Goal: Task Accomplishment & Management: Manage account settings

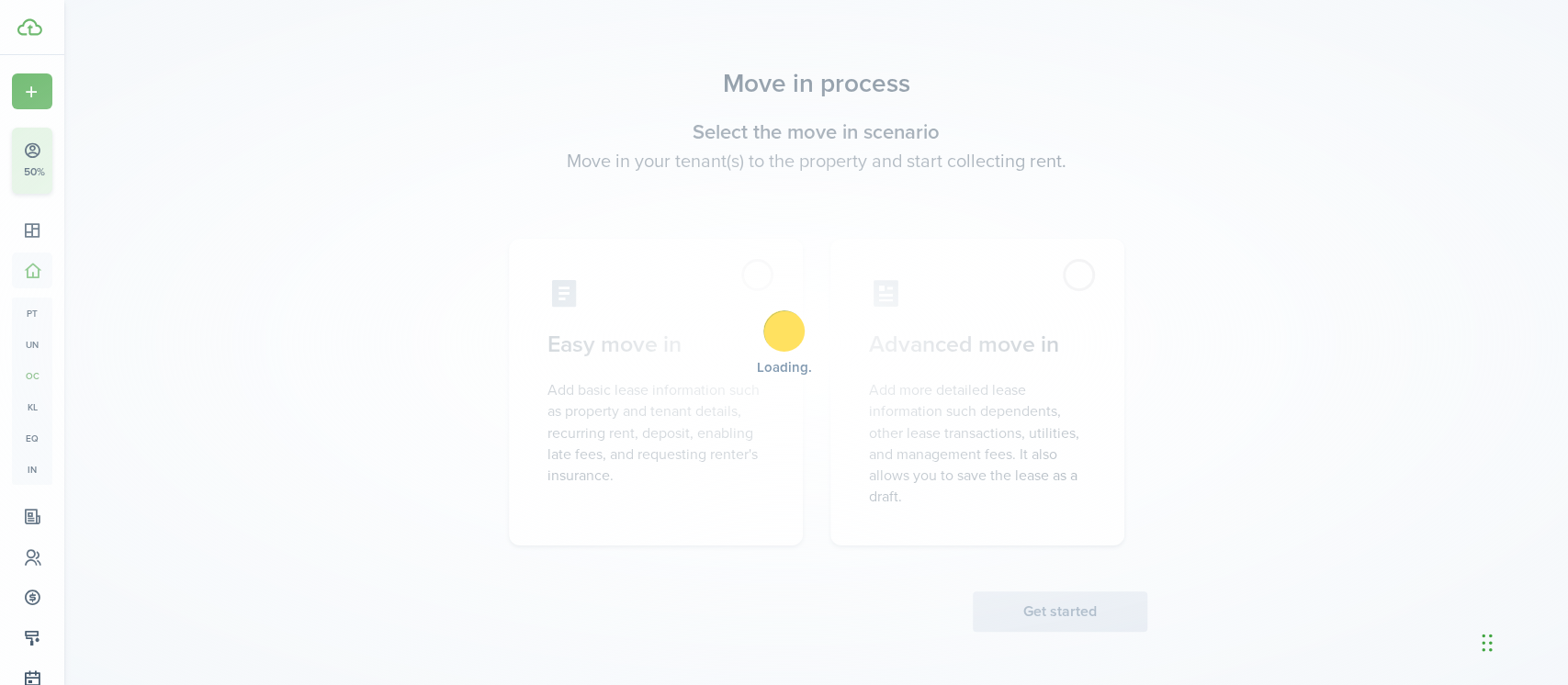
scroll to position [106, 0]
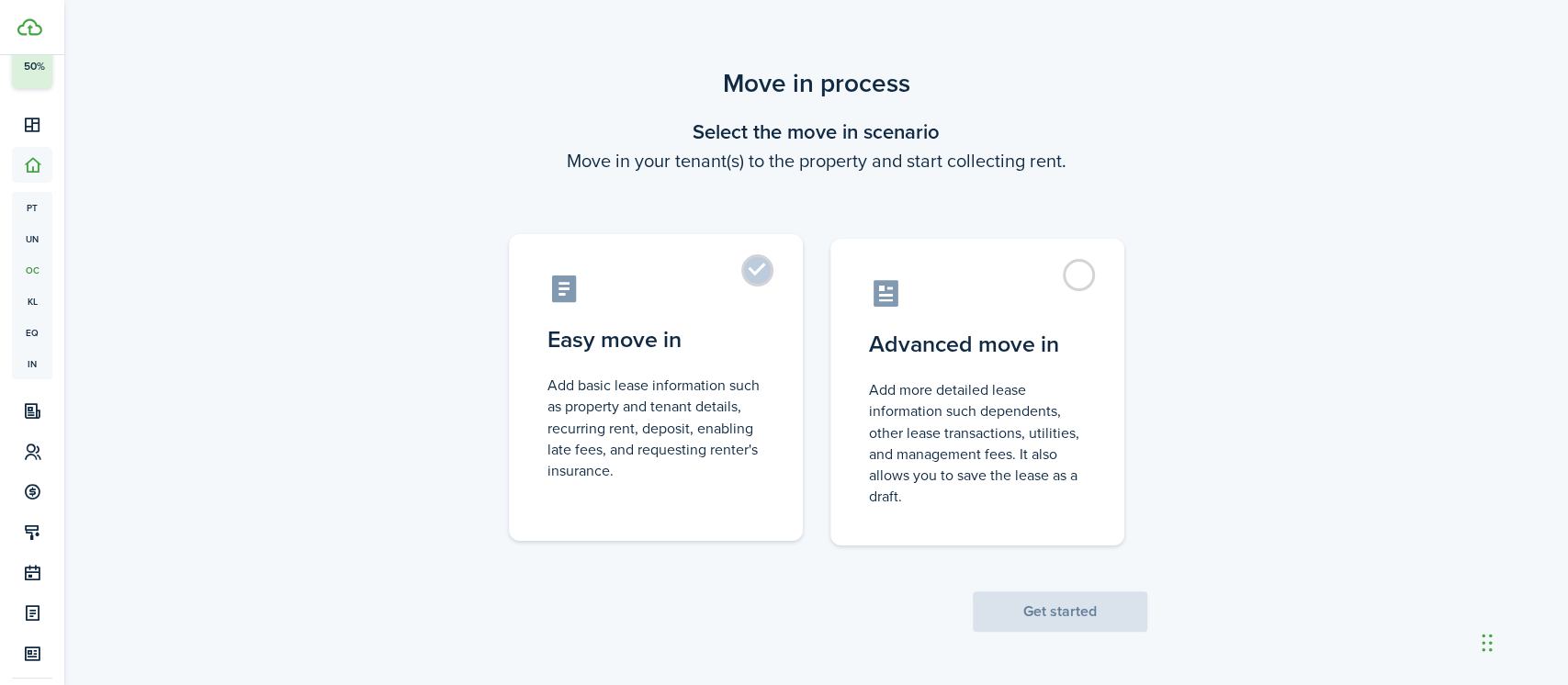
click at [757, 265] on label "Easy move in Add basic lease information such as property and tenant details, r…" at bounding box center [655, 388] width 294 height 307
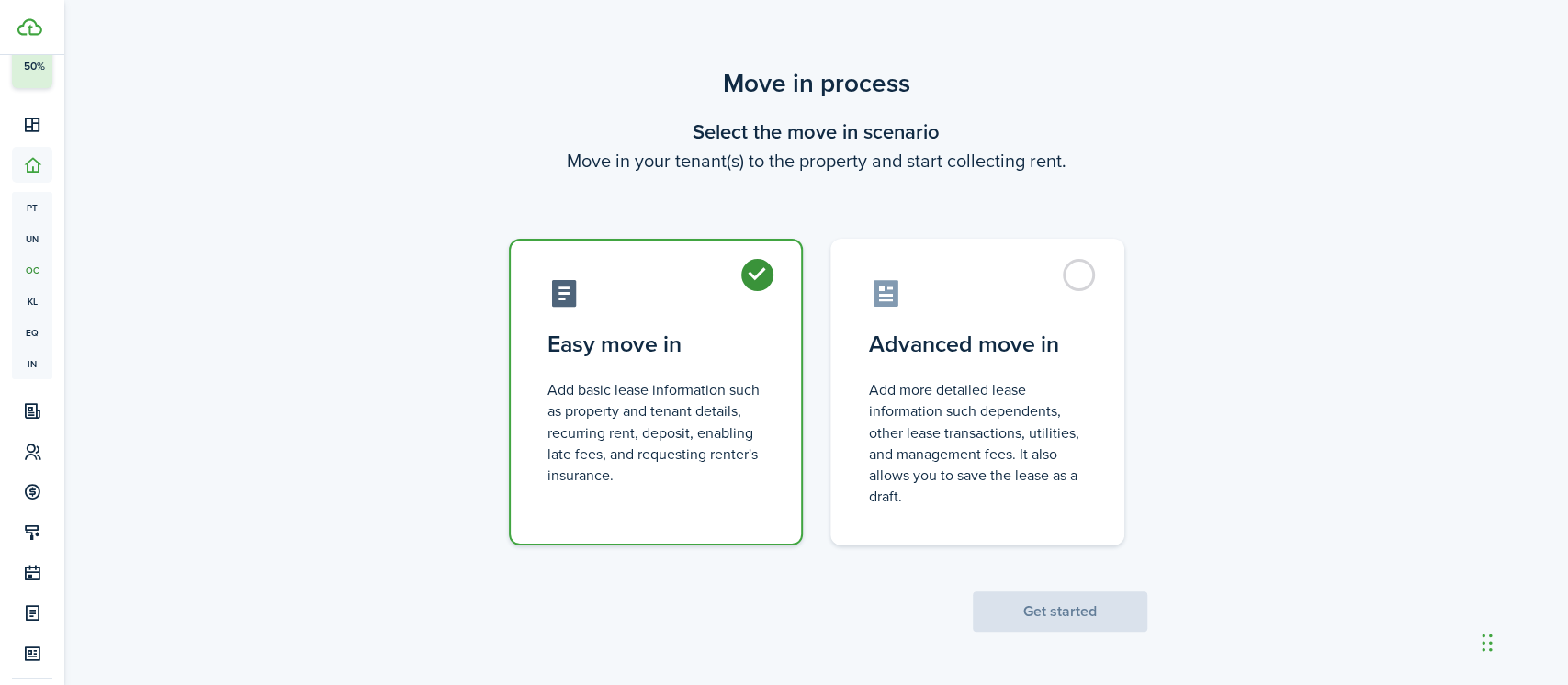
radio input "true"
click at [1041, 613] on button "Get started" at bounding box center [1060, 611] width 175 height 40
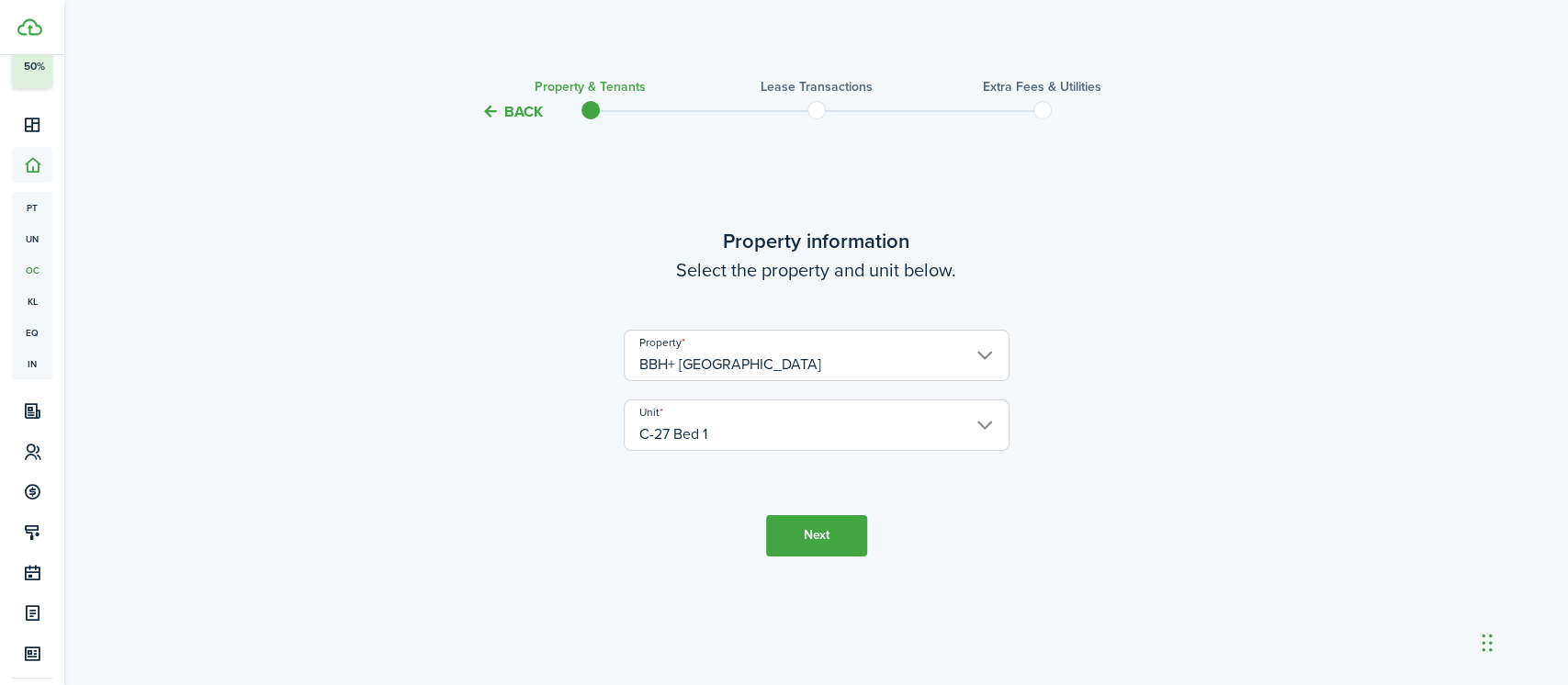
click at [825, 544] on button "Next" at bounding box center [816, 535] width 101 height 41
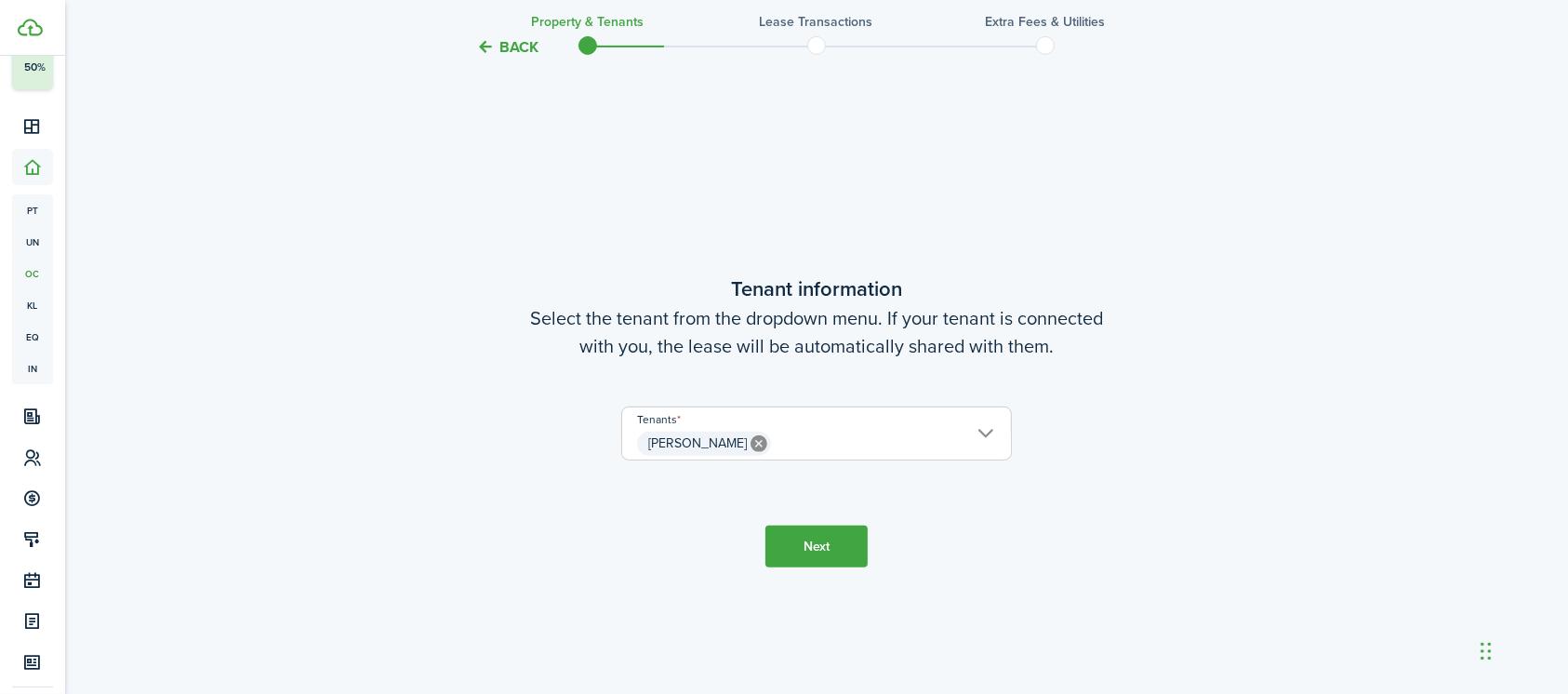
scroll to position [569, 0]
click at [822, 532] on button "Next" at bounding box center [816, 547] width 102 height 42
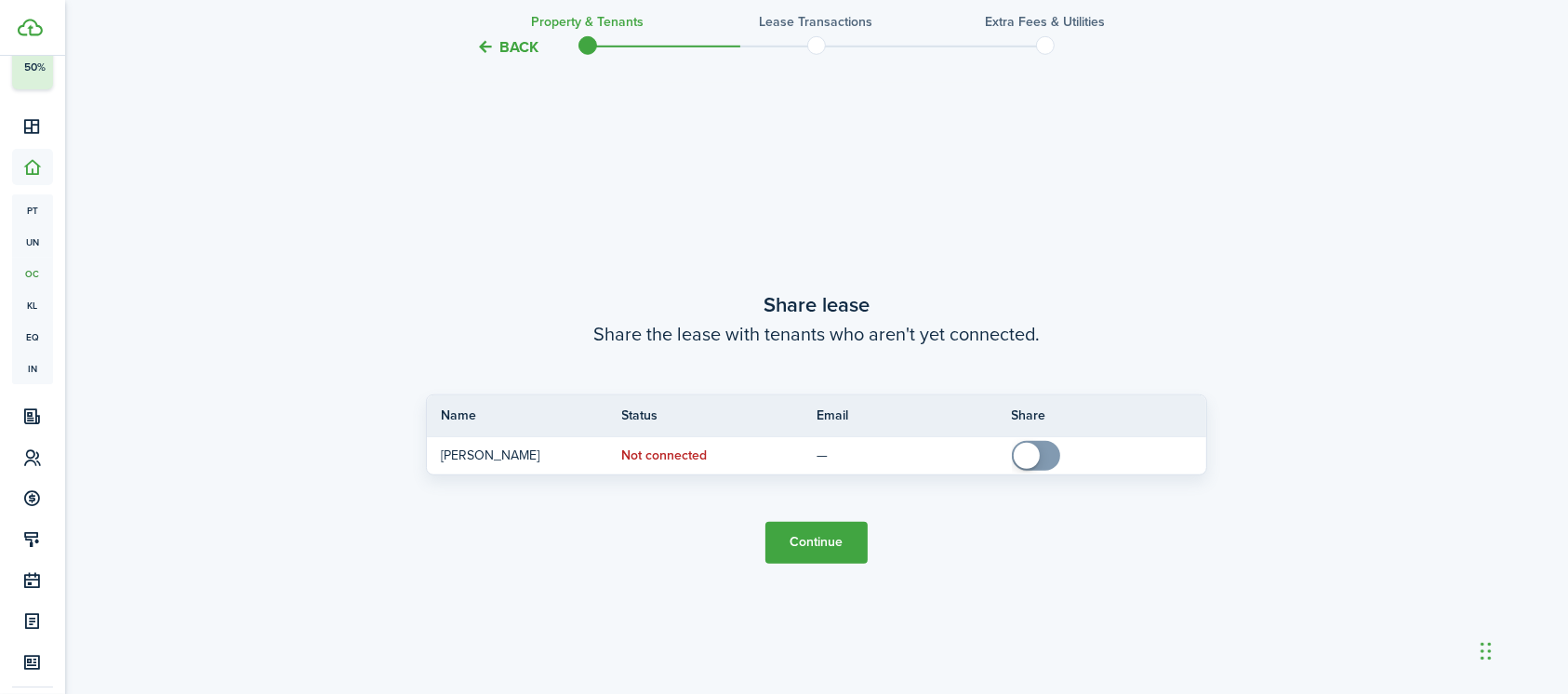
scroll to position [1263, 0]
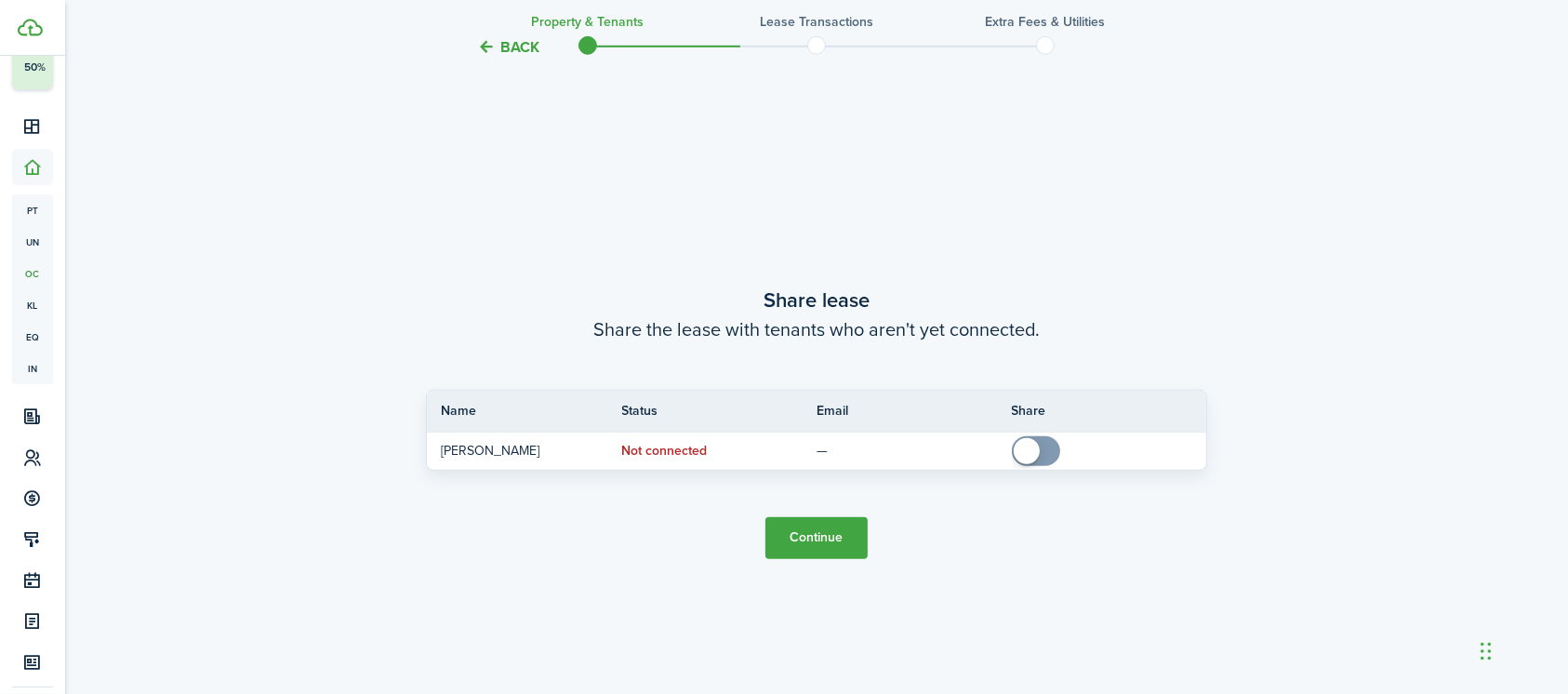
click at [825, 537] on button "Continue" at bounding box center [816, 538] width 102 height 42
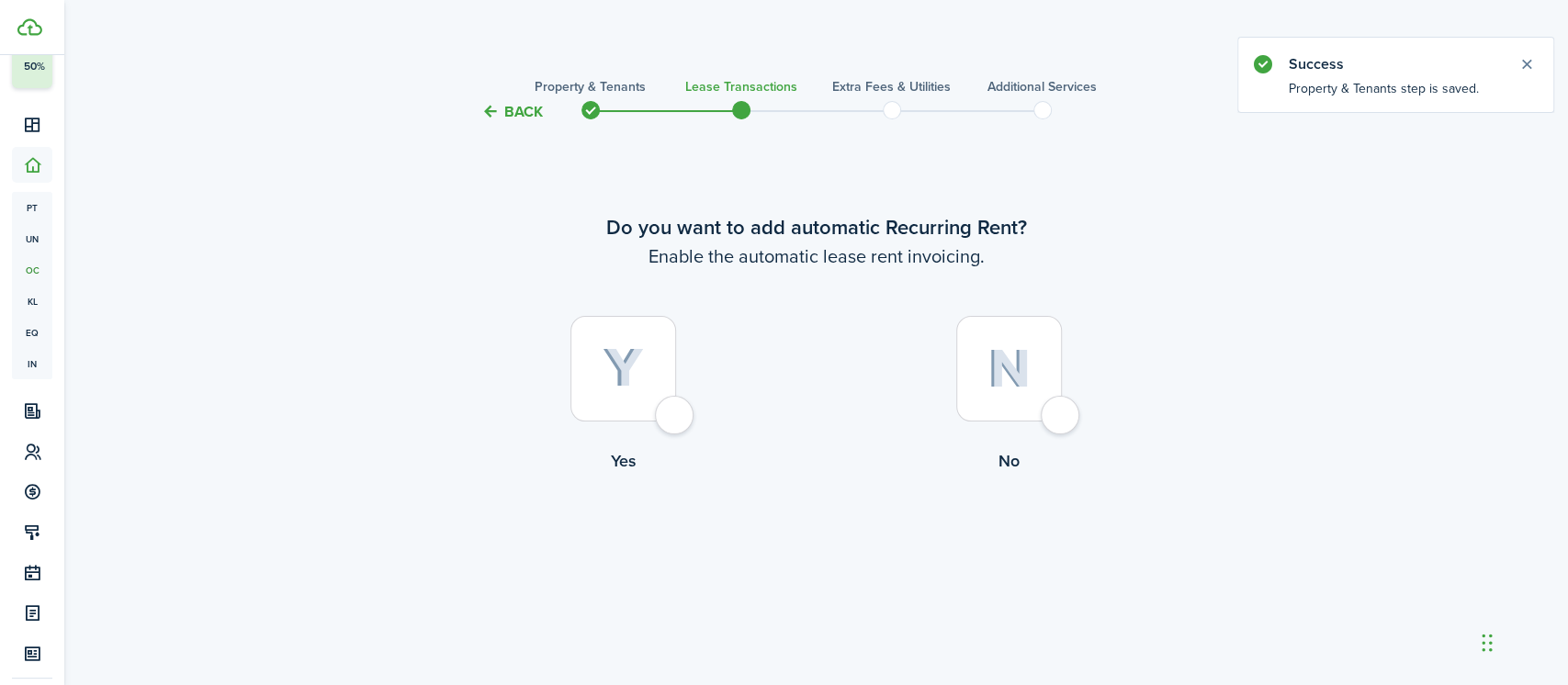
click at [676, 415] on div at bounding box center [623, 368] width 106 height 106
radio input "true"
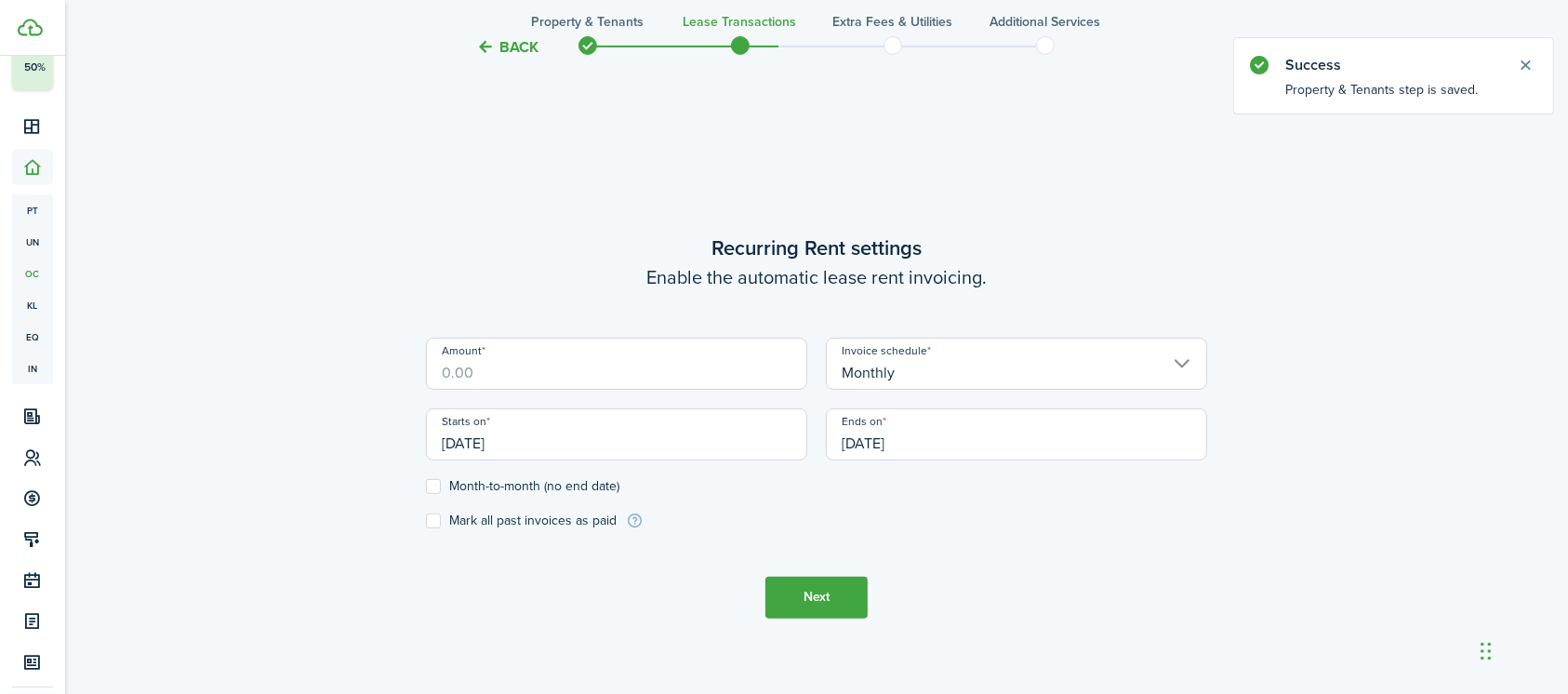
scroll to position [569, 0]
click at [636, 365] on input "Amount" at bounding box center [616, 361] width 381 height 52
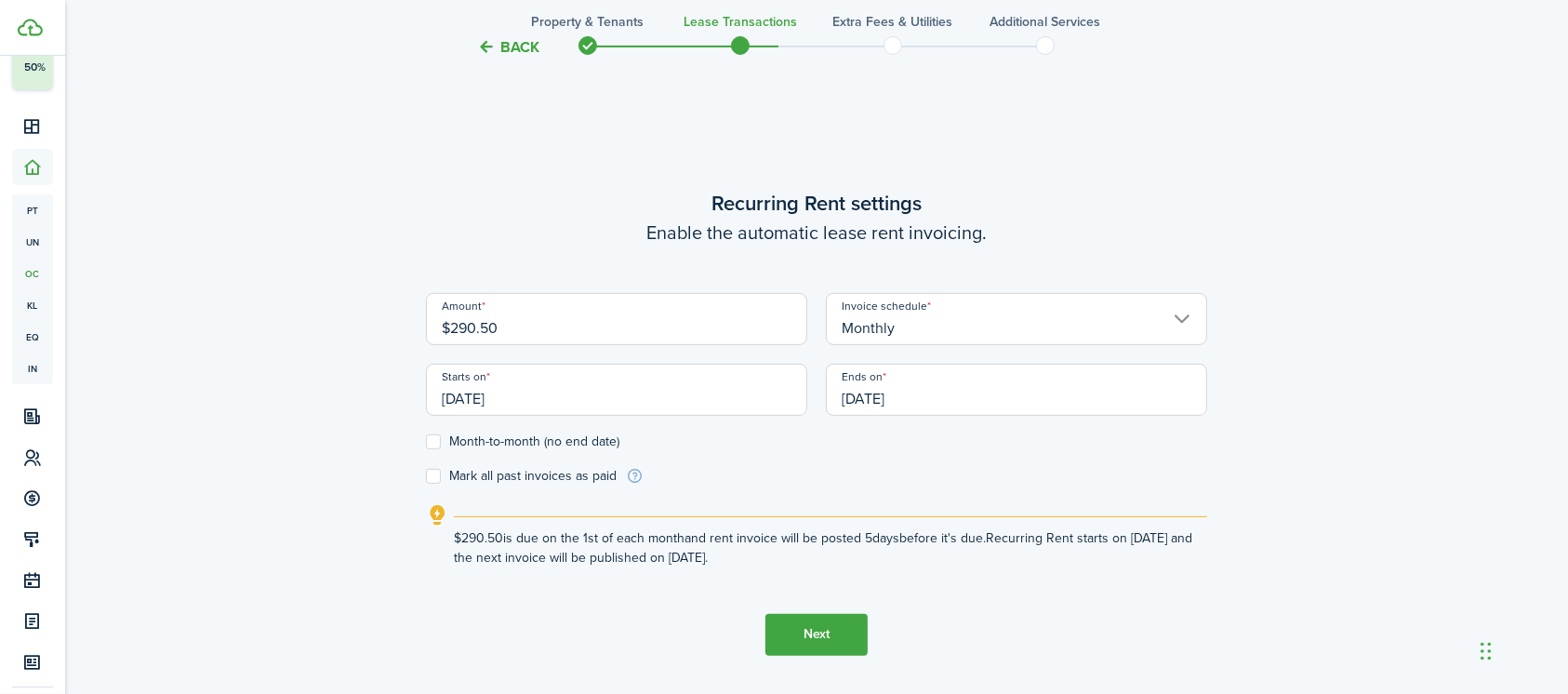
click at [575, 395] on input "[DATE]" at bounding box center [616, 390] width 381 height 52
type input "$290.50"
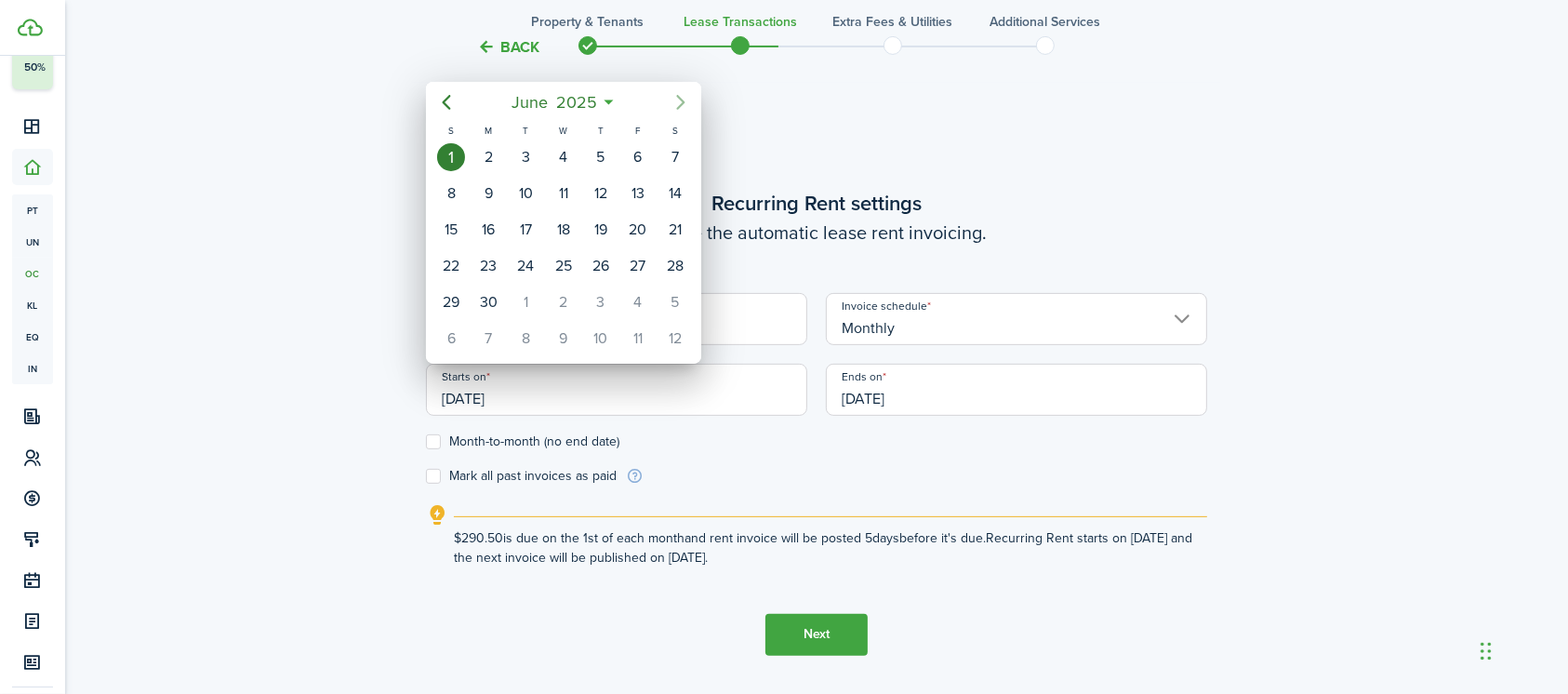
click at [676, 94] on icon "Next page" at bounding box center [680, 102] width 22 height 22
click at [529, 156] on div "1" at bounding box center [525, 156] width 28 height 28
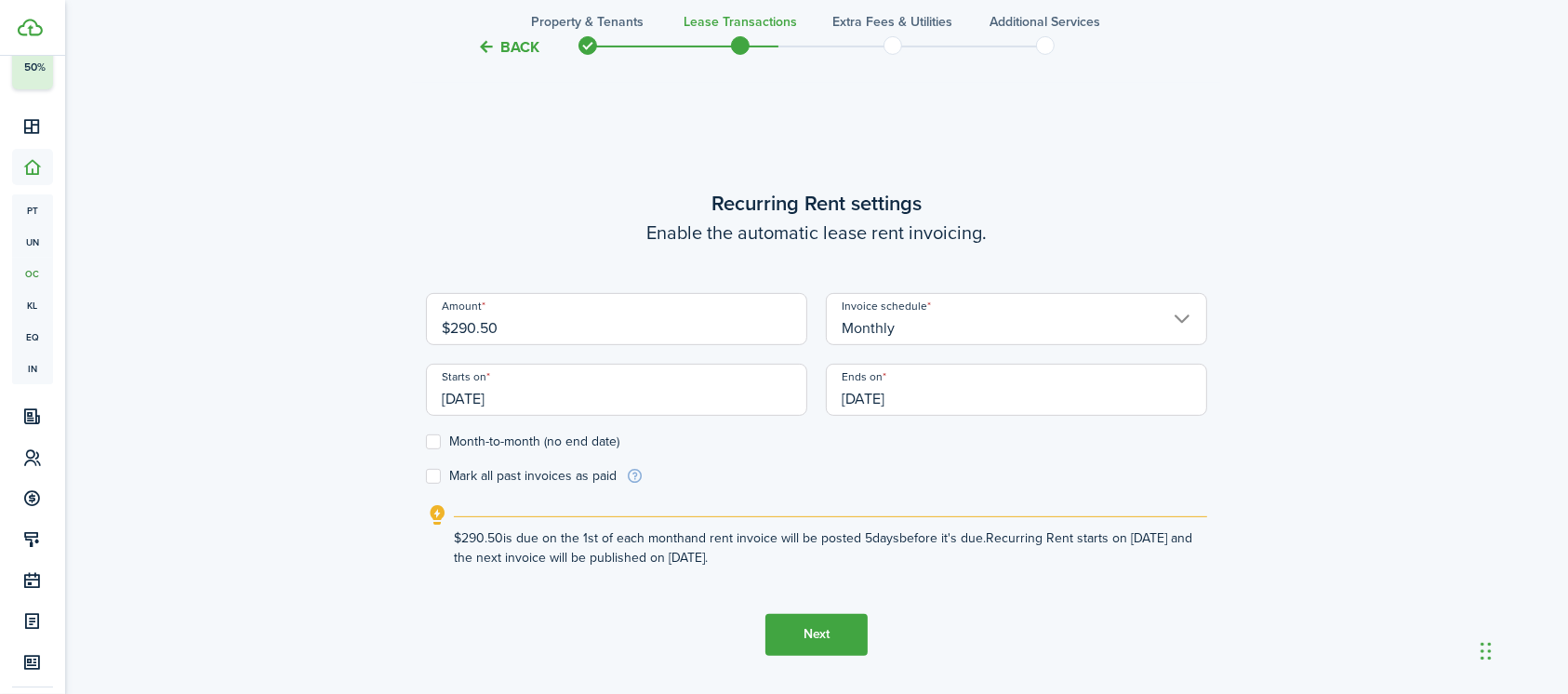
click at [565, 393] on input "[DATE]" at bounding box center [616, 390] width 381 height 52
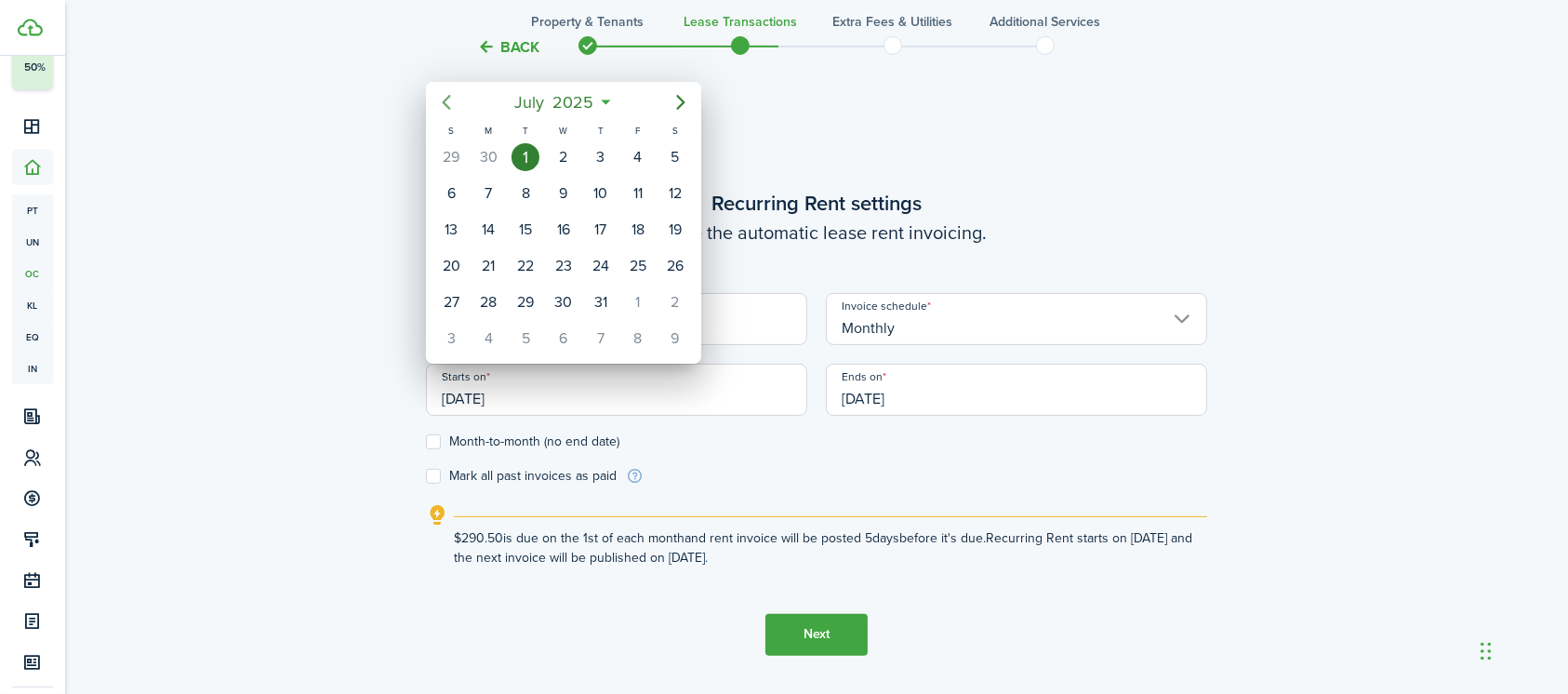
click at [440, 97] on icon "Previous page" at bounding box center [446, 102] width 22 height 22
click at [455, 153] on div "1" at bounding box center [451, 156] width 28 height 28
type input "[DATE]"
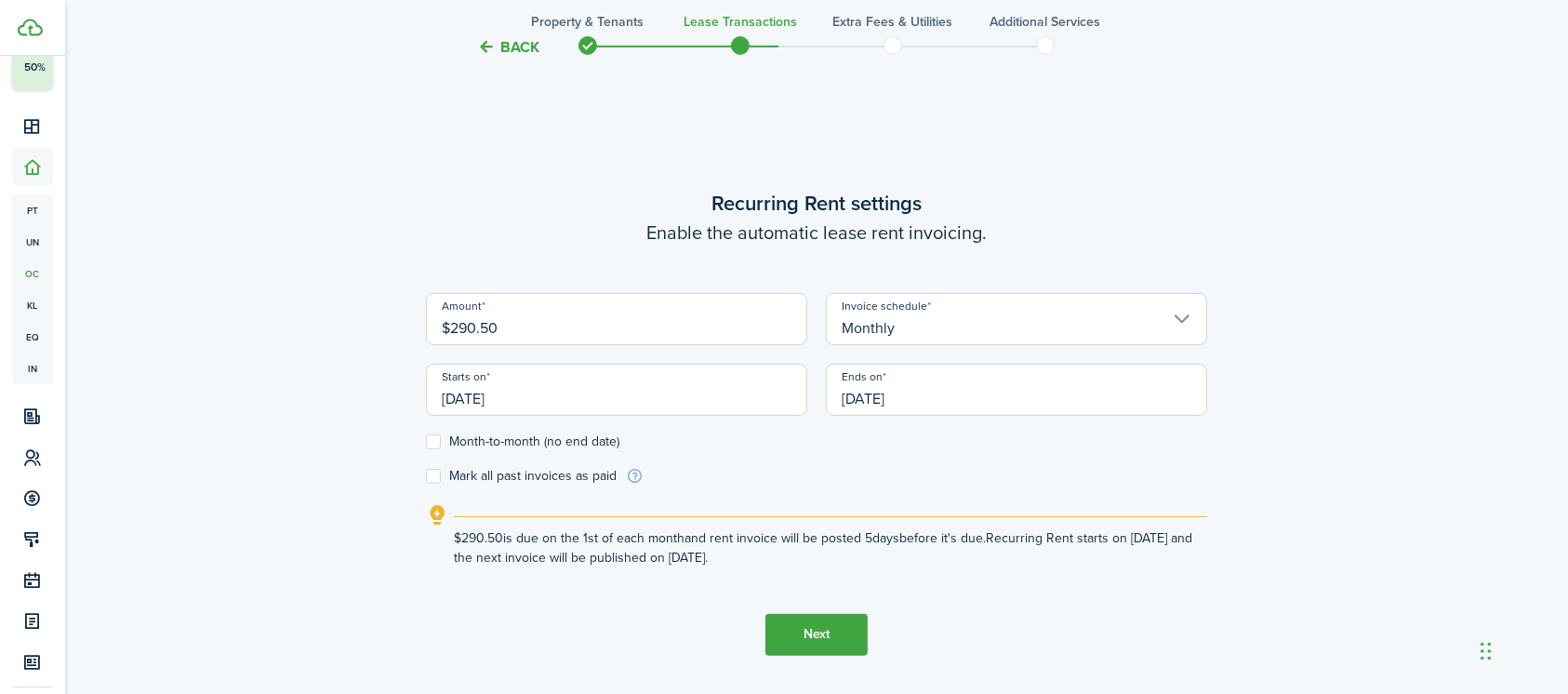
click at [954, 389] on input "[DATE]" at bounding box center [1016, 390] width 381 height 52
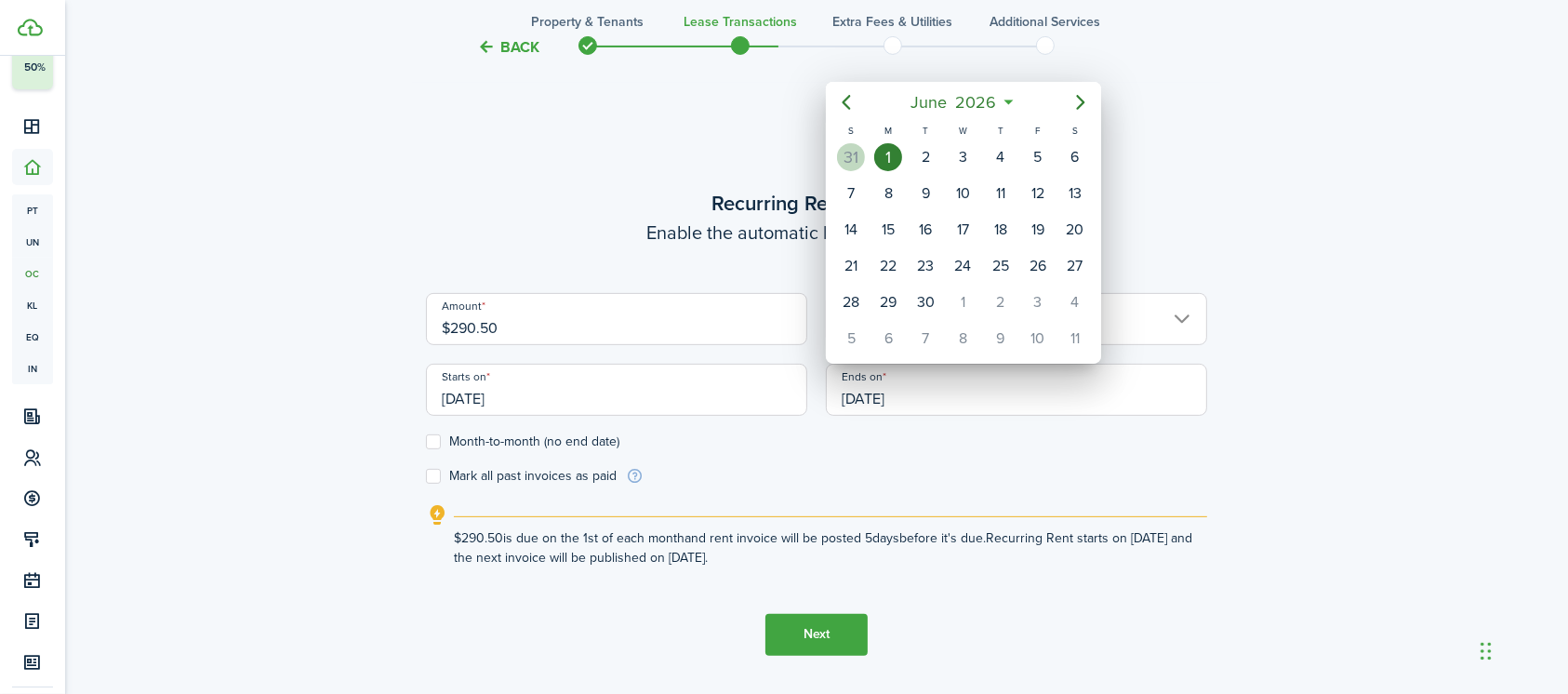
click at [850, 156] on div "31" at bounding box center [850, 156] width 28 height 28
type input "[DATE]"
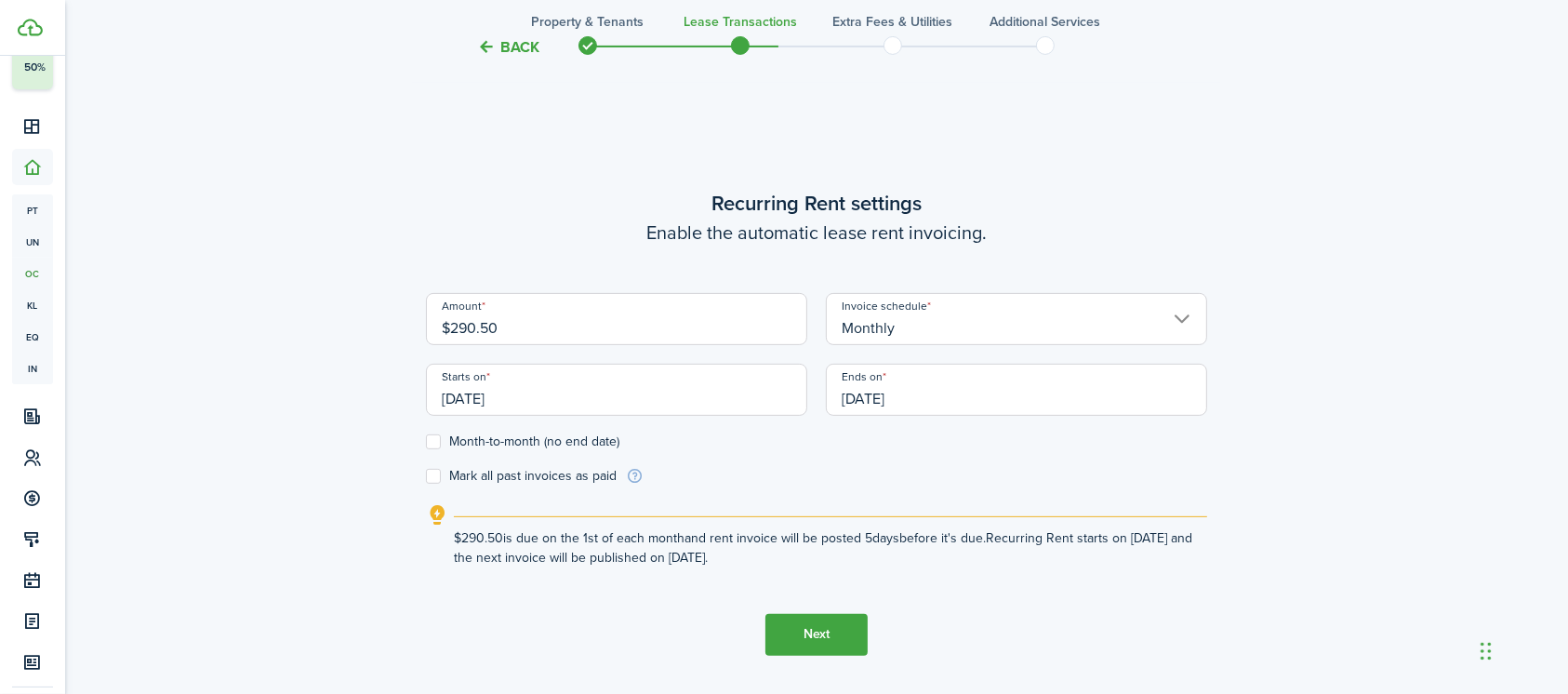
click at [820, 637] on button "Next" at bounding box center [816, 635] width 102 height 42
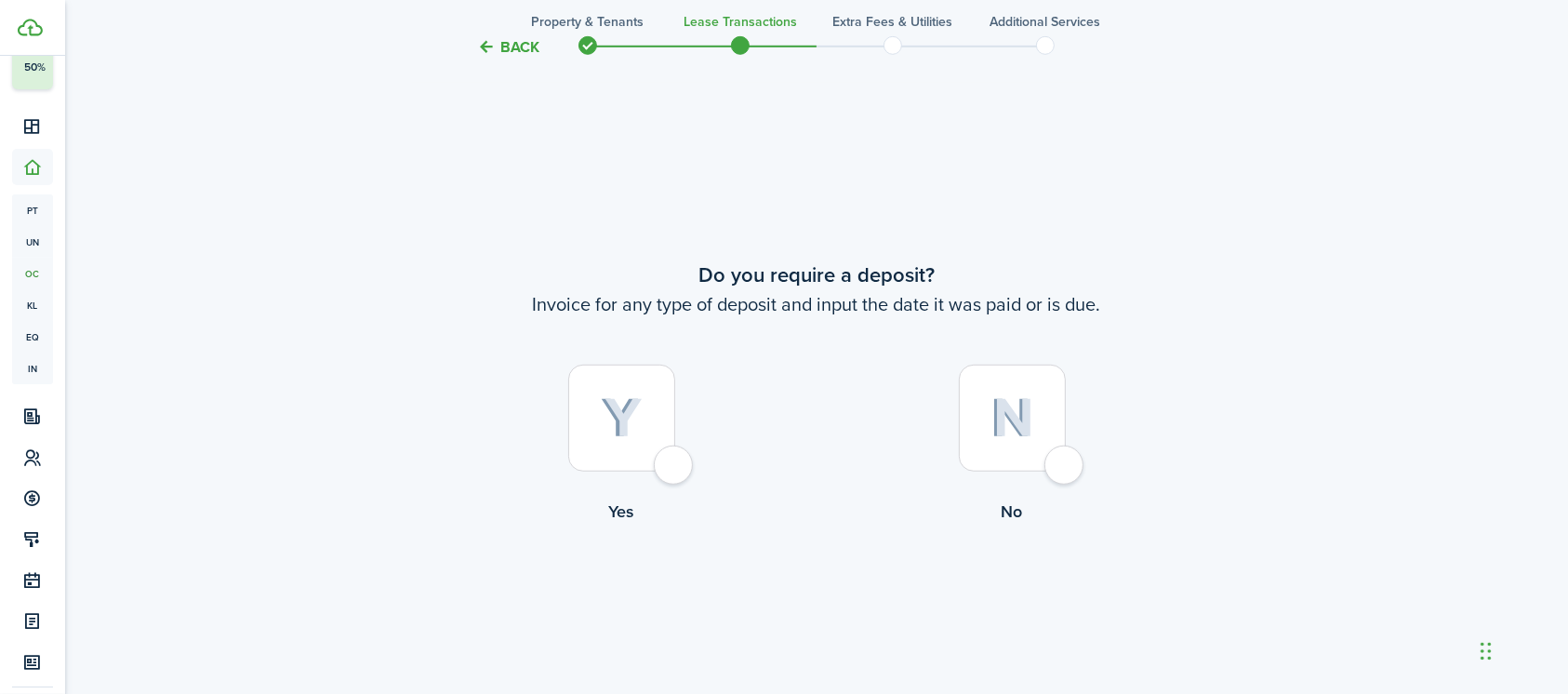
scroll to position [1263, 0]
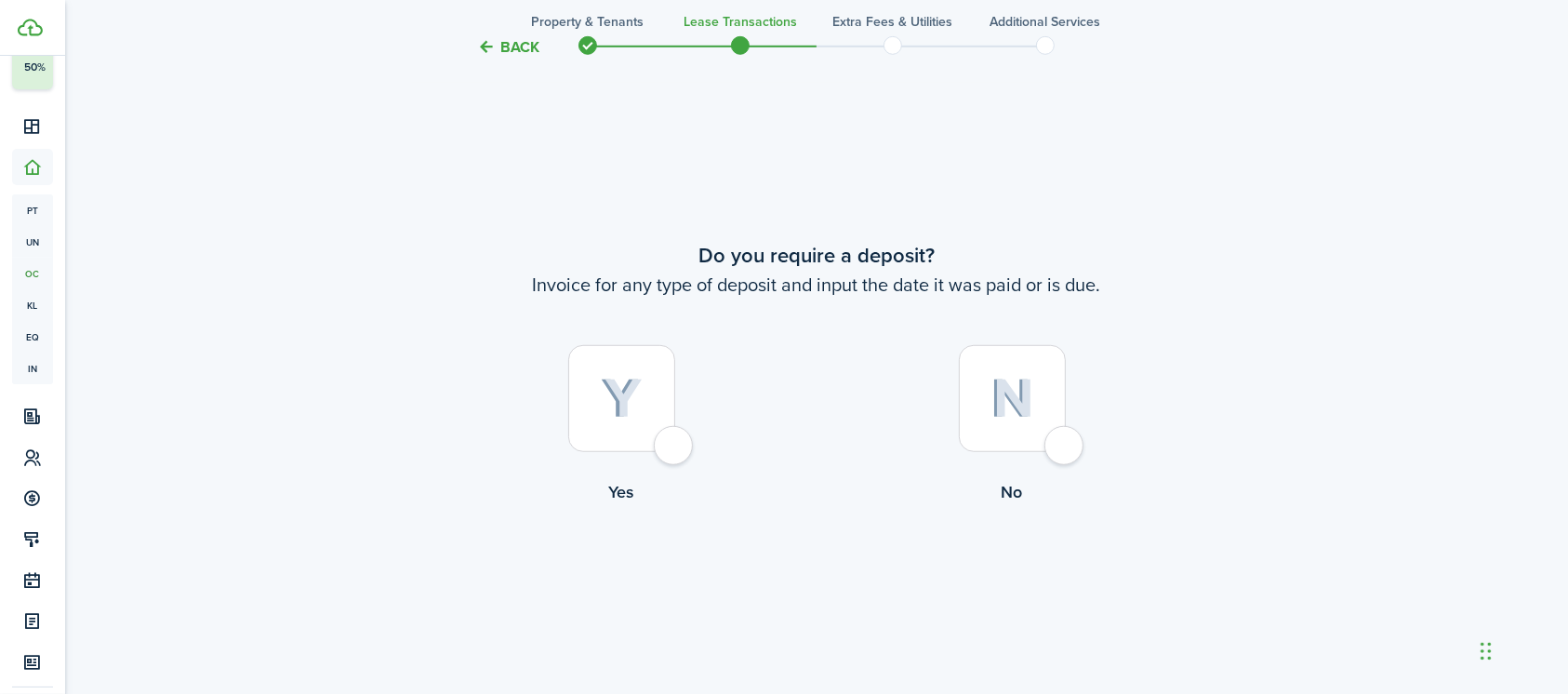
click at [1060, 441] on div at bounding box center [1012, 399] width 107 height 107
radio input "true"
click at [1055, 447] on div at bounding box center [1012, 399] width 107 height 107
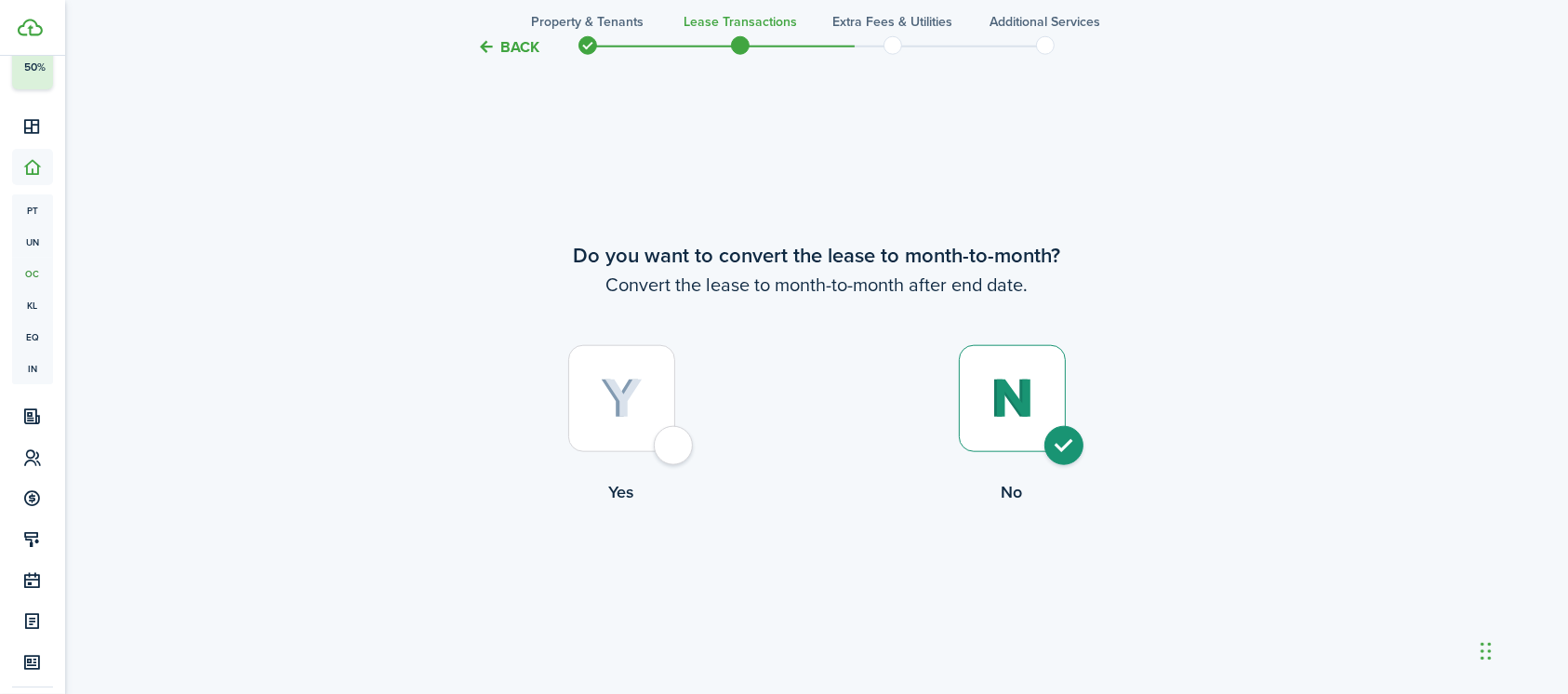
radio input "true"
click at [831, 575] on button "Continue" at bounding box center [816, 581] width 102 height 42
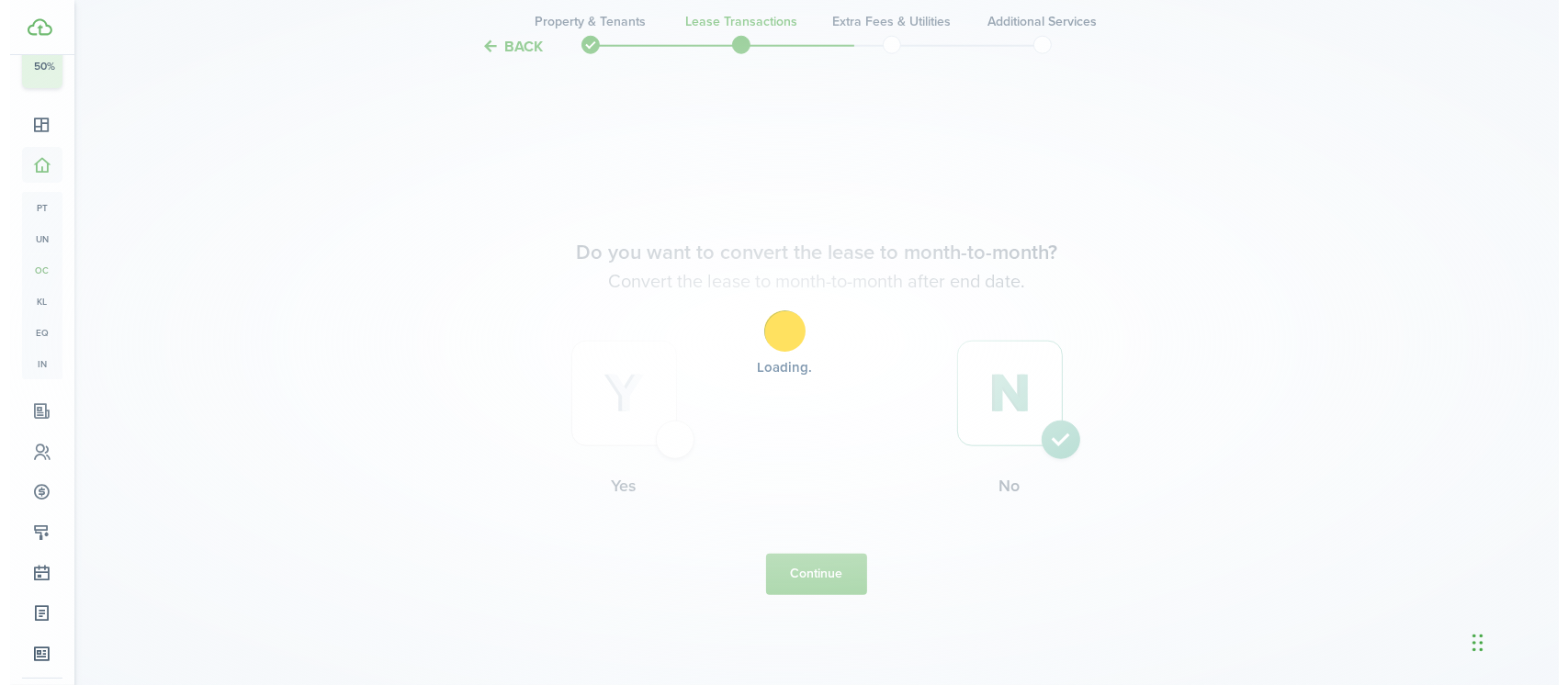
scroll to position [0, 0]
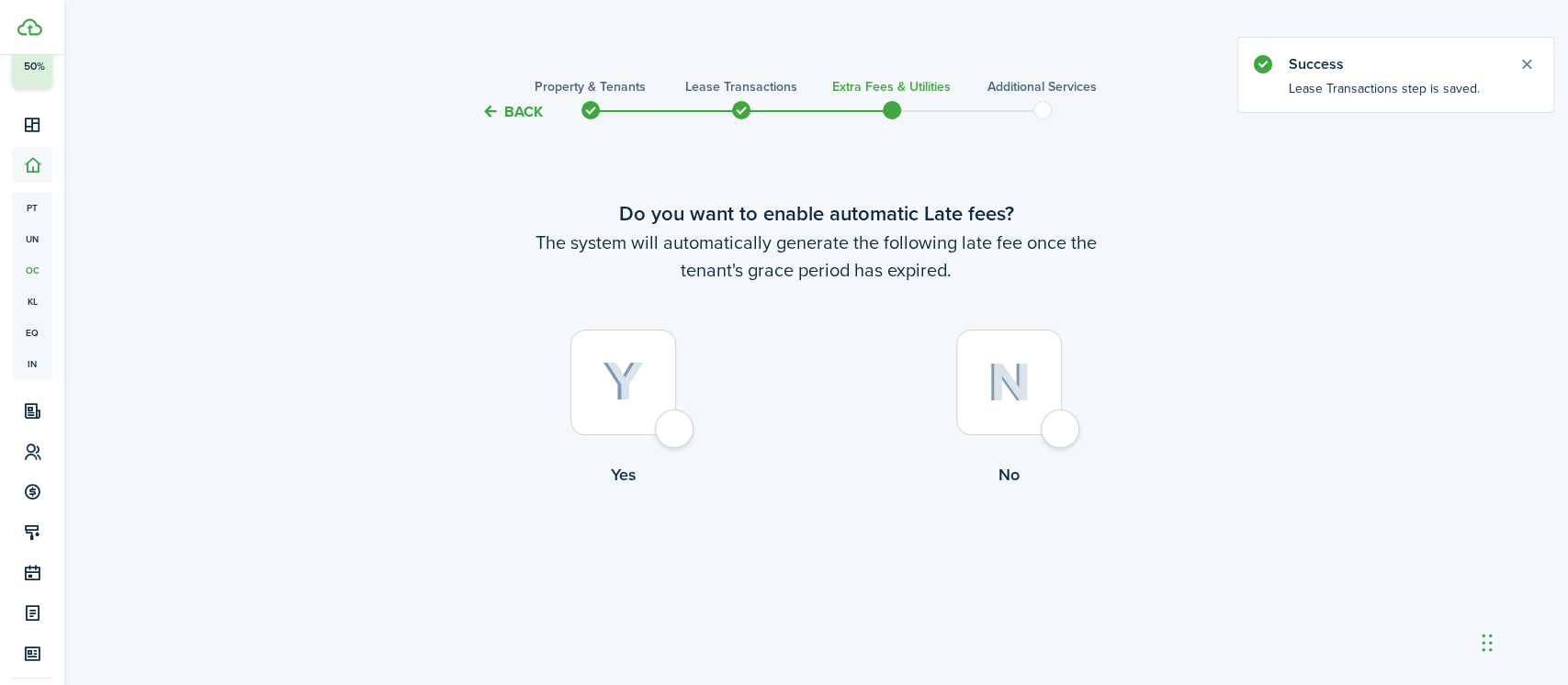
click at [1061, 423] on div at bounding box center [1009, 383] width 106 height 106
radio input "true"
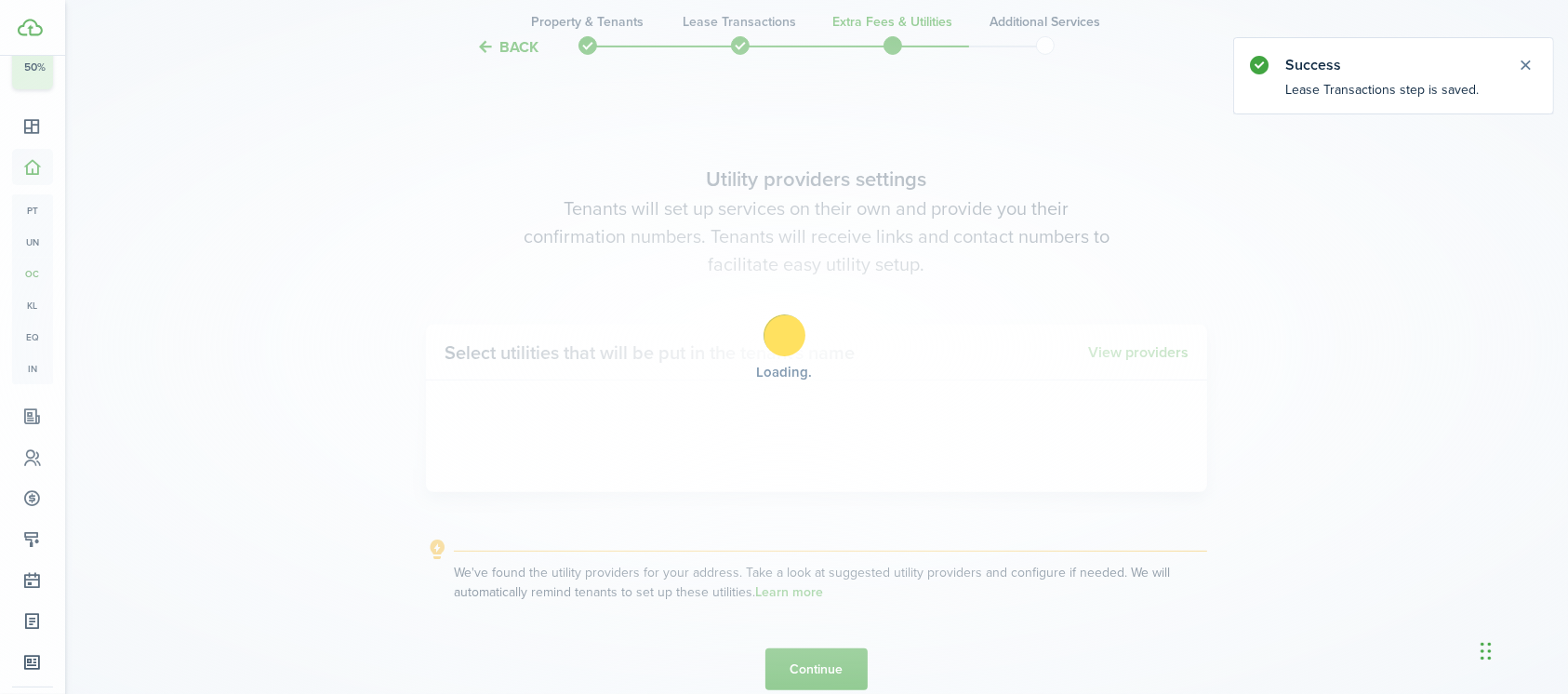
scroll to position [569, 0]
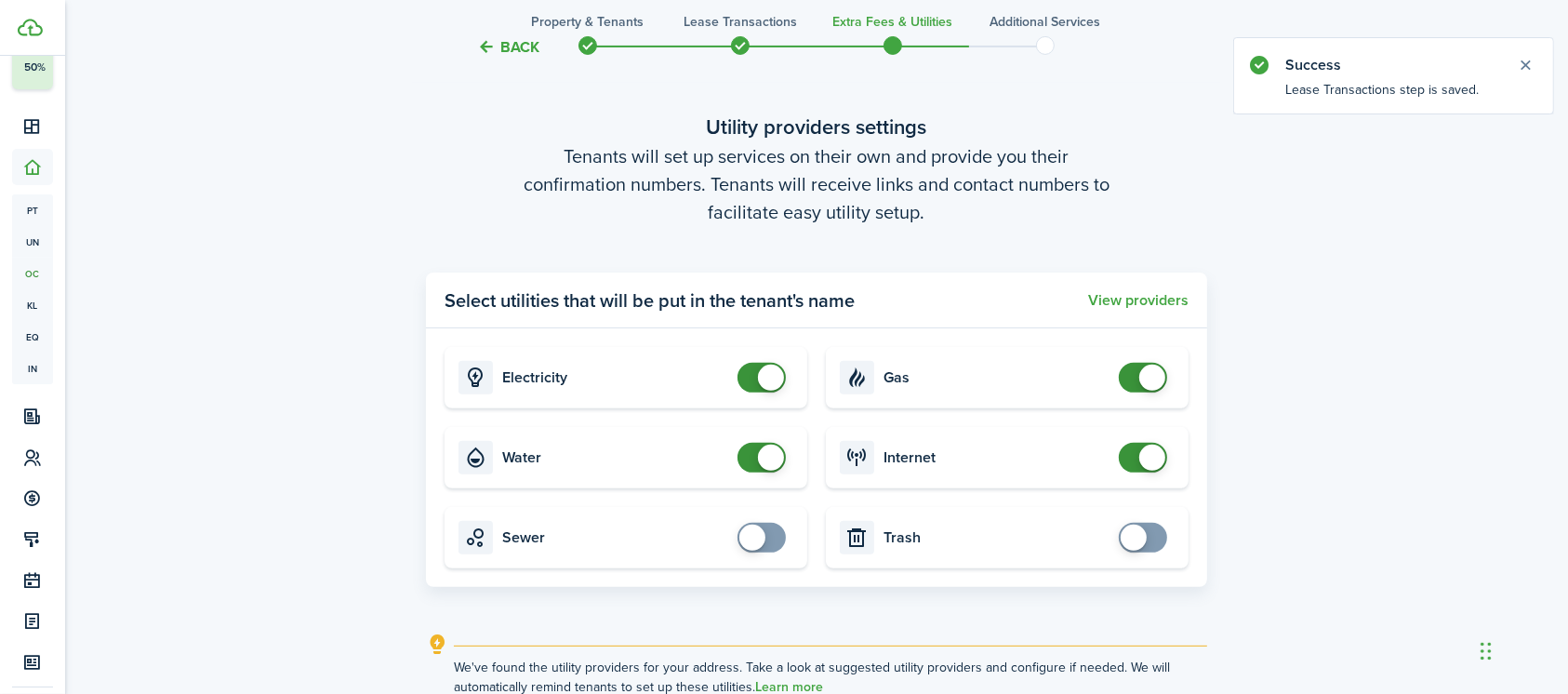
checkbox input "false"
click at [752, 377] on span at bounding box center [761, 377] width 18 height 30
checkbox input "false"
click at [752, 457] on span at bounding box center [761, 458] width 18 height 30
click at [1118, 373] on input "checkbox" at bounding box center [1145, 377] width 55 height 30
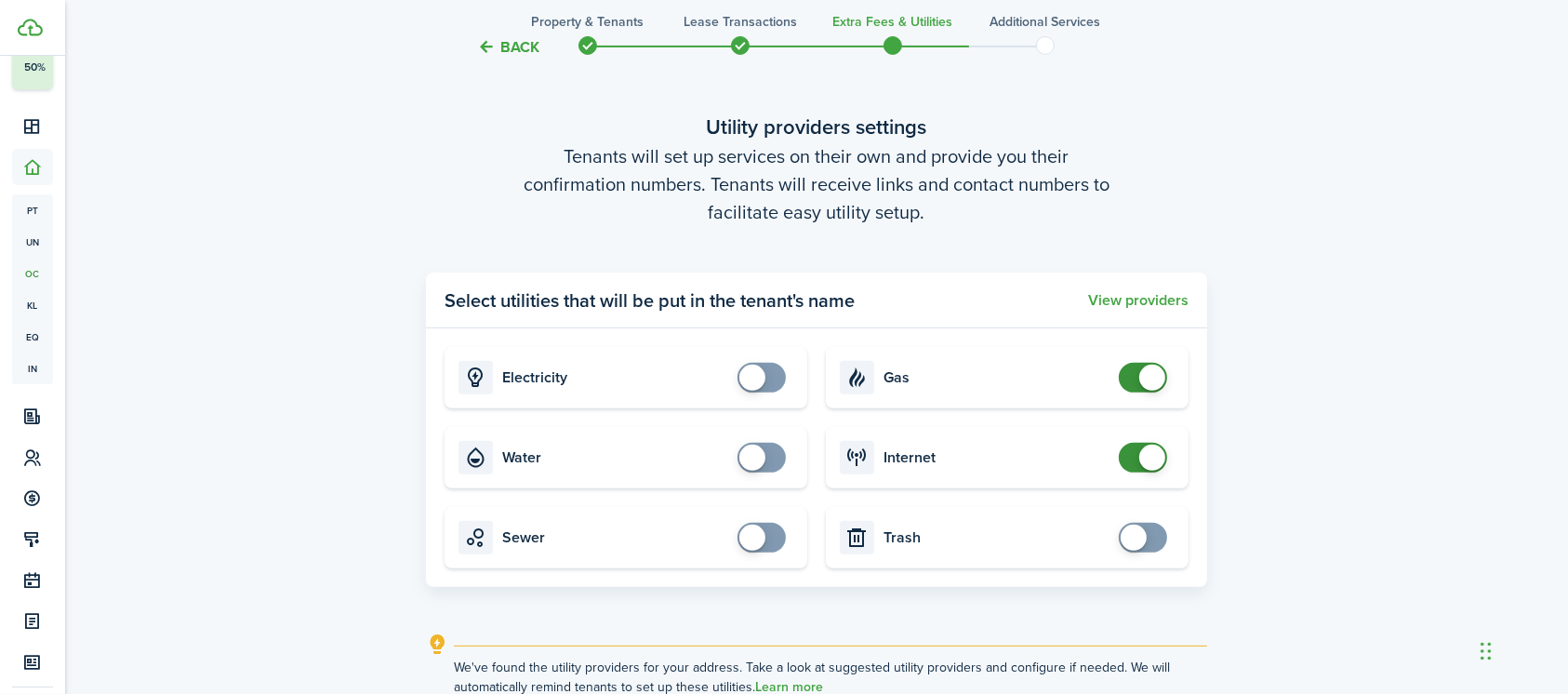
checkbox input "false"
click at [1134, 456] on span at bounding box center [1142, 458] width 18 height 30
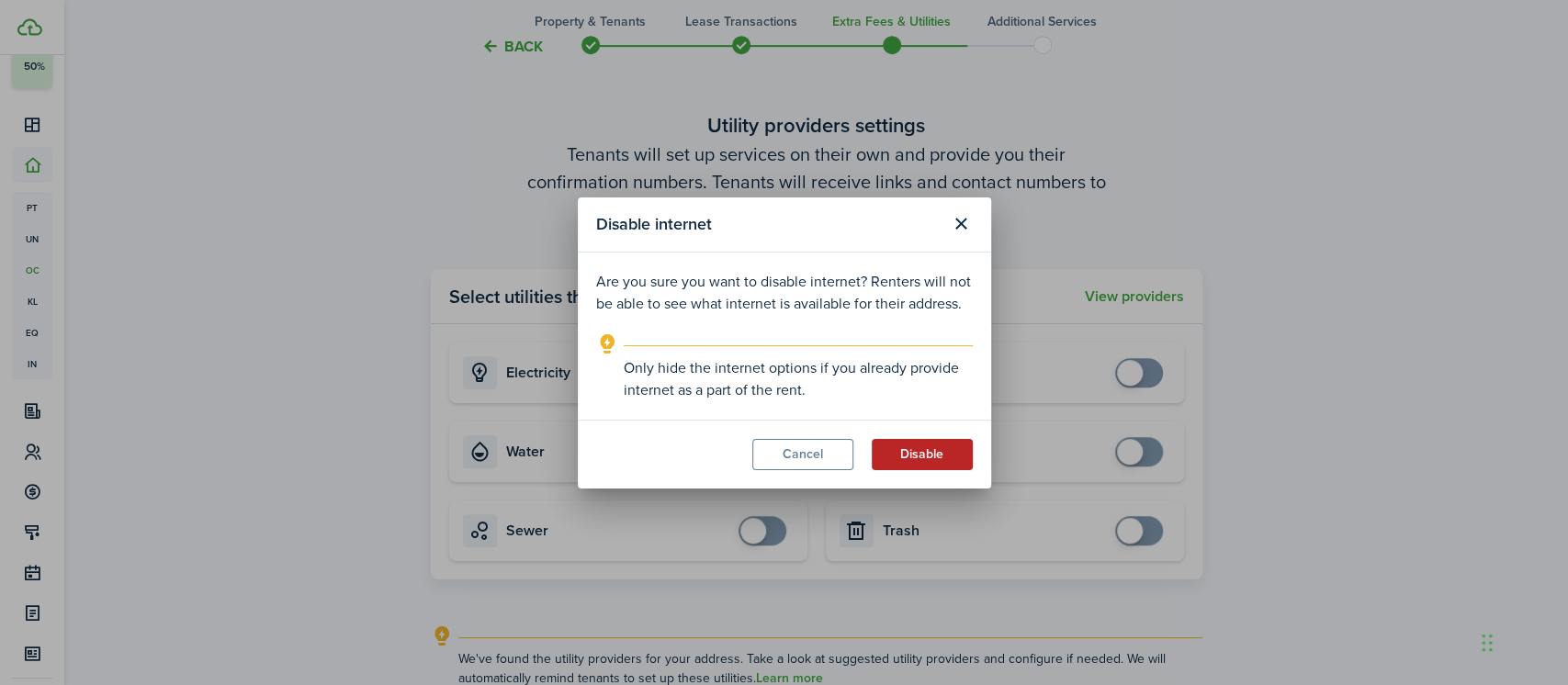
click at [907, 455] on button "Disable" at bounding box center [921, 454] width 101 height 32
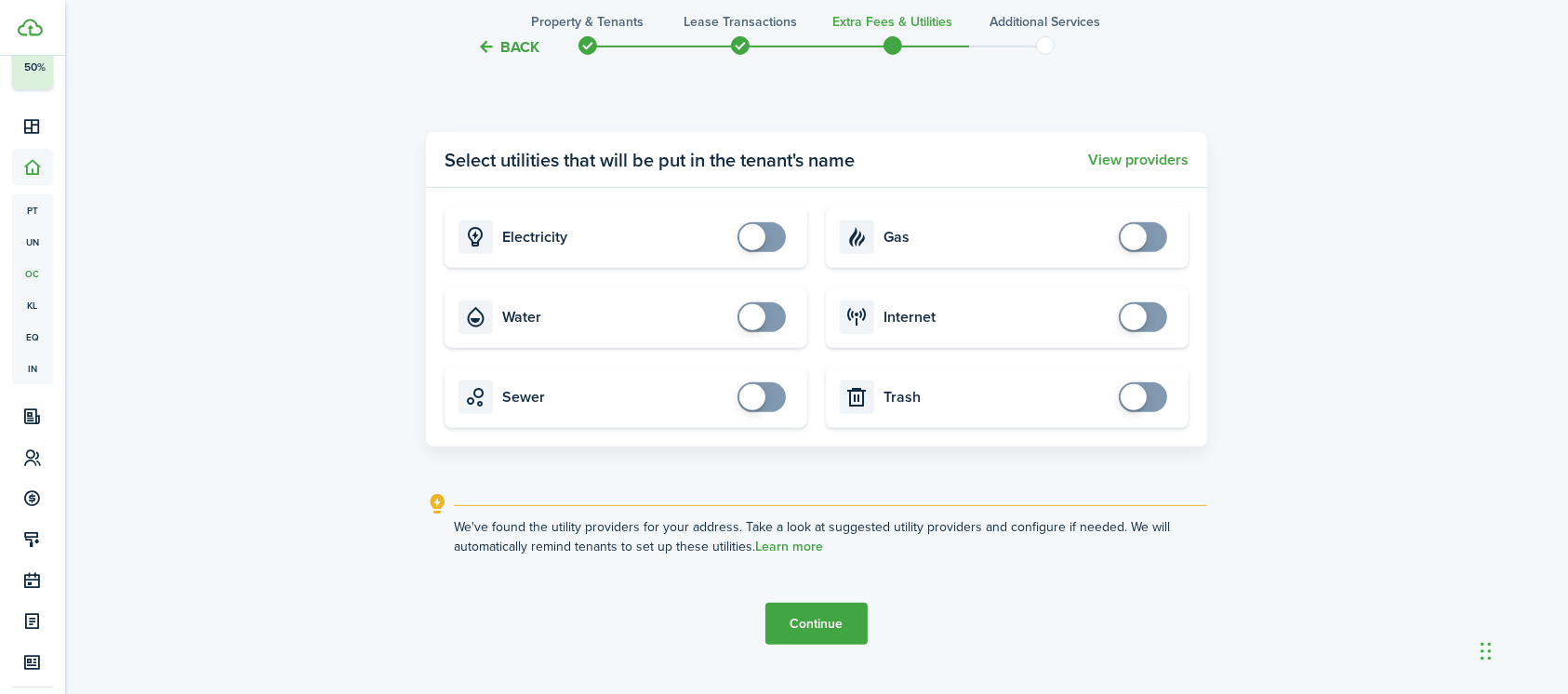
scroll to position [747, 0]
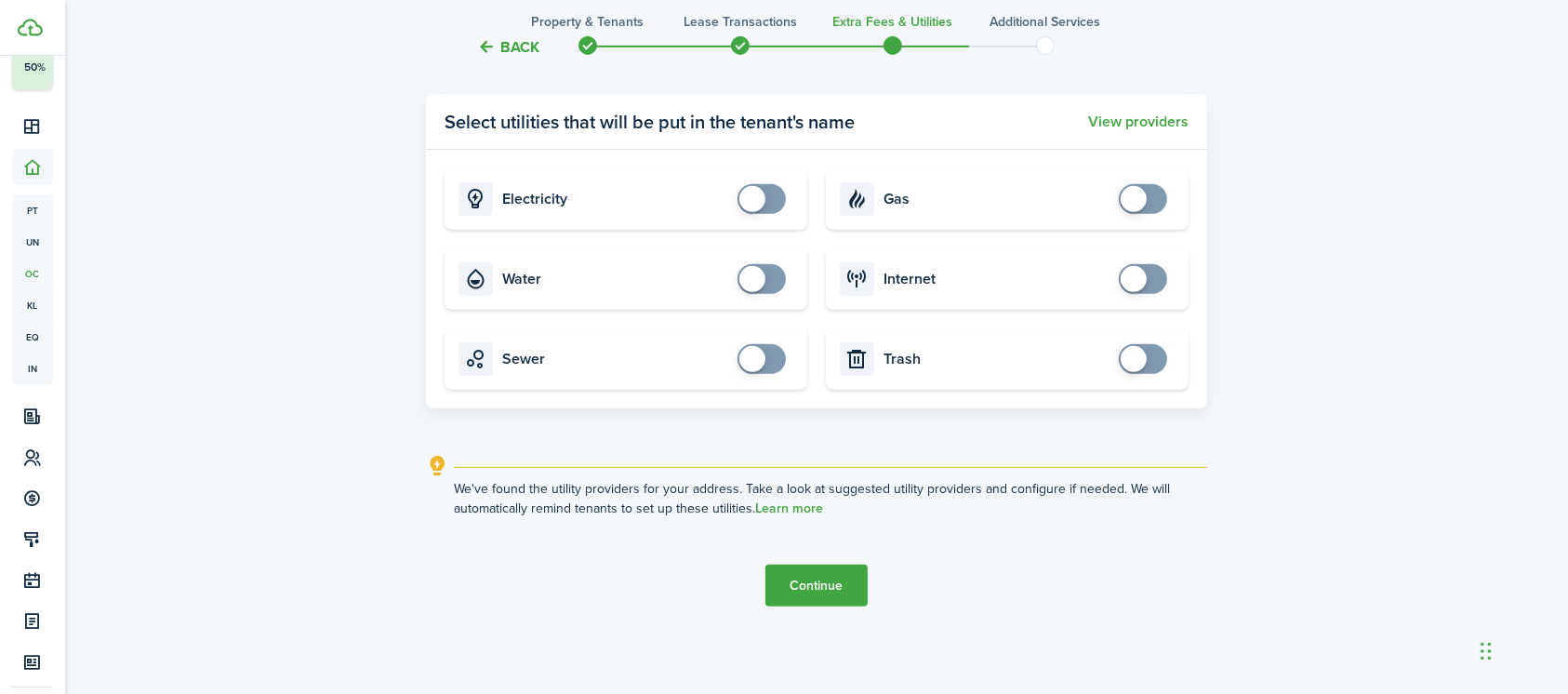
click at [835, 588] on button "Continue" at bounding box center [816, 585] width 102 height 42
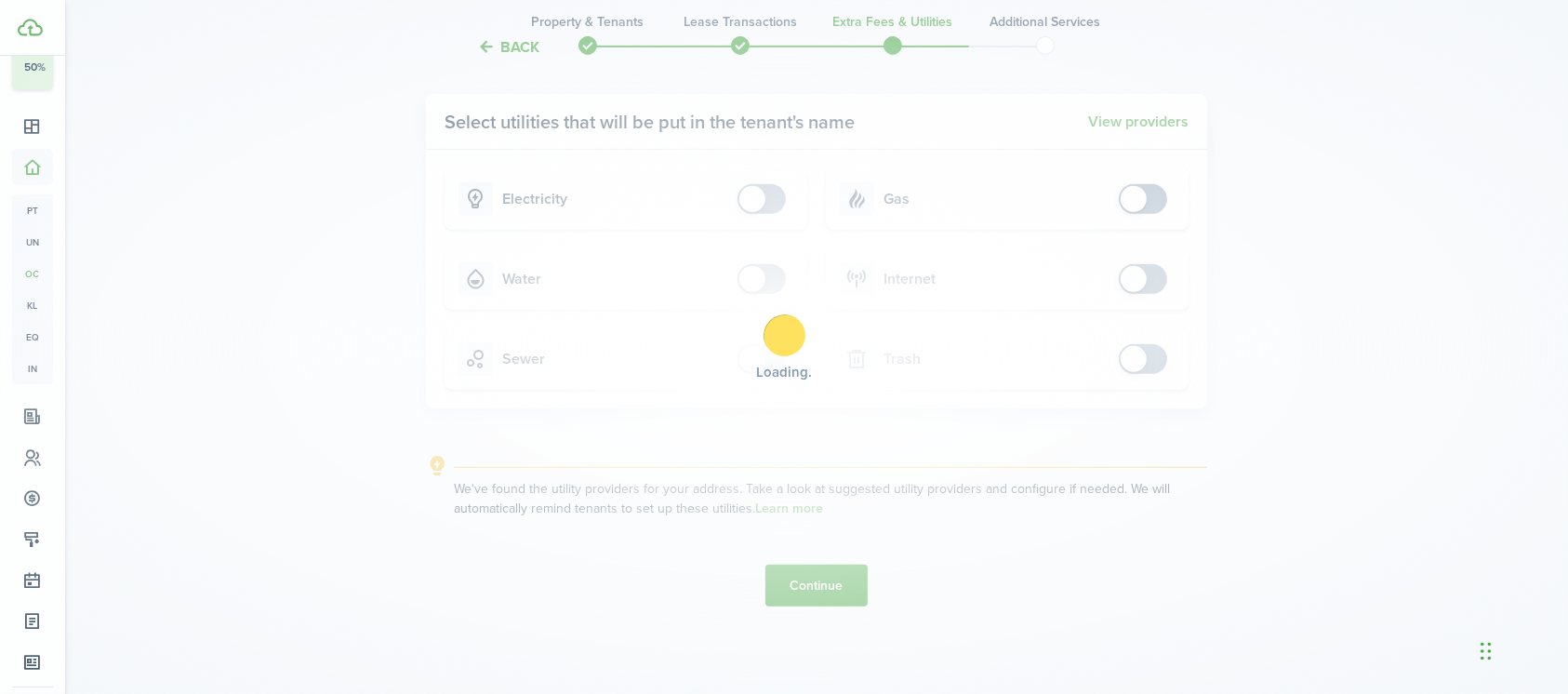
scroll to position [0, 0]
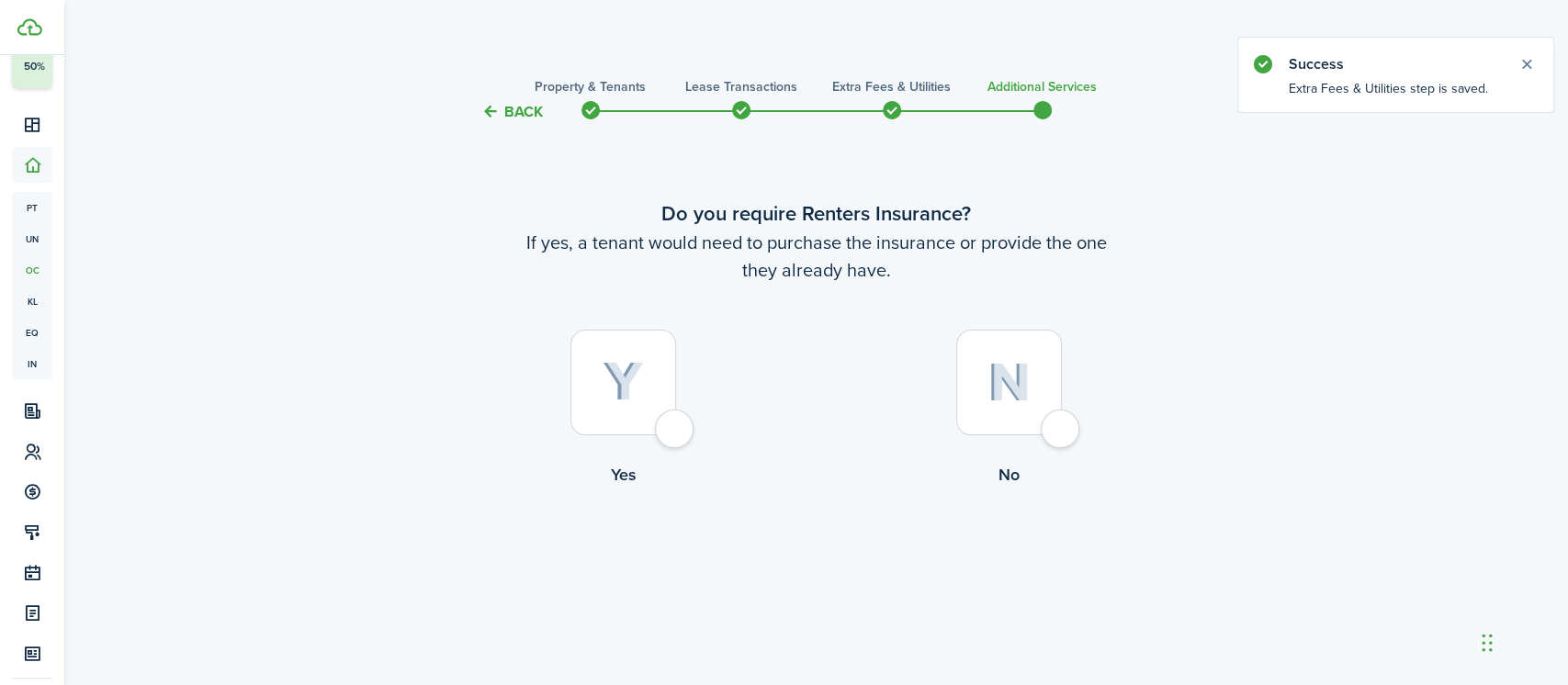
click at [1061, 428] on div at bounding box center [1009, 383] width 106 height 106
radio input "true"
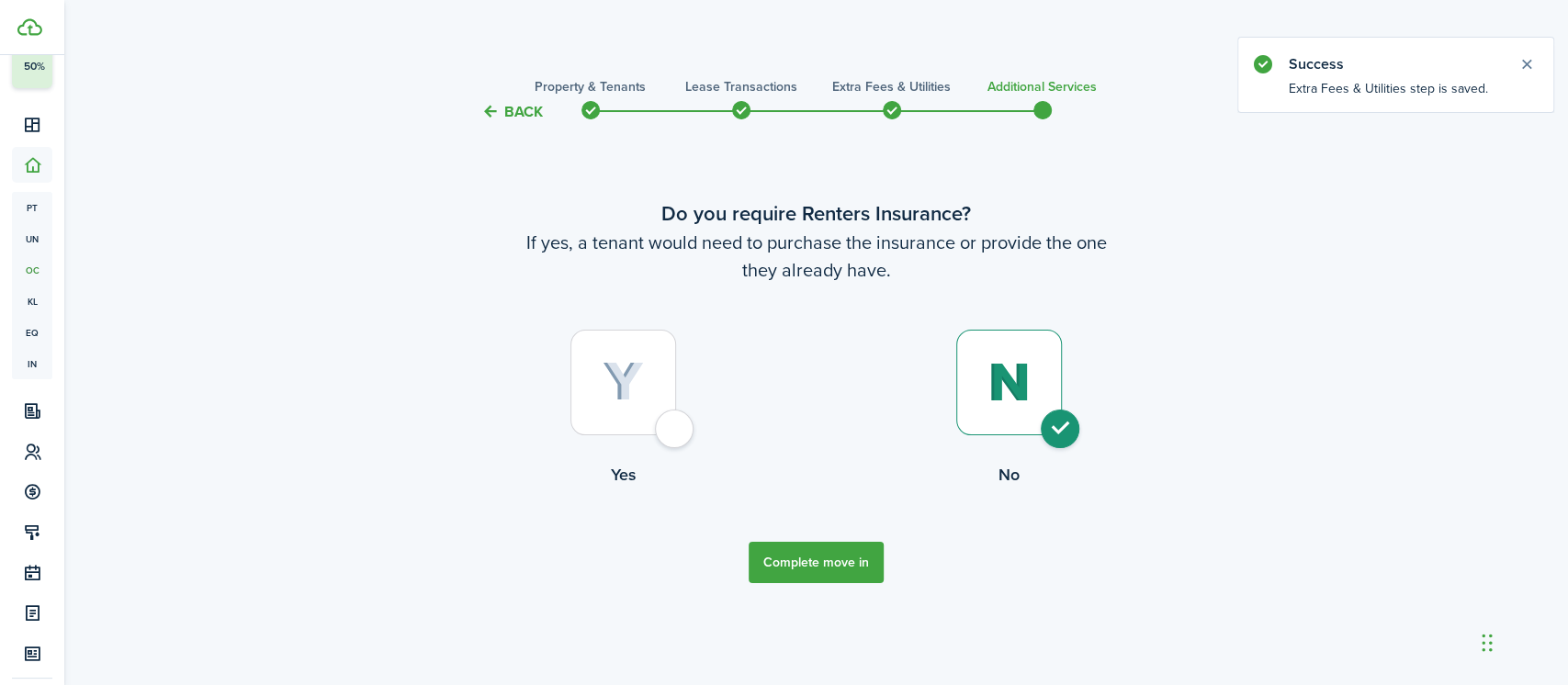
click at [811, 567] on button "Complete move in" at bounding box center [816, 562] width 135 height 41
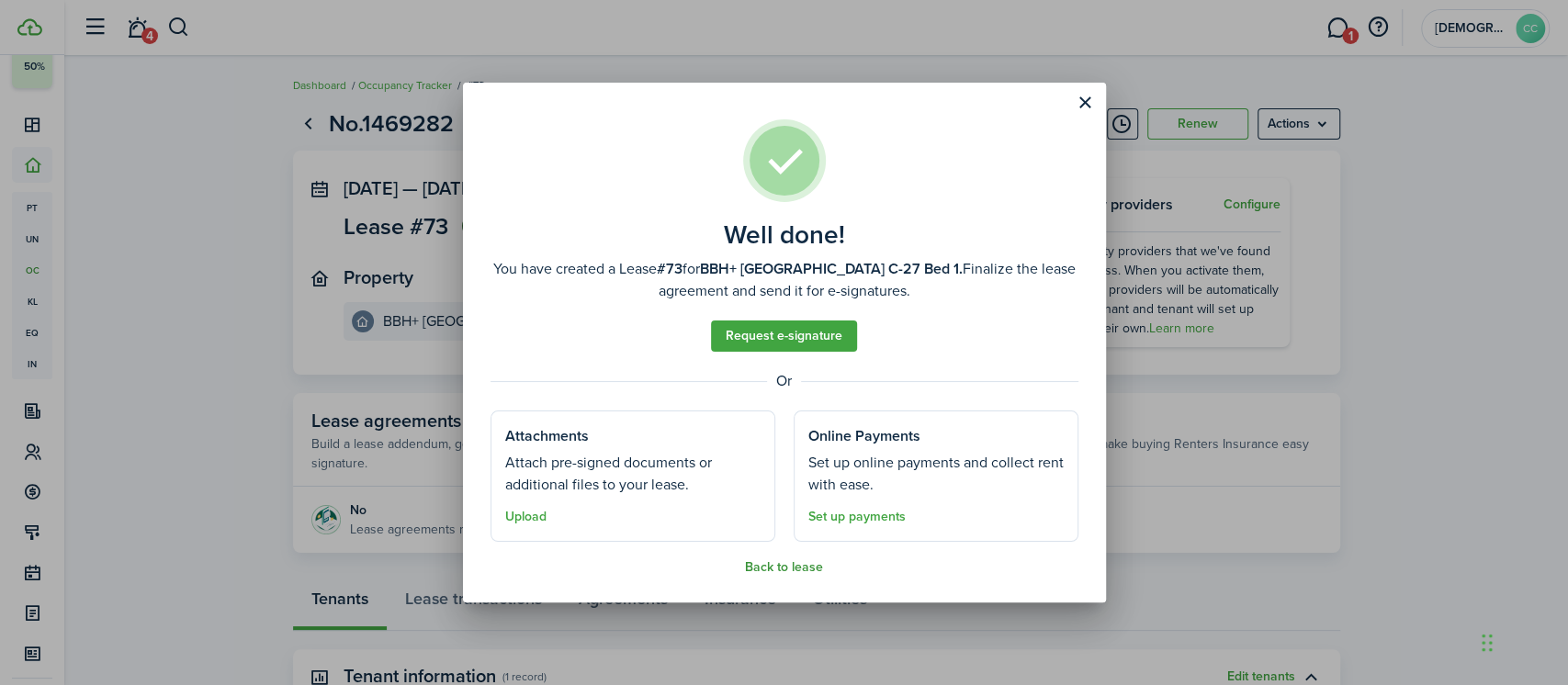
click at [775, 569] on button "Back to lease" at bounding box center [783, 567] width 78 height 14
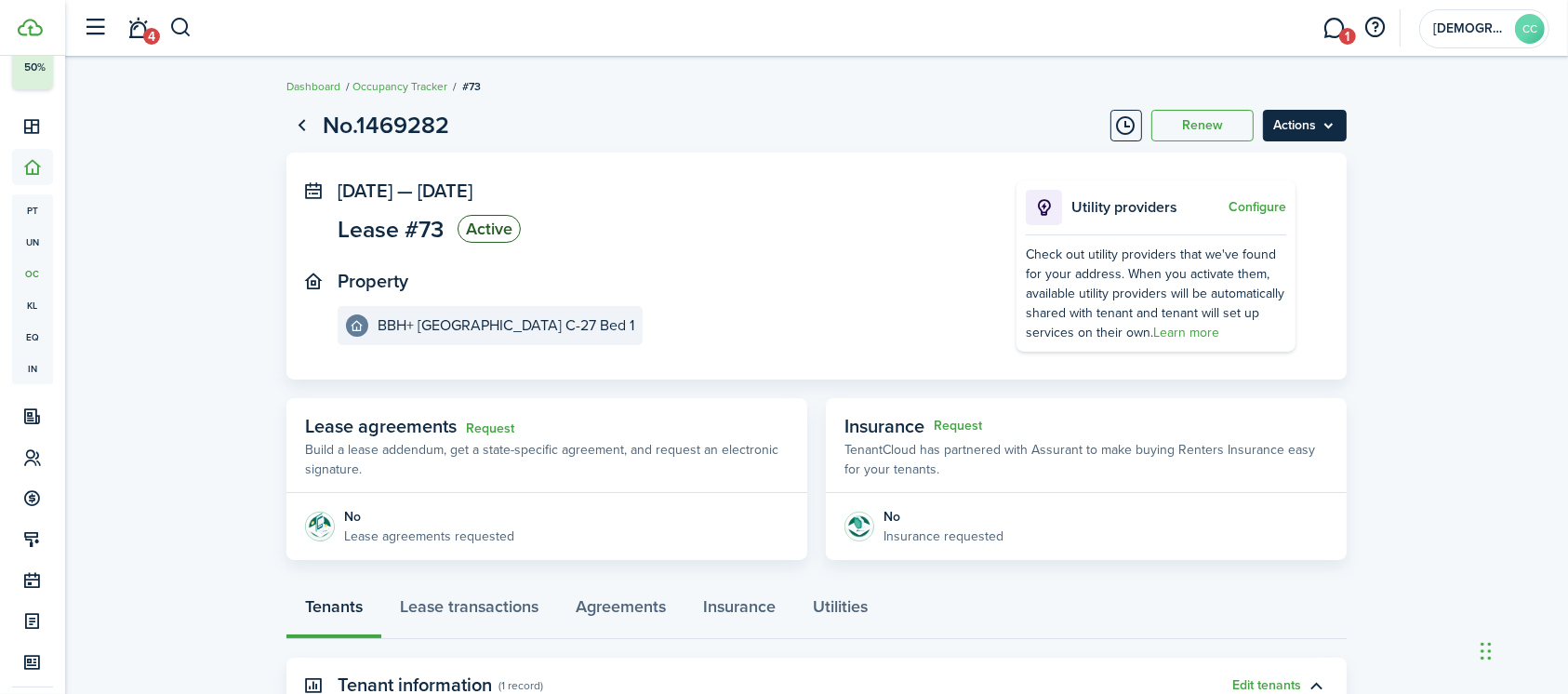
click at [1325, 126] on menu-btn "Actions" at bounding box center [1305, 125] width 84 height 32
click at [298, 122] on link "Go back" at bounding box center [302, 125] width 32 height 32
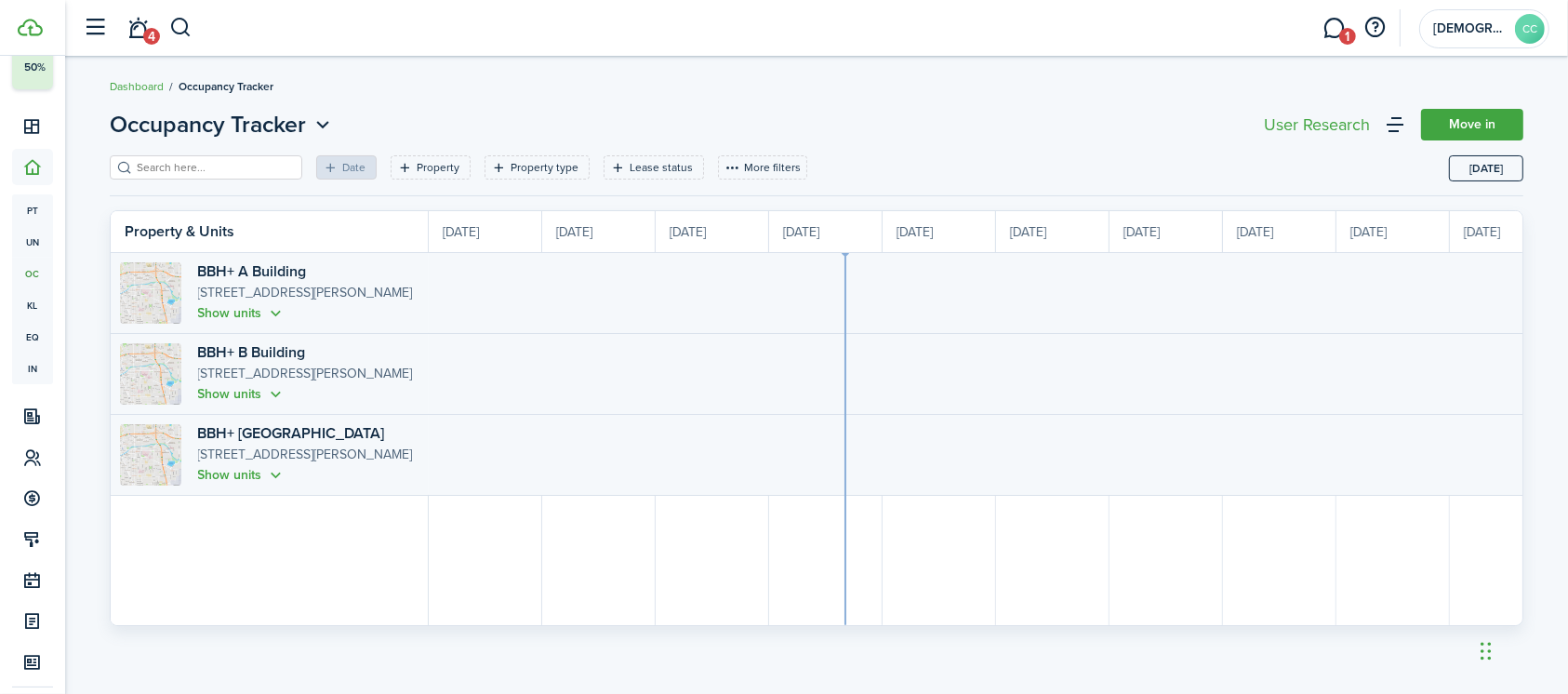
scroll to position [0, 340]
click at [186, 35] on button "button" at bounding box center [181, 27] width 23 height 32
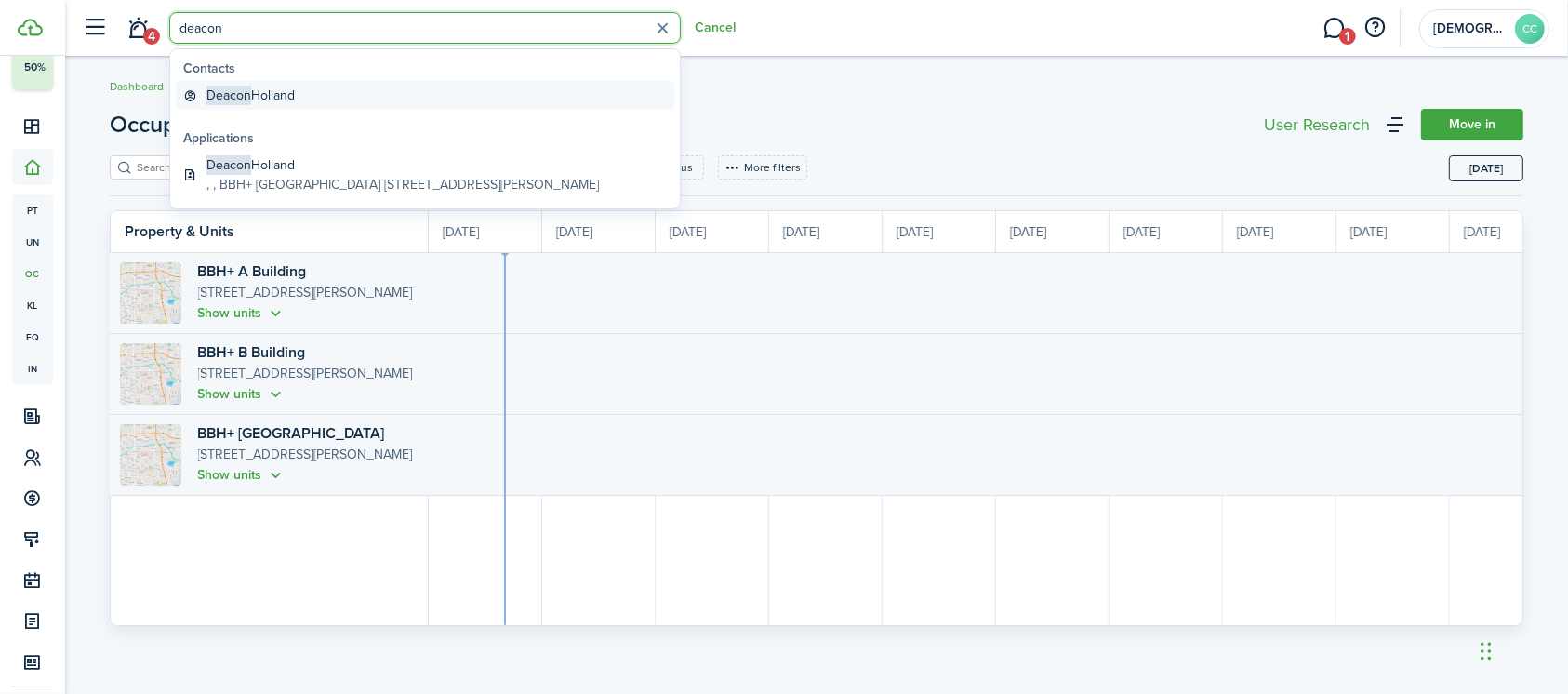
type input "deacon"
click at [290, 95] on global-search-item-title "[PERSON_NAME]" at bounding box center [250, 95] width 88 height 19
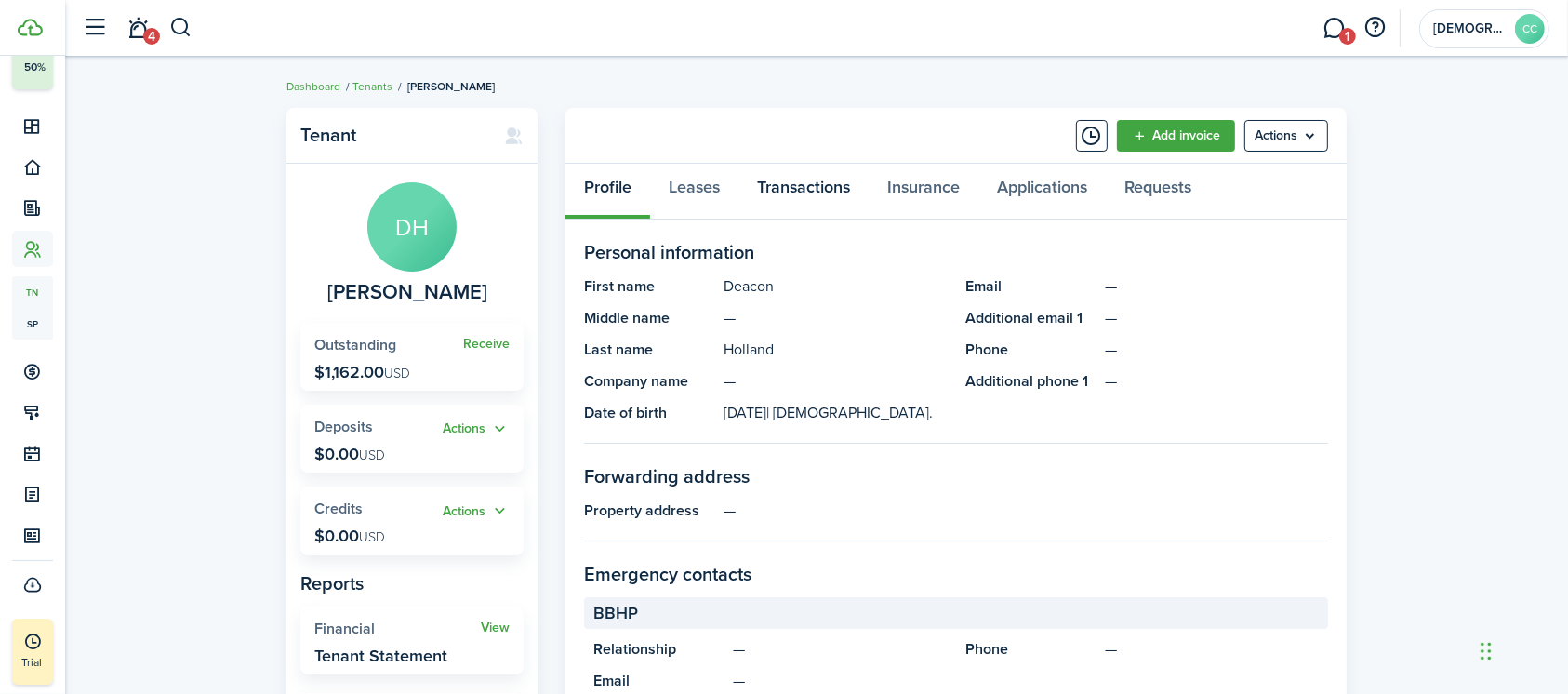
click at [815, 190] on link "Transactions" at bounding box center [803, 191] width 130 height 55
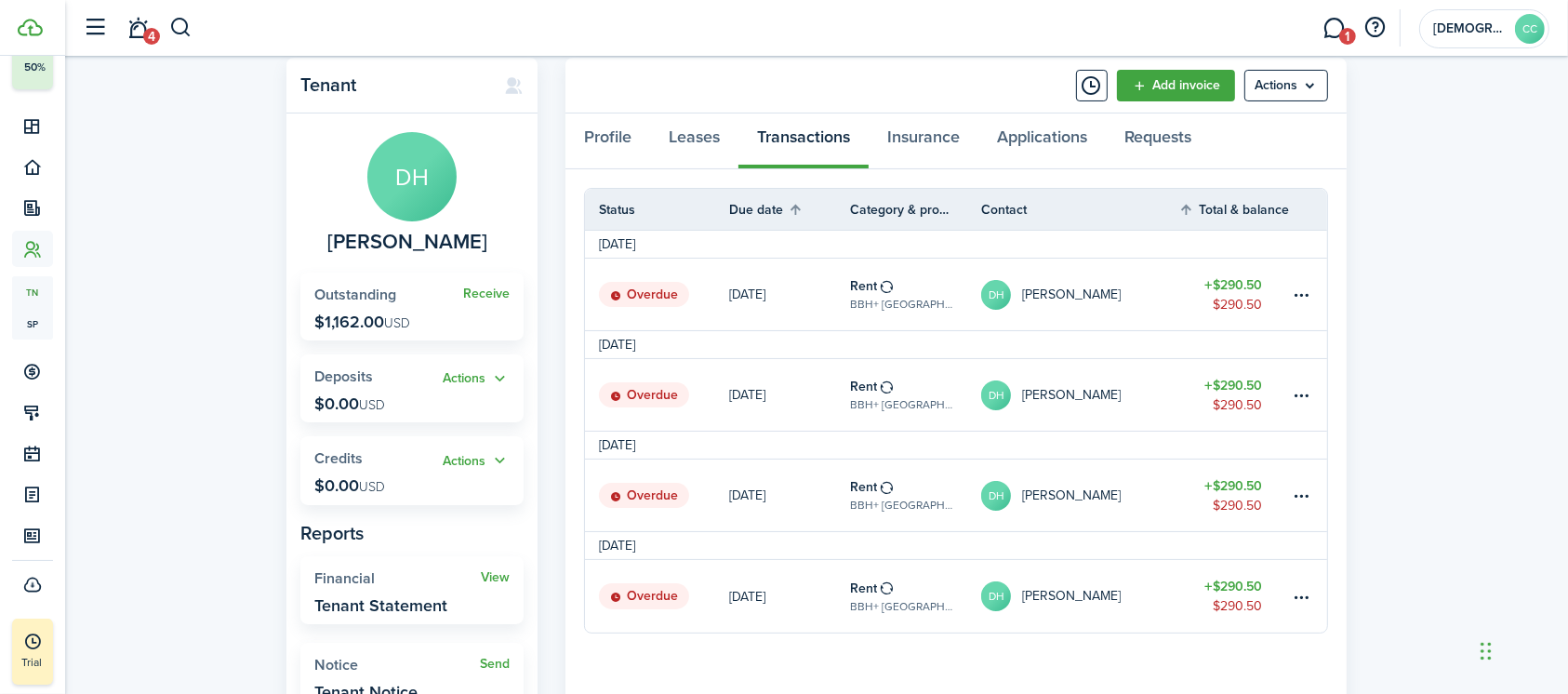
scroll to position [156, 0]
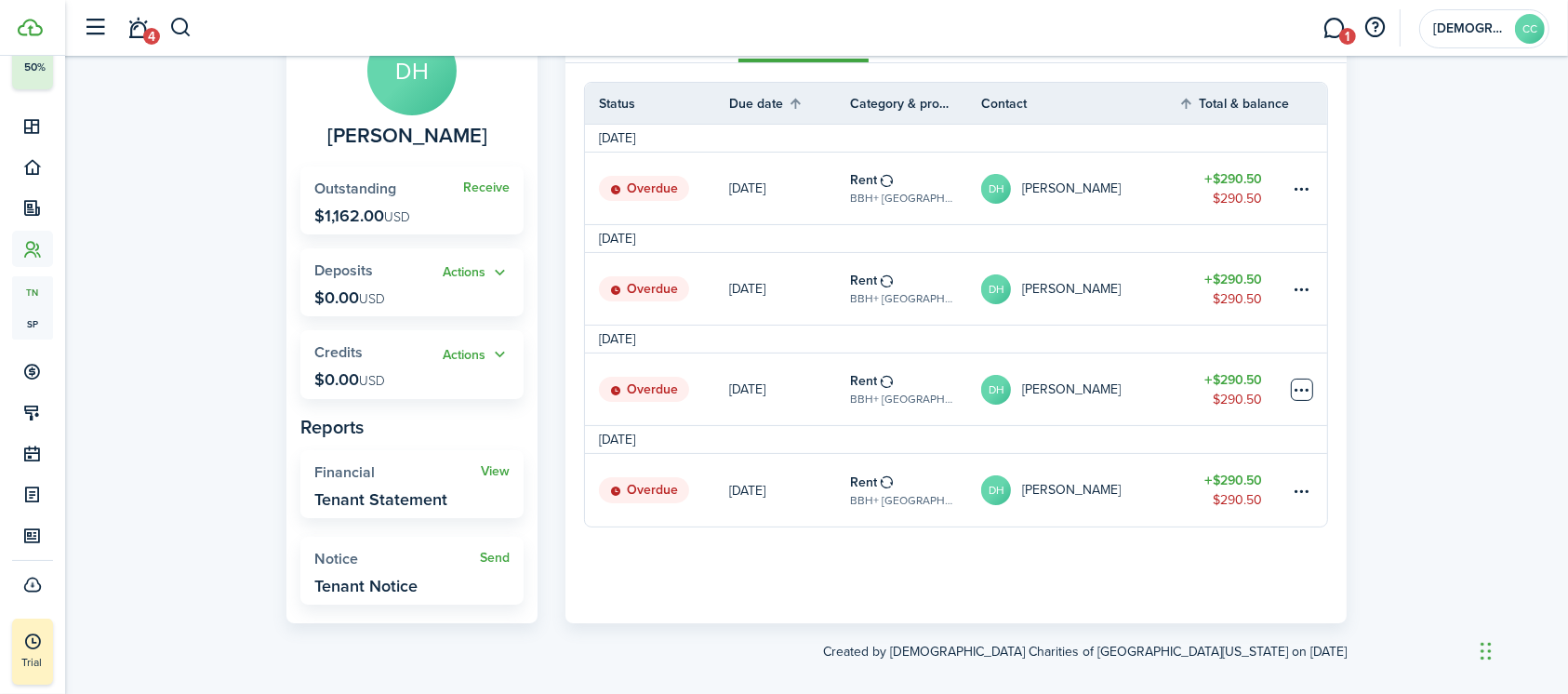
click at [1304, 390] on table-menu-btn-icon at bounding box center [1301, 390] width 22 height 22
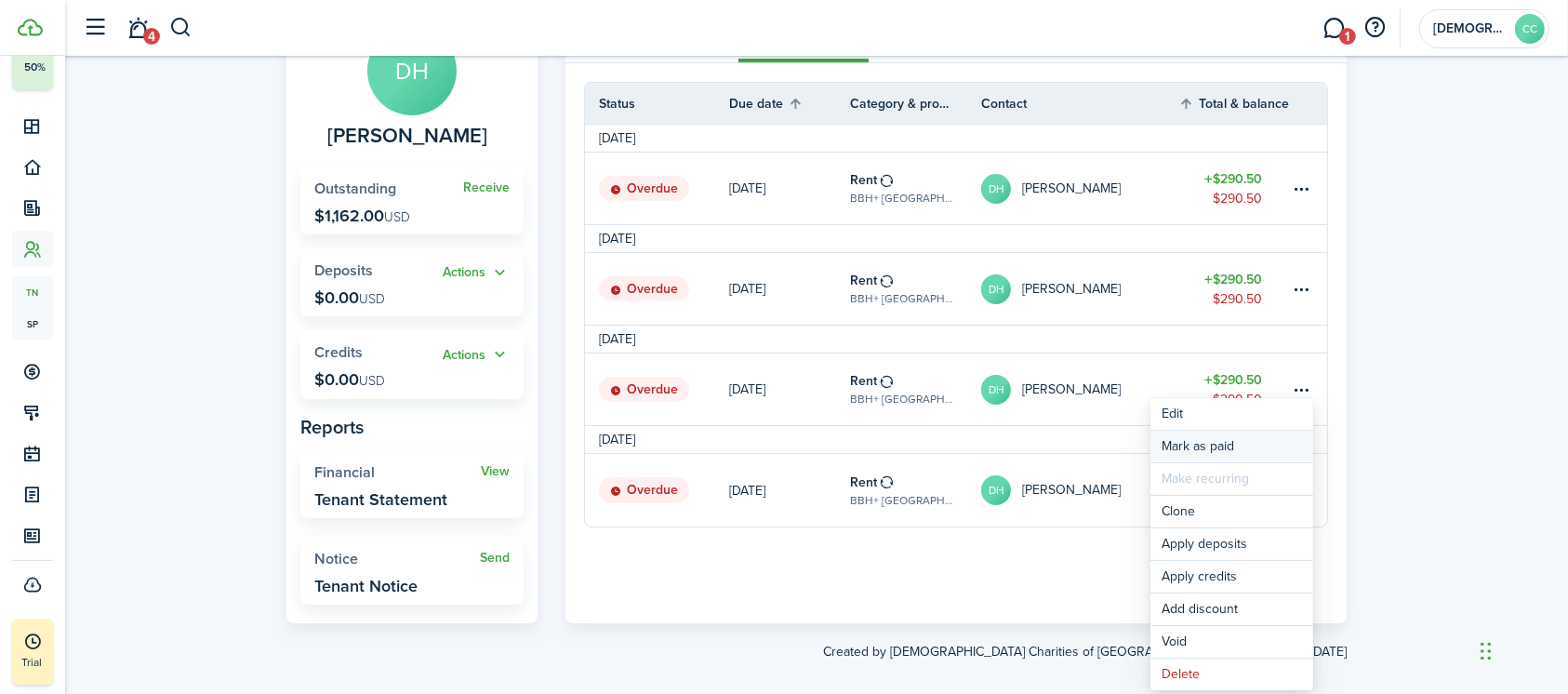
click at [1213, 446] on link "Mark as paid" at bounding box center [1231, 446] width 162 height 32
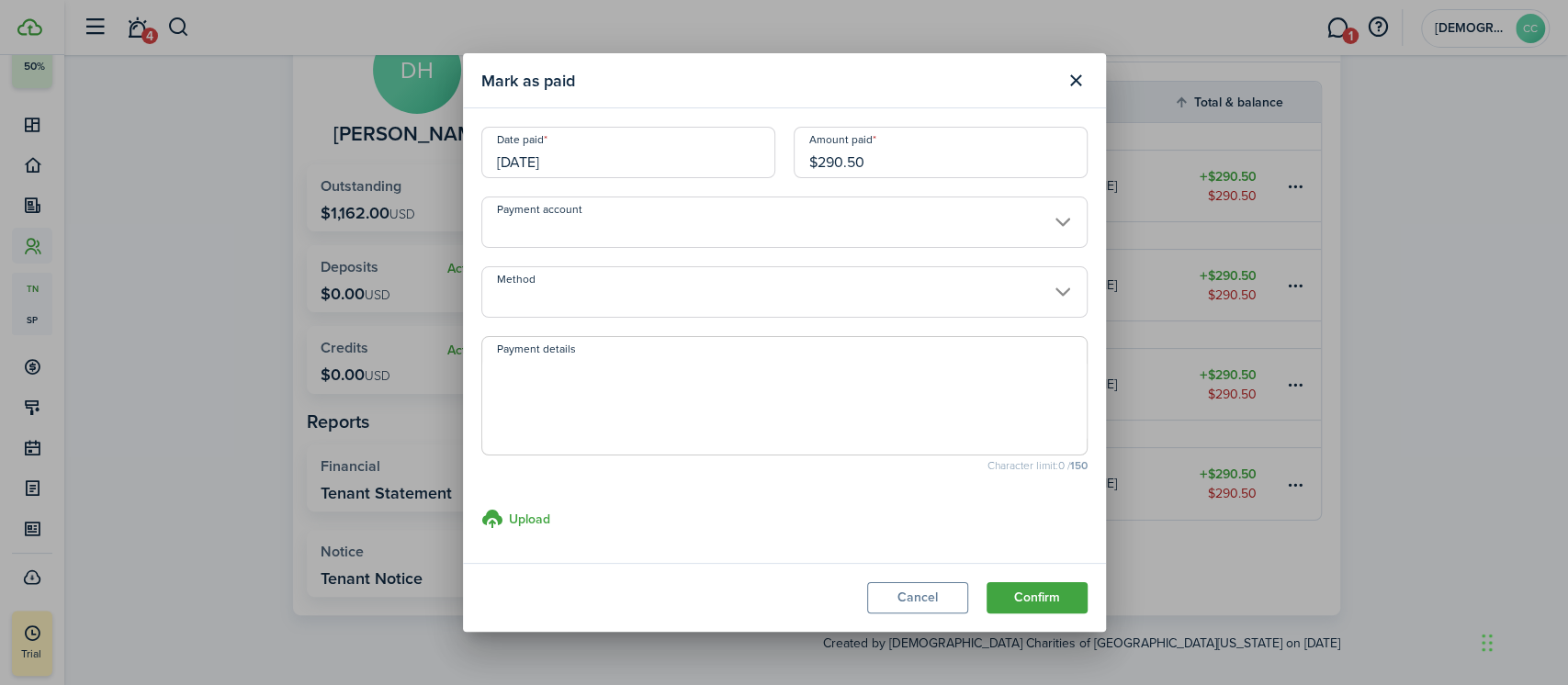
click at [910, 159] on input "$290.50" at bounding box center [940, 153] width 294 height 52
type input "$"
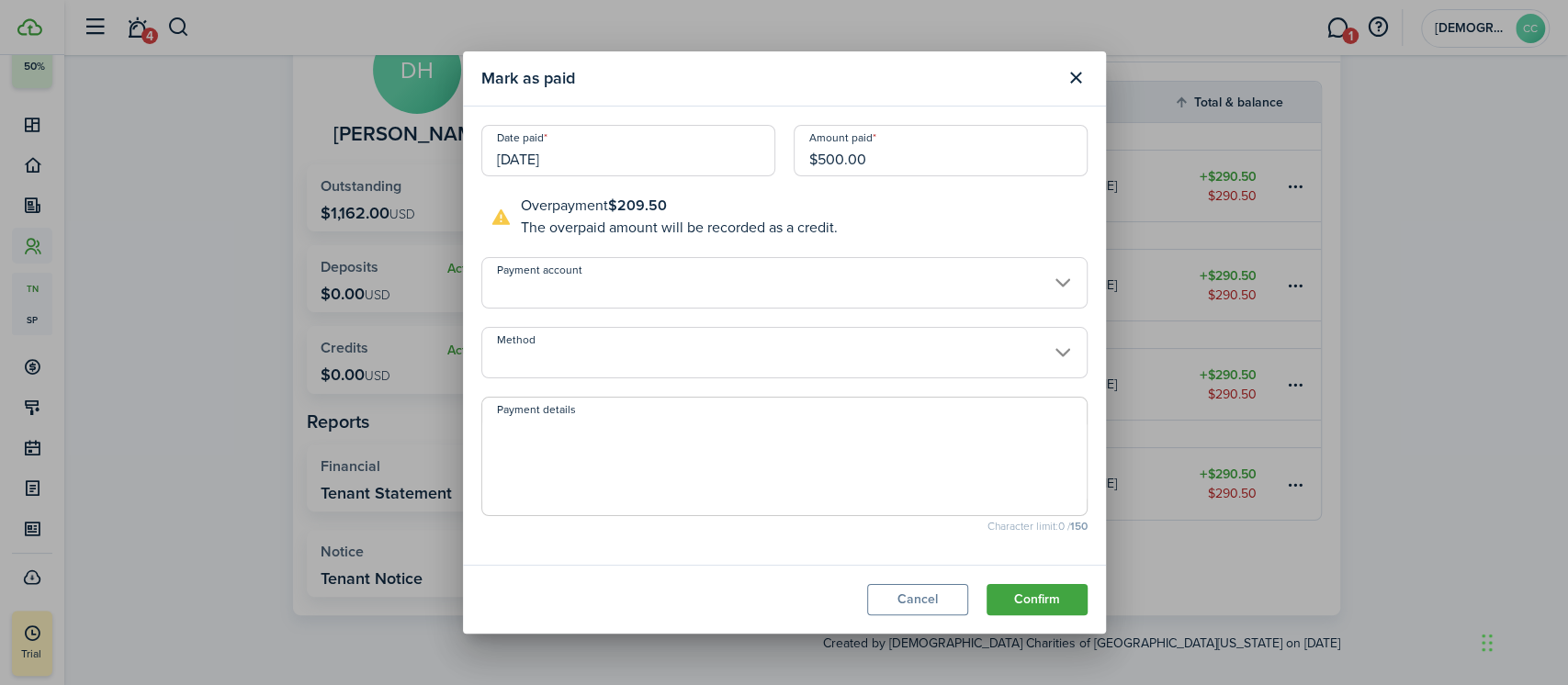
click at [634, 367] on input "Method" at bounding box center [785, 353] width 606 height 52
type input "$500.00"
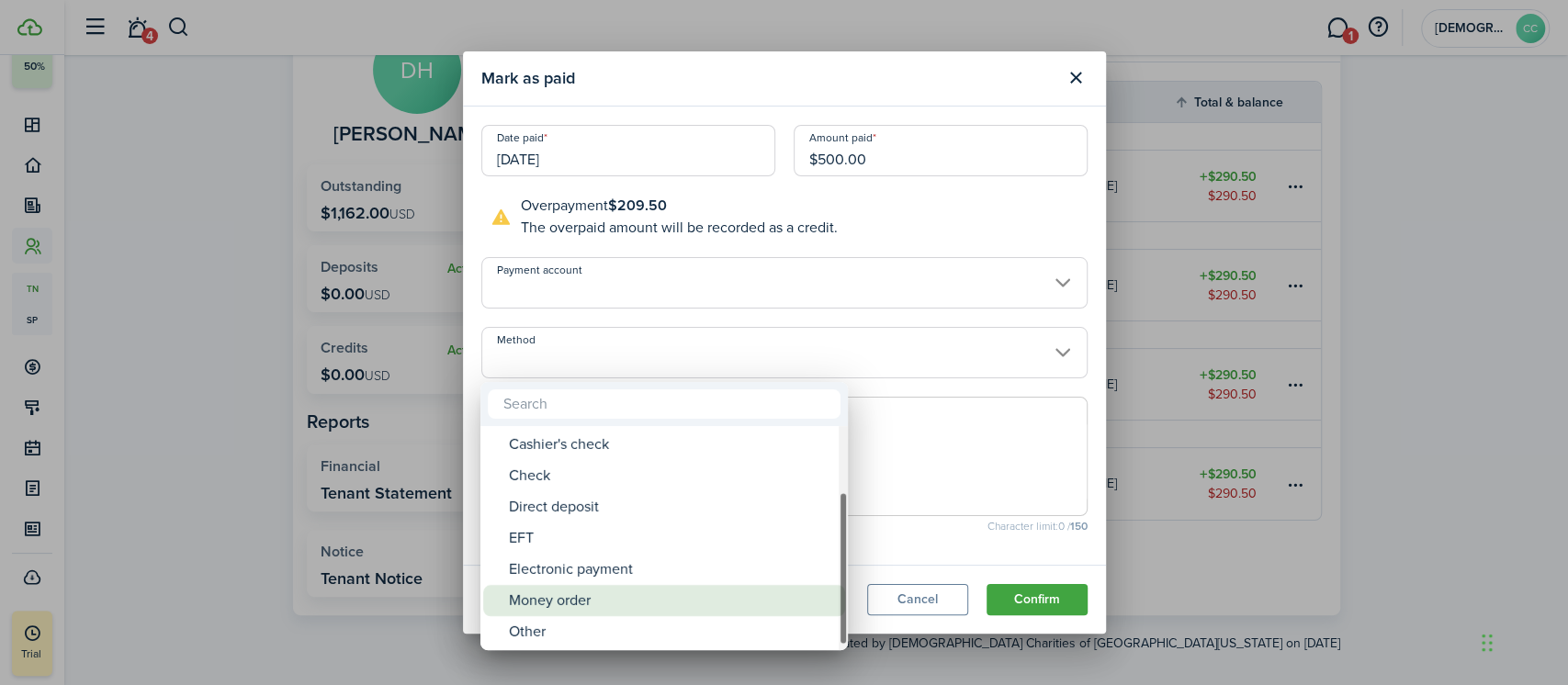
click at [576, 602] on div "Money order" at bounding box center [671, 601] width 325 height 32
type input "Money order"
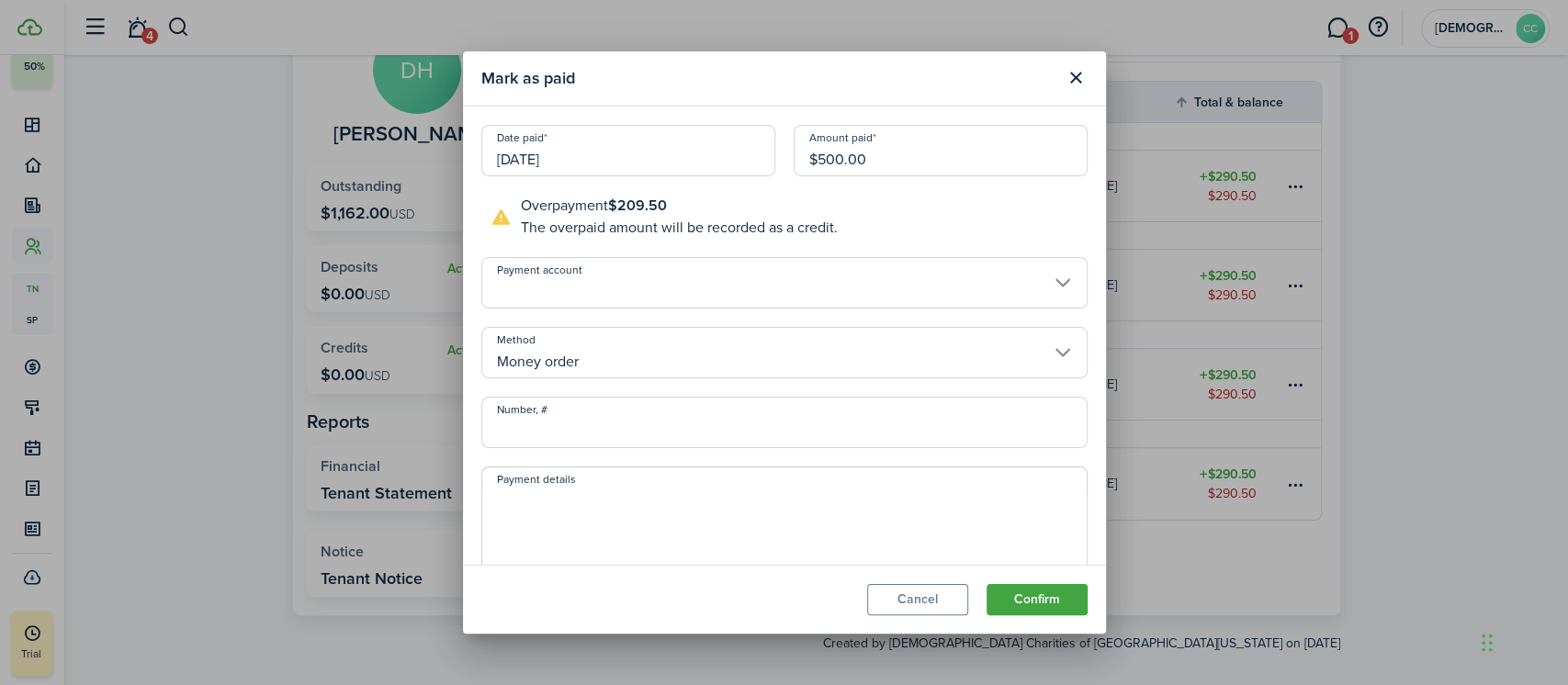
click at [588, 428] on input "Number, #" at bounding box center [785, 422] width 606 height 52
type input "702241"
click at [1038, 601] on button "Confirm" at bounding box center [1036, 600] width 101 height 32
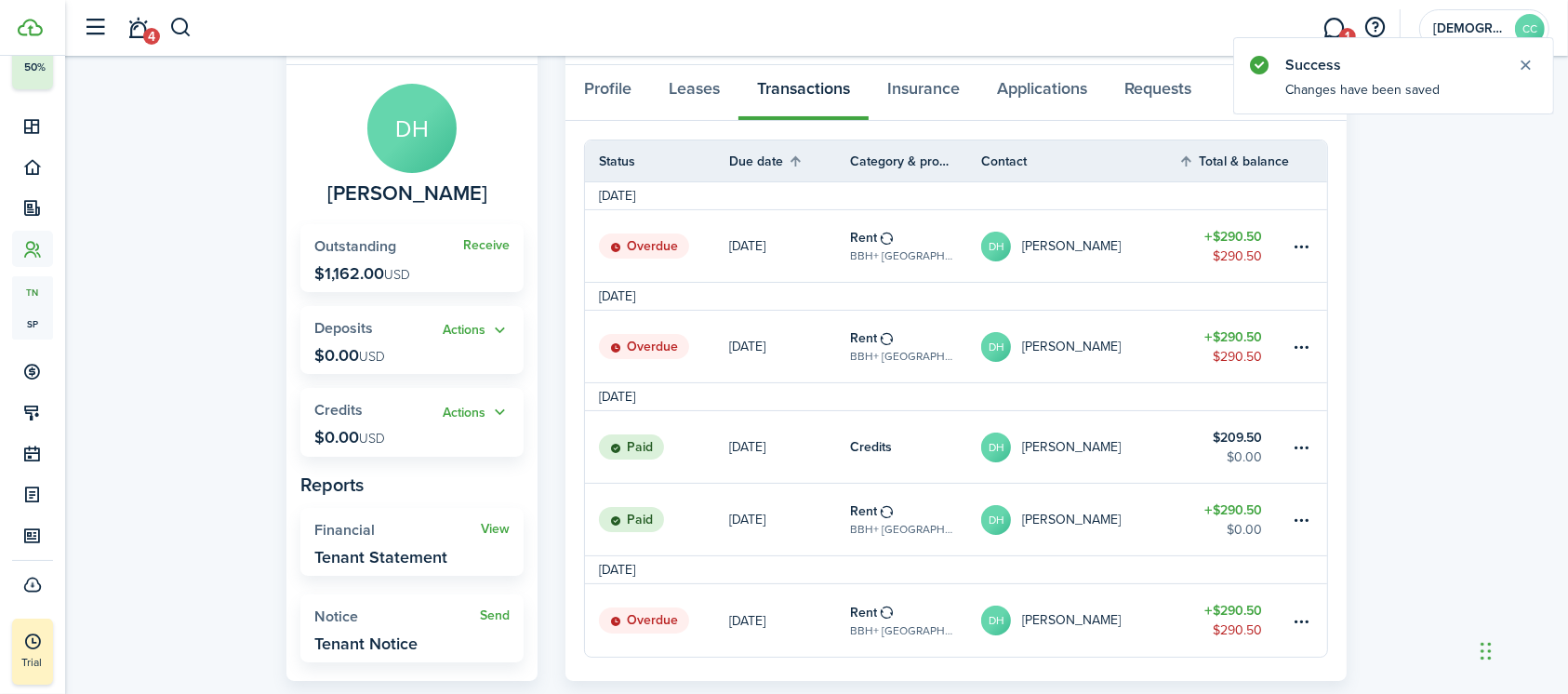
scroll to position [0, 0]
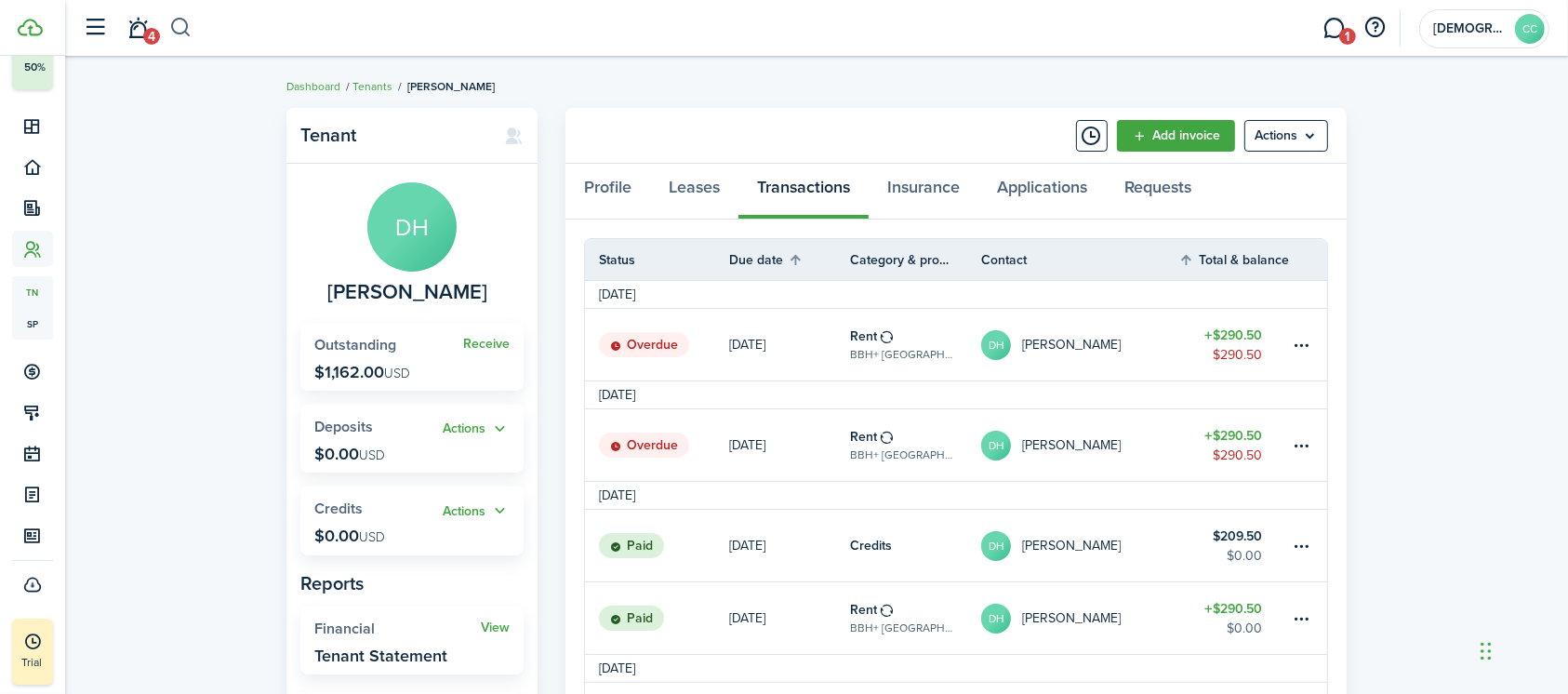
click at [177, 35] on button "button" at bounding box center [181, 27] width 23 height 32
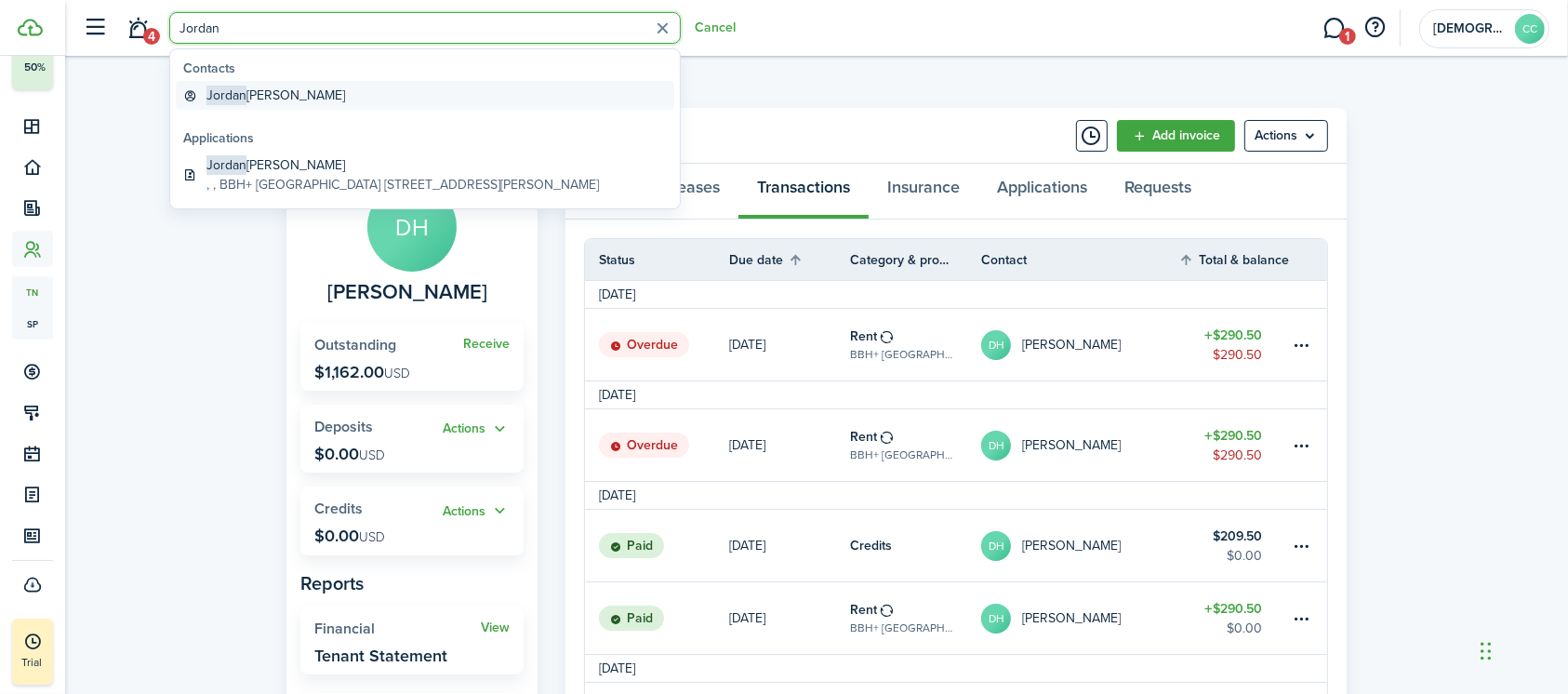
type input "Jordan"
click at [261, 97] on global-search-item-title "[PERSON_NAME]" at bounding box center [275, 95] width 139 height 19
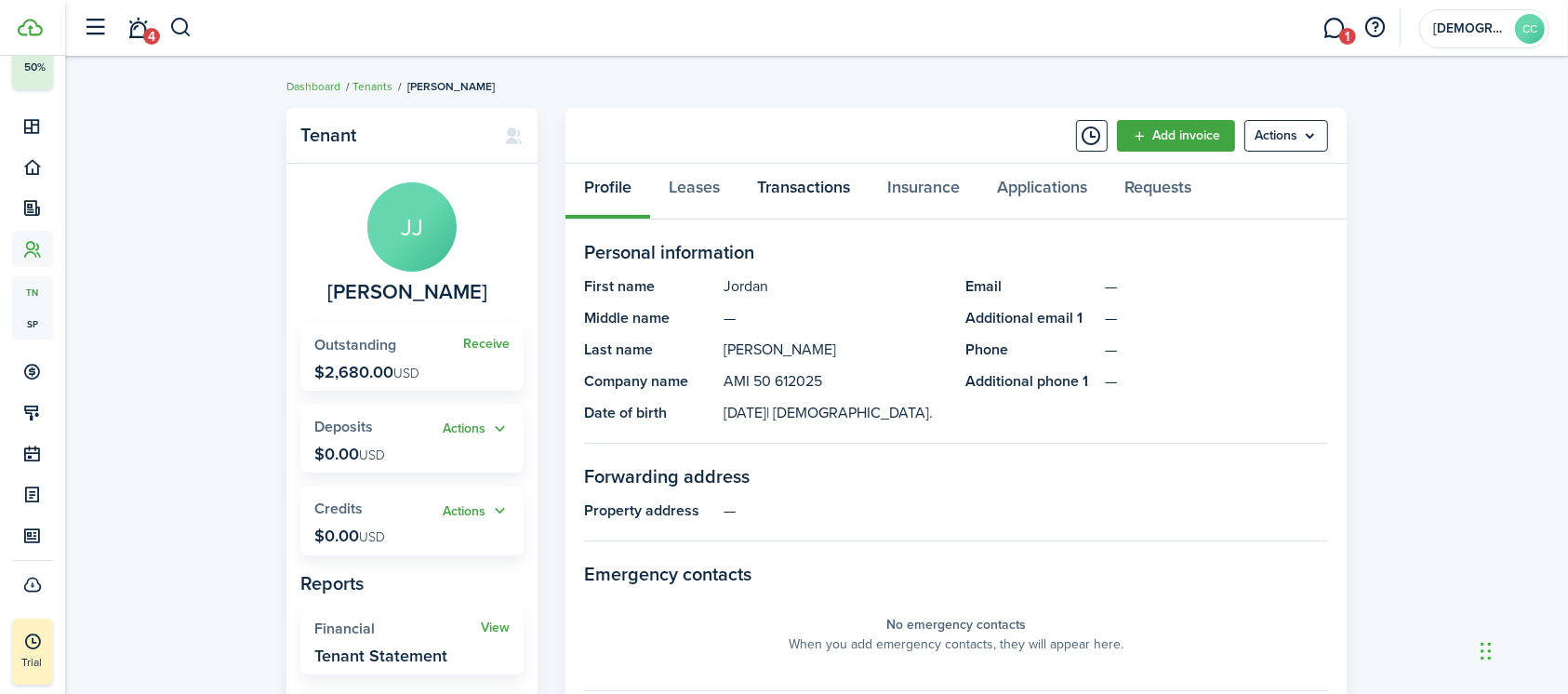
click at [828, 191] on link "Transactions" at bounding box center [803, 191] width 130 height 55
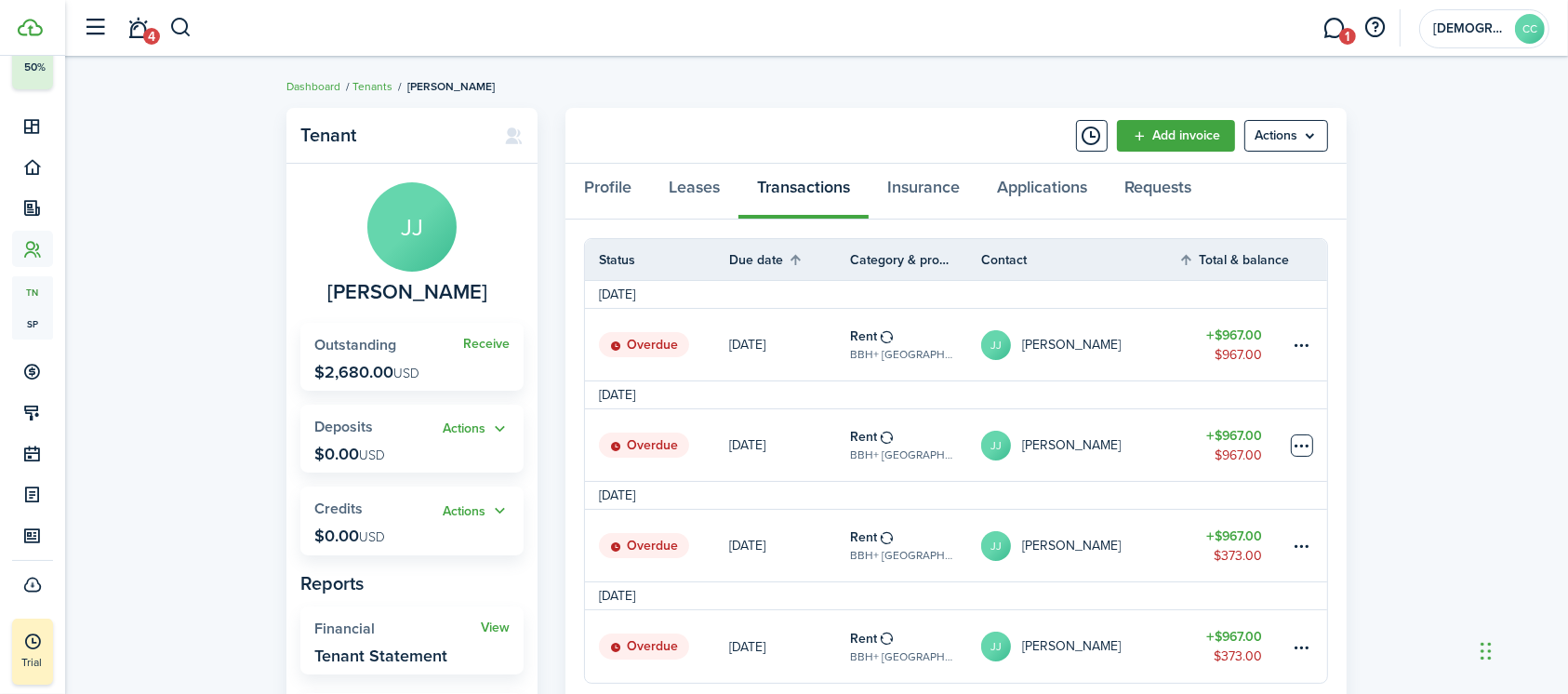
click at [1302, 446] on table-menu-btn-icon at bounding box center [1301, 445] width 22 height 22
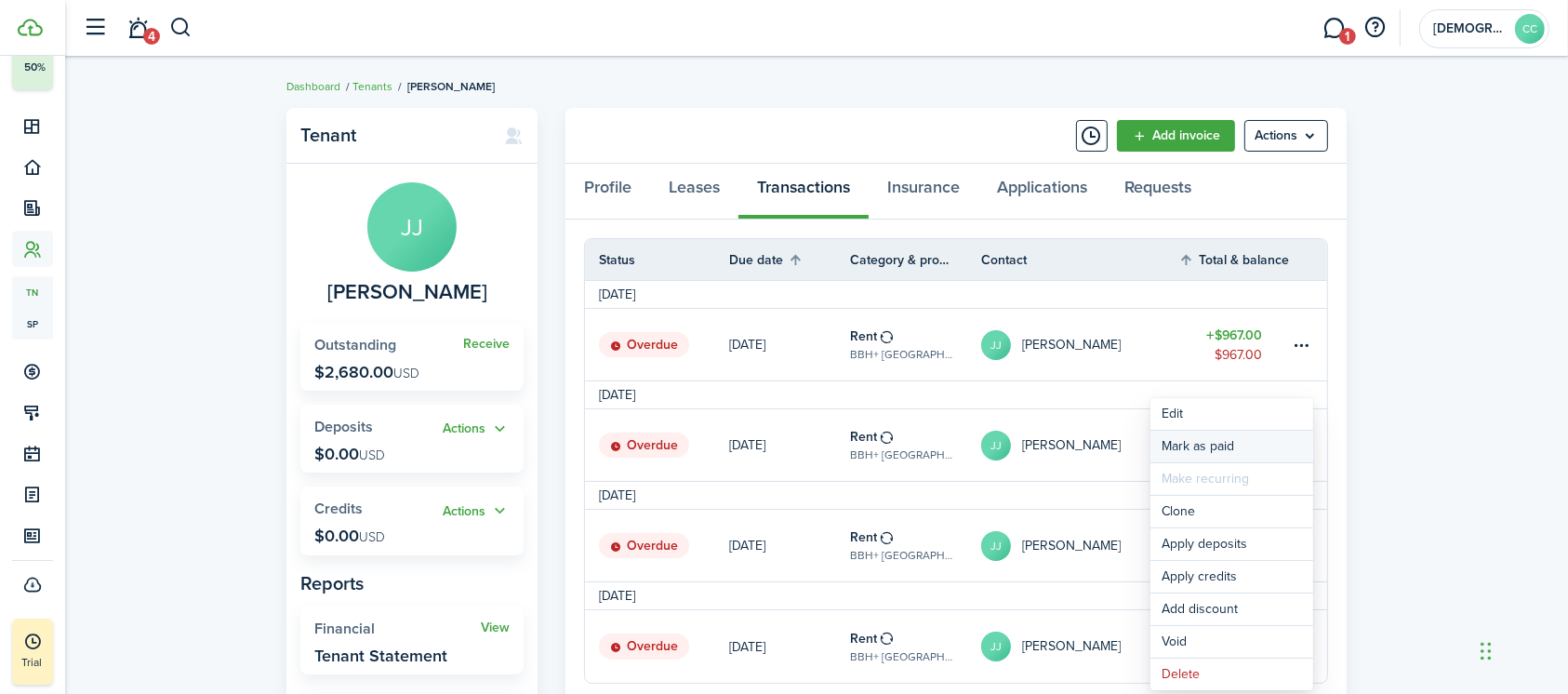
click at [1200, 444] on link "Mark as paid" at bounding box center [1231, 446] width 162 height 32
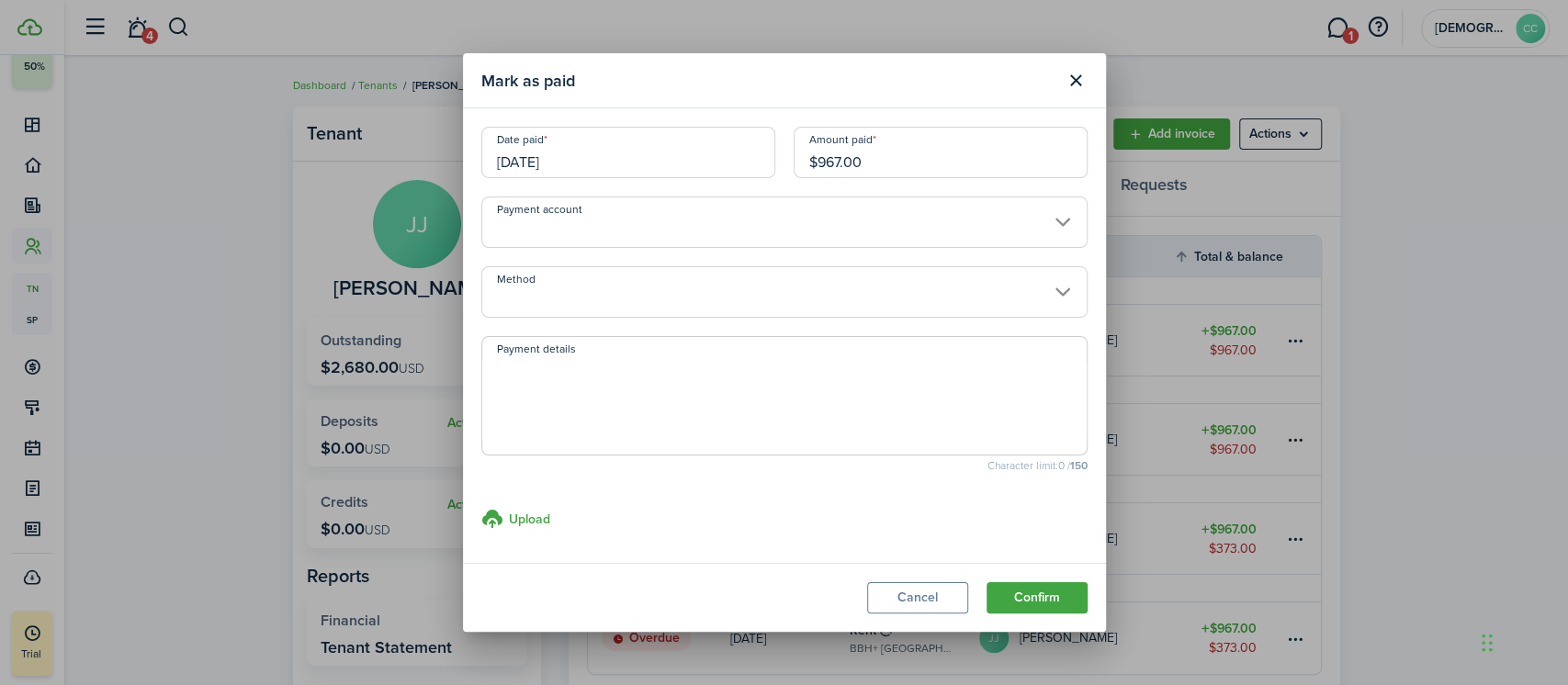
click at [910, 167] on input "$967.00" at bounding box center [940, 153] width 294 height 52
type input "$"
click at [624, 304] on input "Method" at bounding box center [785, 293] width 606 height 52
type input "$594.00"
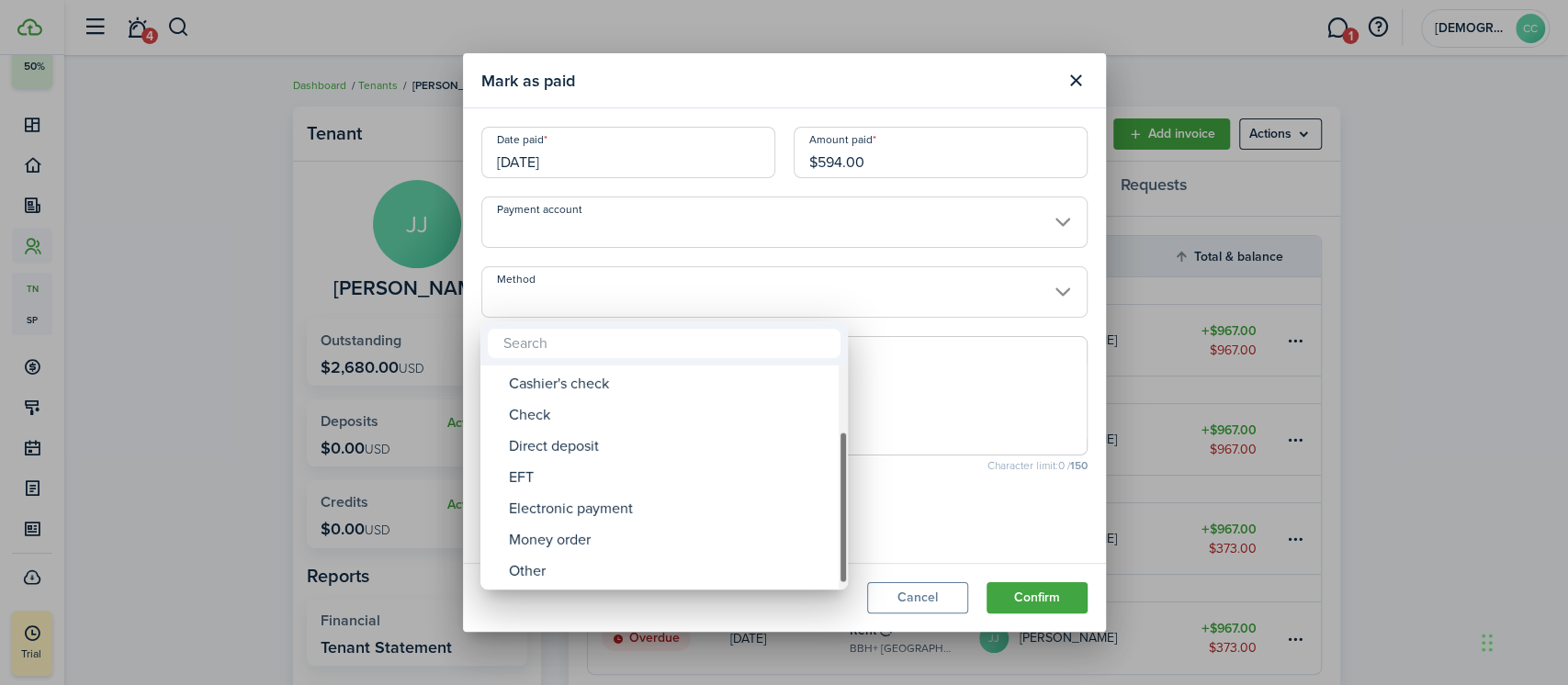
click at [569, 540] on div "Money order" at bounding box center [671, 540] width 325 height 32
type input "Money order"
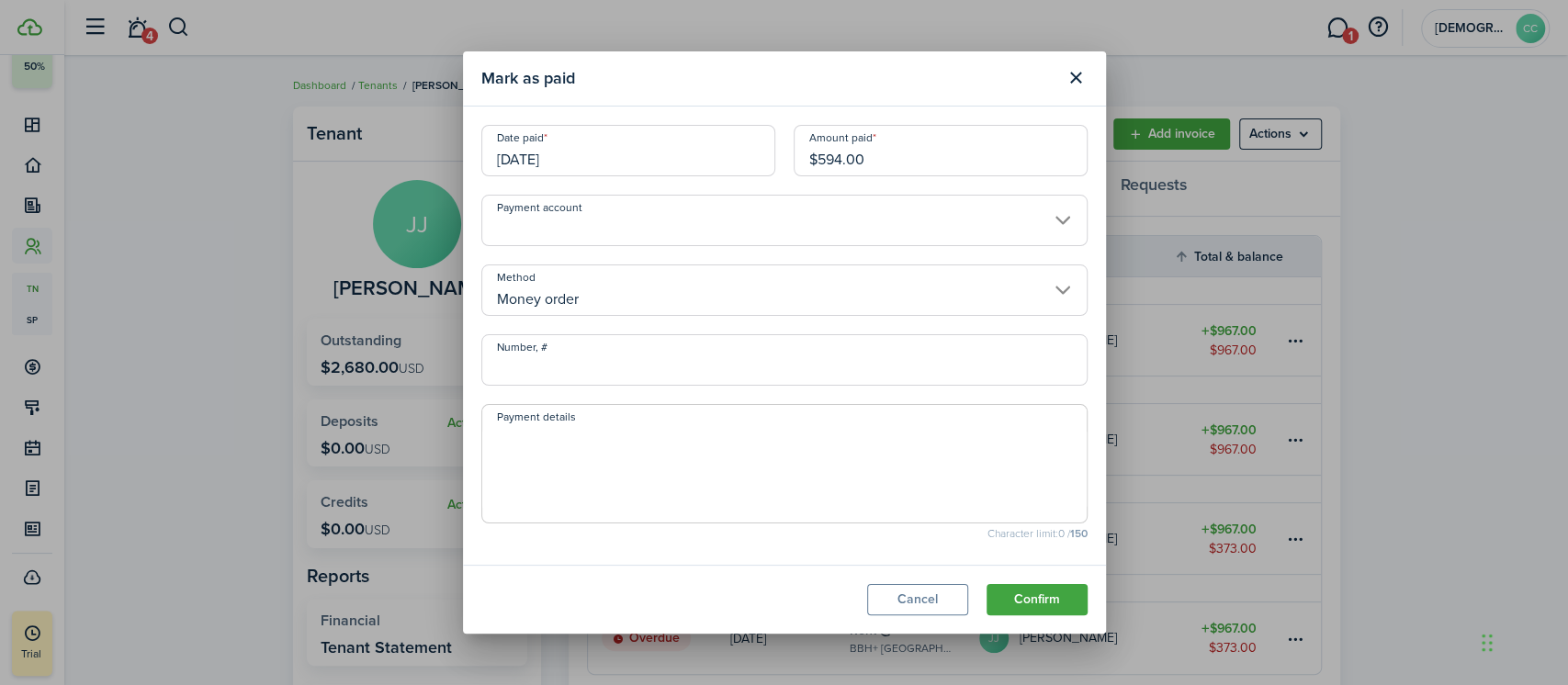
click at [603, 370] on input "Number, #" at bounding box center [785, 360] width 606 height 52
type input "702242"
click at [1038, 605] on button "Confirm" at bounding box center [1036, 600] width 101 height 32
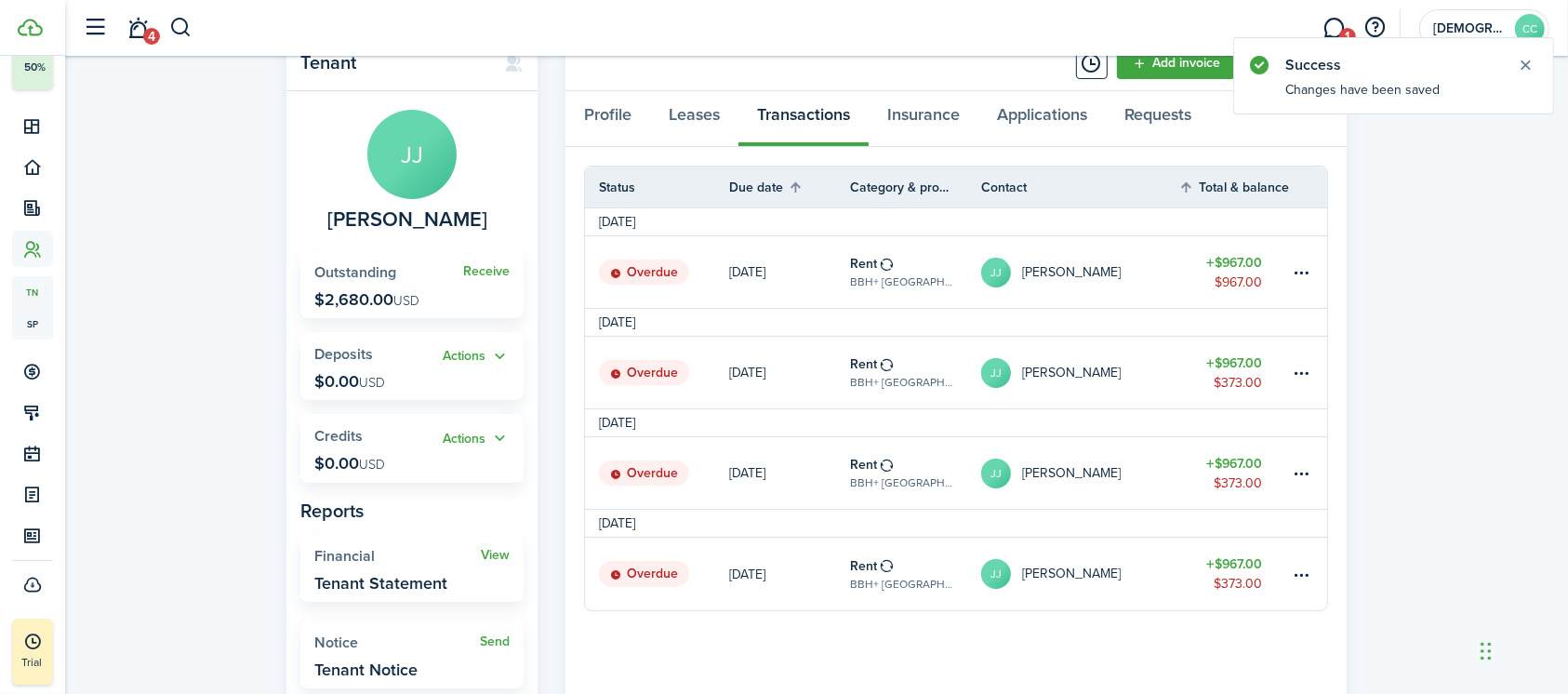
scroll to position [66, 0]
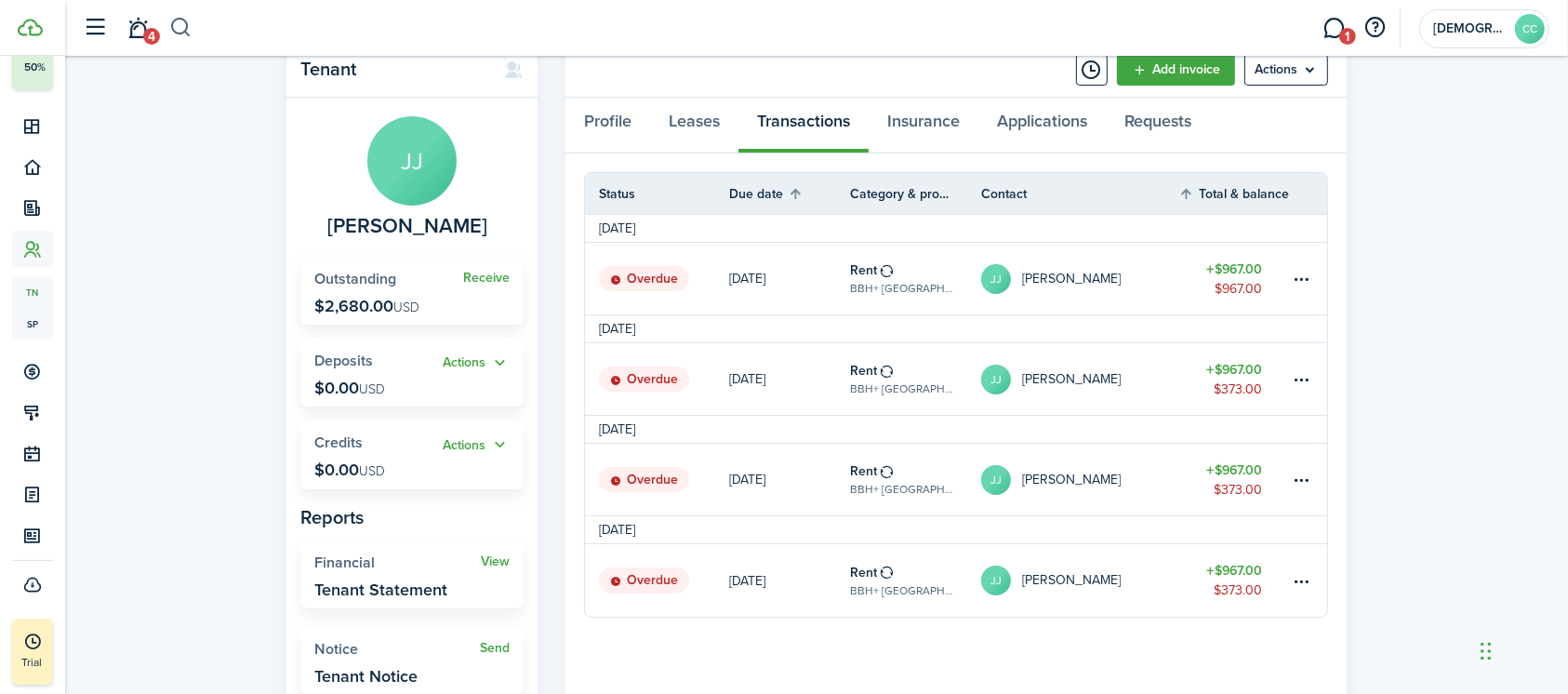
click at [175, 27] on button "button" at bounding box center [181, 27] width 23 height 32
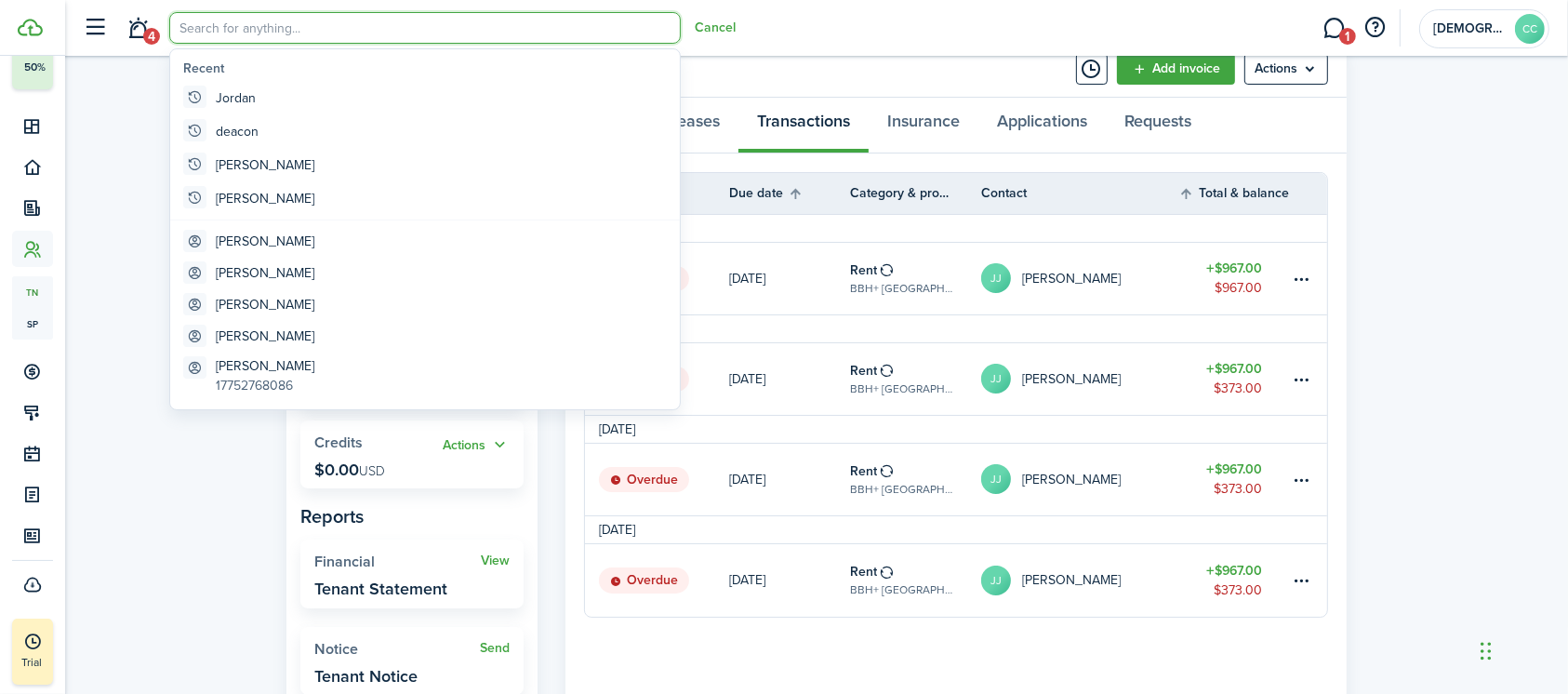
click at [270, 36] on input "search" at bounding box center [425, 27] width 511 height 32
type input "d"
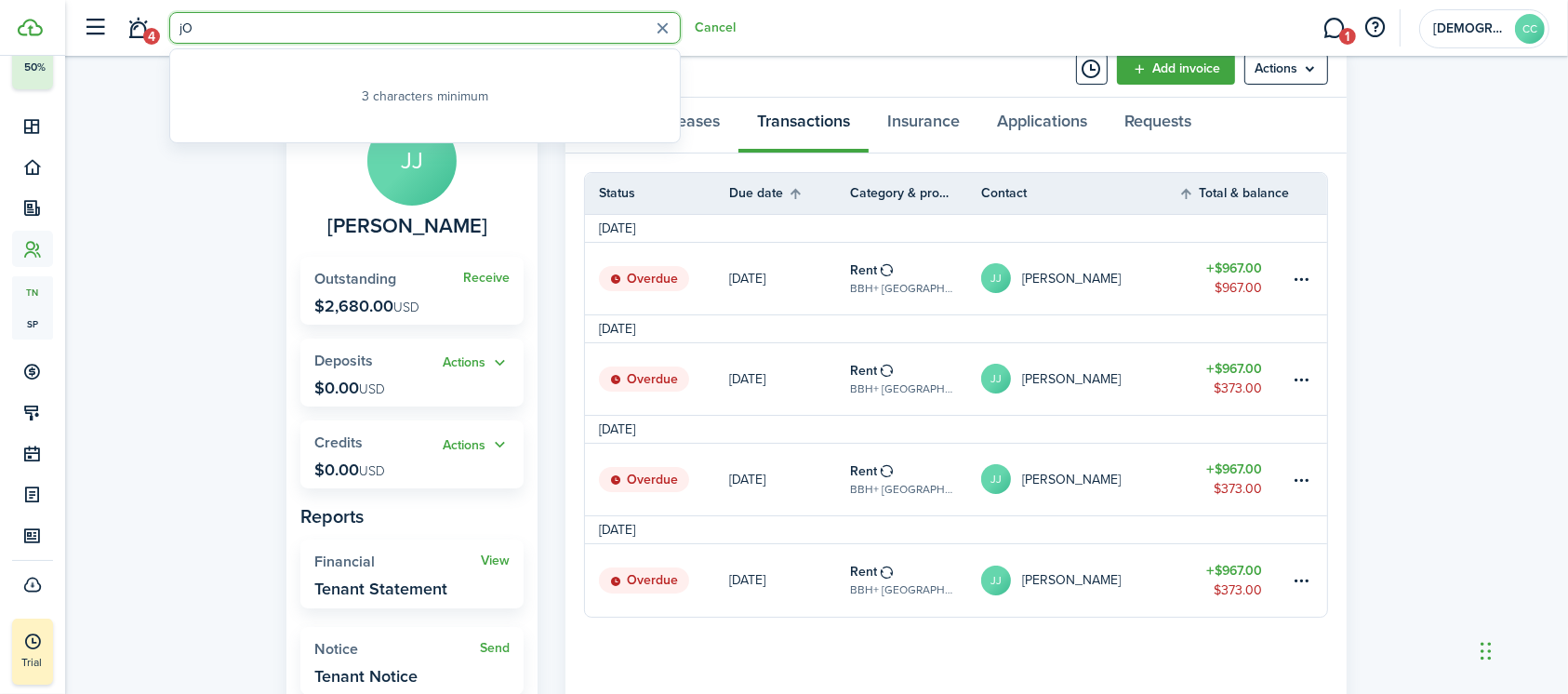
type input "j"
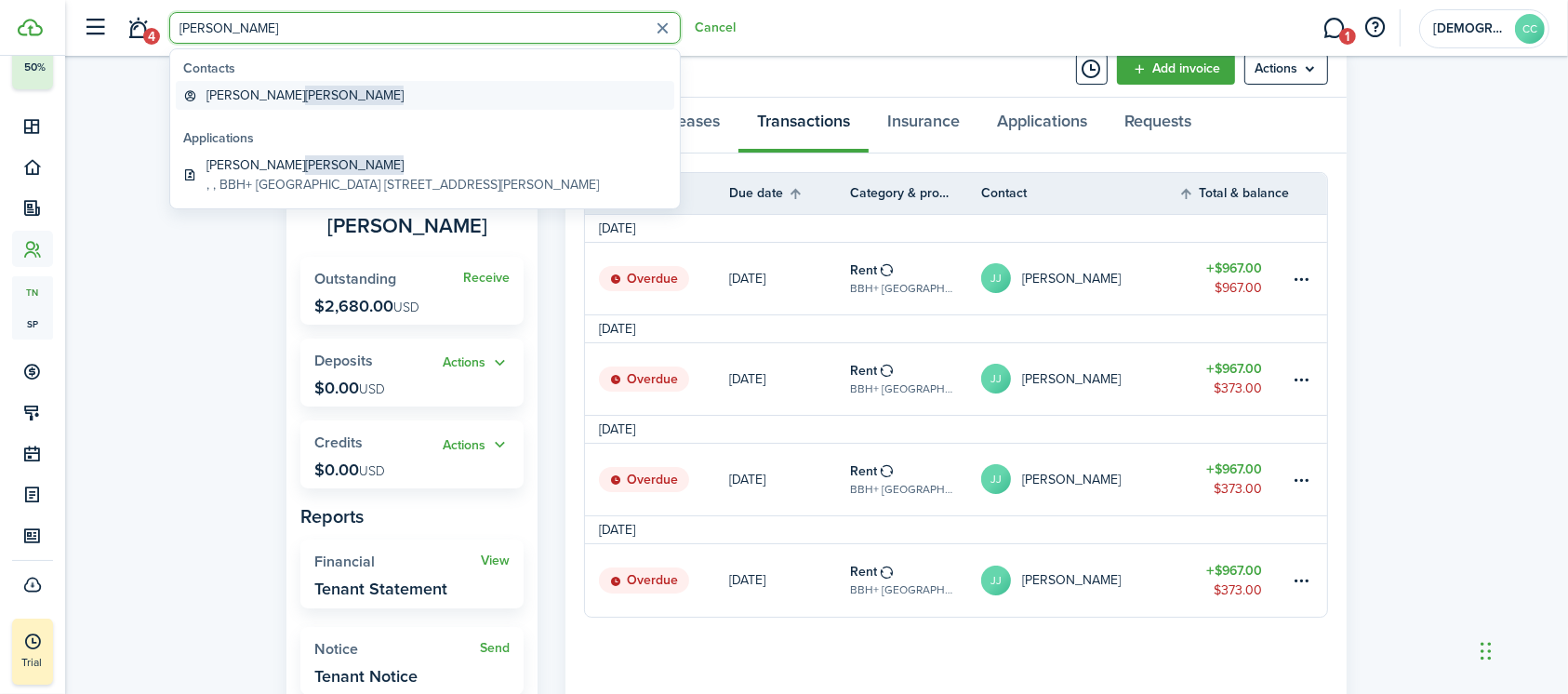
type input "[PERSON_NAME]"
click at [223, 95] on global-search-item-title "[PERSON_NAME]" at bounding box center [304, 95] width 197 height 19
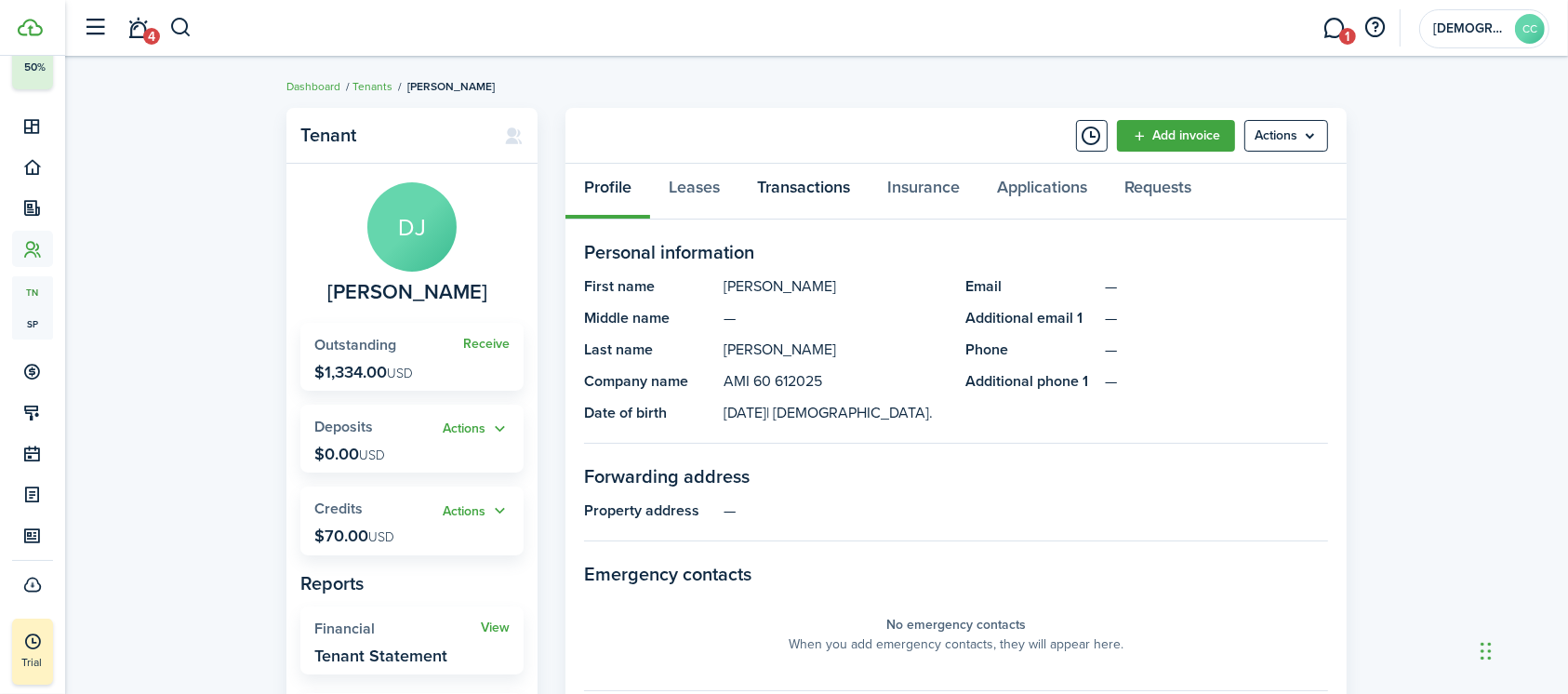
click at [822, 188] on link "Transactions" at bounding box center [803, 191] width 130 height 55
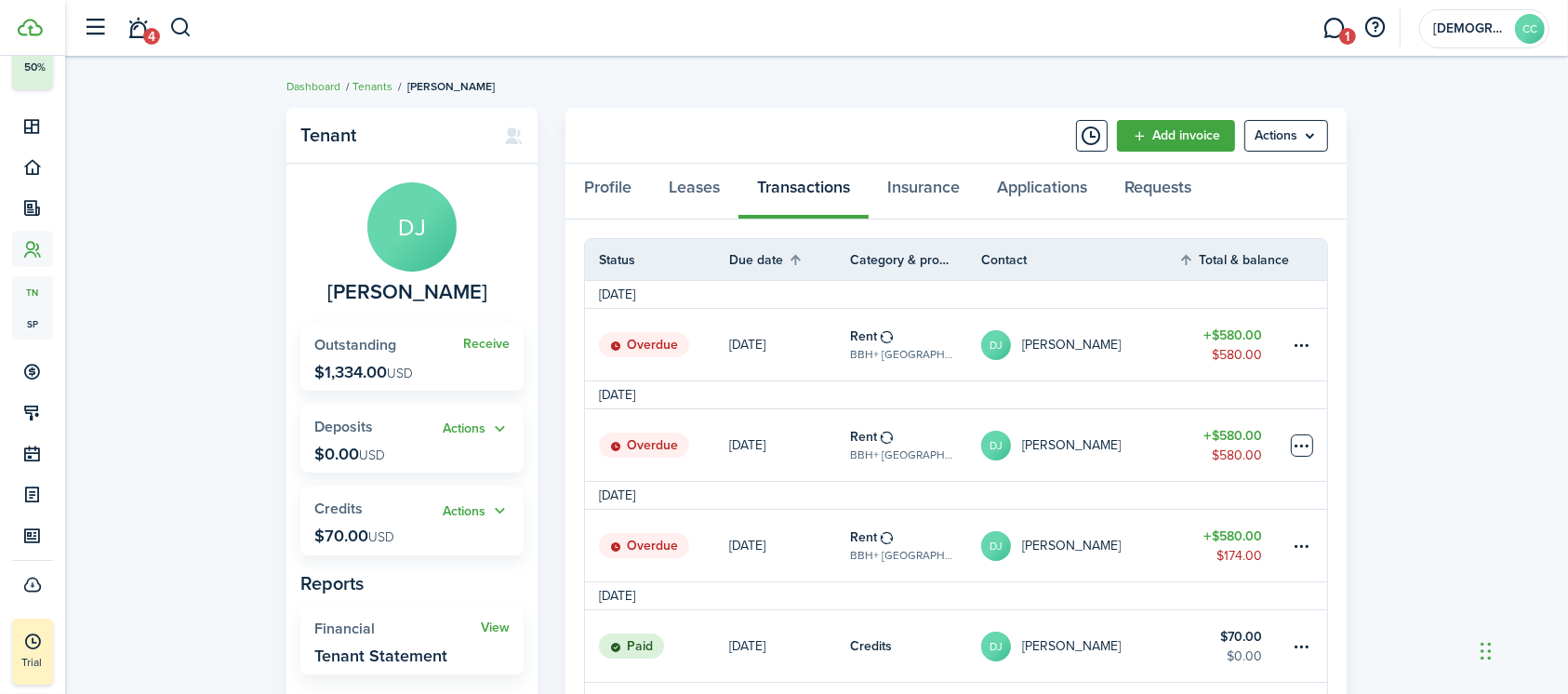
click at [1302, 446] on table-menu-btn-icon at bounding box center [1301, 445] width 22 height 22
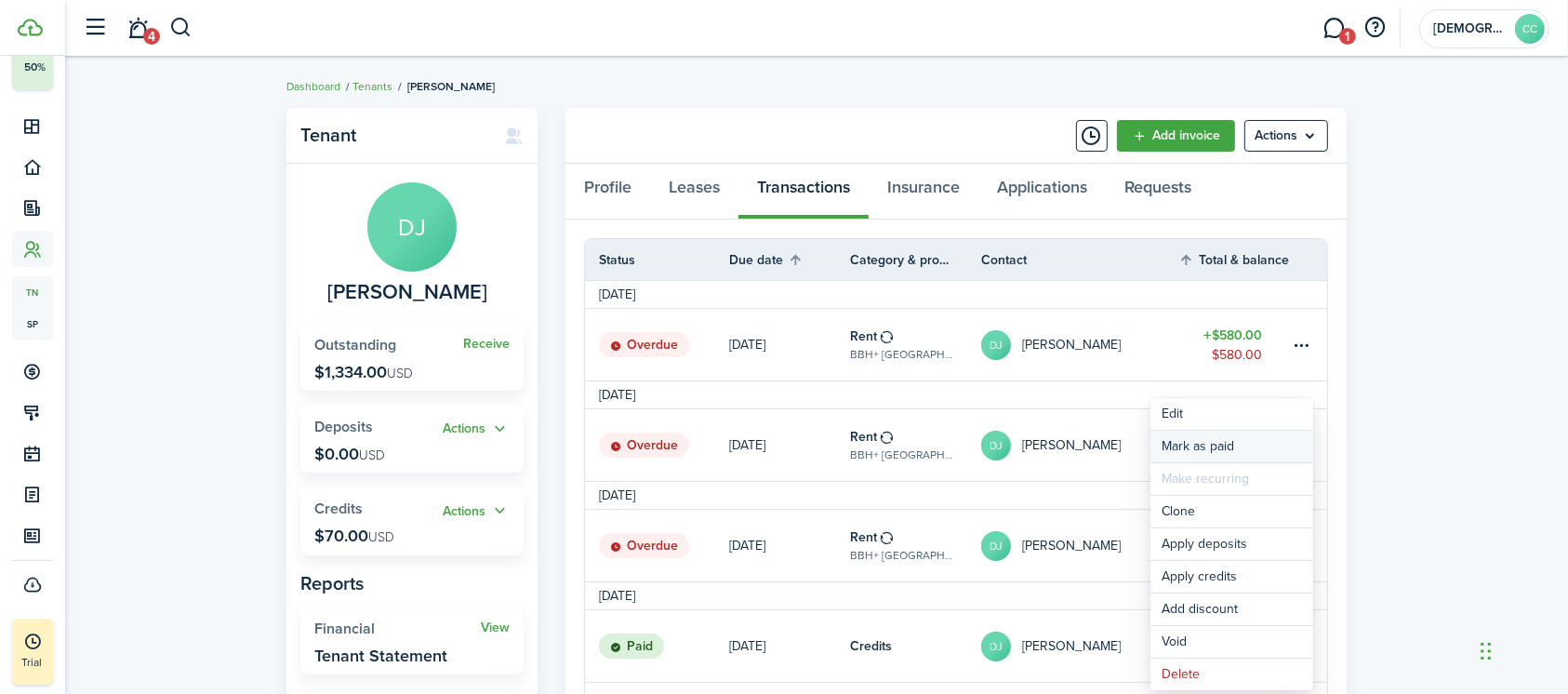
click at [1201, 450] on link "Mark as paid" at bounding box center [1231, 446] width 162 height 32
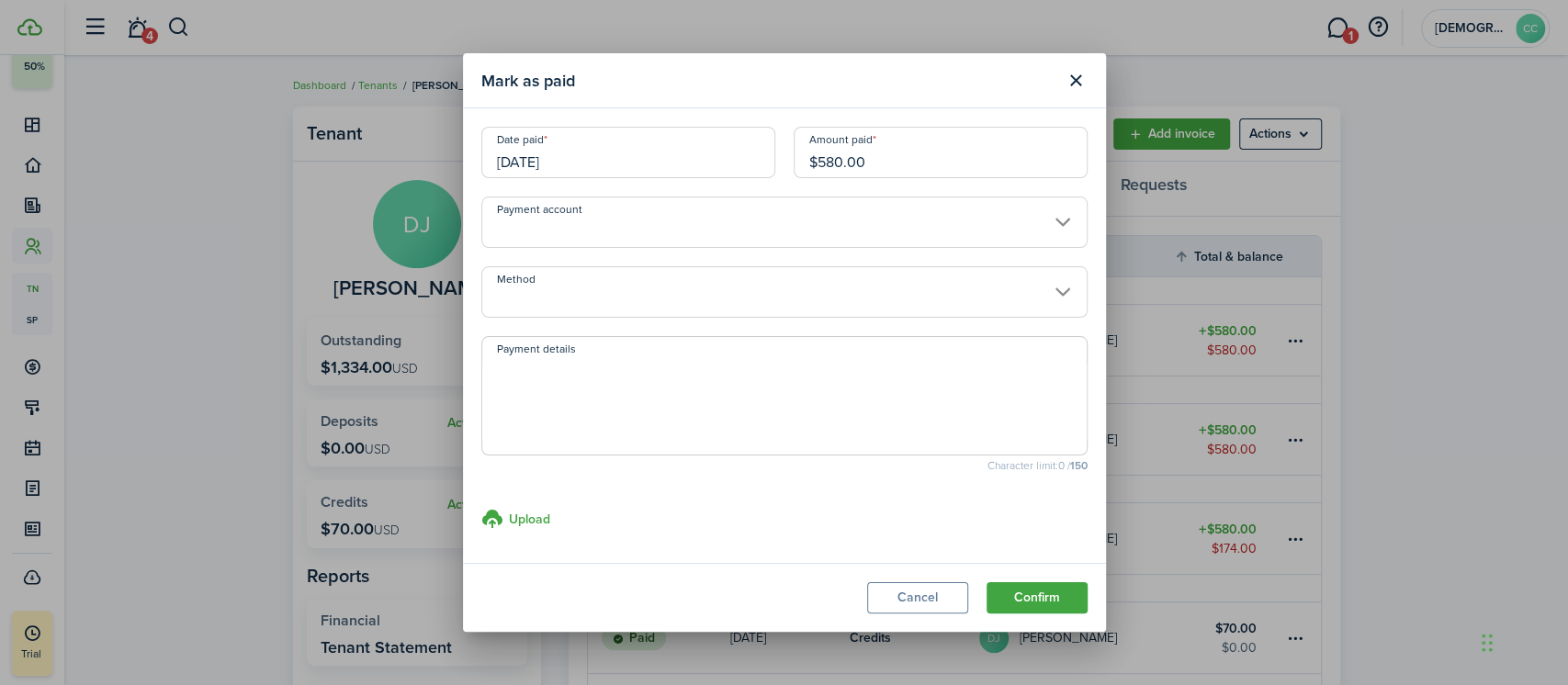
click at [877, 164] on input "$580.00" at bounding box center [940, 153] width 294 height 52
type input "$"
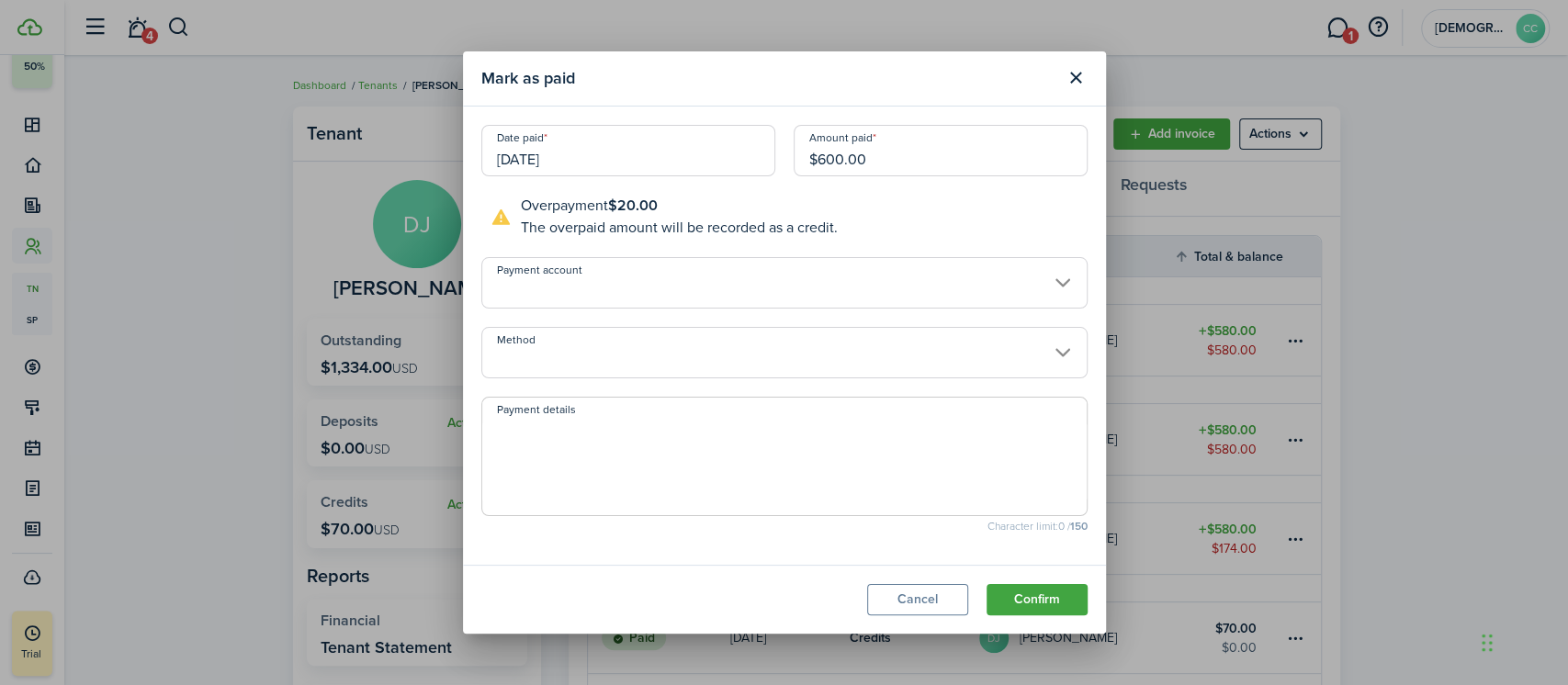
click at [511, 160] on input "[DATE]" at bounding box center [629, 151] width 294 height 52
type input "$600.00"
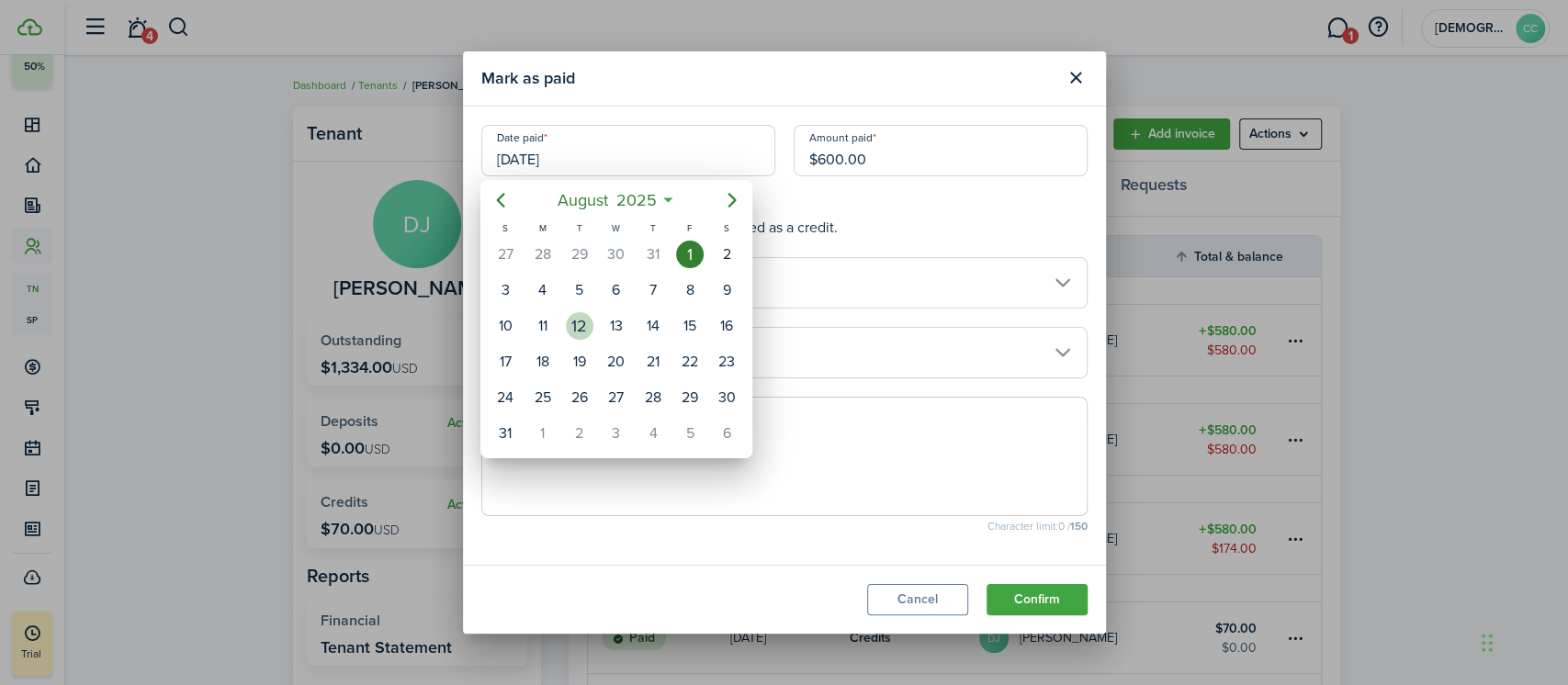
click at [585, 326] on div "12" at bounding box center [580, 325] width 28 height 28
type input "[DATE]"
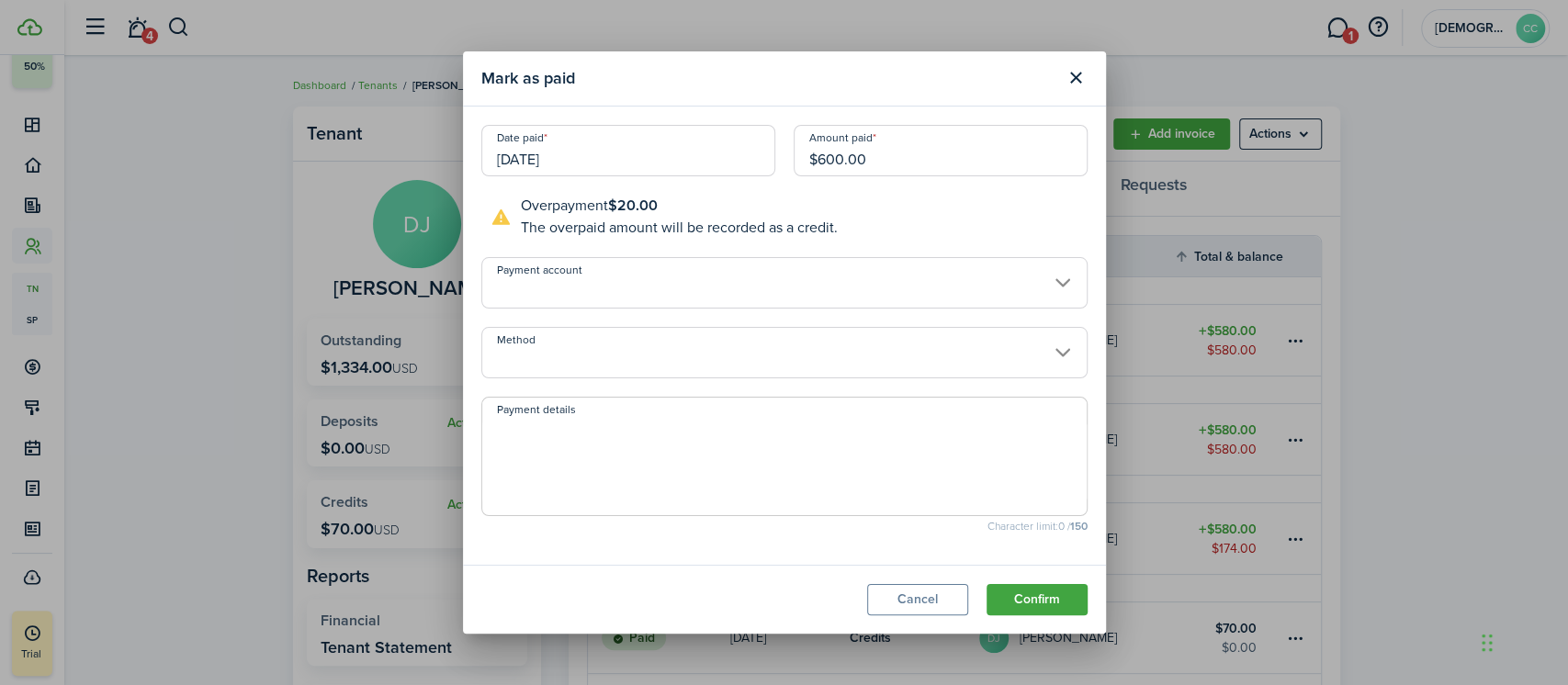
click at [618, 361] on input "Method" at bounding box center [785, 353] width 606 height 52
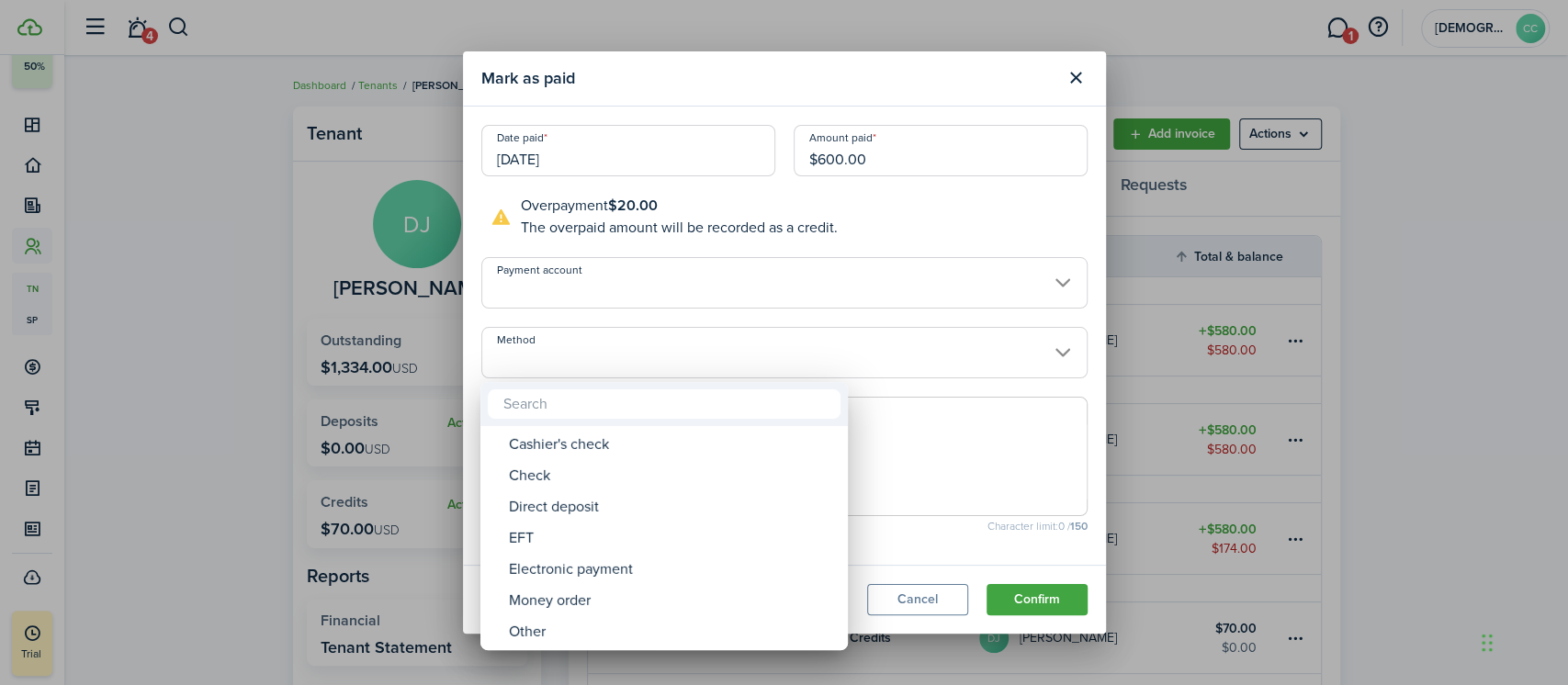
click at [588, 607] on div "Money order" at bounding box center [671, 601] width 325 height 32
type input "Money order"
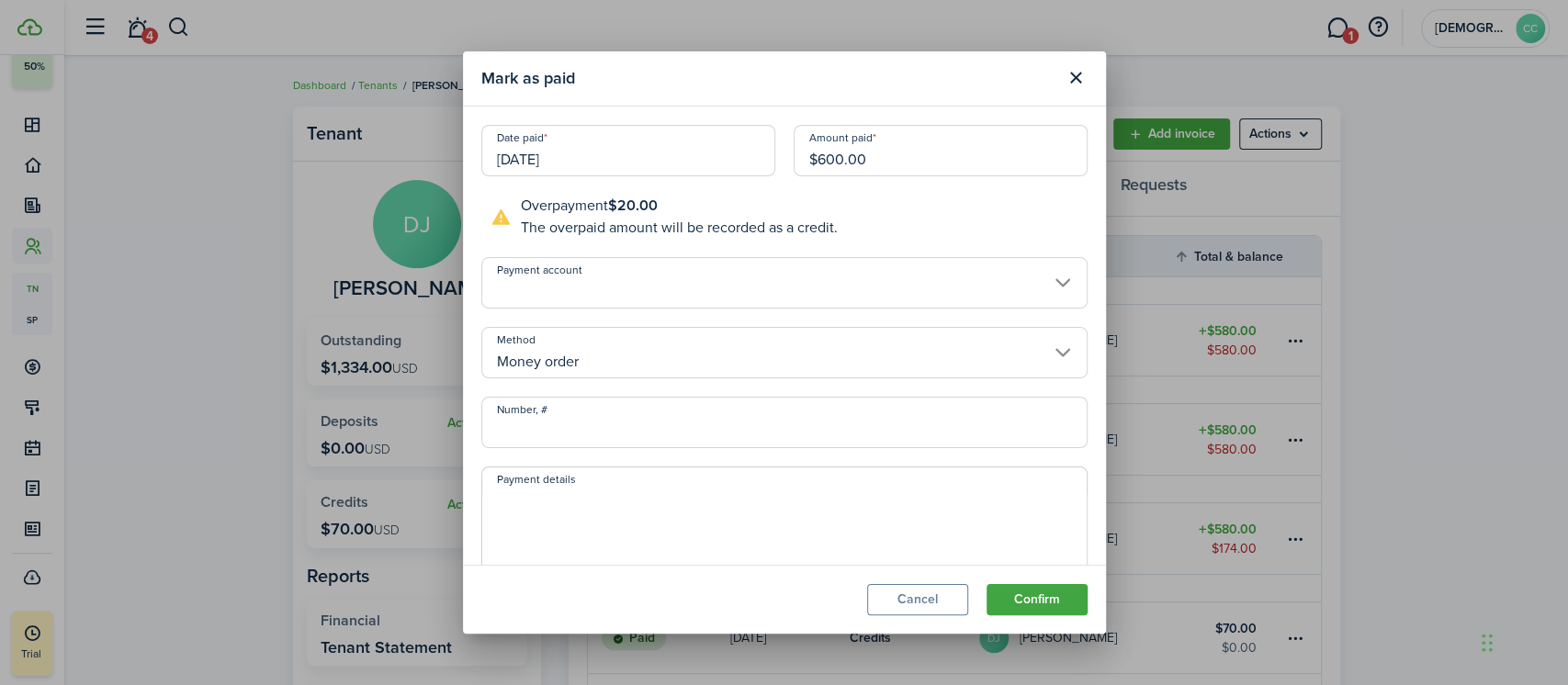
click at [597, 437] on input "Number, #" at bounding box center [785, 422] width 606 height 52
type input "702255"
click at [1034, 599] on button "Confirm" at bounding box center [1036, 600] width 101 height 32
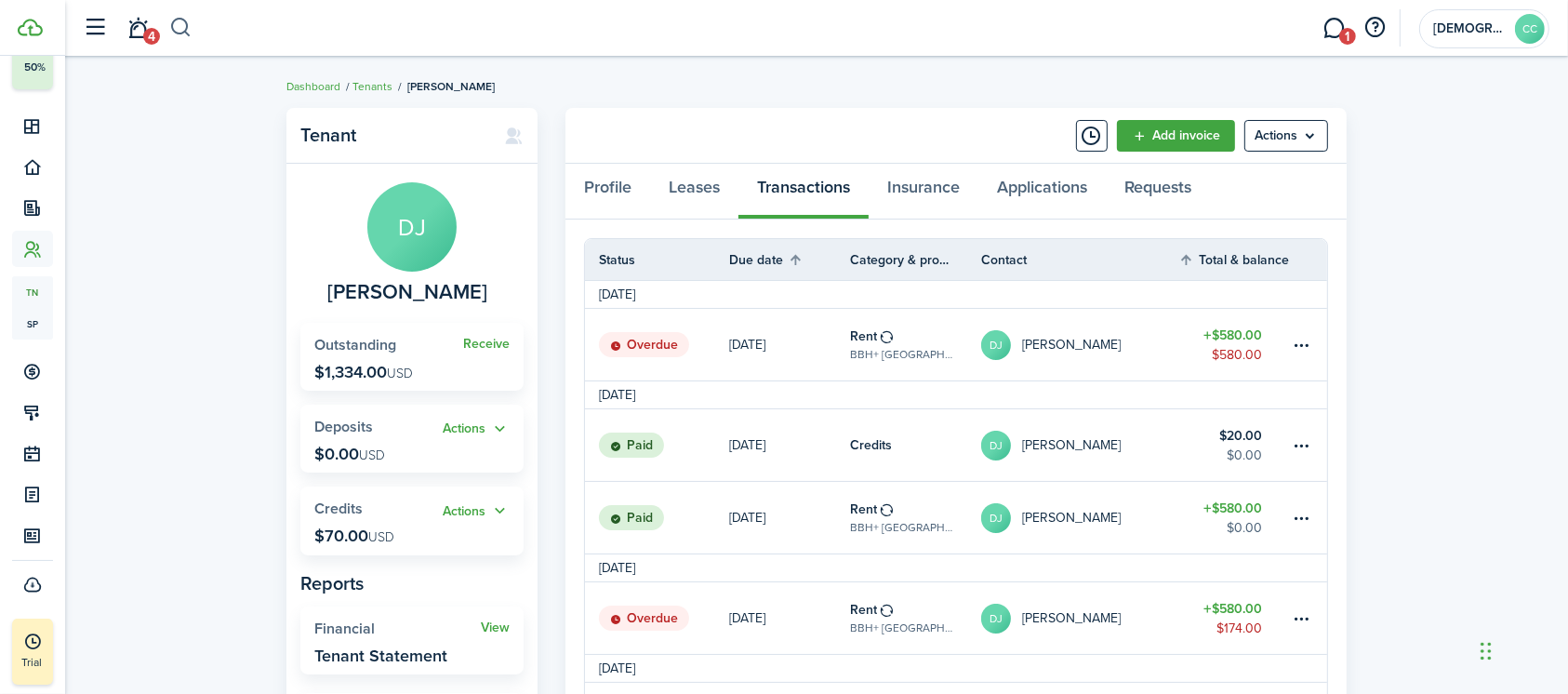
click at [184, 23] on button "button" at bounding box center [181, 27] width 23 height 32
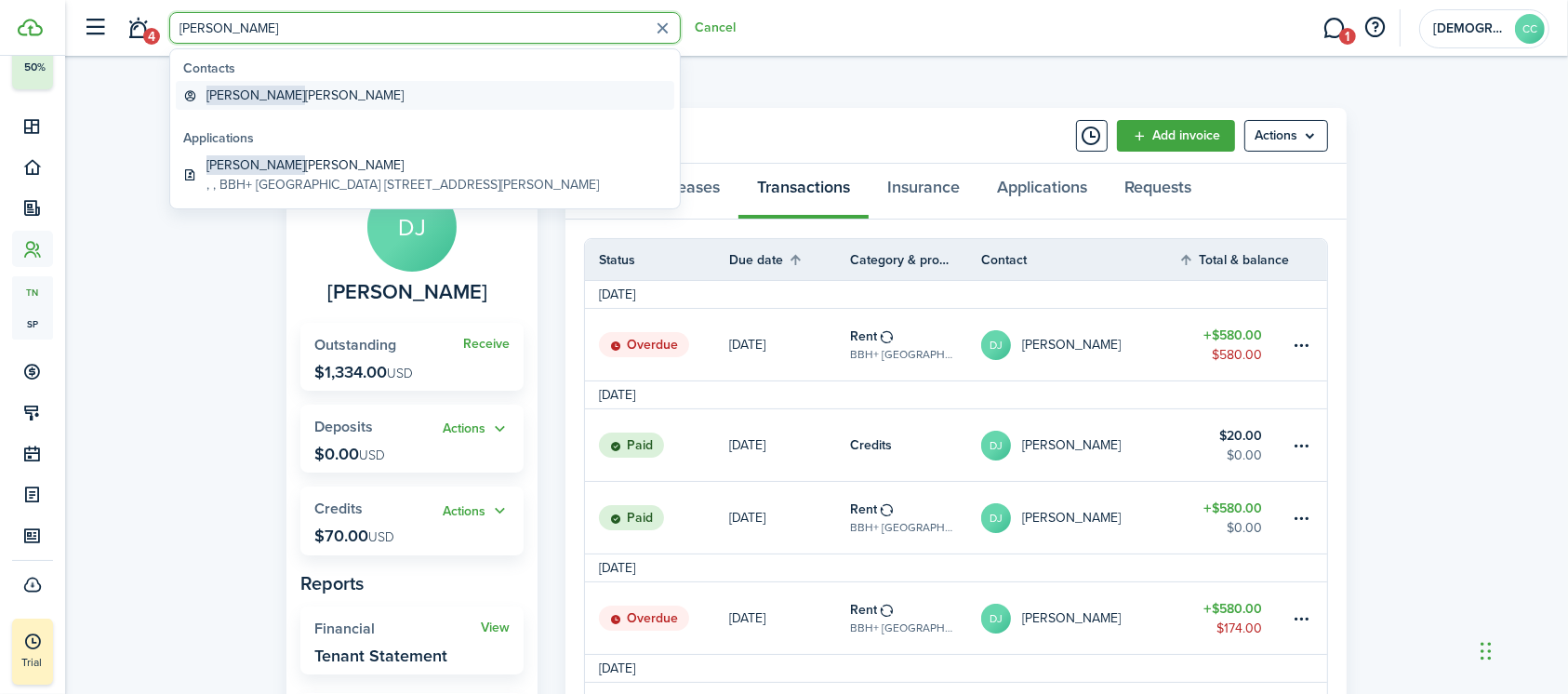
type input "[PERSON_NAME]"
click at [262, 92] on global-search-item-title "[PERSON_NAME]" at bounding box center [304, 95] width 197 height 19
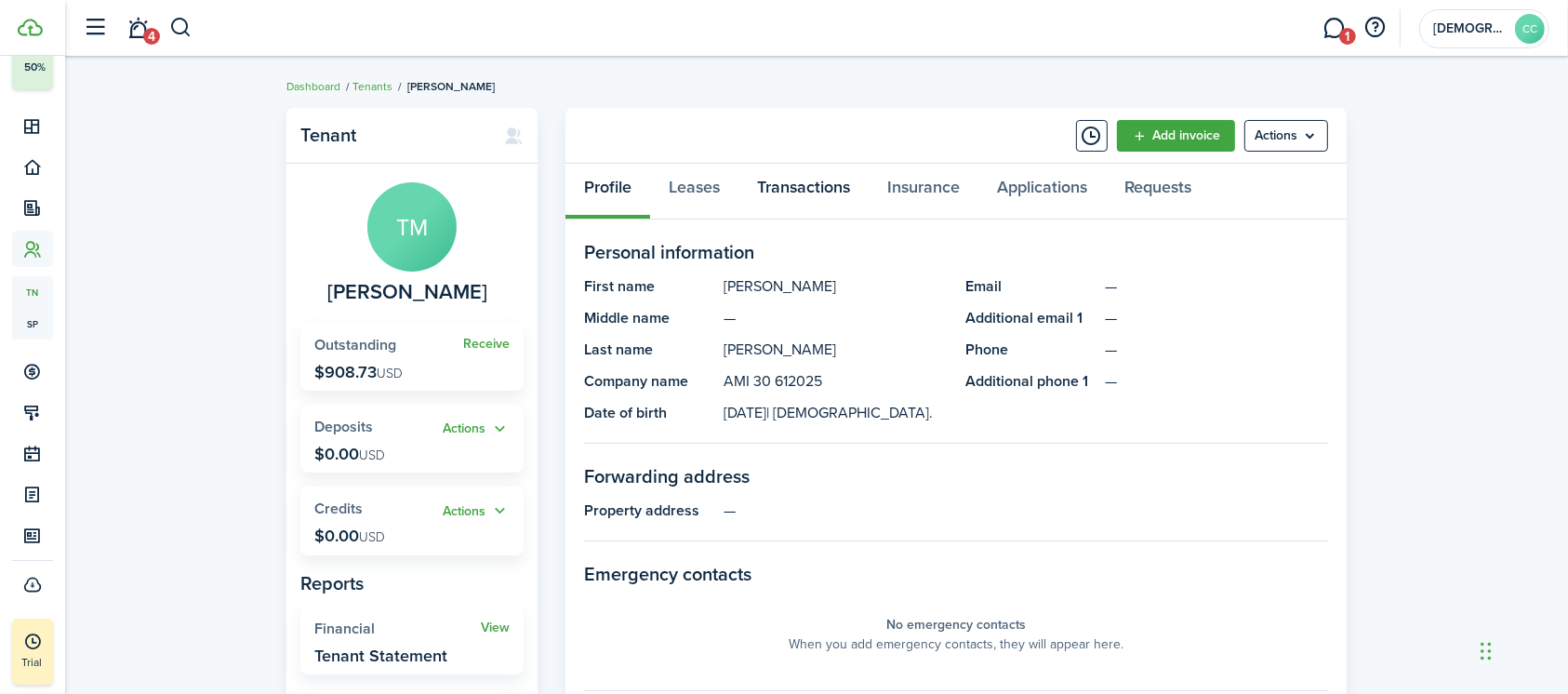
click at [819, 199] on link "Transactions" at bounding box center [803, 191] width 130 height 55
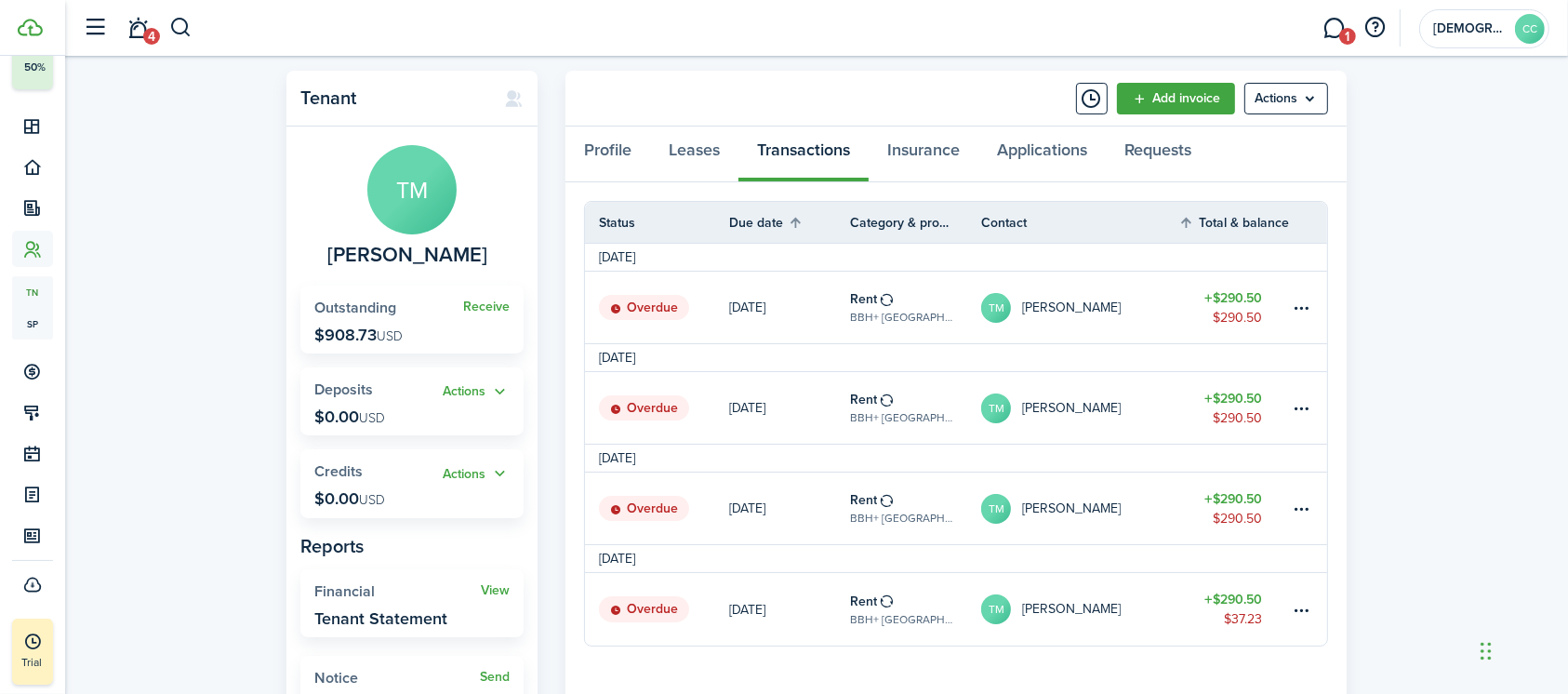
scroll to position [77, 0]
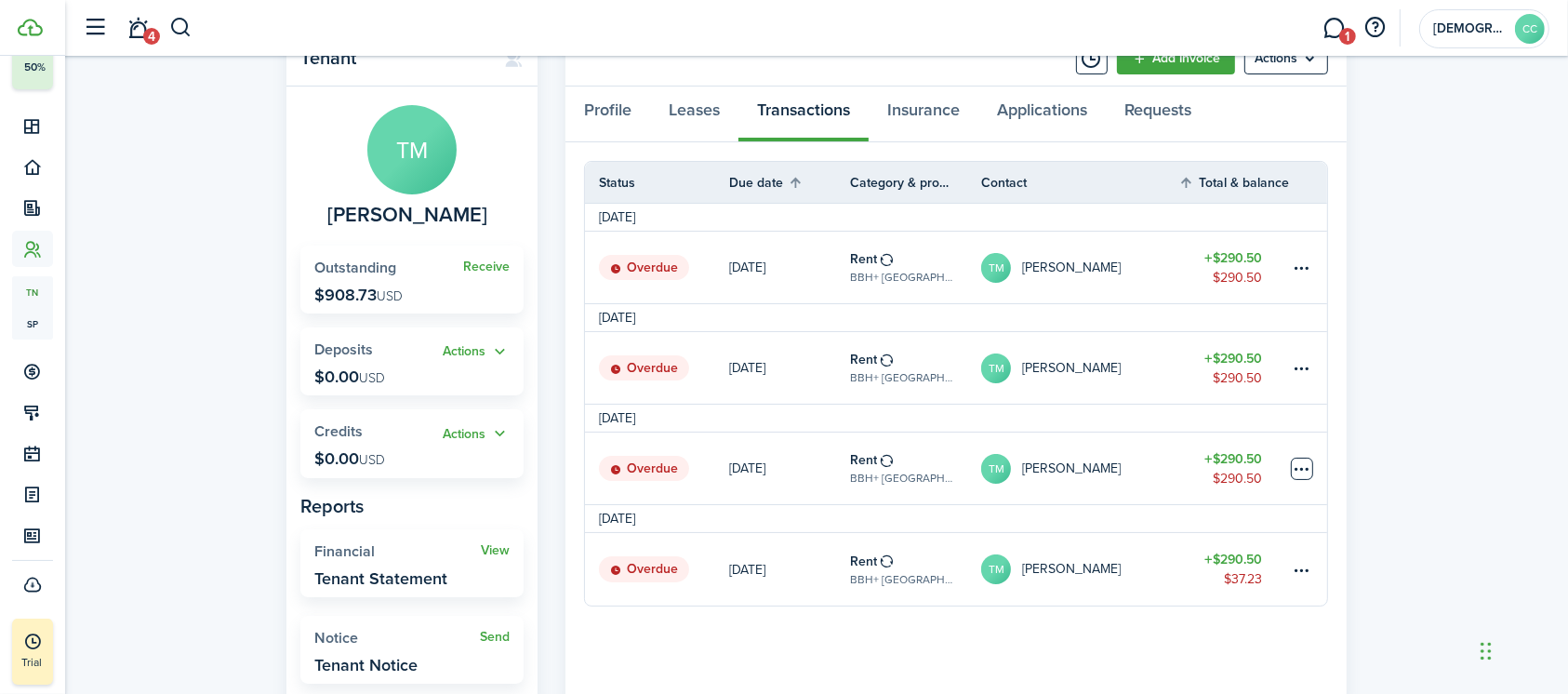
click at [1307, 473] on table-menu-btn-icon at bounding box center [1301, 468] width 22 height 22
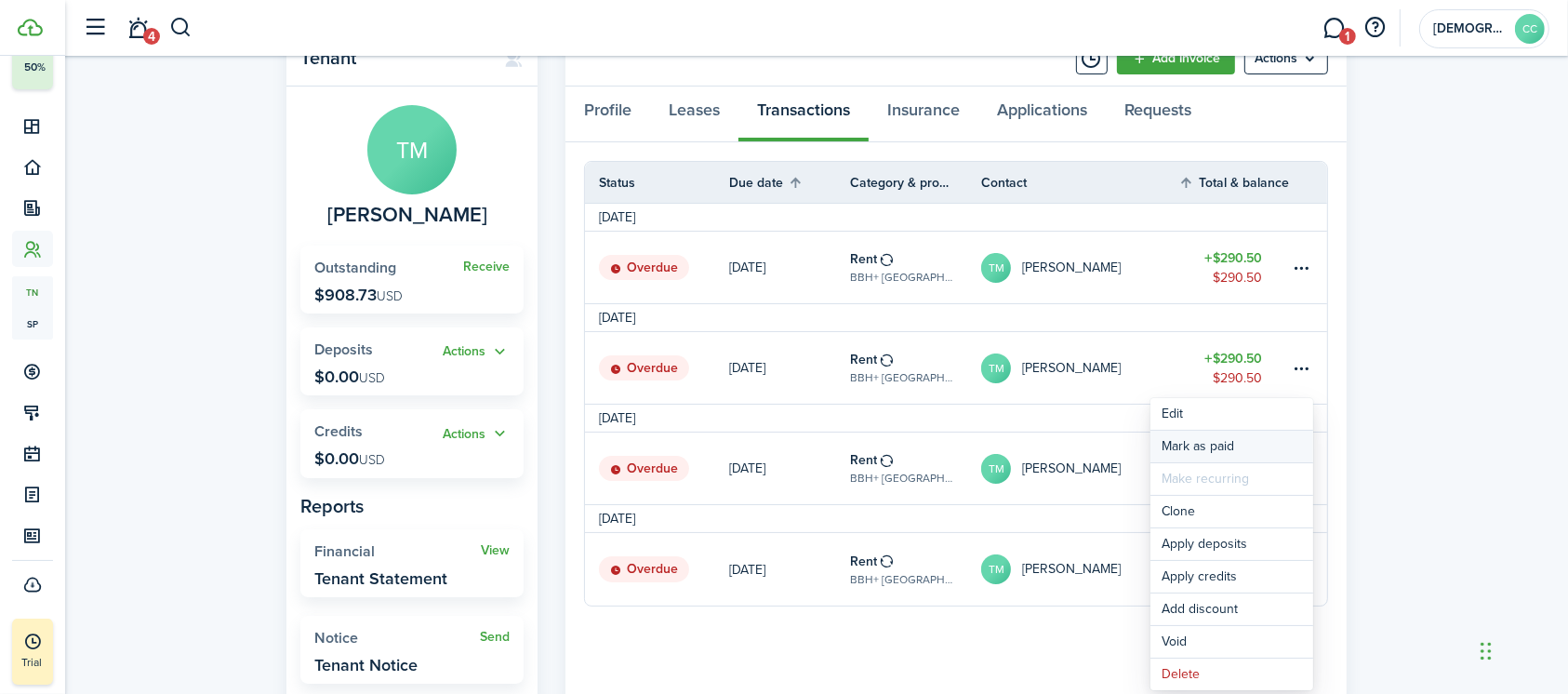
click at [1224, 451] on link "Mark as paid" at bounding box center [1231, 446] width 162 height 32
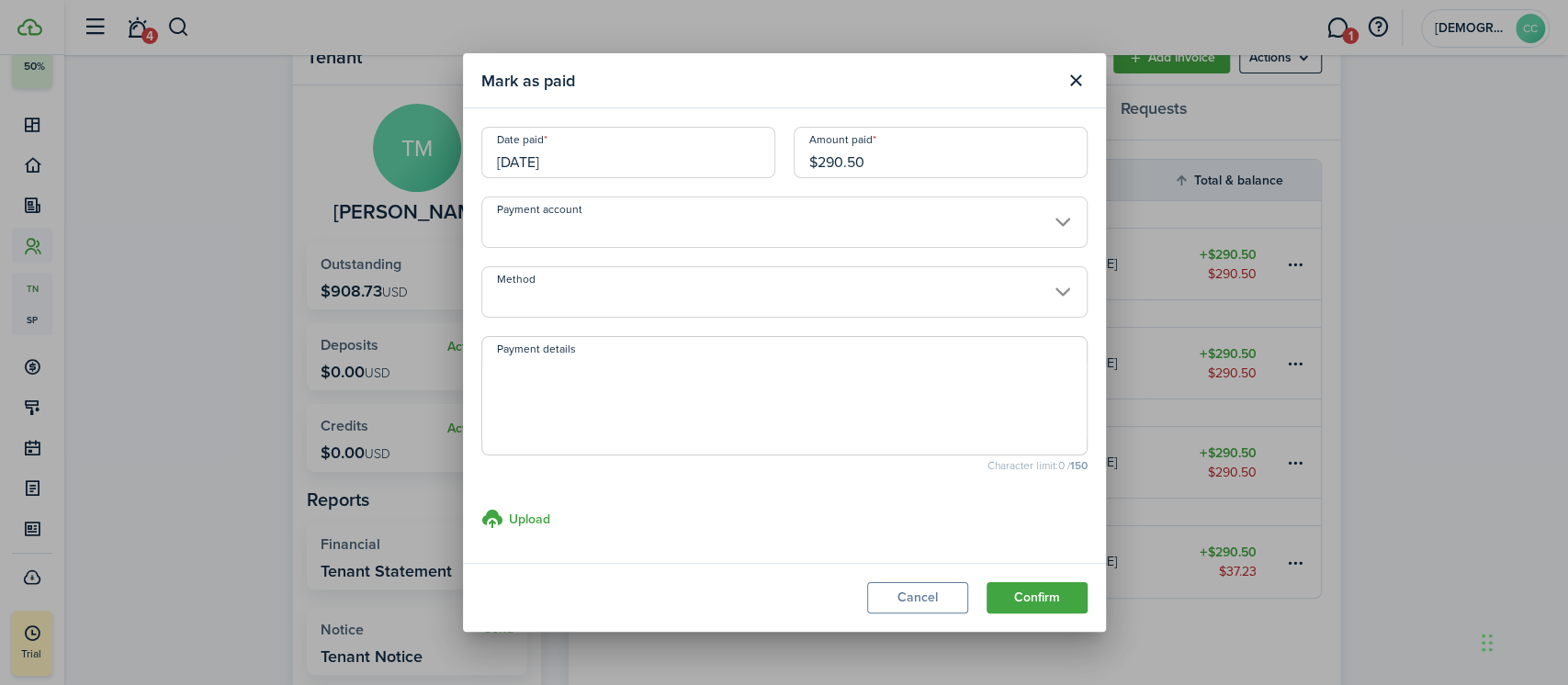
click at [588, 155] on input "[DATE]" at bounding box center [629, 153] width 294 height 52
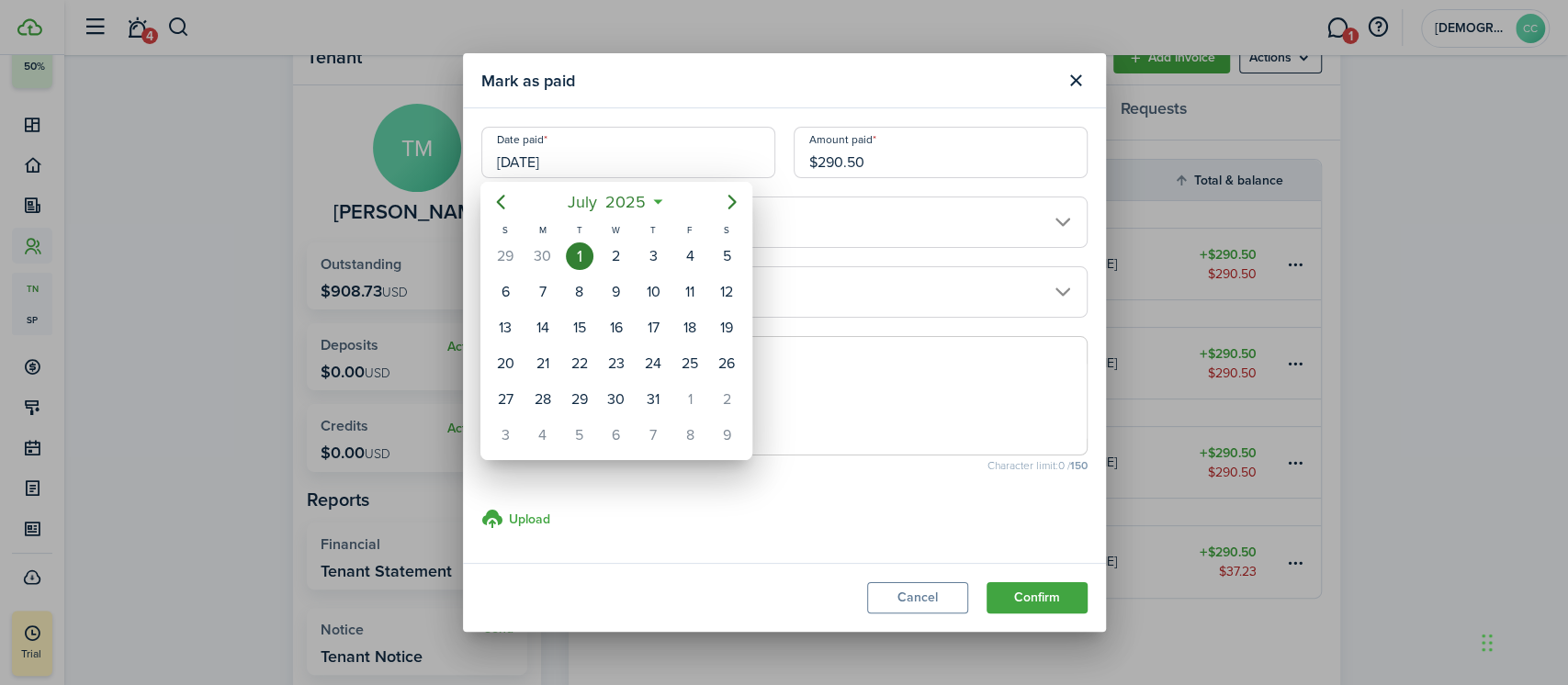
click at [738, 214] on mbsc-button "Next page" at bounding box center [732, 201] width 36 height 36
click at [547, 368] on div "18" at bounding box center [542, 364] width 28 height 28
type input "[DATE]"
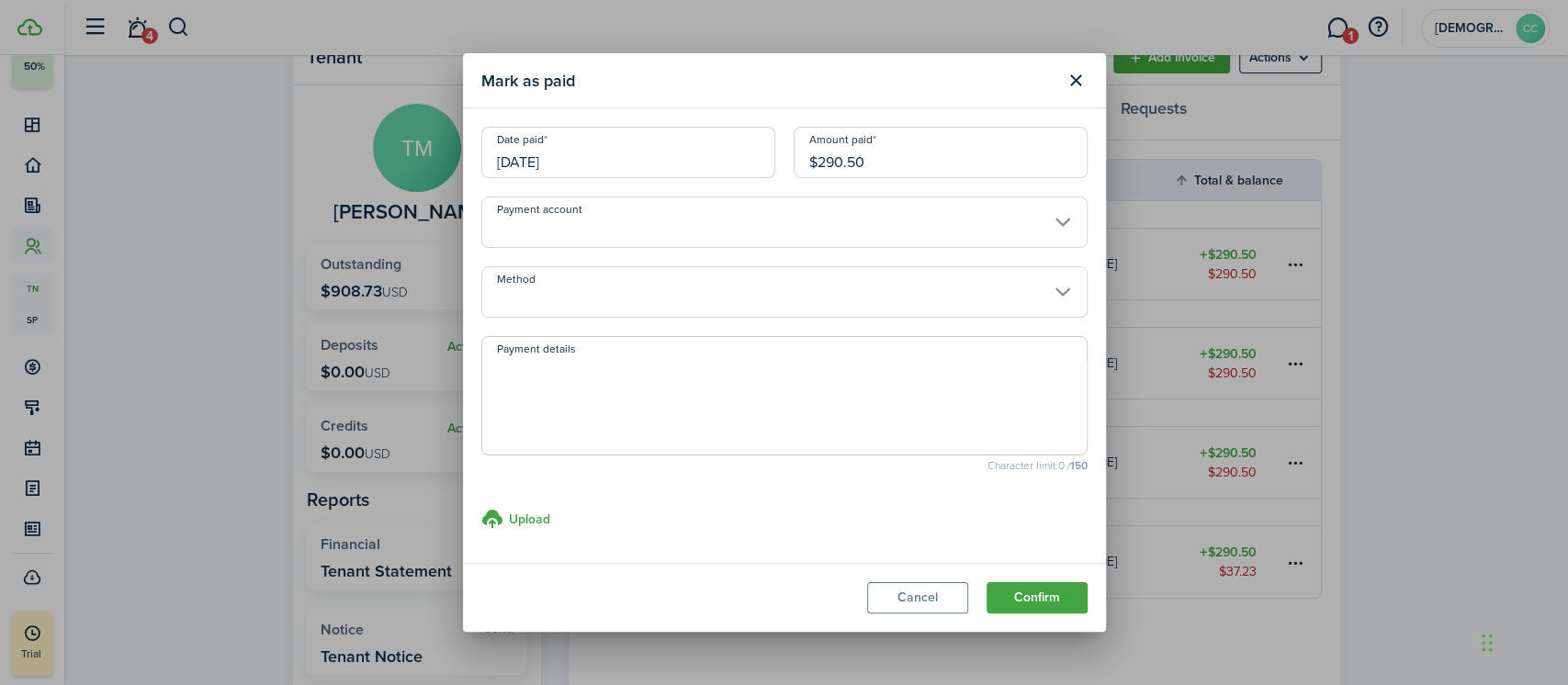
click at [888, 166] on input "$290.50" at bounding box center [940, 153] width 294 height 52
click at [631, 299] on input "Method" at bounding box center [785, 293] width 606 height 52
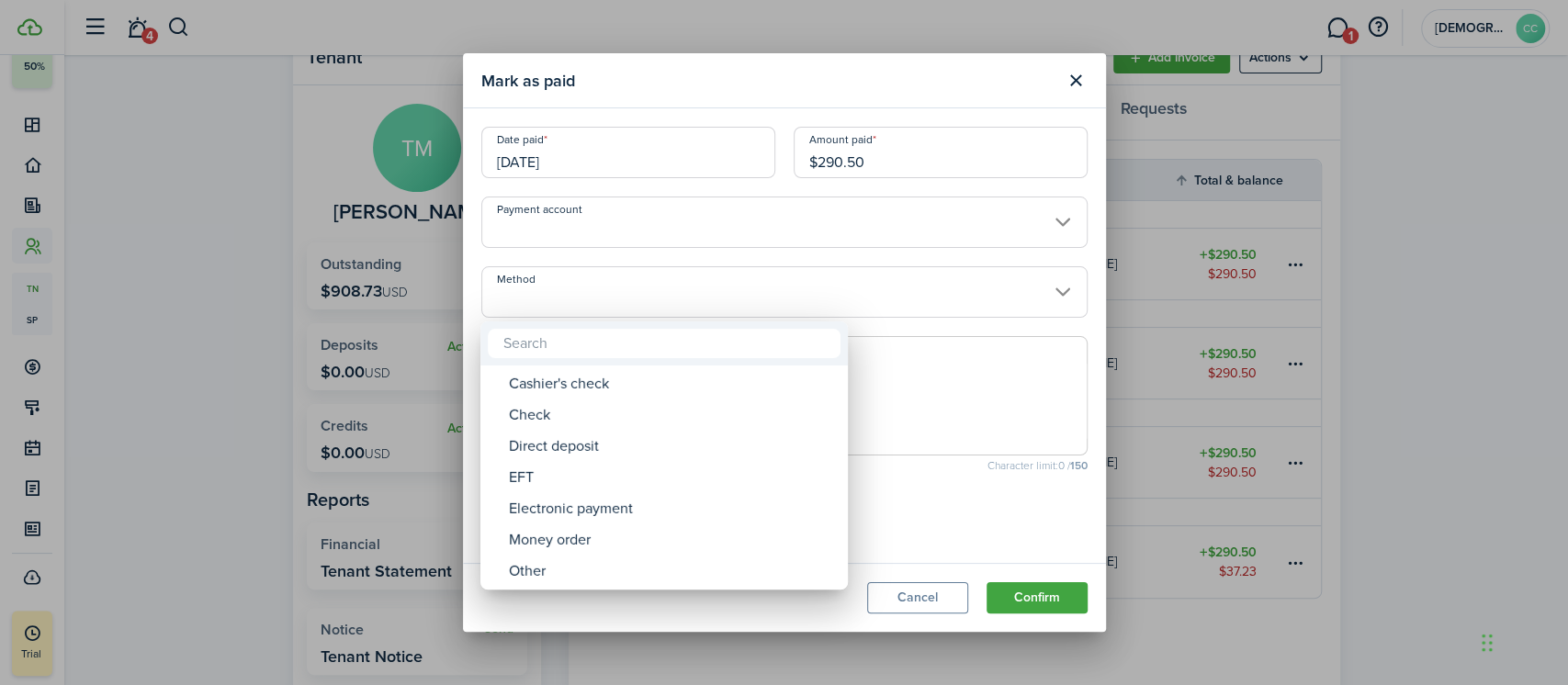
click at [583, 546] on div "Money order" at bounding box center [671, 540] width 325 height 32
type input "Money order"
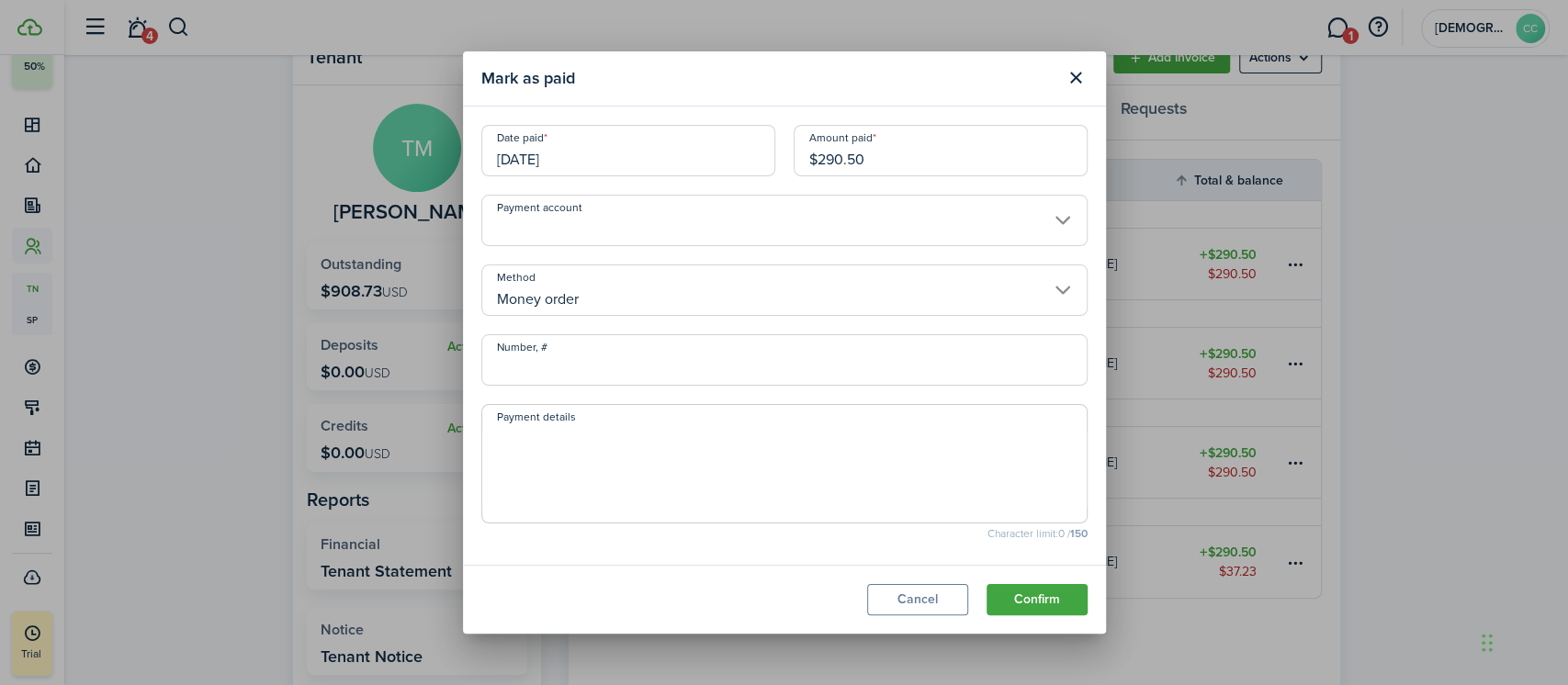
click at [556, 360] on input "Number, #" at bounding box center [785, 360] width 606 height 52
type input "702256"
click at [1054, 610] on button "Confirm" at bounding box center [1036, 600] width 101 height 32
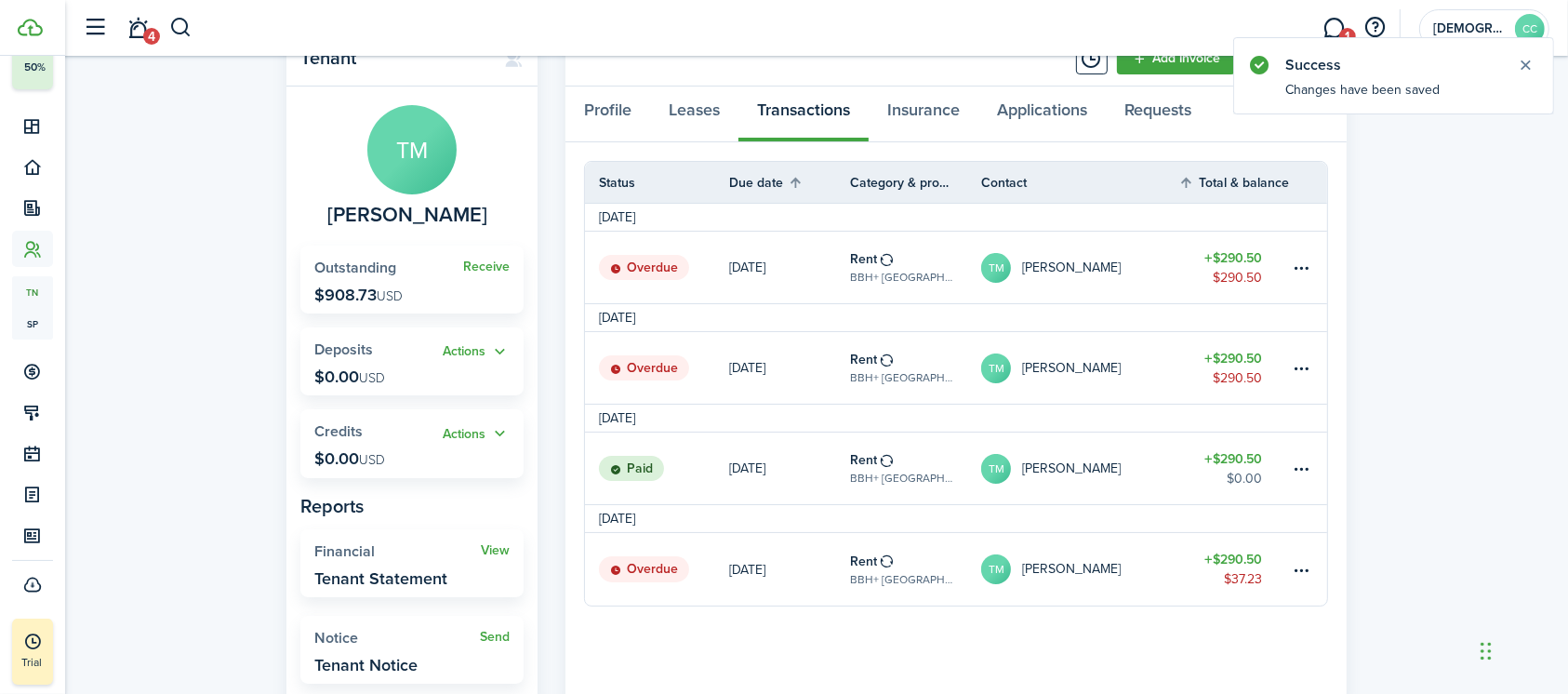
scroll to position [0, 0]
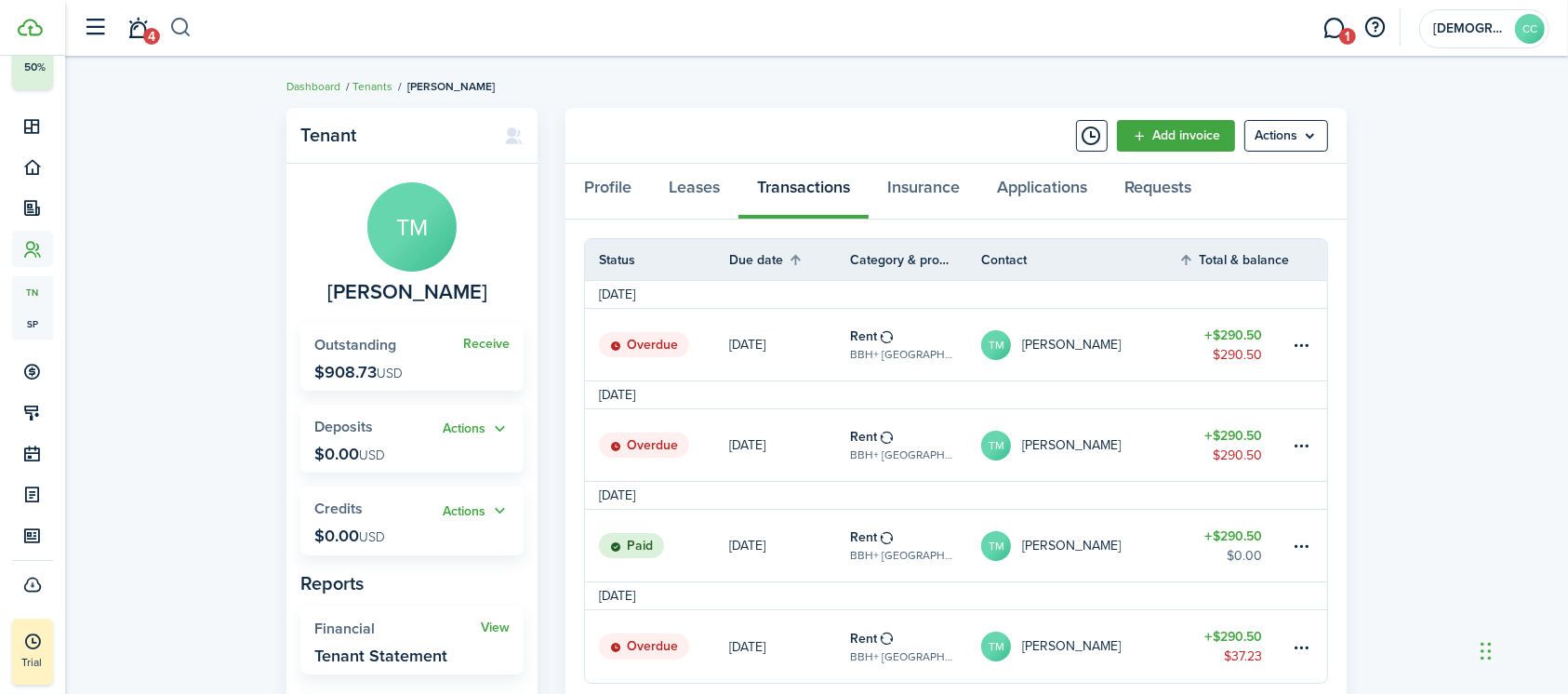
click at [185, 26] on button "button" at bounding box center [181, 27] width 23 height 32
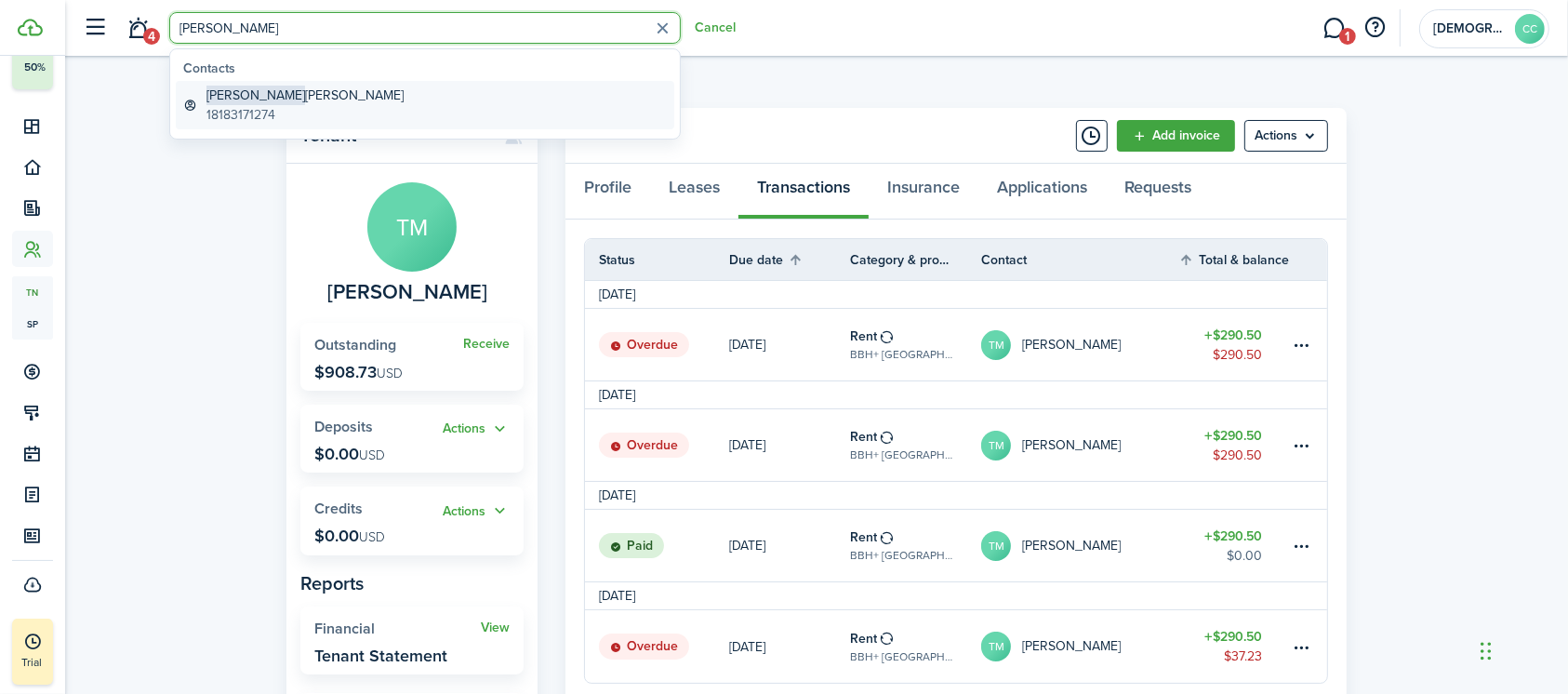
type input "[PERSON_NAME]"
click at [266, 97] on global-search-item-title "[PERSON_NAME]" at bounding box center [304, 95] width 197 height 19
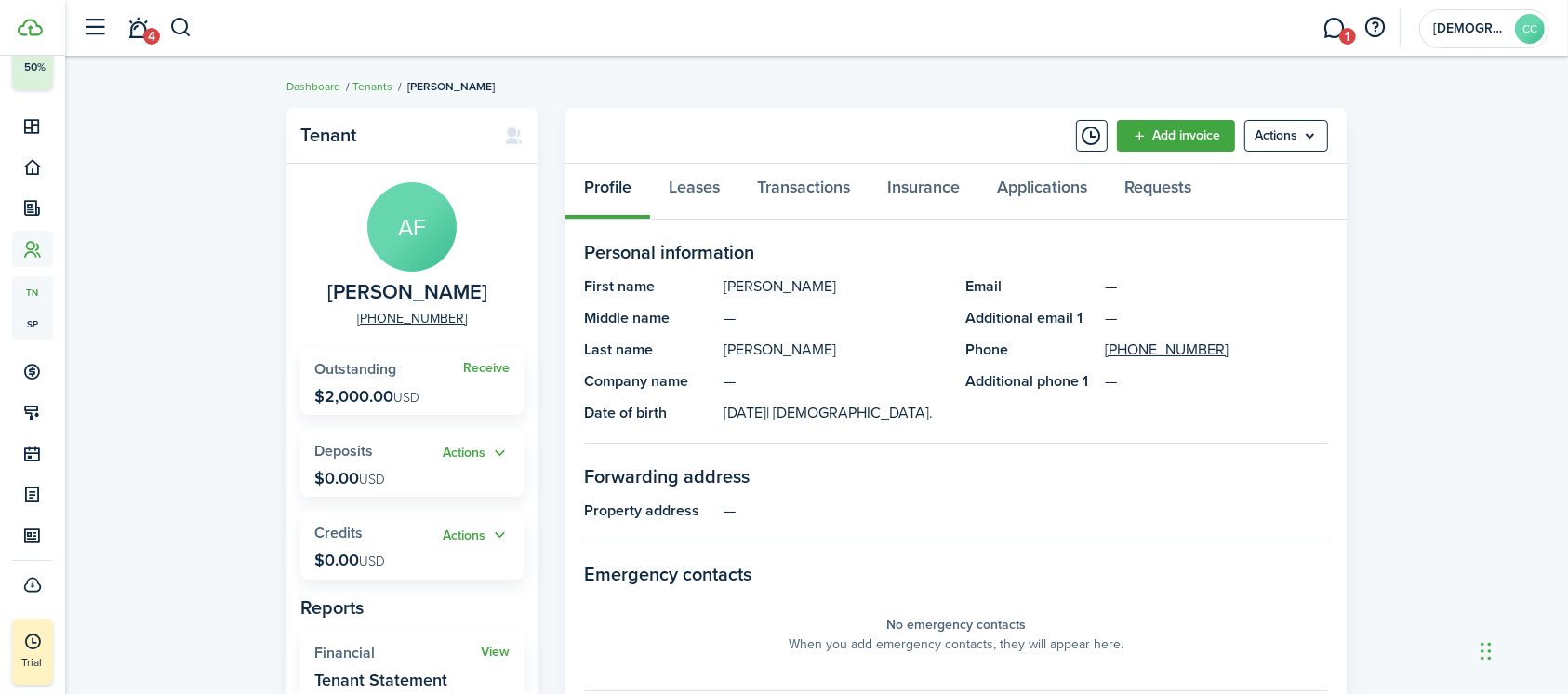
click at [237, 22] on header-wrapper "4 1 [DEMOGRAPHIC_DATA] Charities of Northern [US_STATE] CC" at bounding box center [812, 27] width 1475 height 55
click at [183, 26] on button "button" at bounding box center [181, 27] width 23 height 32
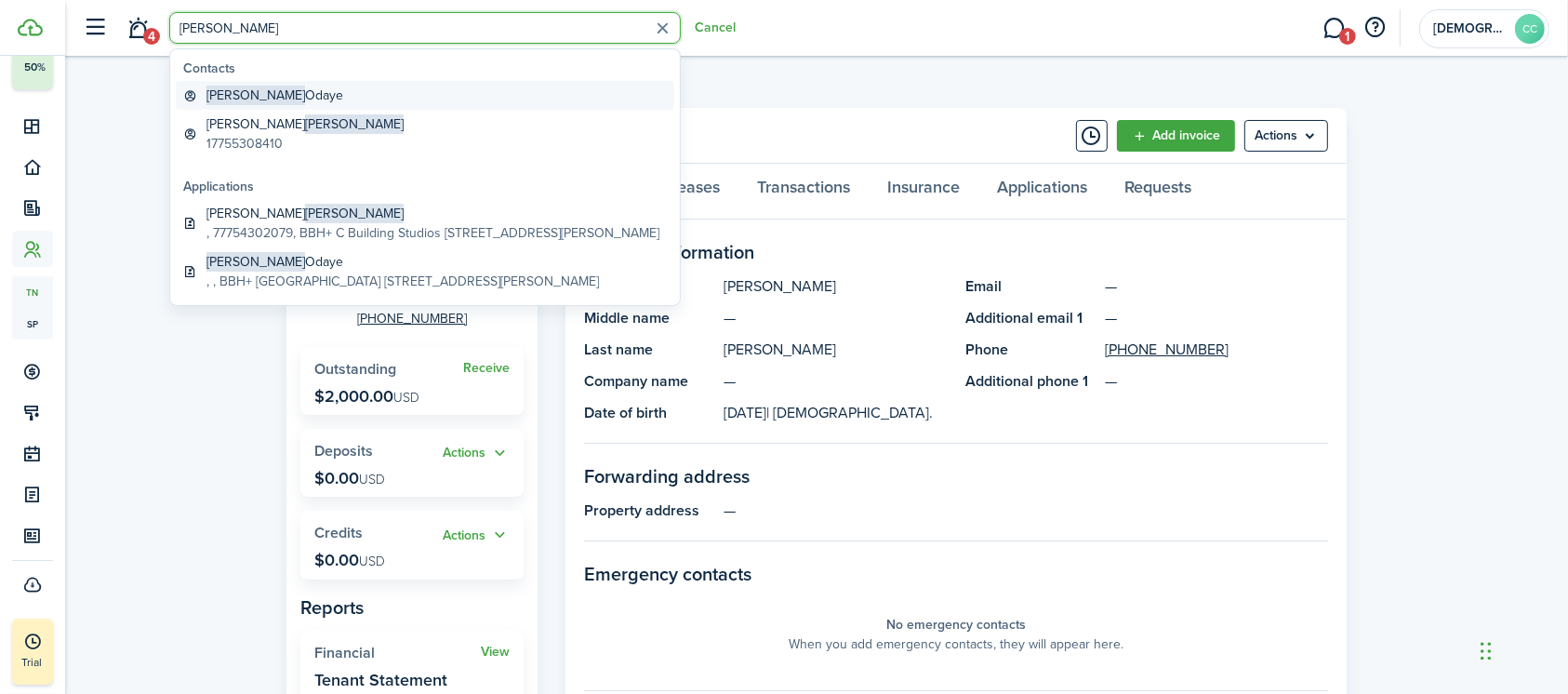
type input "[PERSON_NAME]"
click at [275, 86] on global-search-item-title "[PERSON_NAME]" at bounding box center [274, 95] width 137 height 19
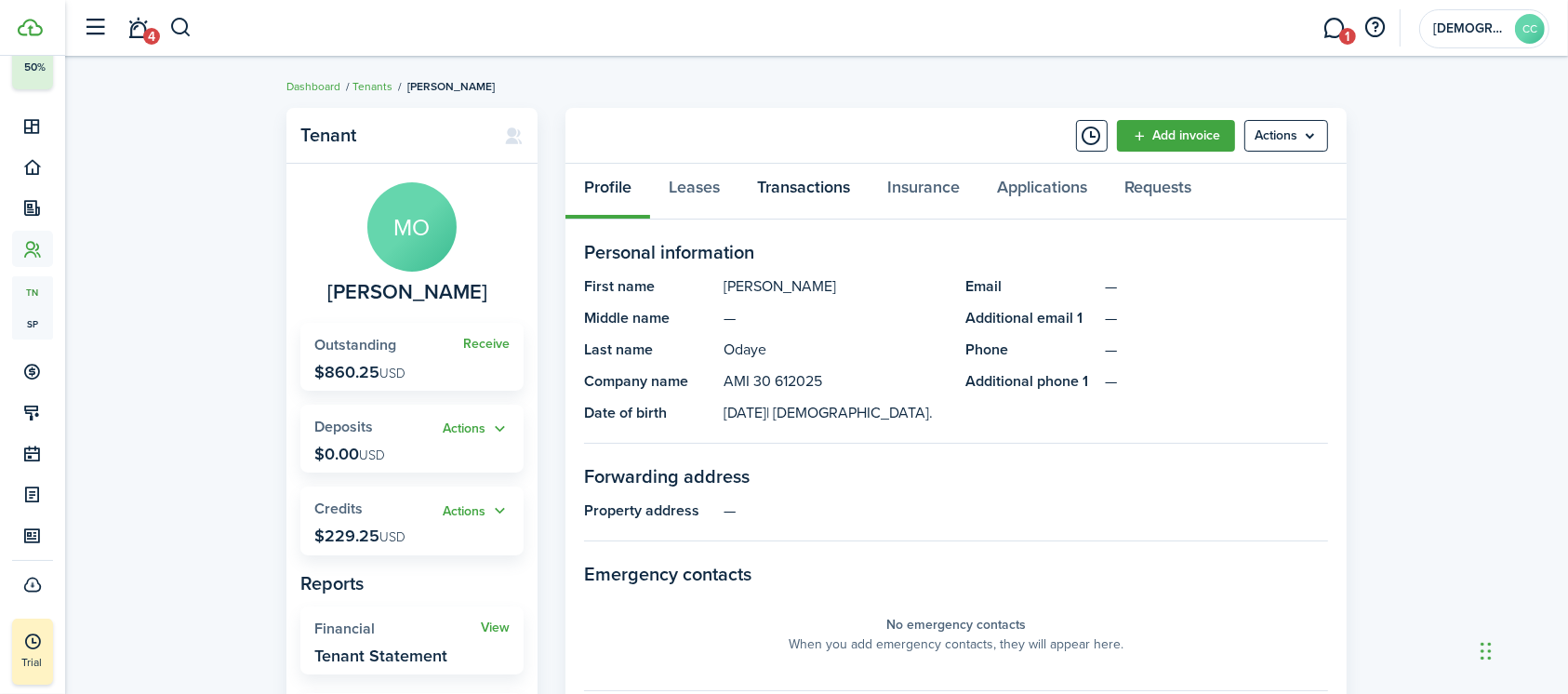
click at [842, 204] on link "Transactions" at bounding box center [803, 191] width 130 height 55
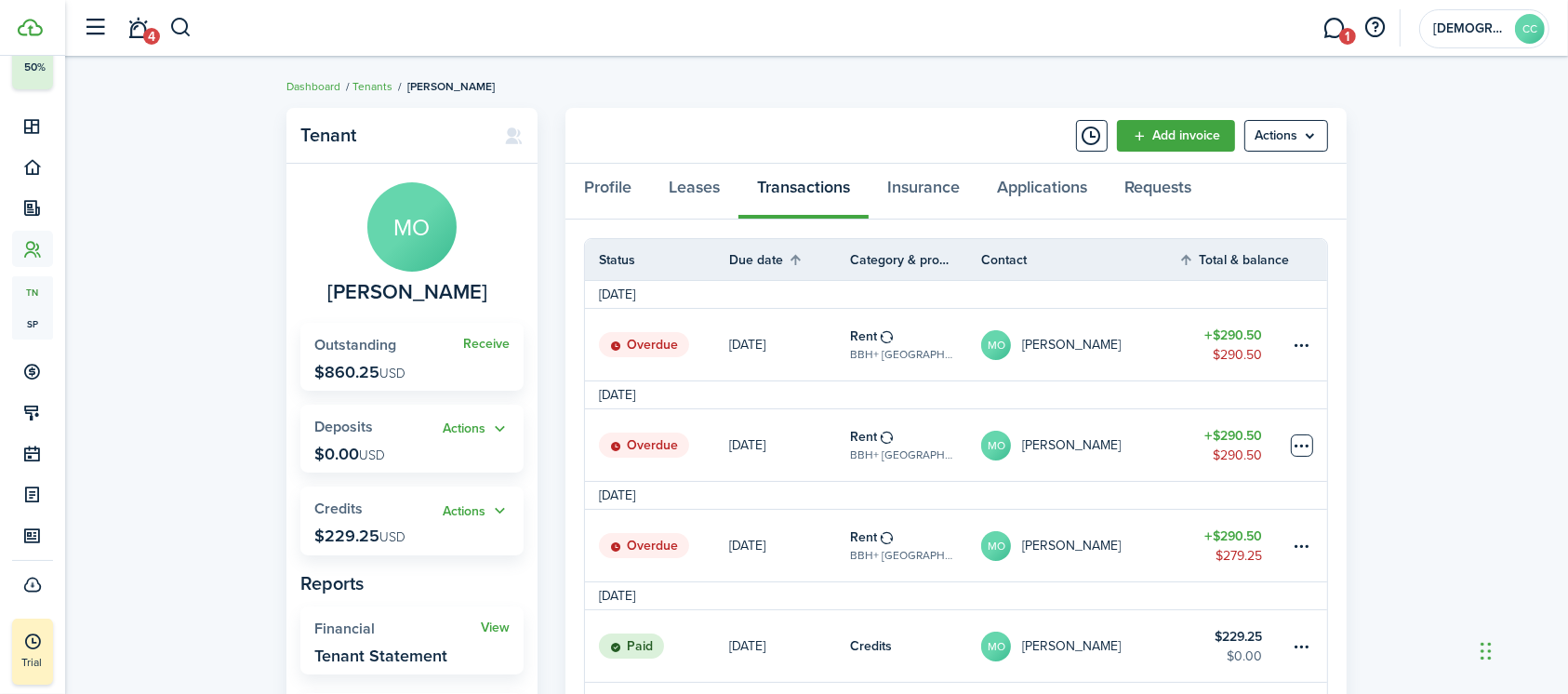
click at [1304, 451] on table-menu-btn-icon at bounding box center [1301, 445] width 22 height 22
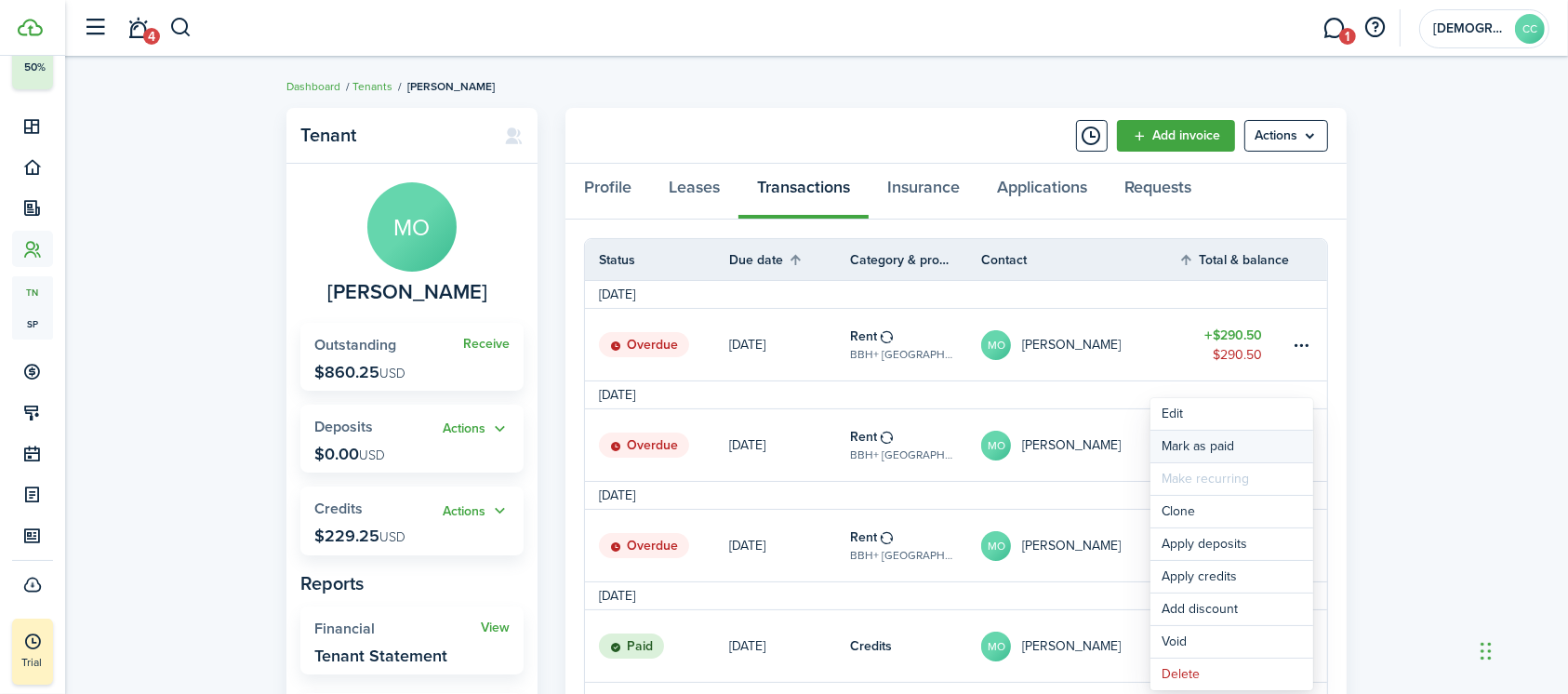
click at [1222, 453] on link "Mark as paid" at bounding box center [1231, 446] width 162 height 32
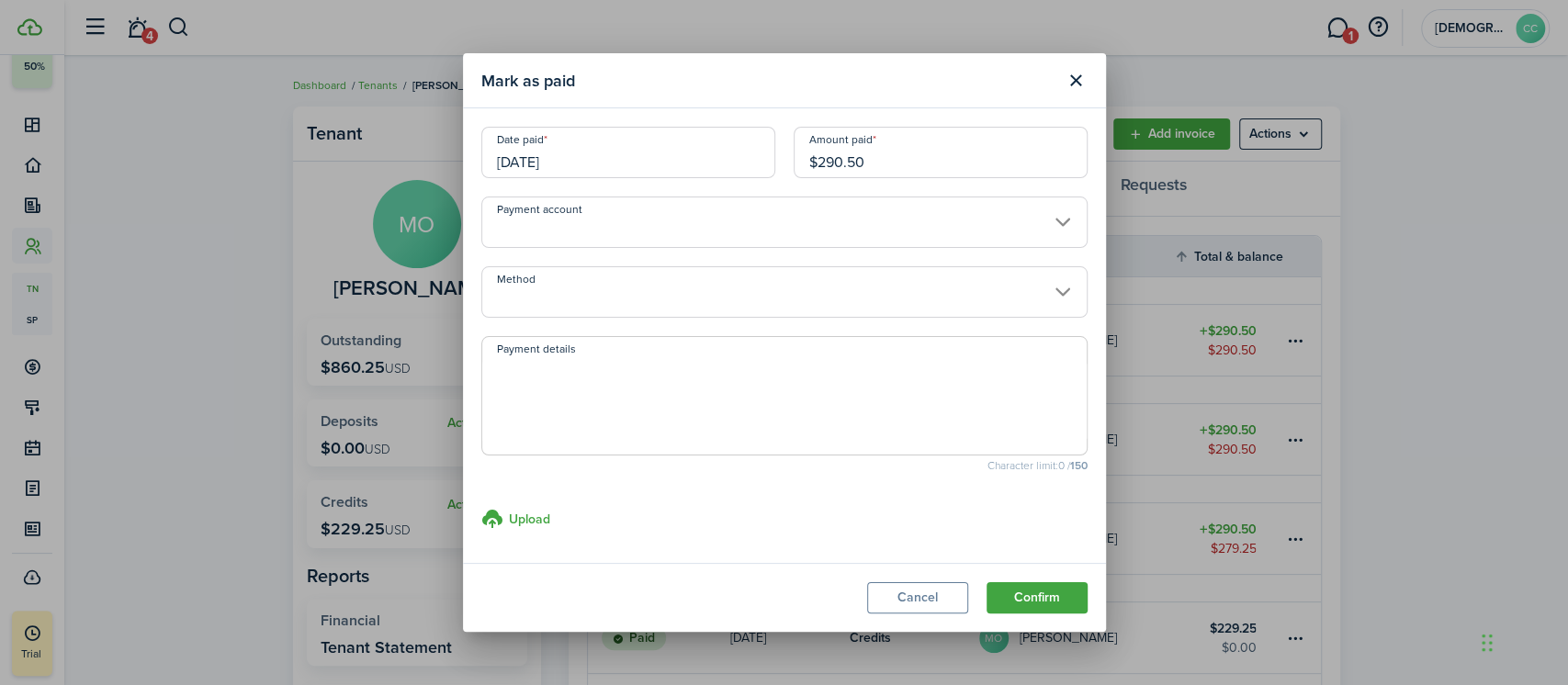
click at [627, 158] on input "[DATE]" at bounding box center [629, 153] width 294 height 52
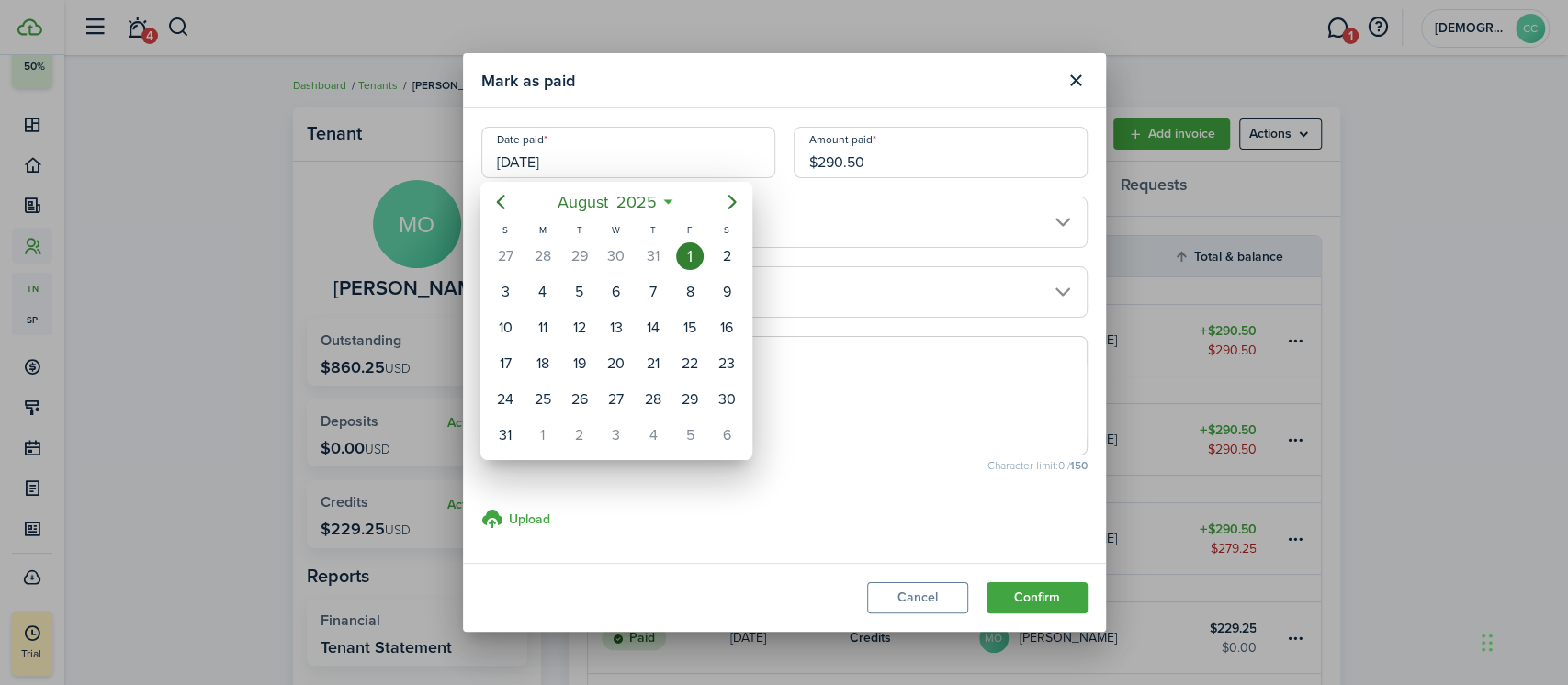
click at [544, 367] on div "18" at bounding box center [542, 364] width 28 height 28
type input "[DATE]"
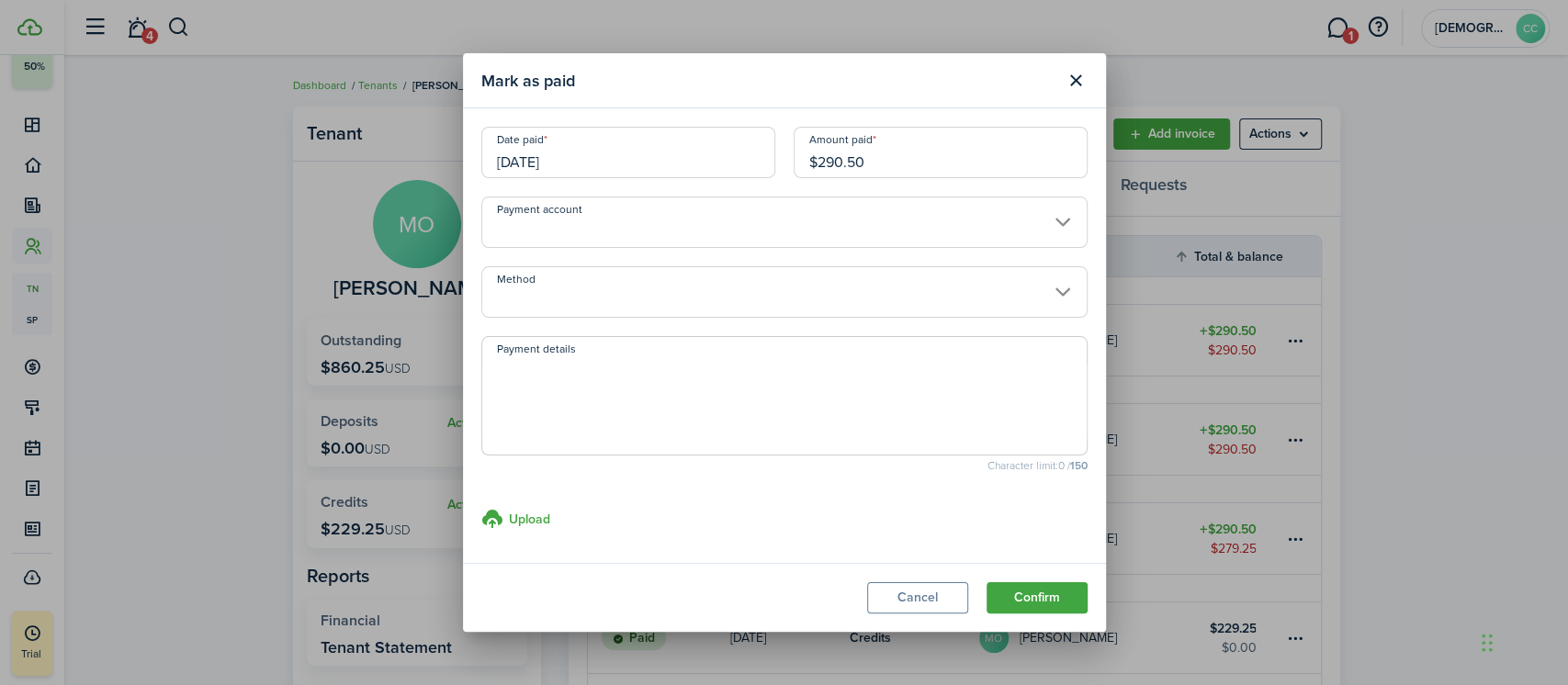
click at [902, 169] on input "$290.50" at bounding box center [940, 153] width 294 height 52
click at [724, 295] on input "Method" at bounding box center [785, 293] width 606 height 52
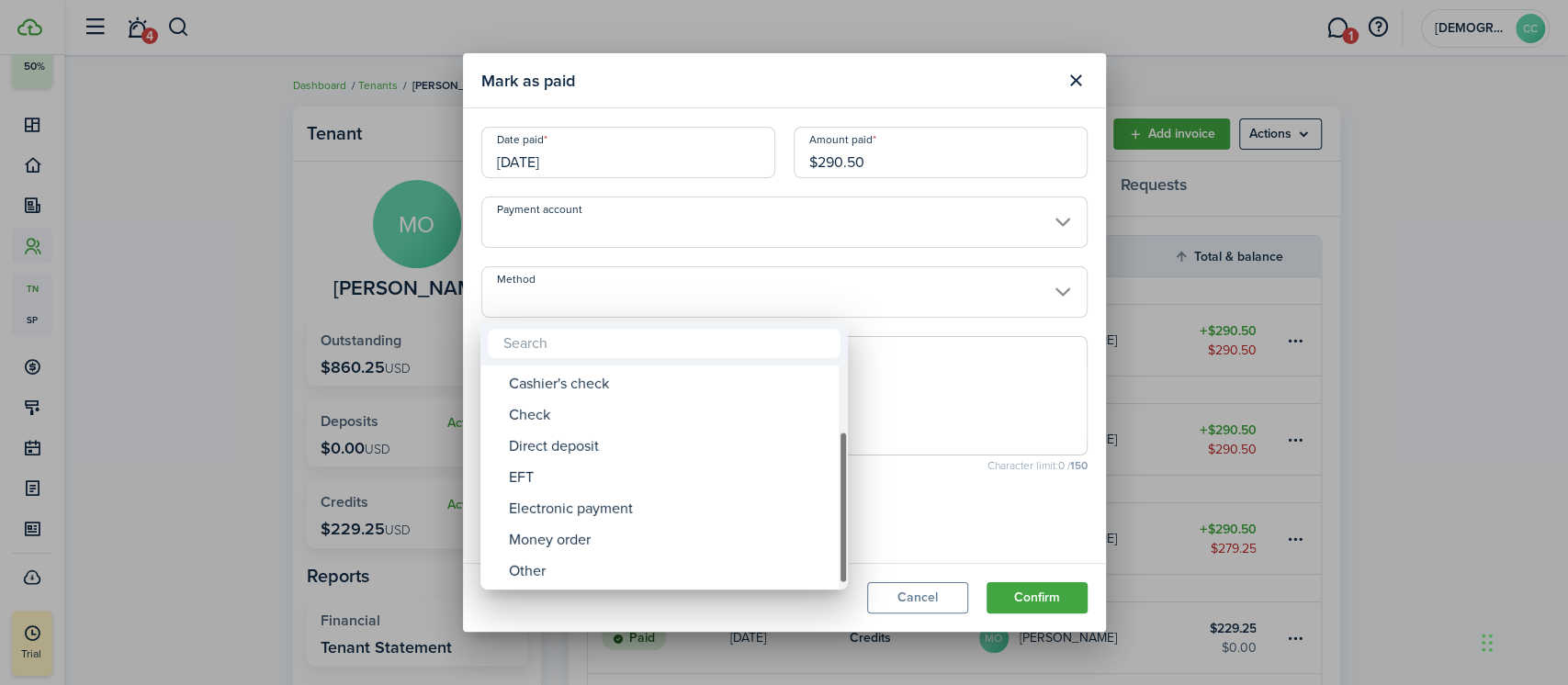
click at [569, 539] on div "Money order" at bounding box center [671, 540] width 325 height 32
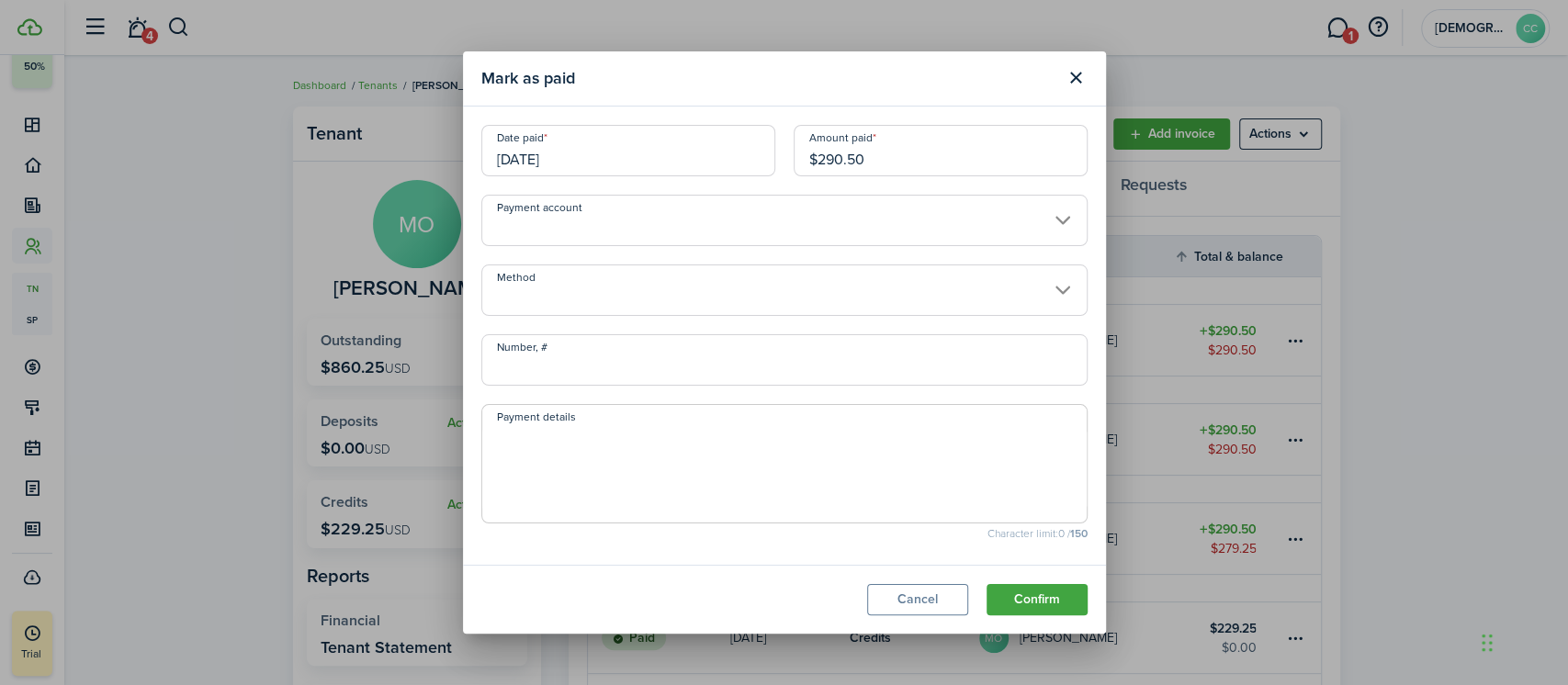
type input "Money order"
click at [639, 367] on input "Number, #" at bounding box center [785, 360] width 606 height 52
type input "702258"
click at [1048, 599] on button "Confirm" at bounding box center [1036, 600] width 101 height 32
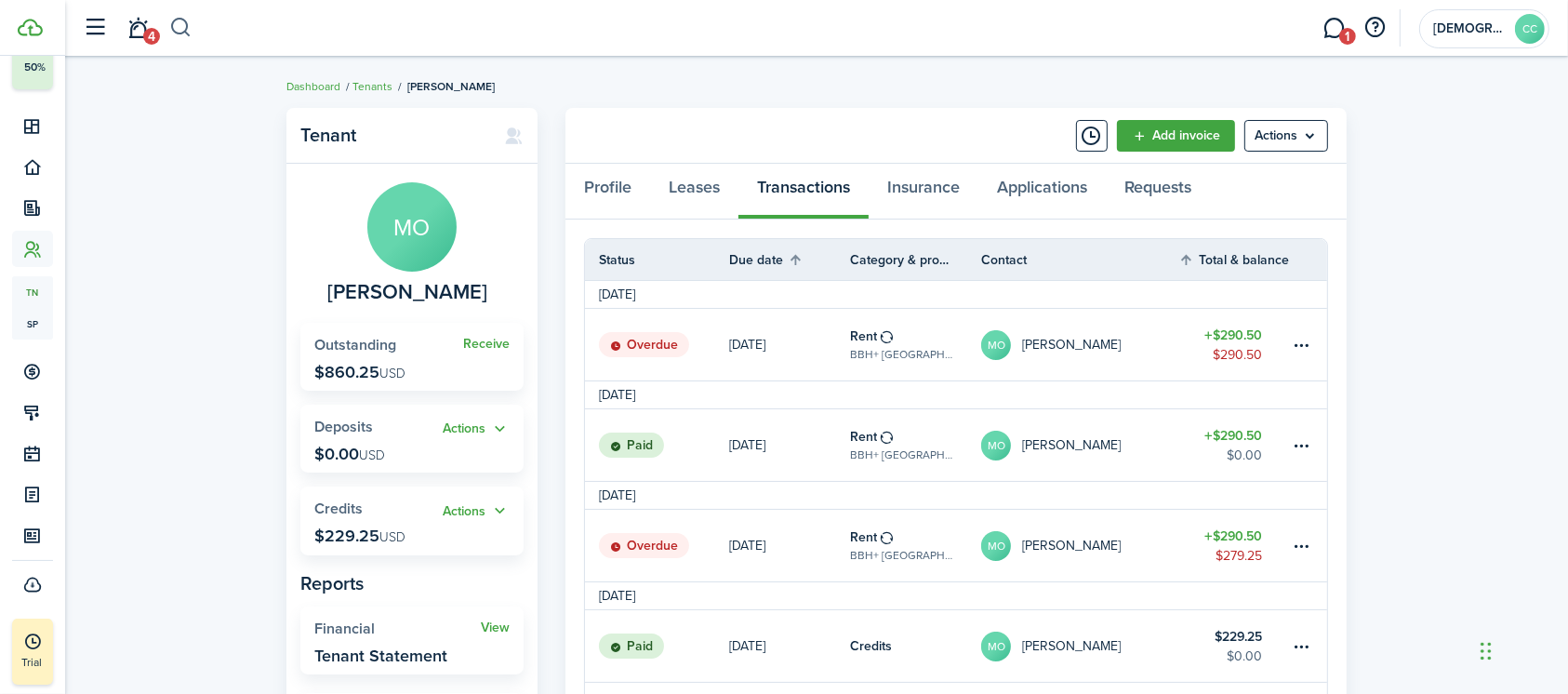
click at [187, 21] on button "button" at bounding box center [181, 27] width 23 height 32
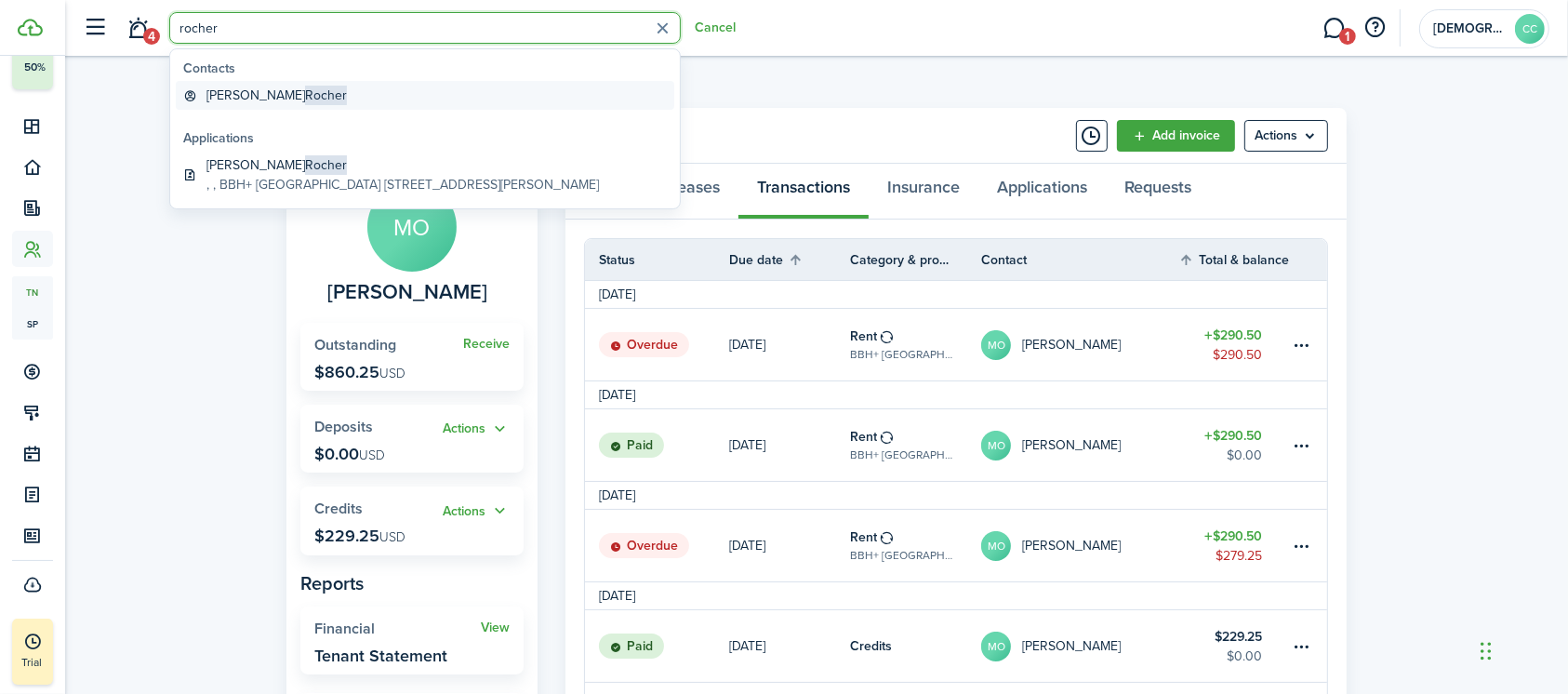
type input "rocher"
click at [305, 100] on span "Rocher" at bounding box center [325, 95] width 42 height 19
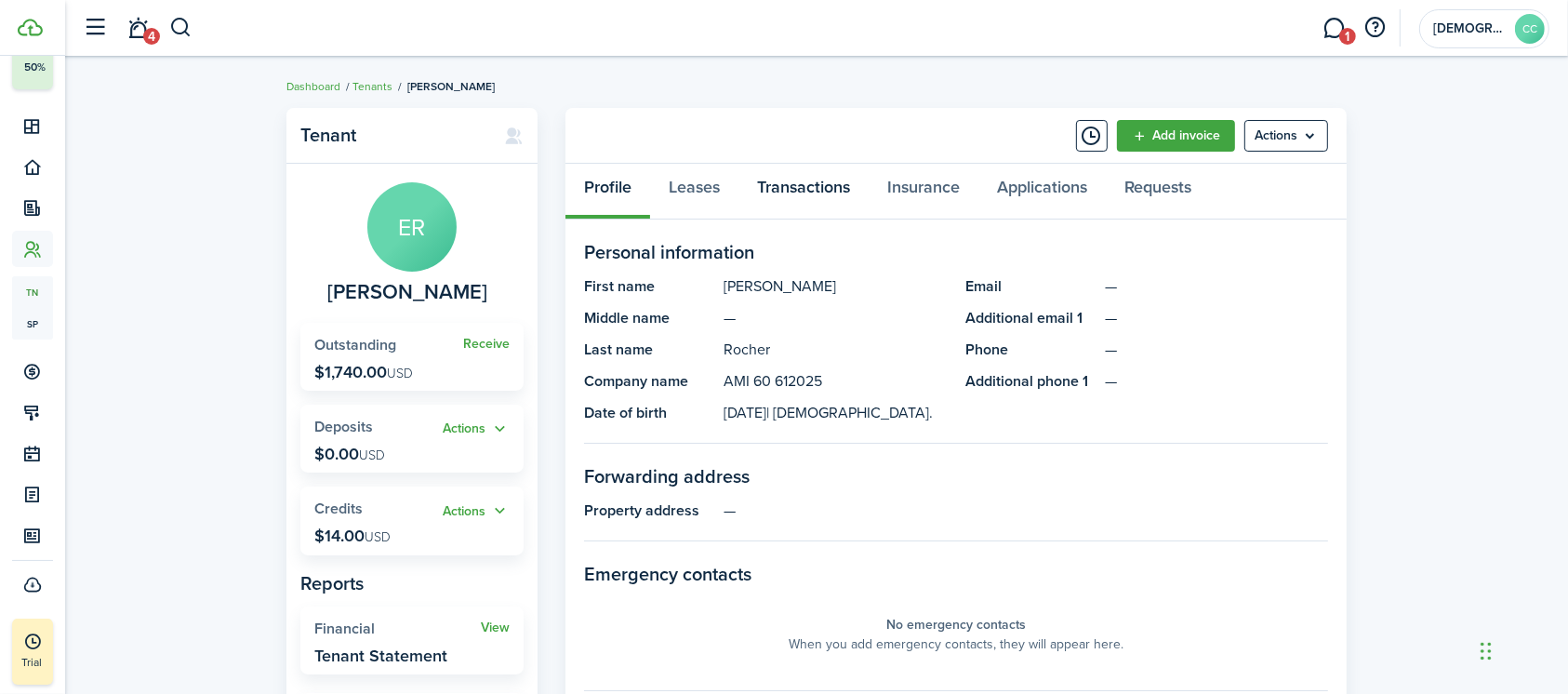
click at [831, 192] on link "Transactions" at bounding box center [803, 191] width 130 height 55
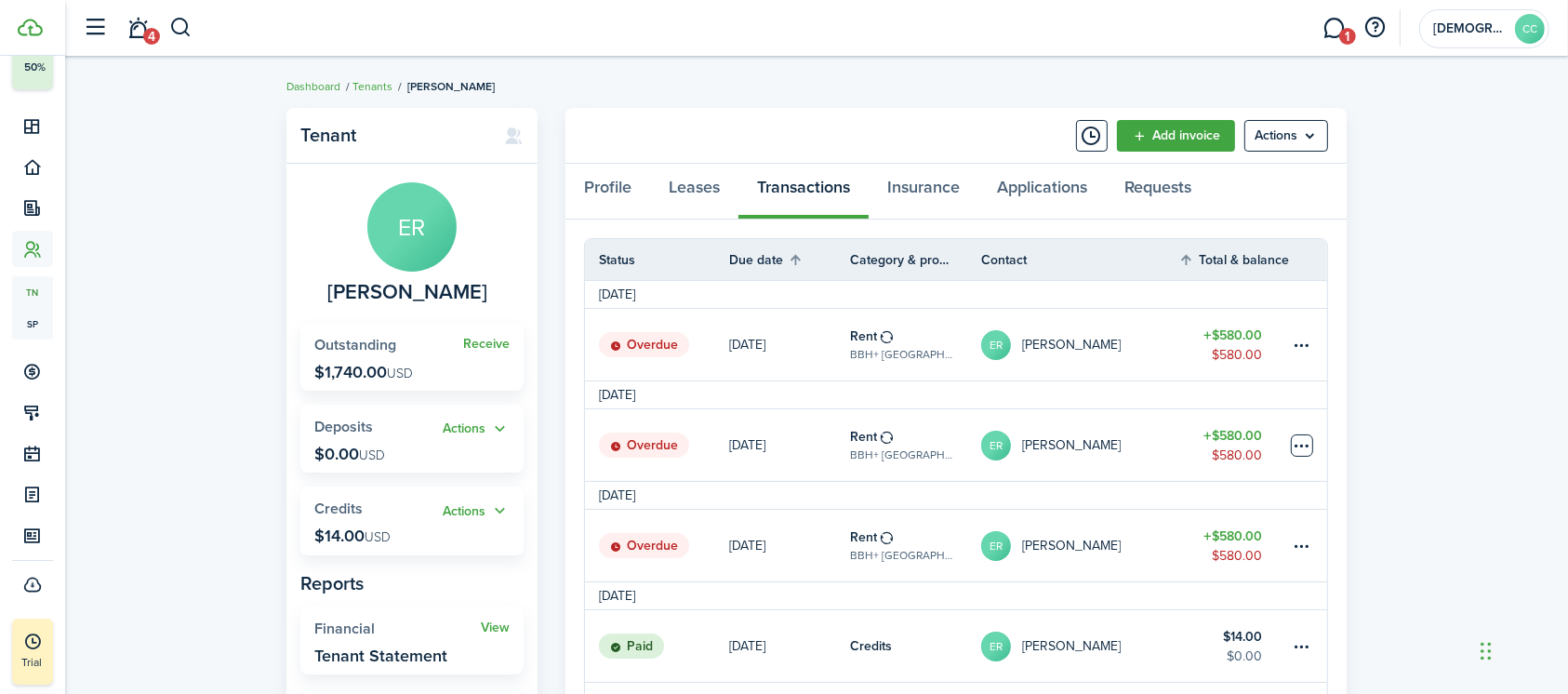
click at [1300, 453] on table-menu-btn-icon at bounding box center [1301, 445] width 22 height 22
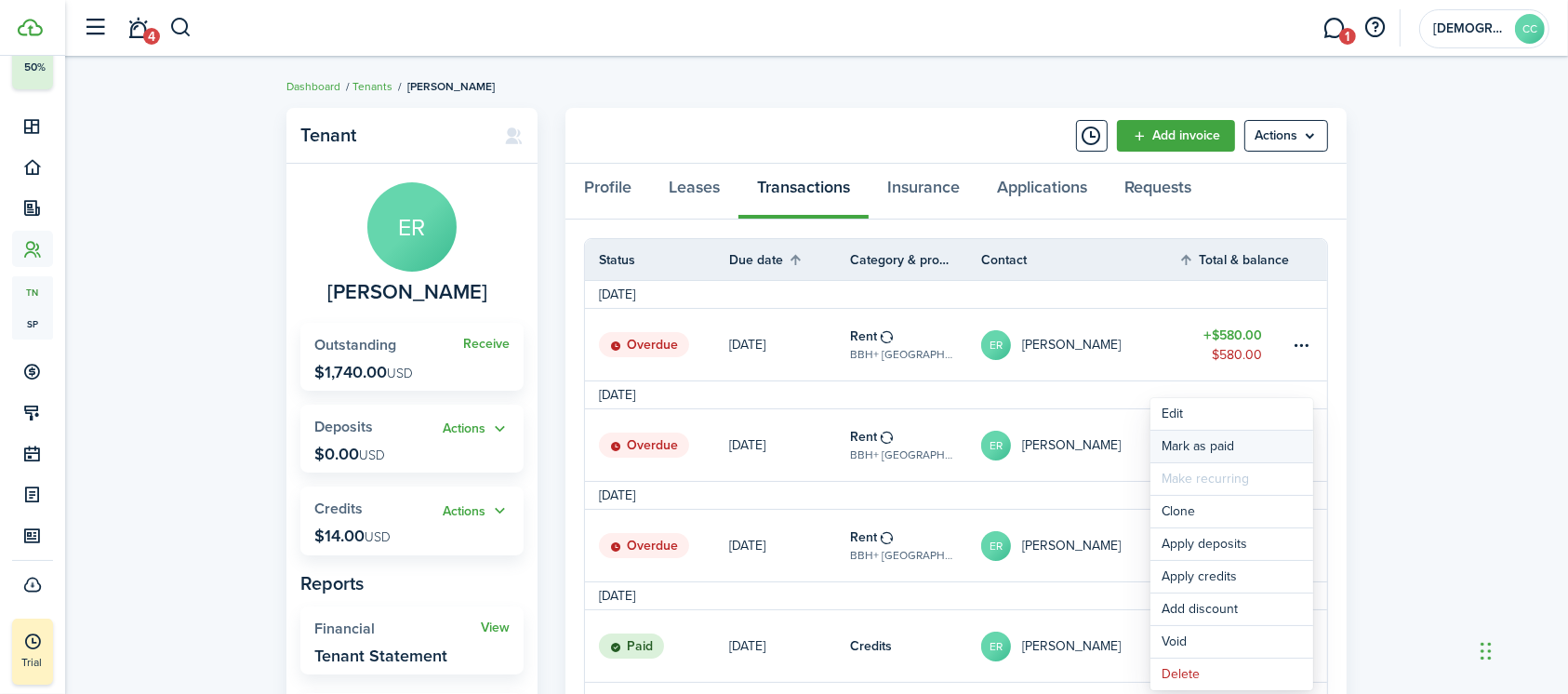
click at [1224, 457] on link "Mark as paid" at bounding box center [1231, 446] width 162 height 32
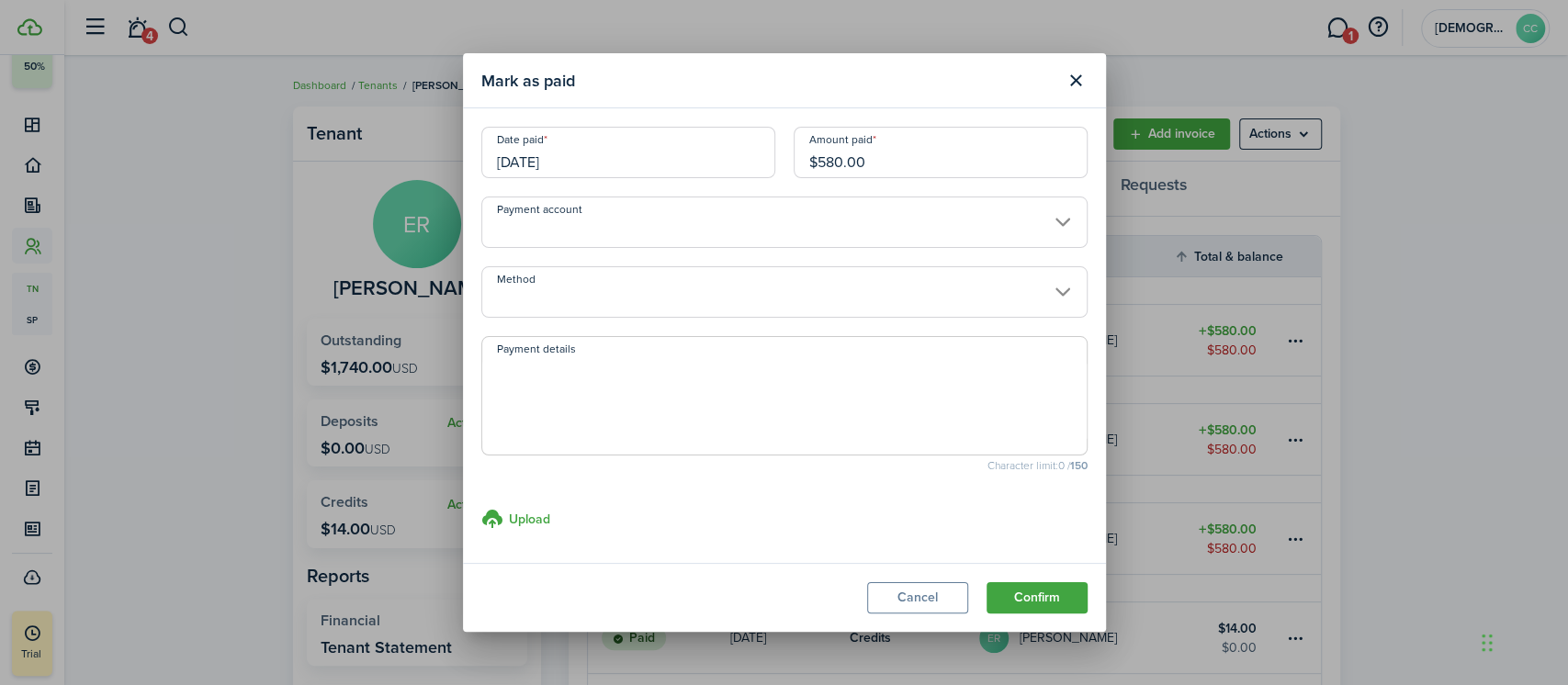
click at [596, 163] on input "[DATE]" at bounding box center [629, 153] width 294 height 52
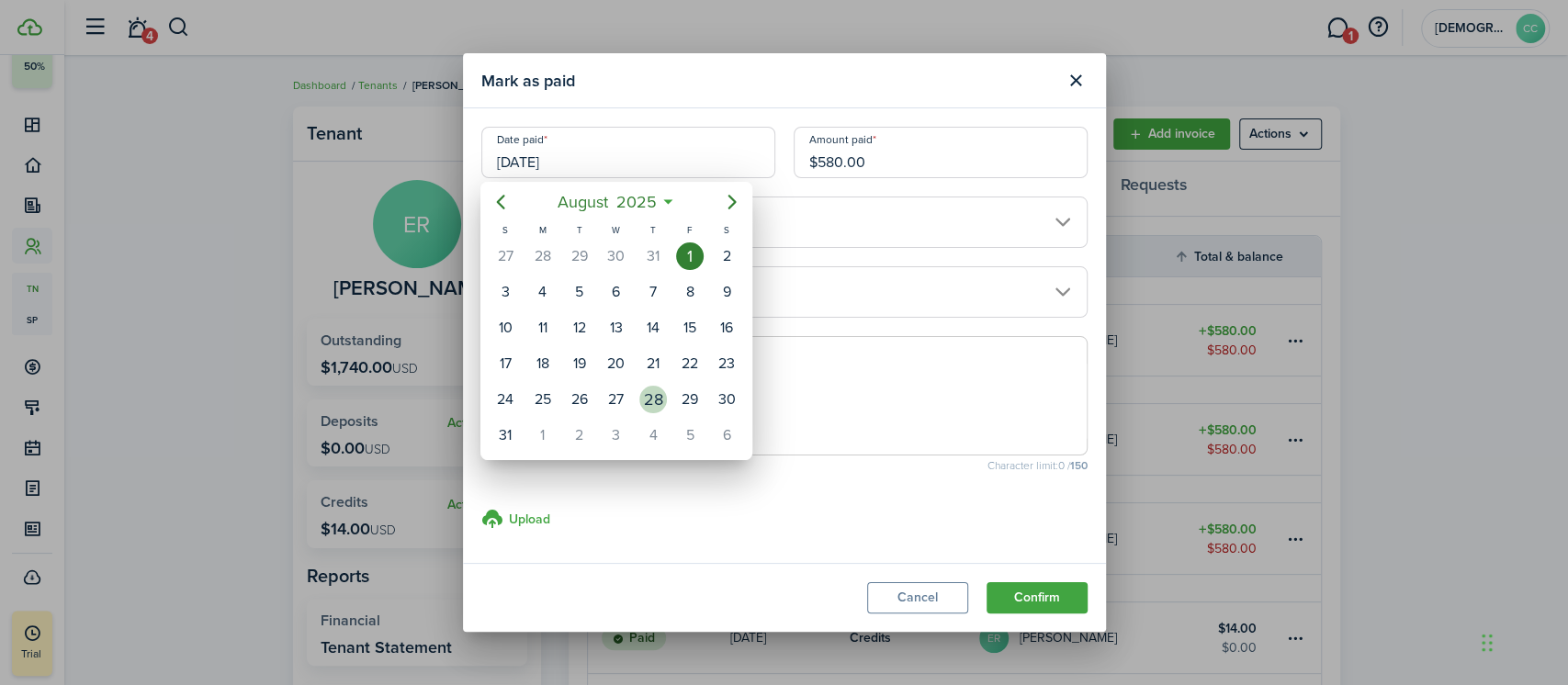
click at [665, 398] on div "28" at bounding box center [653, 399] width 28 height 28
type input "[DATE]"
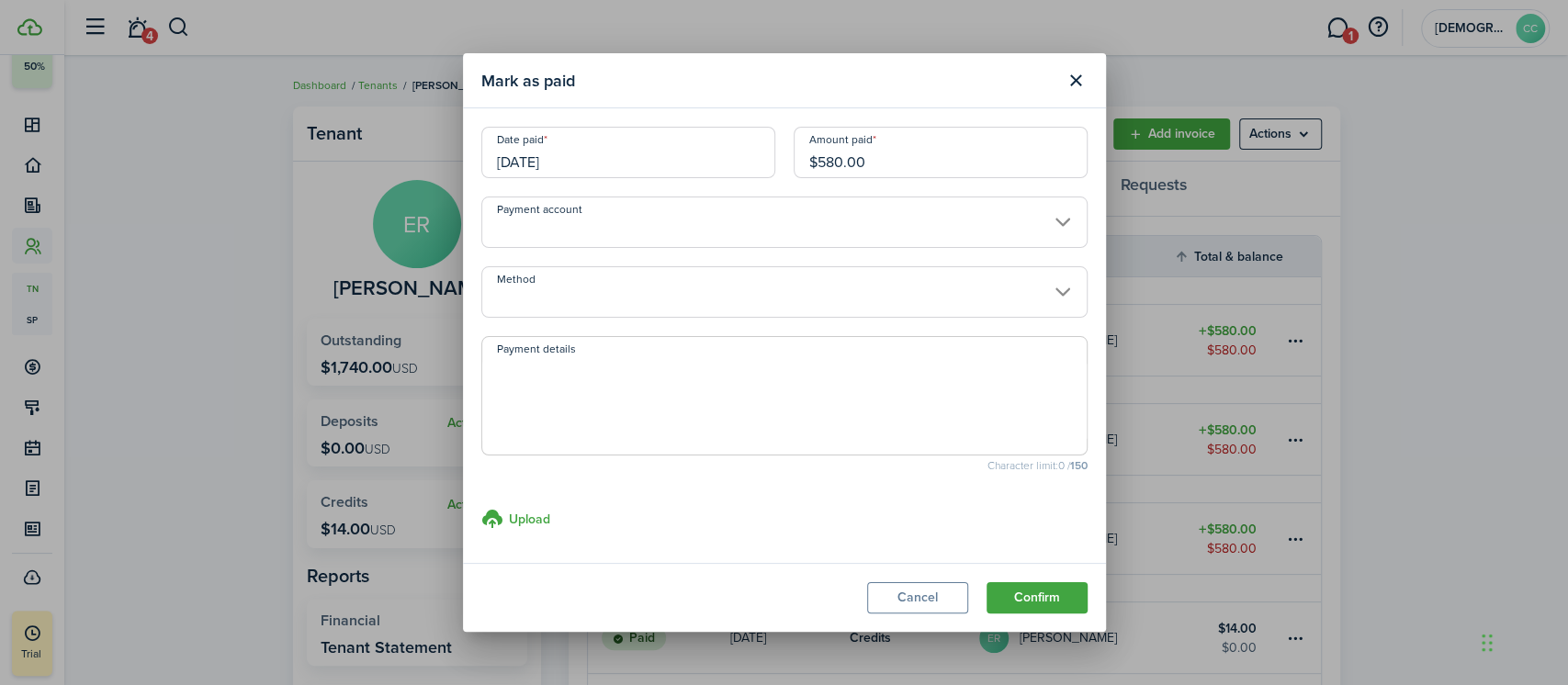
click at [898, 177] on input "$580.00" at bounding box center [940, 153] width 294 height 52
type input "$"
click at [616, 296] on input "Method" at bounding box center [785, 293] width 606 height 52
type input "$524.00"
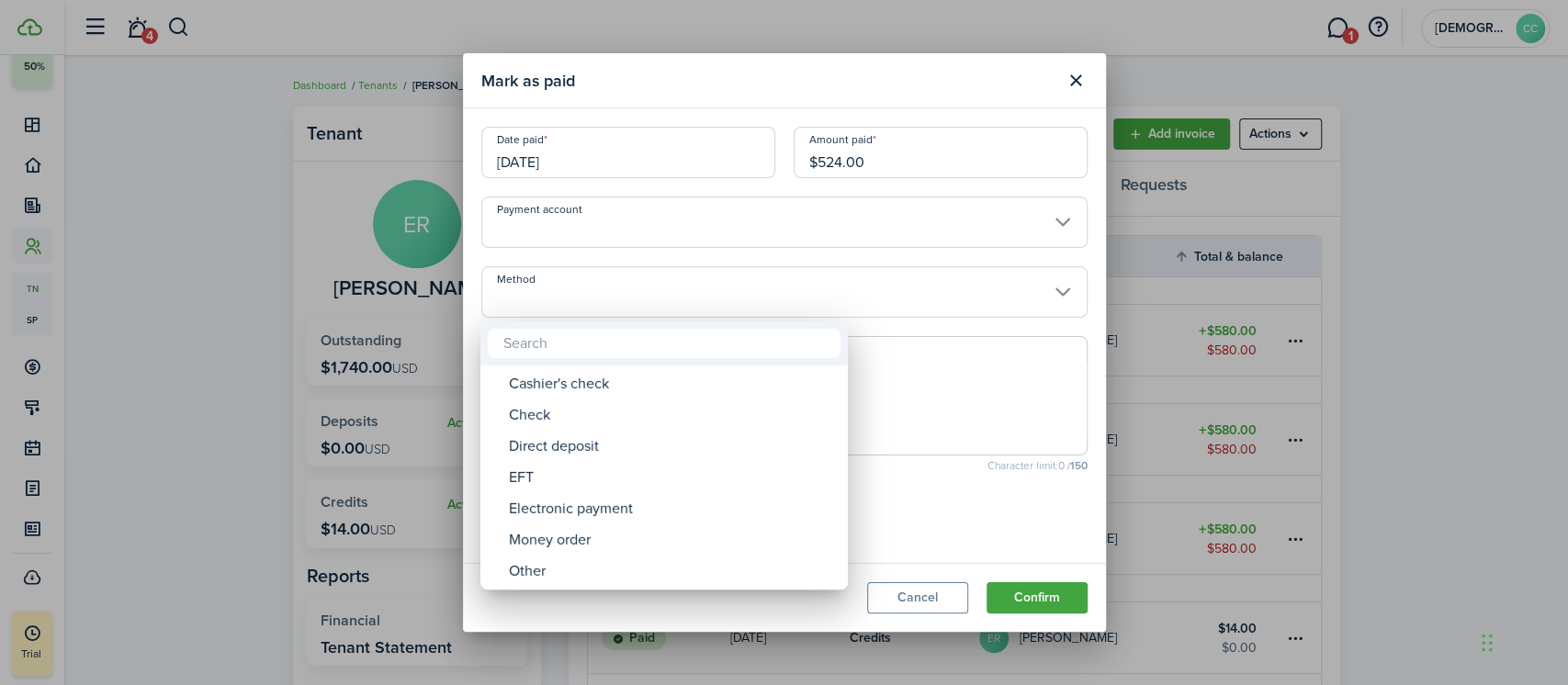
click at [583, 555] on div "Other" at bounding box center [671, 571] width 325 height 32
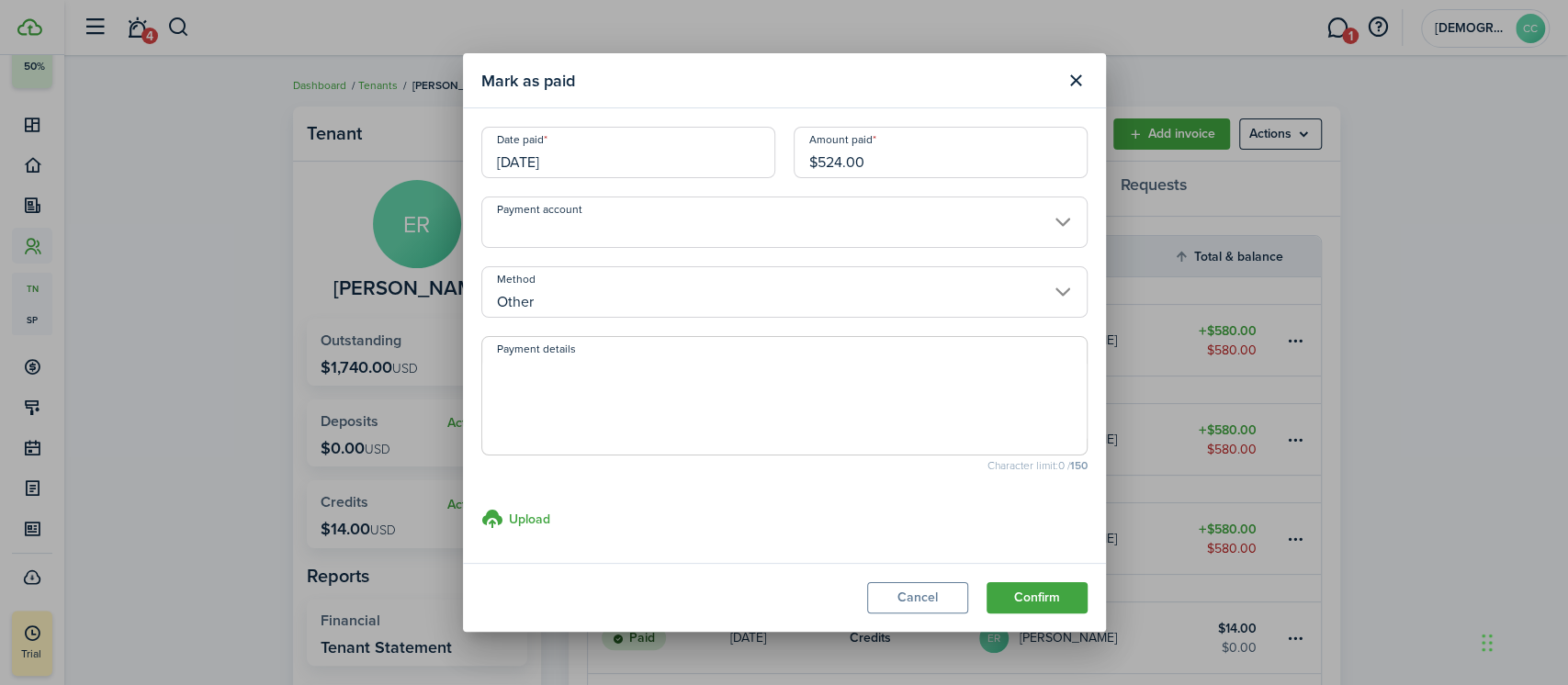
click at [571, 375] on textarea "Payment details" at bounding box center [784, 401] width 605 height 88
click at [590, 309] on input "Other" at bounding box center [785, 293] width 606 height 52
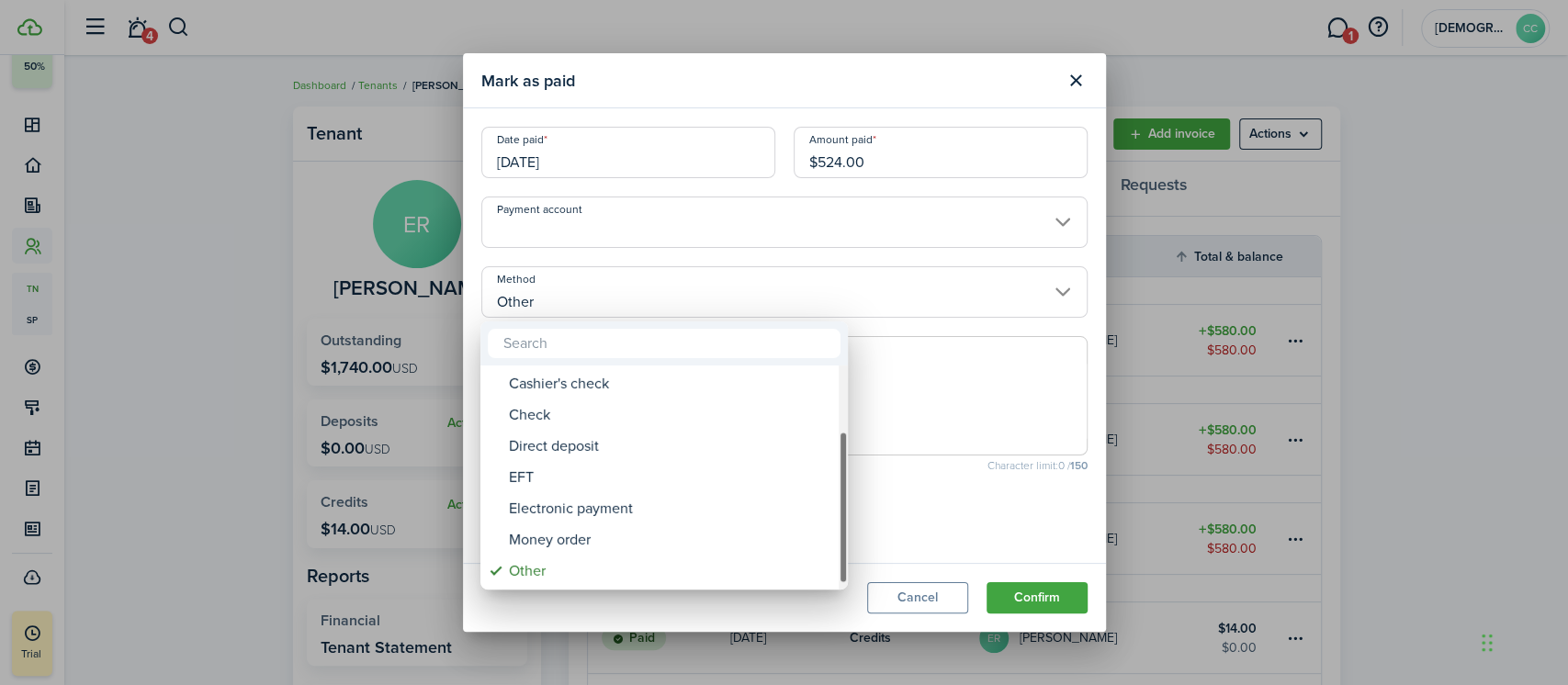
click at [584, 536] on div "Money order" at bounding box center [671, 540] width 325 height 32
type input "Money order"
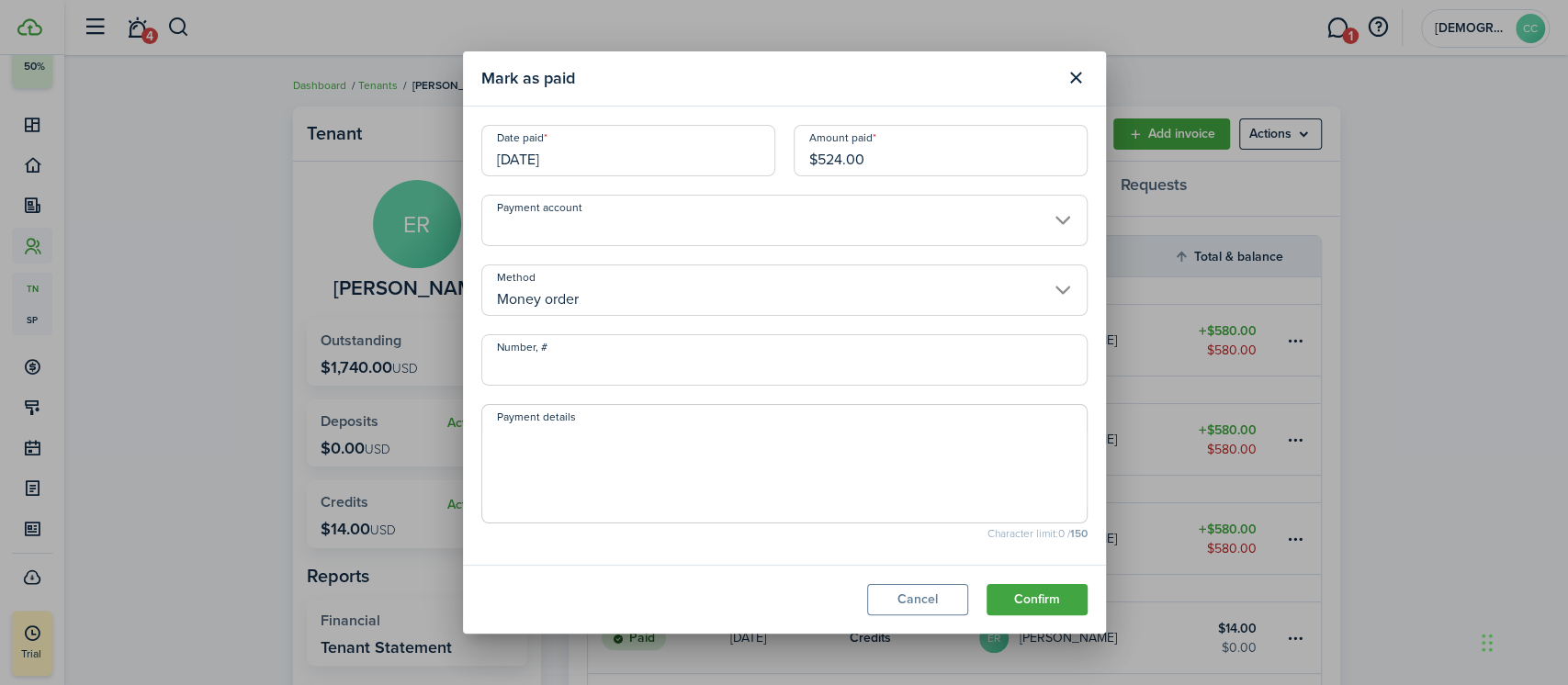
click at [571, 370] on input "Number, #" at bounding box center [785, 360] width 606 height 52
type input "702261"
click at [1040, 599] on button "Confirm" at bounding box center [1036, 600] width 101 height 32
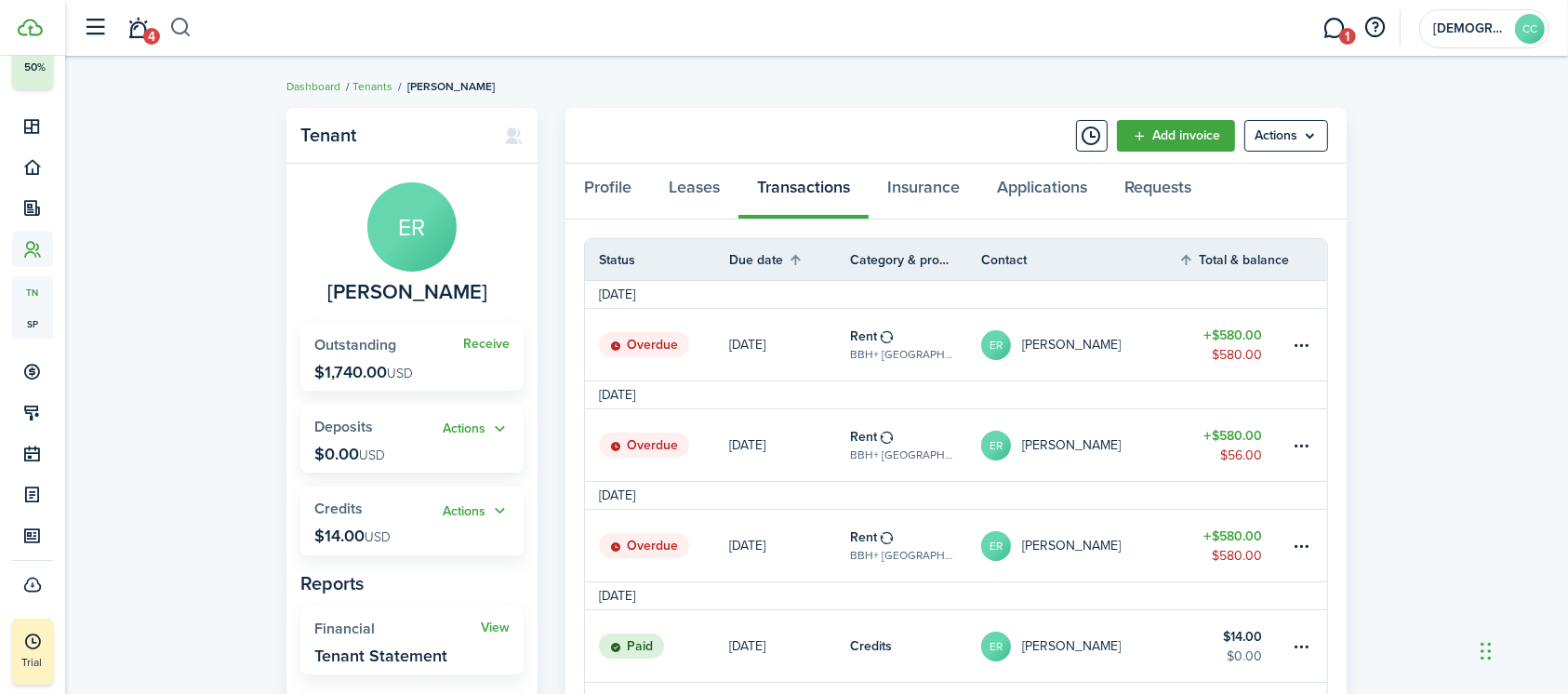
click at [179, 26] on button "button" at bounding box center [181, 27] width 23 height 32
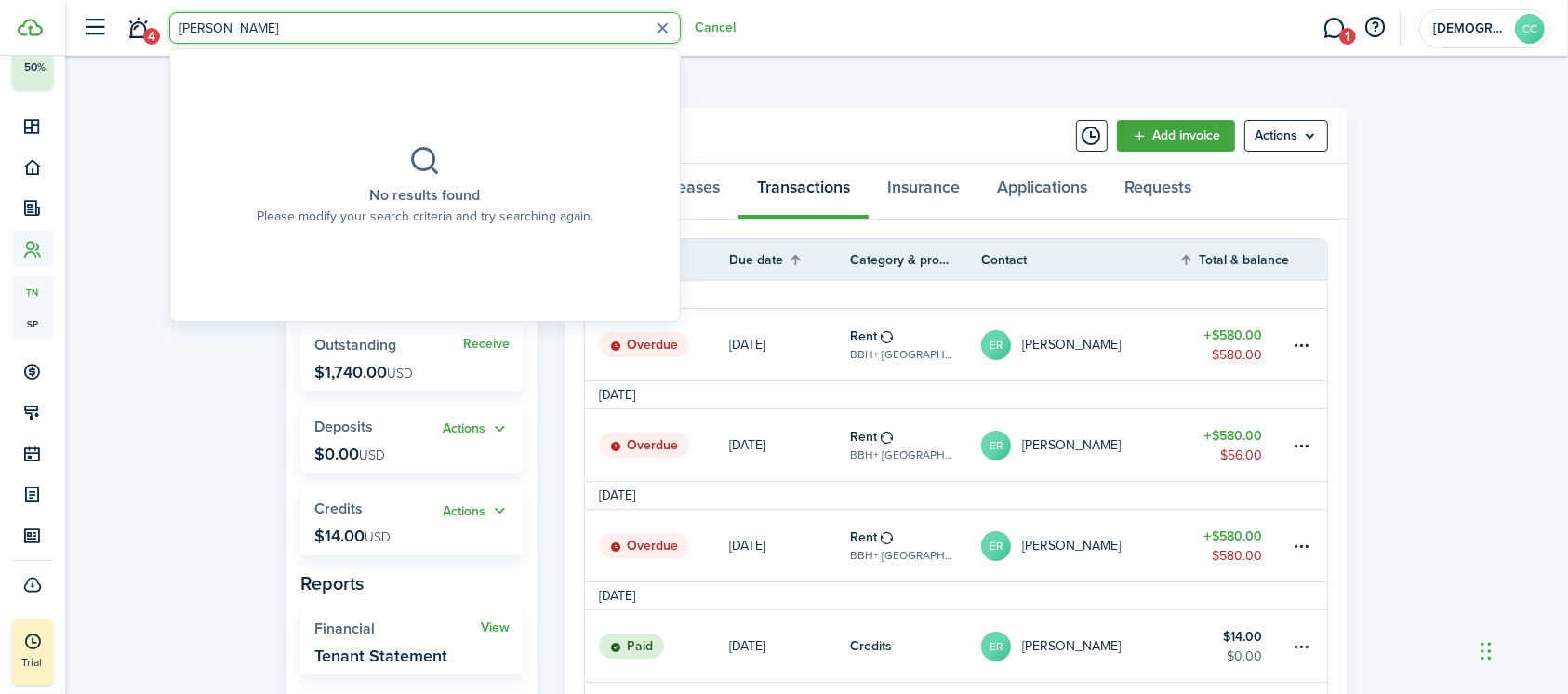
type input "[PERSON_NAME]"
click at [151, 209] on div "Tenant ER [PERSON_NAME] Receive Outstanding $1,740.00 USD Actions Deposits $0.0…" at bounding box center [816, 462] width 1503 height 728
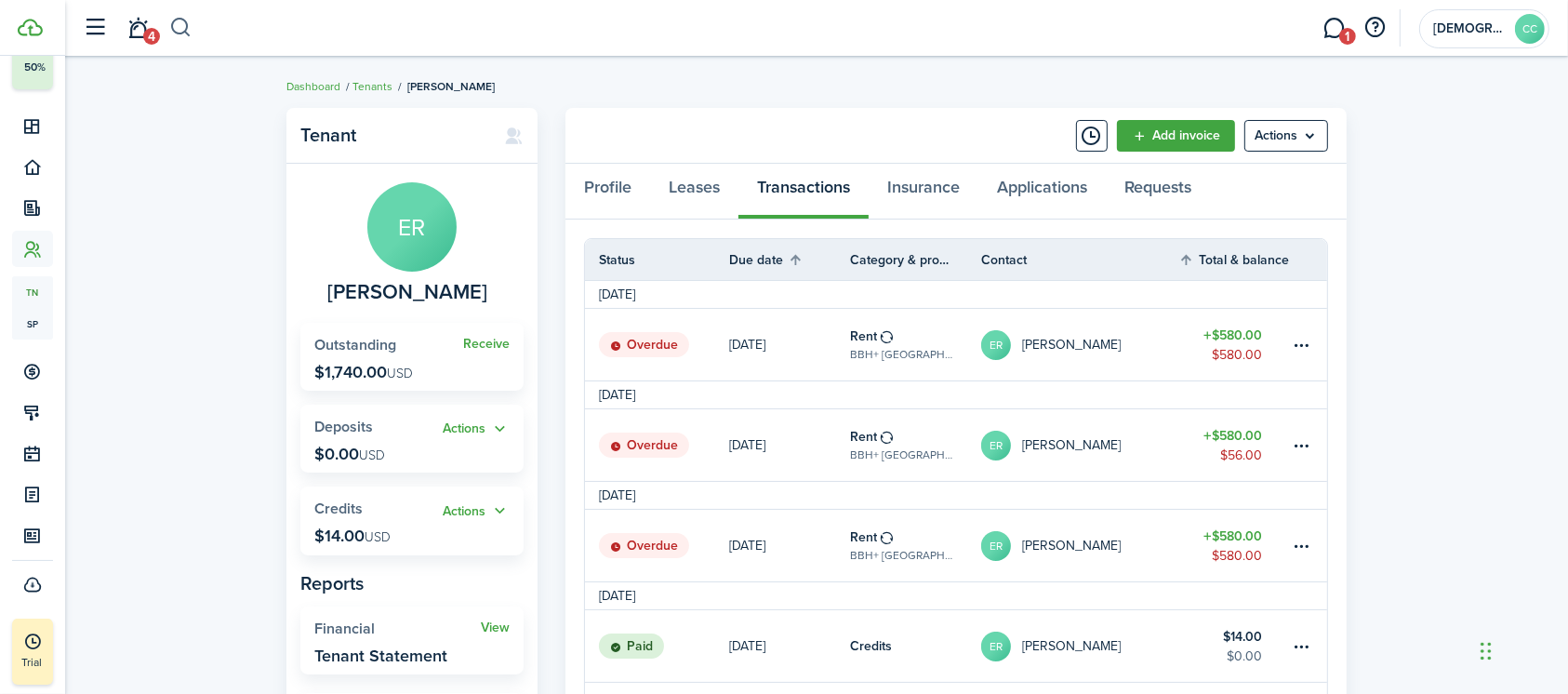
click at [183, 27] on button "button" at bounding box center [181, 27] width 23 height 32
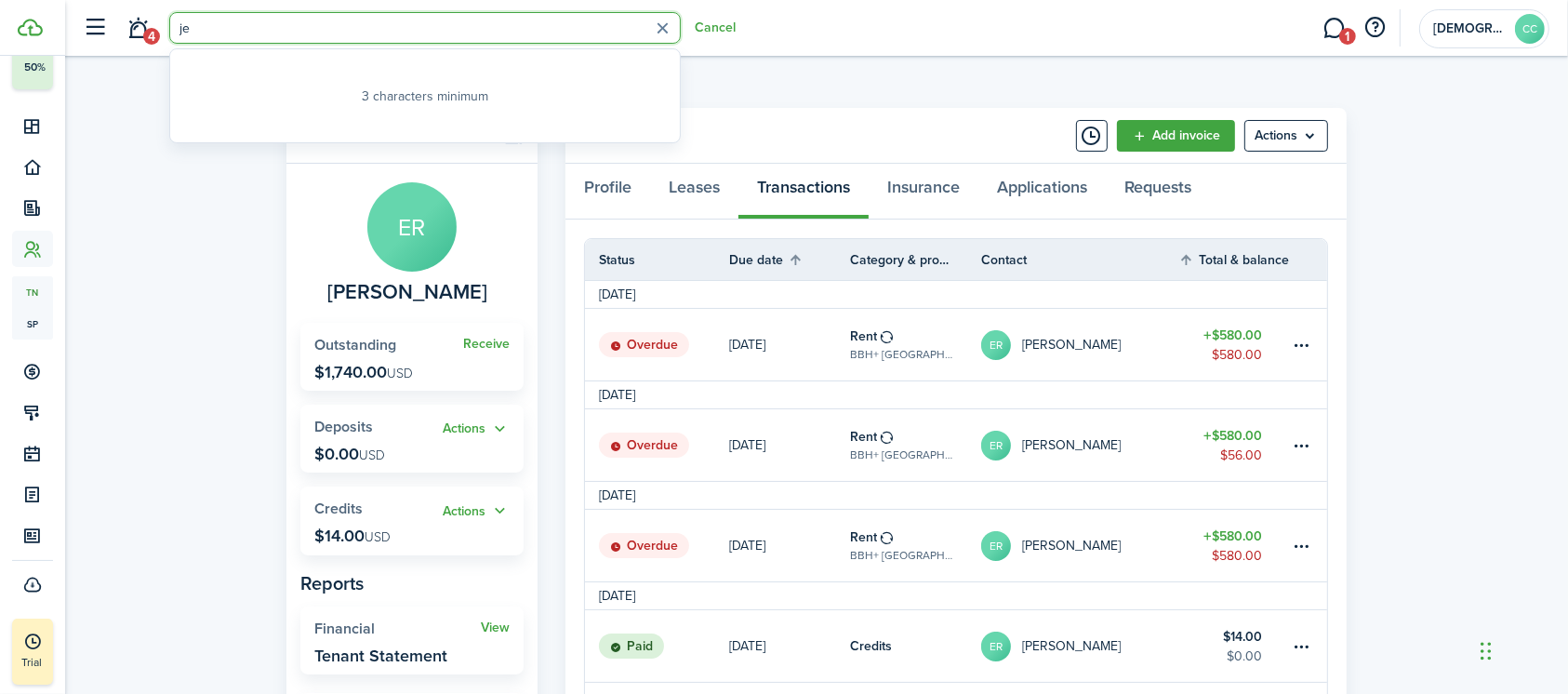
type input "j"
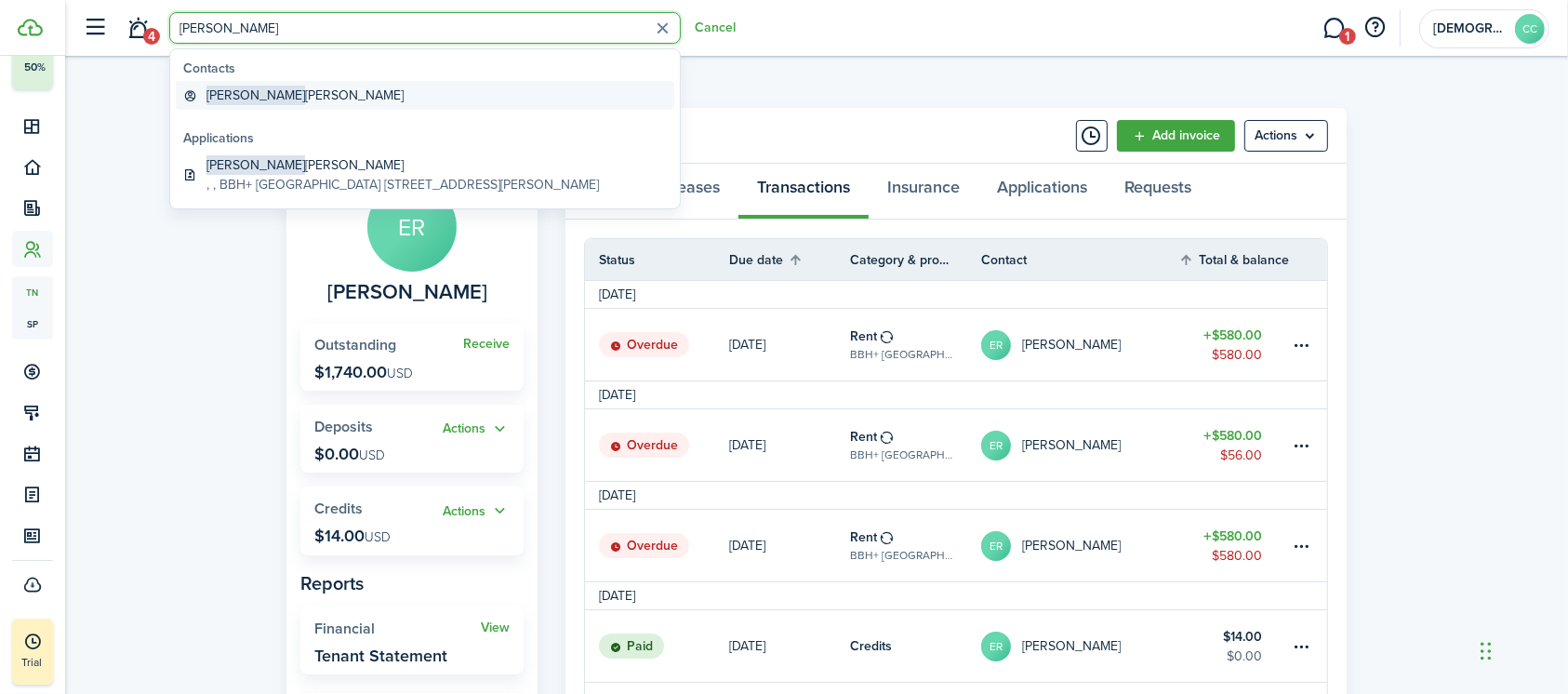
type input "[PERSON_NAME]"
click at [279, 92] on global-search-item-title "[PERSON_NAME]" at bounding box center [304, 95] width 197 height 19
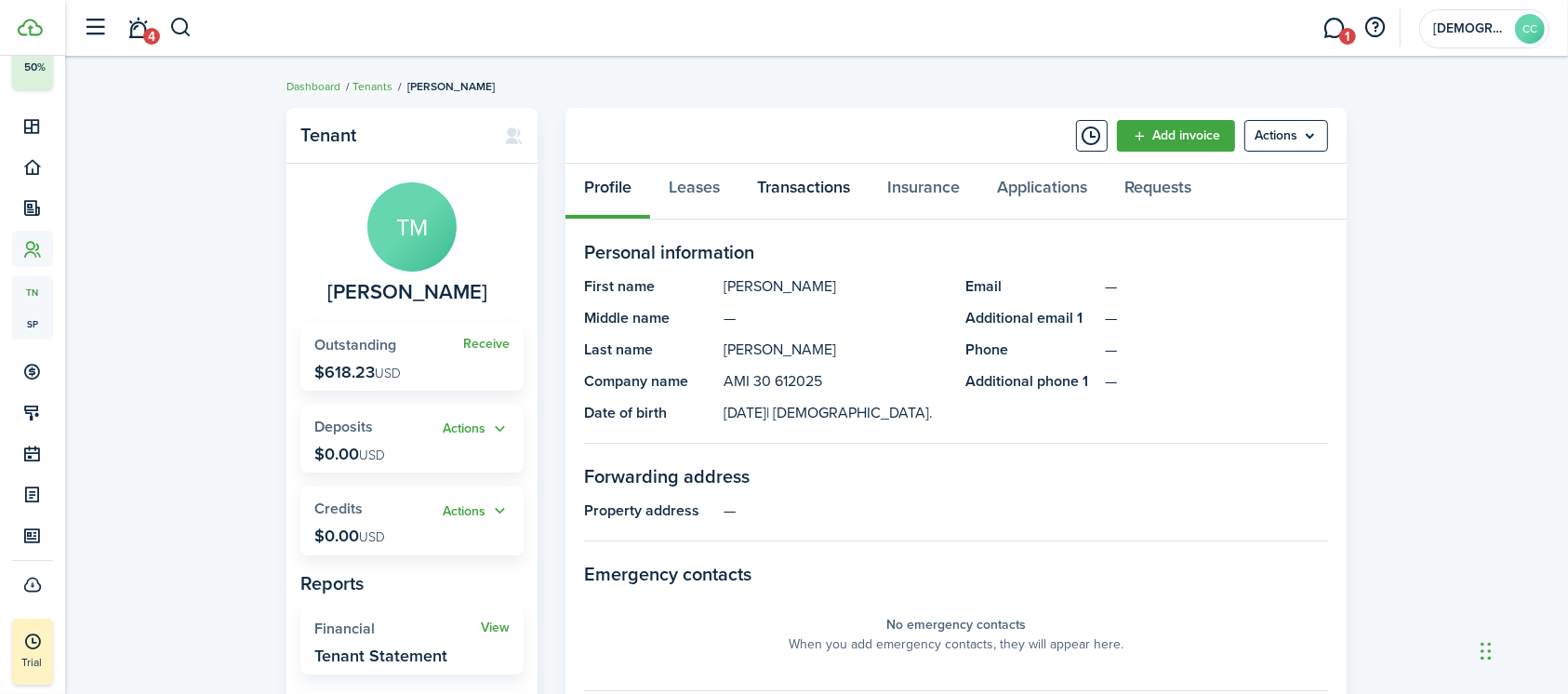
click at [789, 196] on link "Transactions" at bounding box center [803, 191] width 130 height 55
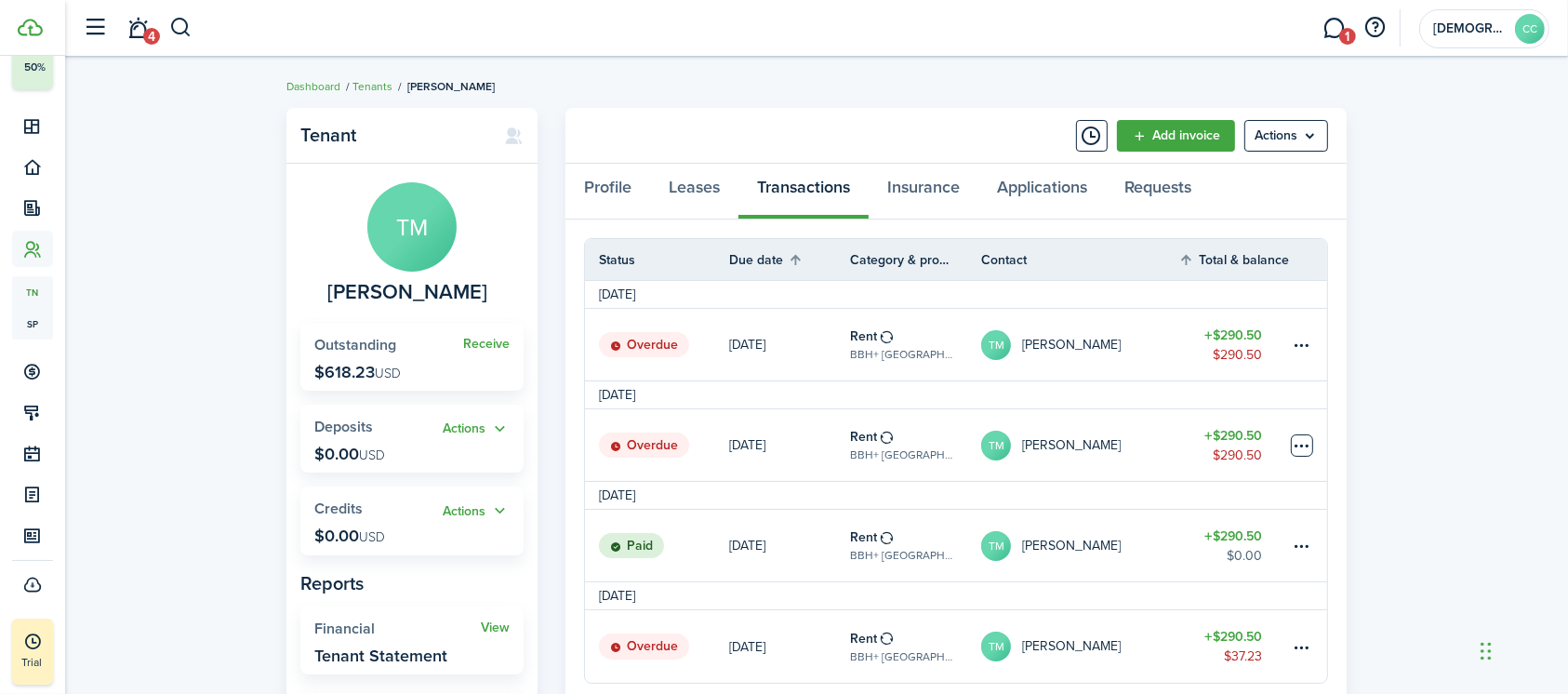
click at [1302, 446] on table-menu-btn-icon at bounding box center [1301, 445] width 22 height 22
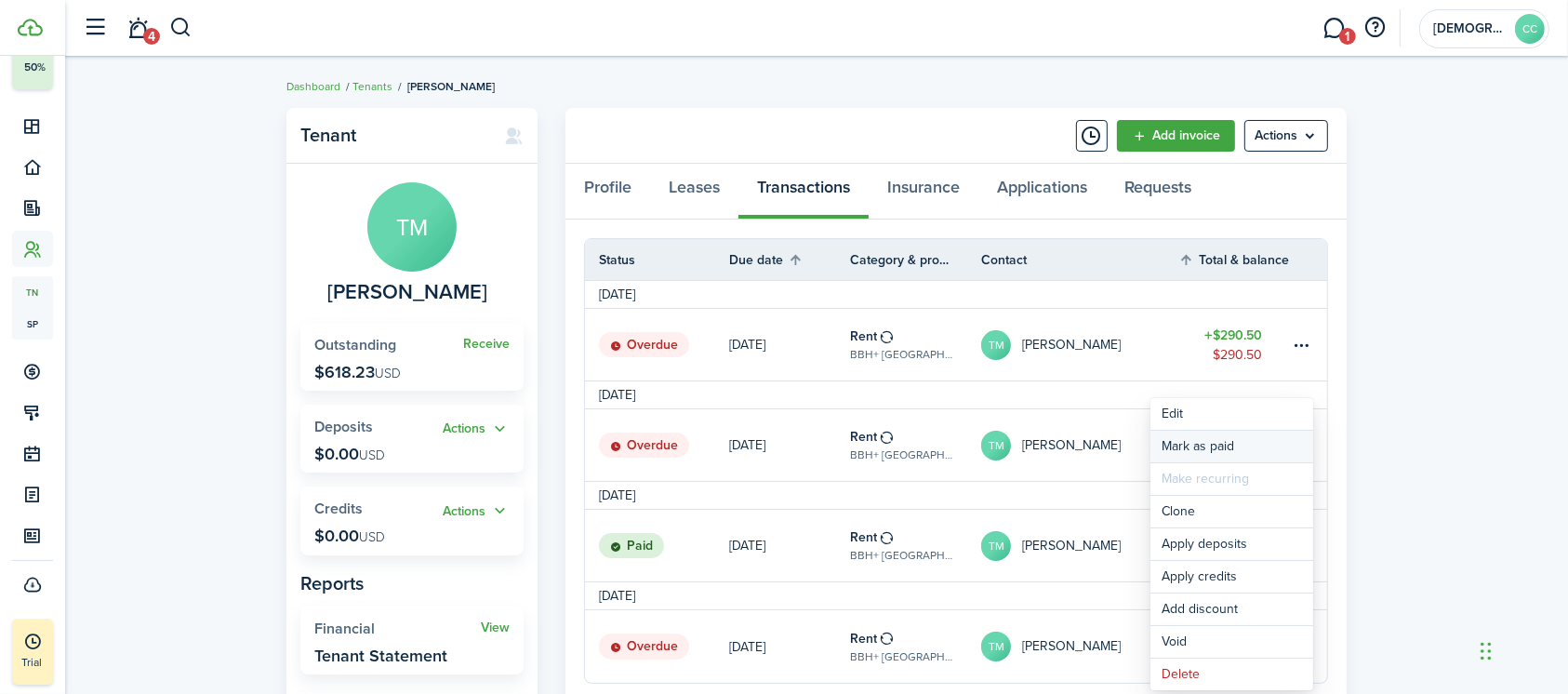
click at [1214, 444] on link "Mark as paid" at bounding box center [1231, 446] width 162 height 32
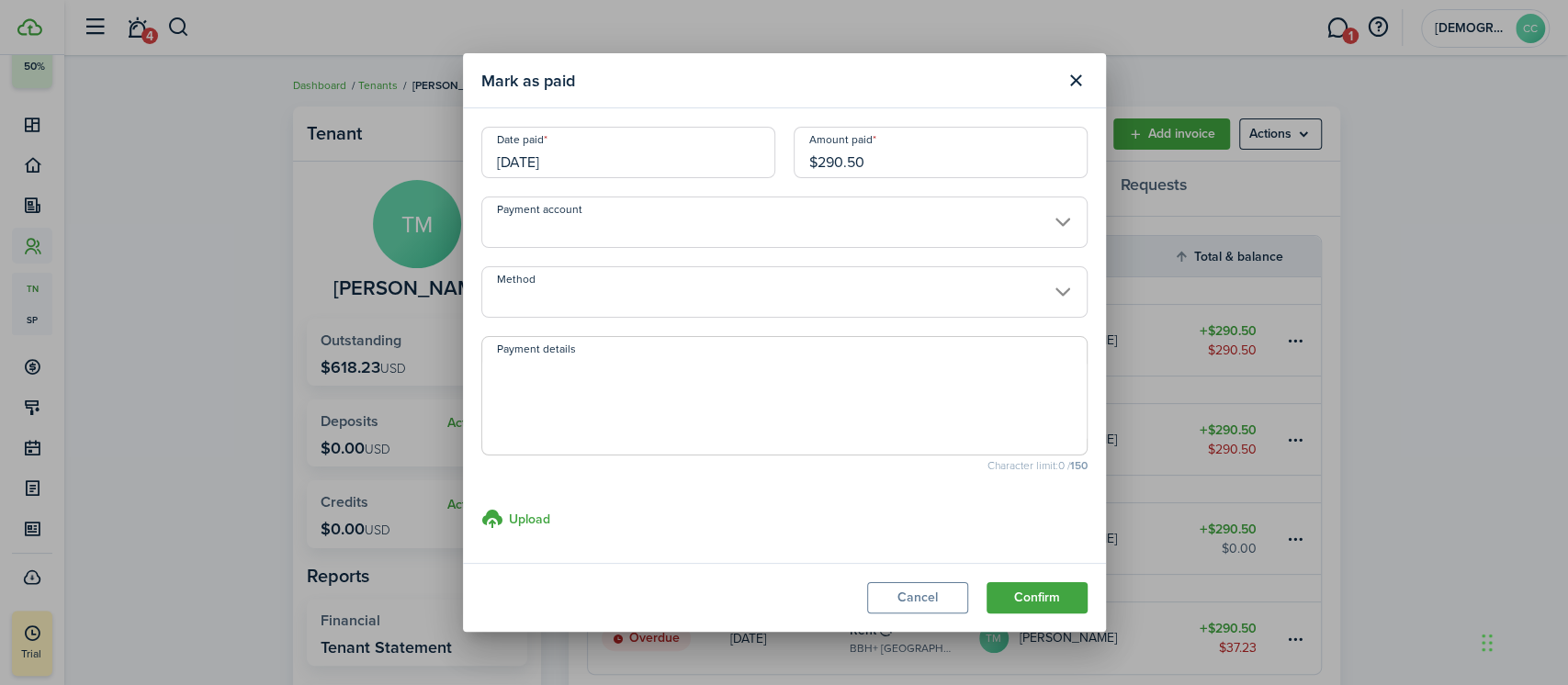
click at [665, 167] on input "[DATE]" at bounding box center [629, 153] width 294 height 52
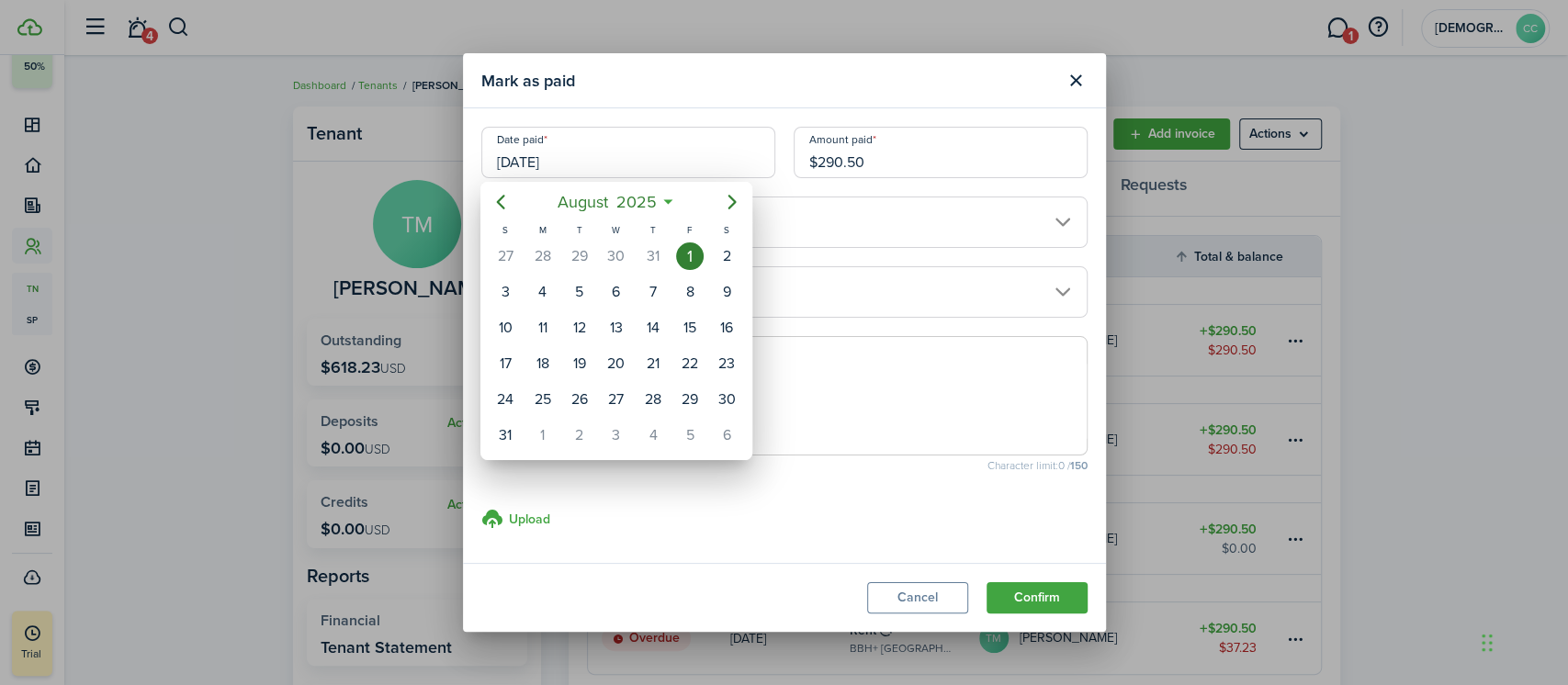
click at [653, 396] on div "28" at bounding box center [653, 399] width 28 height 28
type input "[DATE]"
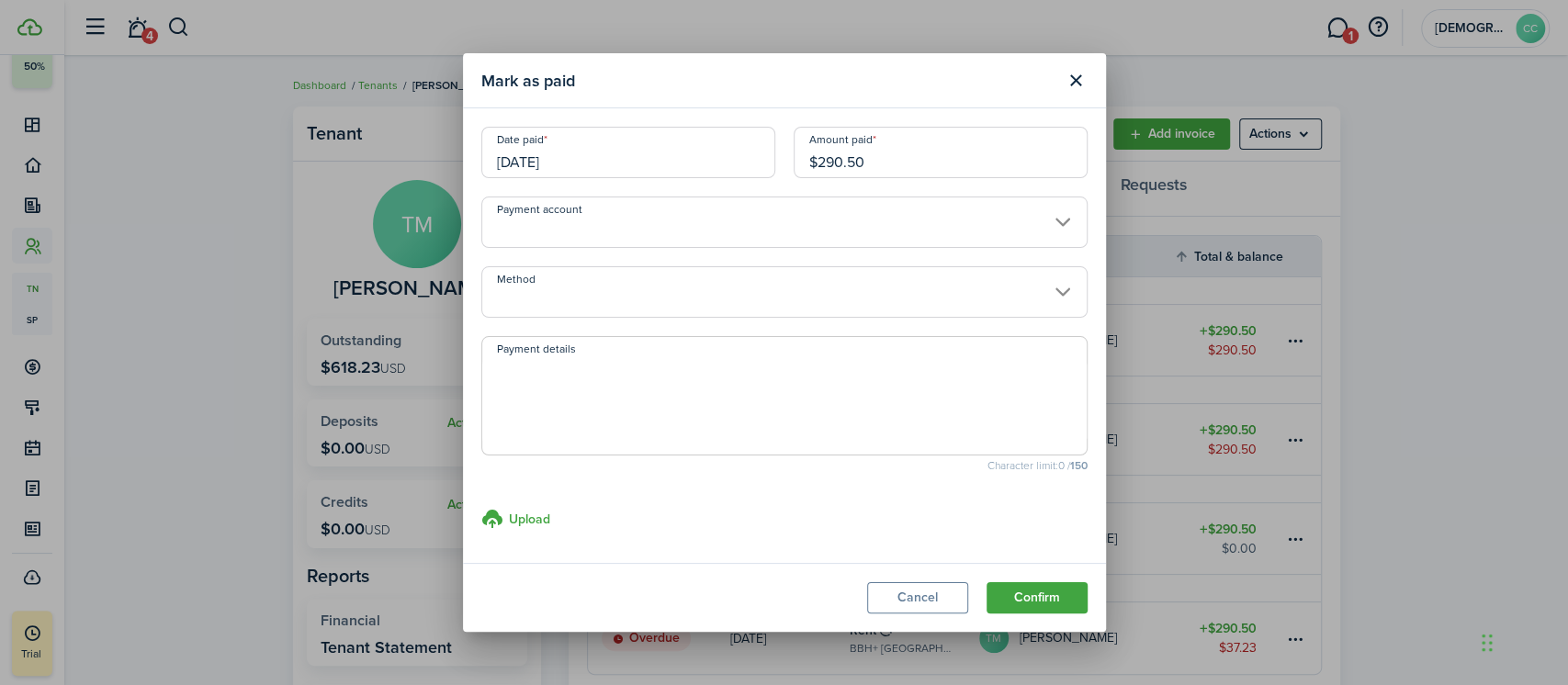
click at [649, 300] on input "Method" at bounding box center [785, 293] width 606 height 52
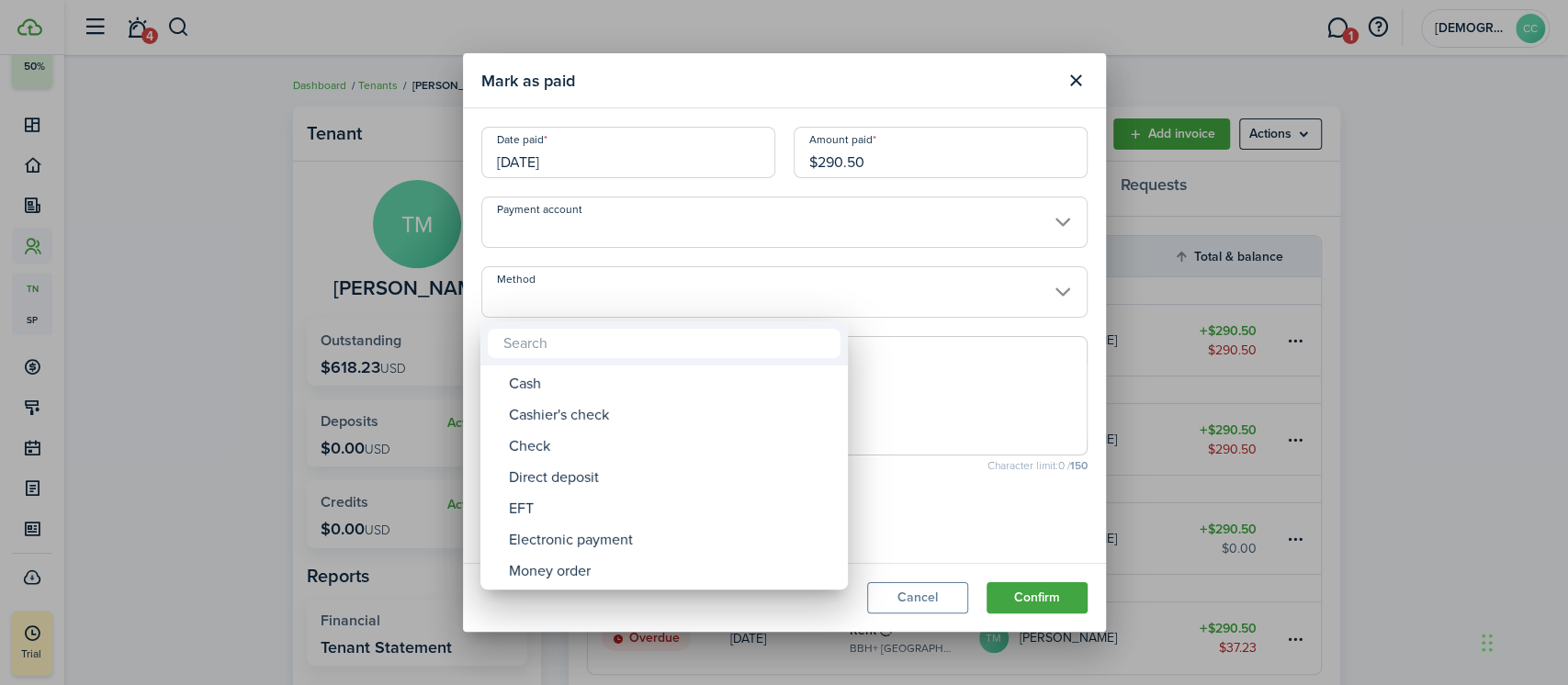
click at [580, 575] on div "Money order" at bounding box center [671, 571] width 325 height 32
type input "Money order"
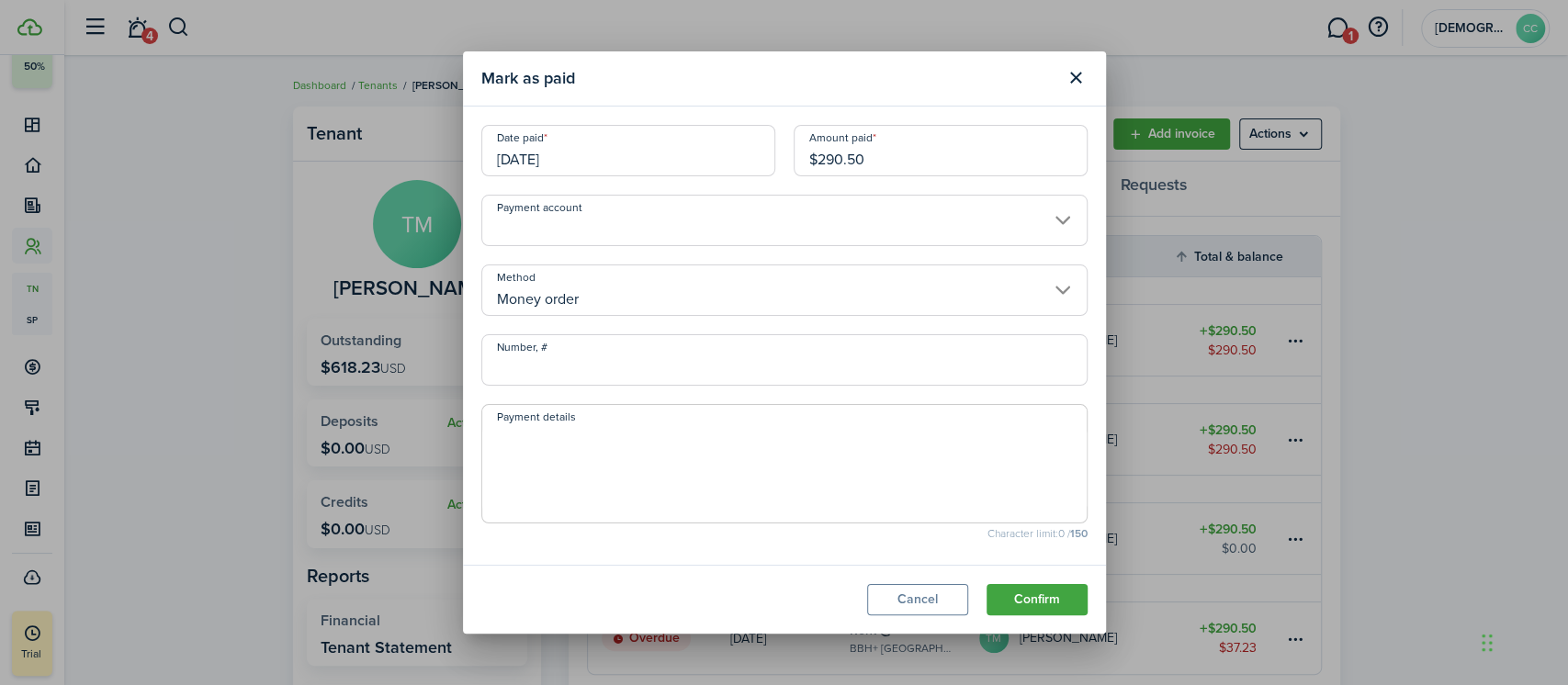
click at [605, 360] on input "Number, #" at bounding box center [785, 360] width 606 height 52
type input "702264"
click at [1036, 599] on button "Confirm" at bounding box center [1036, 600] width 101 height 32
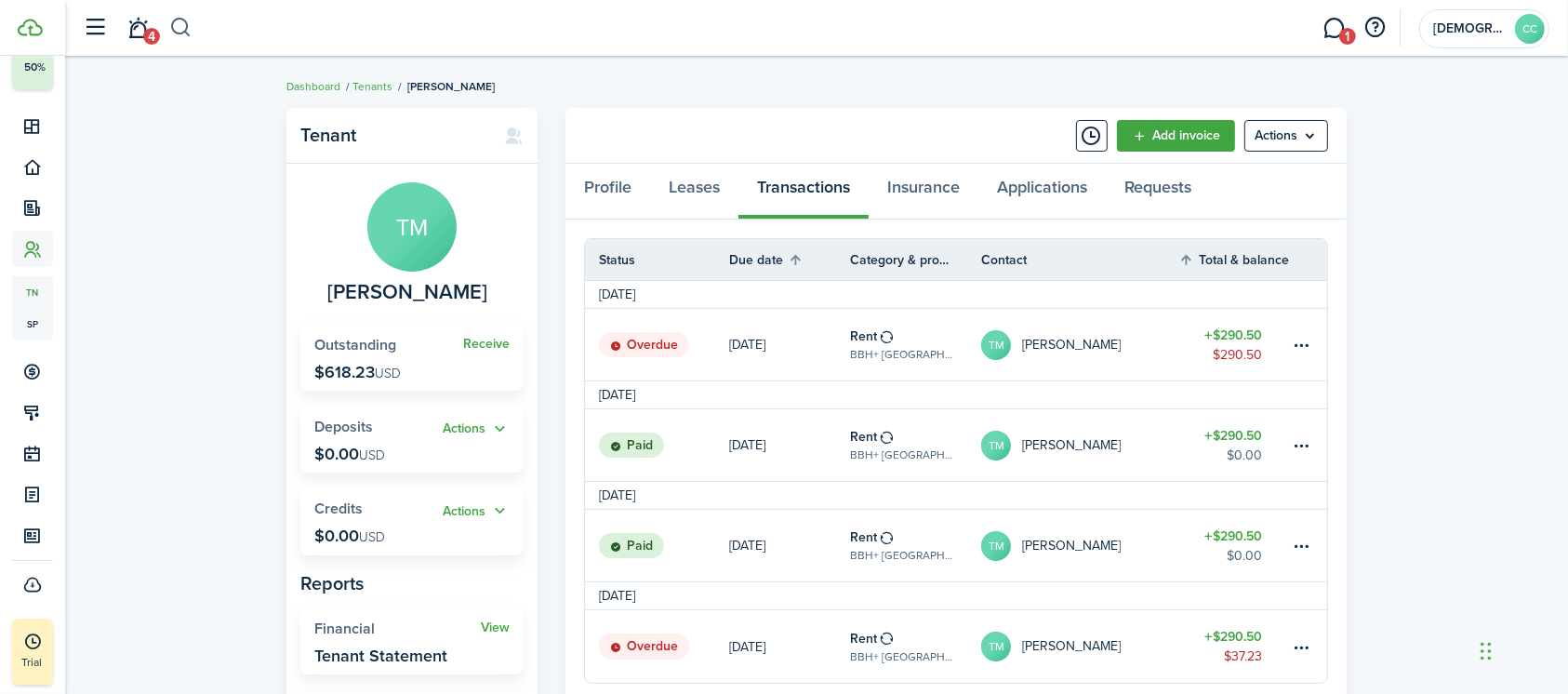
click at [179, 29] on button "button" at bounding box center [181, 27] width 23 height 32
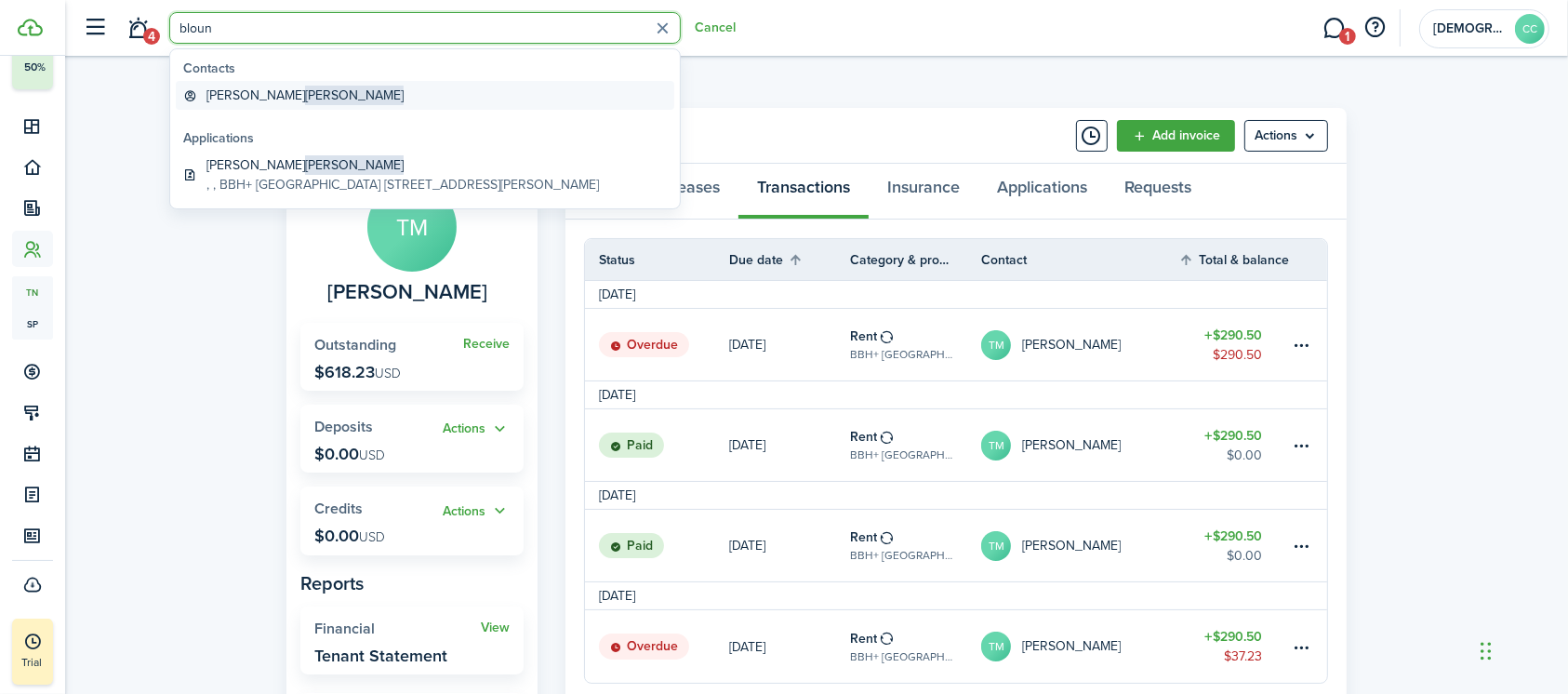
type input "bloun"
click at [234, 97] on global-search-item-title "[PERSON_NAME]" at bounding box center [304, 95] width 197 height 19
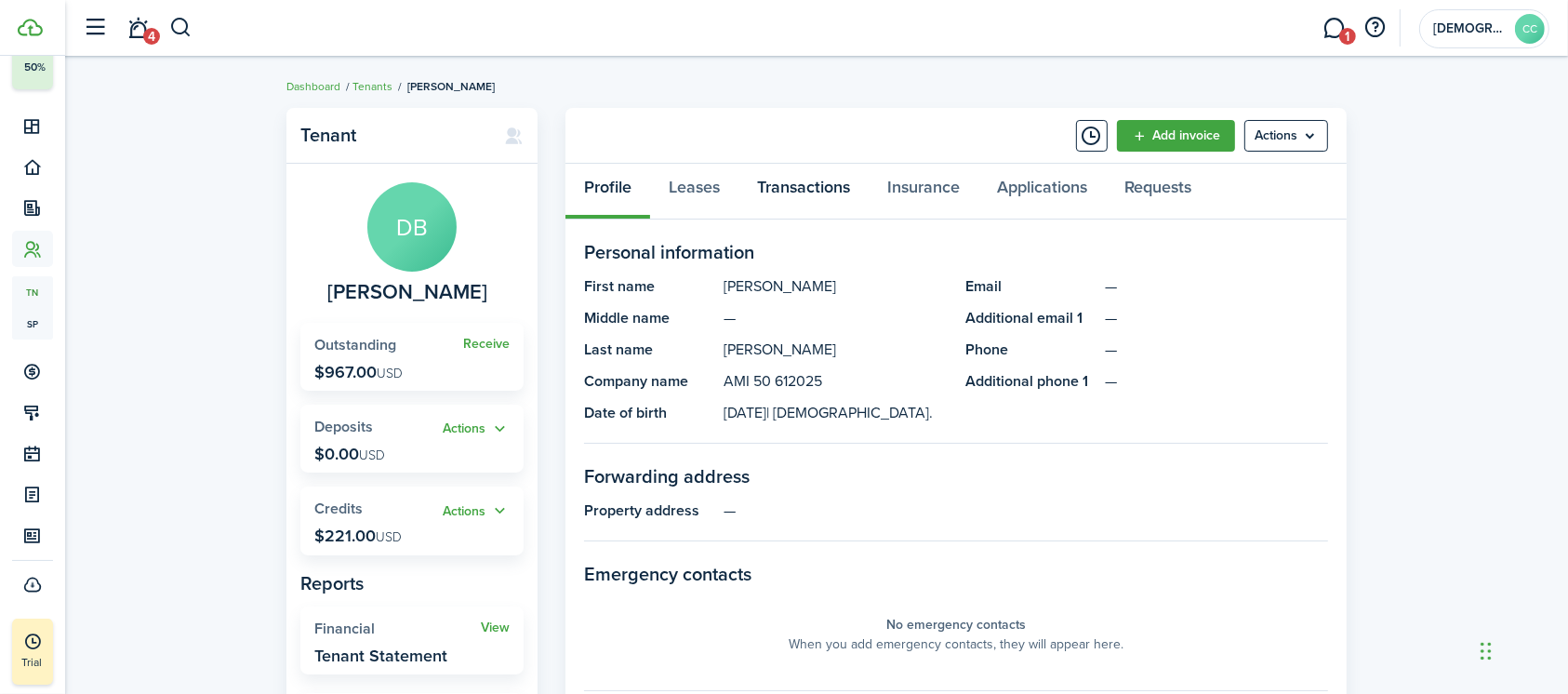
click at [813, 189] on link "Transactions" at bounding box center [803, 191] width 130 height 55
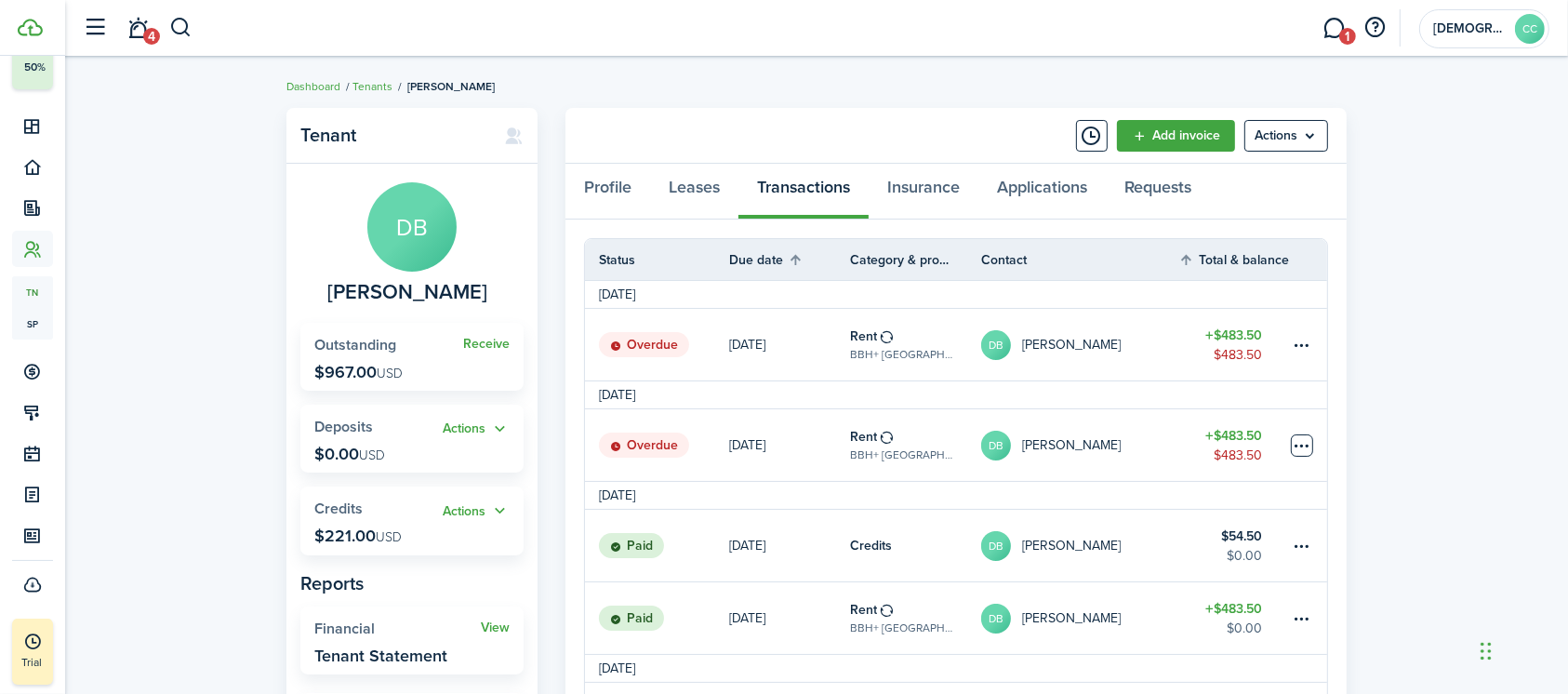
click at [1309, 445] on table-menu-btn-icon at bounding box center [1301, 445] width 22 height 22
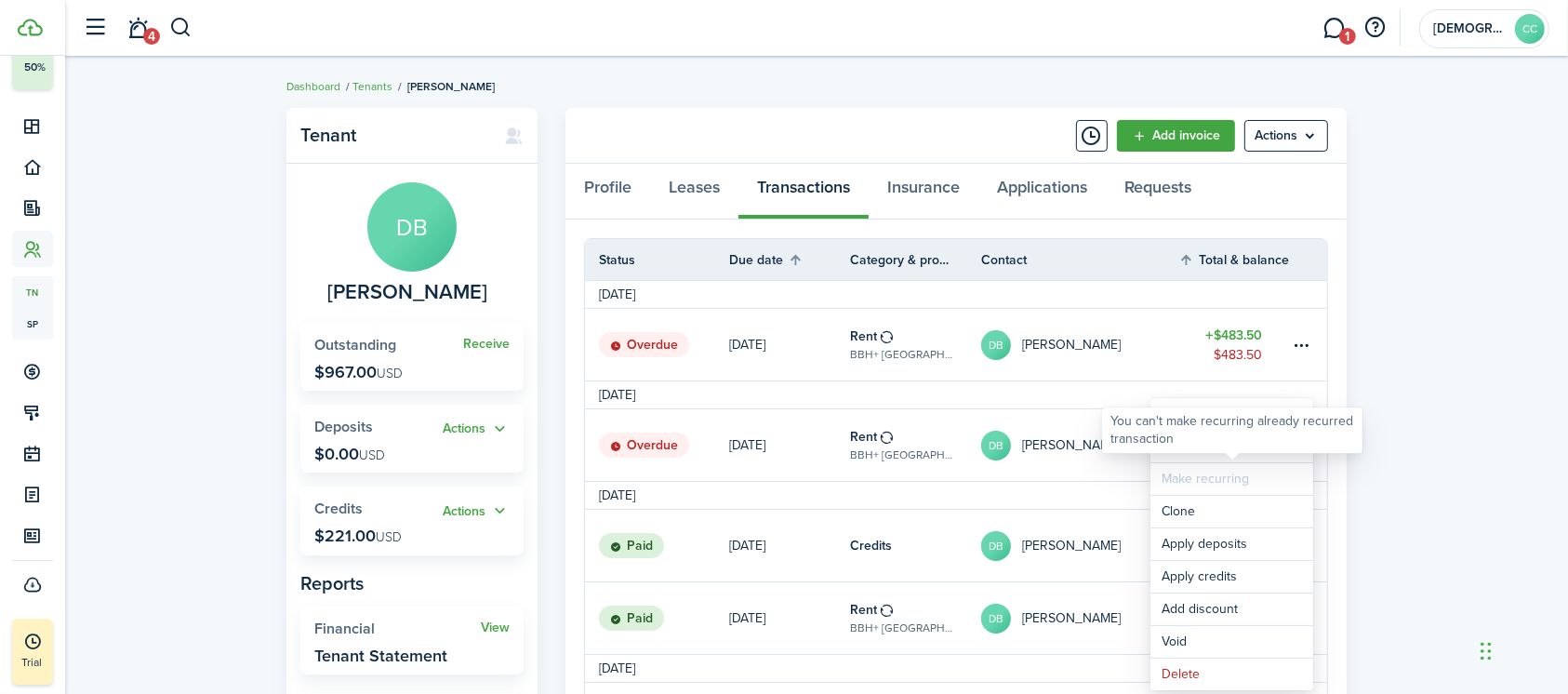
click at [1189, 447] on div "You can't make recurring already recurred transaction" at bounding box center [1232, 430] width 244 height 36
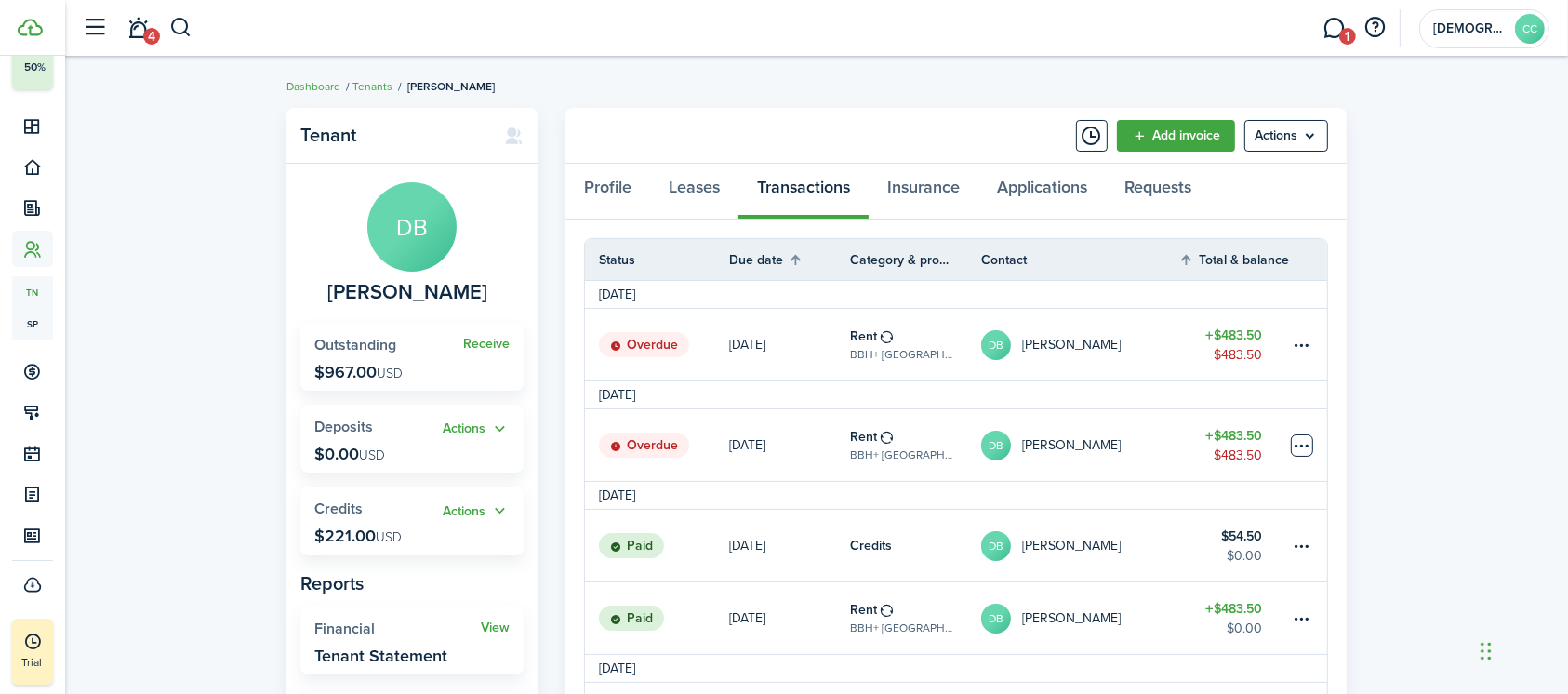
click at [1299, 442] on table-menu-btn-icon "Open menu" at bounding box center [1301, 445] width 22 height 22
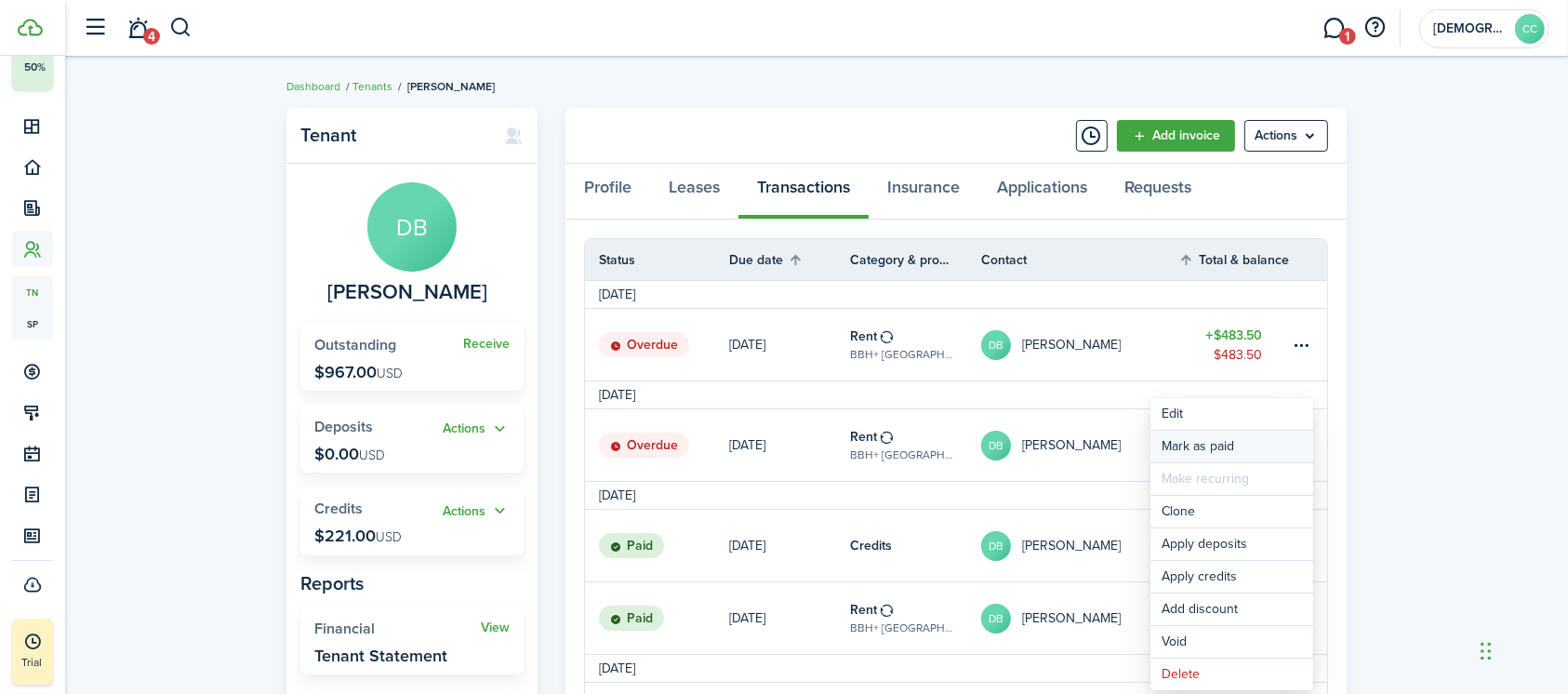
click at [1218, 440] on link "Mark as paid" at bounding box center [1231, 446] width 162 height 32
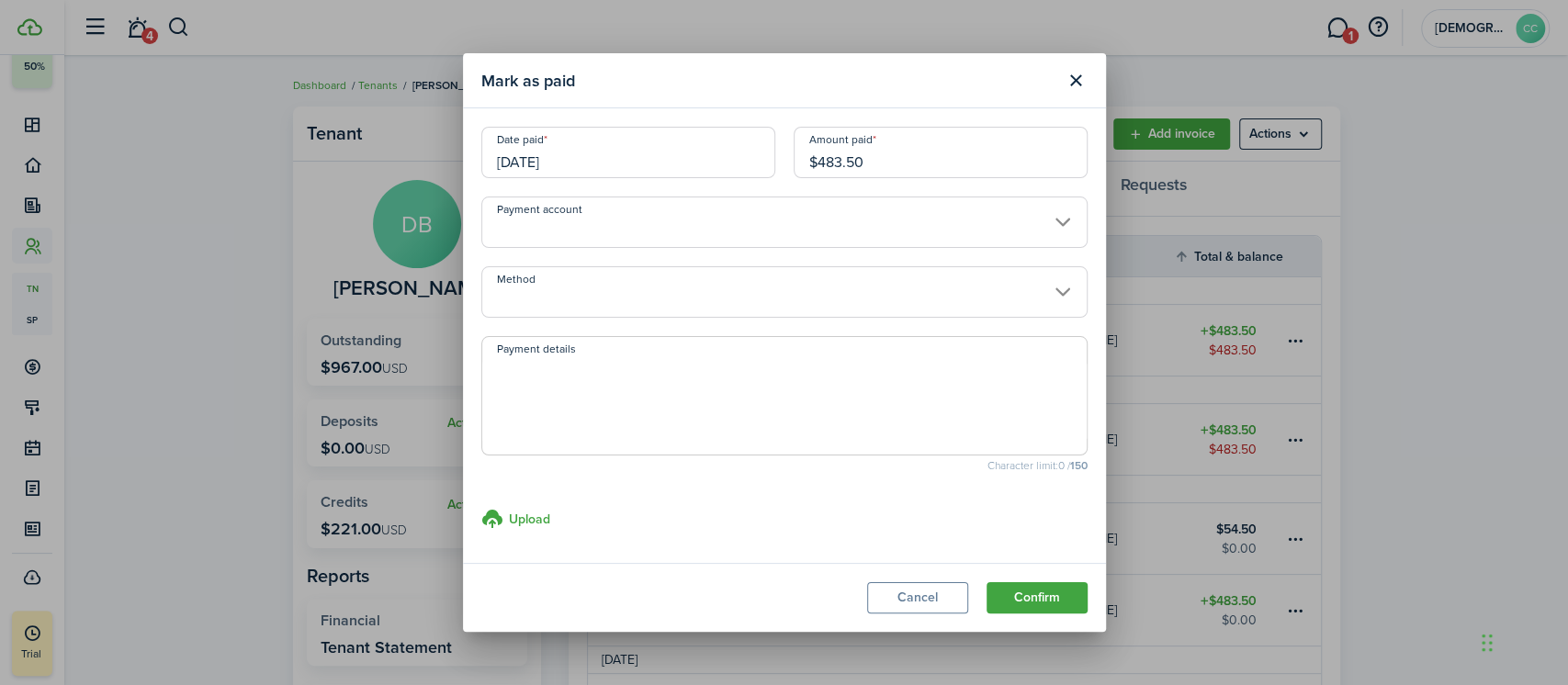
click at [588, 160] on input "[DATE]" at bounding box center [629, 153] width 294 height 52
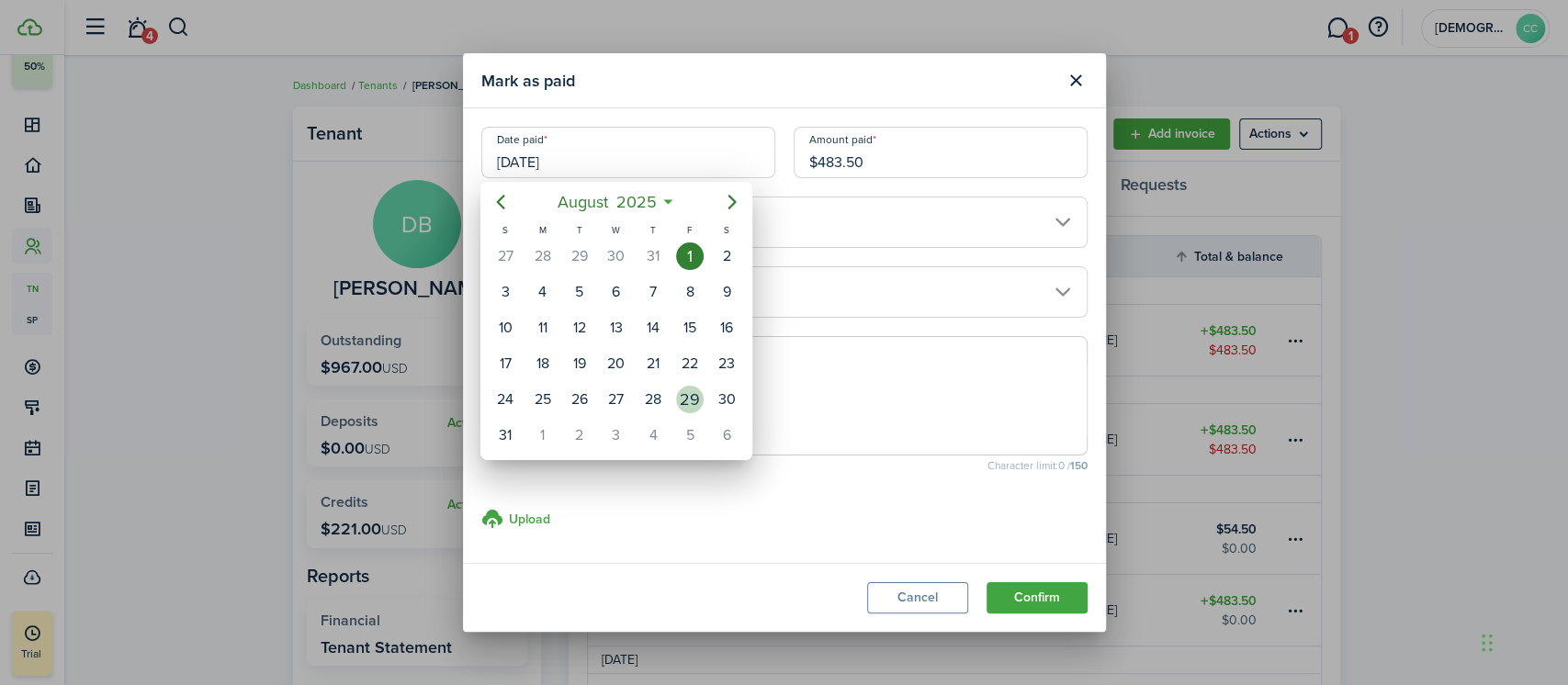
click at [691, 398] on div "29" at bounding box center [689, 399] width 28 height 28
type input "[DATE]"
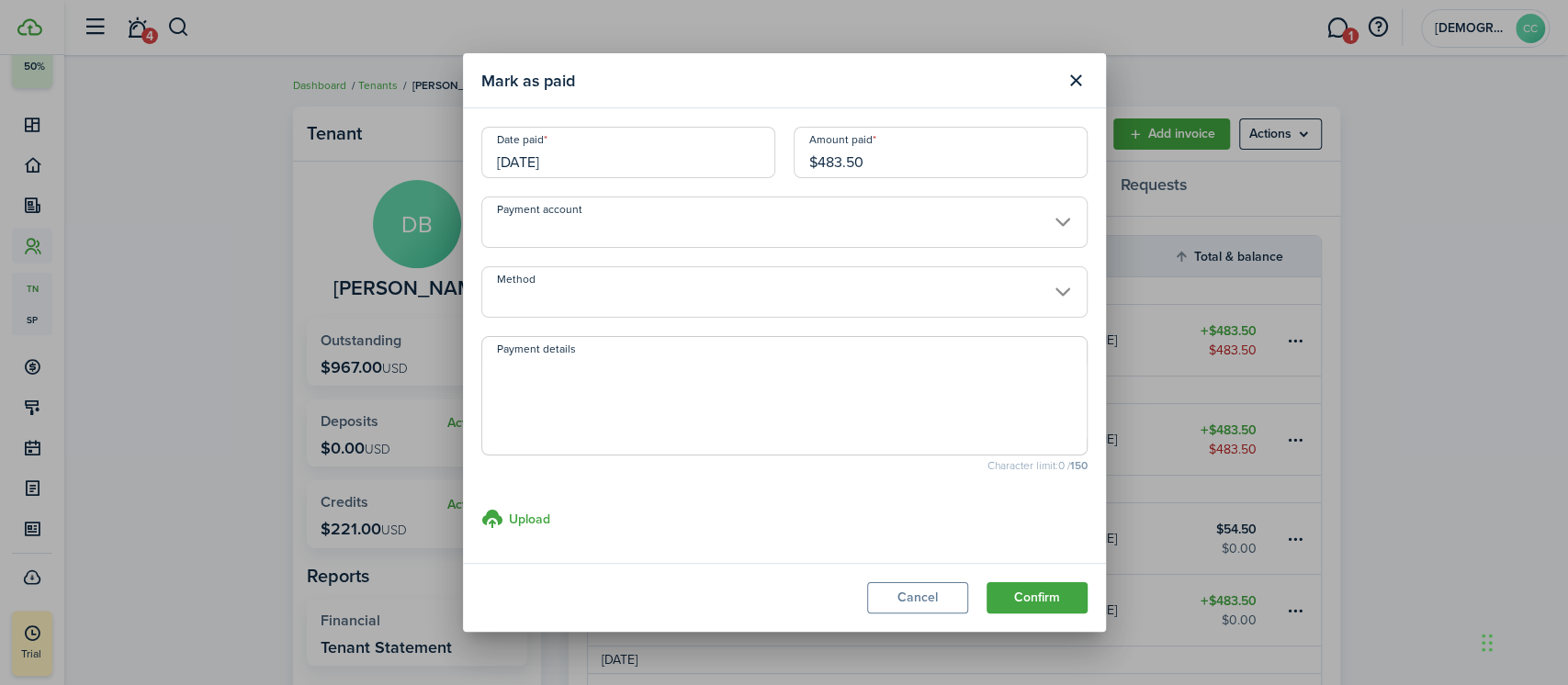
drag, startPoint x: 886, startPoint y: 165, endPoint x: 742, endPoint y: 154, distance: 144.4
click at [742, 154] on div "Date paid [DATE] Amount paid $483.50" at bounding box center [784, 161] width 625 height 70
click at [573, 299] on input "Method" at bounding box center [785, 293] width 606 height 52
type input "$262.50"
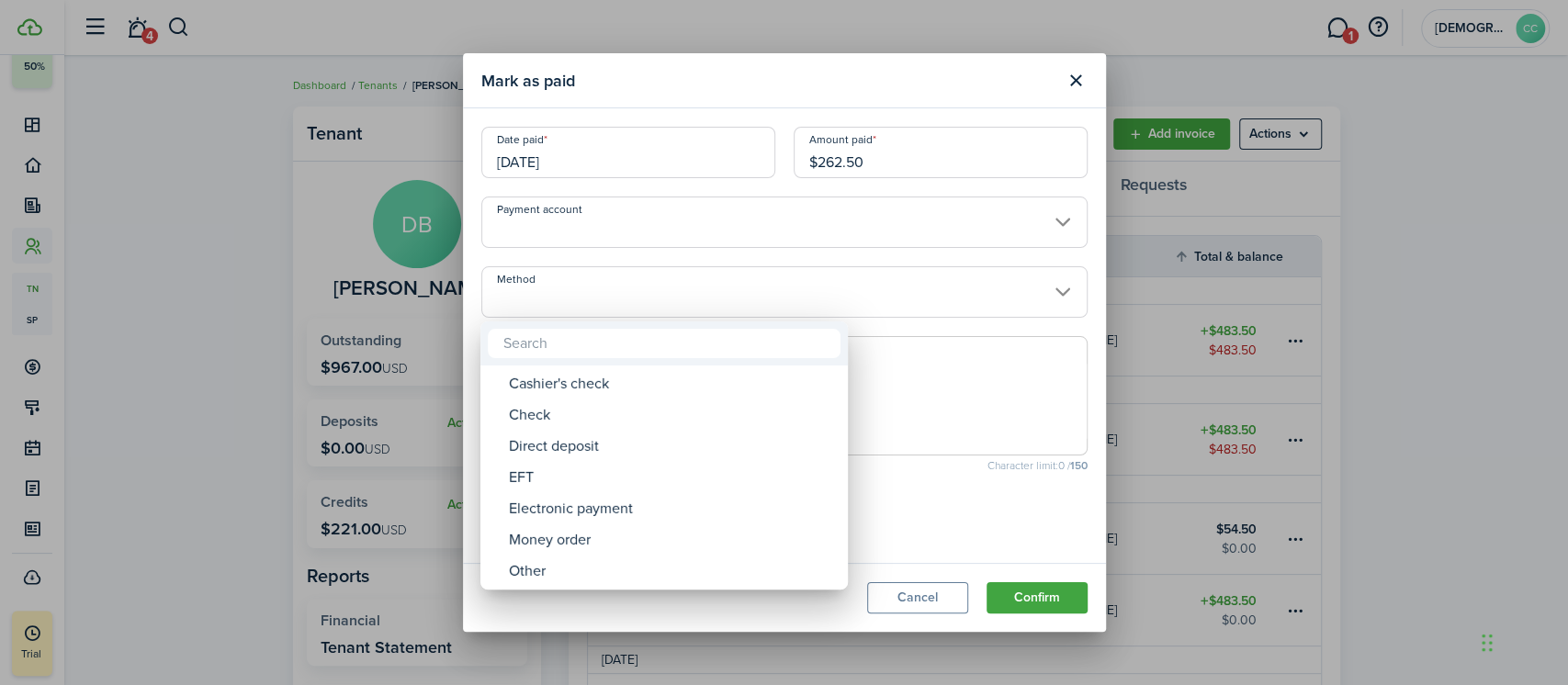
click at [581, 551] on div "Money order" at bounding box center [671, 540] width 325 height 32
type input "Money order"
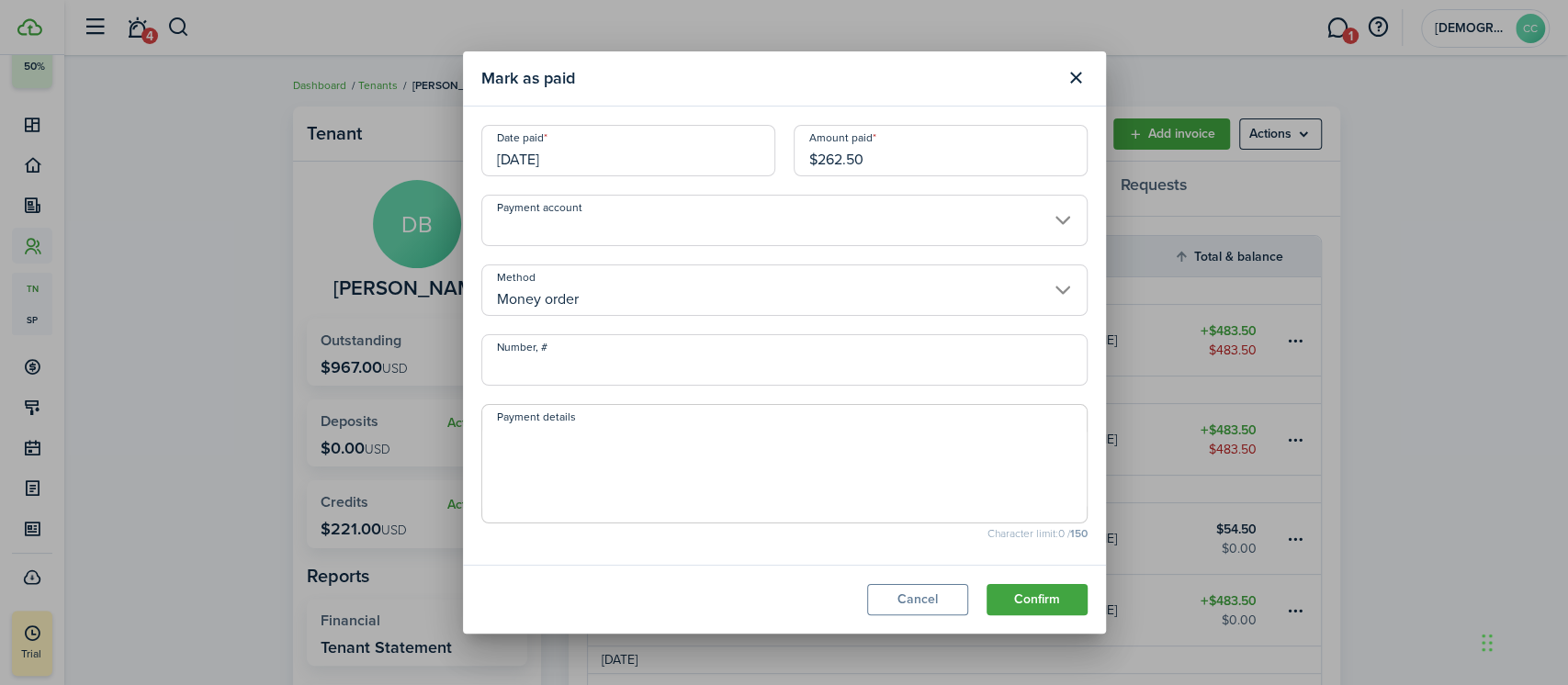
click at [632, 365] on input "Number, #" at bounding box center [785, 360] width 606 height 52
type input "702265"
click at [1043, 603] on button "Confirm" at bounding box center [1036, 600] width 101 height 32
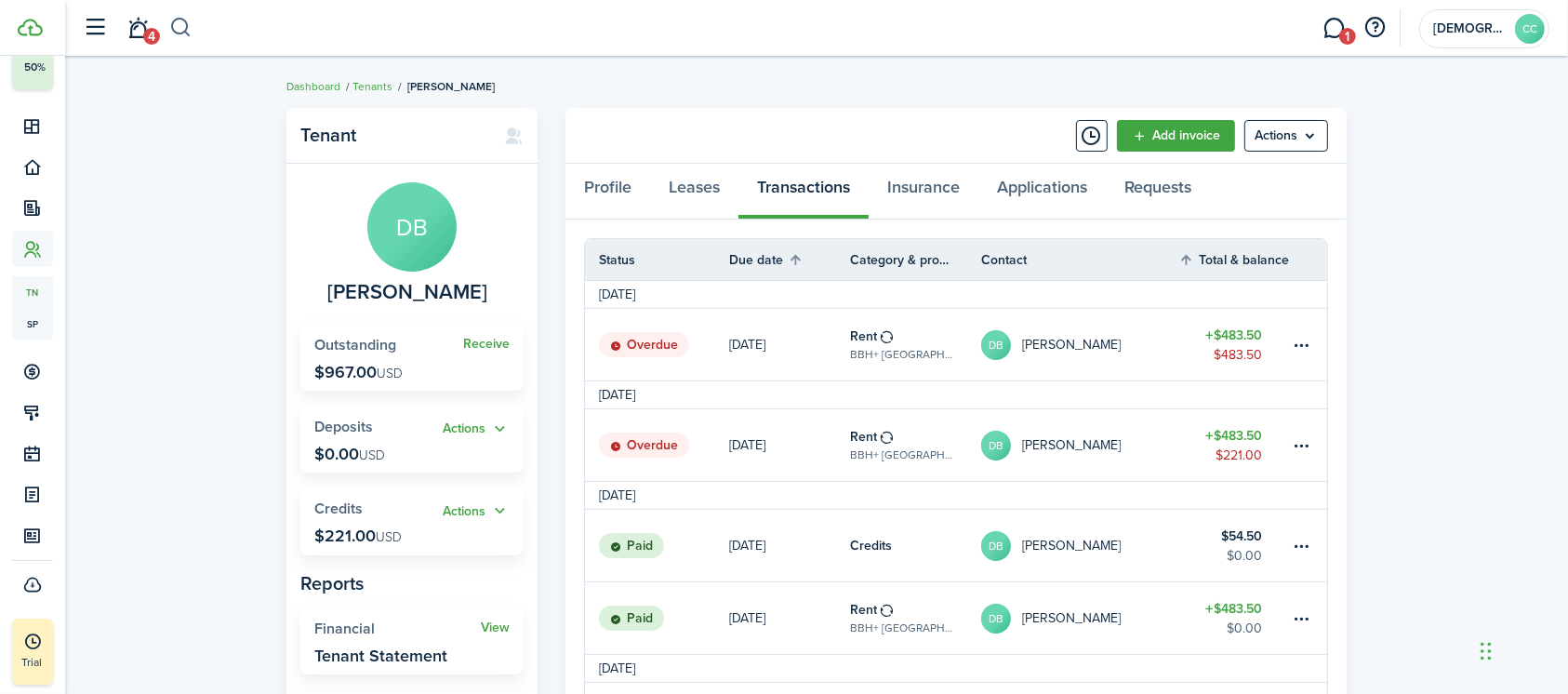
click at [185, 24] on button "button" at bounding box center [181, 27] width 23 height 32
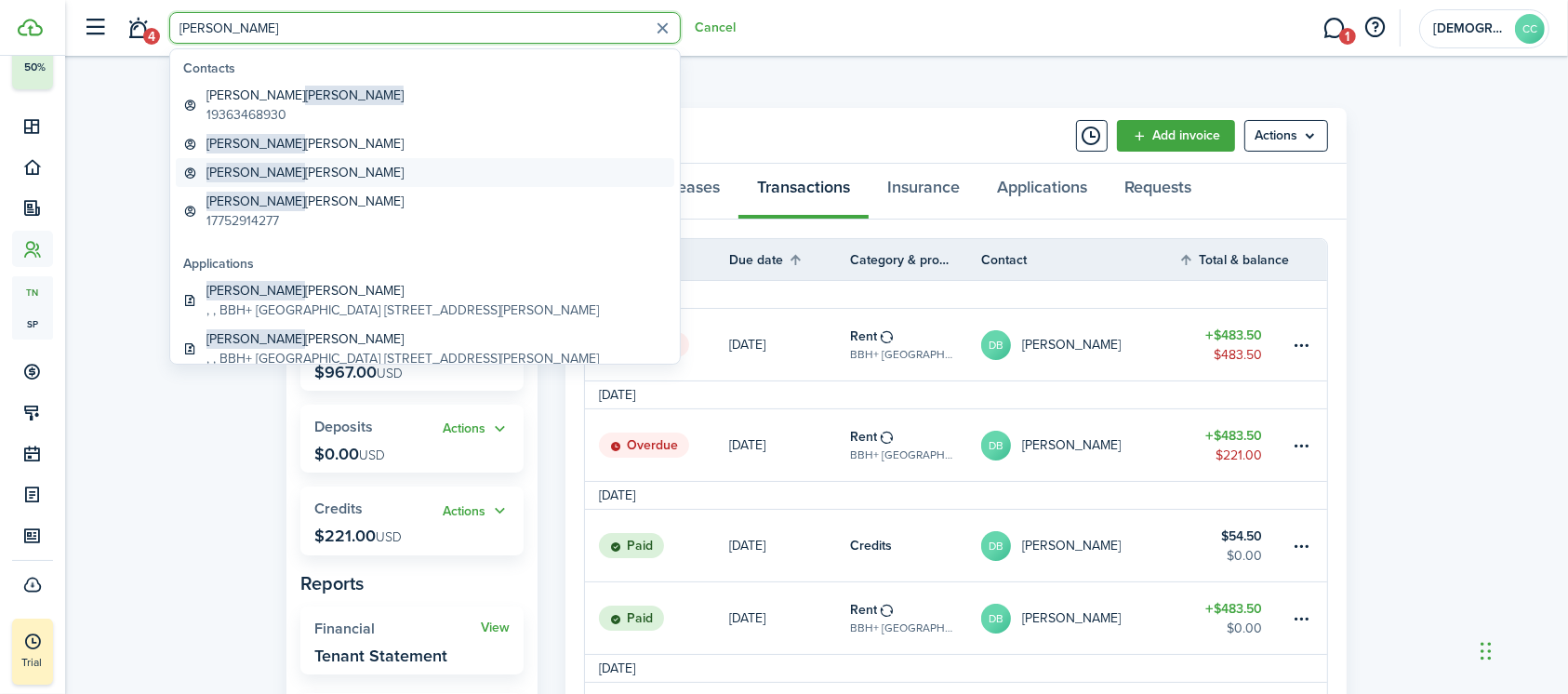
type input "[PERSON_NAME]"
click at [267, 173] on global-search-item-title "[PERSON_NAME]" at bounding box center [304, 172] width 197 height 19
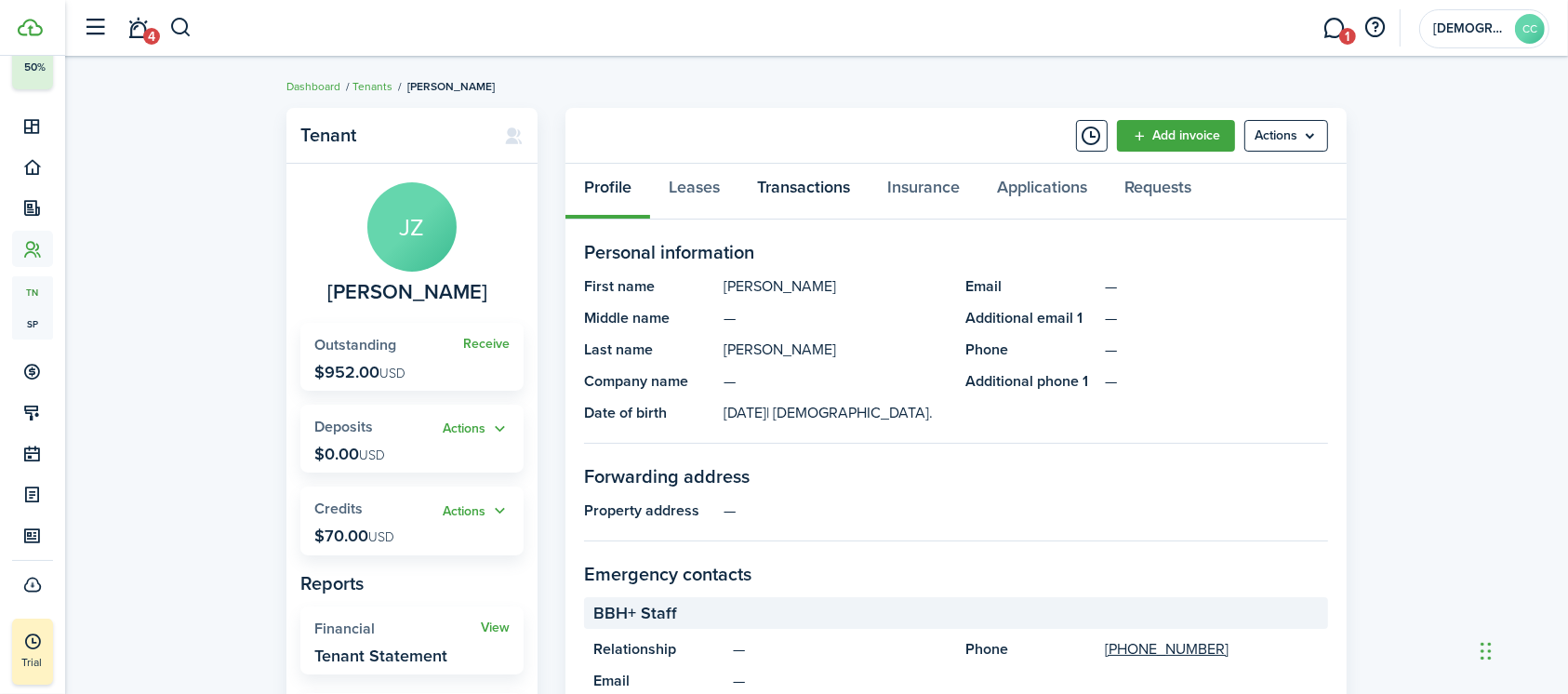
click at [804, 187] on link "Transactions" at bounding box center [803, 191] width 130 height 55
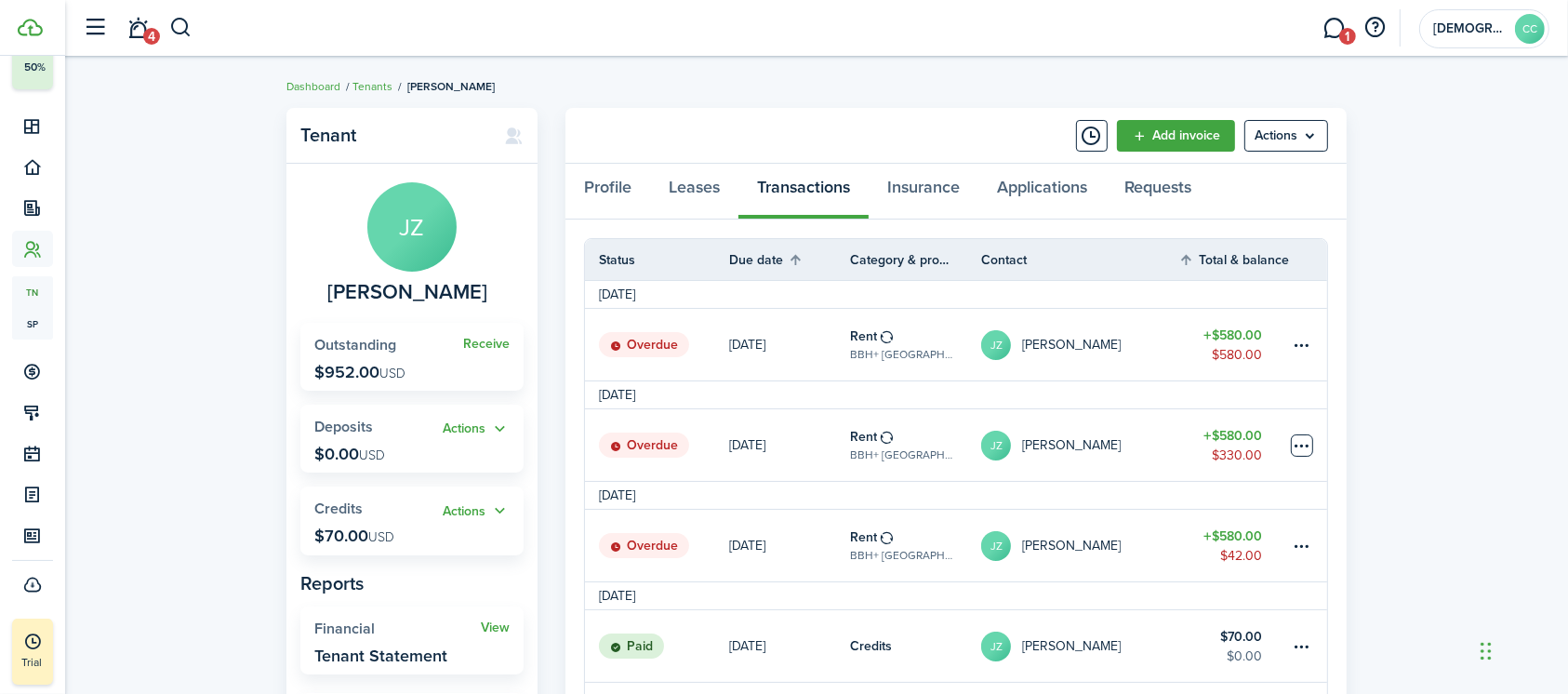
click at [1301, 443] on table-menu-btn-icon at bounding box center [1301, 445] width 22 height 22
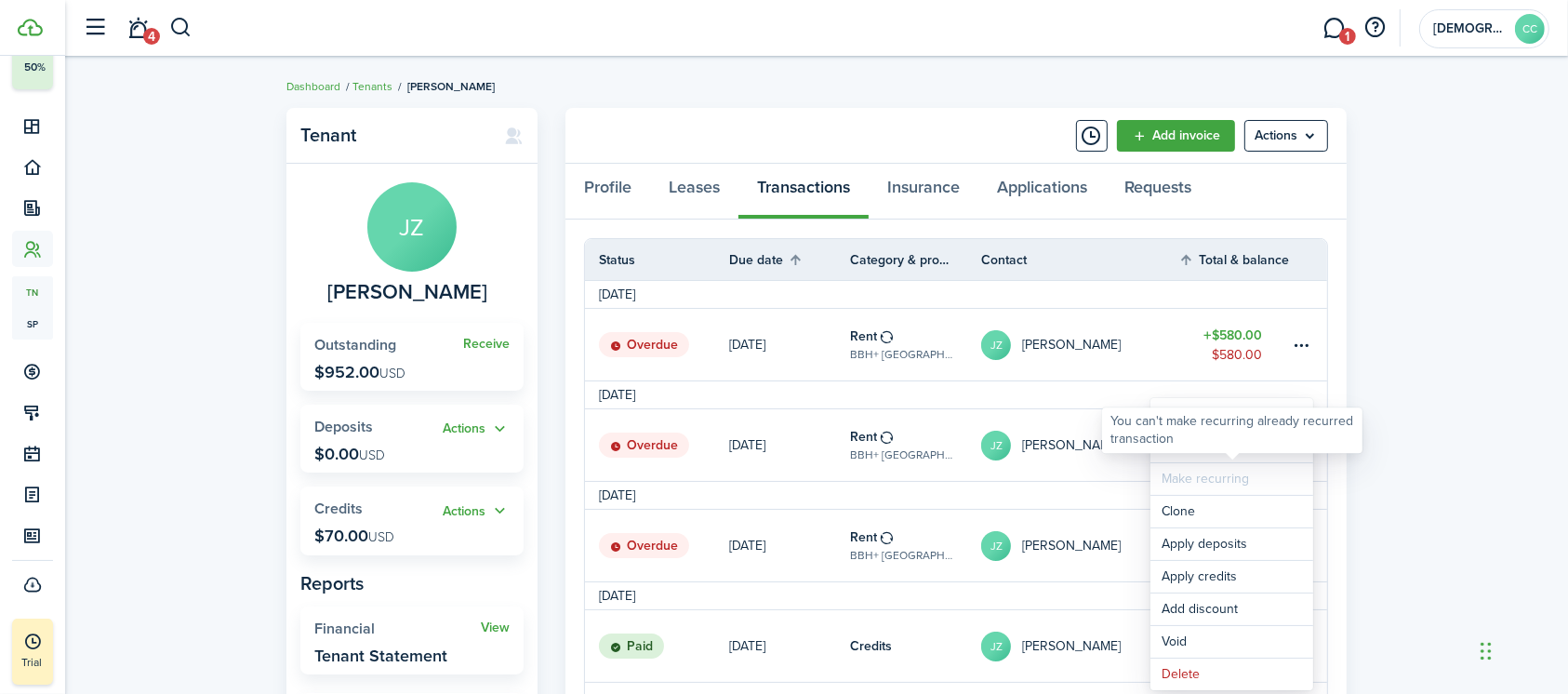
click at [1224, 449] on div "You can't make recurring already recurred transaction" at bounding box center [1232, 430] width 260 height 46
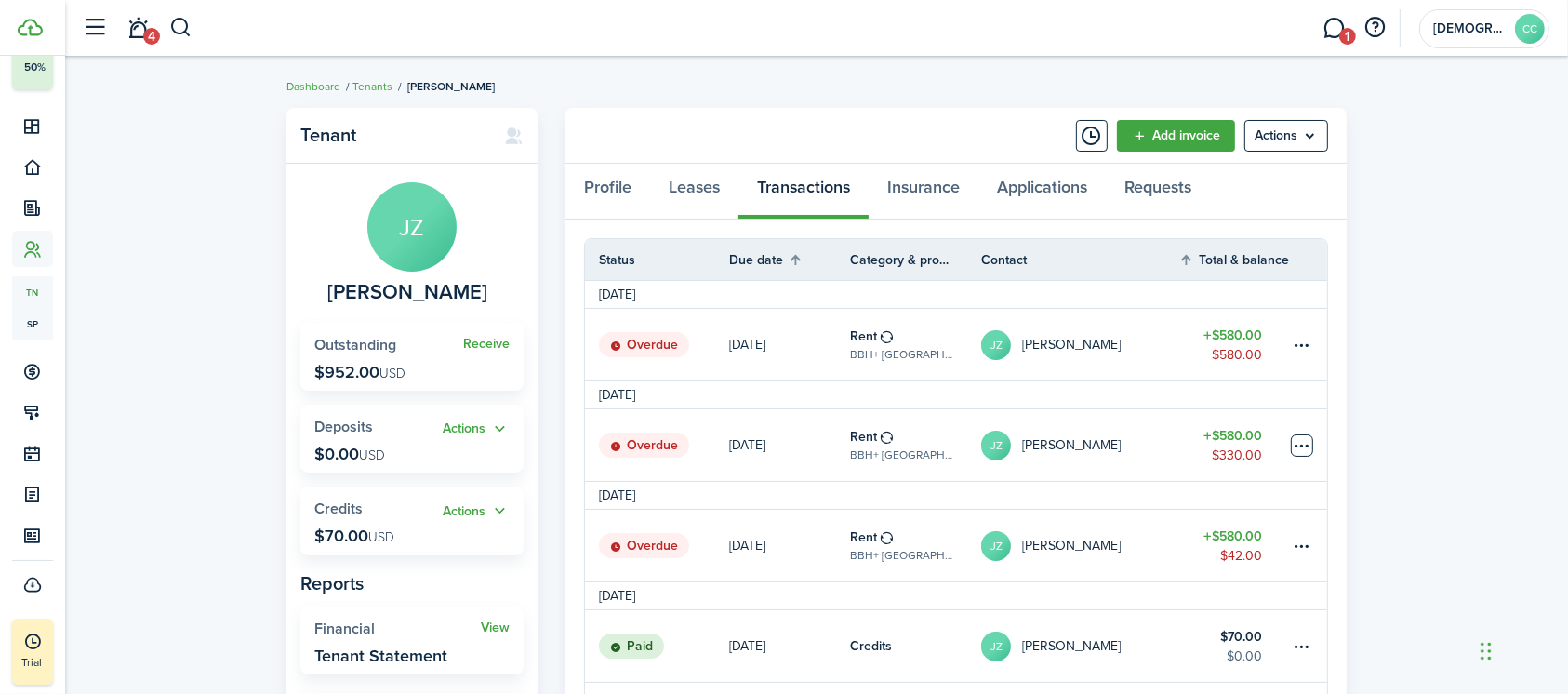
click at [1299, 447] on table-menu-btn-icon "Open menu" at bounding box center [1301, 445] width 22 height 22
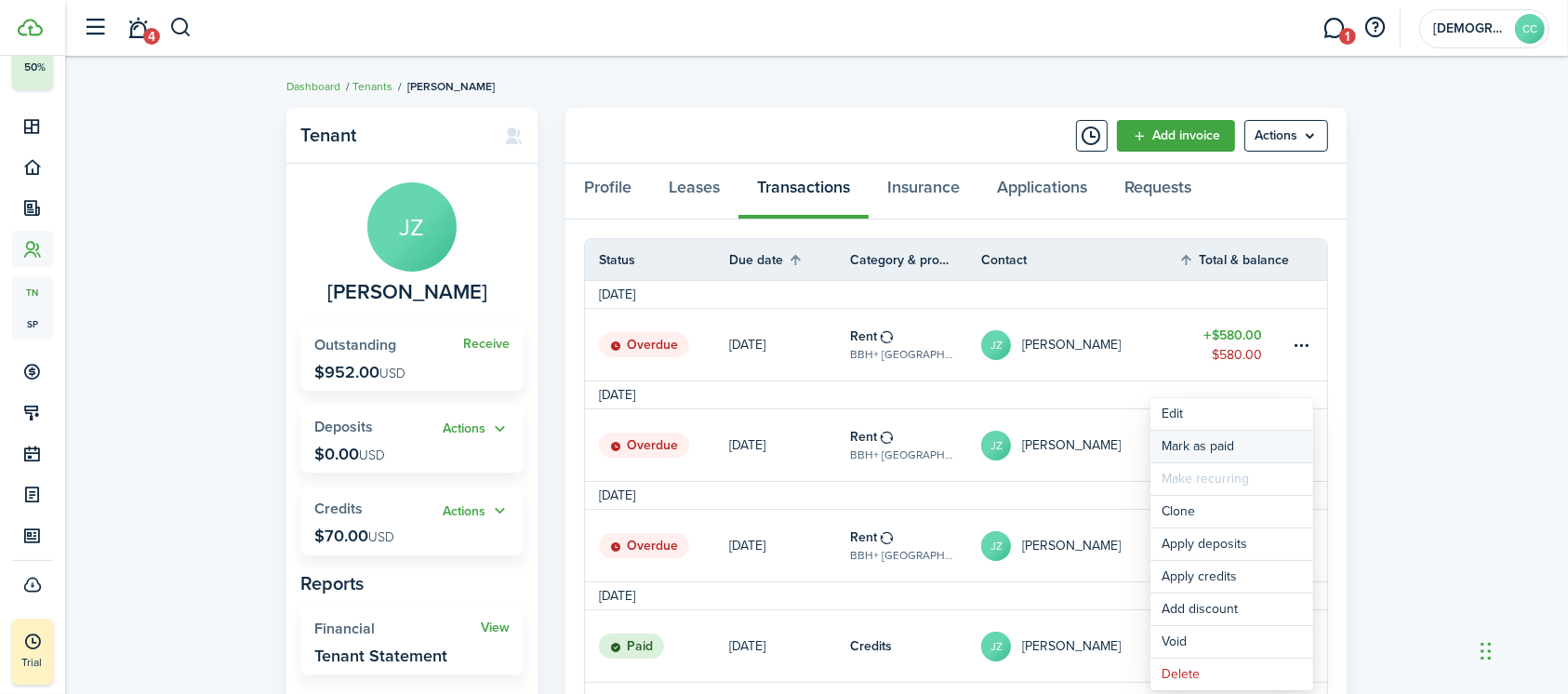
click at [1198, 458] on link "Mark as paid" at bounding box center [1231, 446] width 162 height 32
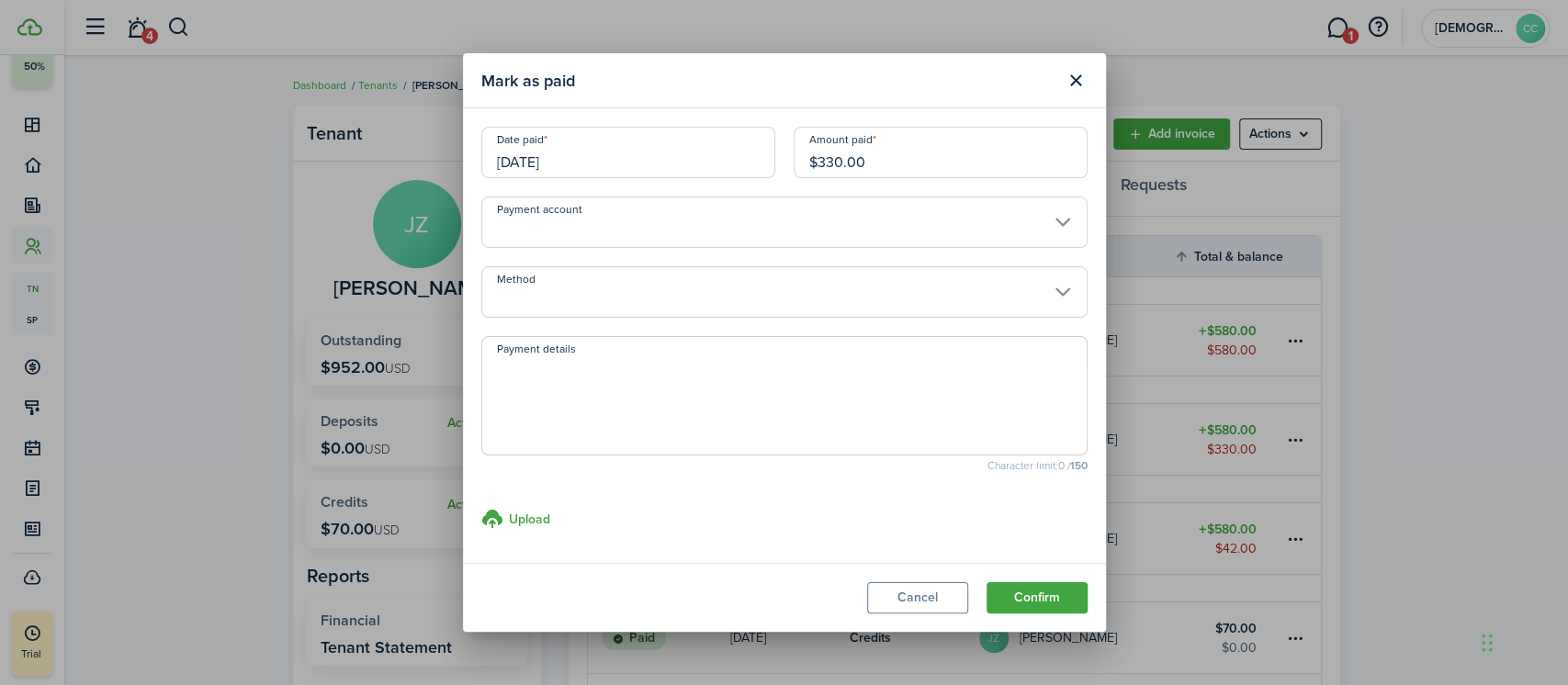
click at [591, 172] on input "[DATE]" at bounding box center [629, 153] width 294 height 52
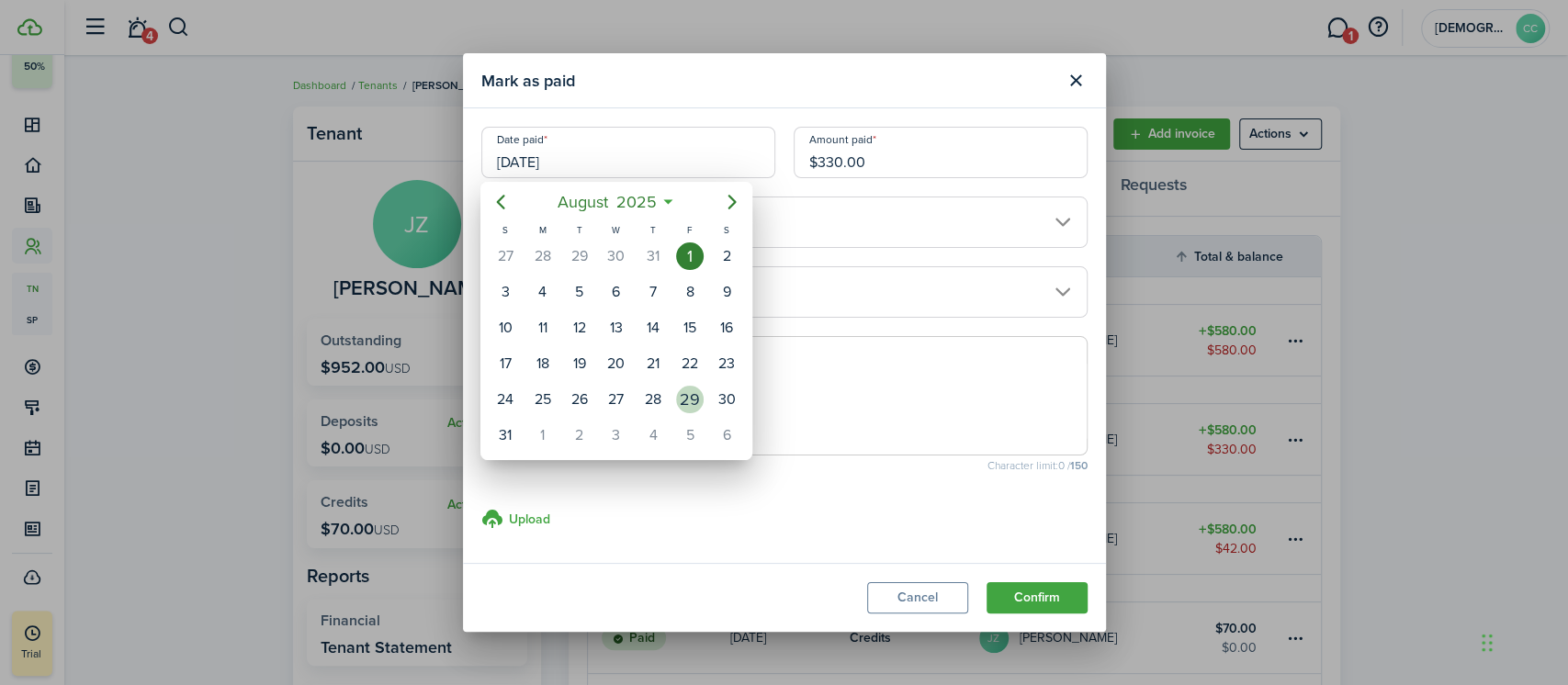
click at [696, 394] on div "29" at bounding box center [689, 399] width 28 height 28
type input "[DATE]"
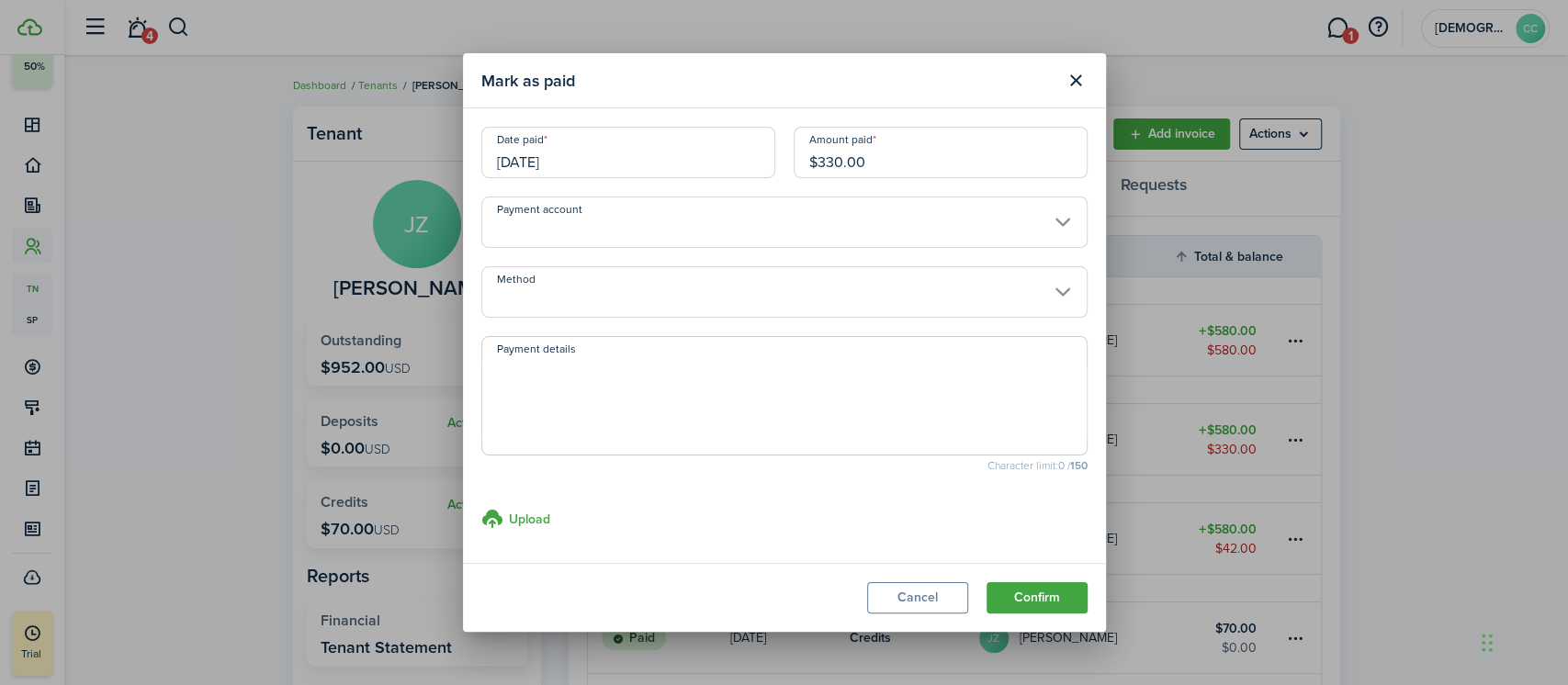
click at [874, 162] on input "$330.00" at bounding box center [940, 153] width 294 height 52
click at [704, 292] on input "Method" at bounding box center [785, 293] width 606 height 52
type input "$302.00"
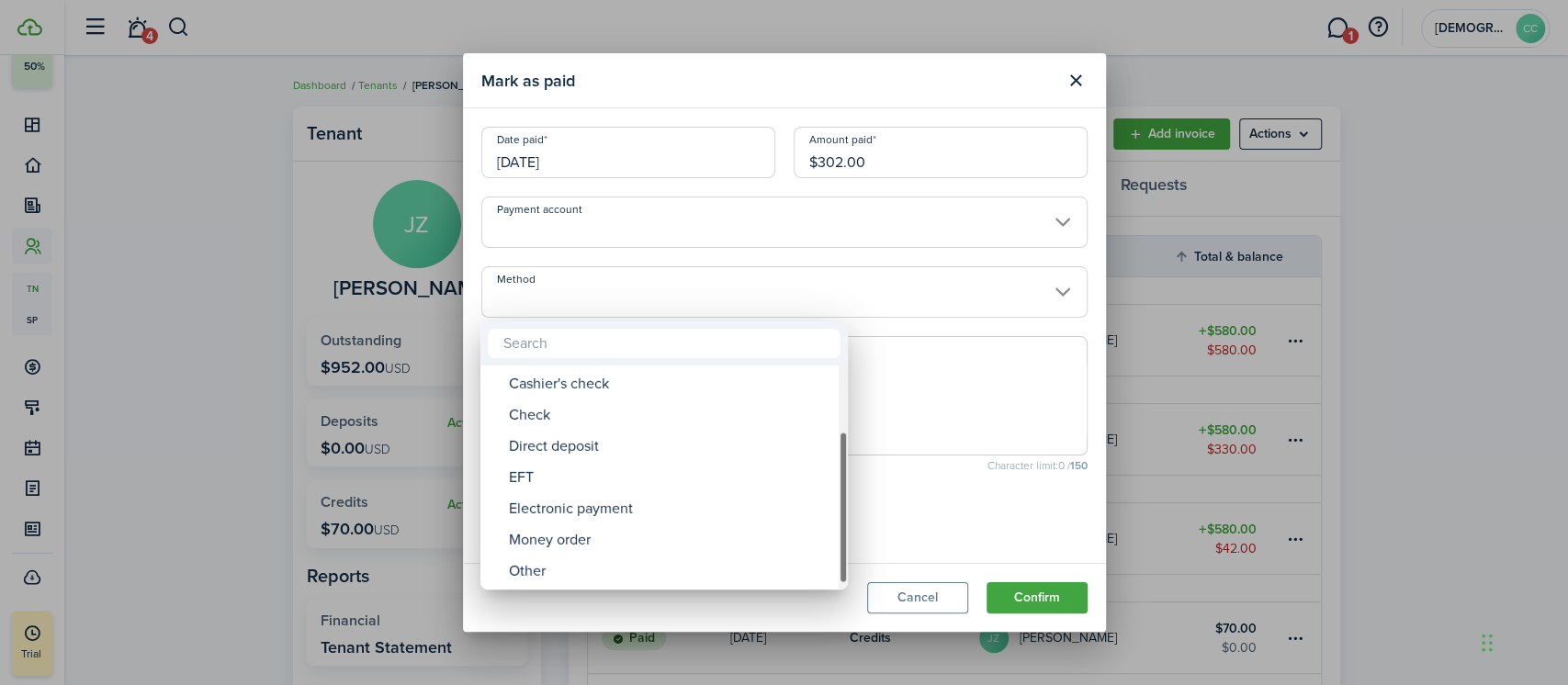
click at [570, 545] on div "Money order" at bounding box center [671, 540] width 325 height 32
type input "Money order"
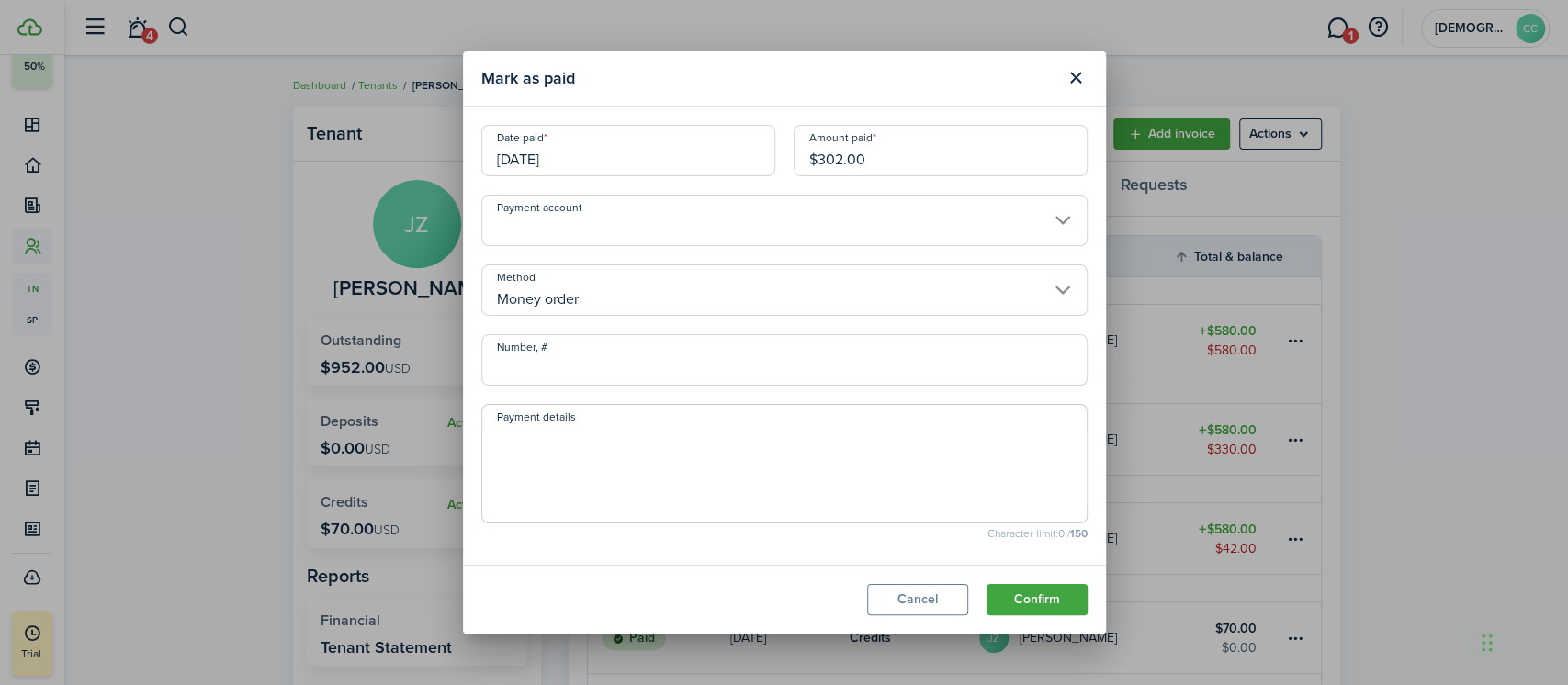
click at [643, 366] on input "Number, #" at bounding box center [785, 360] width 606 height 52
type input "702266"
click at [1049, 602] on button "Confirm" at bounding box center [1036, 600] width 101 height 32
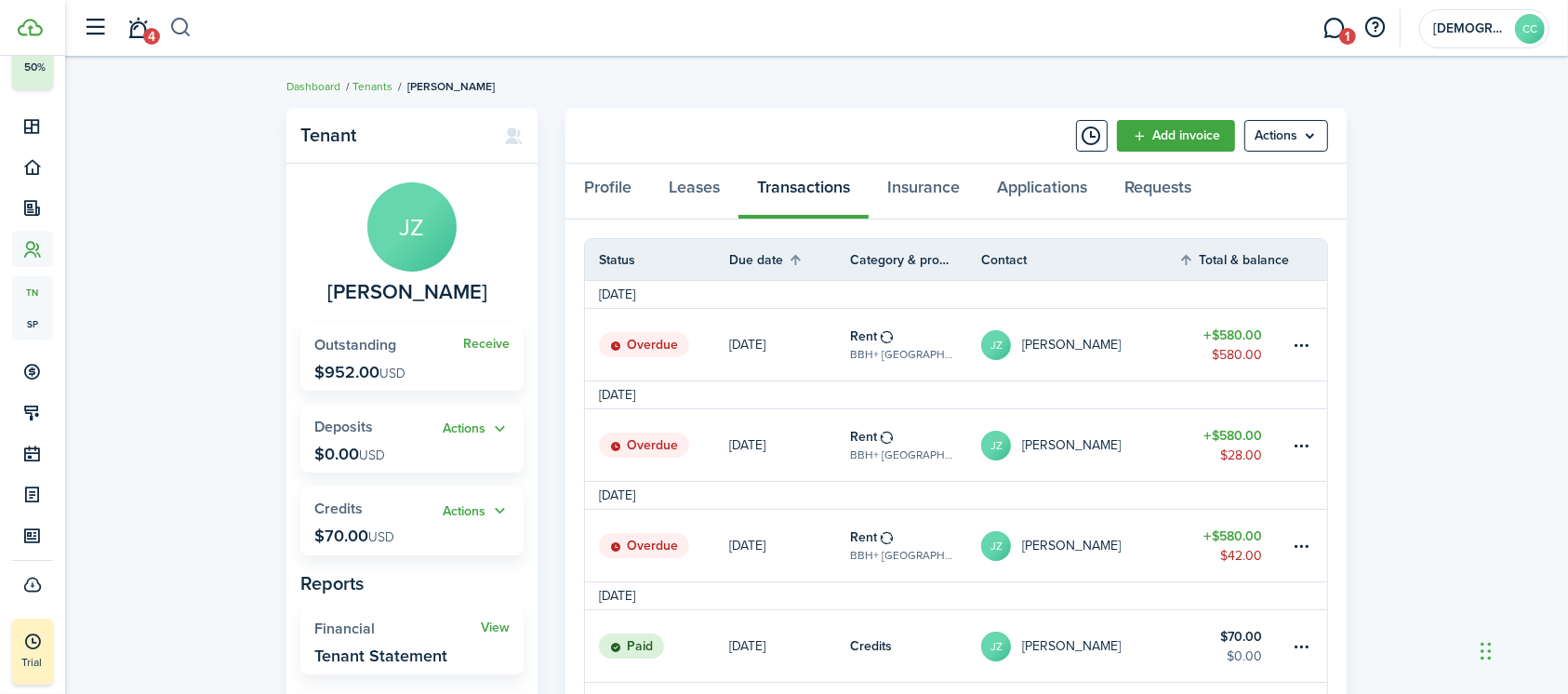
click at [179, 27] on button "button" at bounding box center [181, 27] width 23 height 32
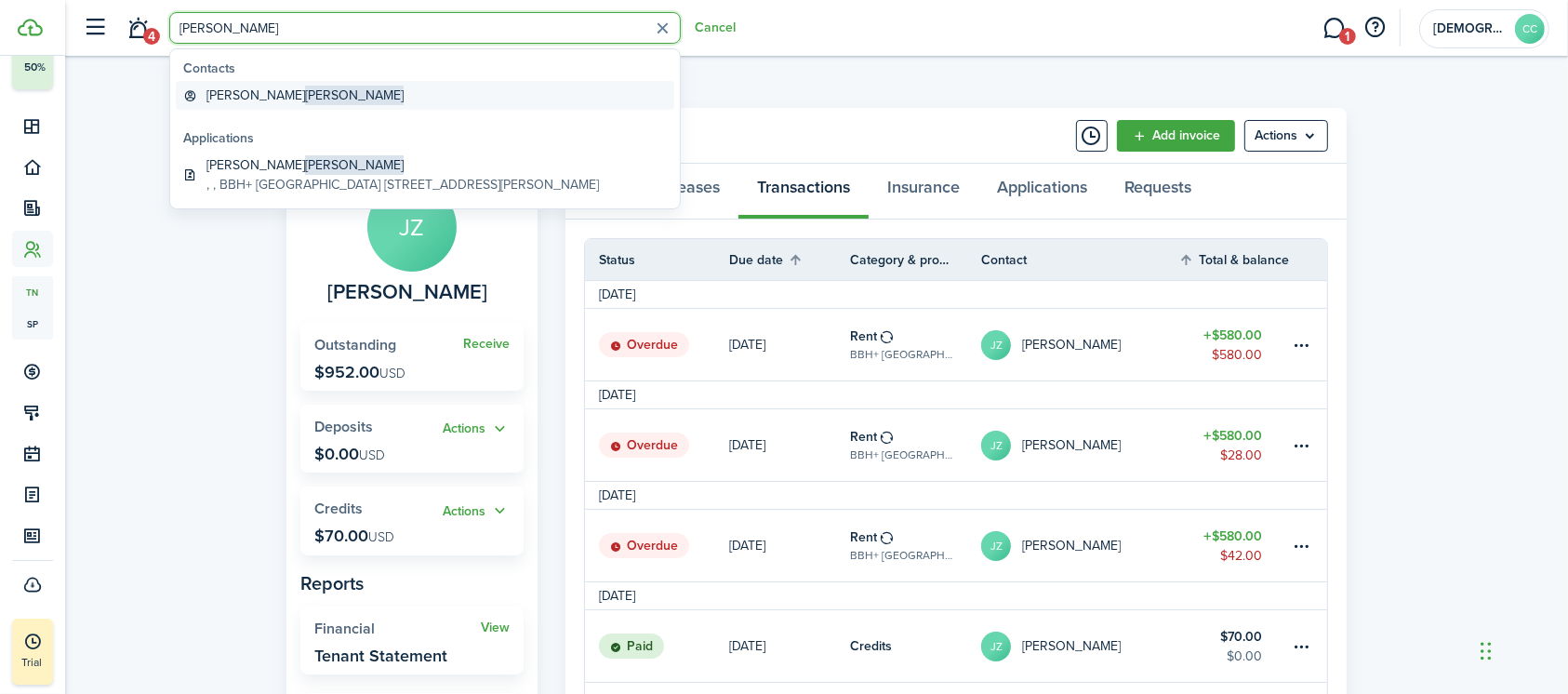
type input "[PERSON_NAME]"
click at [239, 93] on global-search-item-title "[PERSON_NAME] [PERSON_NAME]" at bounding box center [304, 95] width 197 height 19
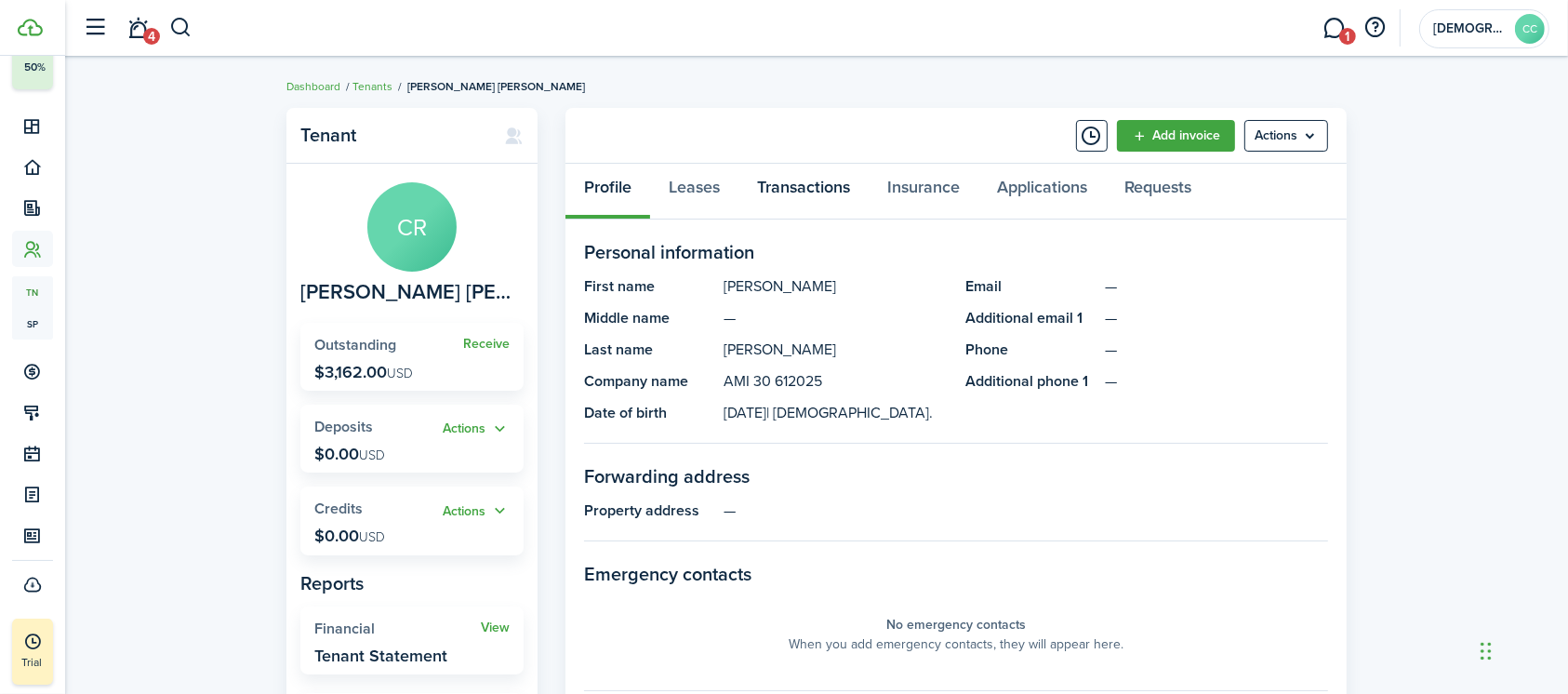
click at [815, 188] on link "Transactions" at bounding box center [803, 191] width 130 height 55
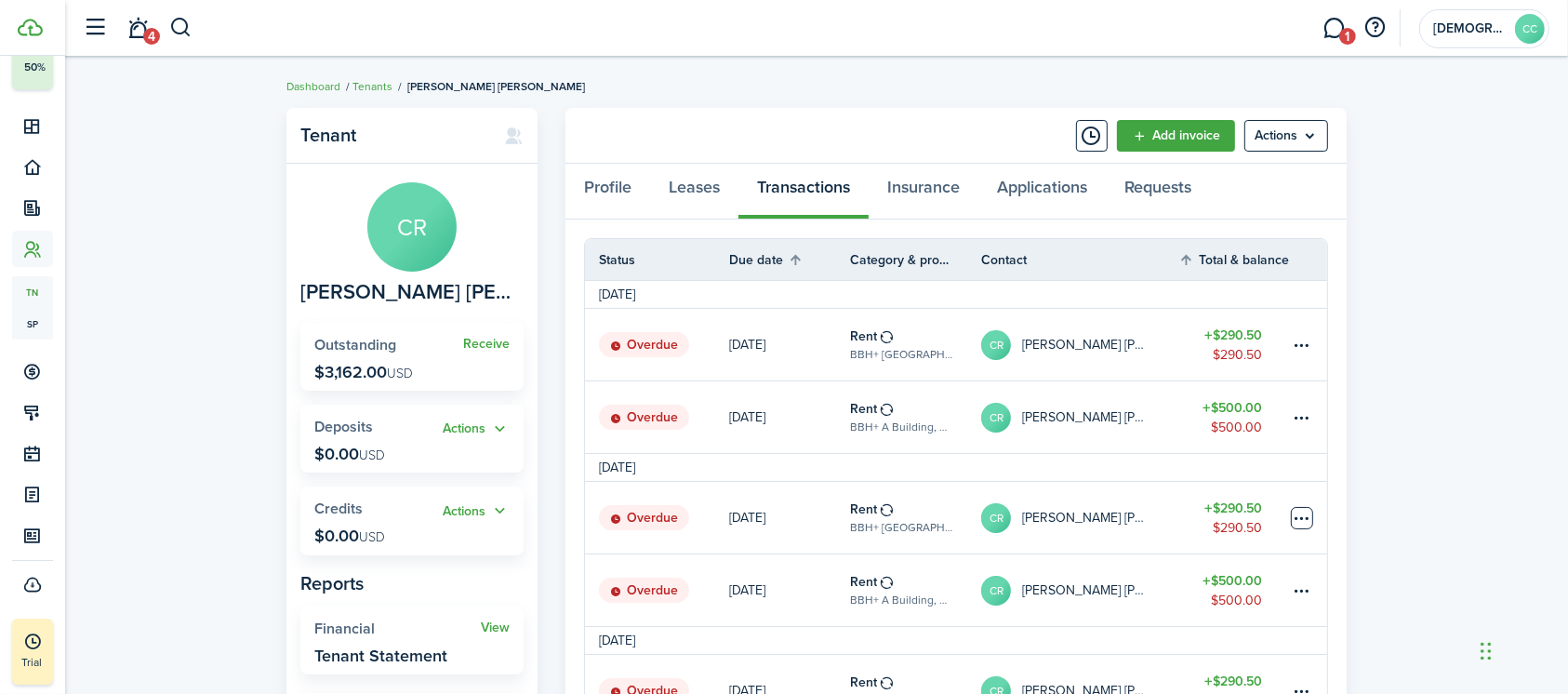
click at [1294, 516] on table-menu-btn-icon at bounding box center [1301, 518] width 22 height 22
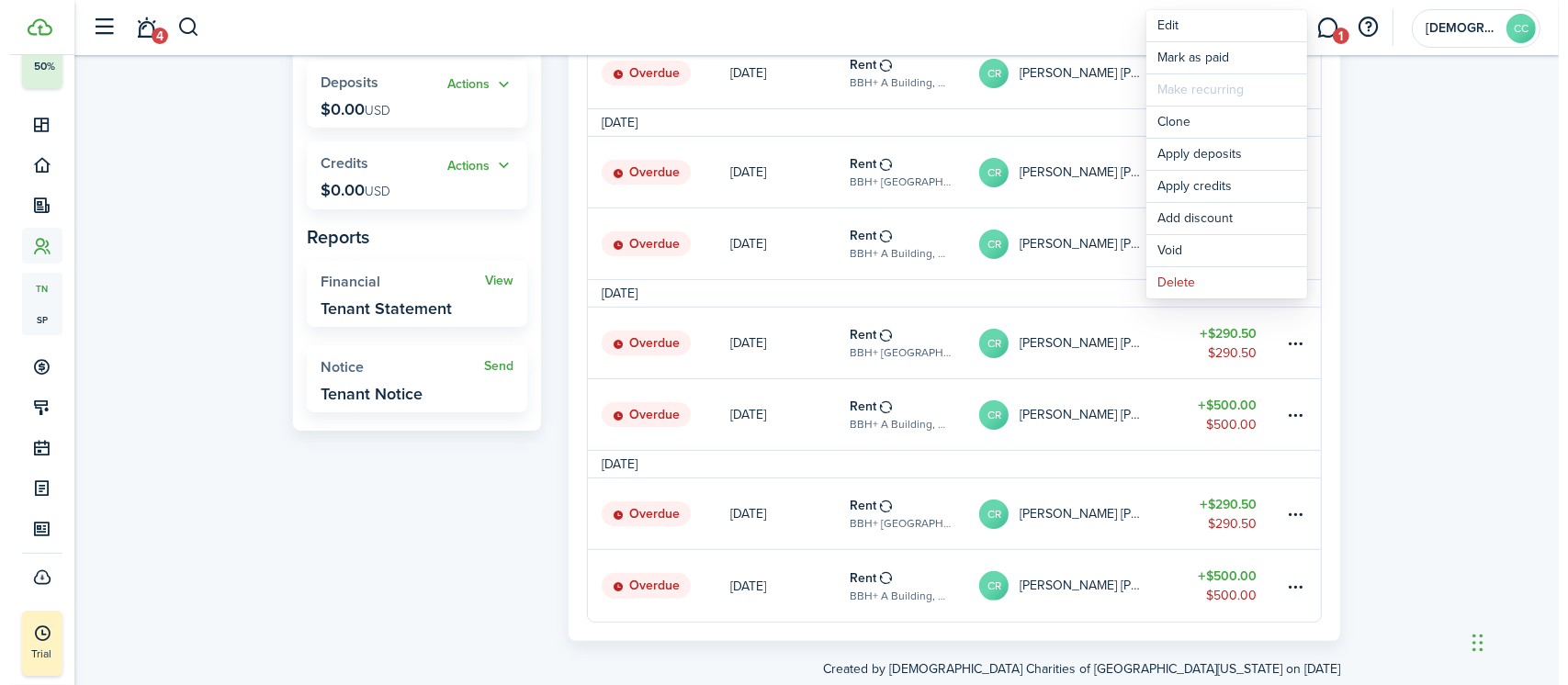
scroll to position [382, 0]
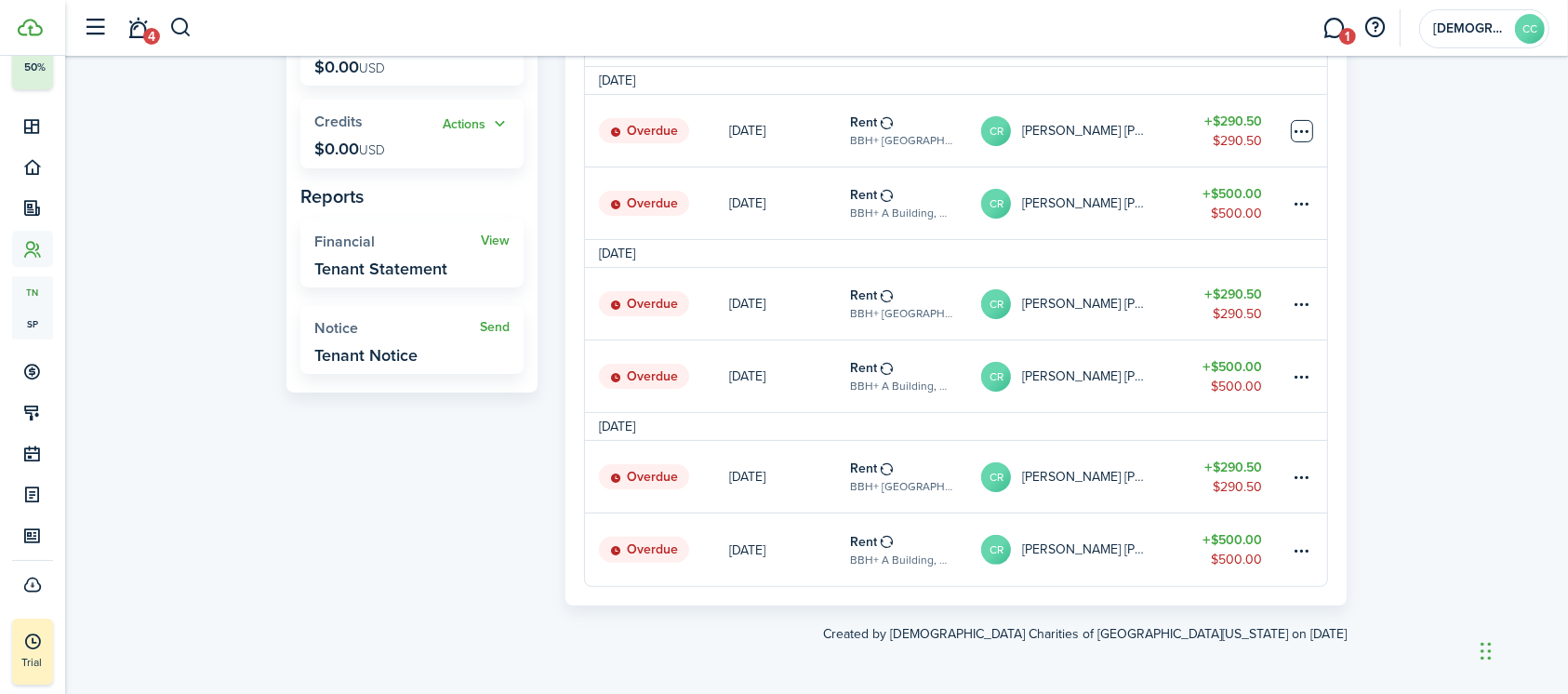
click at [1308, 139] on table-menu-btn-icon "Open menu" at bounding box center [1301, 130] width 22 height 22
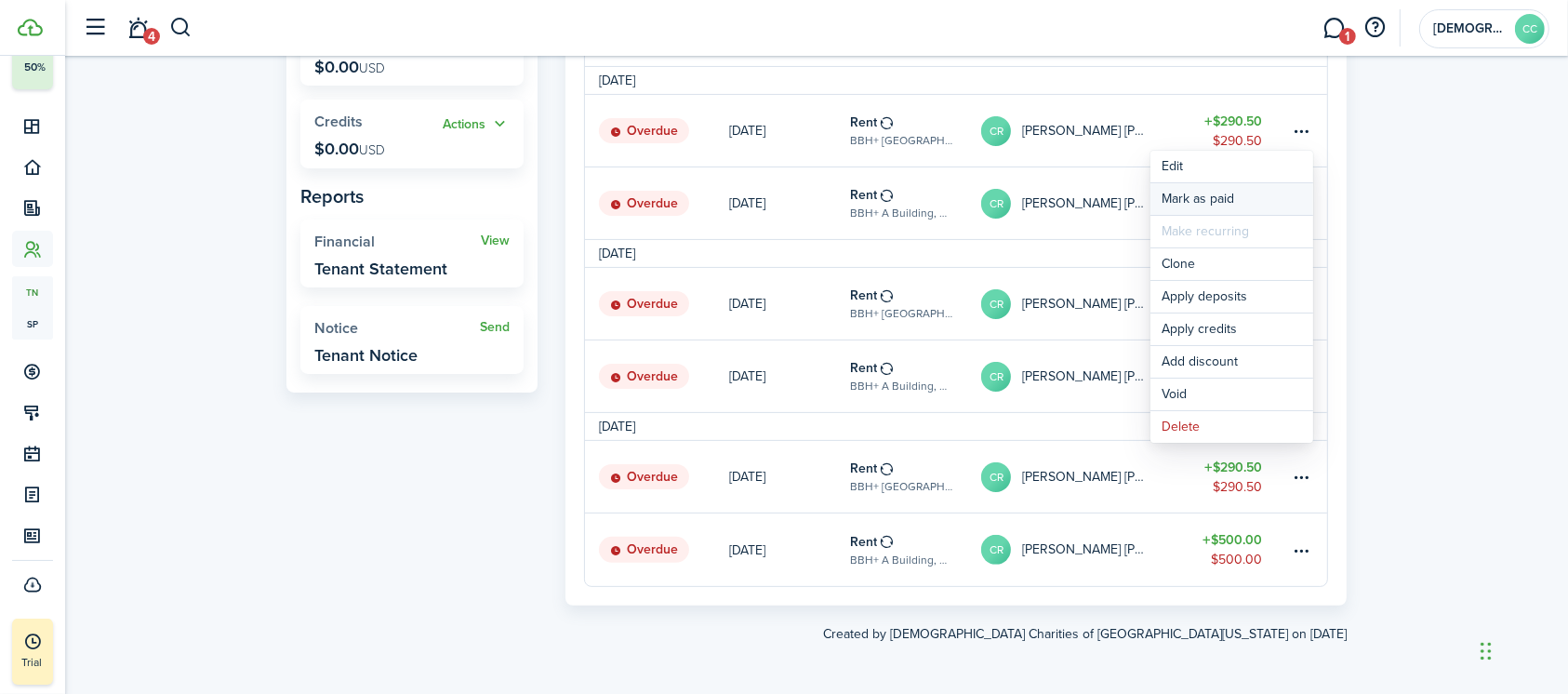
click at [1203, 201] on link "Mark as paid" at bounding box center [1231, 199] width 162 height 32
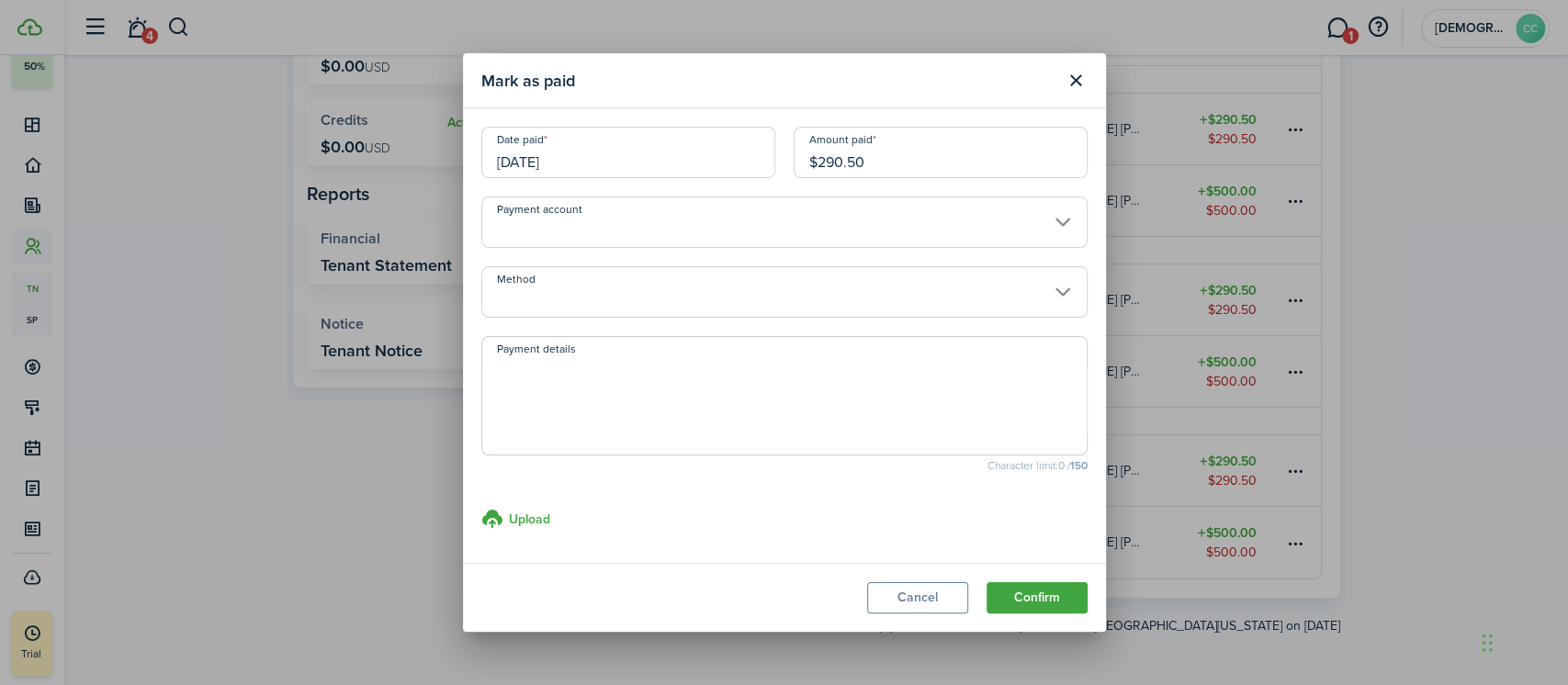
click at [634, 164] on input "[DATE]" at bounding box center [629, 153] width 294 height 52
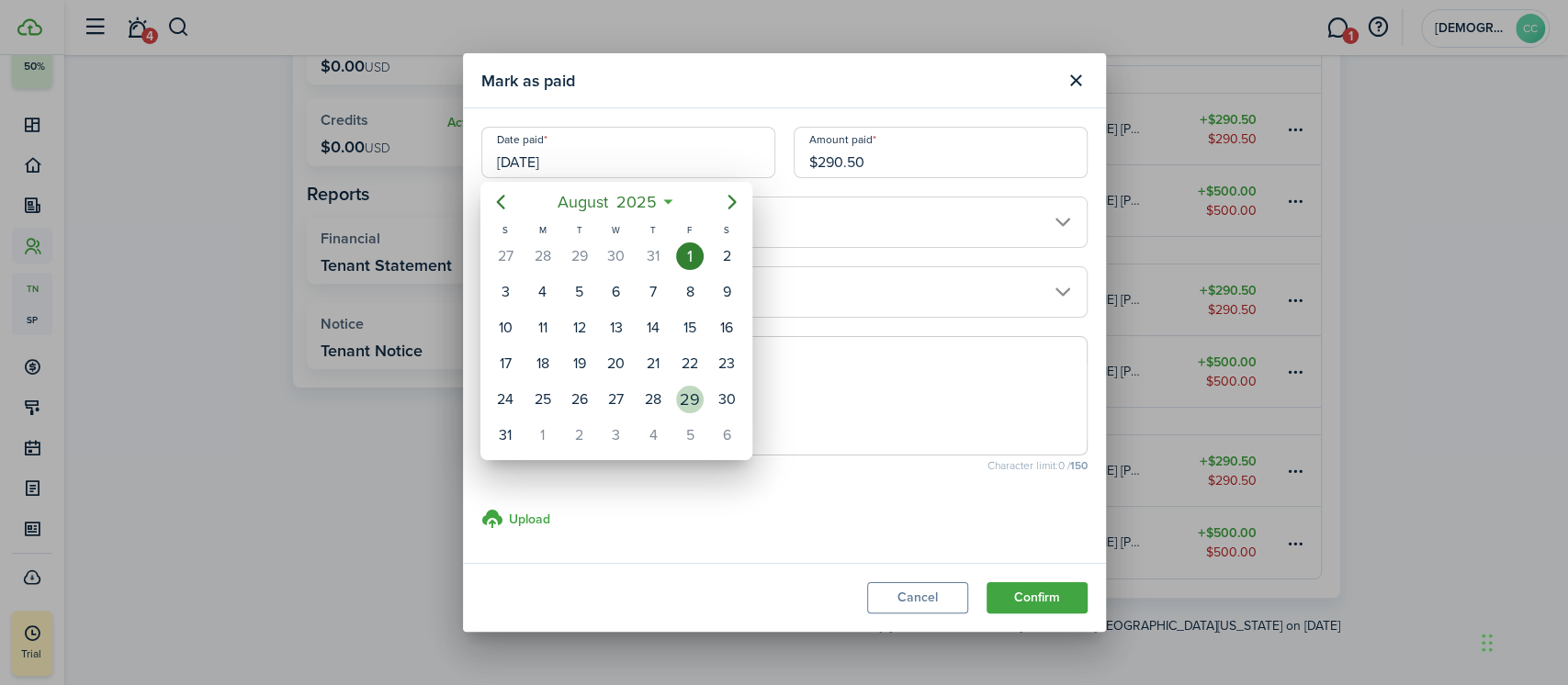
click at [690, 396] on div "29" at bounding box center [689, 399] width 28 height 28
type input "[DATE]"
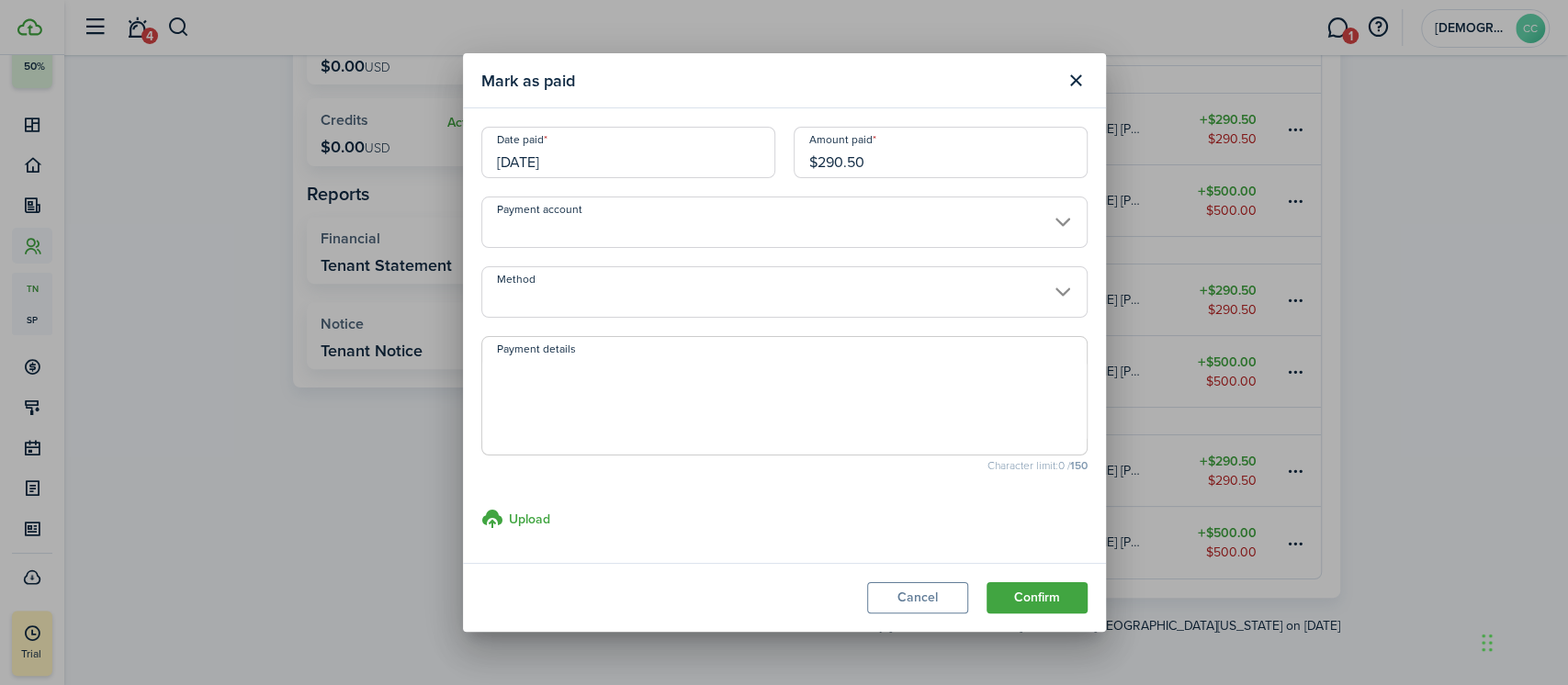
click at [884, 156] on input "$290.50" at bounding box center [940, 153] width 294 height 52
click at [659, 295] on input "Method" at bounding box center [785, 293] width 606 height 52
type input "$236.00"
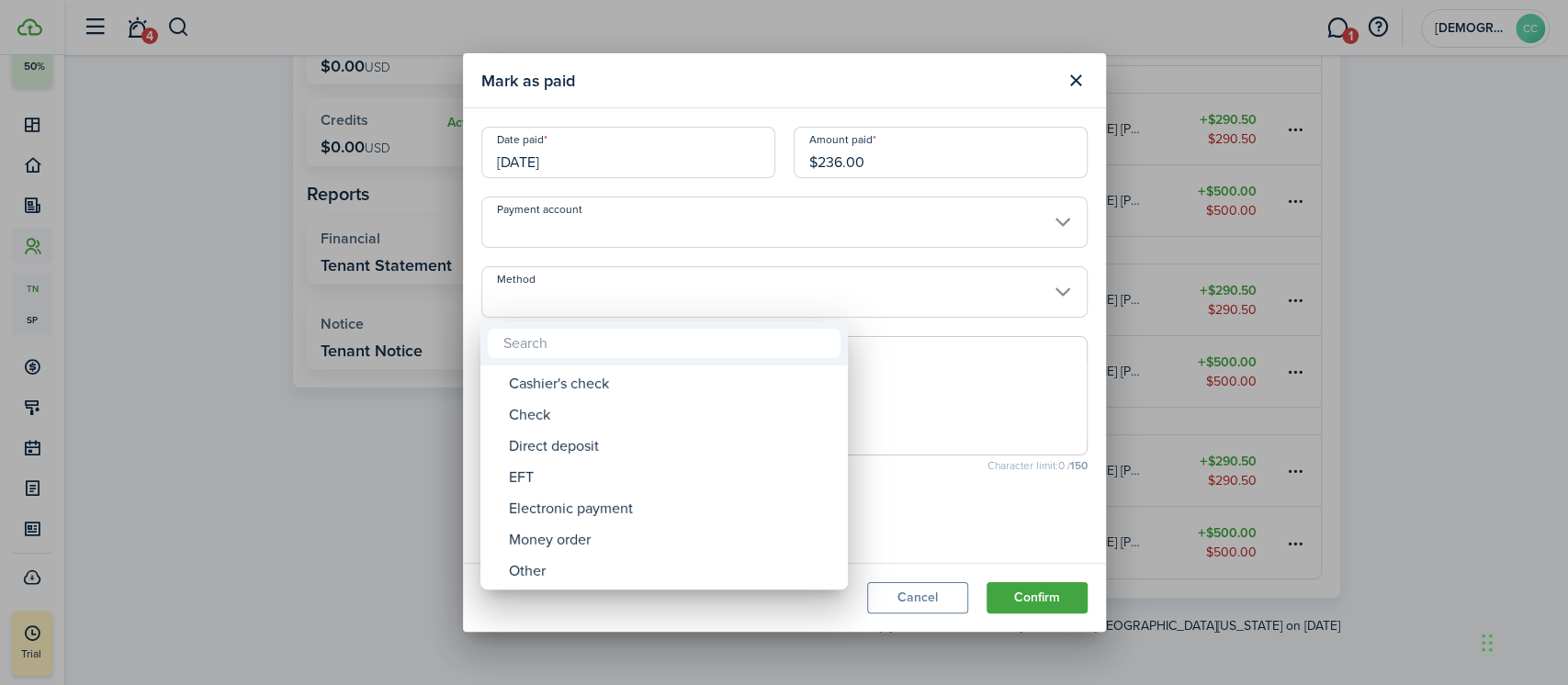
click at [582, 552] on div "Money order" at bounding box center [671, 540] width 325 height 32
type input "Money order"
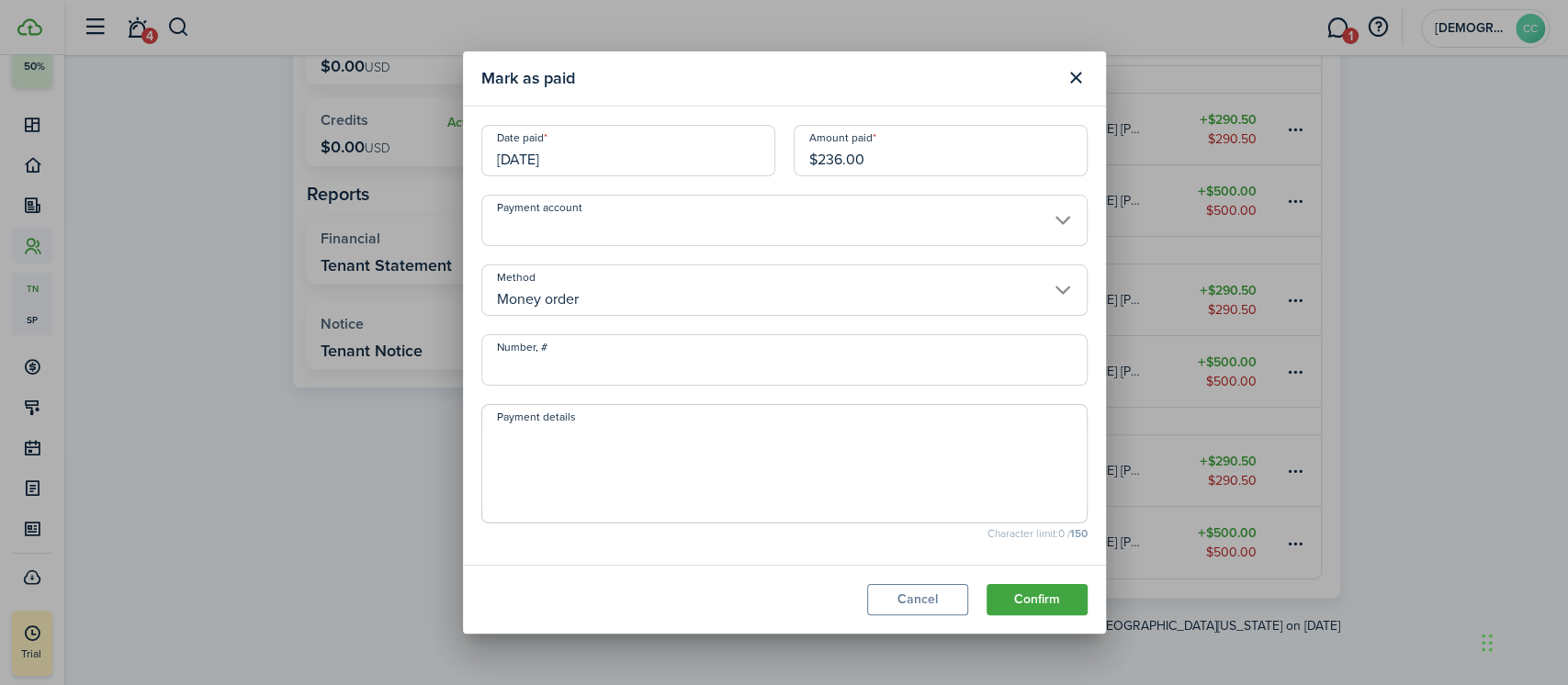
click at [581, 374] on input "Number, #" at bounding box center [785, 360] width 606 height 52
type input "702267"
click at [1047, 602] on button "Confirm" at bounding box center [1036, 600] width 101 height 32
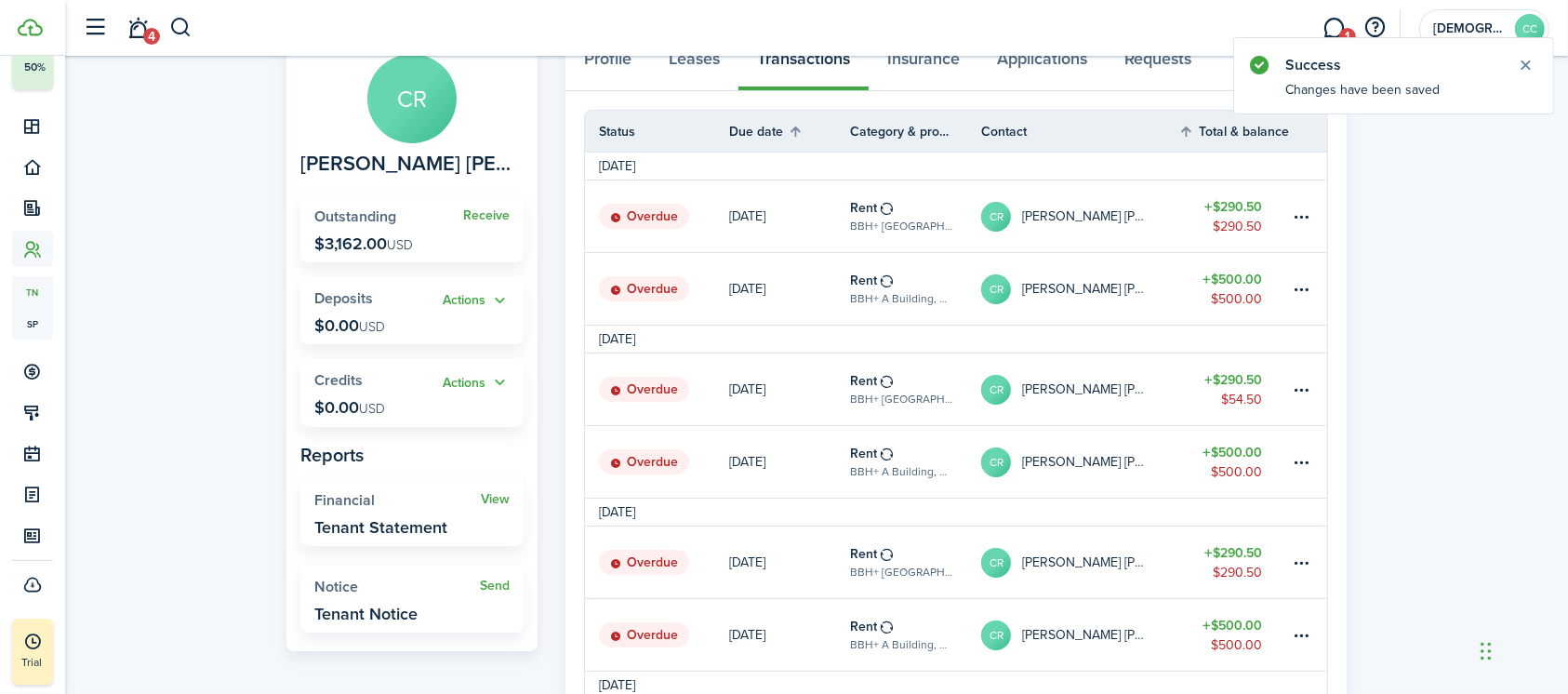
scroll to position [0, 0]
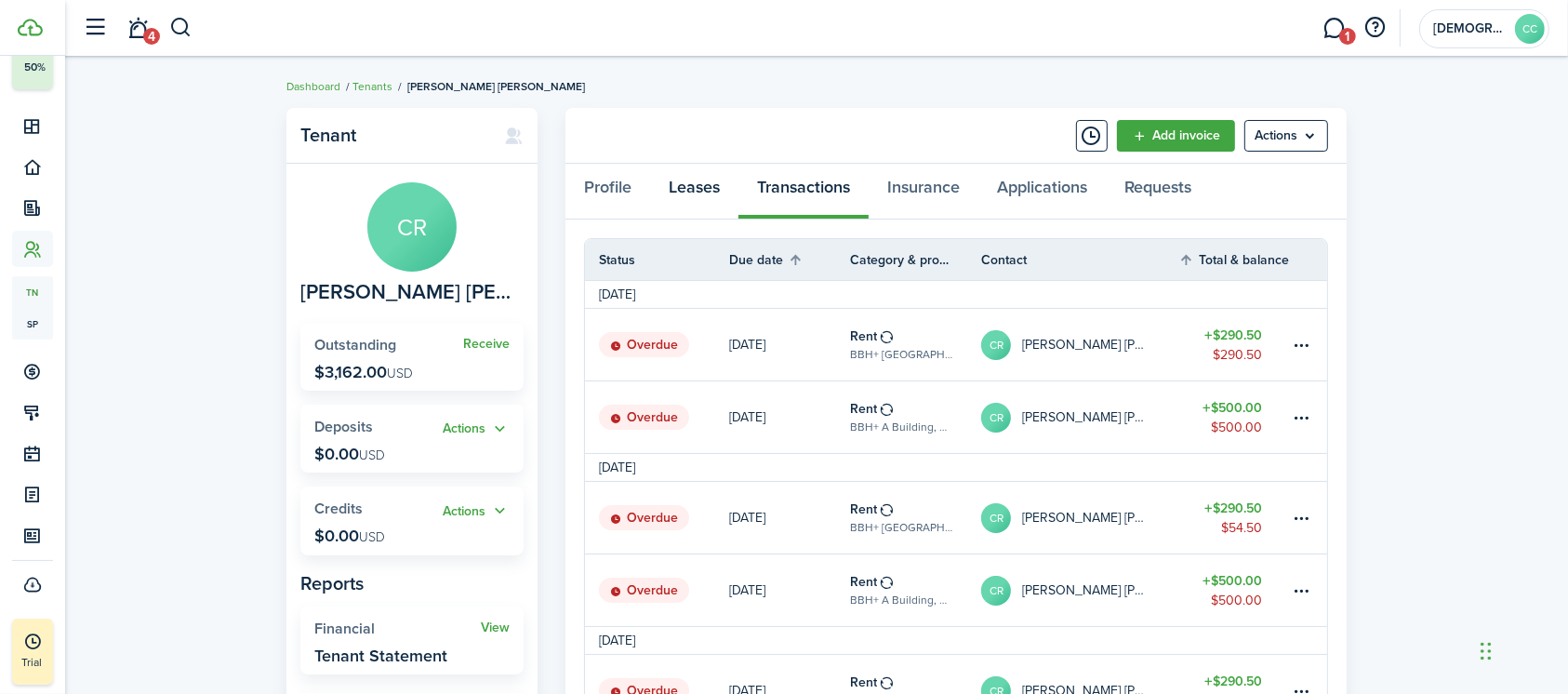
click at [705, 190] on link "Leases" at bounding box center [694, 191] width 88 height 55
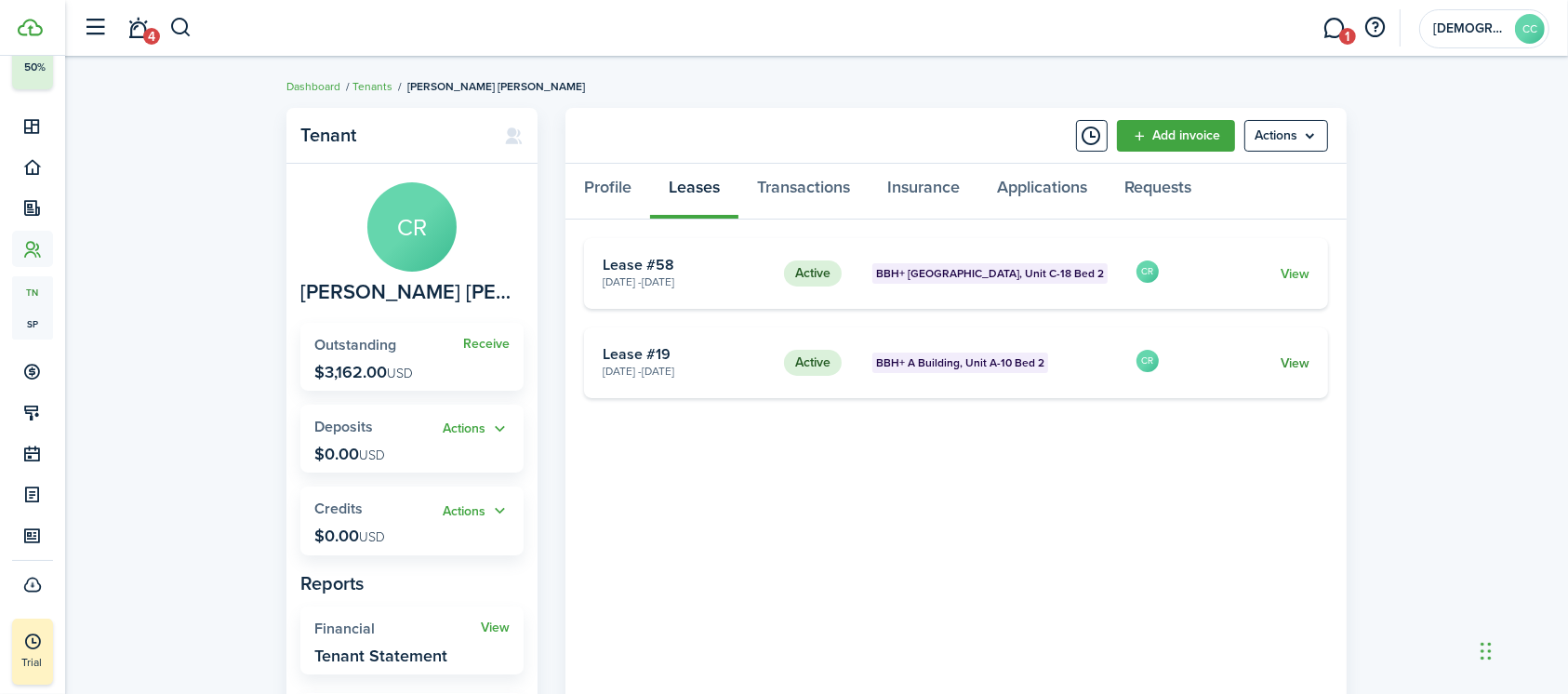
click at [1295, 361] on link "View" at bounding box center [1295, 364] width 29 height 19
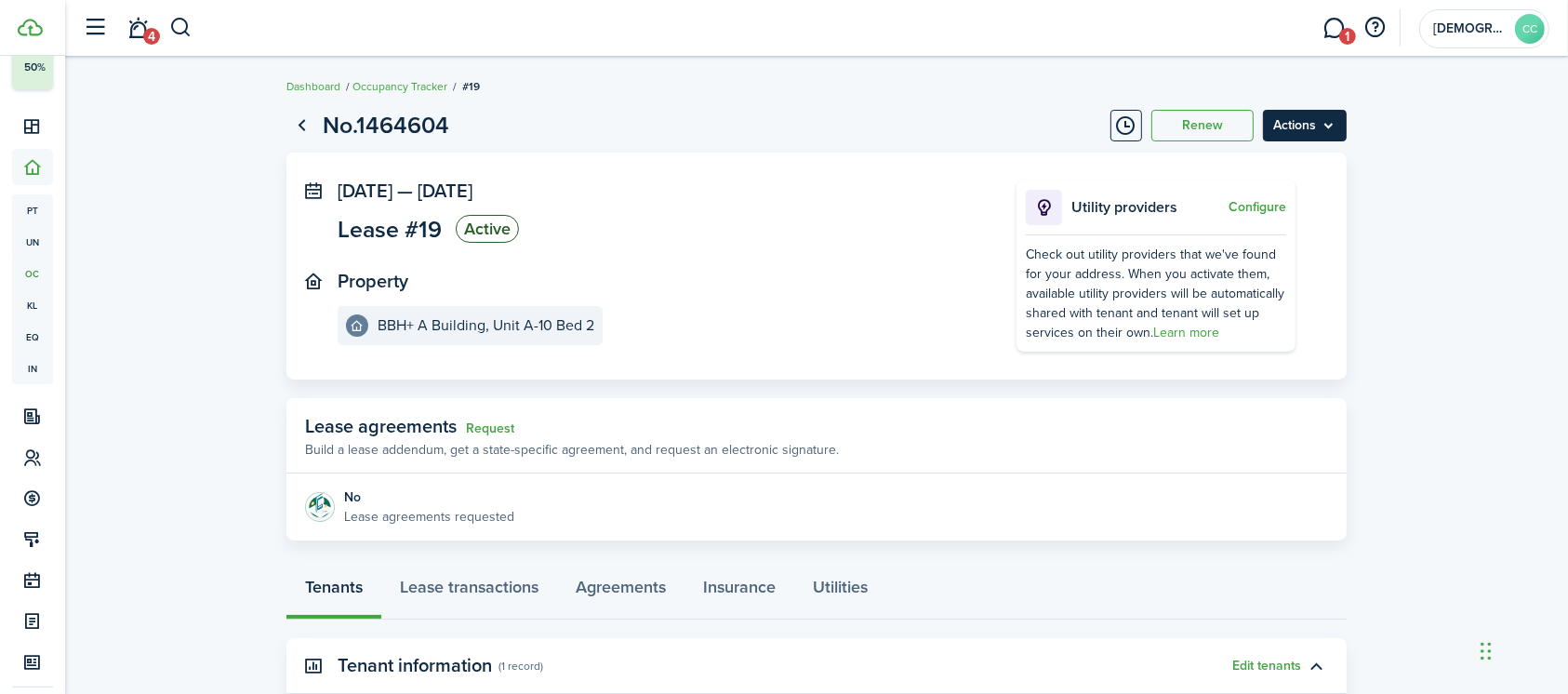
click at [1298, 129] on menu-btn "Actions" at bounding box center [1305, 125] width 84 height 32
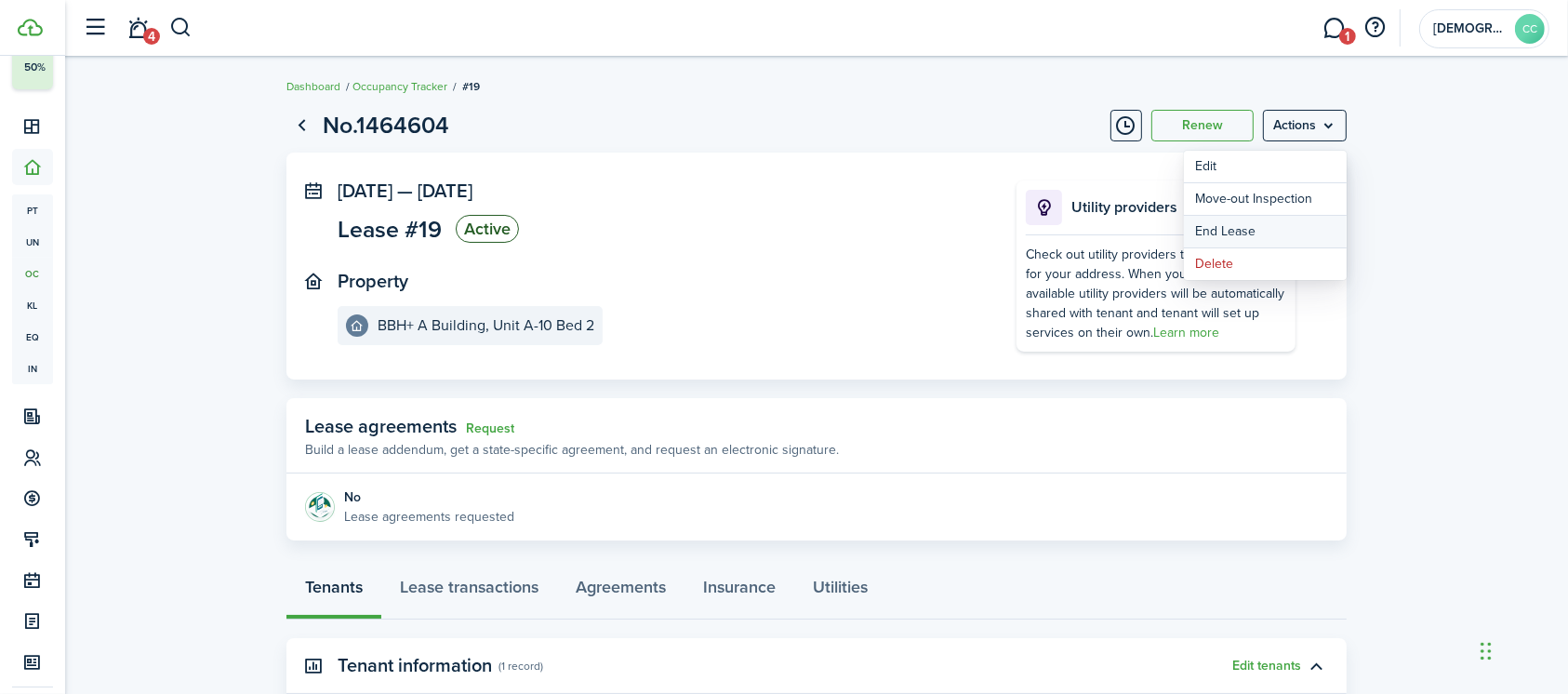
click at [1240, 230] on link "End Lease" at bounding box center [1264, 231] width 162 height 32
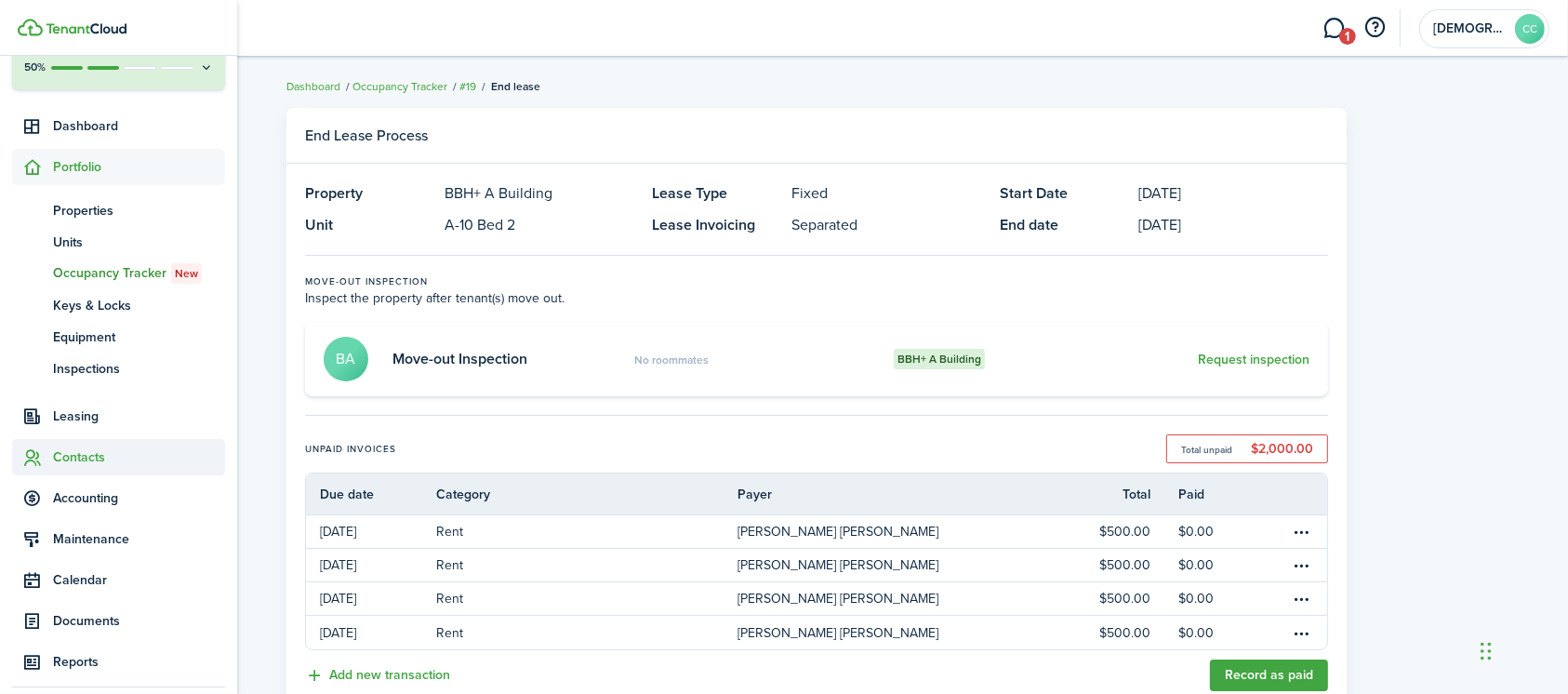
click at [94, 458] on span "Contacts" at bounding box center [139, 457] width 172 height 19
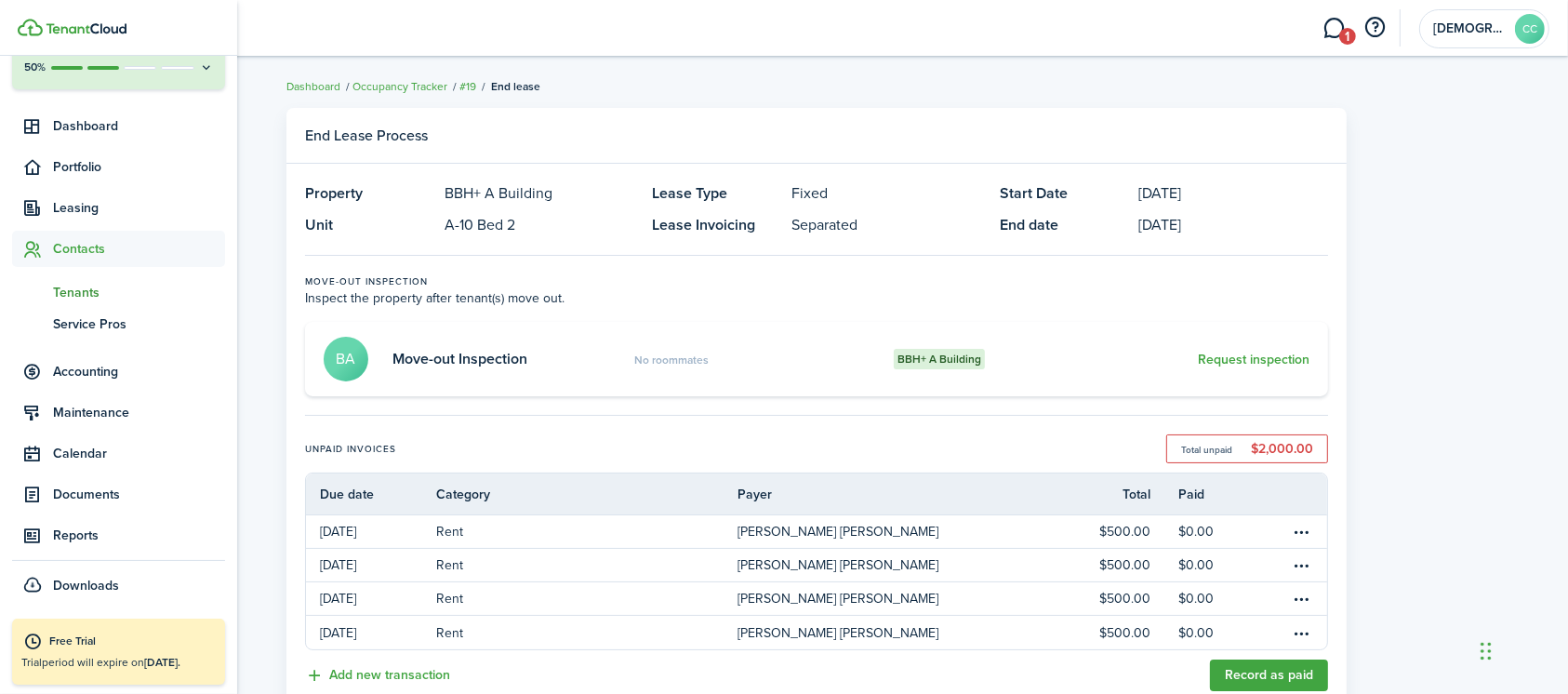
click at [86, 287] on span "Tenants" at bounding box center [139, 293] width 172 height 19
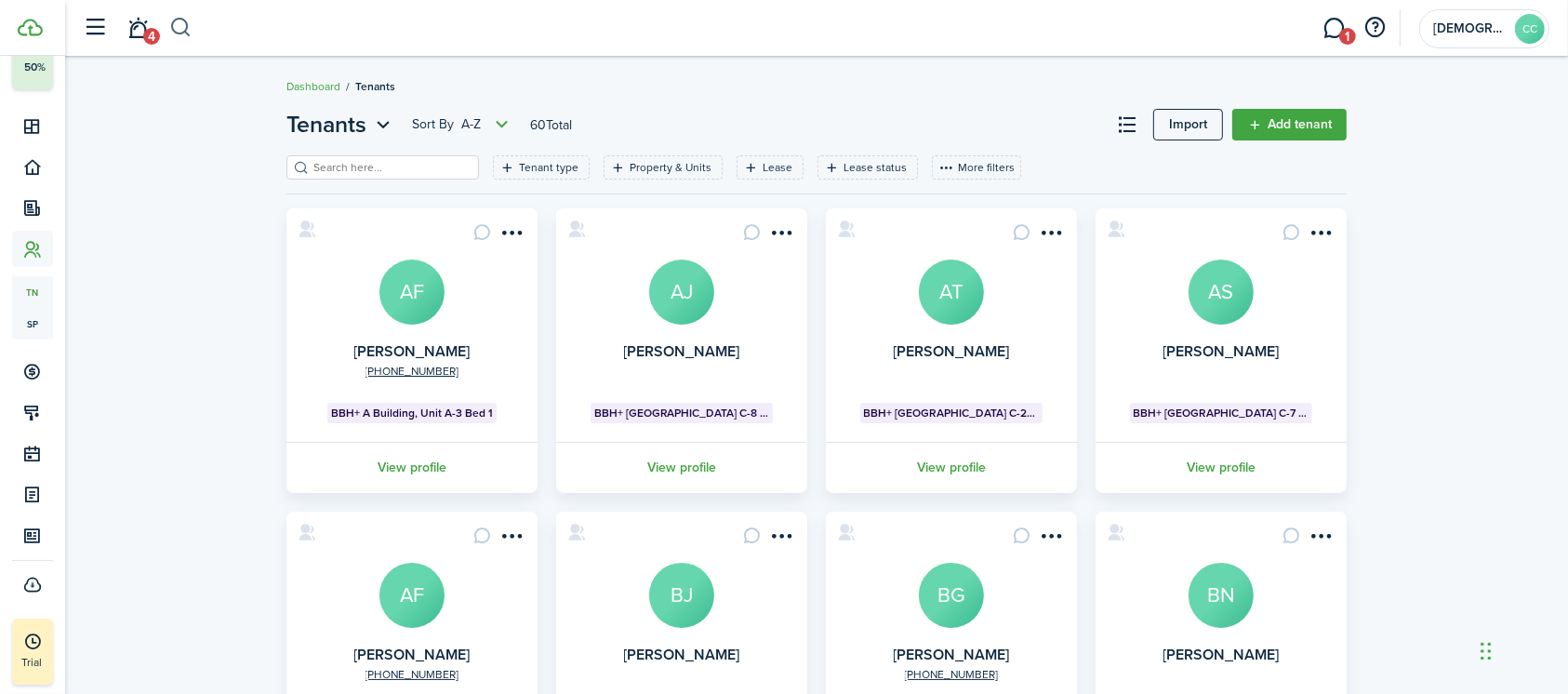
click at [187, 29] on button "button" at bounding box center [181, 27] width 23 height 32
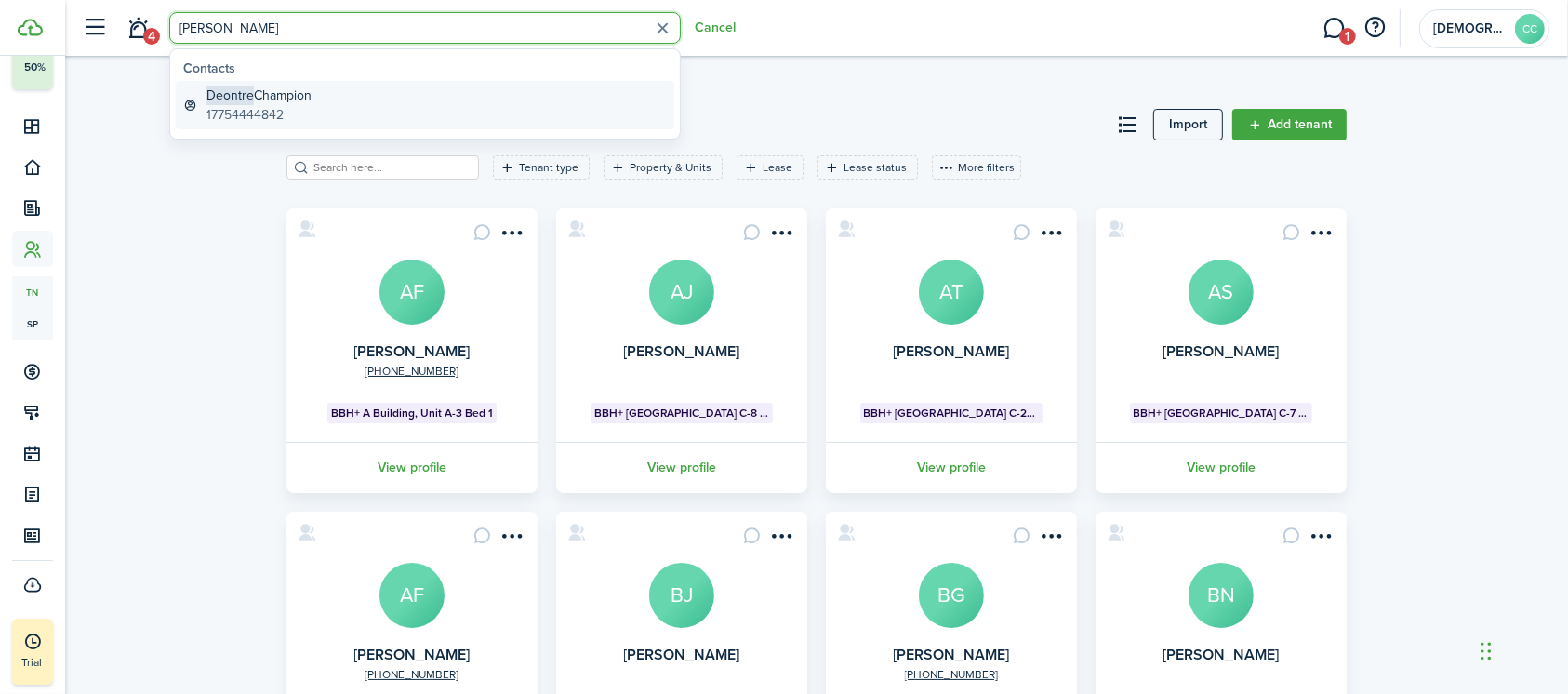
type input "[PERSON_NAME]"
click at [237, 103] on global-search-item-title "[PERSON_NAME]" at bounding box center [258, 95] width 105 height 19
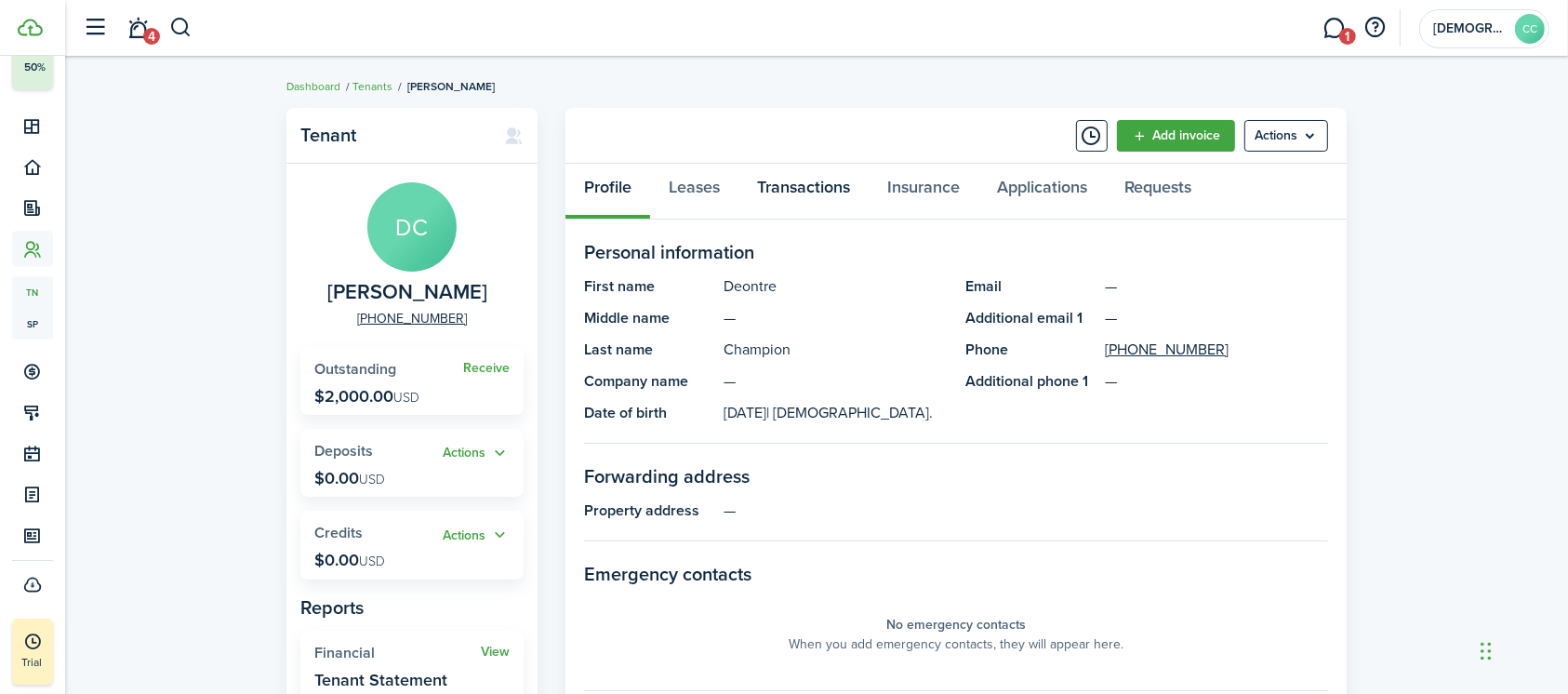
click at [819, 184] on link "Transactions" at bounding box center [803, 191] width 130 height 55
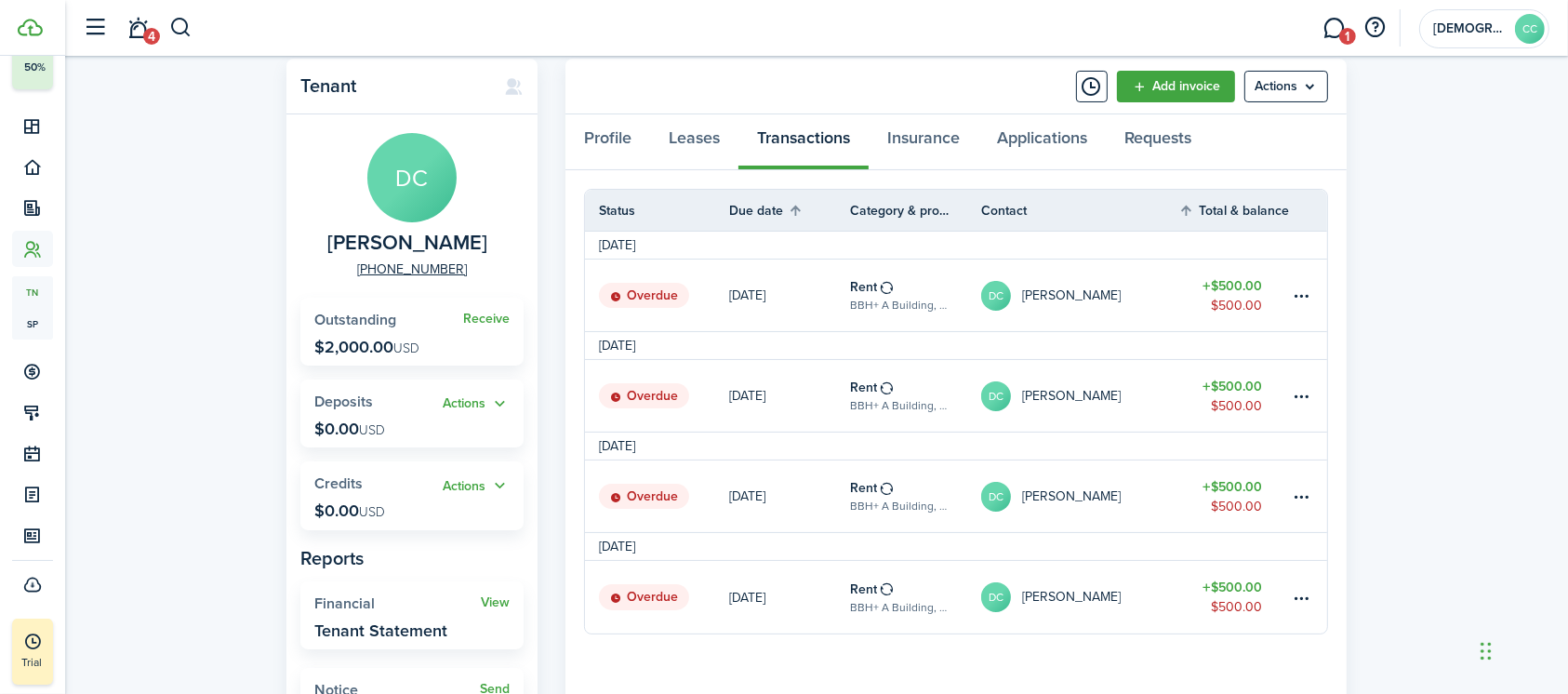
scroll to position [57, 0]
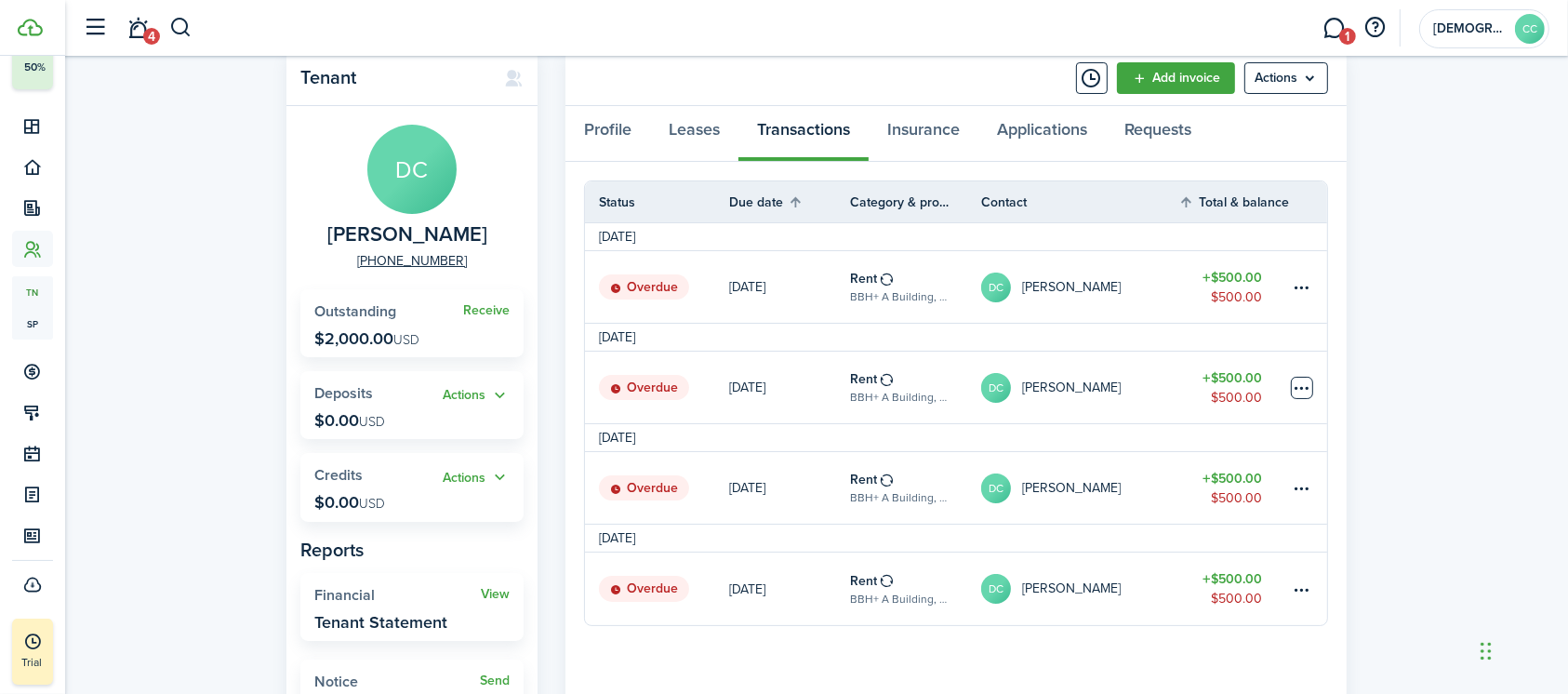
click at [1300, 391] on table-menu-btn-icon at bounding box center [1301, 388] width 22 height 22
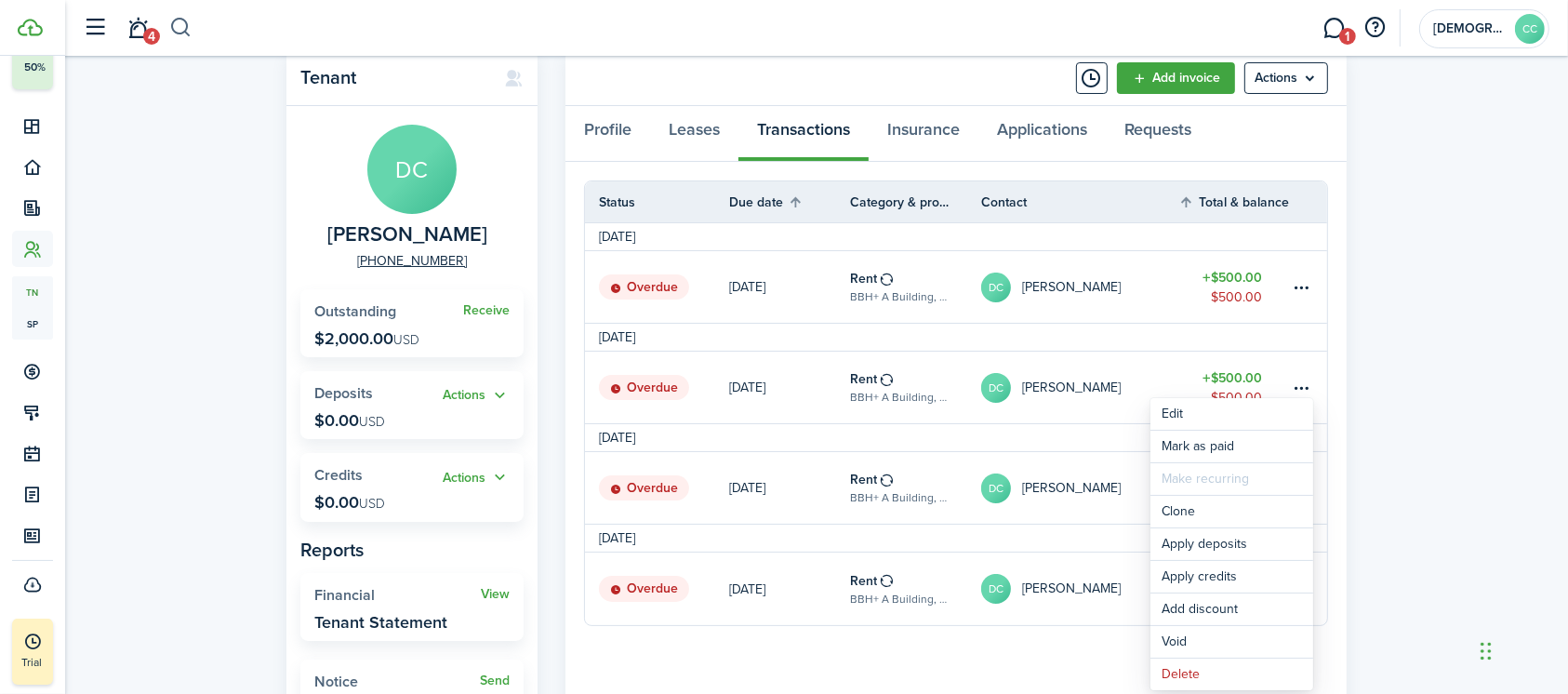
click at [178, 32] on button "button" at bounding box center [181, 27] width 23 height 32
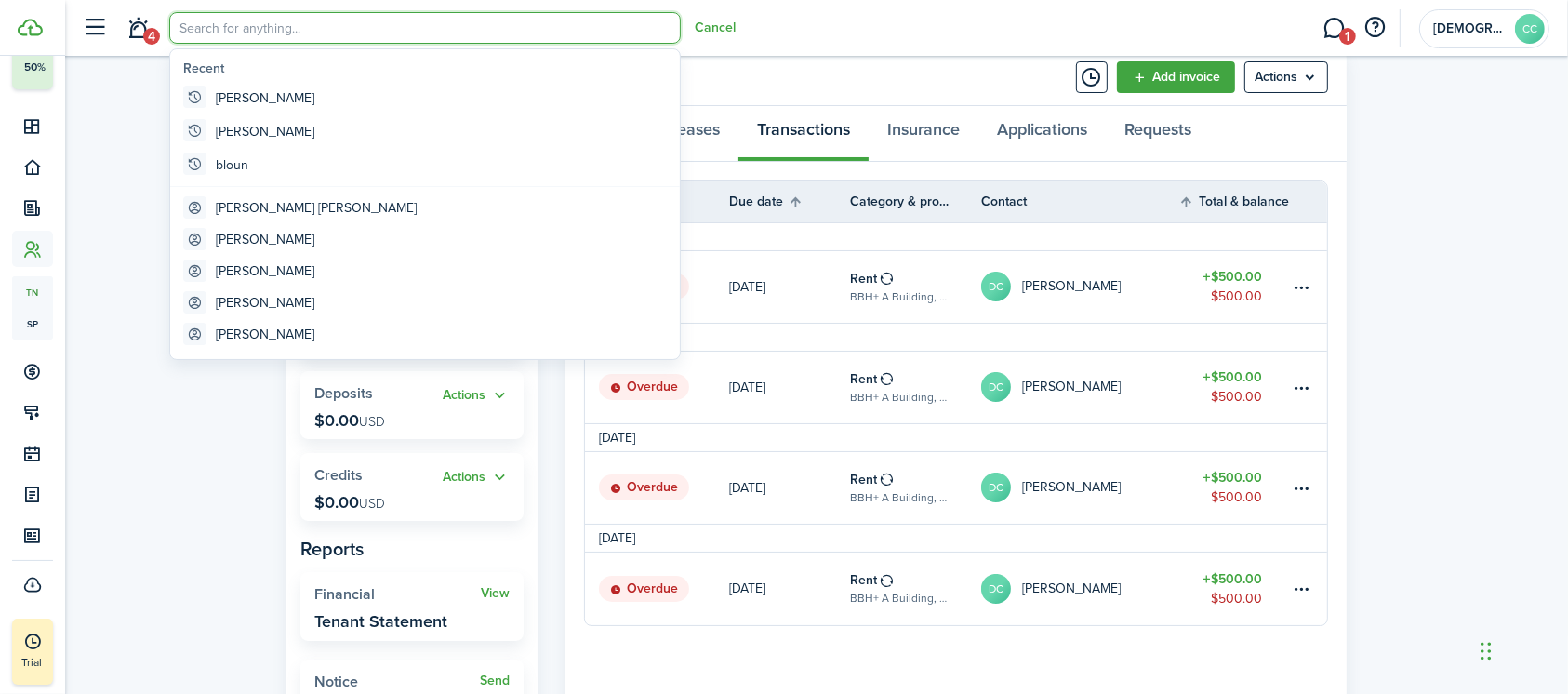
scroll to position [0, 0]
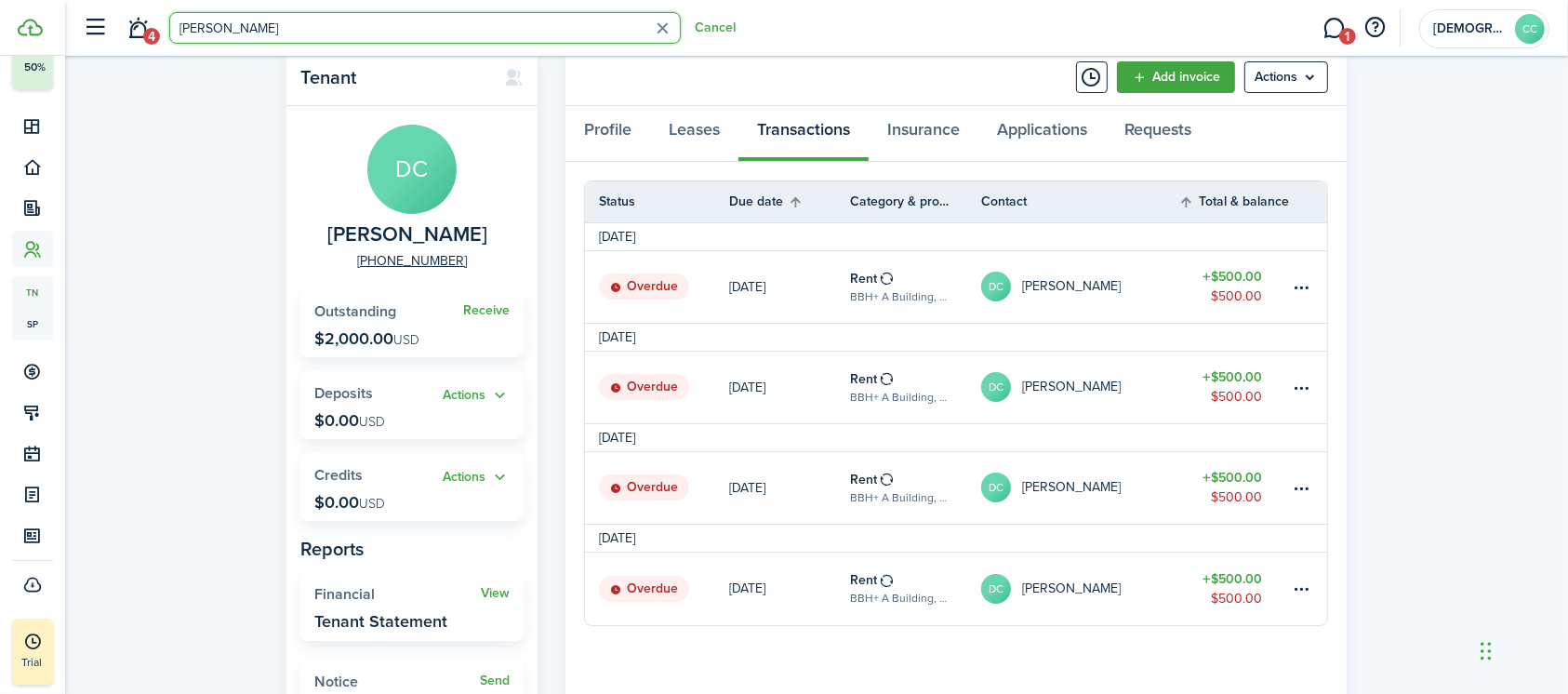
type input "[PERSON_NAME]"
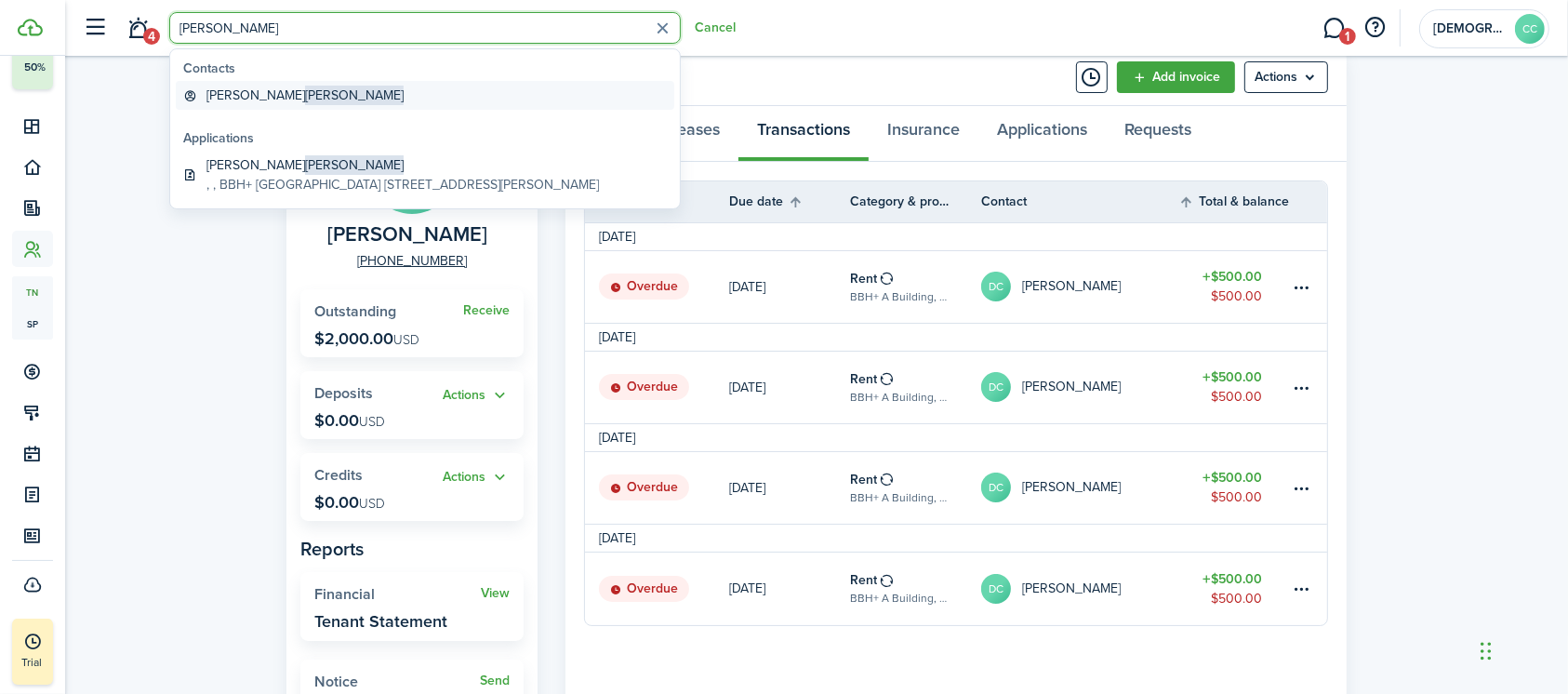
click at [240, 93] on global-search-item-title "[PERSON_NAME]" at bounding box center [304, 95] width 197 height 19
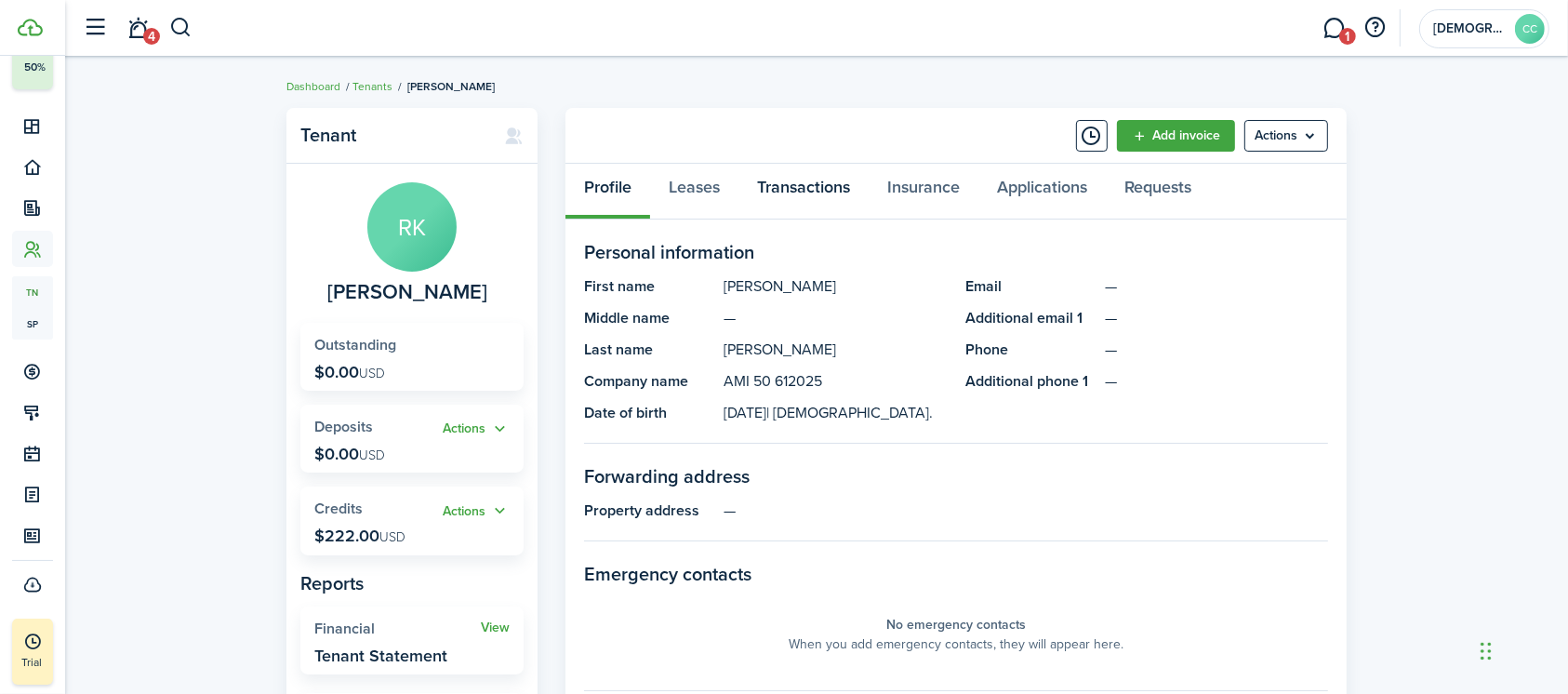
click at [826, 182] on link "Transactions" at bounding box center [803, 191] width 130 height 55
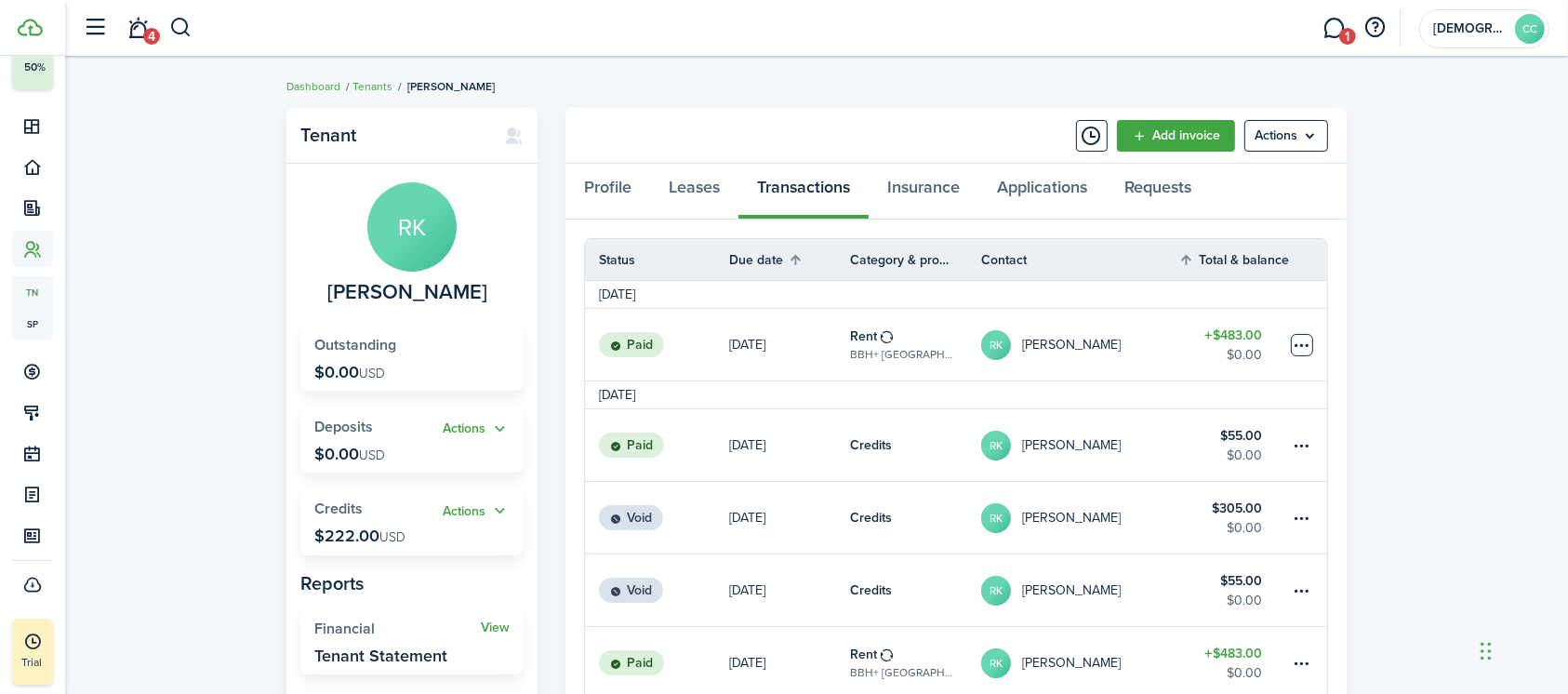
click at [1302, 337] on table-menu-btn-icon at bounding box center [1301, 345] width 22 height 22
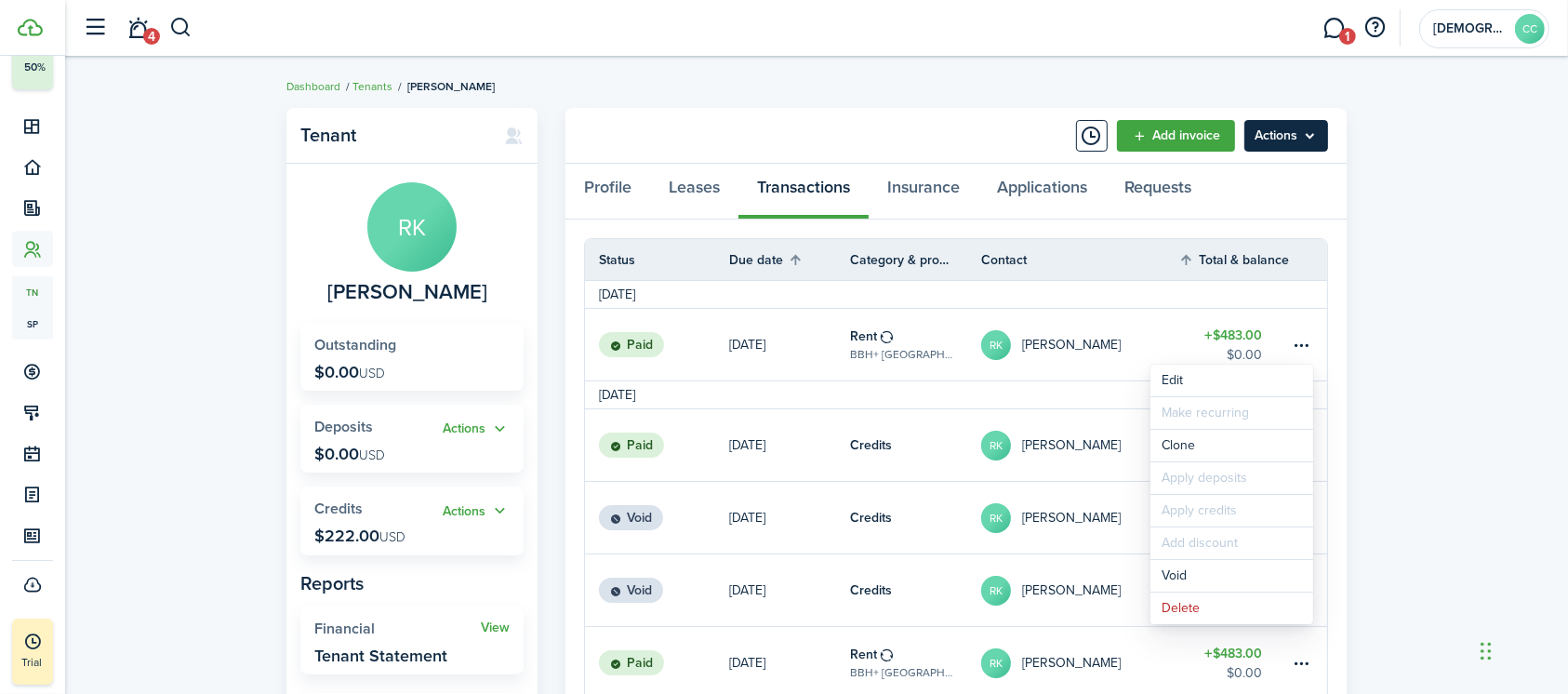
click at [1313, 131] on menu-btn "Actions" at bounding box center [1286, 135] width 84 height 32
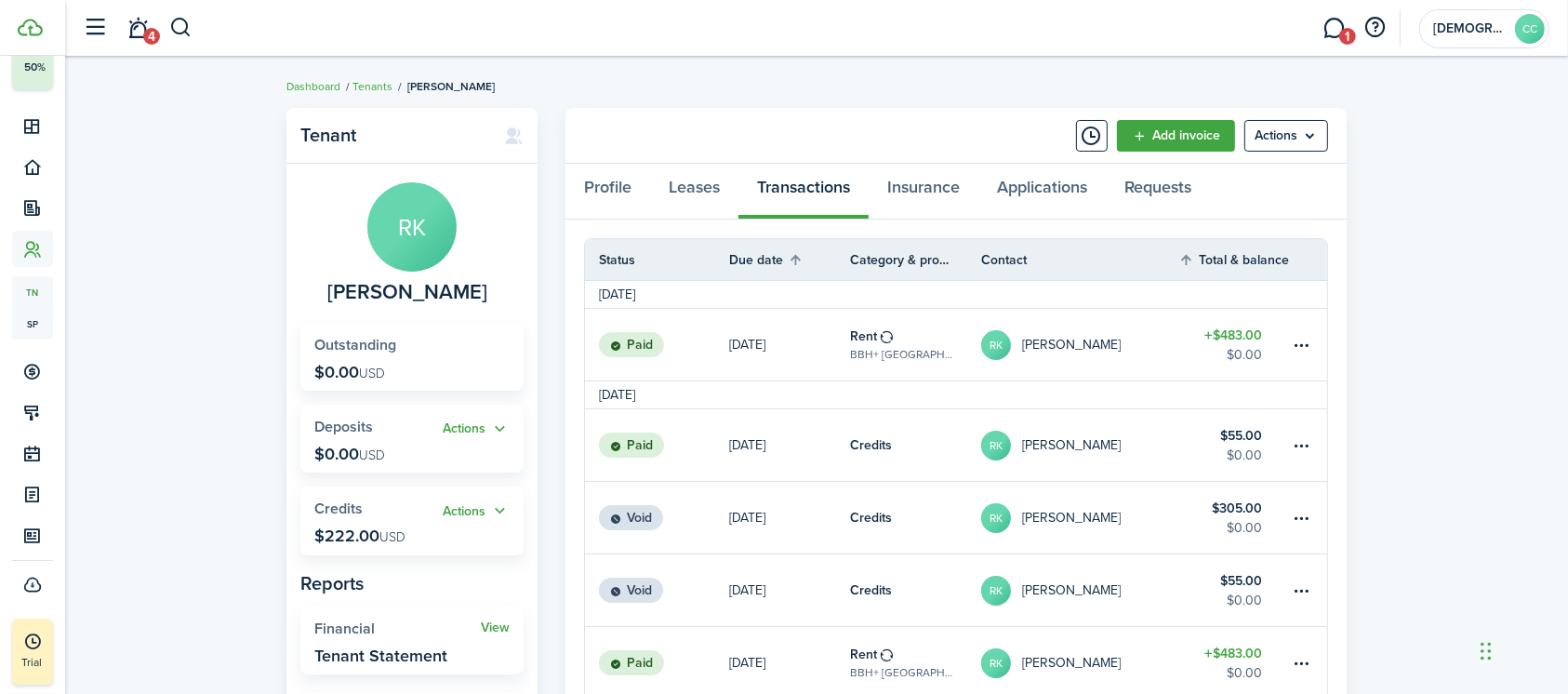
click at [840, 124] on panel-main-header "Add invoice Actions" at bounding box center [956, 135] width 781 height 55
click at [1188, 142] on link "Add invoice" at bounding box center [1176, 135] width 119 height 32
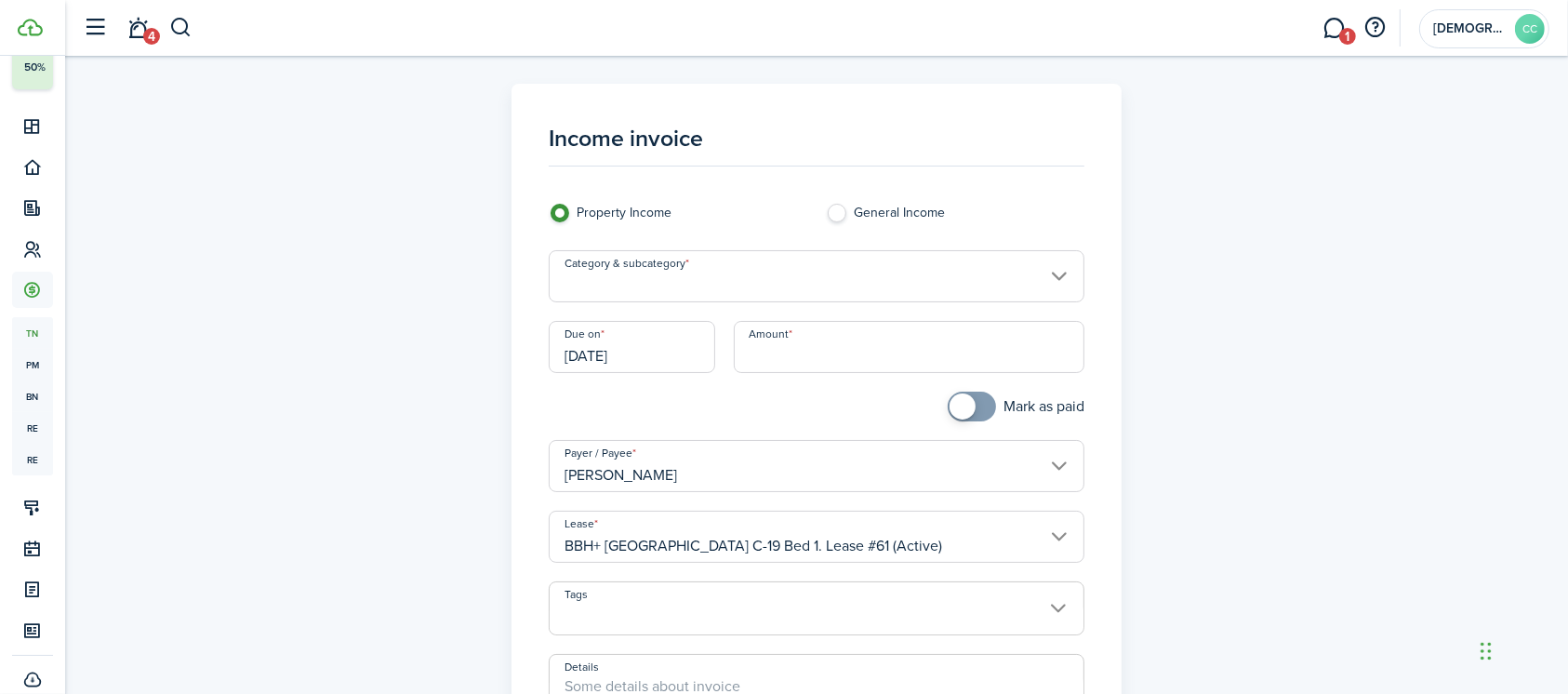
click at [1064, 279] on input "Category & subcategory" at bounding box center [817, 276] width 536 height 52
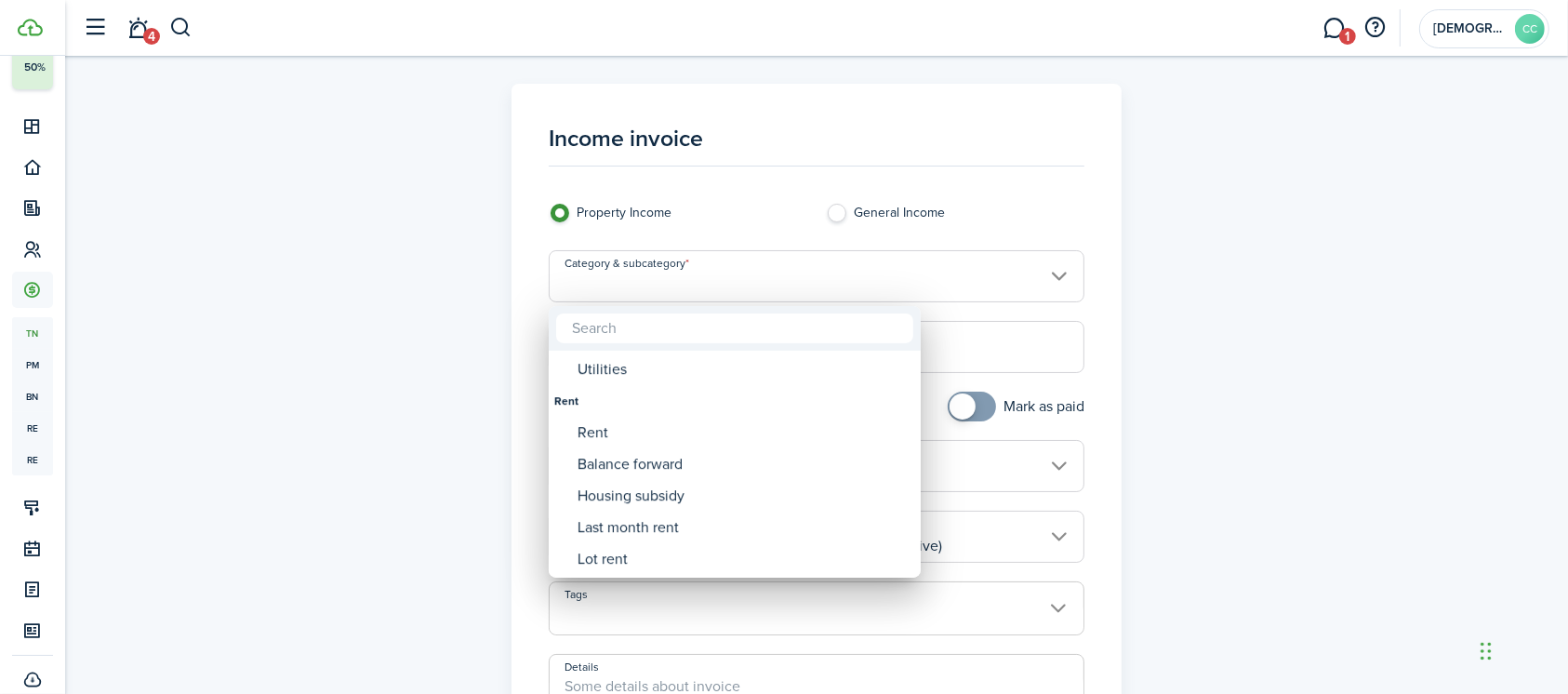
click at [588, 439] on div "Rent" at bounding box center [741, 433] width 329 height 32
type input "Rent"
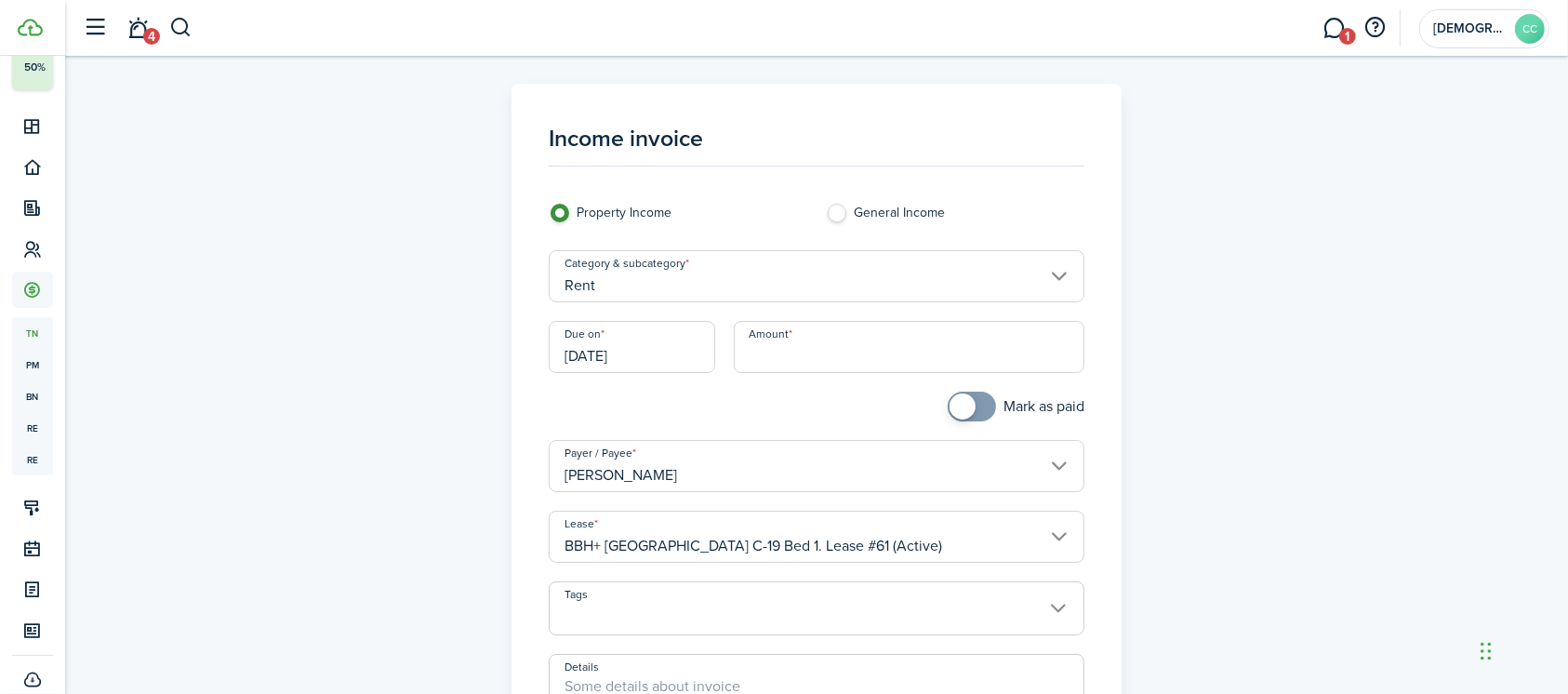
click at [666, 354] on input "[DATE]" at bounding box center [631, 347] width 166 height 52
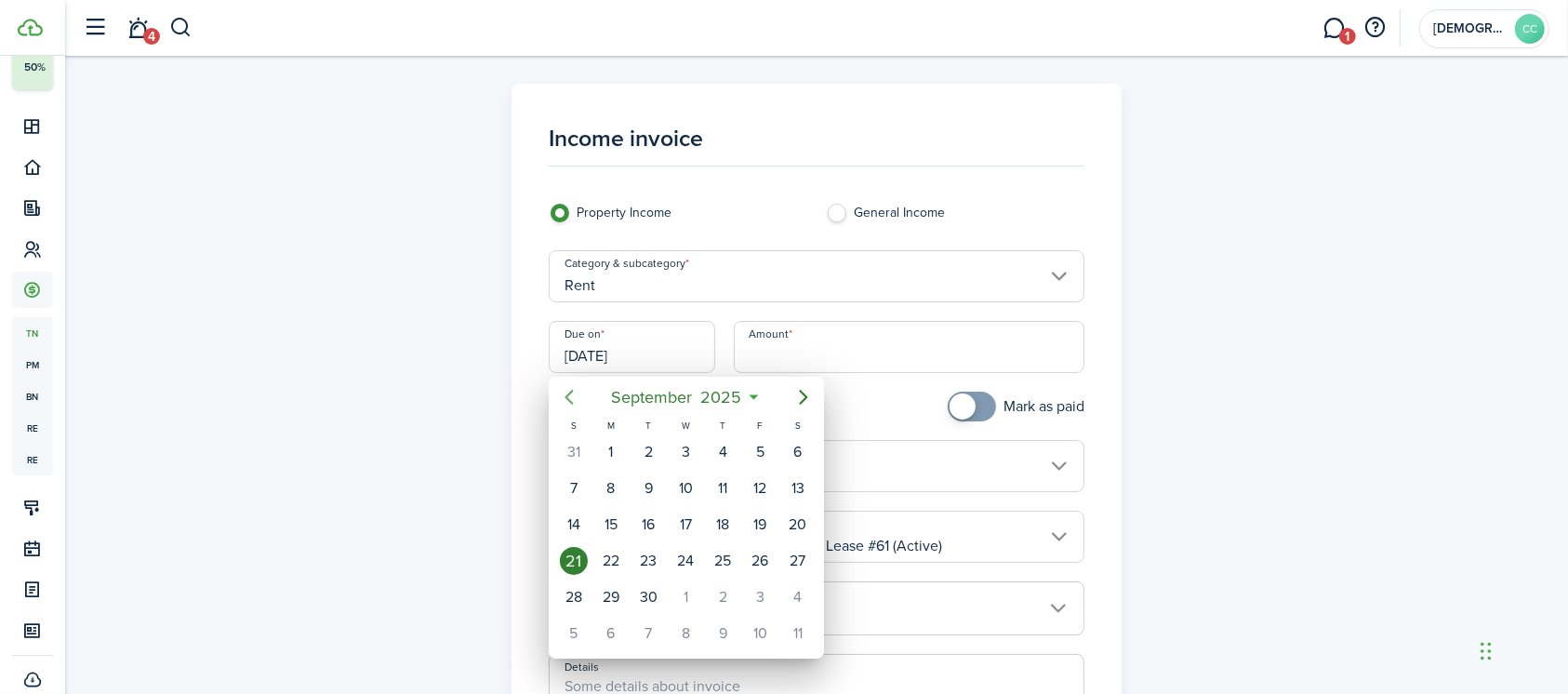
click at [568, 399] on icon "Previous page" at bounding box center [568, 397] width 9 height 15
click at [770, 592] on div "29" at bounding box center [761, 597] width 28 height 28
type input "[DATE]"
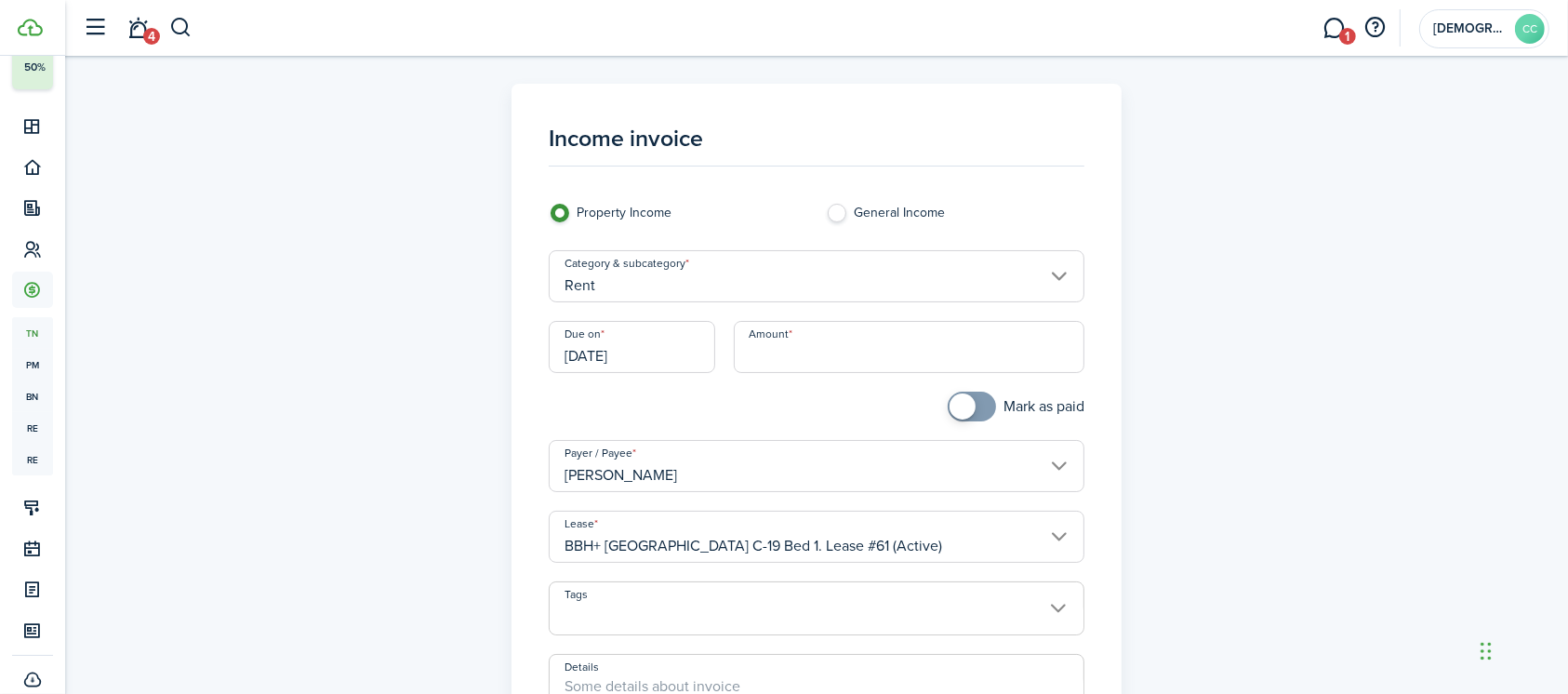
click at [813, 337] on input "Amount" at bounding box center [909, 347] width 352 height 52
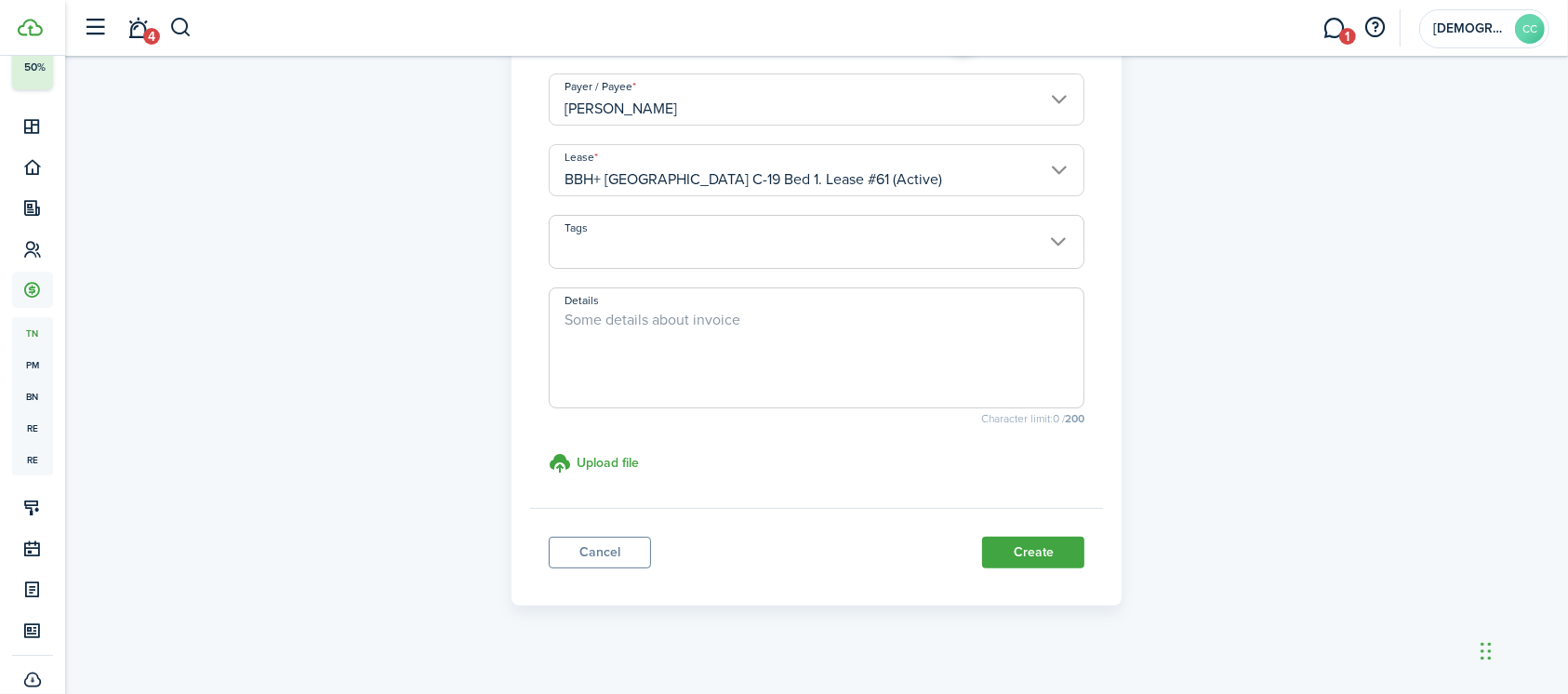
scroll to position [367, 0]
type input "$12.50"
click at [1040, 558] on button "Create" at bounding box center [1033, 551] width 102 height 32
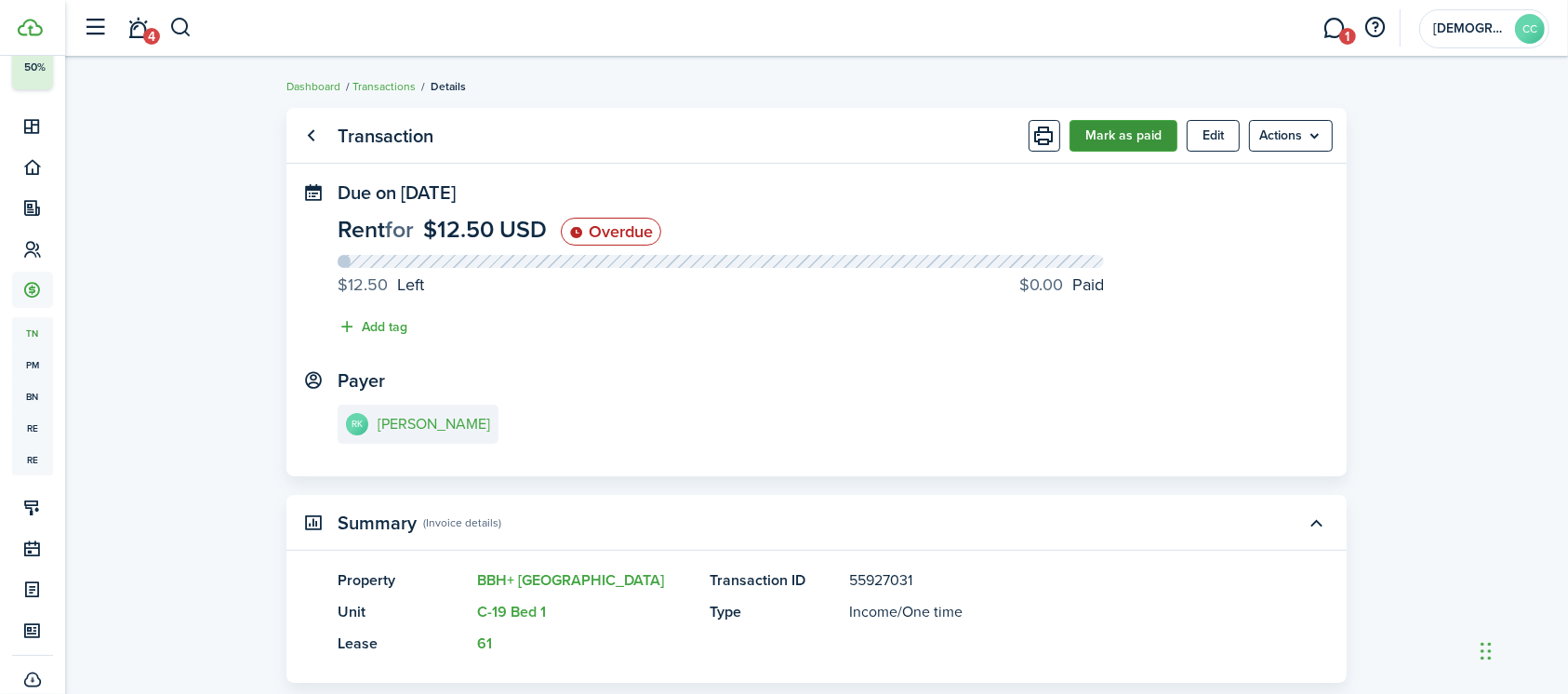
click at [1121, 133] on button "Mark as paid" at bounding box center [1123, 135] width 108 height 32
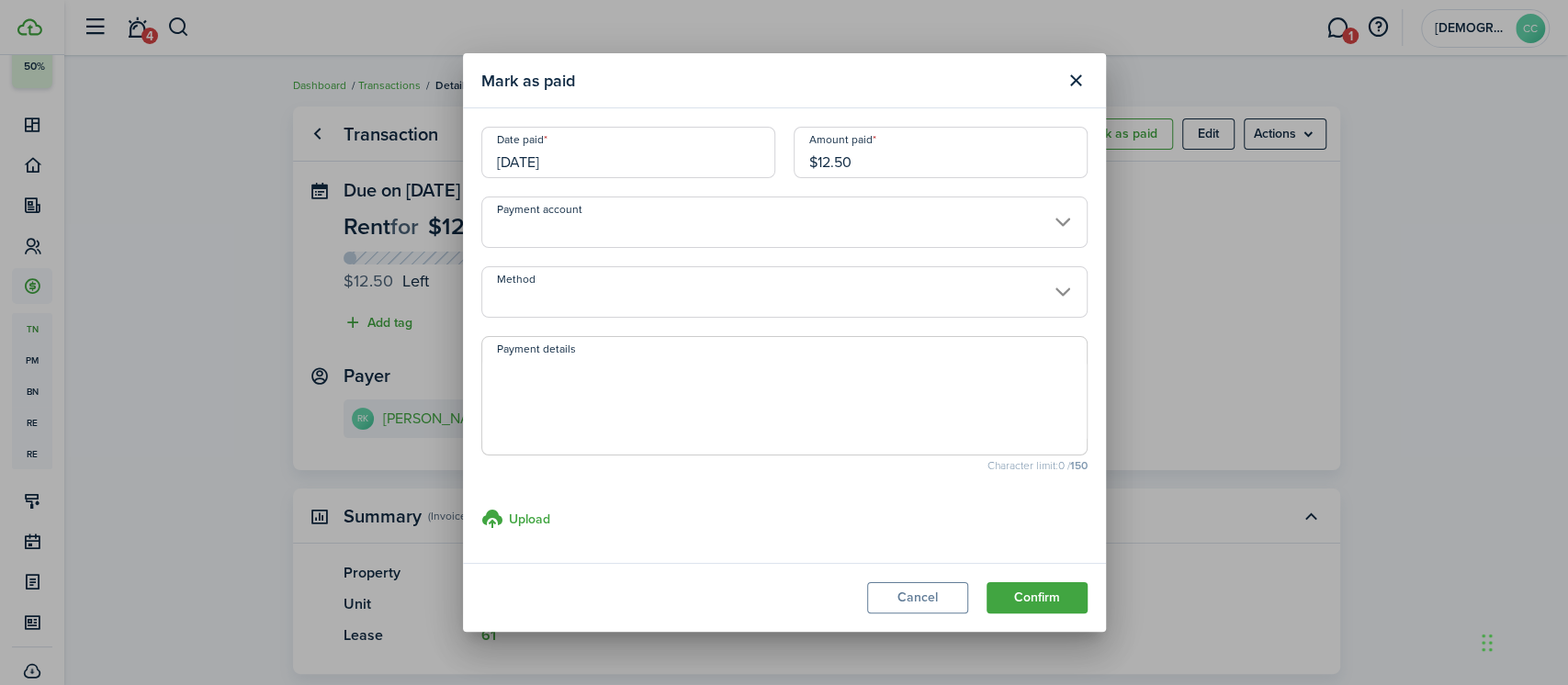
click at [600, 304] on input "Method" at bounding box center [785, 293] width 606 height 52
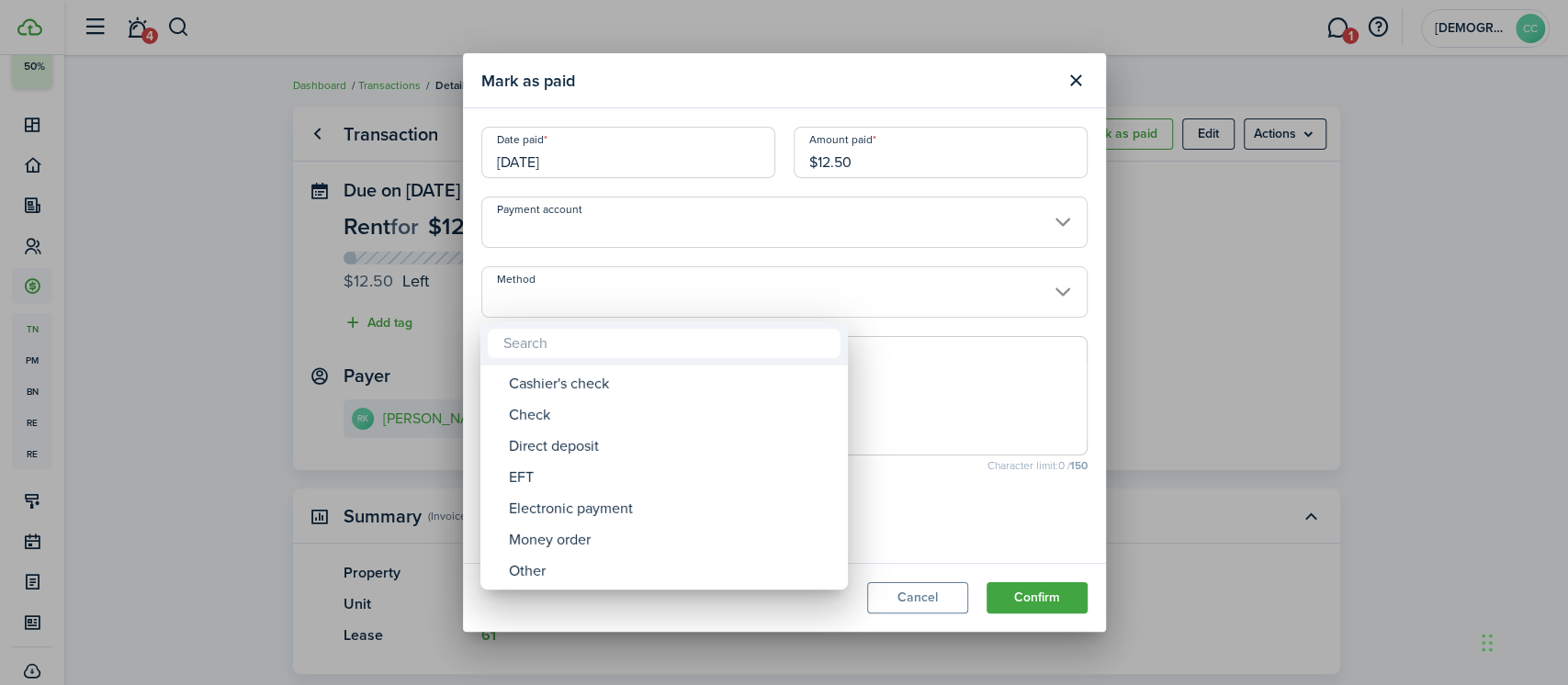
click at [587, 544] on div "Money order" at bounding box center [671, 540] width 325 height 32
type input "Money order"
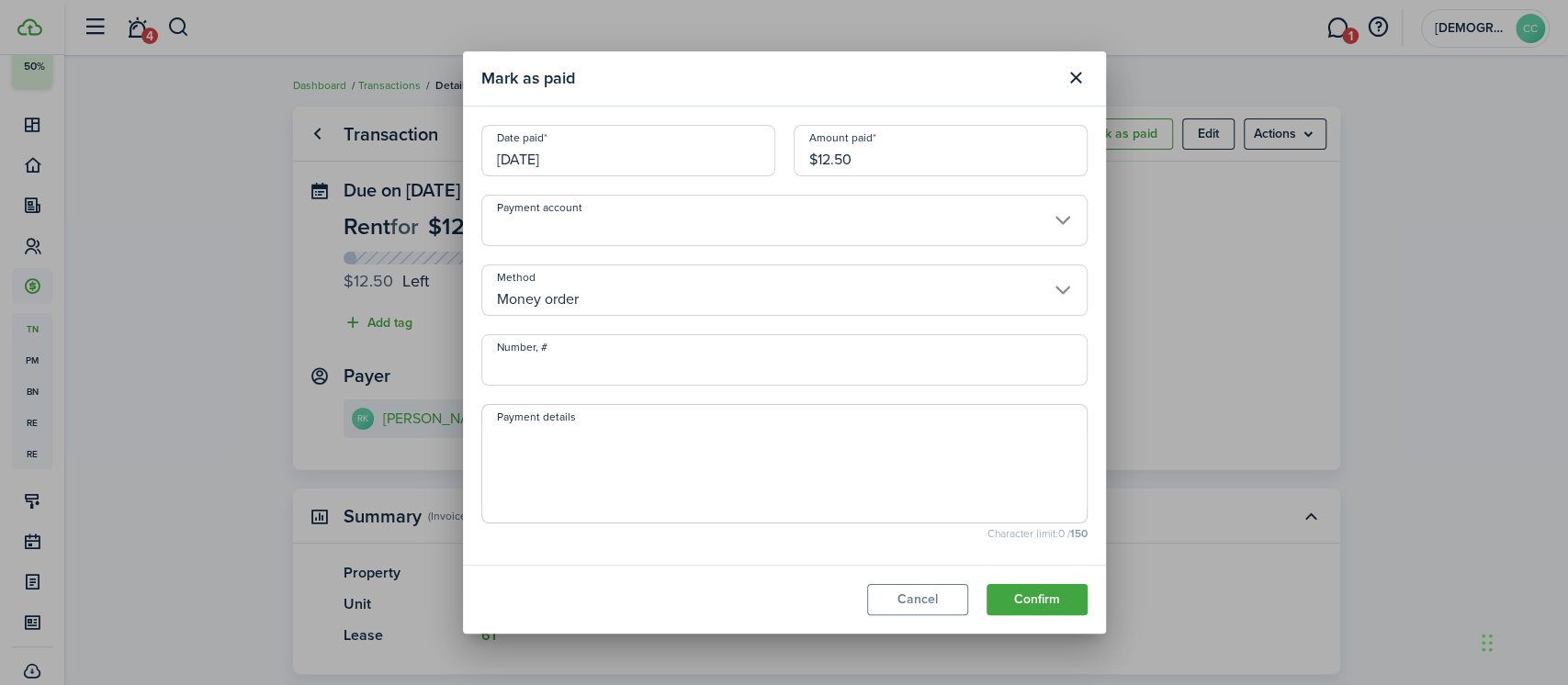
click at [588, 365] on input "Number, #" at bounding box center [785, 360] width 606 height 52
type input "702271"
click at [1043, 605] on button "Confirm" at bounding box center [1036, 600] width 101 height 32
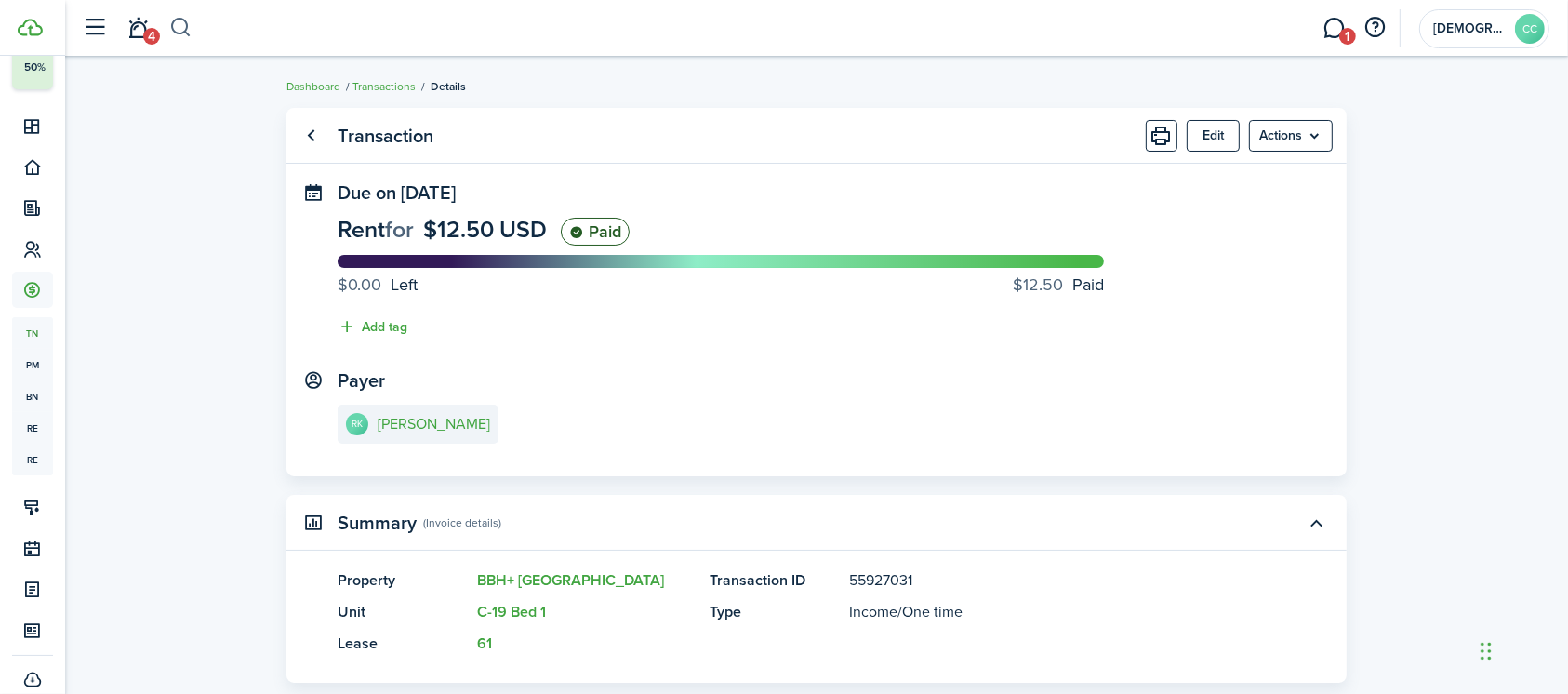
click at [185, 25] on button "button" at bounding box center [181, 27] width 23 height 32
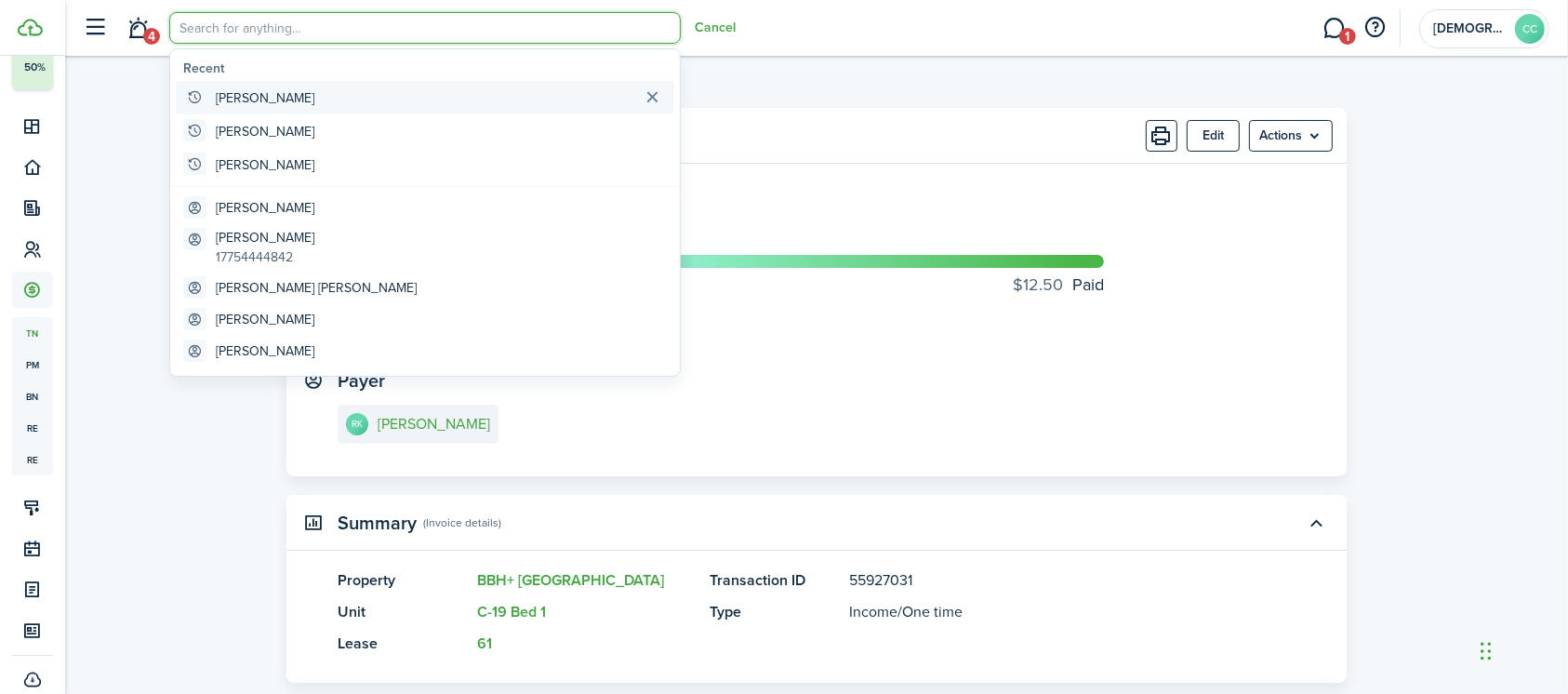
click at [233, 96] on global-search-item-title "[PERSON_NAME]" at bounding box center [264, 98] width 98 height 19
type input "[PERSON_NAME]"
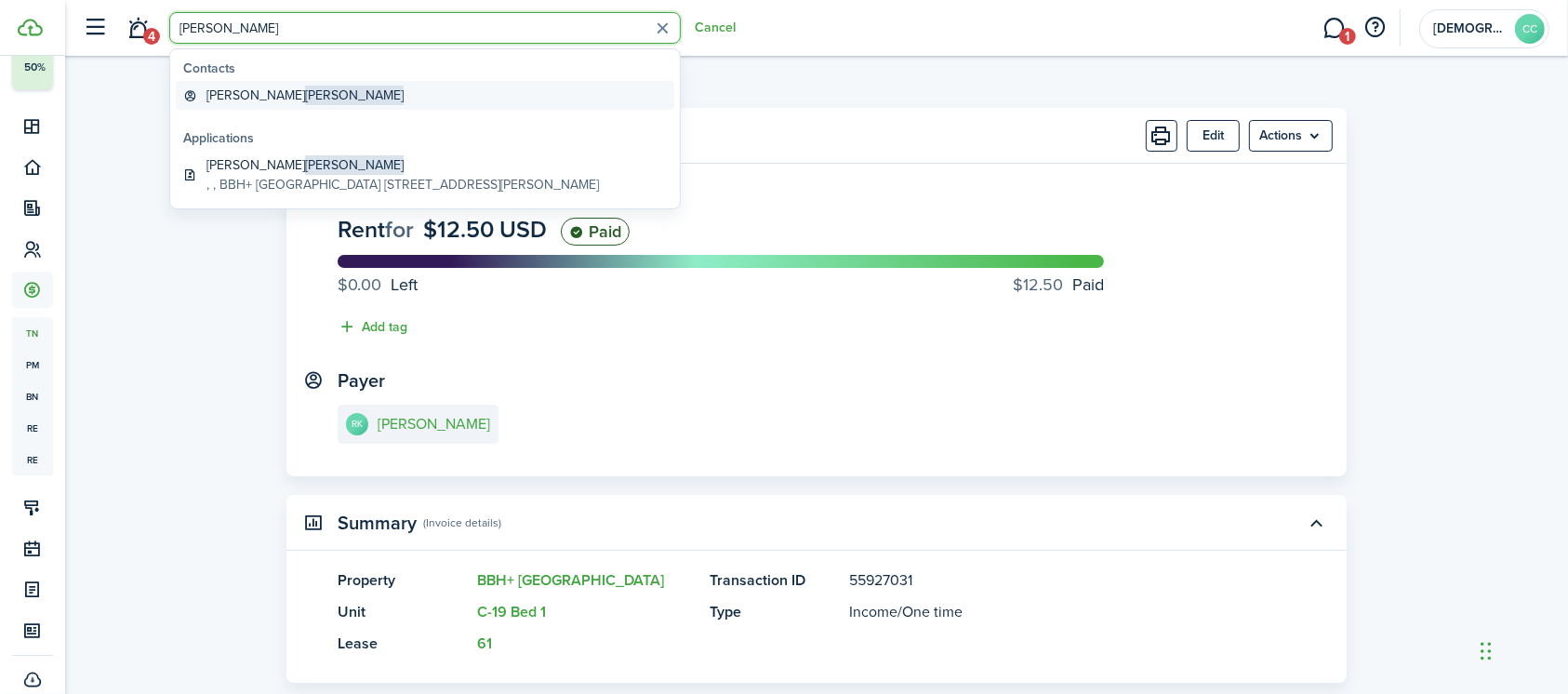
click at [233, 96] on global-search-item-title "[PERSON_NAME]" at bounding box center [304, 95] width 197 height 19
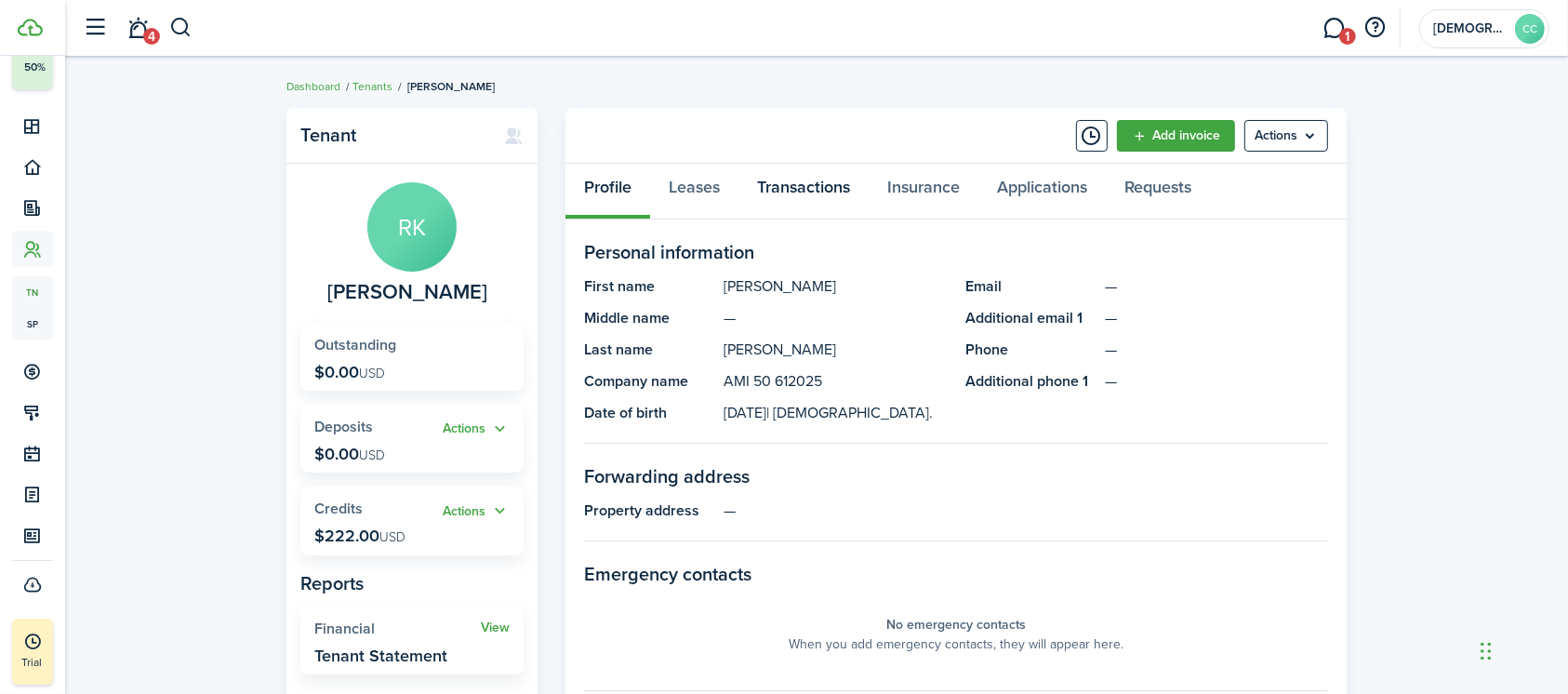
click at [829, 200] on link "Transactions" at bounding box center [803, 191] width 130 height 55
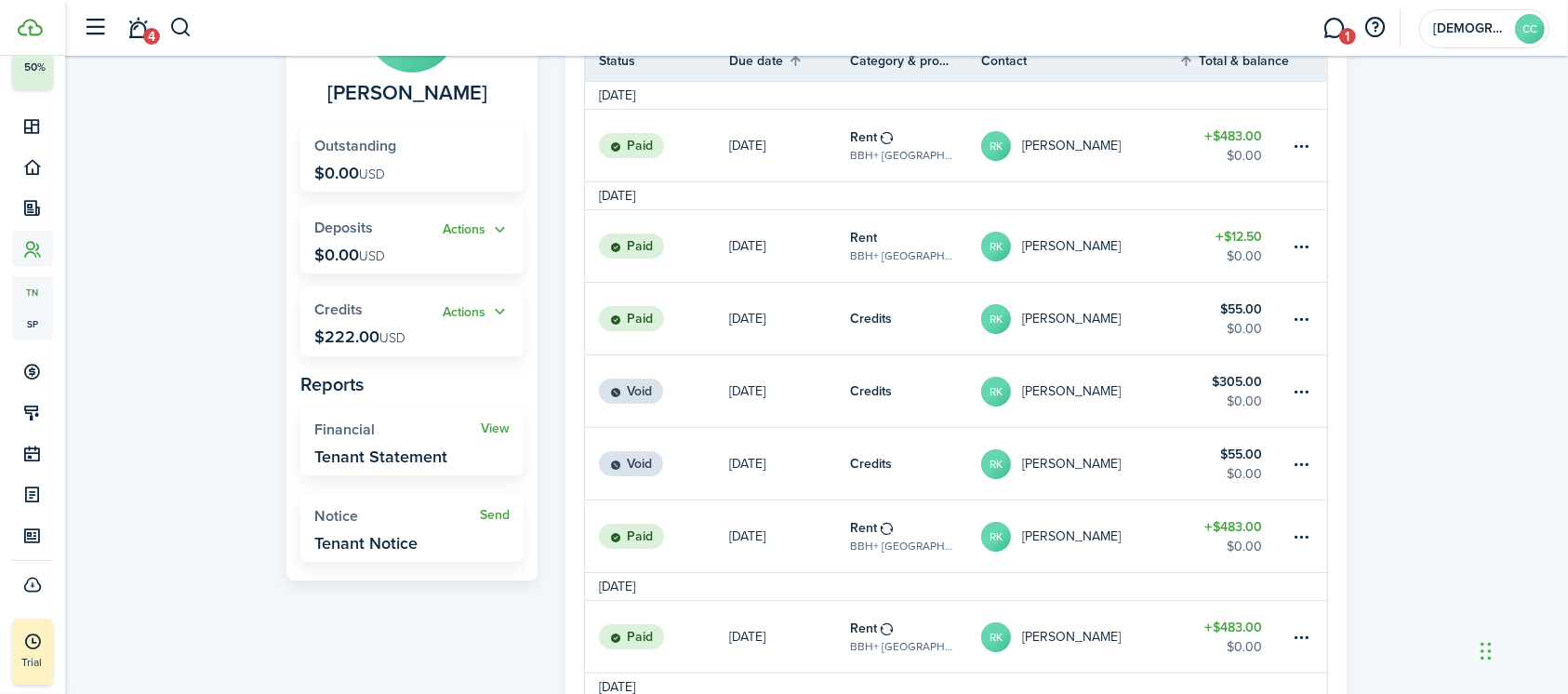
scroll to position [208, 0]
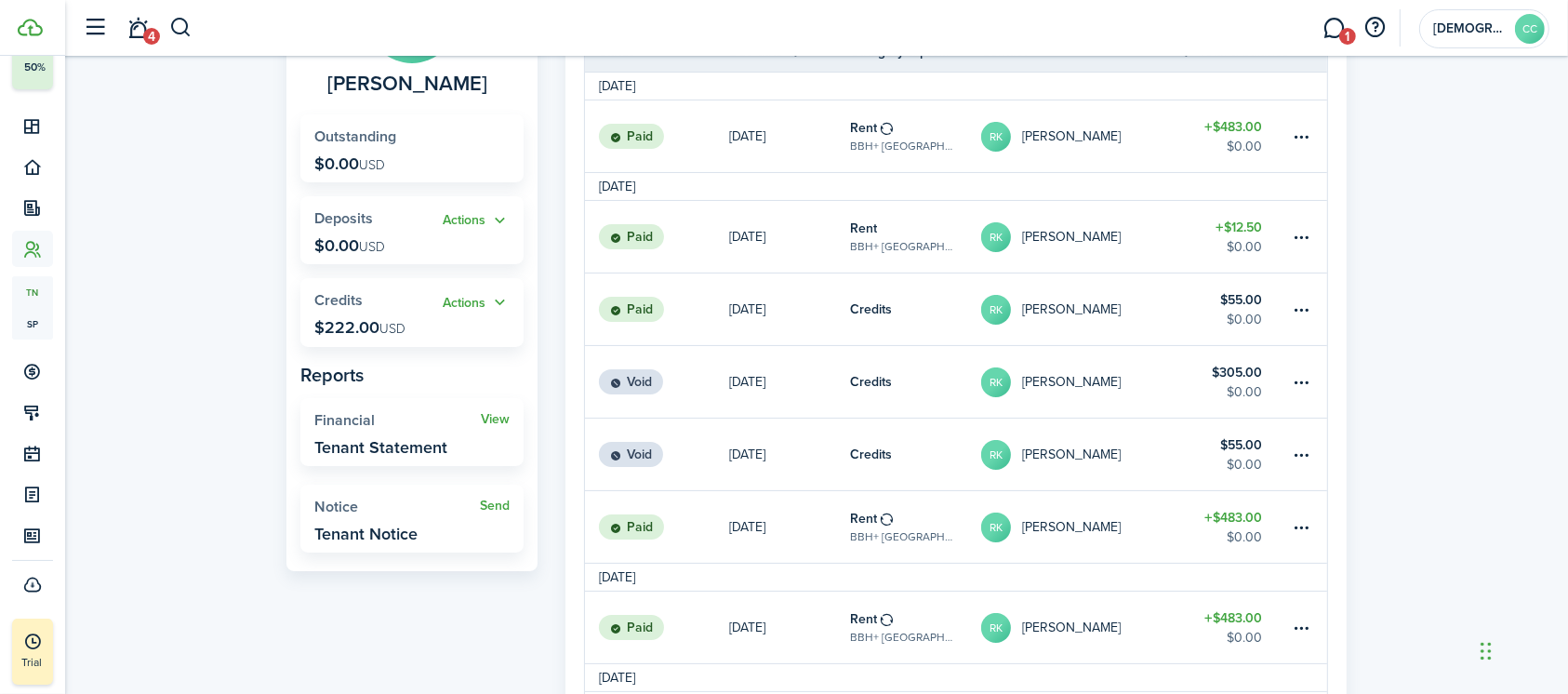
click at [922, 393] on link "Credits" at bounding box center [915, 382] width 131 height 72
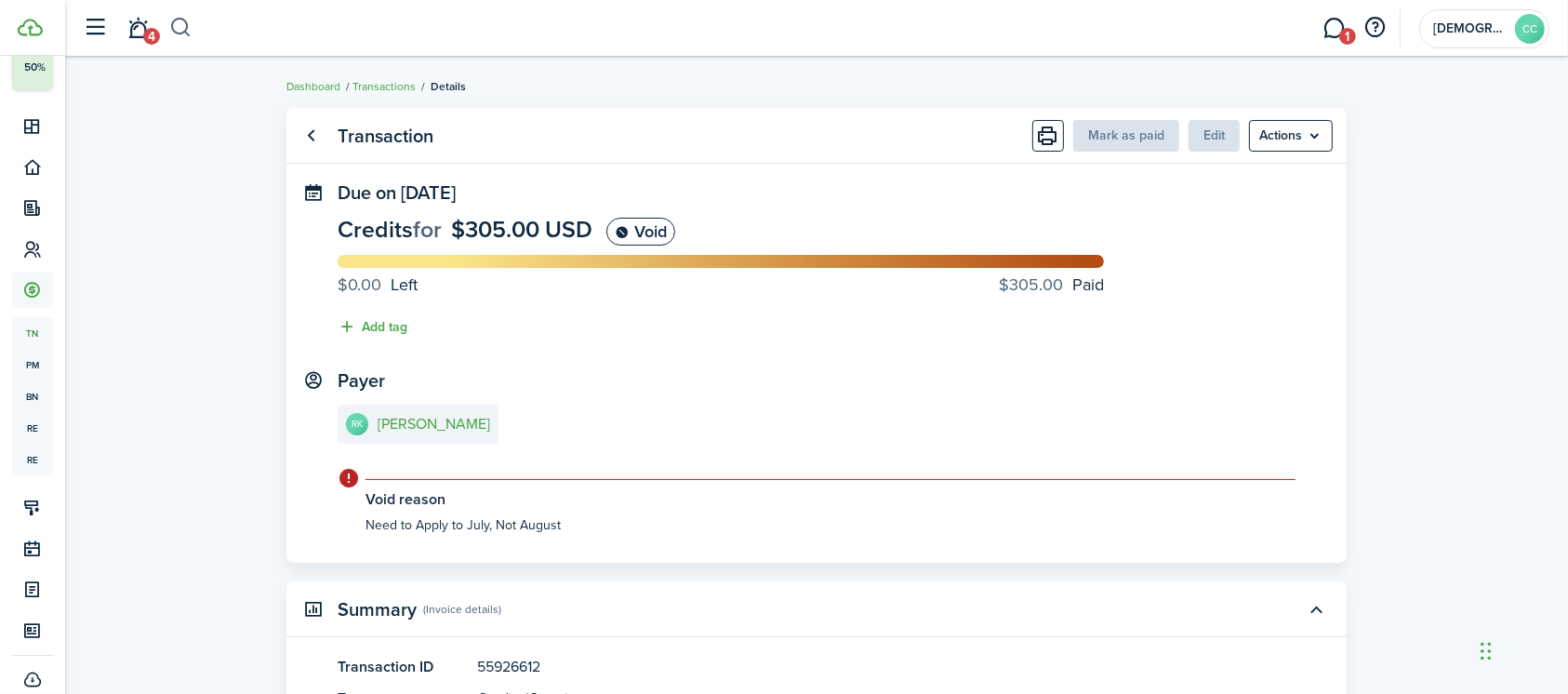
click at [183, 32] on button "button" at bounding box center [181, 27] width 23 height 32
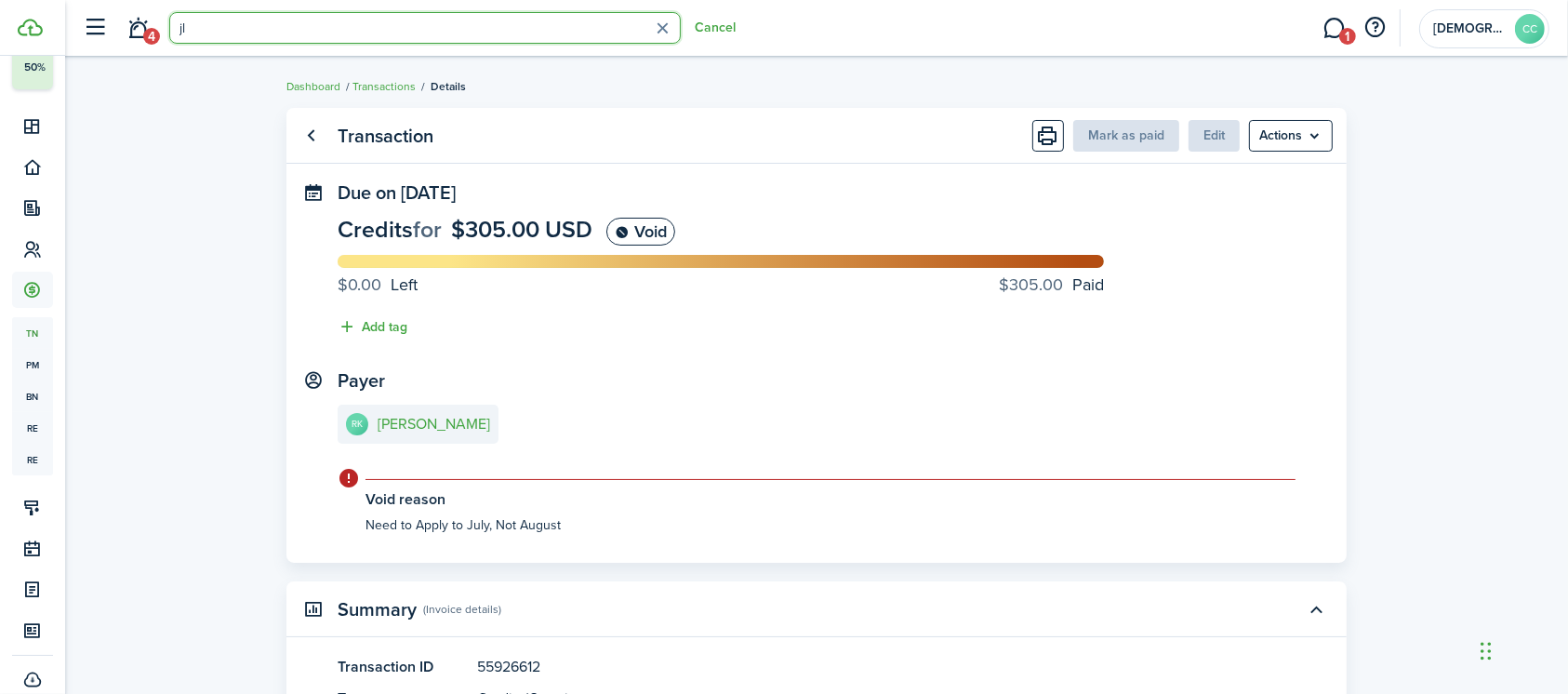
type input "j"
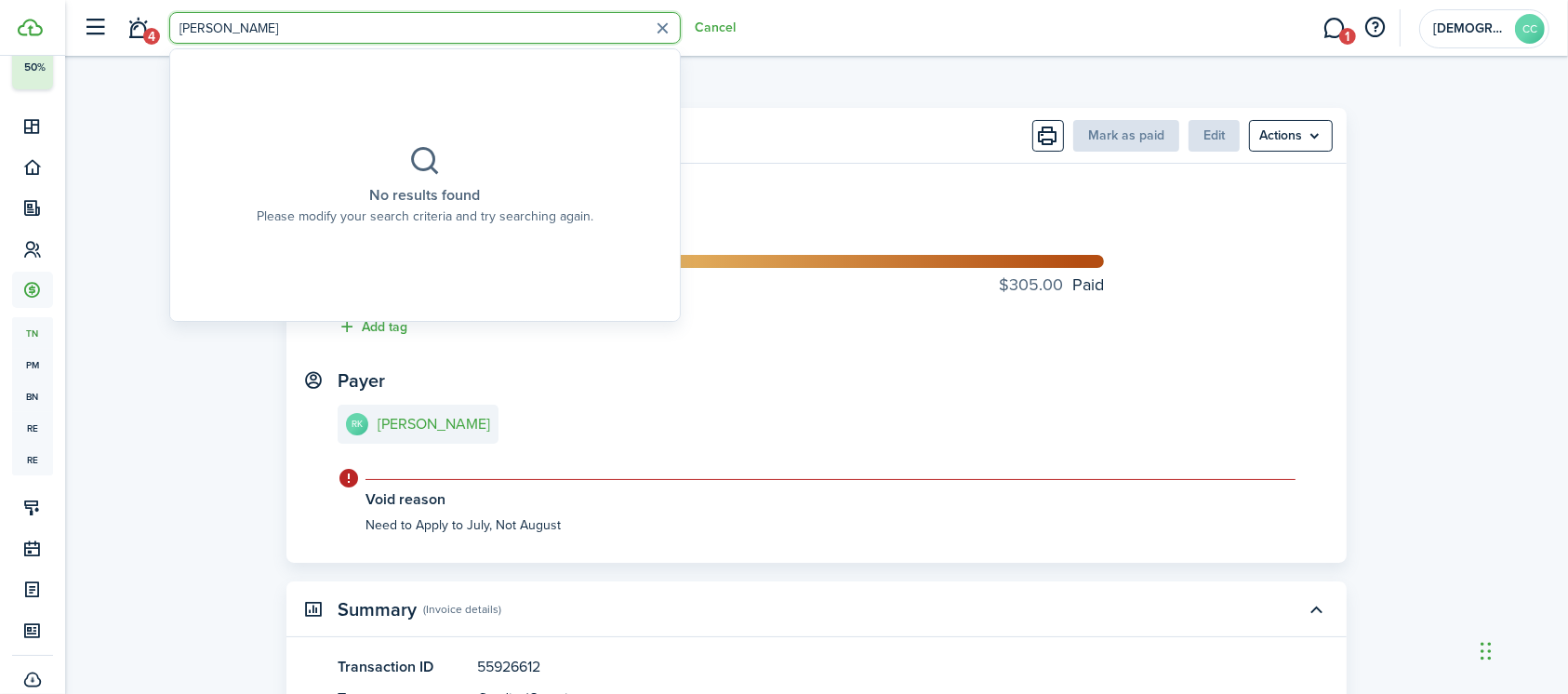
type input "[PERSON_NAME]"
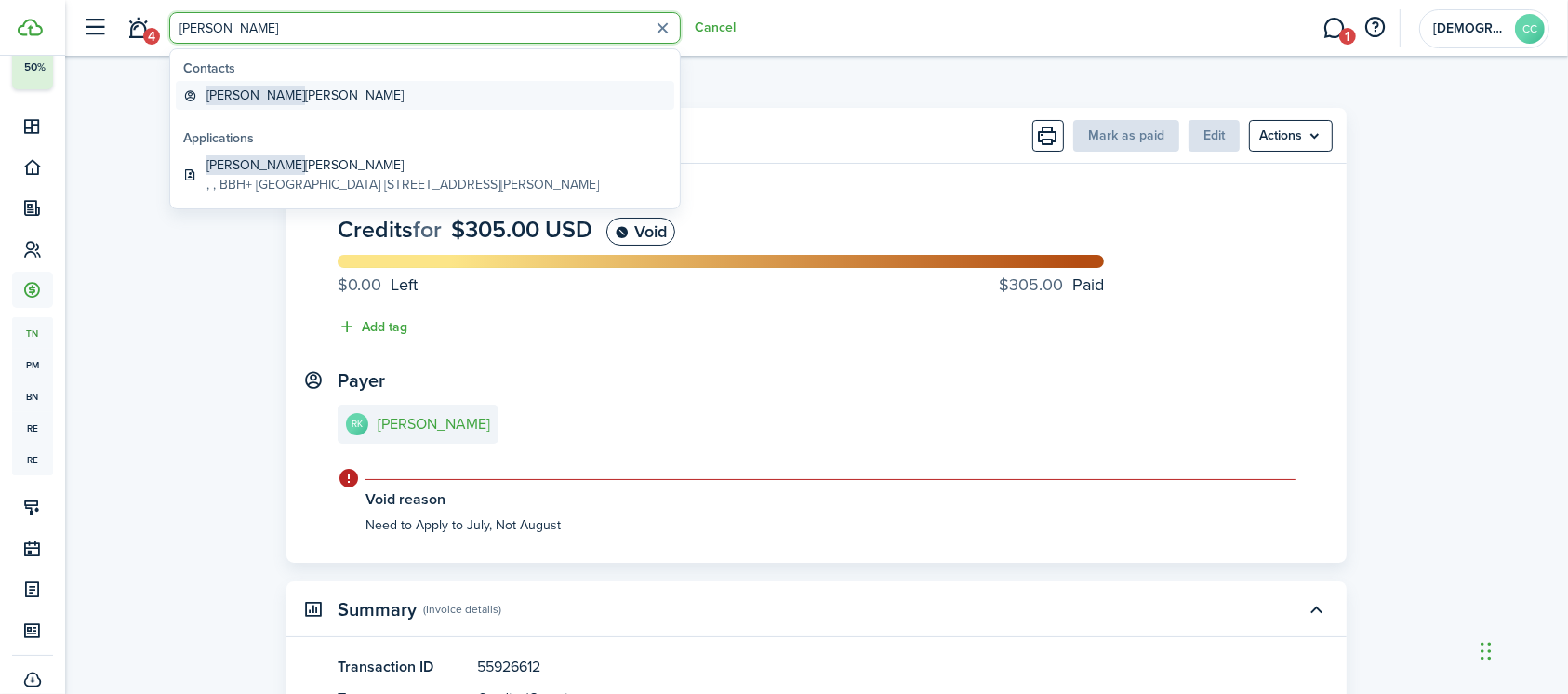
click at [250, 99] on global-search-item-title "[PERSON_NAME]" at bounding box center [304, 95] width 197 height 19
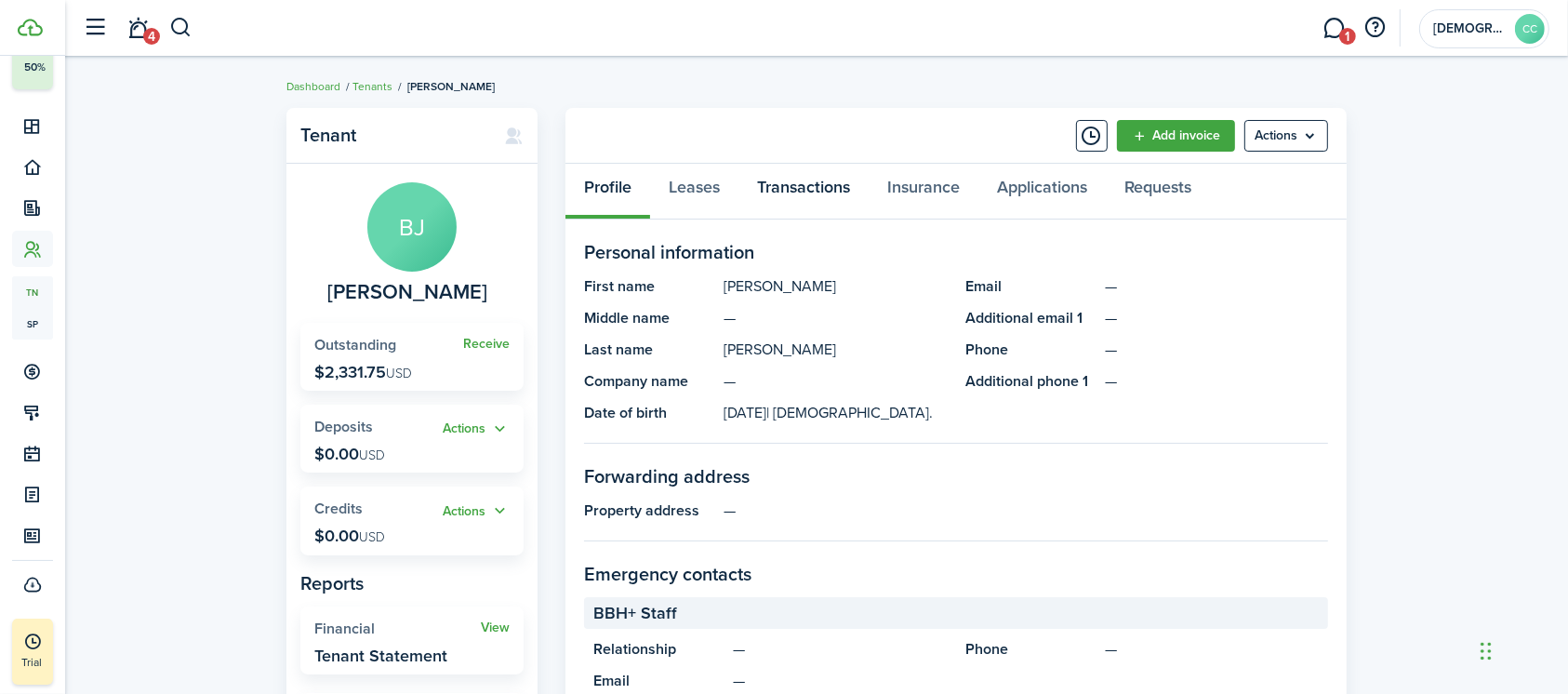
click at [797, 183] on link "Transactions" at bounding box center [803, 191] width 130 height 55
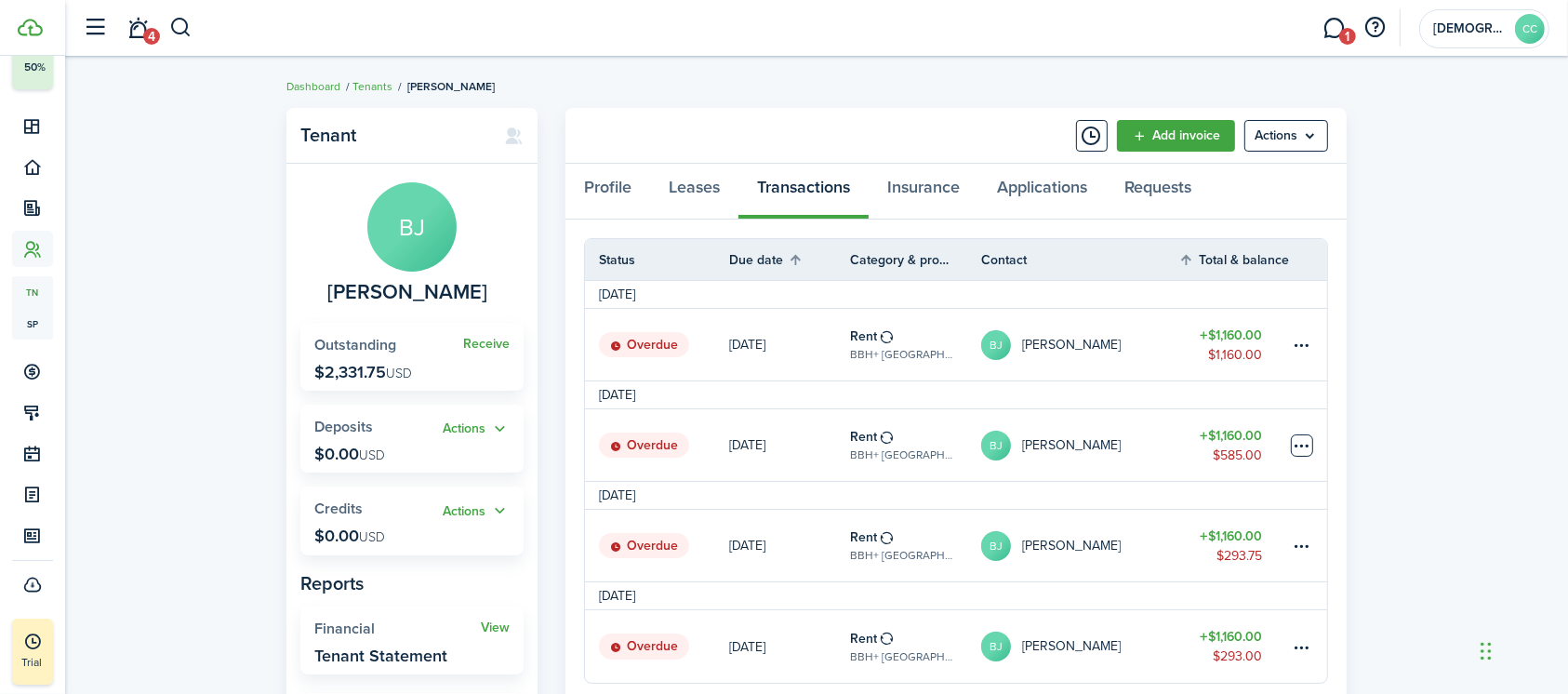
click at [1302, 446] on table-menu-btn-icon at bounding box center [1301, 445] width 22 height 22
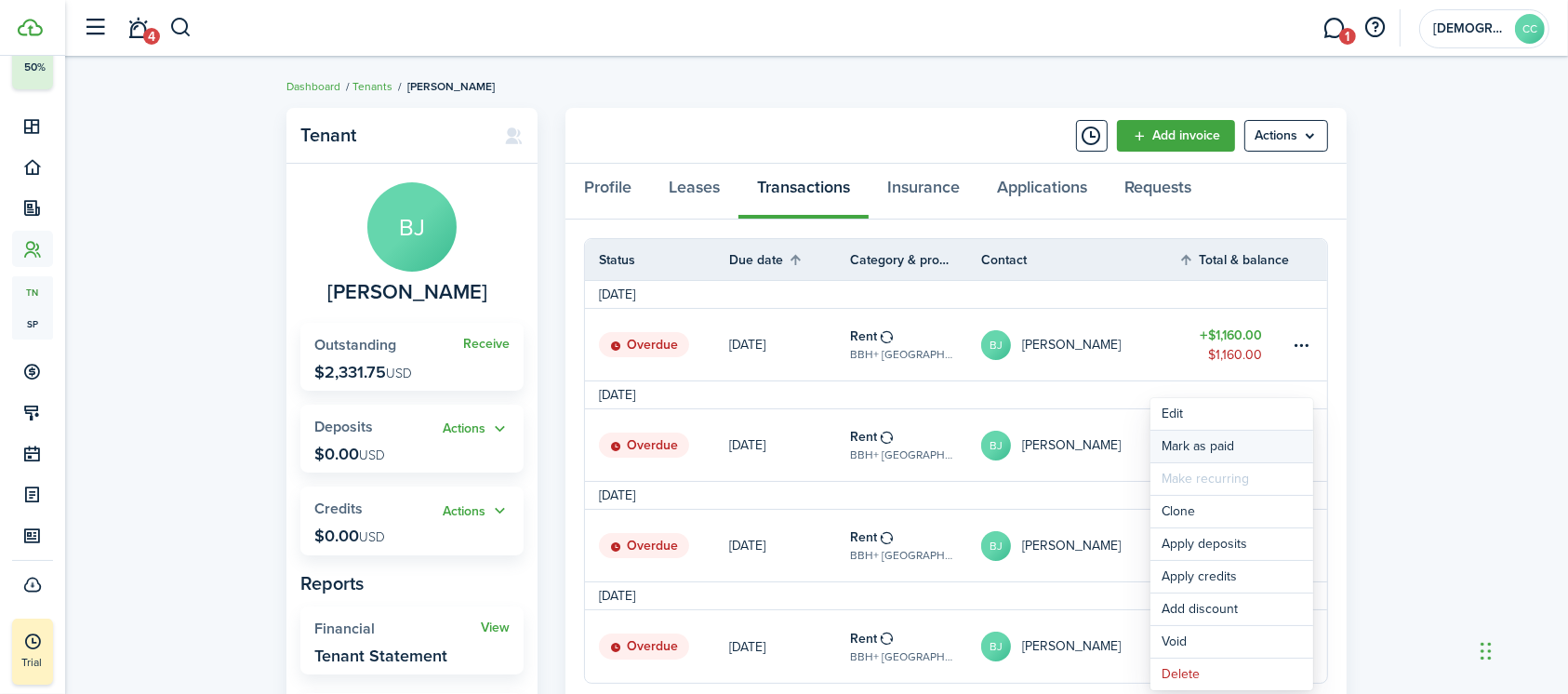
click at [1219, 444] on link "Mark as paid" at bounding box center [1231, 446] width 162 height 32
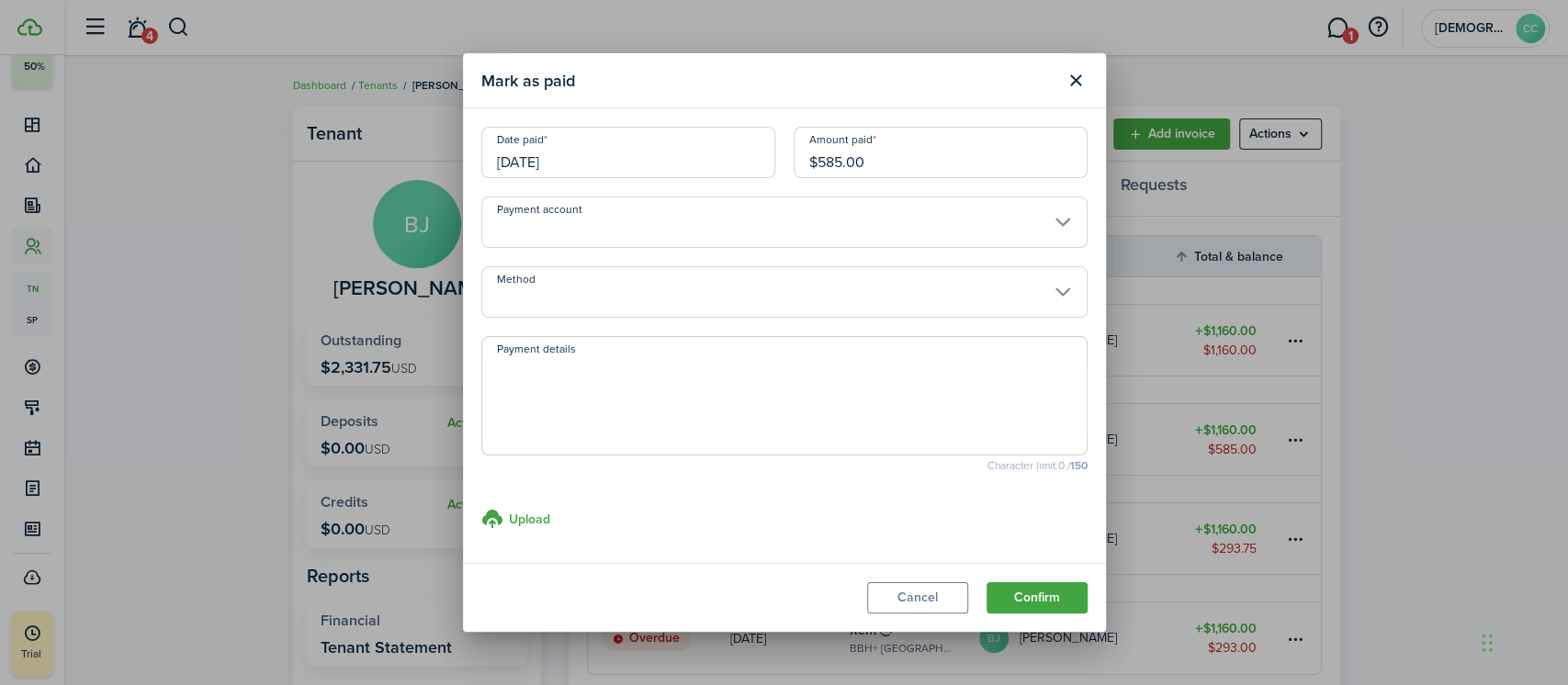
click at [576, 154] on input "[DATE]" at bounding box center [629, 153] width 294 height 52
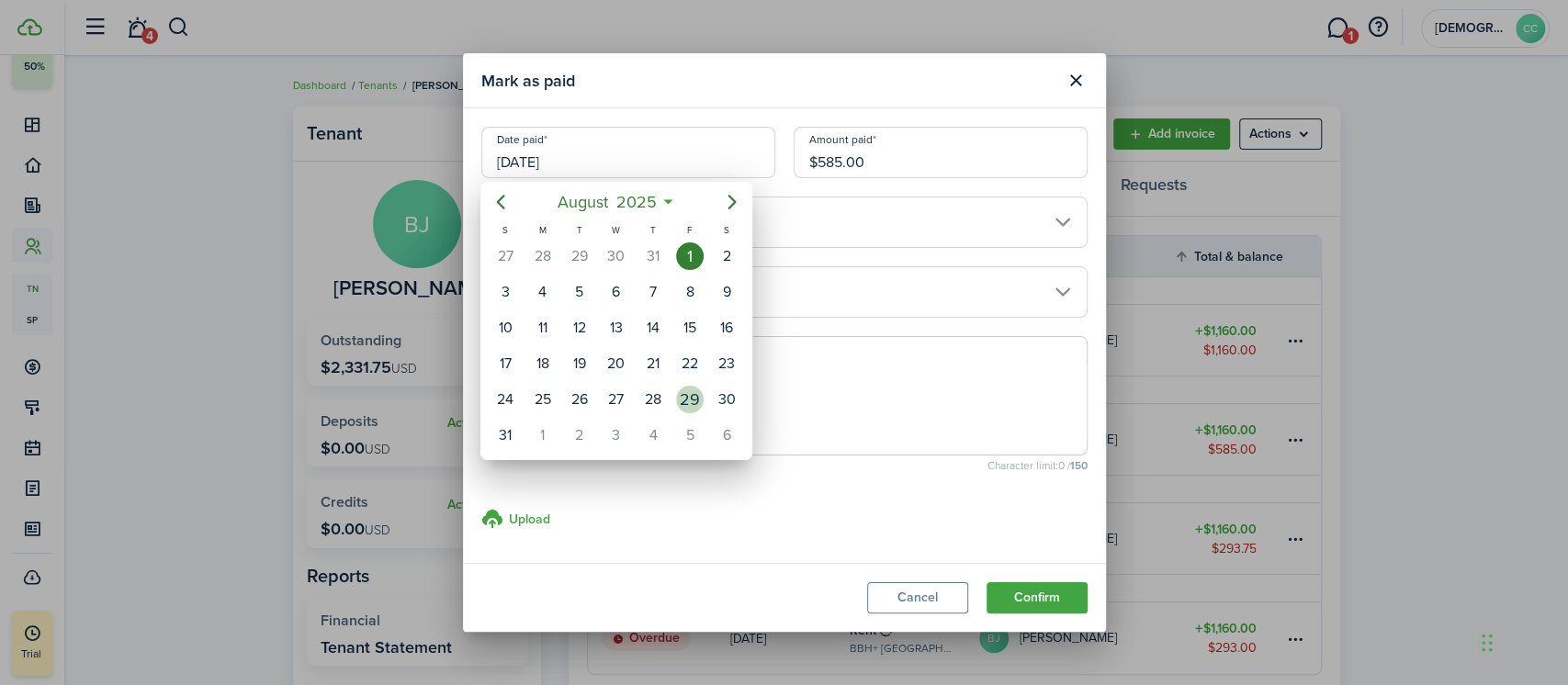
click at [684, 392] on div "29" at bounding box center [689, 399] width 28 height 28
type input "[DATE]"
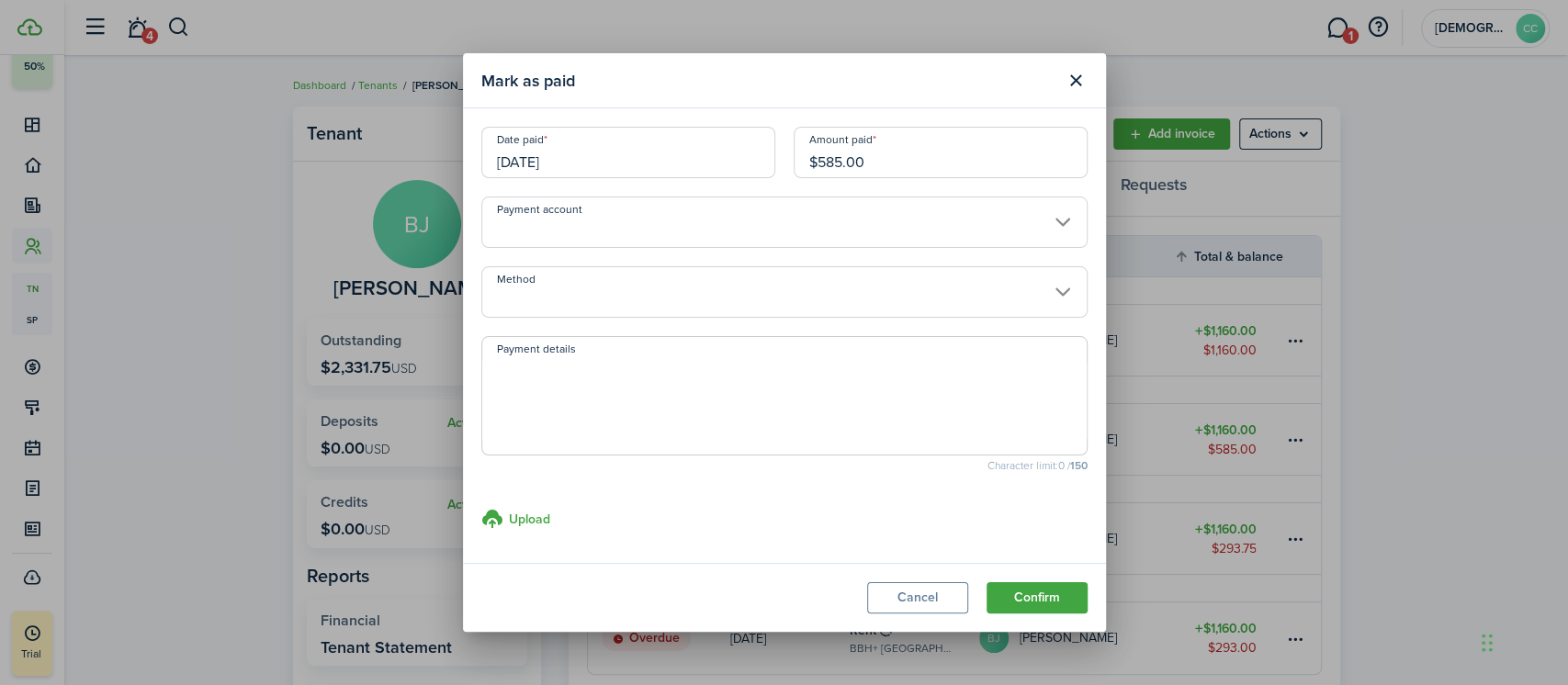
click at [588, 290] on input "Method" at bounding box center [785, 293] width 606 height 52
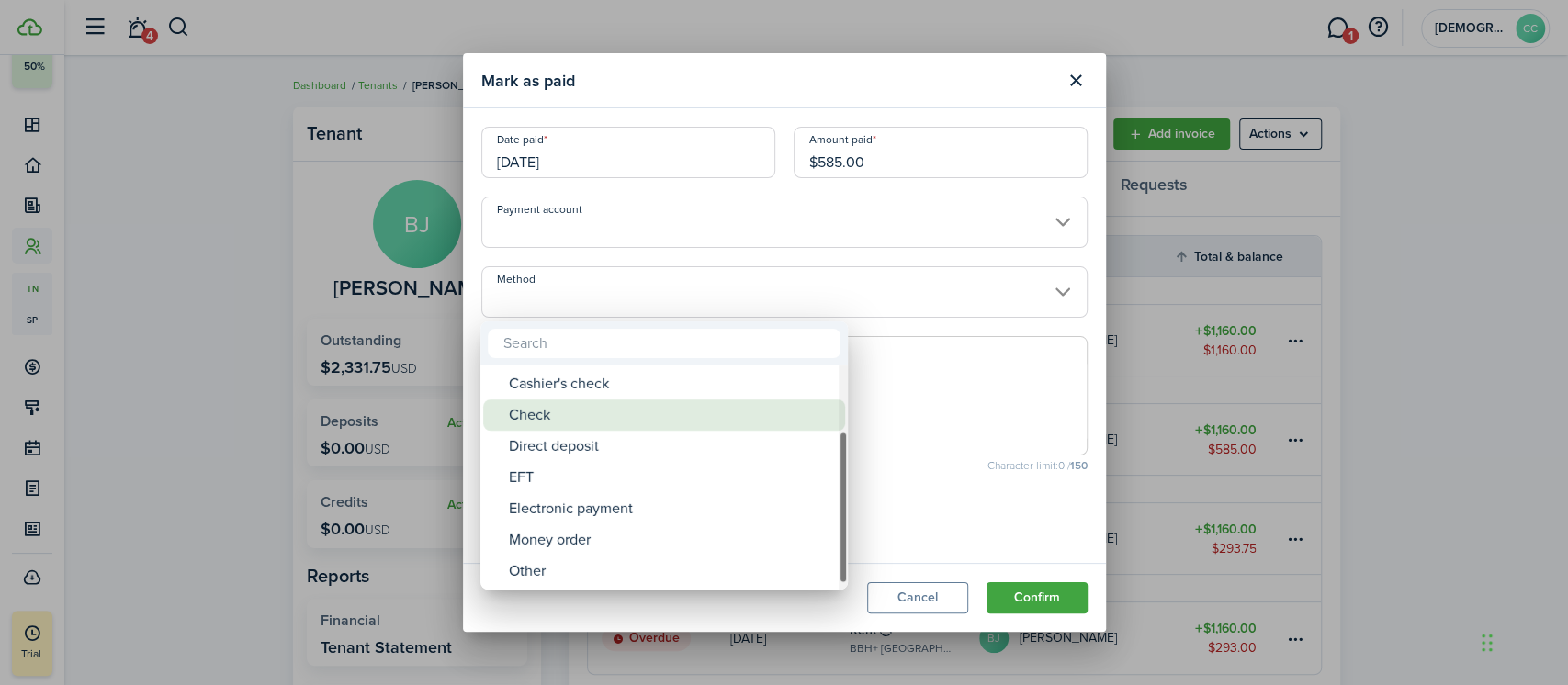
click at [572, 547] on div "Money order" at bounding box center [671, 540] width 325 height 32
type input "Money order"
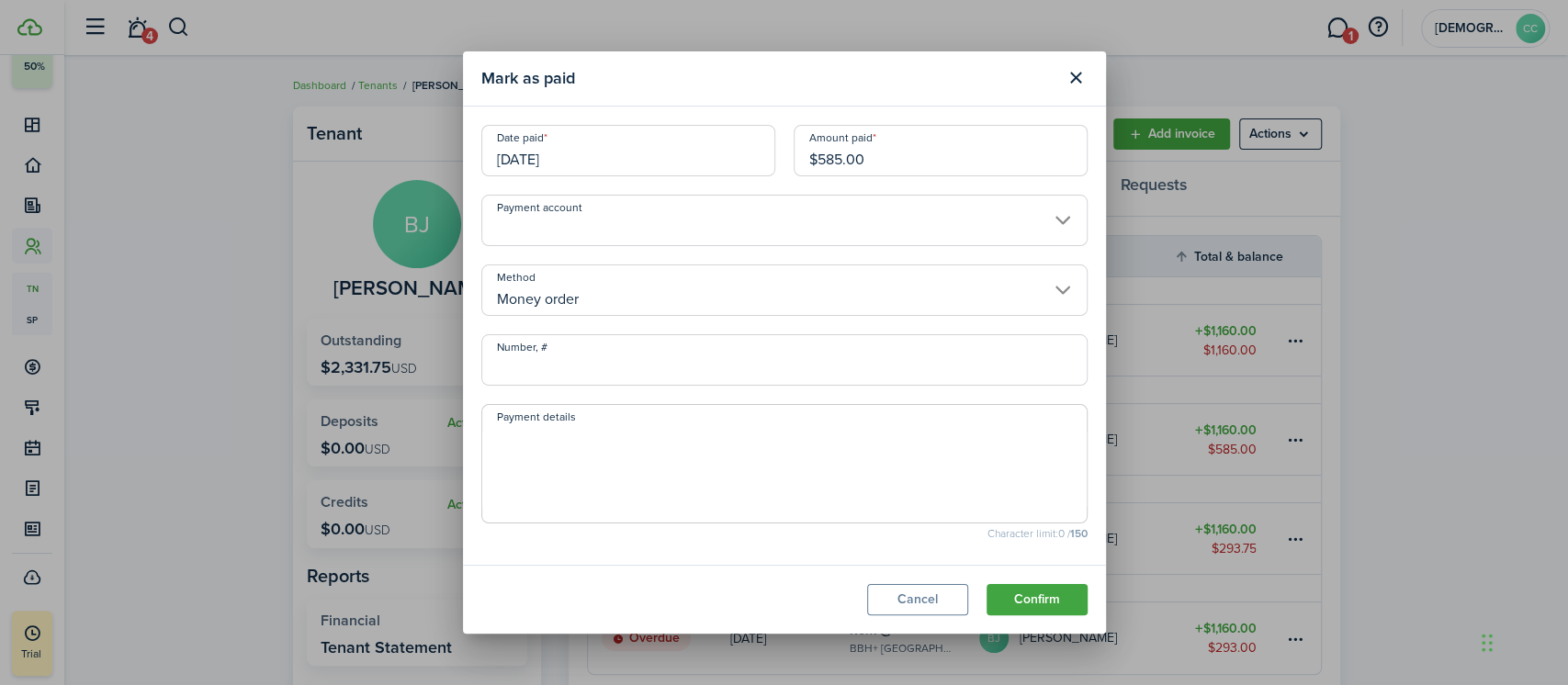
click at [573, 370] on input "Number, #" at bounding box center [785, 360] width 606 height 52
type input "702275"
click at [1055, 601] on button "Confirm" at bounding box center [1036, 600] width 101 height 32
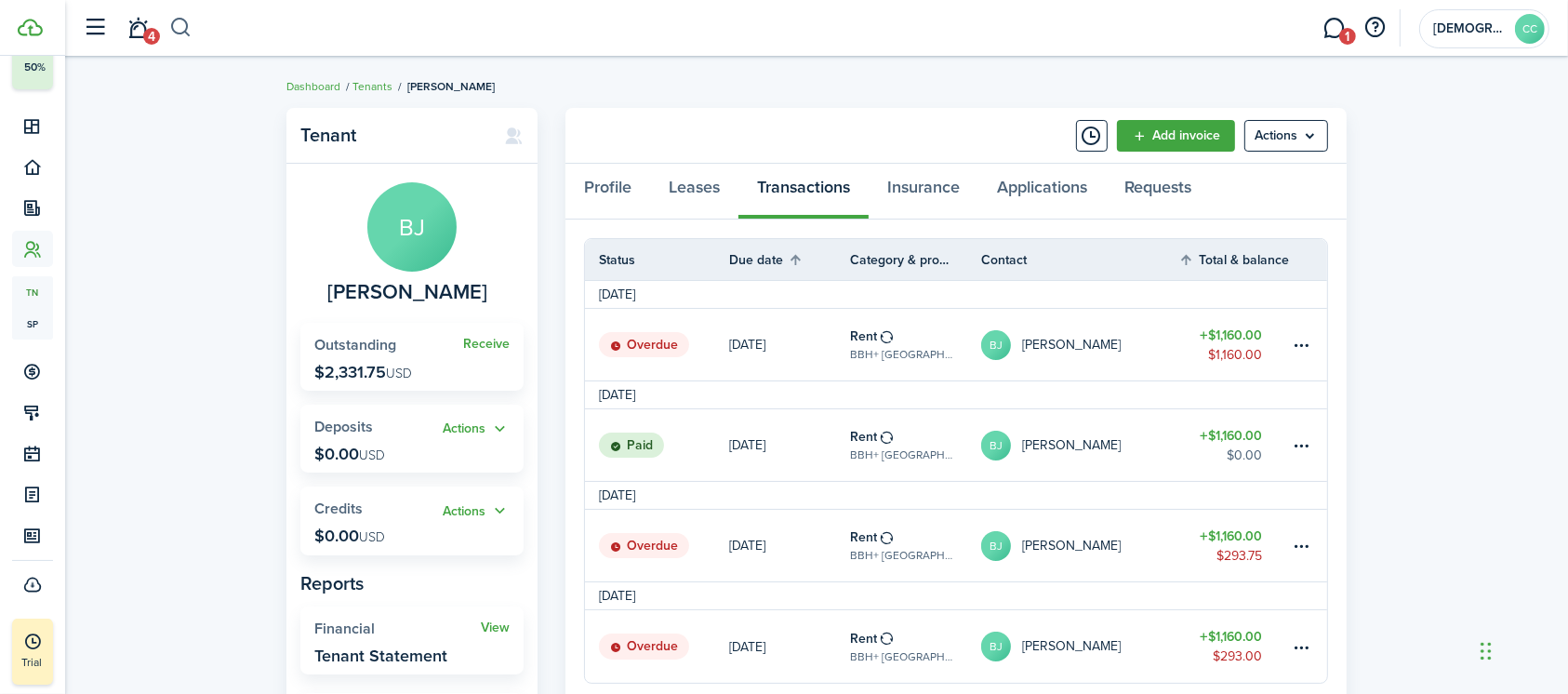
click at [181, 23] on button "button" at bounding box center [181, 27] width 23 height 32
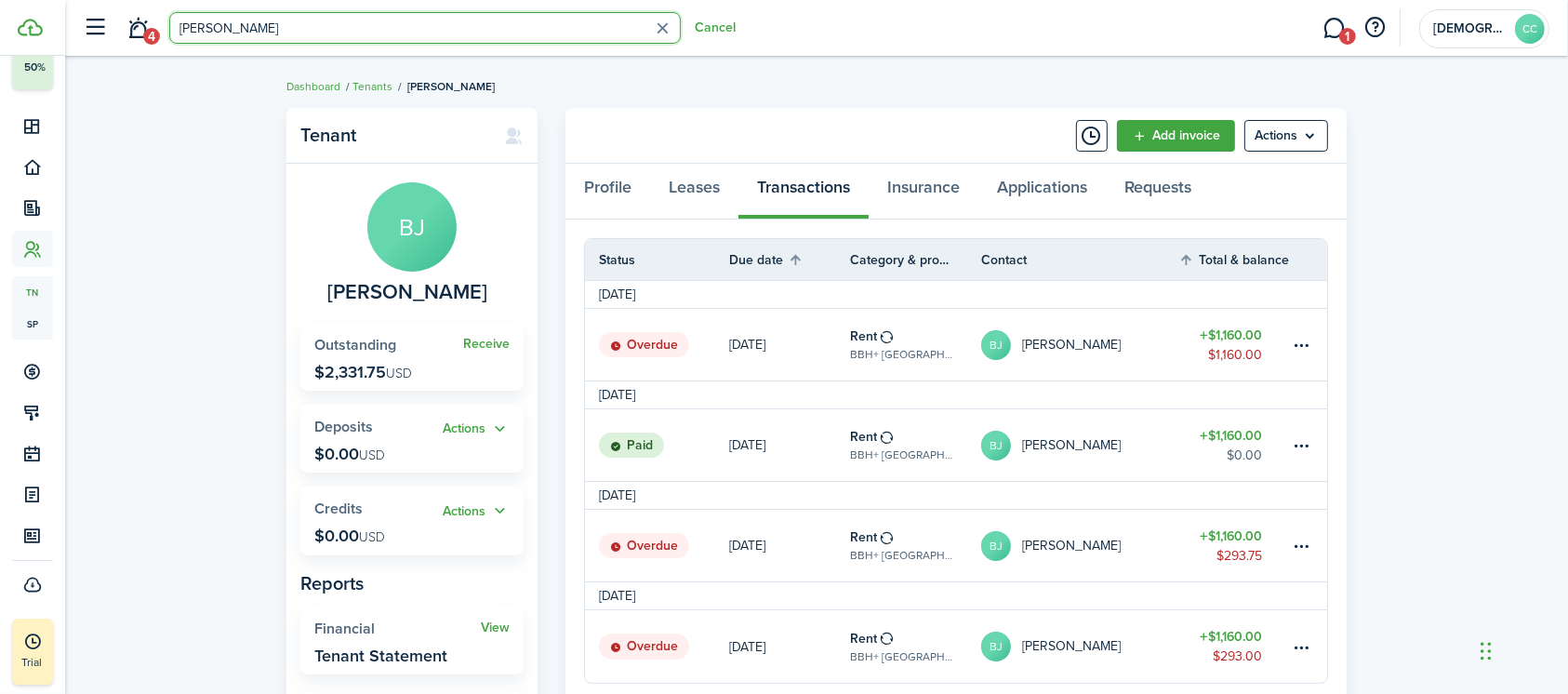
type input "[PERSON_NAME]"
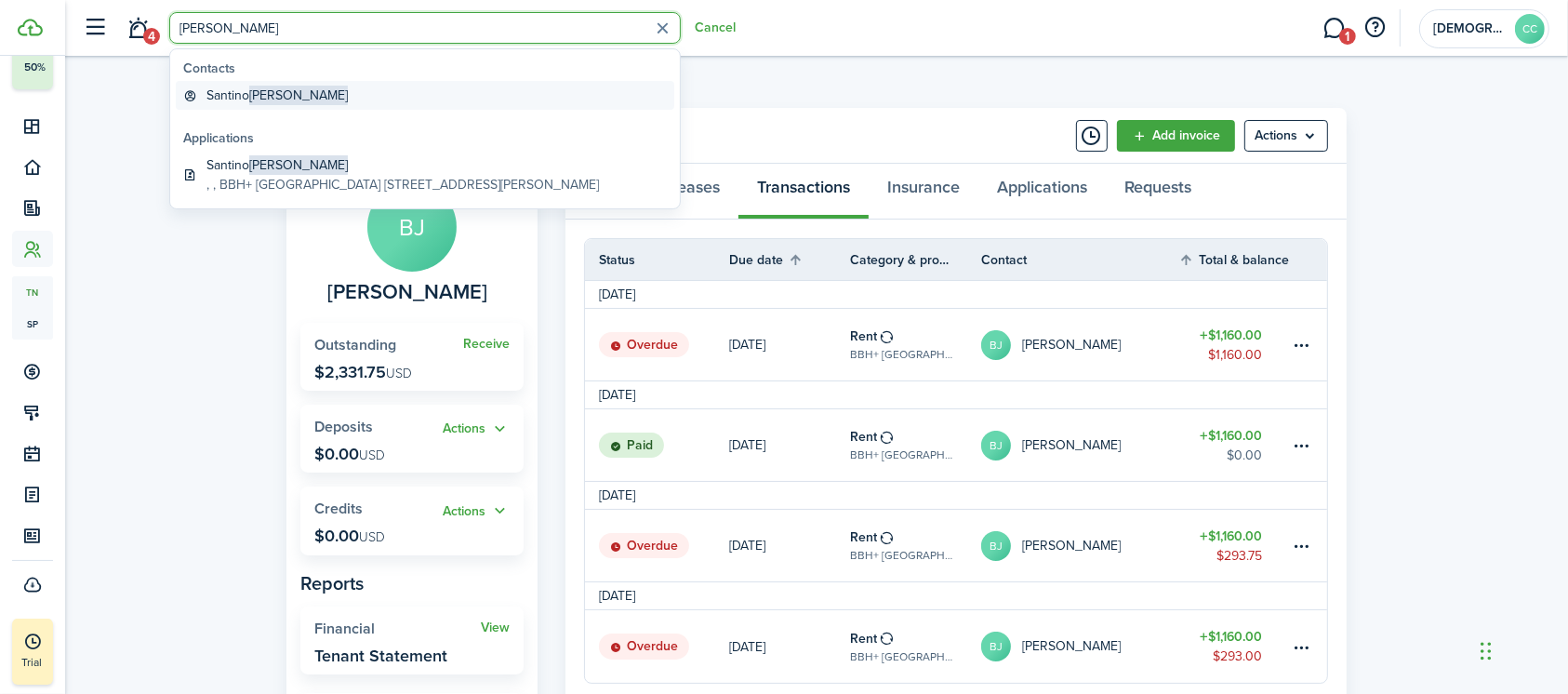
click at [249, 90] on global-search-item-title "[PERSON_NAME]" at bounding box center [276, 95] width 141 height 19
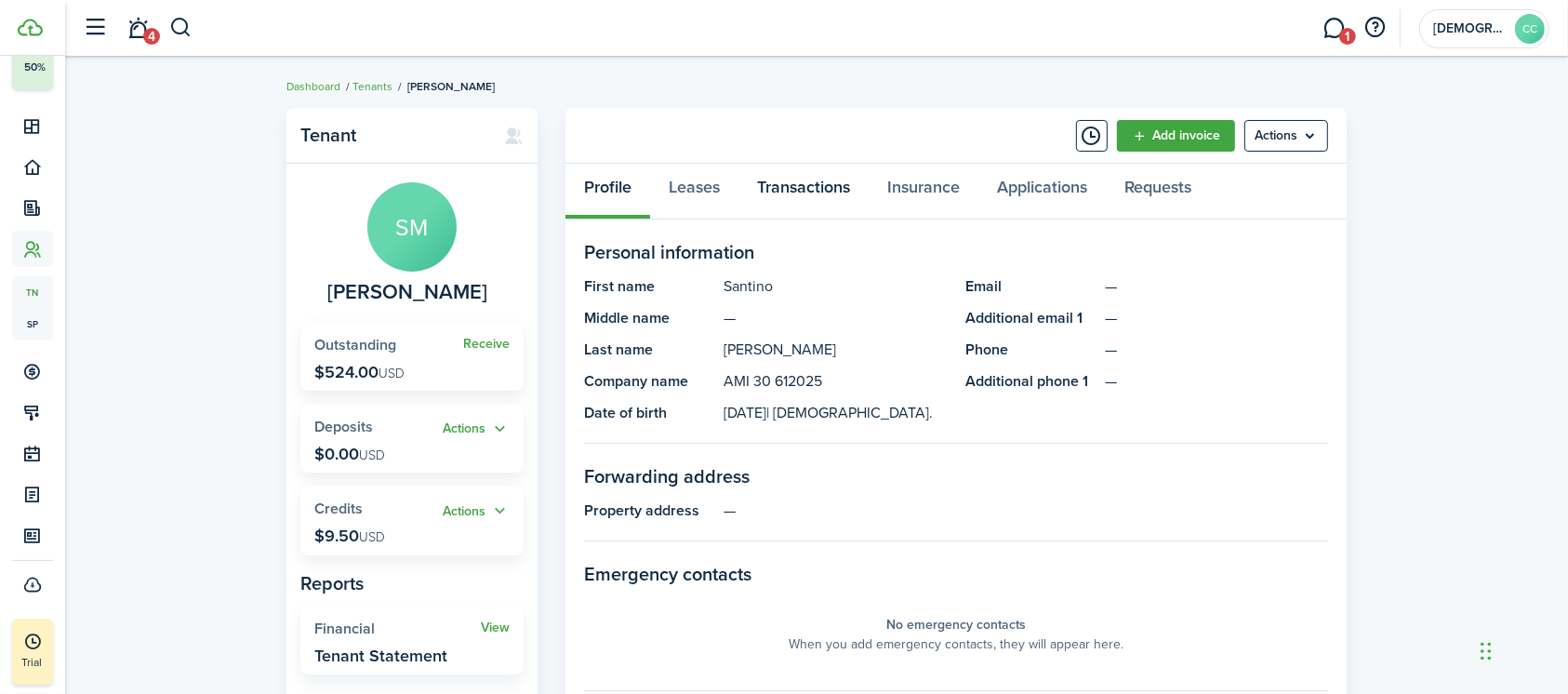
click at [833, 187] on link "Transactions" at bounding box center [803, 191] width 130 height 55
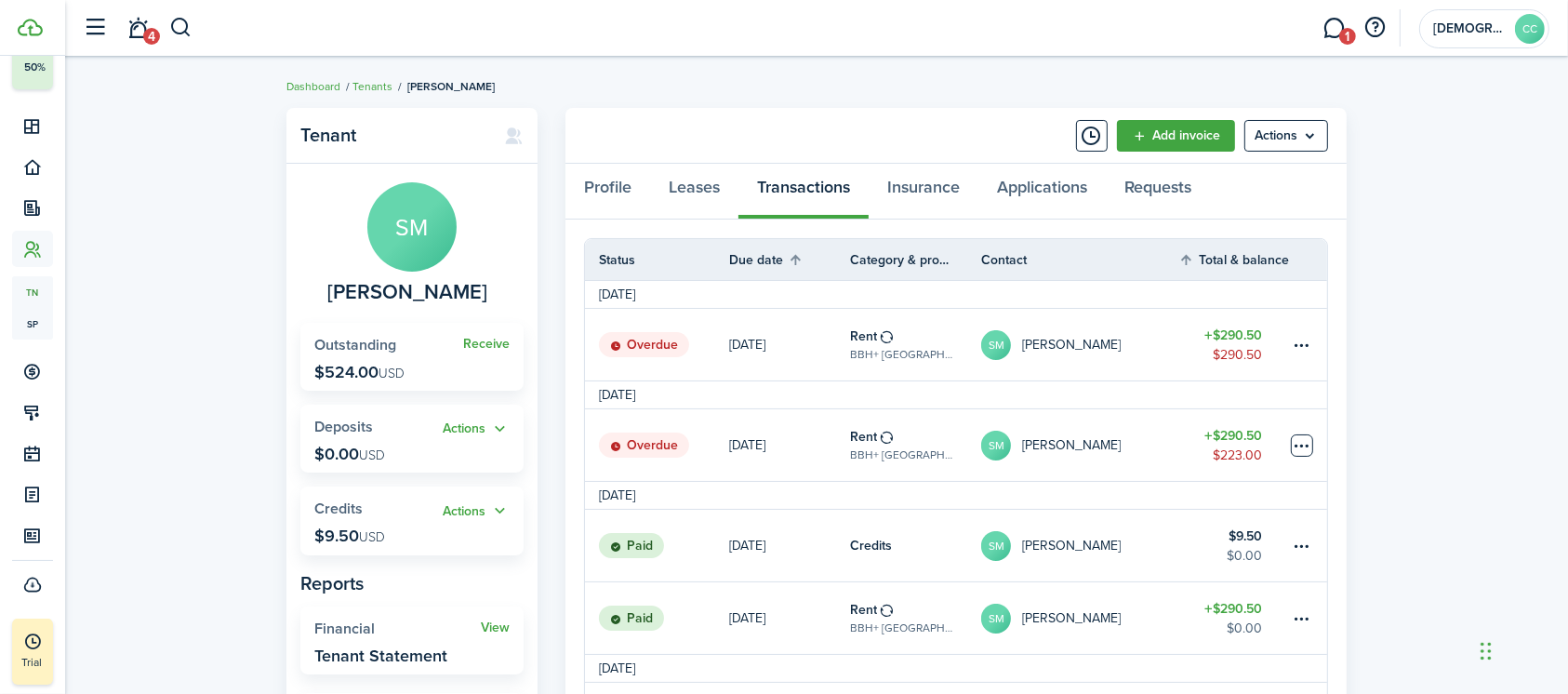
click at [1306, 447] on table-menu-btn-icon at bounding box center [1301, 445] width 22 height 22
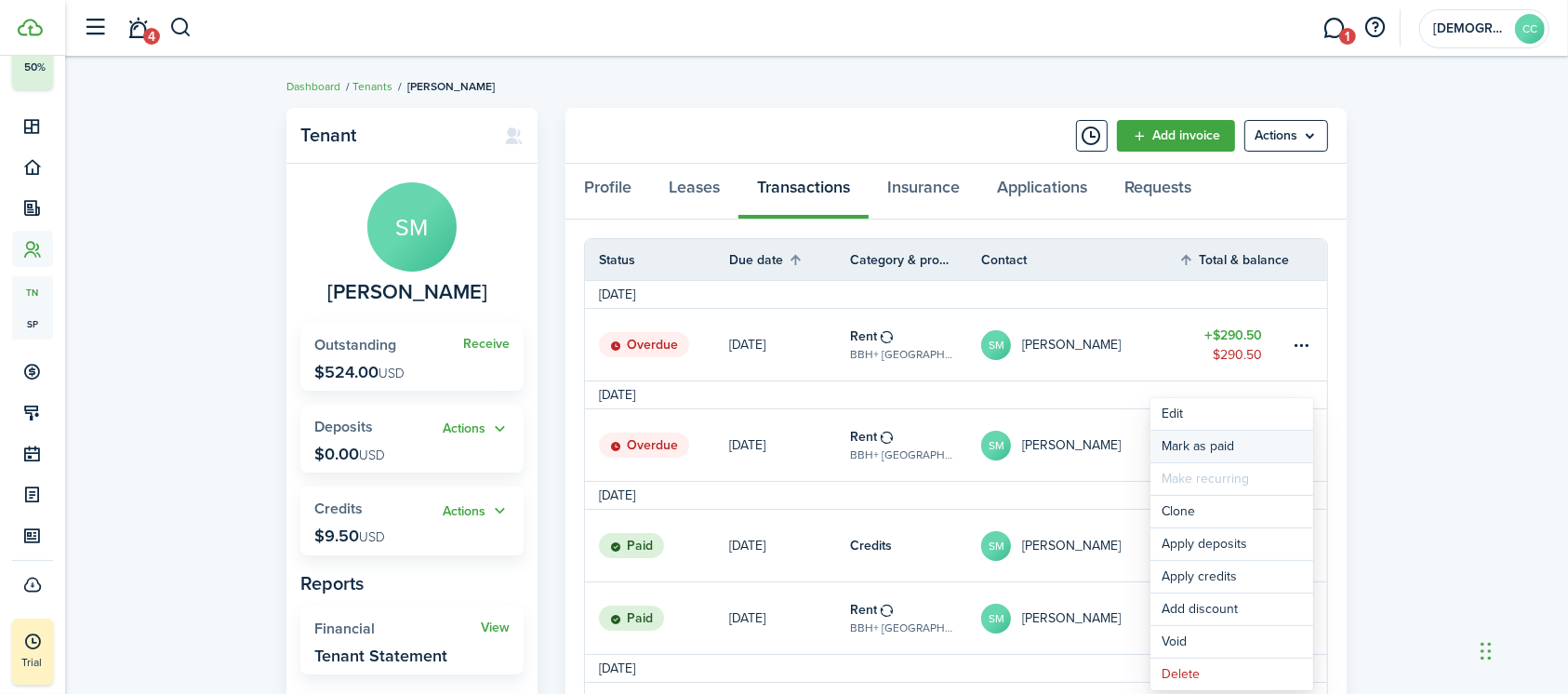
click at [1223, 446] on link "Mark as paid" at bounding box center [1231, 446] width 162 height 32
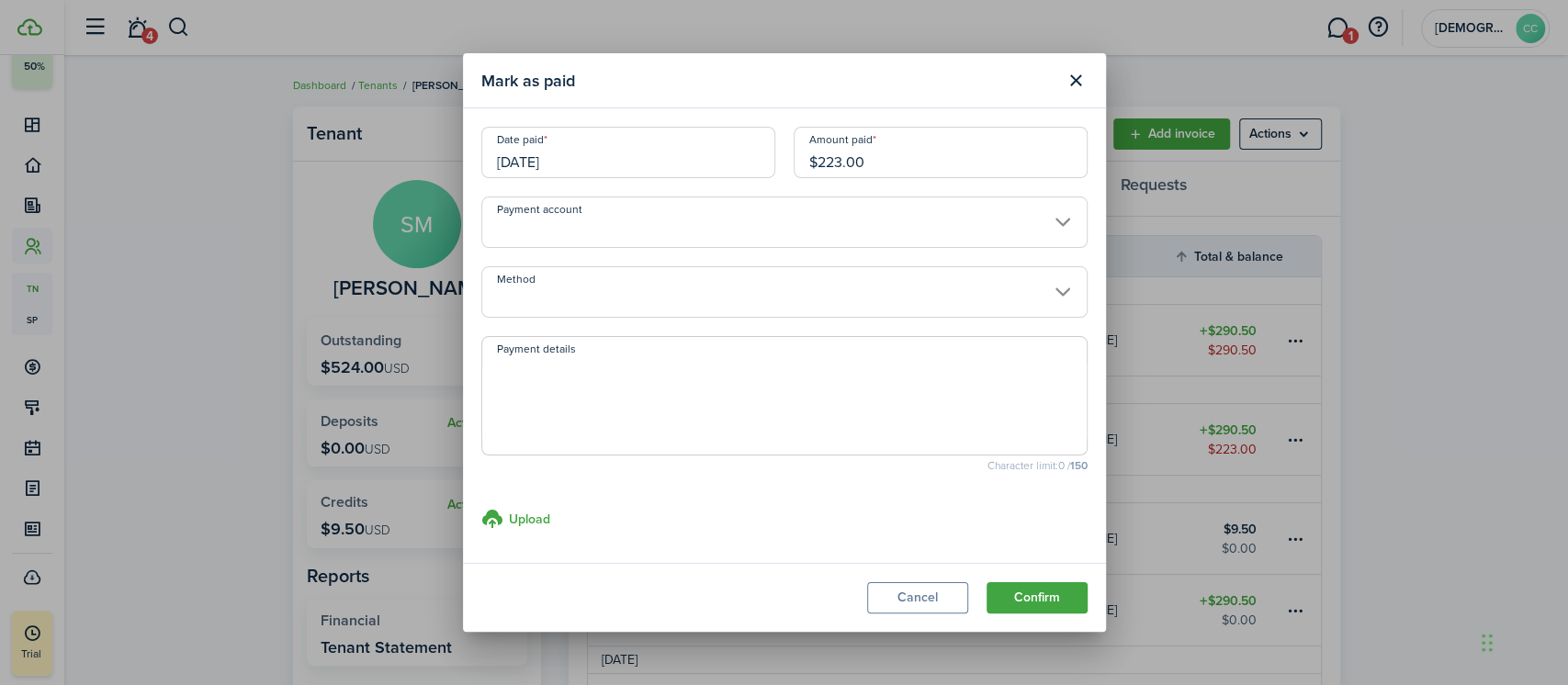
click at [639, 154] on input "[DATE]" at bounding box center [629, 153] width 294 height 52
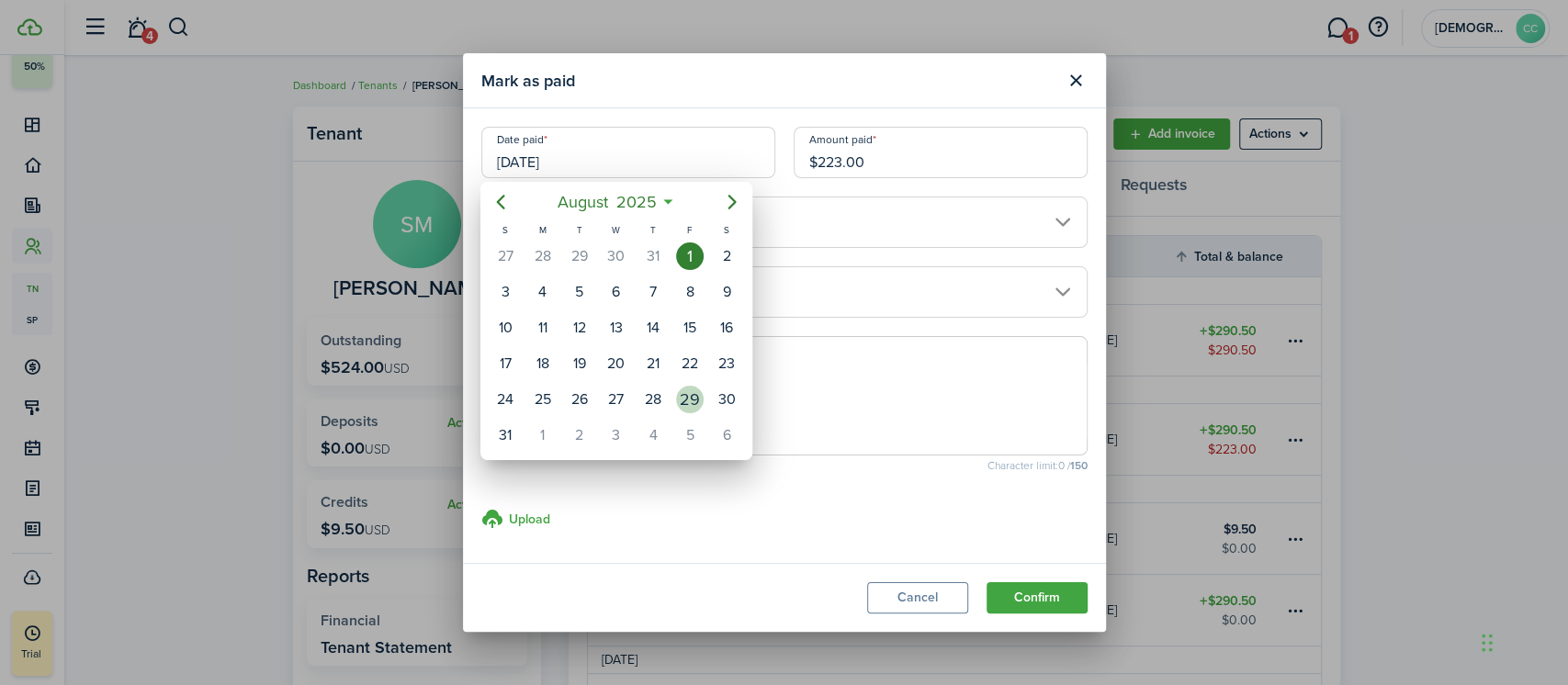
click at [691, 390] on div "29" at bounding box center [689, 399] width 28 height 28
type input "[DATE]"
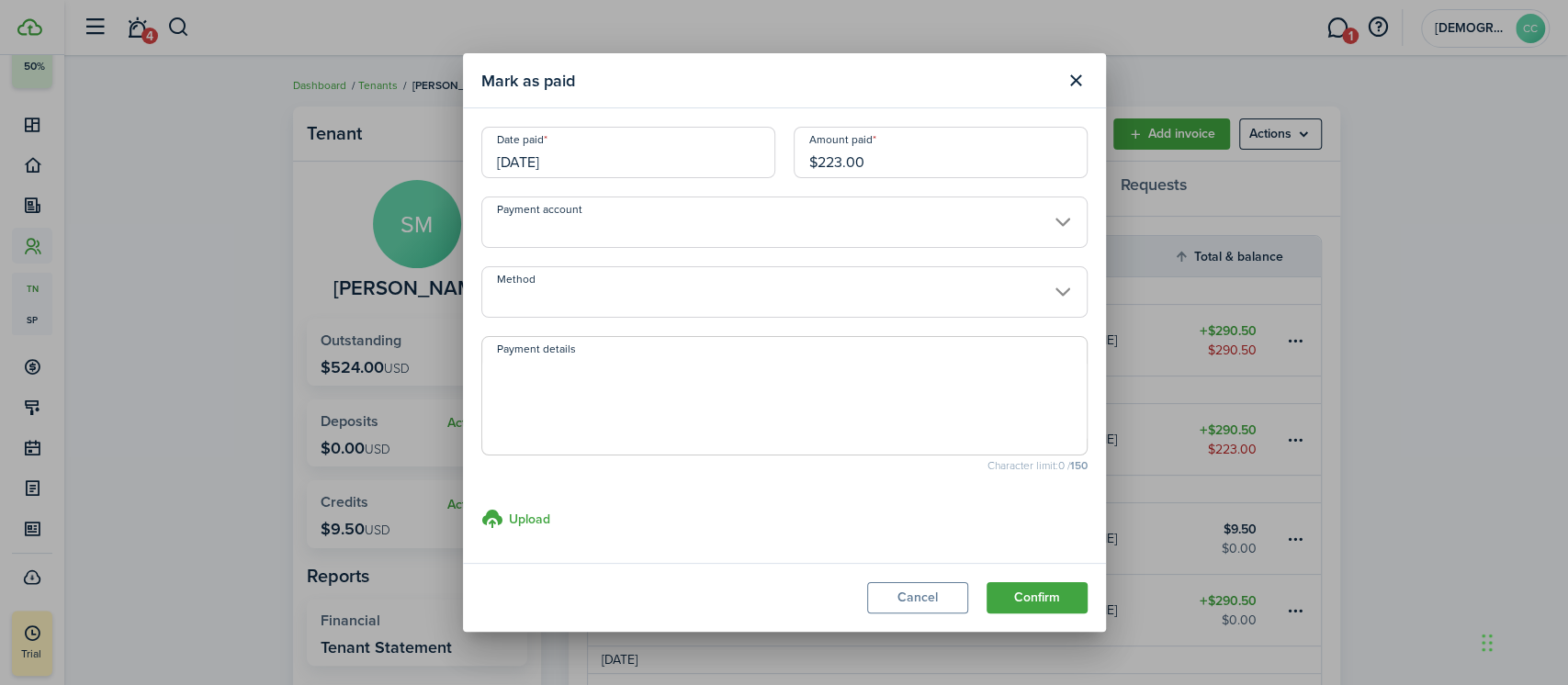
click at [884, 157] on input "$223.00" at bounding box center [940, 153] width 294 height 52
type input "$"
click at [786, 308] on input "Method" at bounding box center [785, 293] width 606 height 52
type input "$22.50"
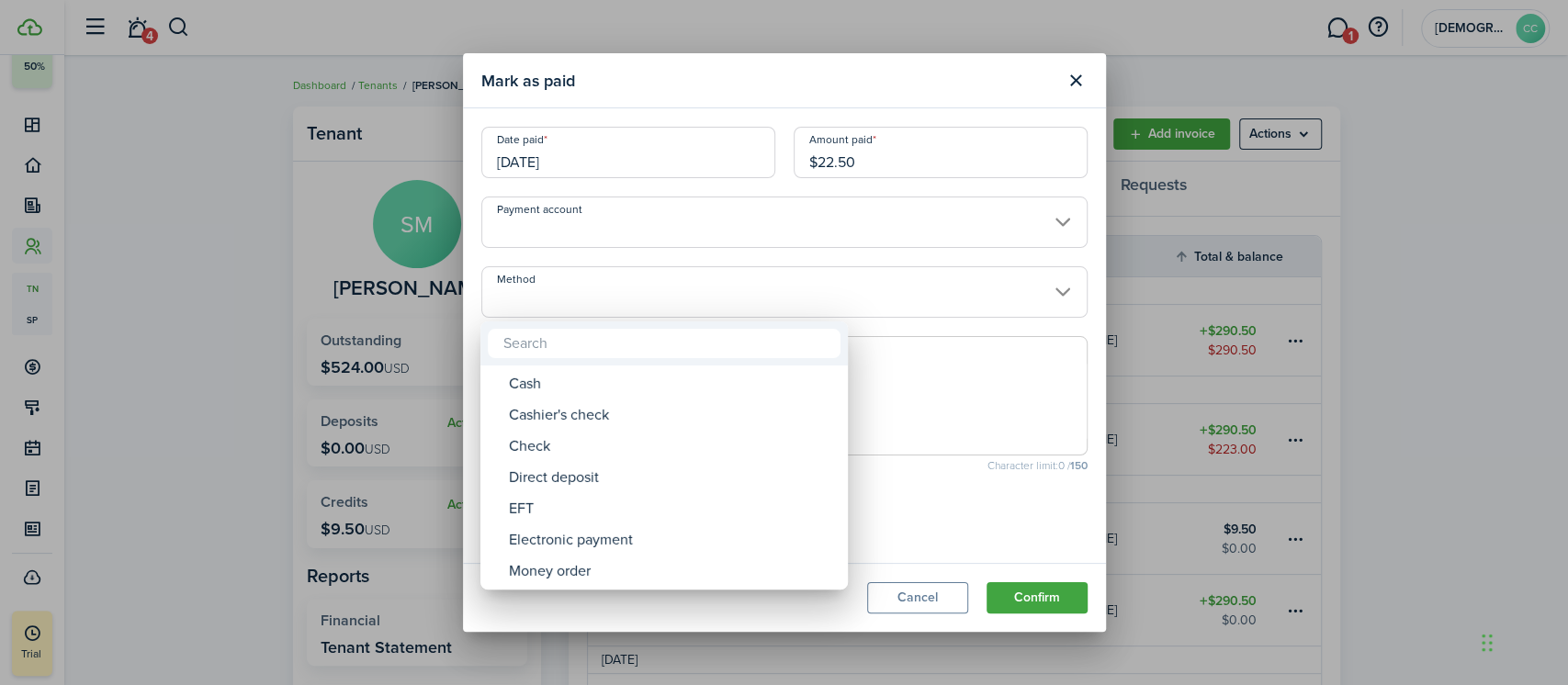
click at [585, 577] on div "Money order" at bounding box center [671, 571] width 325 height 32
type input "Money order"
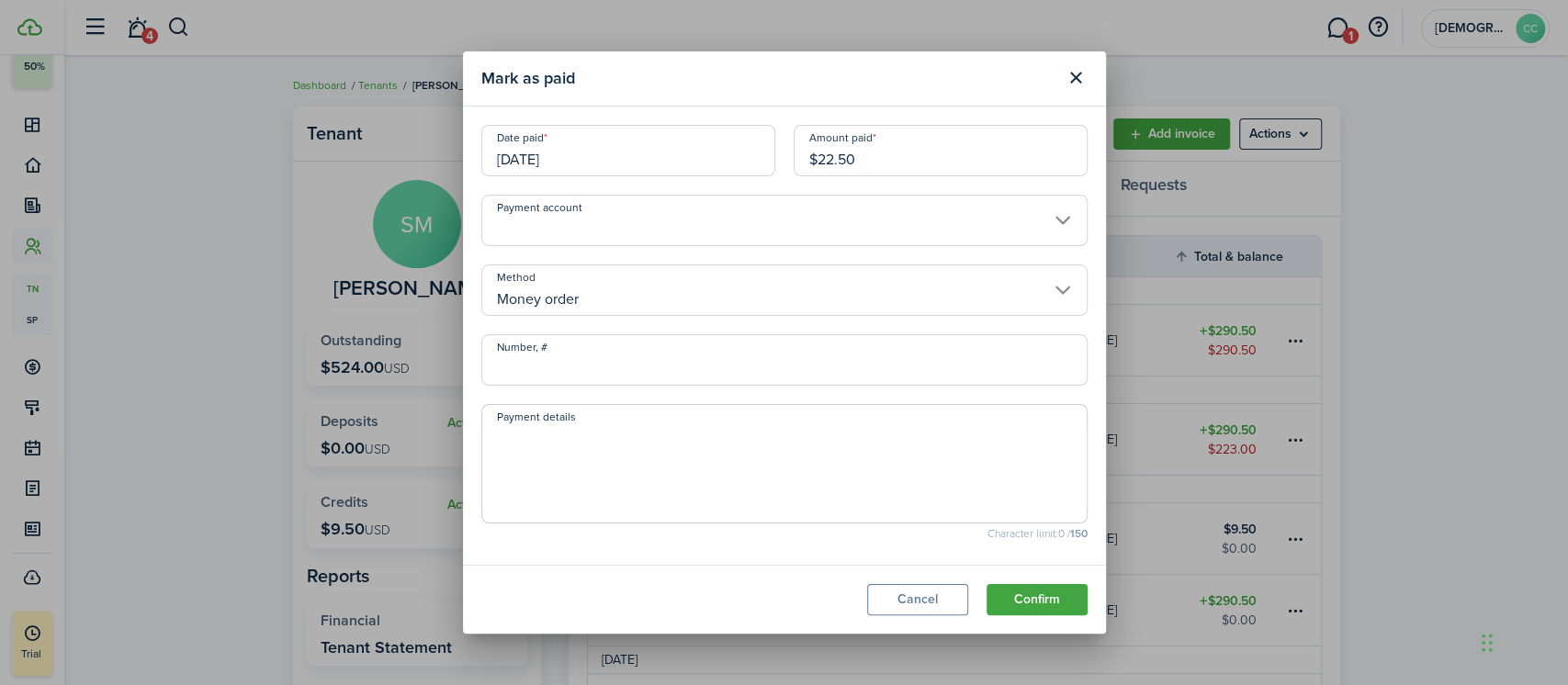
click at [604, 363] on input "Number, #" at bounding box center [785, 360] width 606 height 52
type input "702280"
click at [1059, 601] on button "Confirm" at bounding box center [1036, 600] width 101 height 32
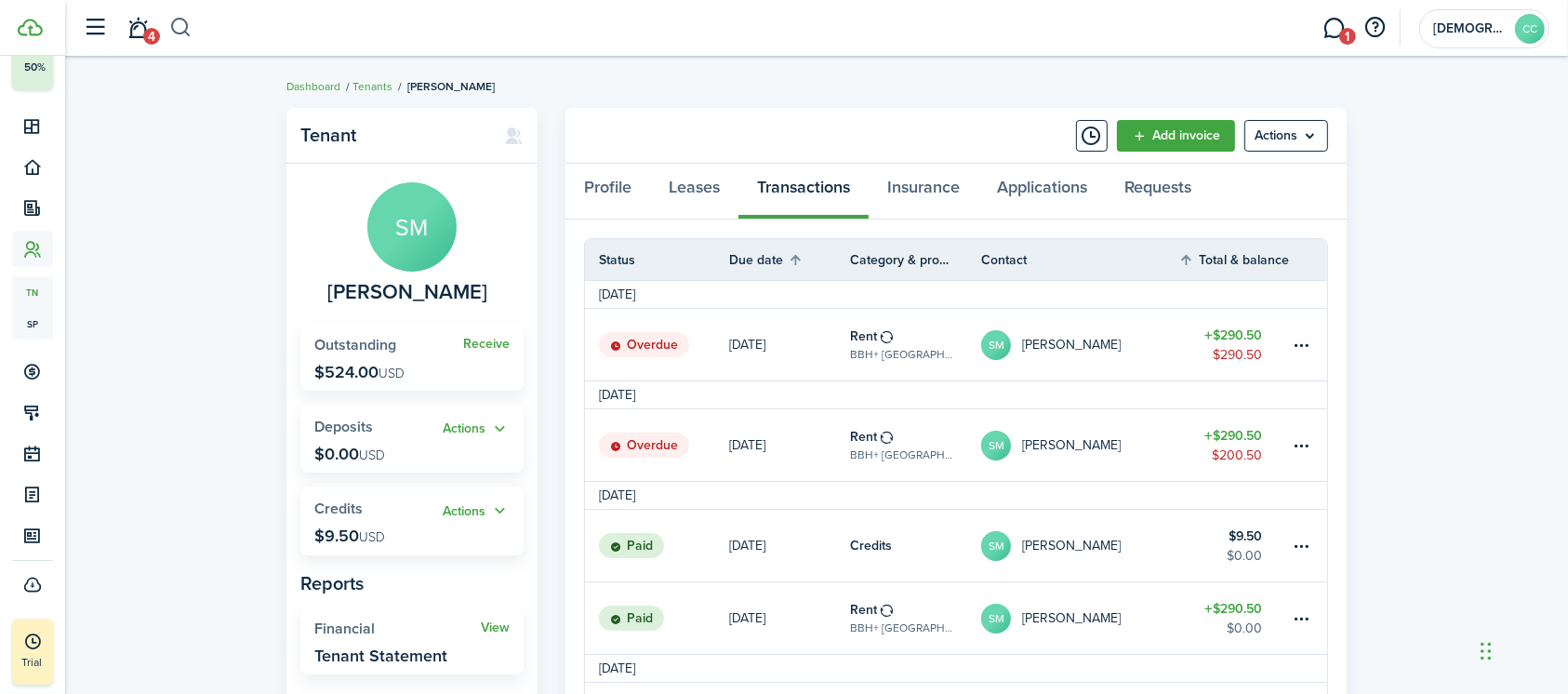
click at [185, 28] on button "button" at bounding box center [181, 27] width 23 height 32
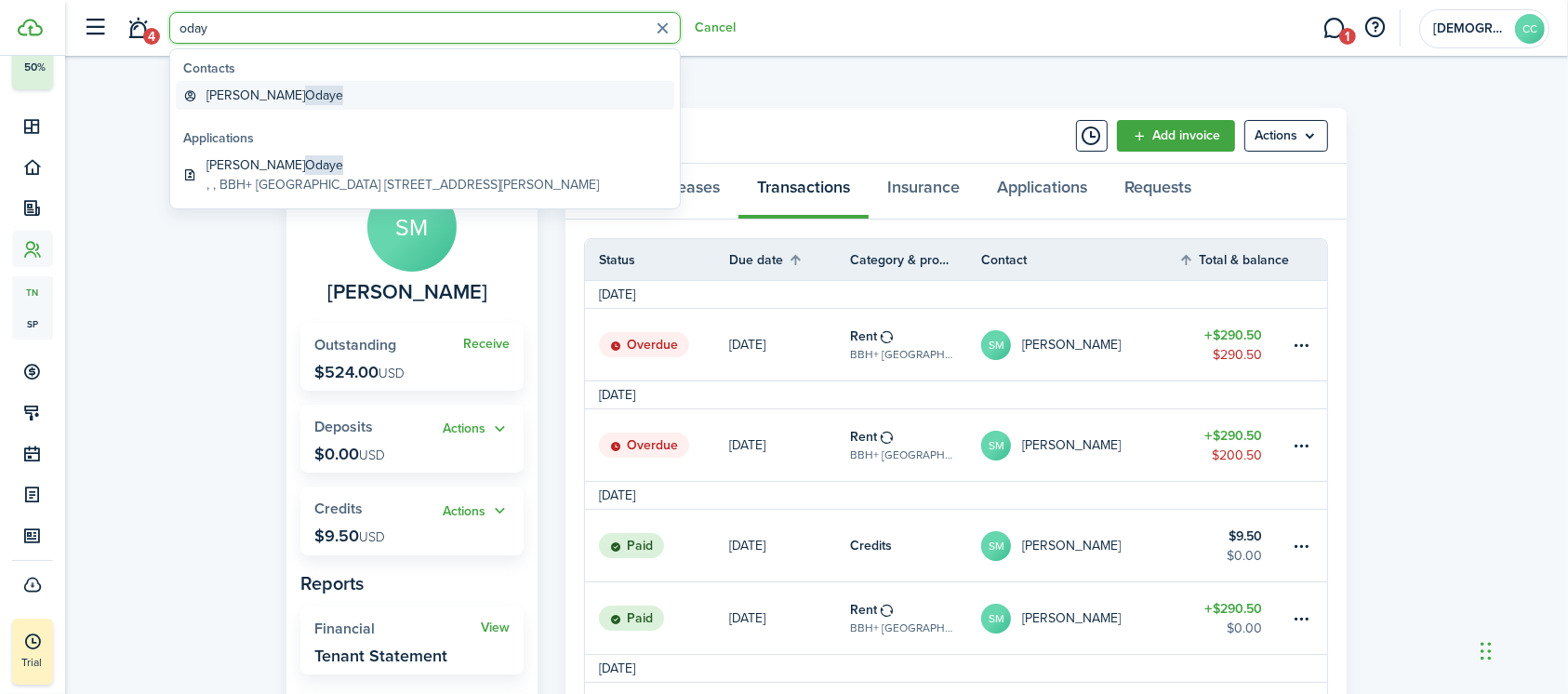
type input "oday"
click at [305, 97] on span "Odaye" at bounding box center [324, 95] width 38 height 19
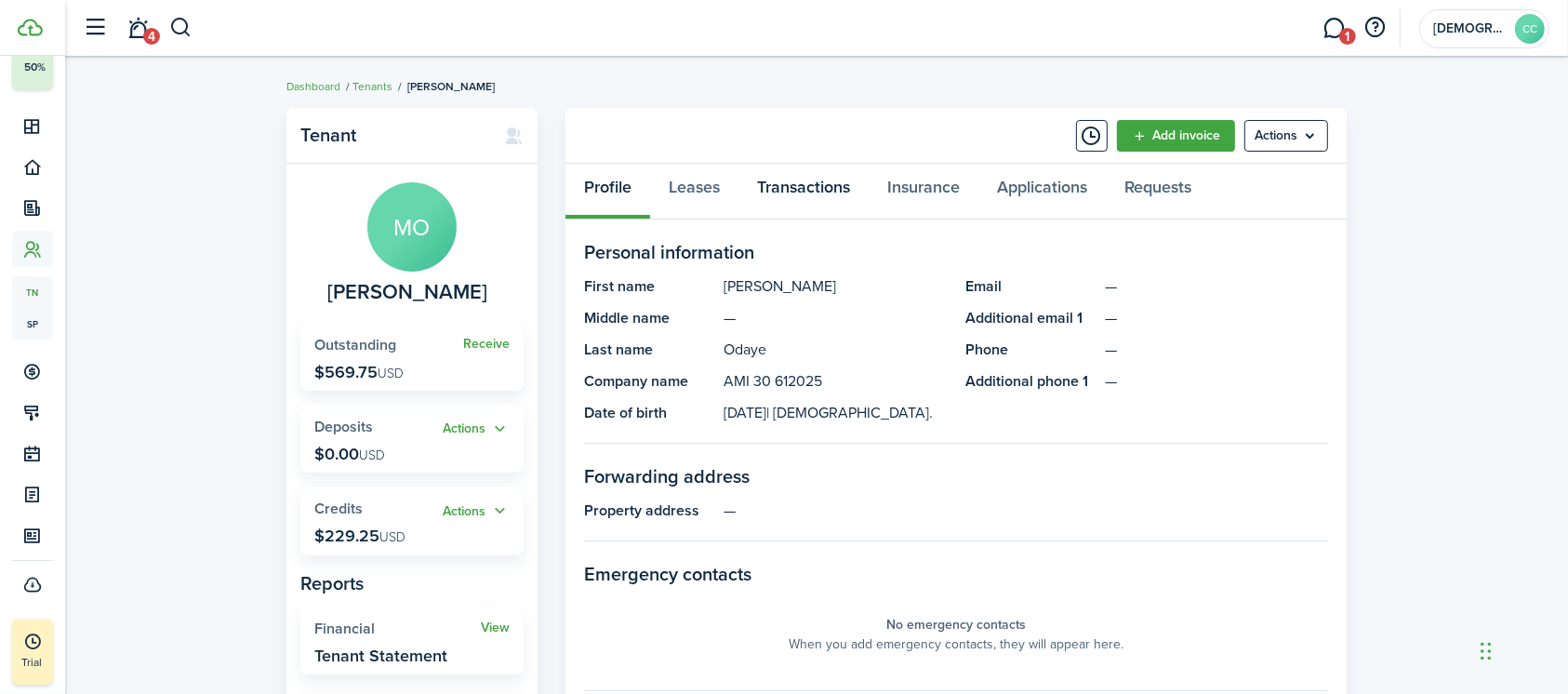
click at [811, 194] on link "Transactions" at bounding box center [803, 191] width 130 height 55
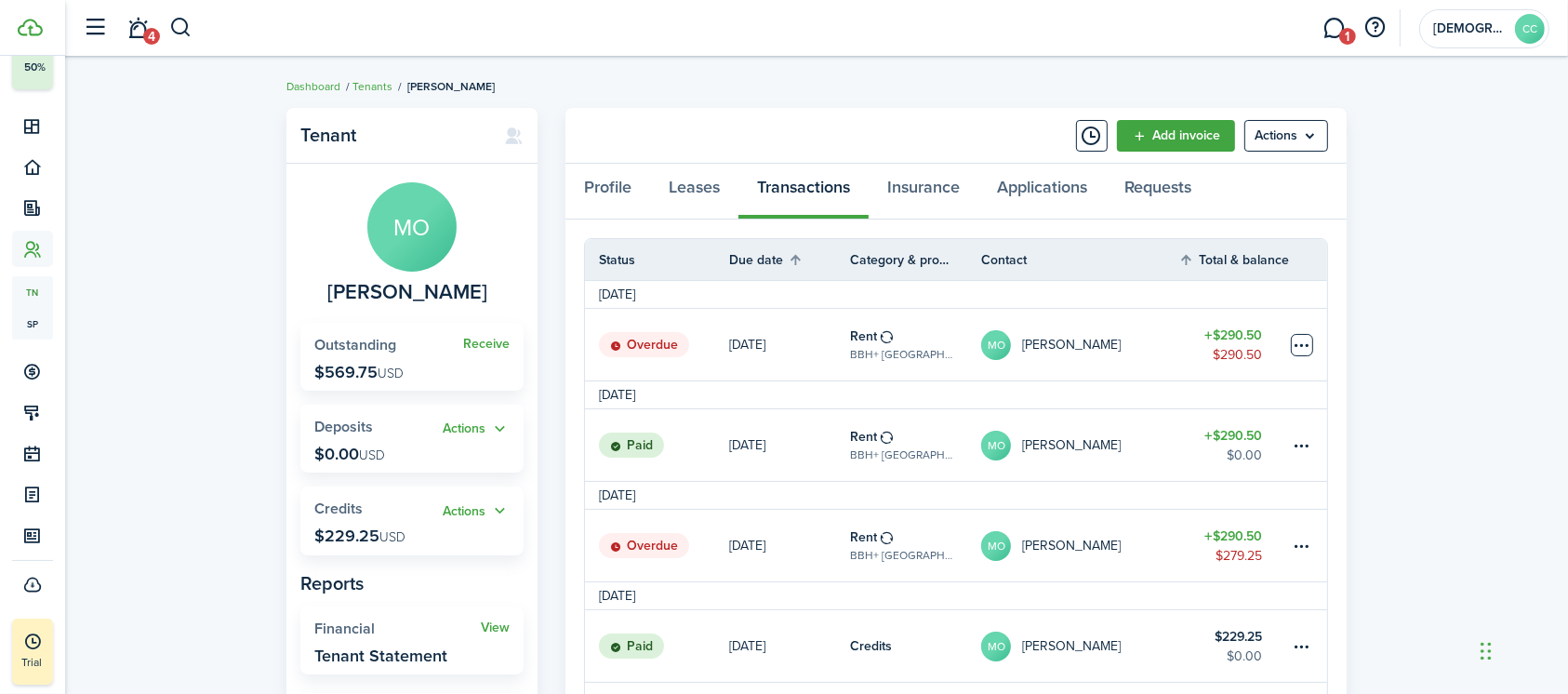
click at [1310, 347] on table-menu-btn-icon at bounding box center [1301, 345] width 22 height 22
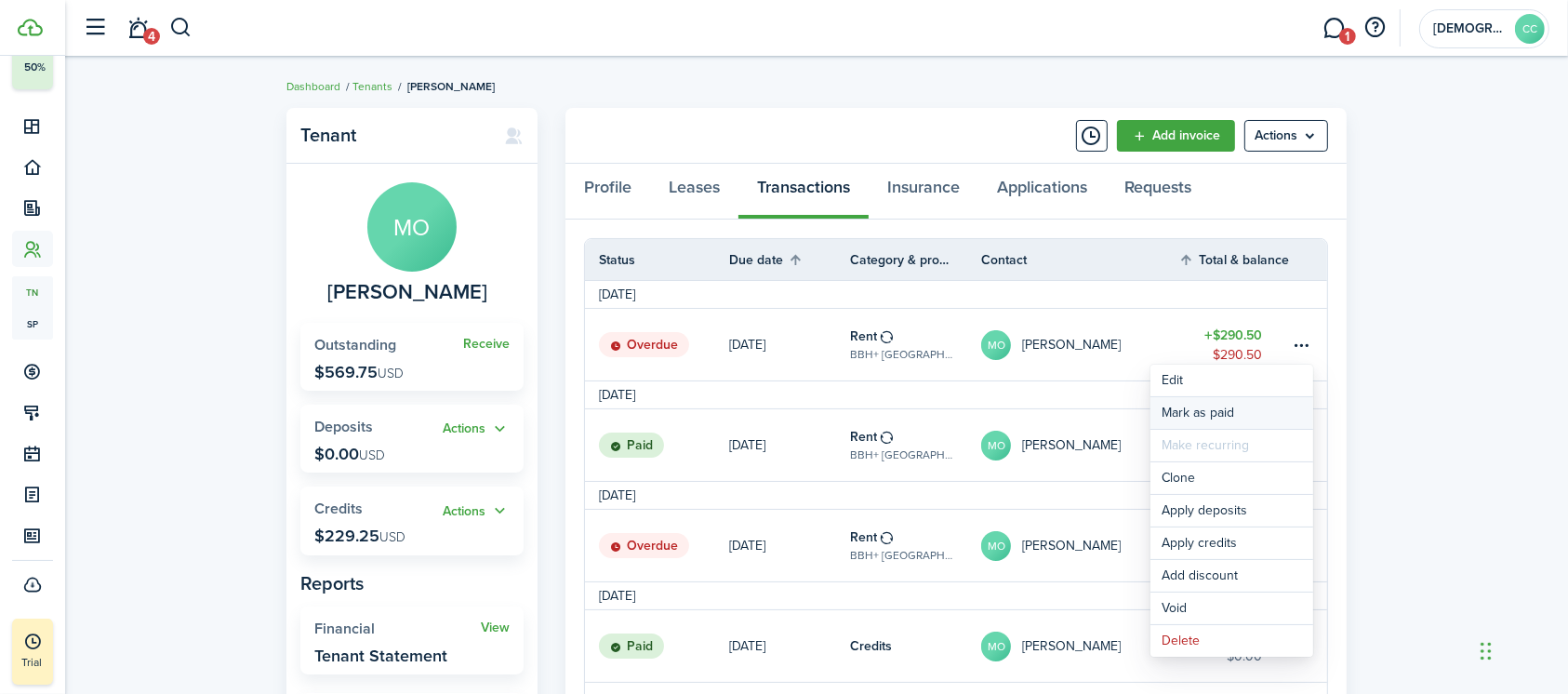
click at [1194, 413] on link "Mark as paid" at bounding box center [1231, 413] width 162 height 32
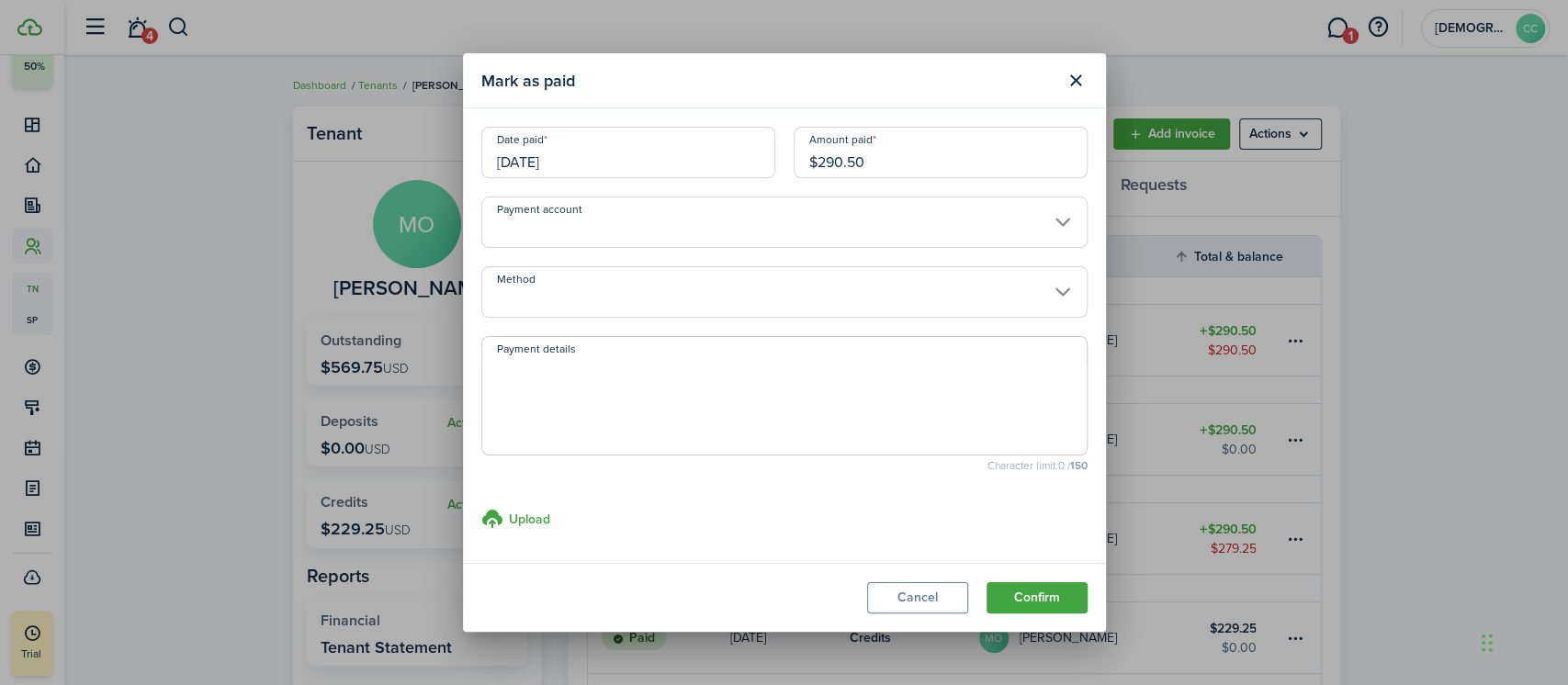
click at [620, 150] on input "[DATE]" at bounding box center [629, 153] width 294 height 52
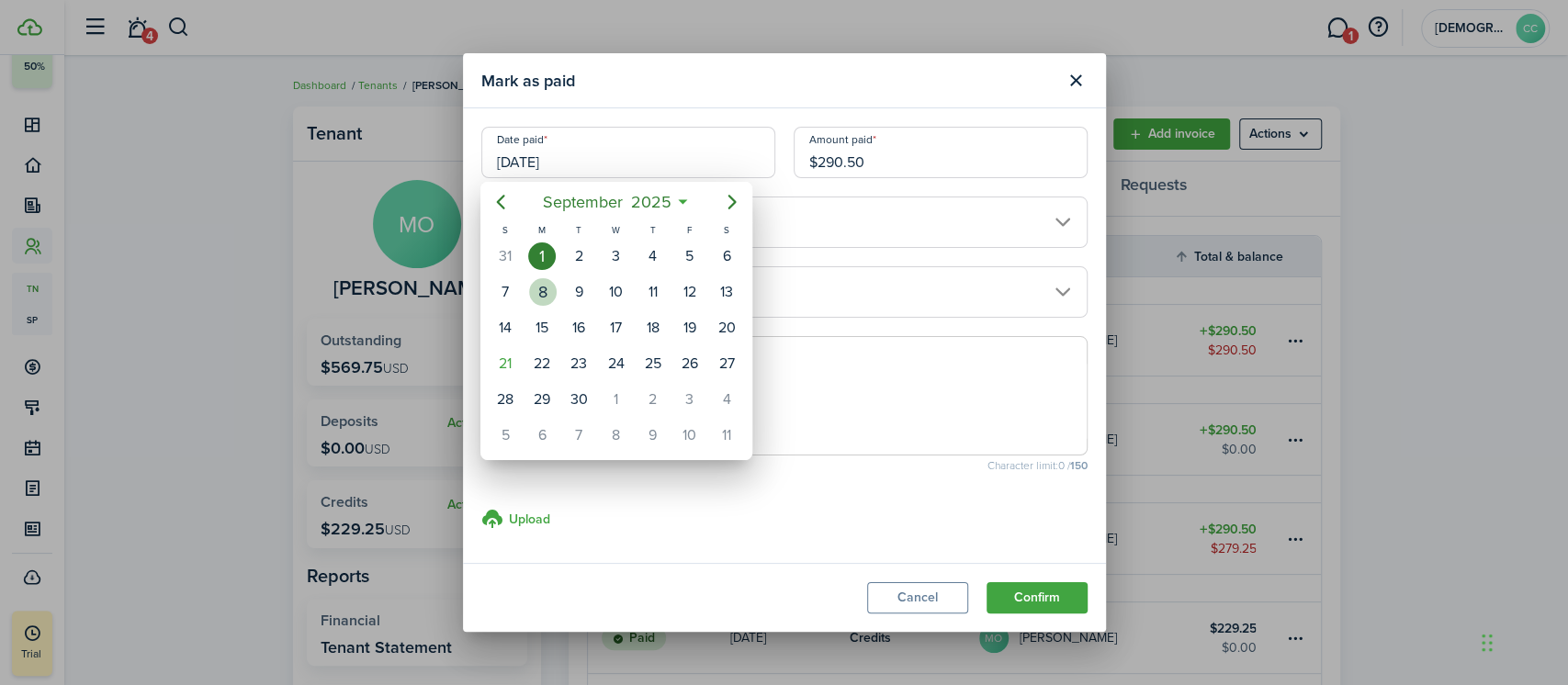
click at [540, 296] on div "8" at bounding box center [542, 292] width 28 height 28
type input "[DATE]"
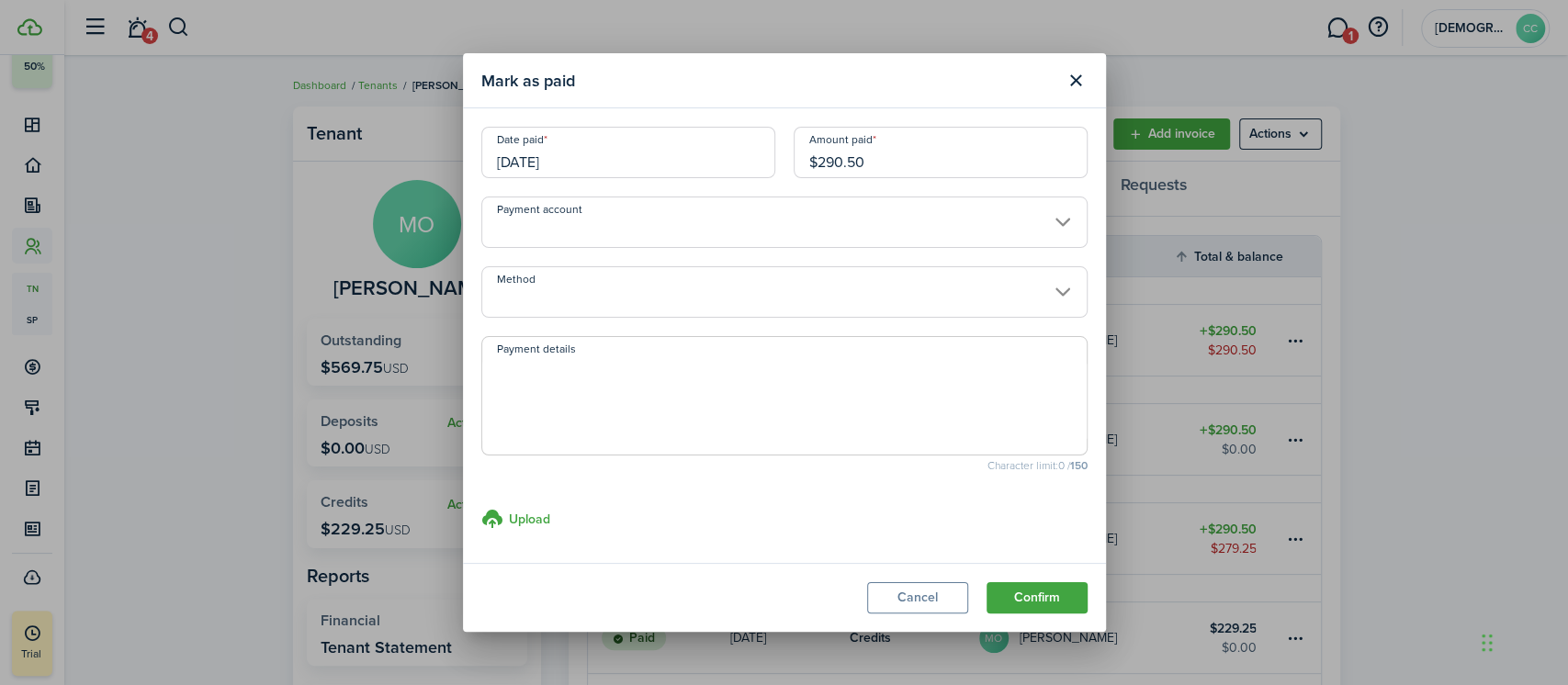
click at [564, 296] on input "Method" at bounding box center [785, 293] width 606 height 52
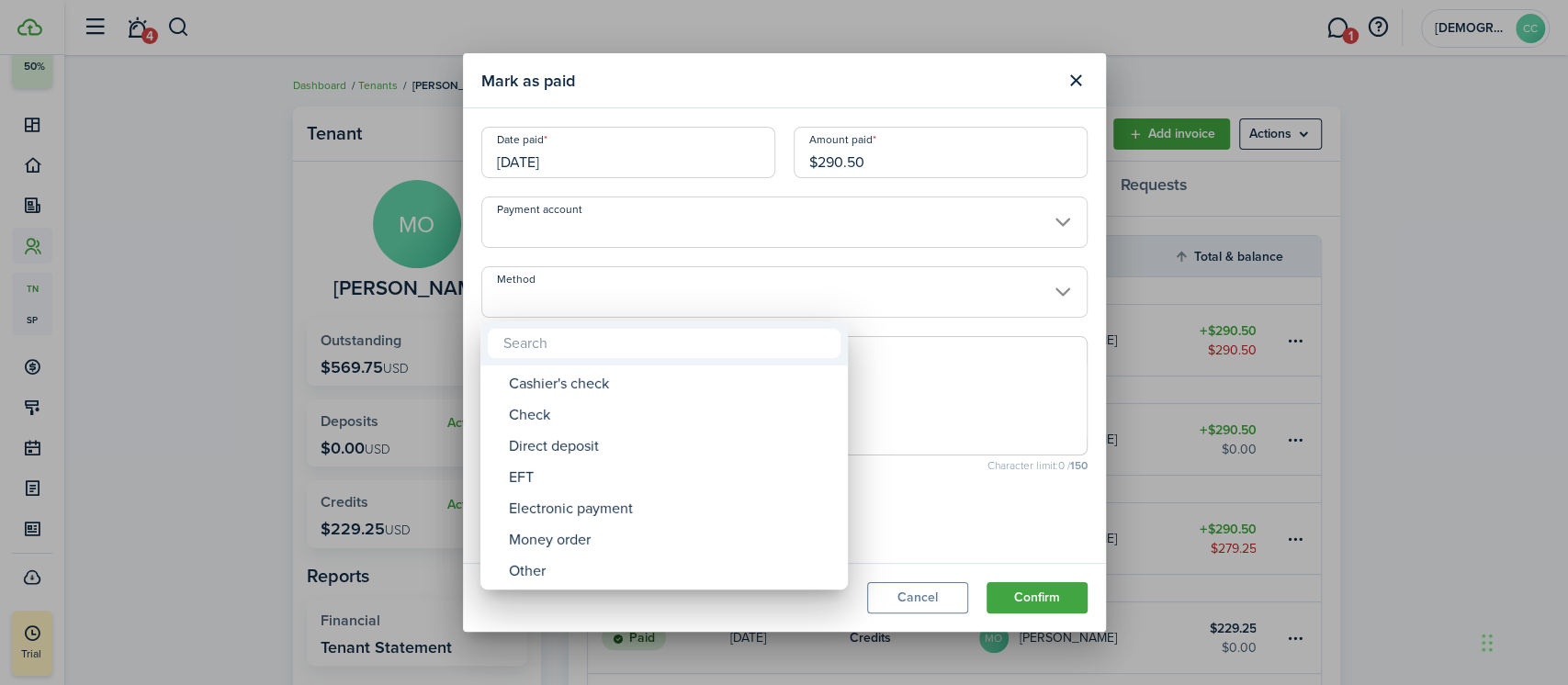
click at [591, 540] on div "Money order" at bounding box center [671, 540] width 325 height 32
type input "Money order"
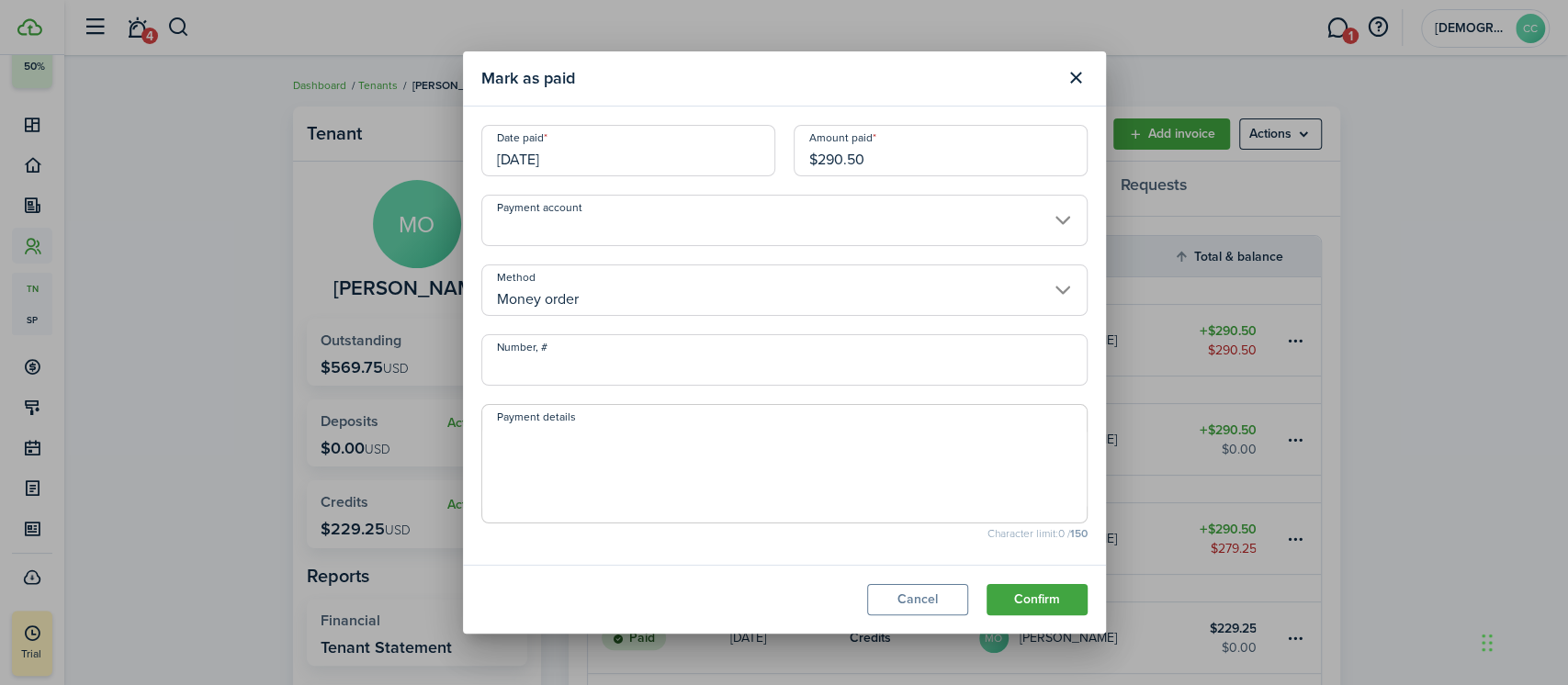
click at [578, 365] on input "Number, #" at bounding box center [785, 360] width 606 height 52
type input "702284"
click at [1047, 603] on button "Confirm" at bounding box center [1036, 600] width 101 height 32
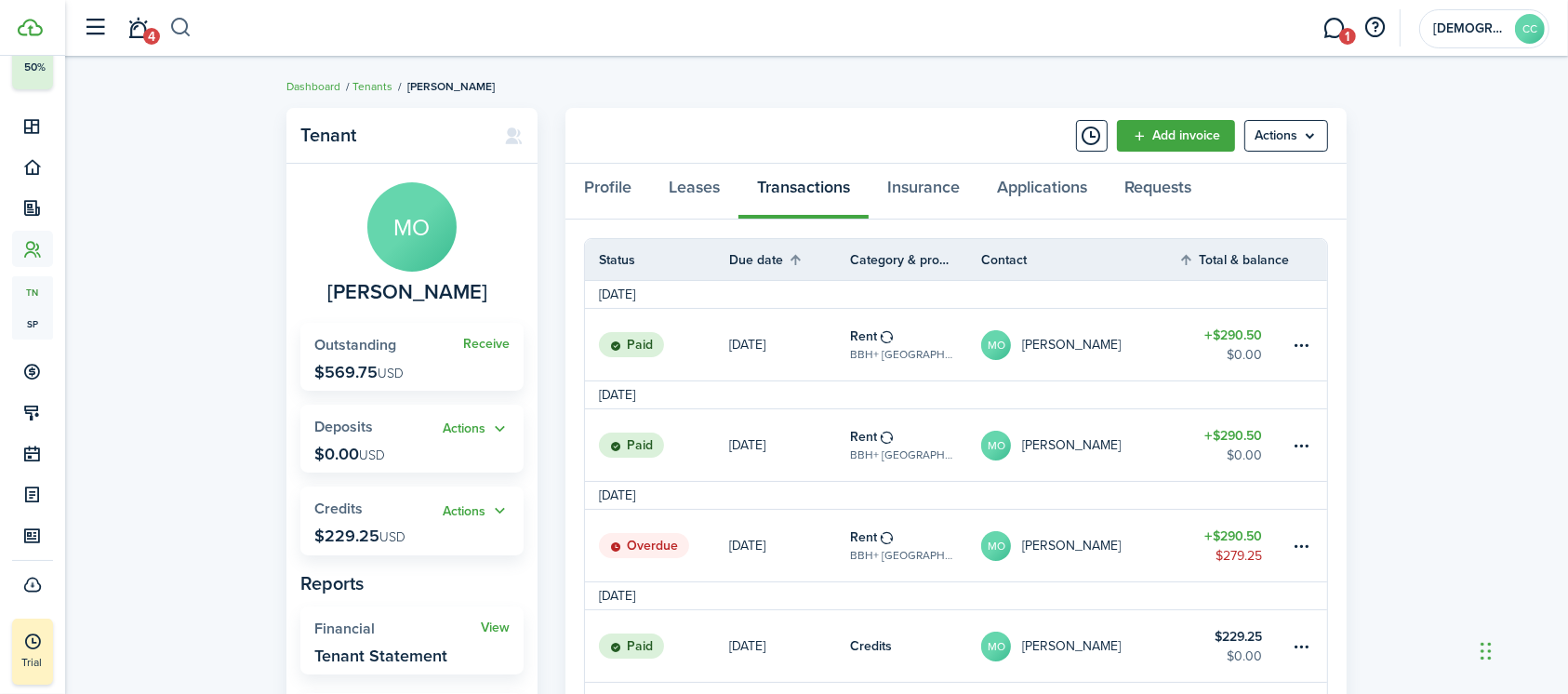
click at [179, 29] on button "button" at bounding box center [181, 27] width 23 height 32
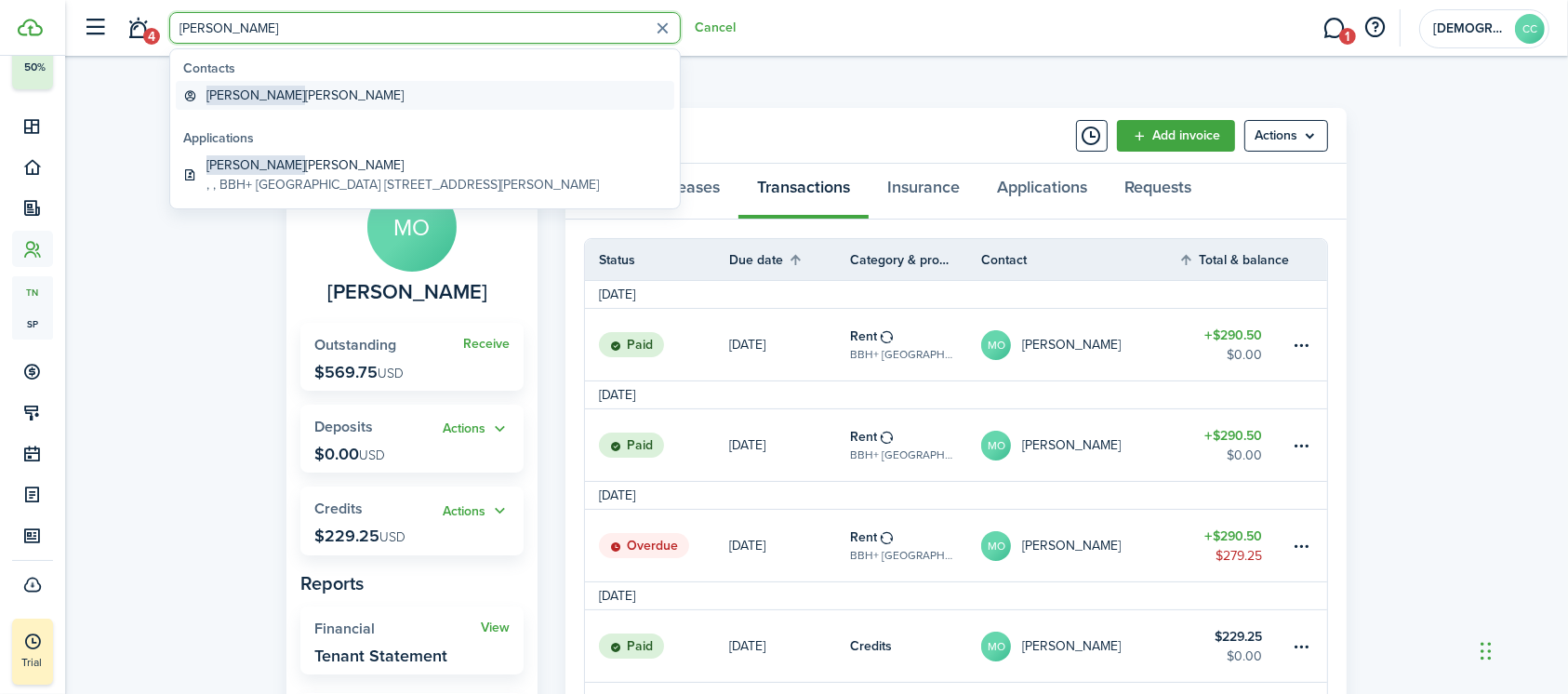
type input "[PERSON_NAME]"
click at [259, 109] on link "[PERSON_NAME] [PERSON_NAME]" at bounding box center [425, 95] width 498 height 29
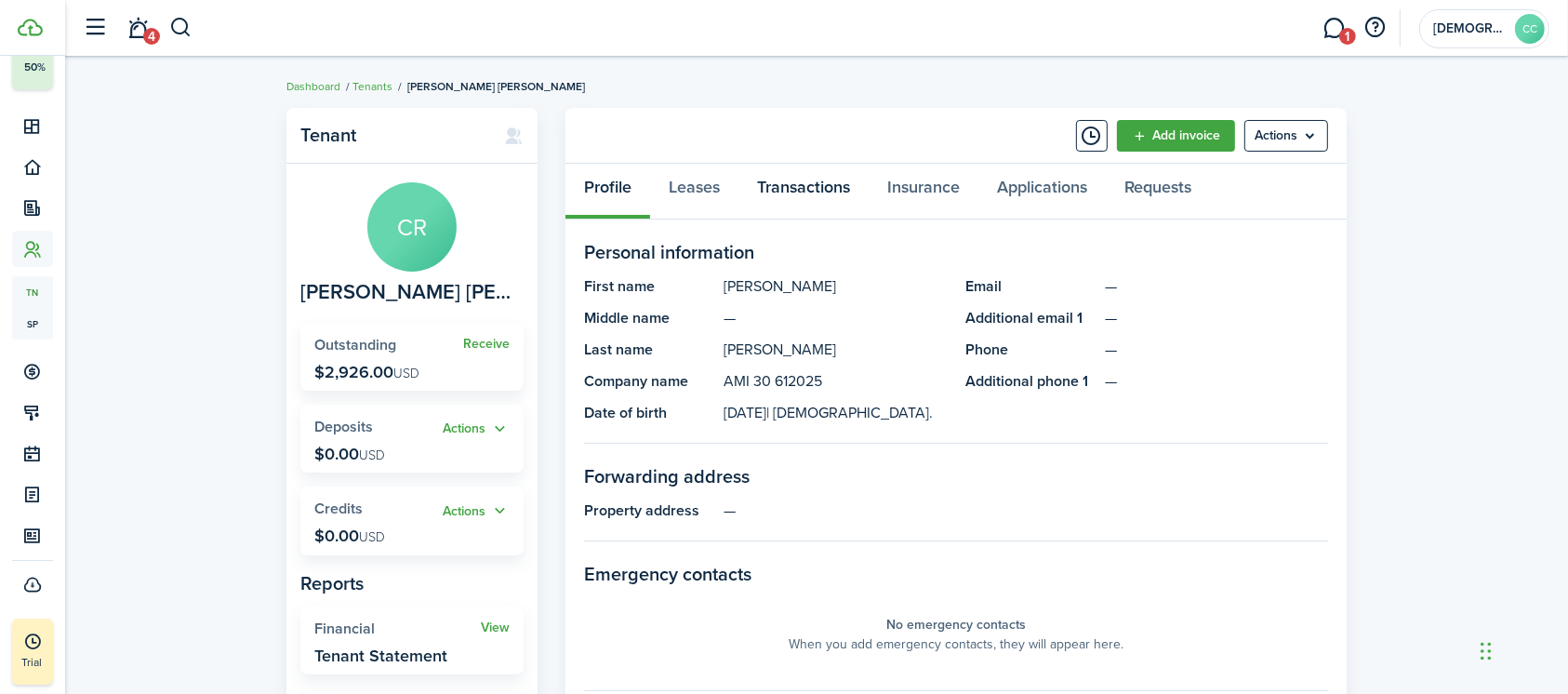
click at [813, 191] on link "Transactions" at bounding box center [803, 191] width 130 height 55
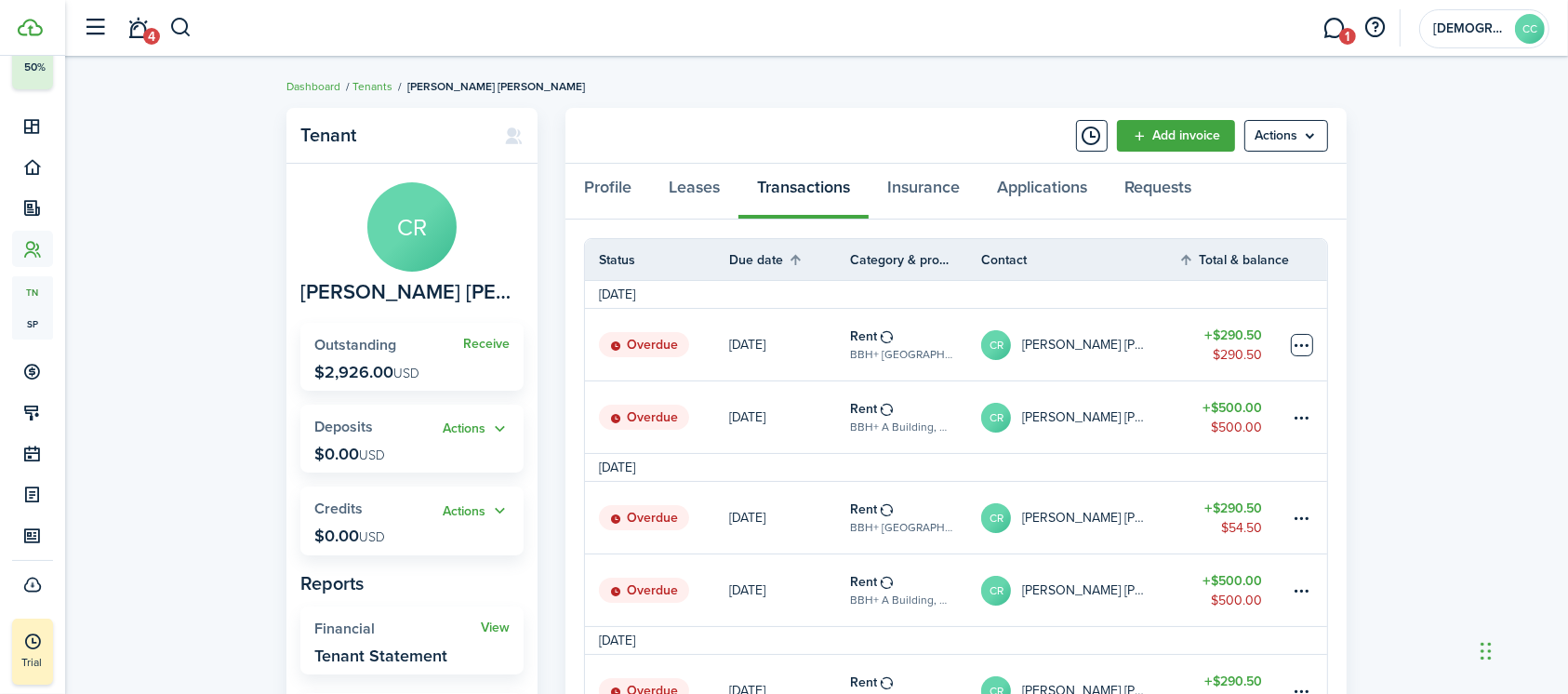
click at [1299, 350] on table-menu-btn-icon at bounding box center [1301, 345] width 22 height 22
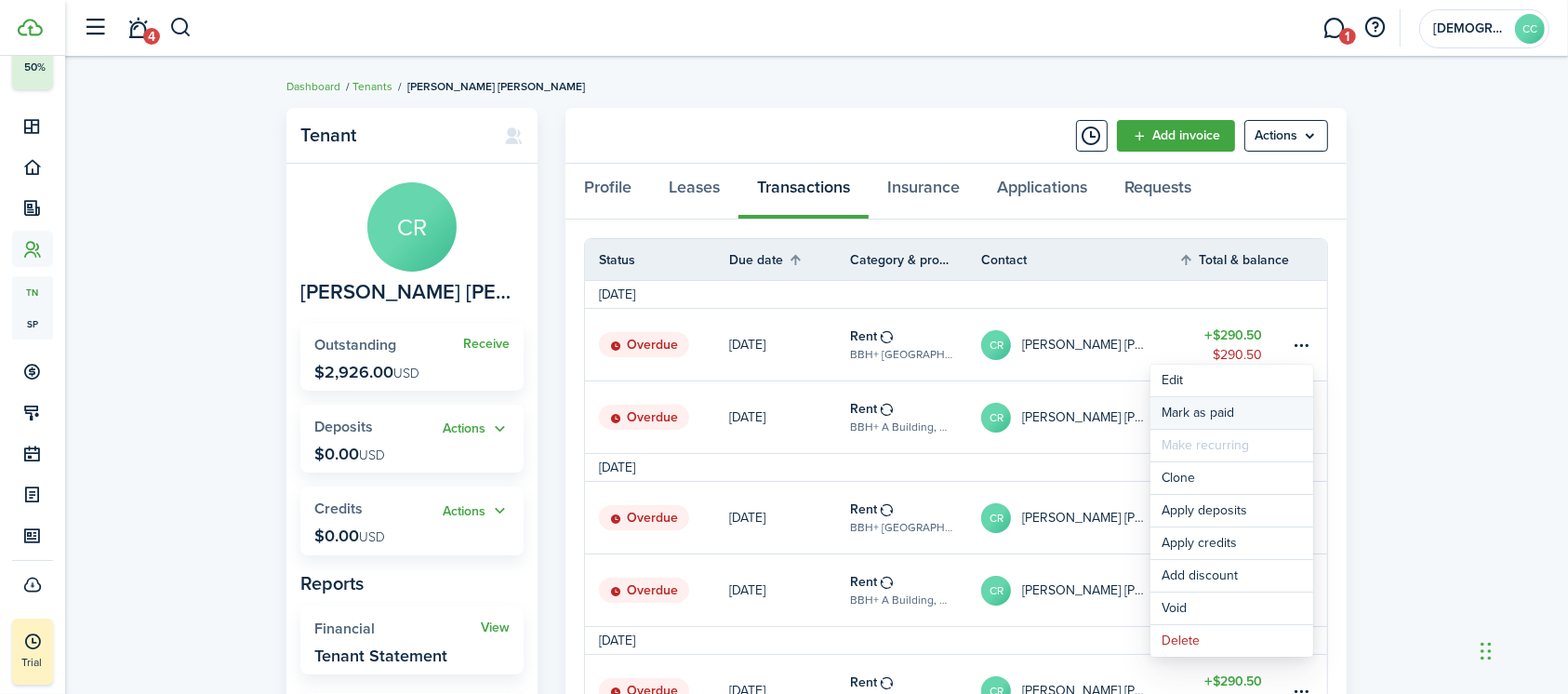
click at [1215, 411] on link "Mark as paid" at bounding box center [1231, 413] width 162 height 32
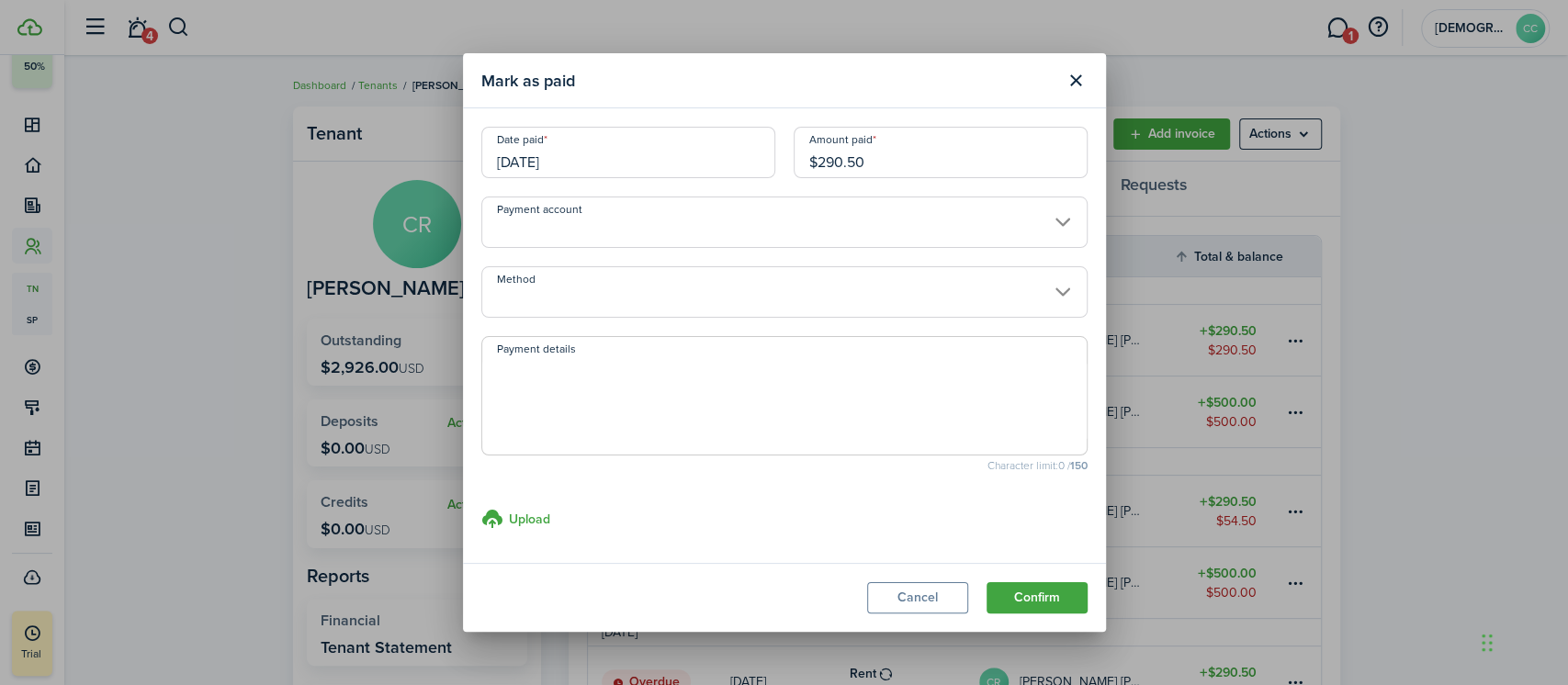
click at [622, 163] on input "[DATE]" at bounding box center [629, 153] width 294 height 52
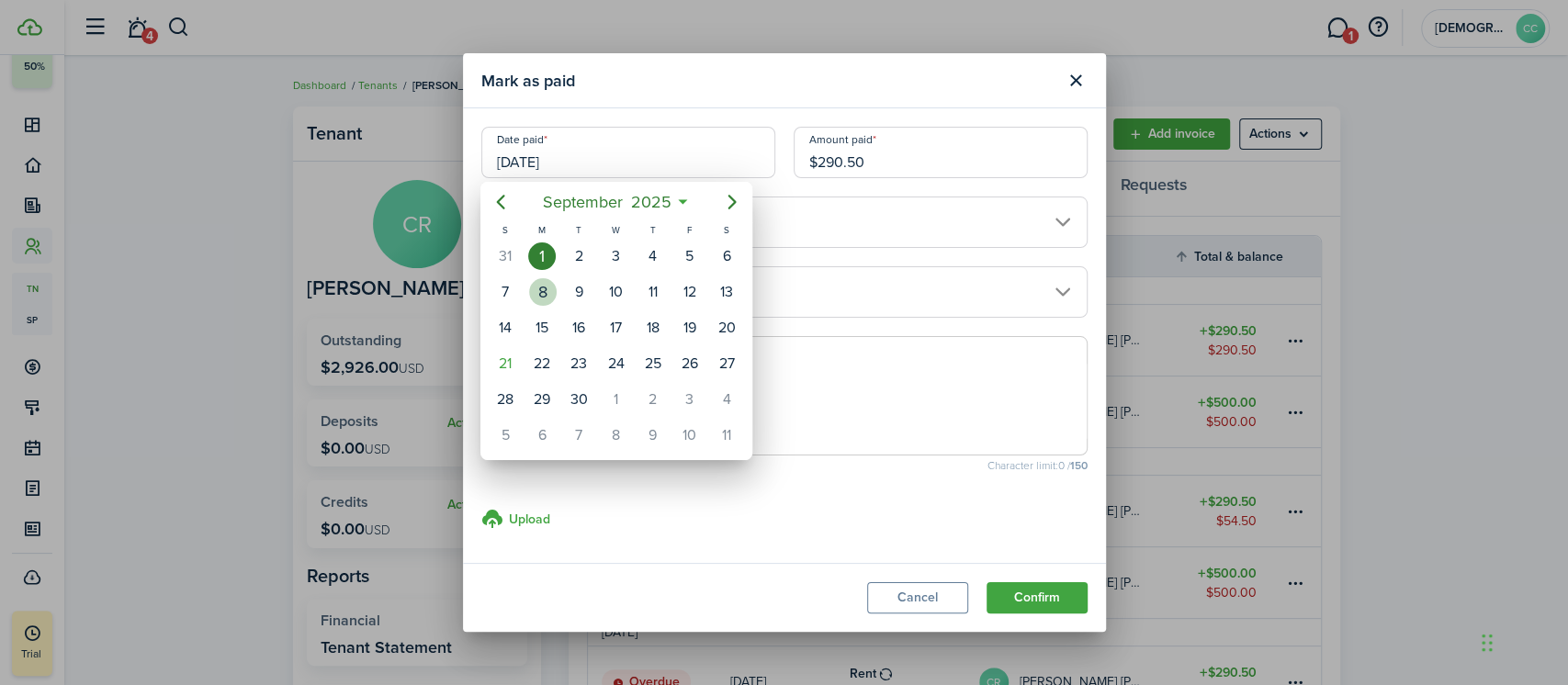
click at [549, 284] on div "8" at bounding box center [542, 292] width 28 height 28
type input "[DATE]"
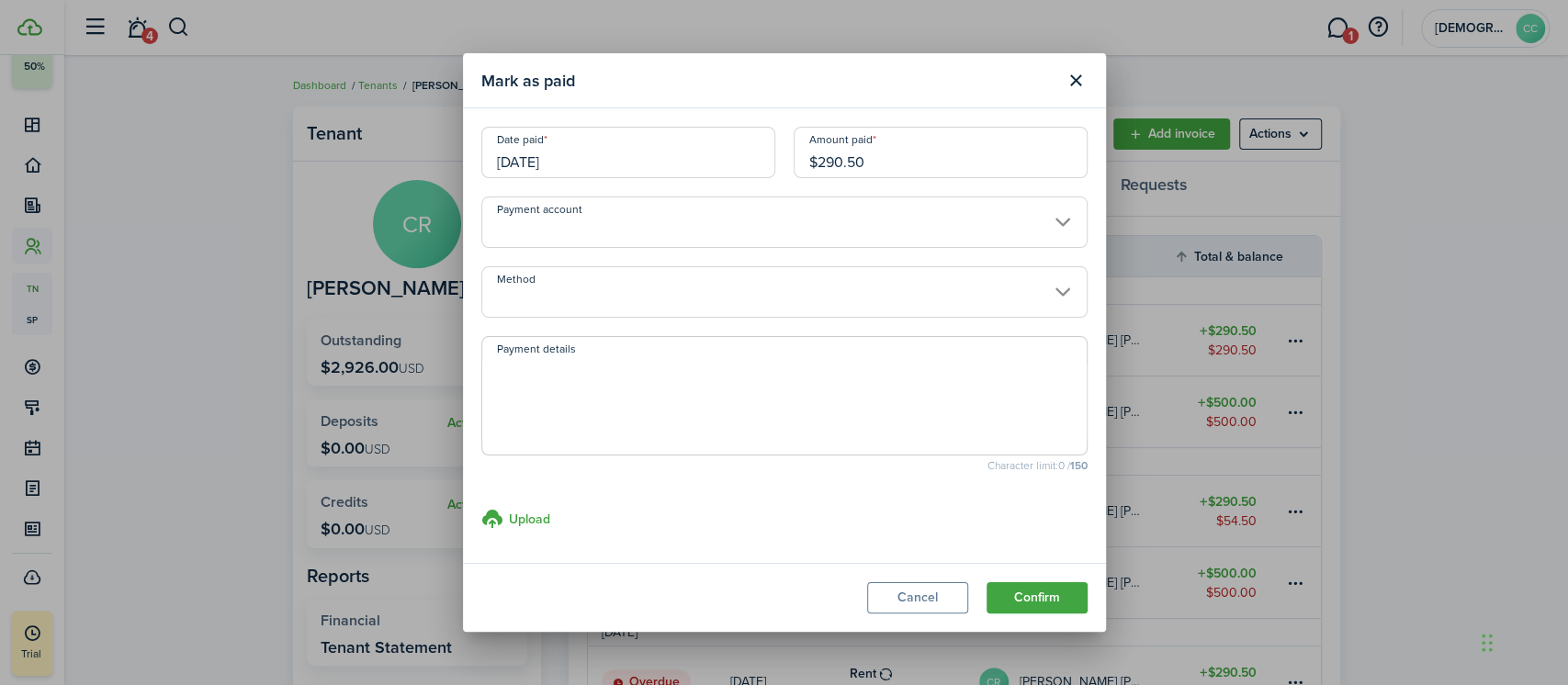
drag, startPoint x: 889, startPoint y: 161, endPoint x: 779, endPoint y: 160, distance: 110.0
click at [779, 160] on div "Date paid [DATE] Amount paid $290.50" at bounding box center [784, 161] width 625 height 70
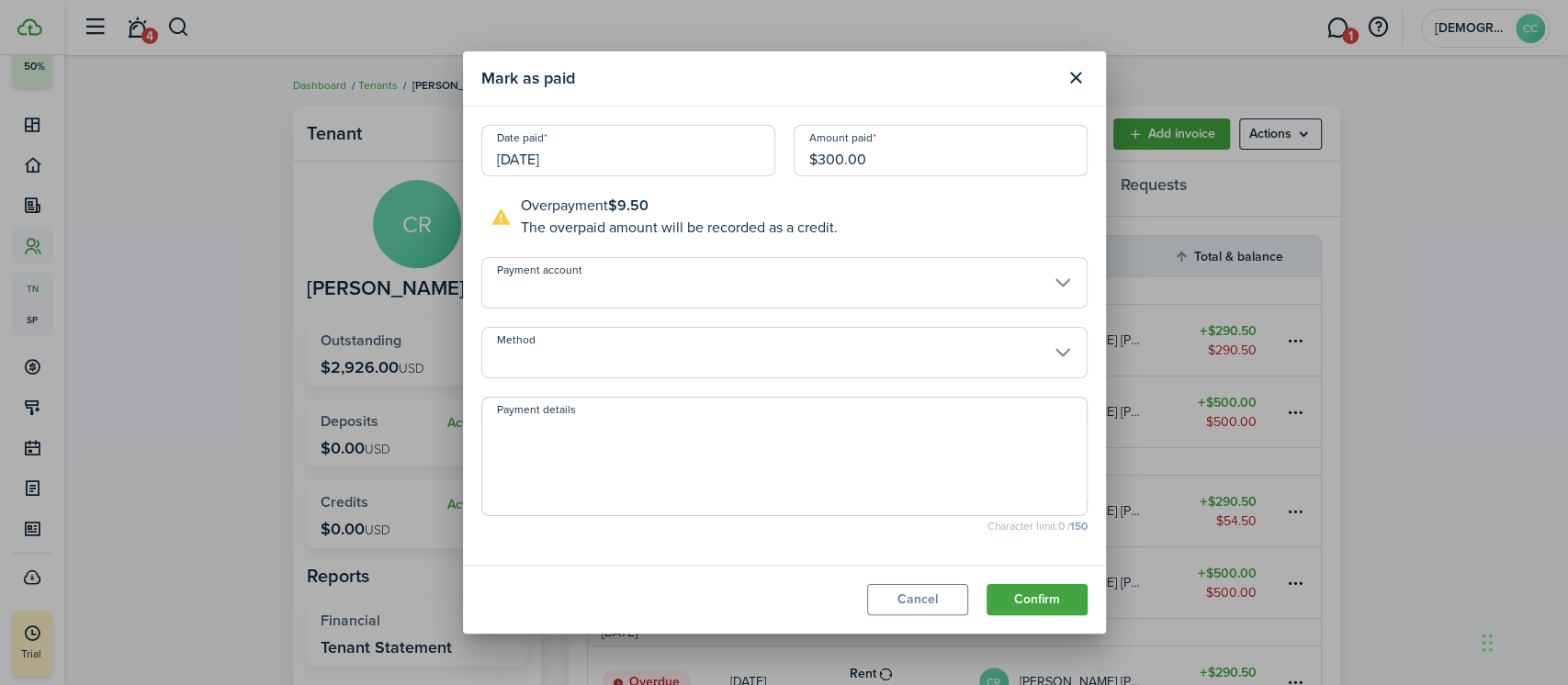
click at [625, 371] on input "Method" at bounding box center [785, 353] width 606 height 52
type input "$300.00"
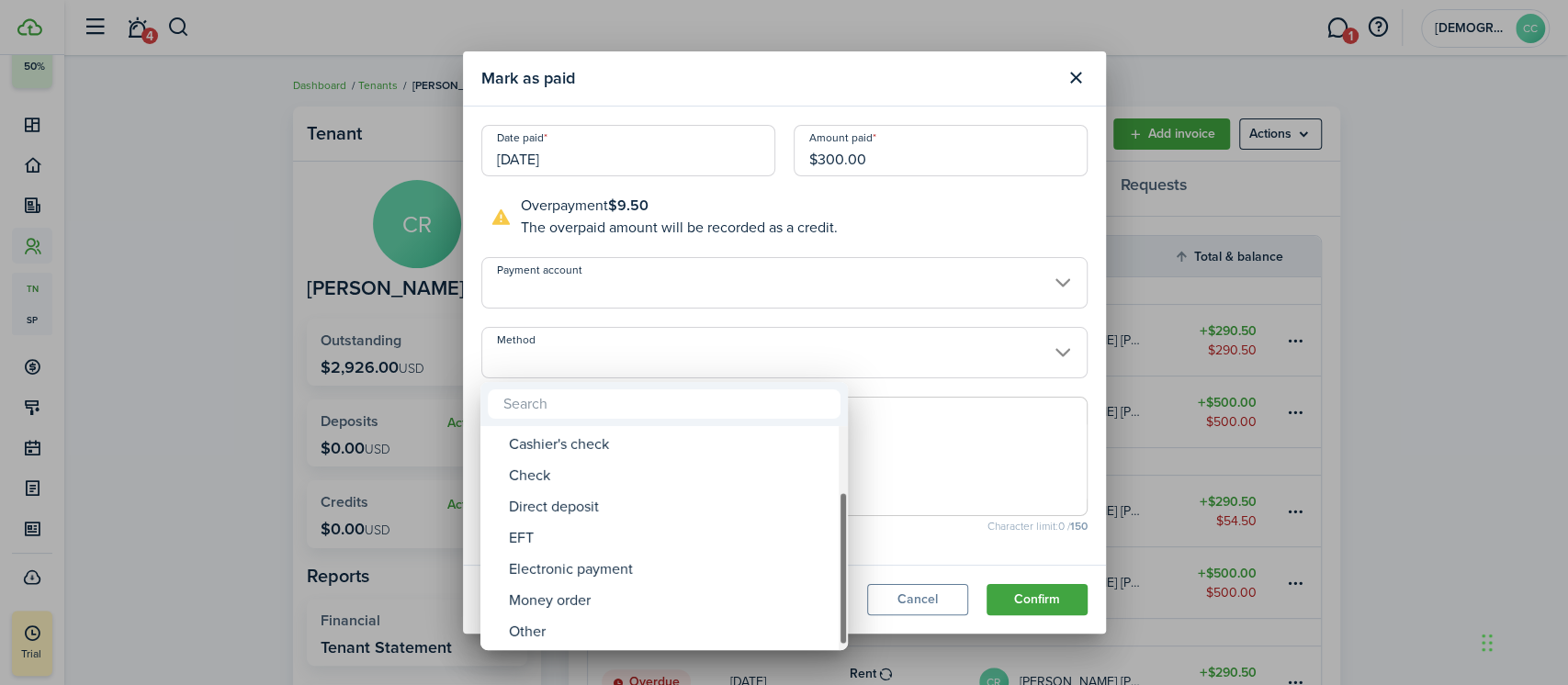
click at [588, 613] on div "Money order" at bounding box center [671, 601] width 325 height 32
type input "Money order"
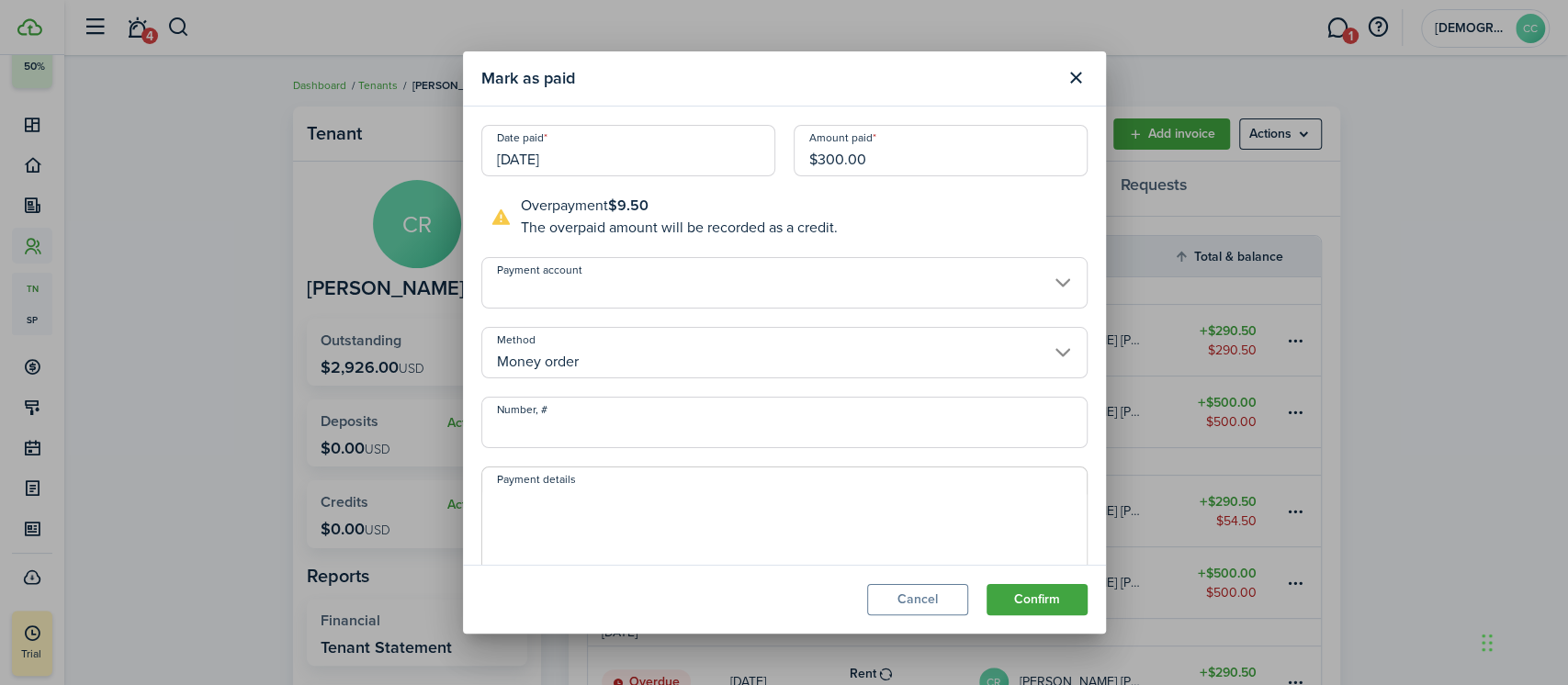
click at [597, 439] on input "Number, #" at bounding box center [785, 422] width 606 height 52
type input "702287"
click at [1056, 612] on button "Confirm" at bounding box center [1036, 600] width 101 height 32
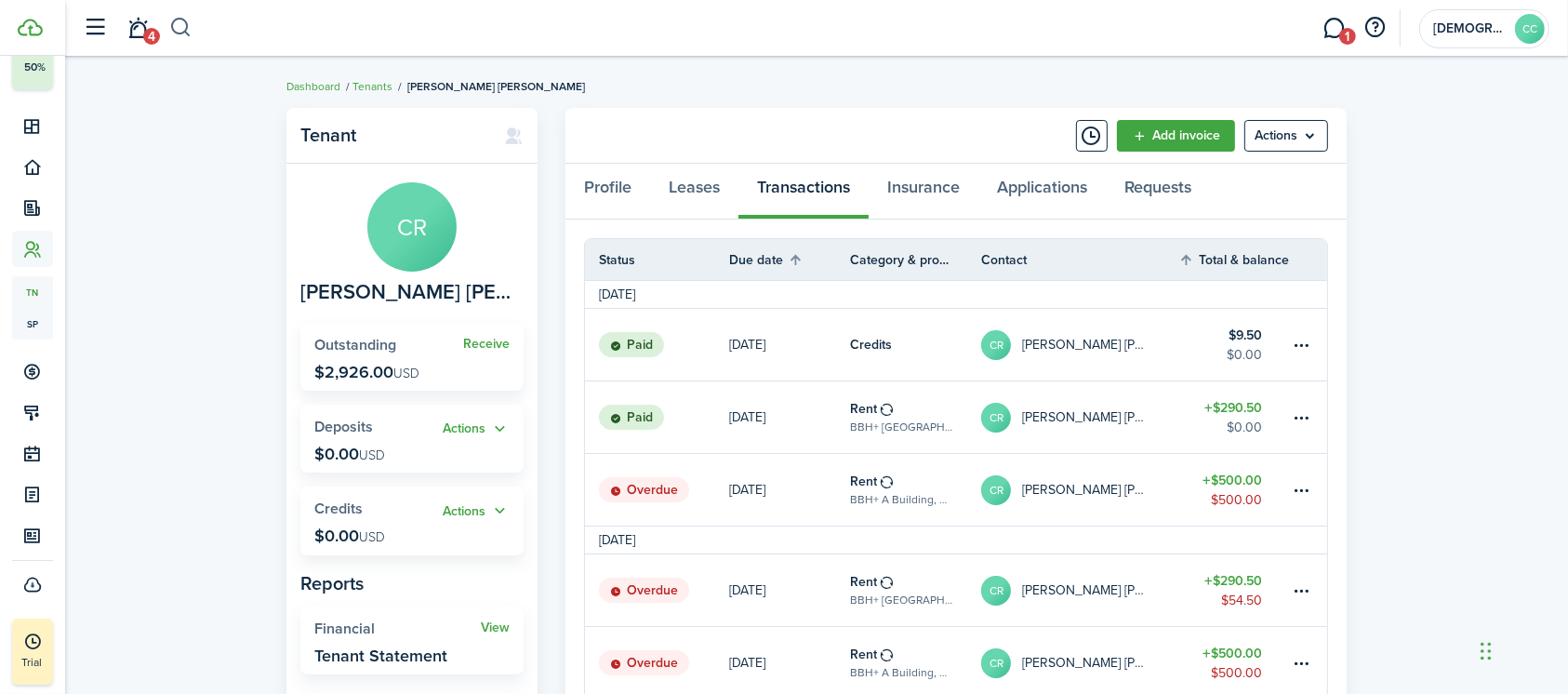
click at [186, 27] on button "button" at bounding box center [181, 27] width 23 height 32
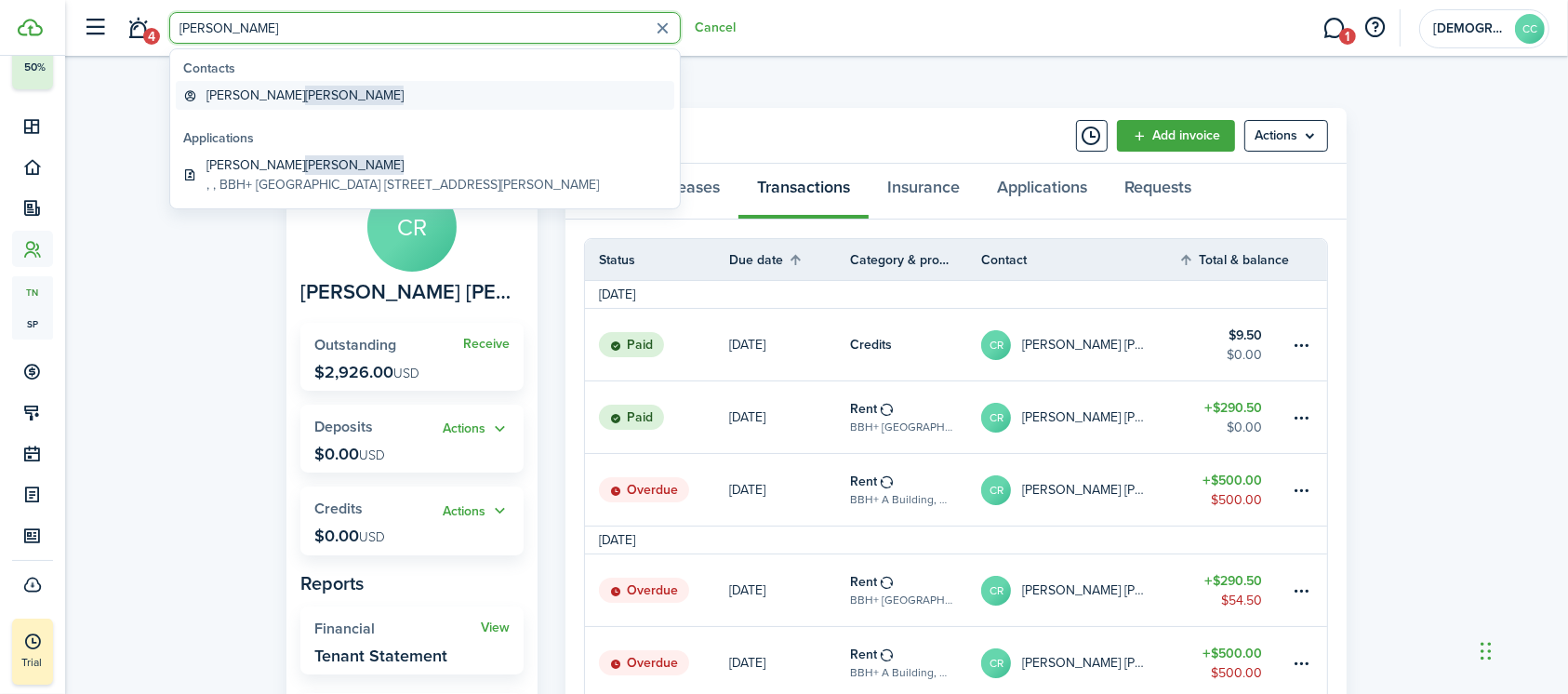
type input "[PERSON_NAME]"
click at [230, 88] on global-search-item-title "[PERSON_NAME]" at bounding box center [304, 95] width 197 height 19
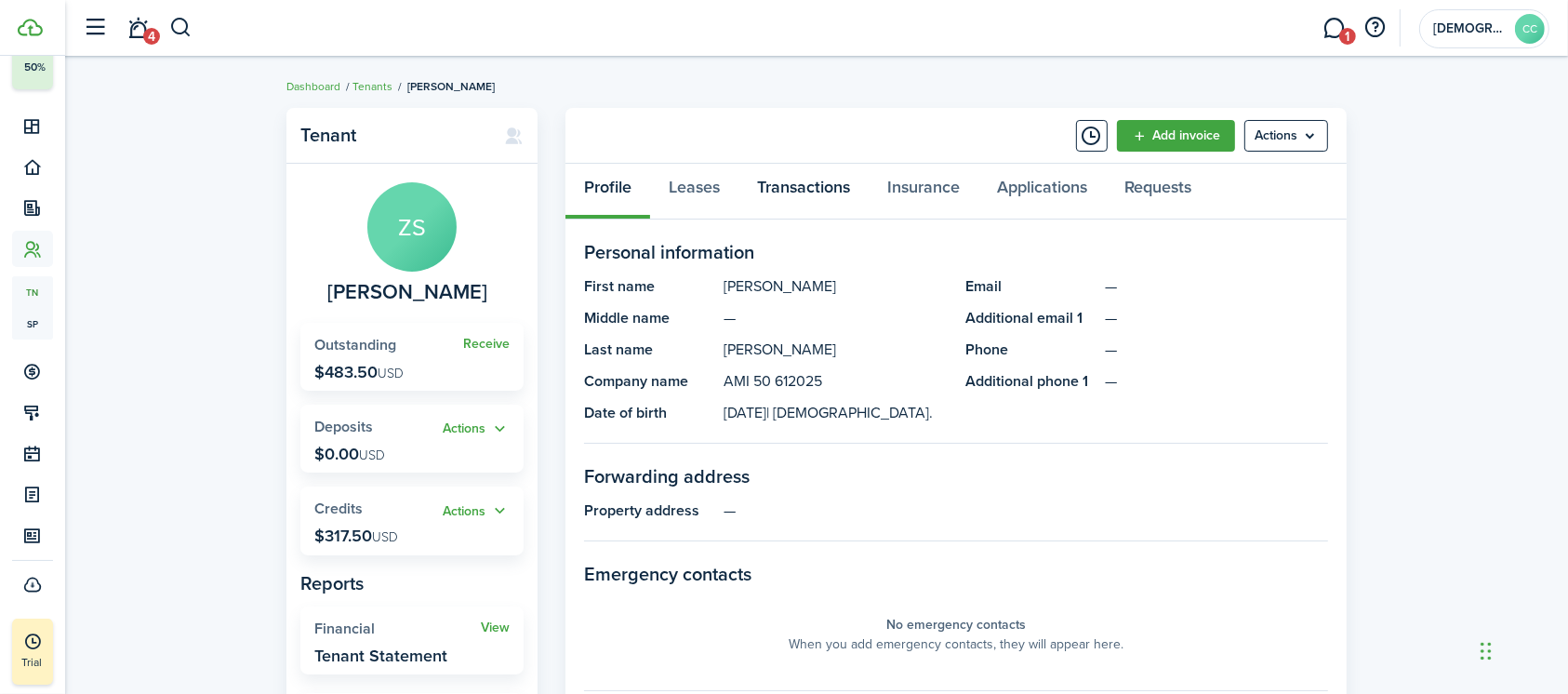
click at [798, 189] on link "Transactions" at bounding box center [803, 191] width 130 height 55
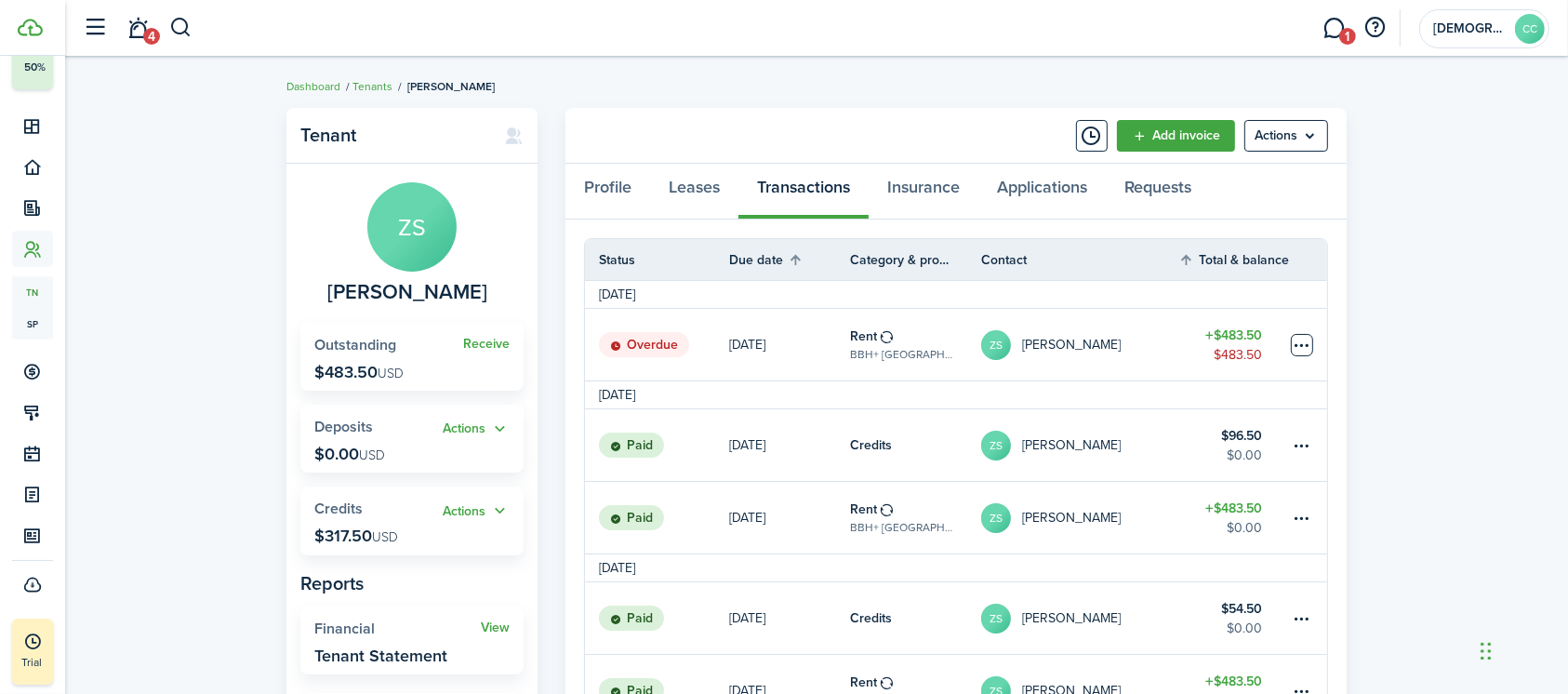
click at [1308, 354] on table-menu-btn-icon at bounding box center [1301, 345] width 22 height 22
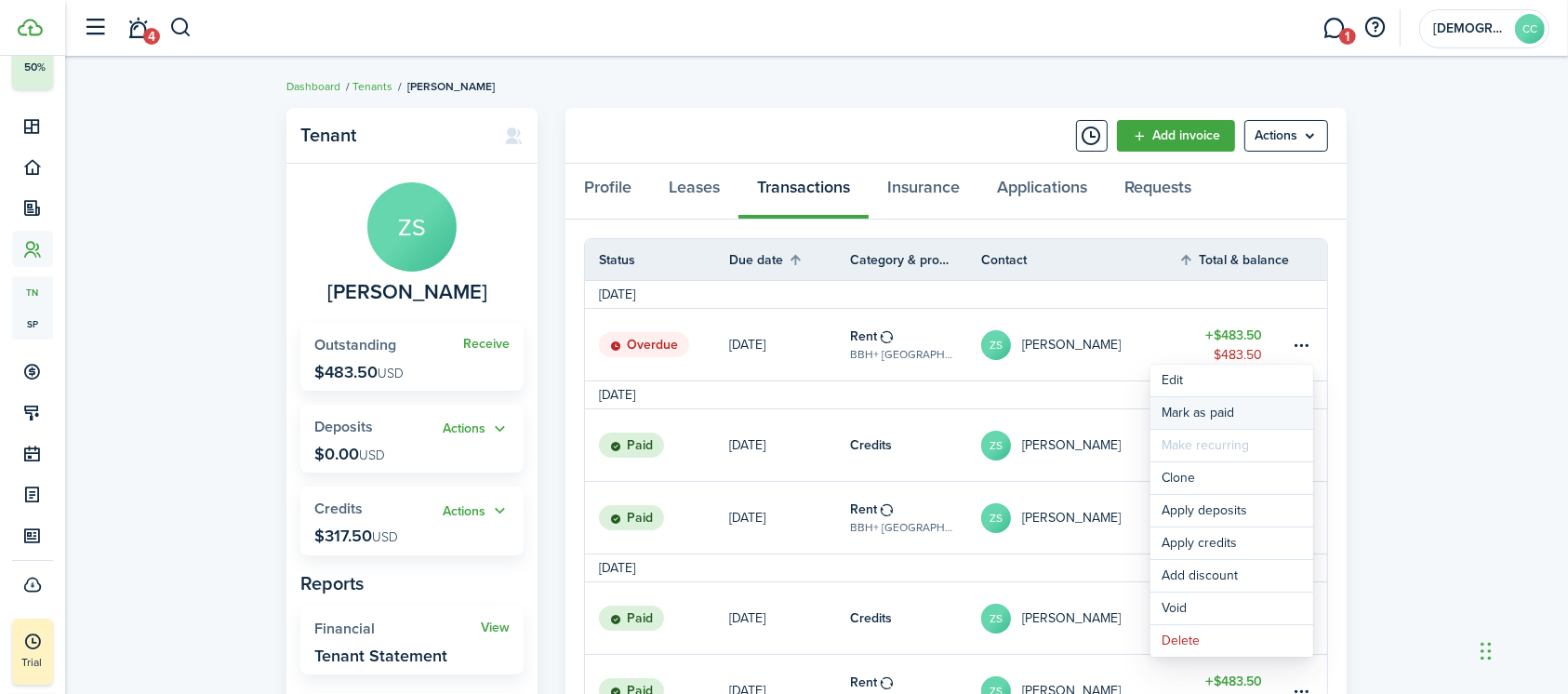
click at [1221, 415] on link "Mark as paid" at bounding box center [1231, 413] width 162 height 32
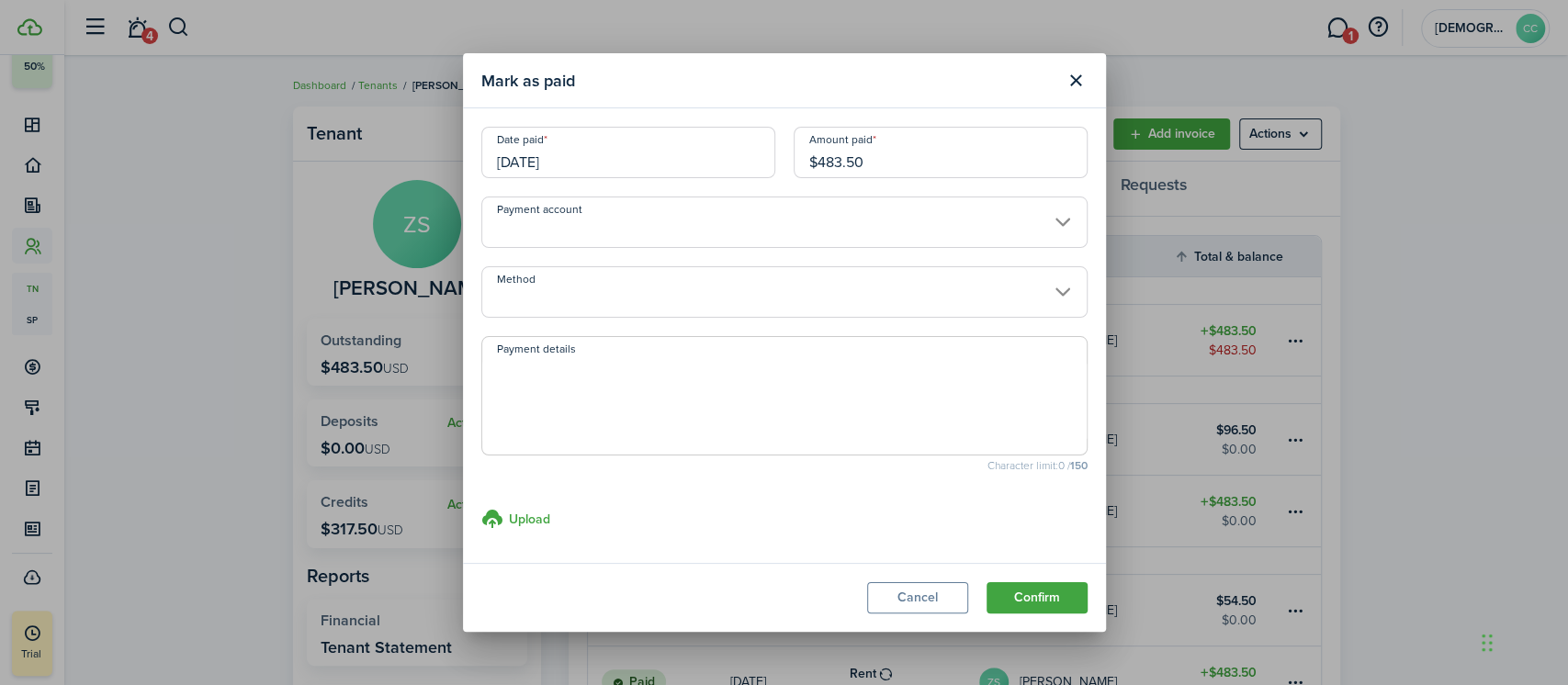
click at [569, 158] on input "[DATE]" at bounding box center [629, 153] width 294 height 52
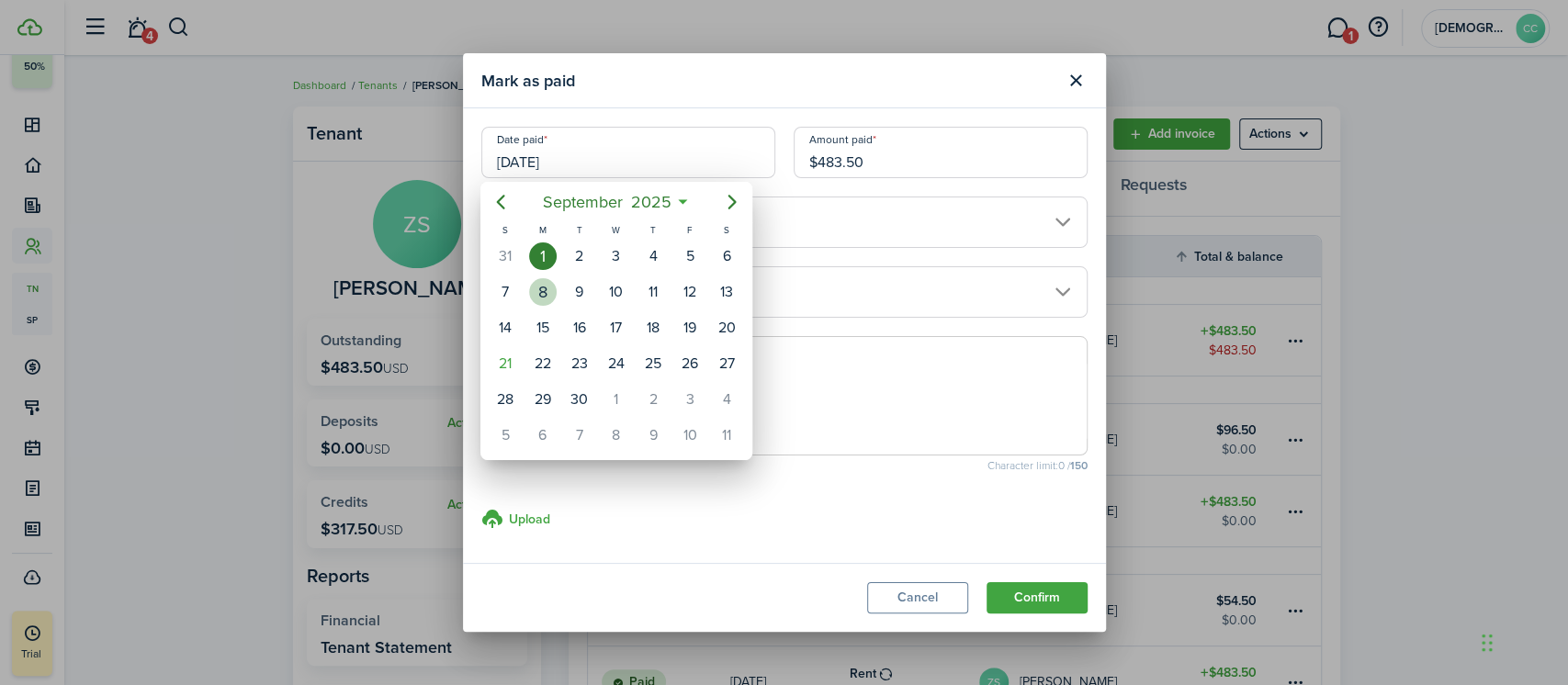
click at [541, 287] on div "8" at bounding box center [542, 292] width 28 height 28
type input "[DATE]"
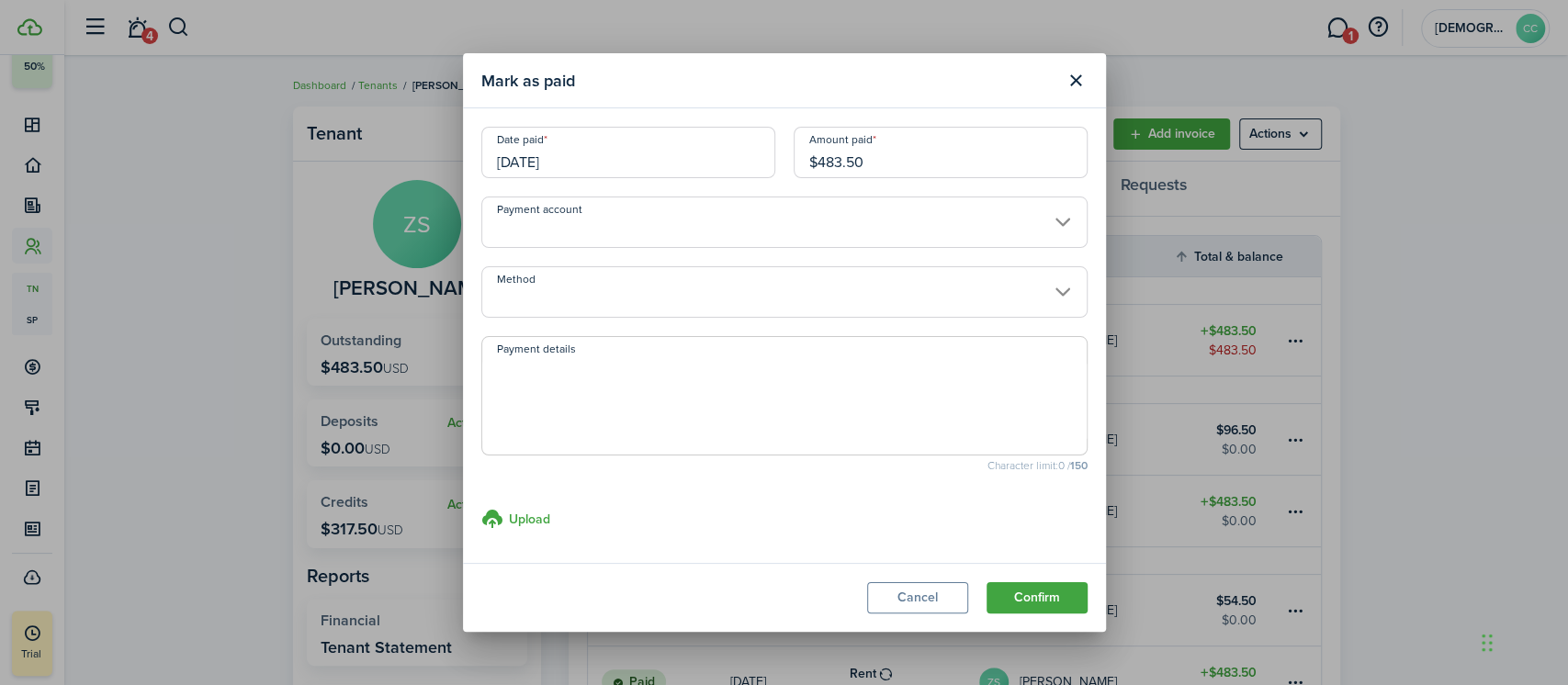
click at [910, 144] on input "$483.50" at bounding box center [940, 153] width 294 height 52
type input "$"
click at [789, 295] on input "Method" at bounding box center [785, 293] width 606 height 52
type input "$350.00"
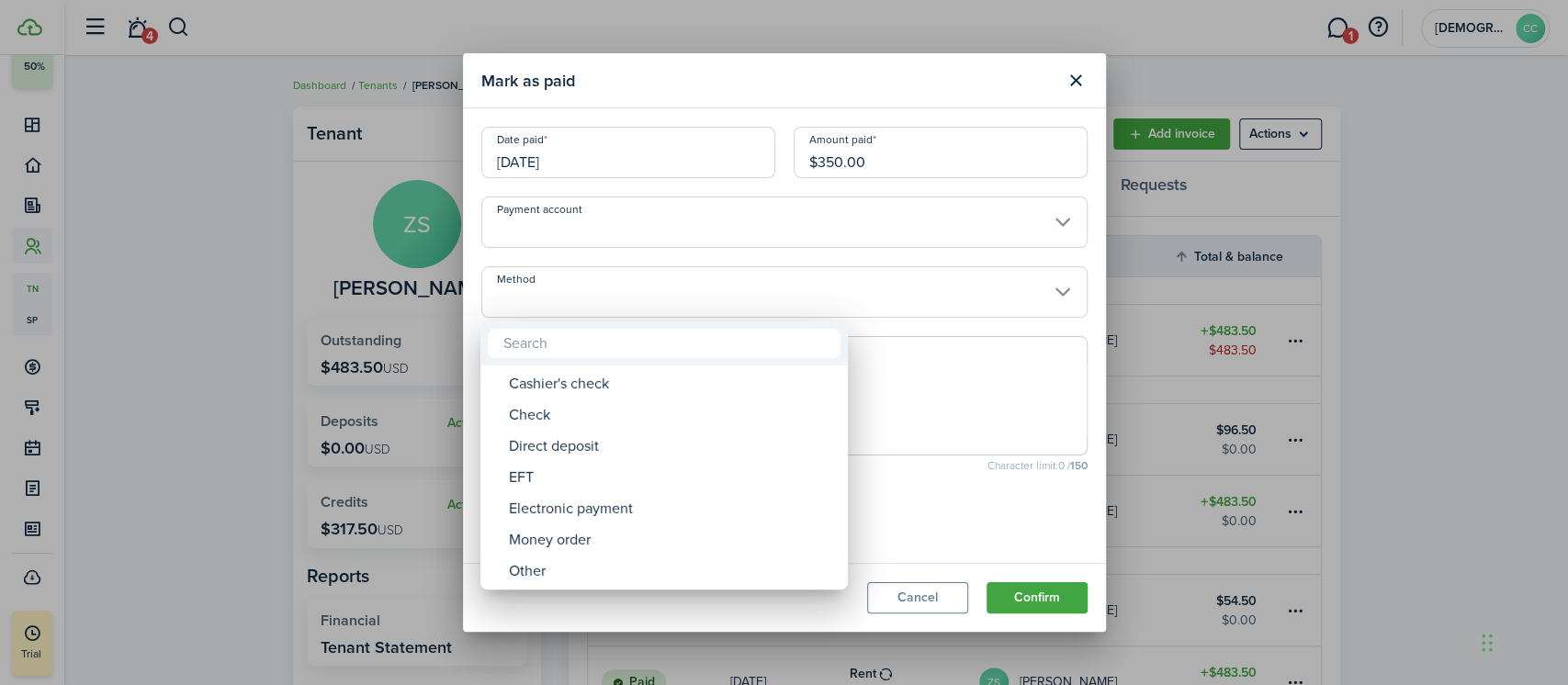
click at [593, 547] on div "Money order" at bounding box center [671, 540] width 325 height 32
type input "Money order"
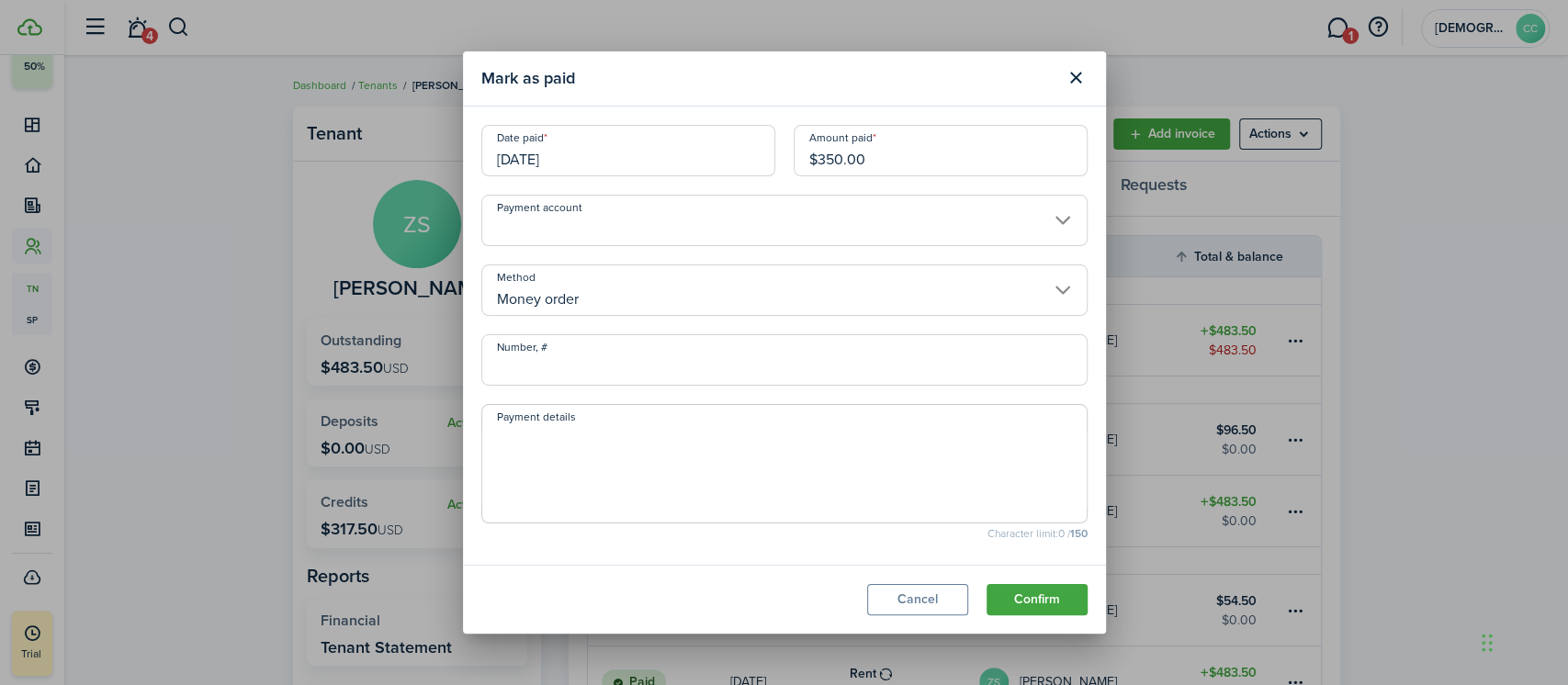
click at [614, 363] on input "Number, #" at bounding box center [785, 360] width 606 height 52
type input "702290"
click at [1048, 605] on button "Confirm" at bounding box center [1036, 600] width 101 height 32
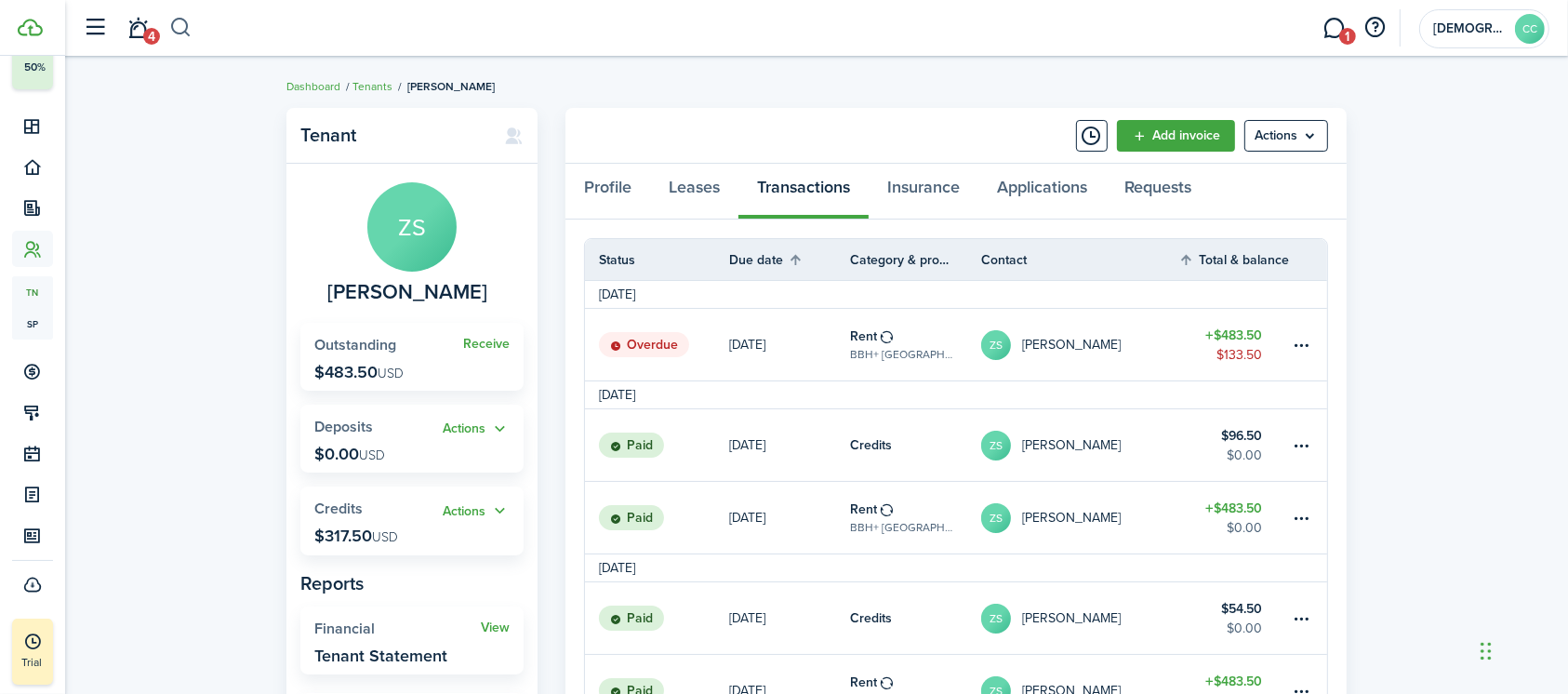
click at [183, 22] on button "button" at bounding box center [181, 27] width 23 height 32
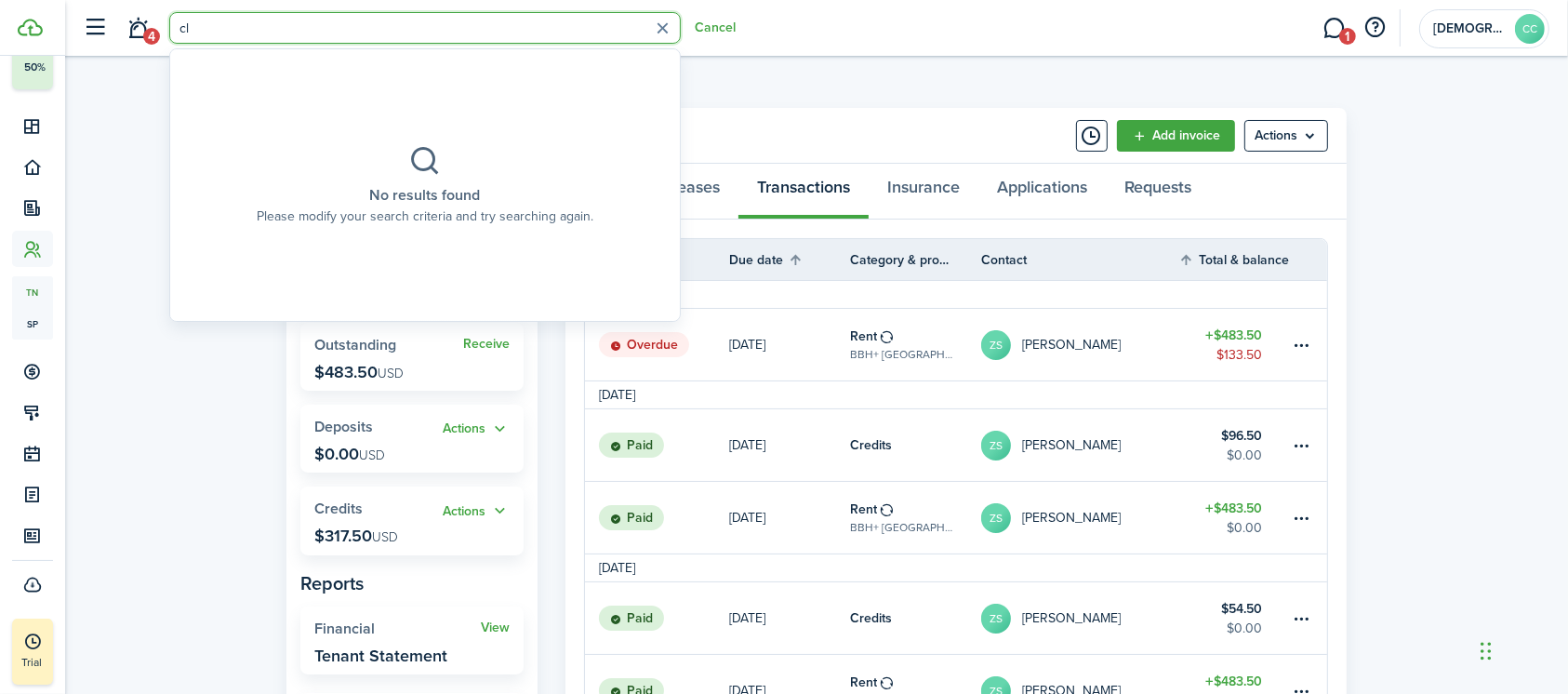
type input "c"
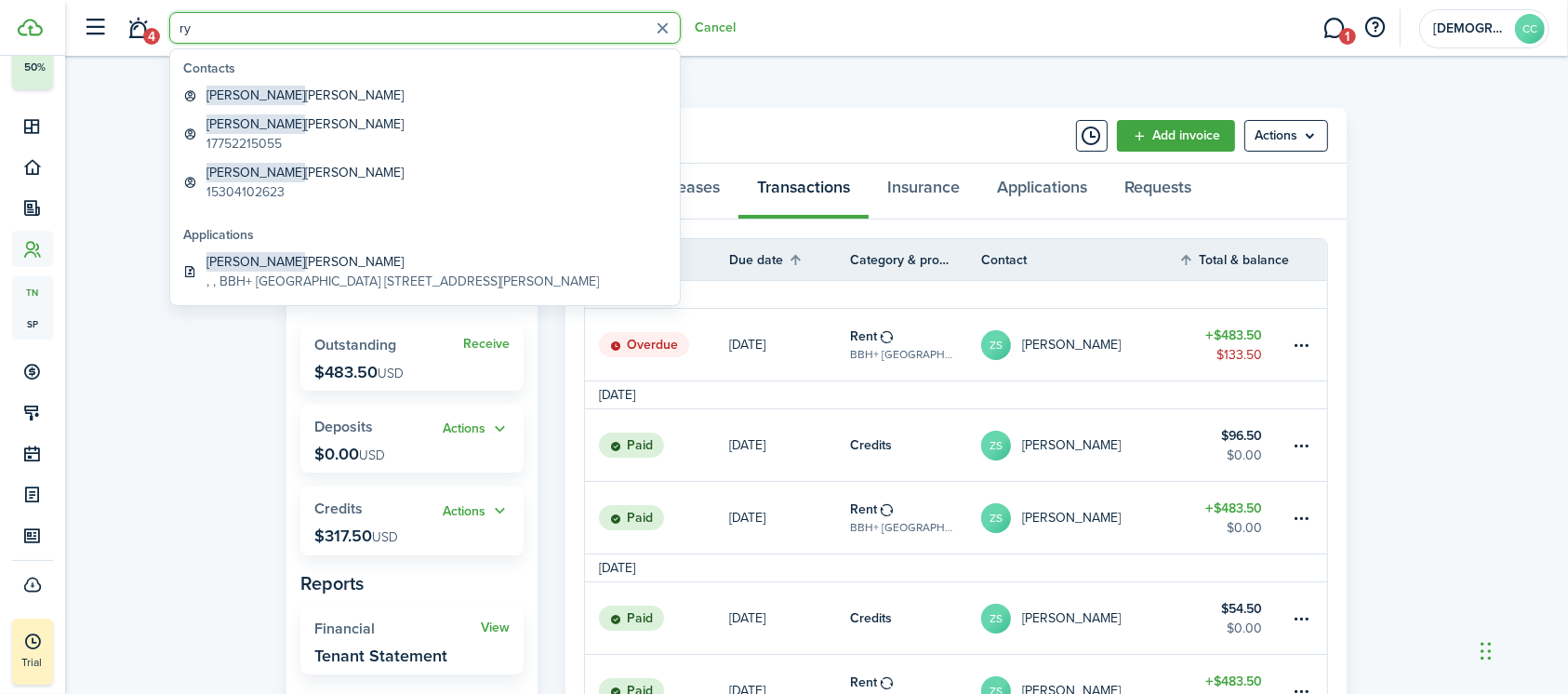
type input "r"
type input "jordan"
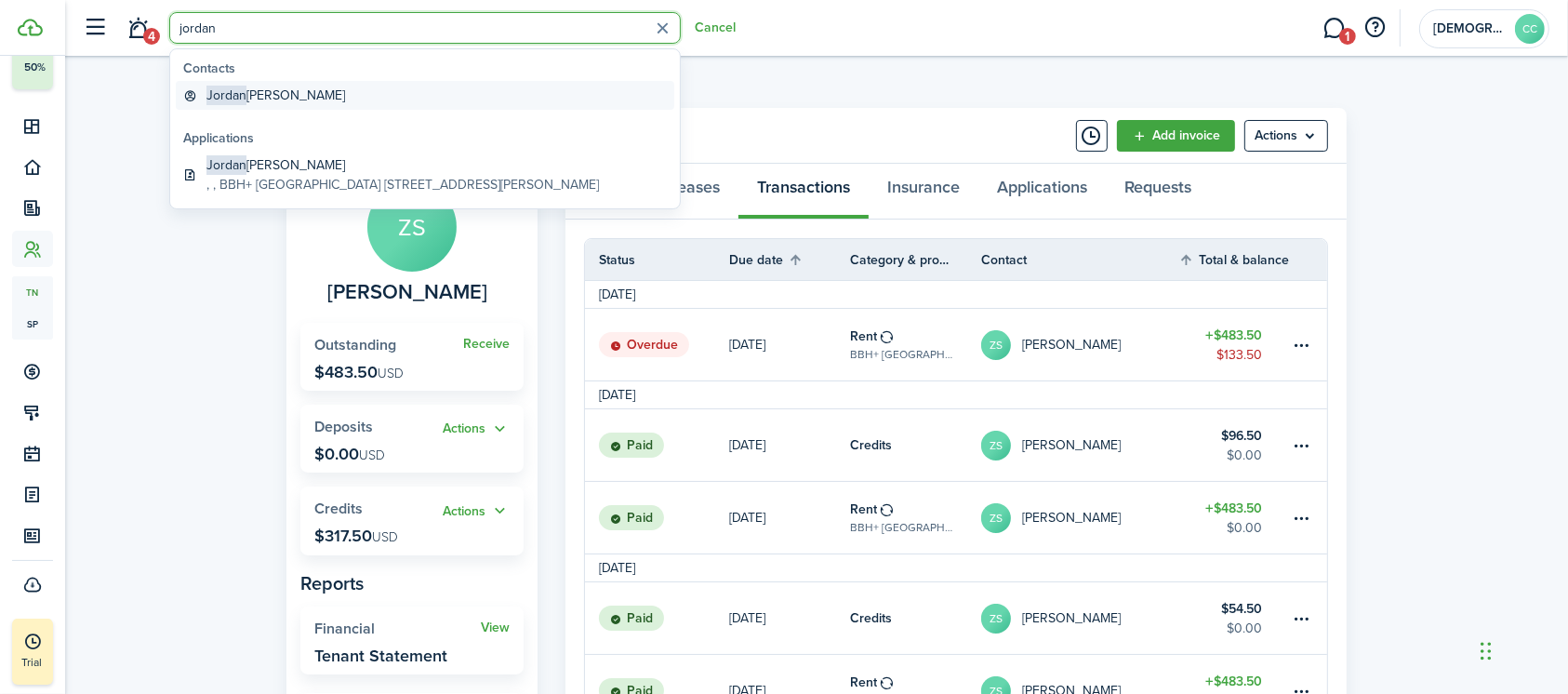
click at [255, 101] on global-search-item-title "[PERSON_NAME]" at bounding box center [275, 95] width 139 height 19
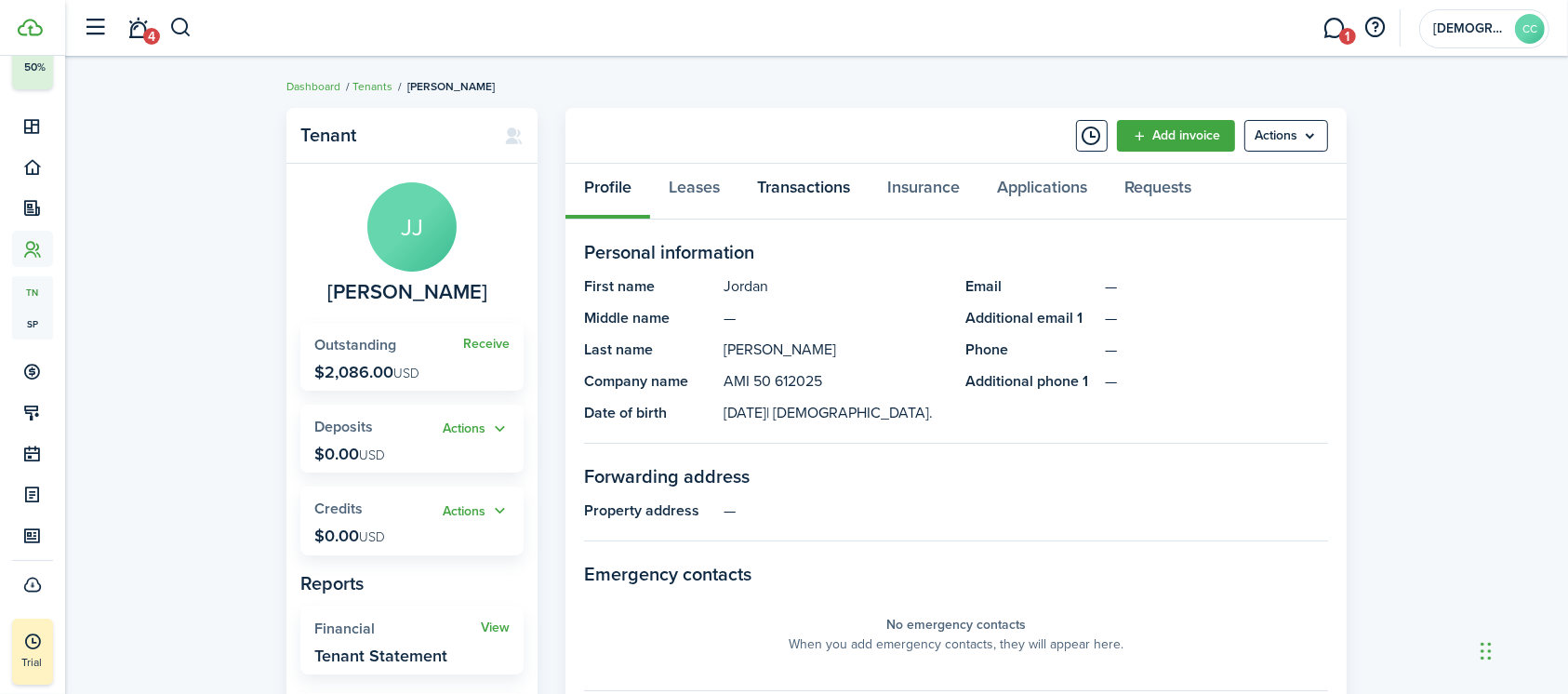
click at [796, 198] on link "Transactions" at bounding box center [803, 191] width 130 height 55
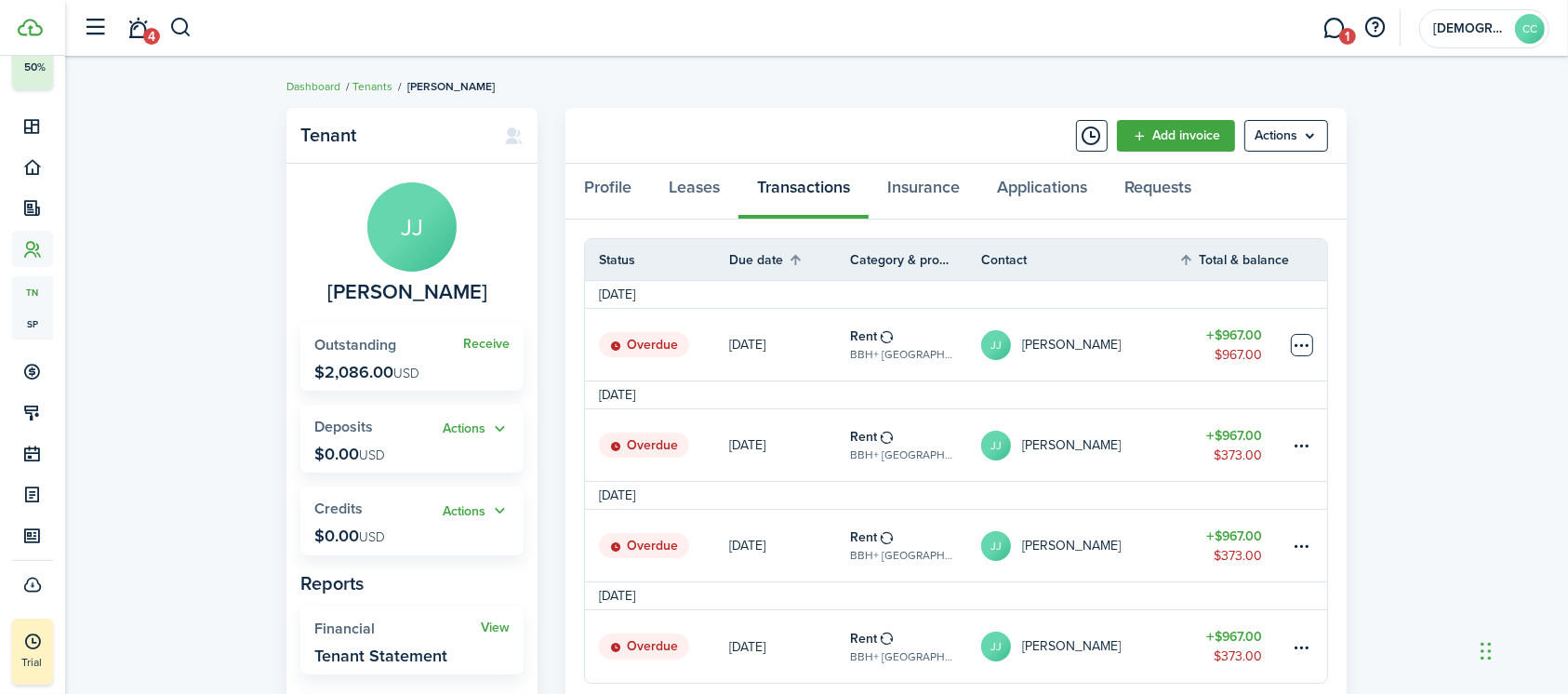
click at [1300, 344] on table-menu-btn-icon at bounding box center [1301, 345] width 22 height 22
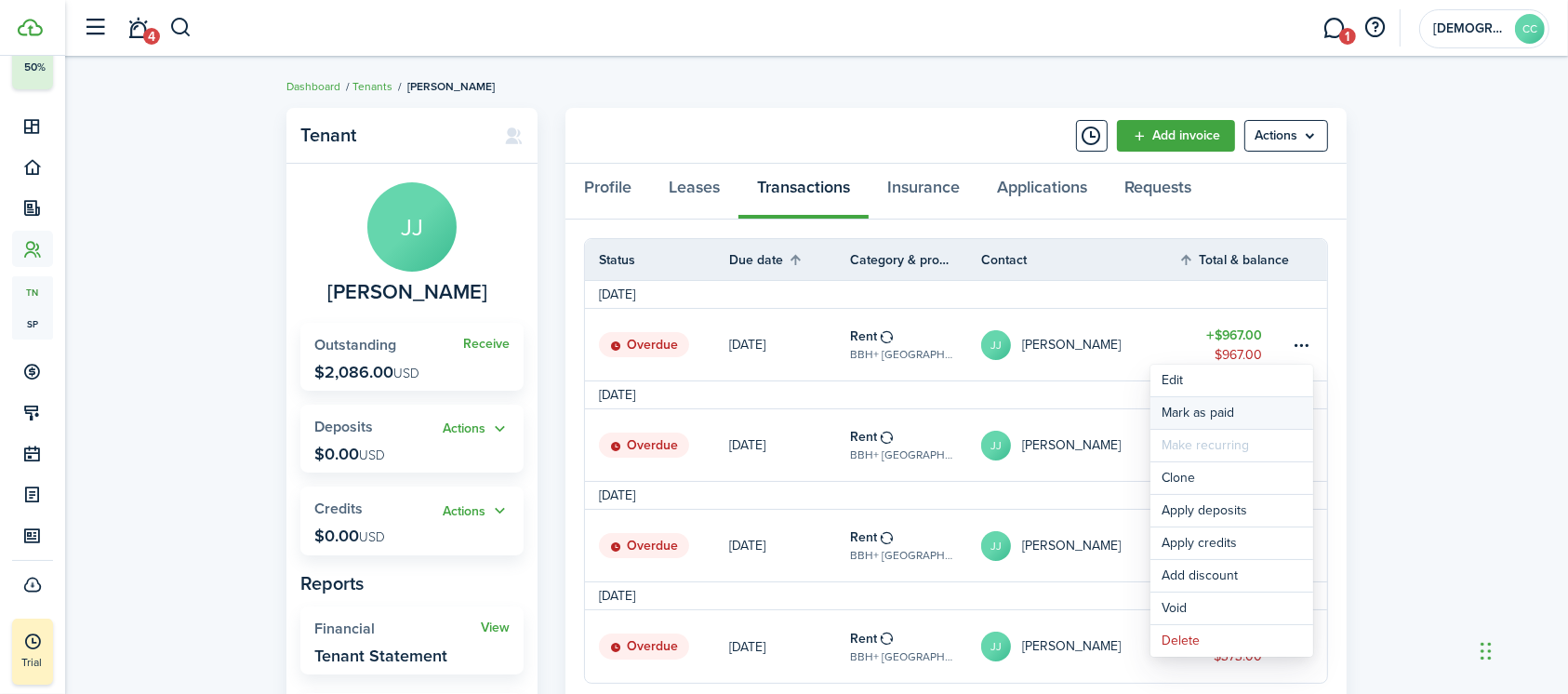
click at [1217, 411] on link "Mark as paid" at bounding box center [1231, 413] width 162 height 32
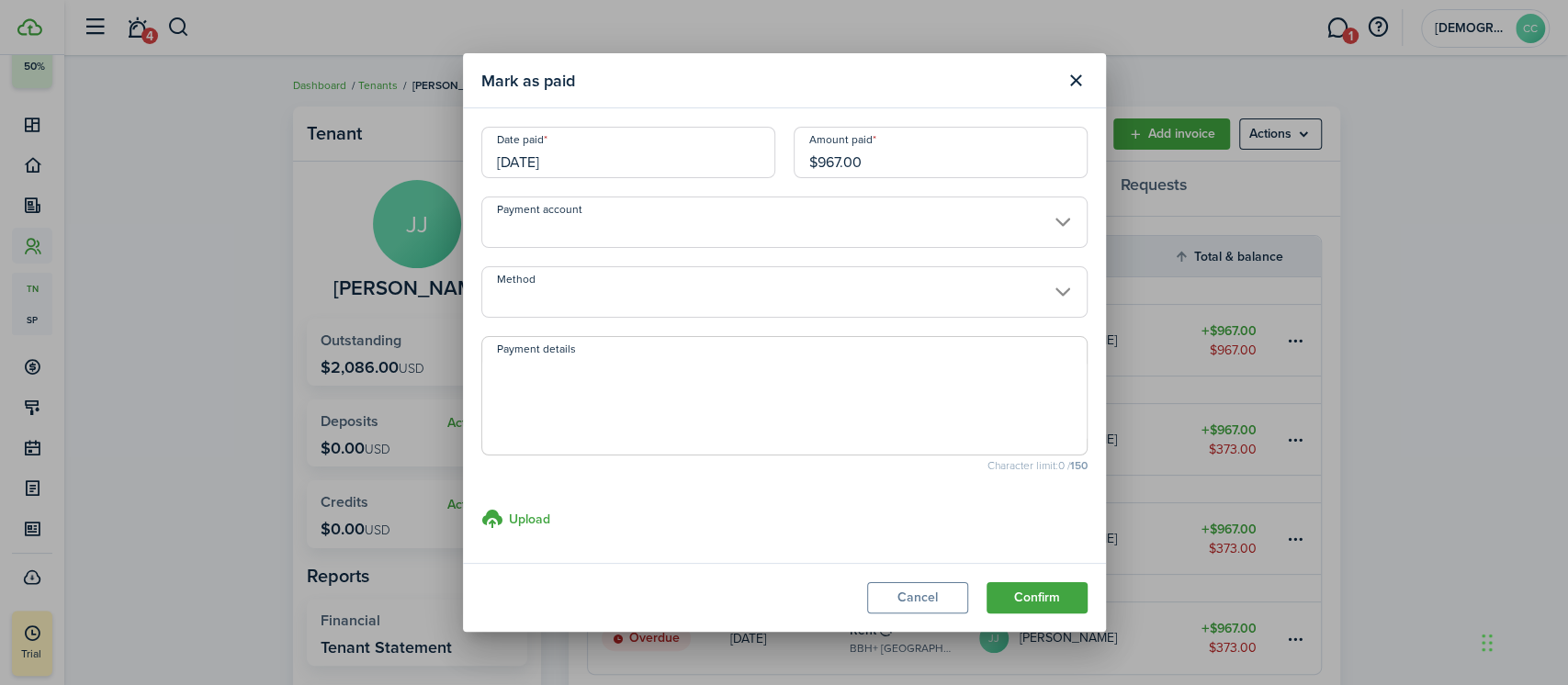
click at [645, 161] on input "[DATE]" at bounding box center [629, 153] width 294 height 52
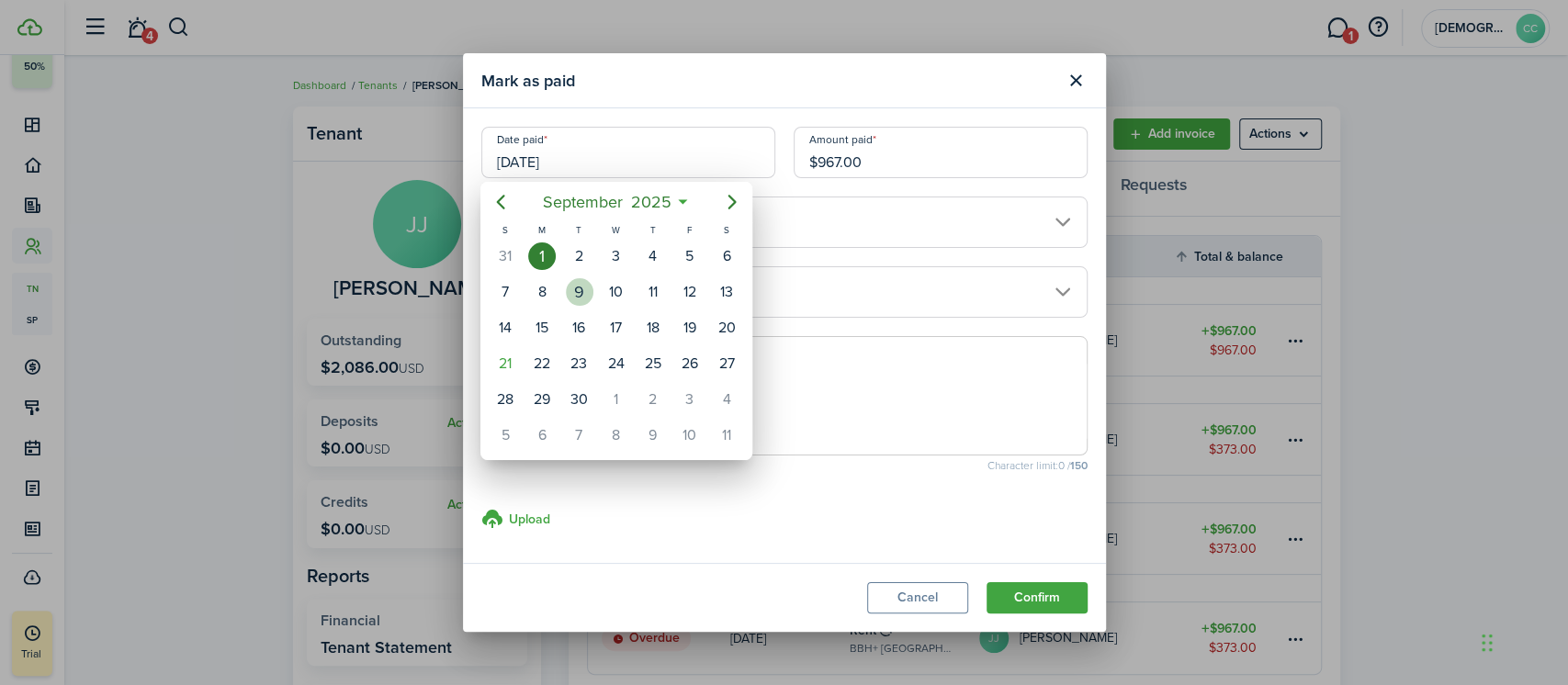
click at [582, 289] on div "9" at bounding box center [580, 292] width 28 height 28
type input "[DATE]"
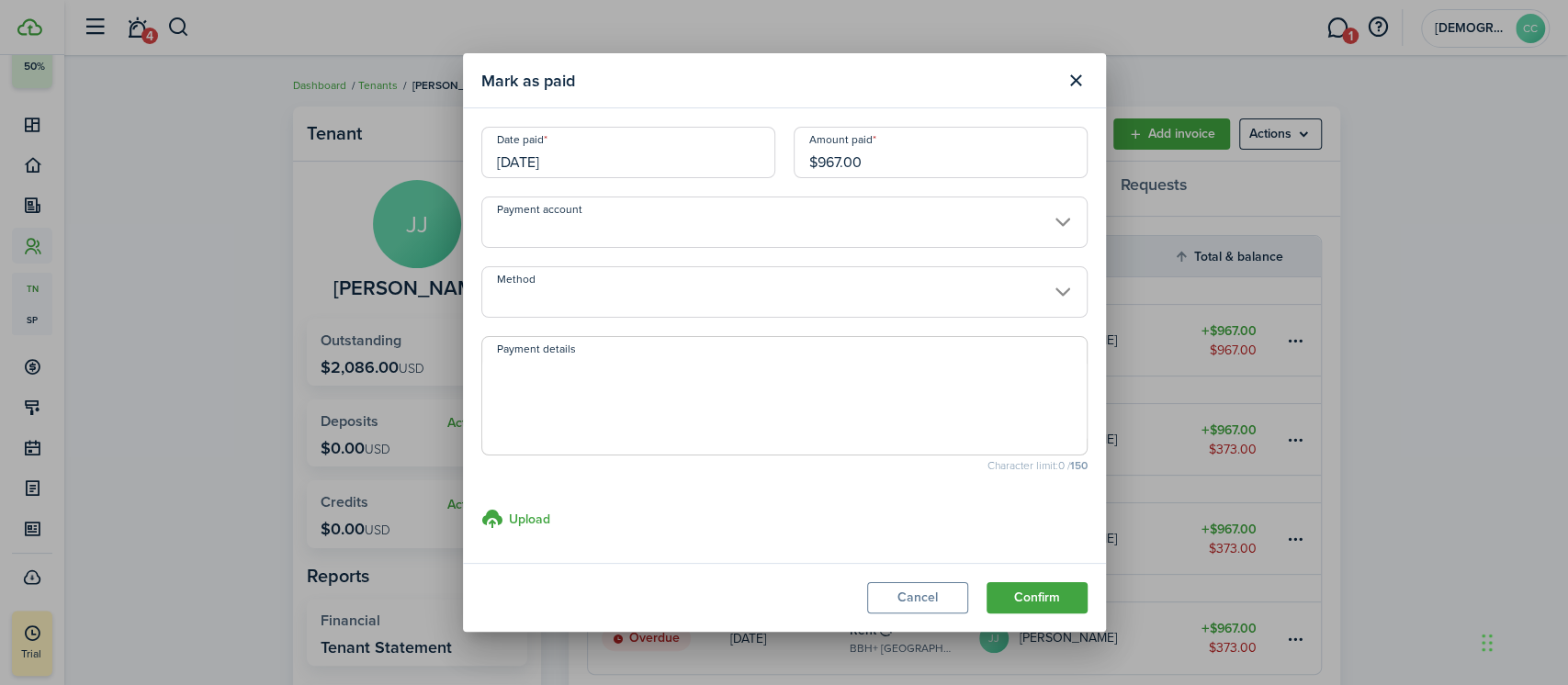
click at [913, 140] on input "$967.00" at bounding box center [940, 153] width 294 height 52
type input "$"
click at [596, 295] on input "Method" at bounding box center [785, 293] width 606 height 52
type input "$500.00"
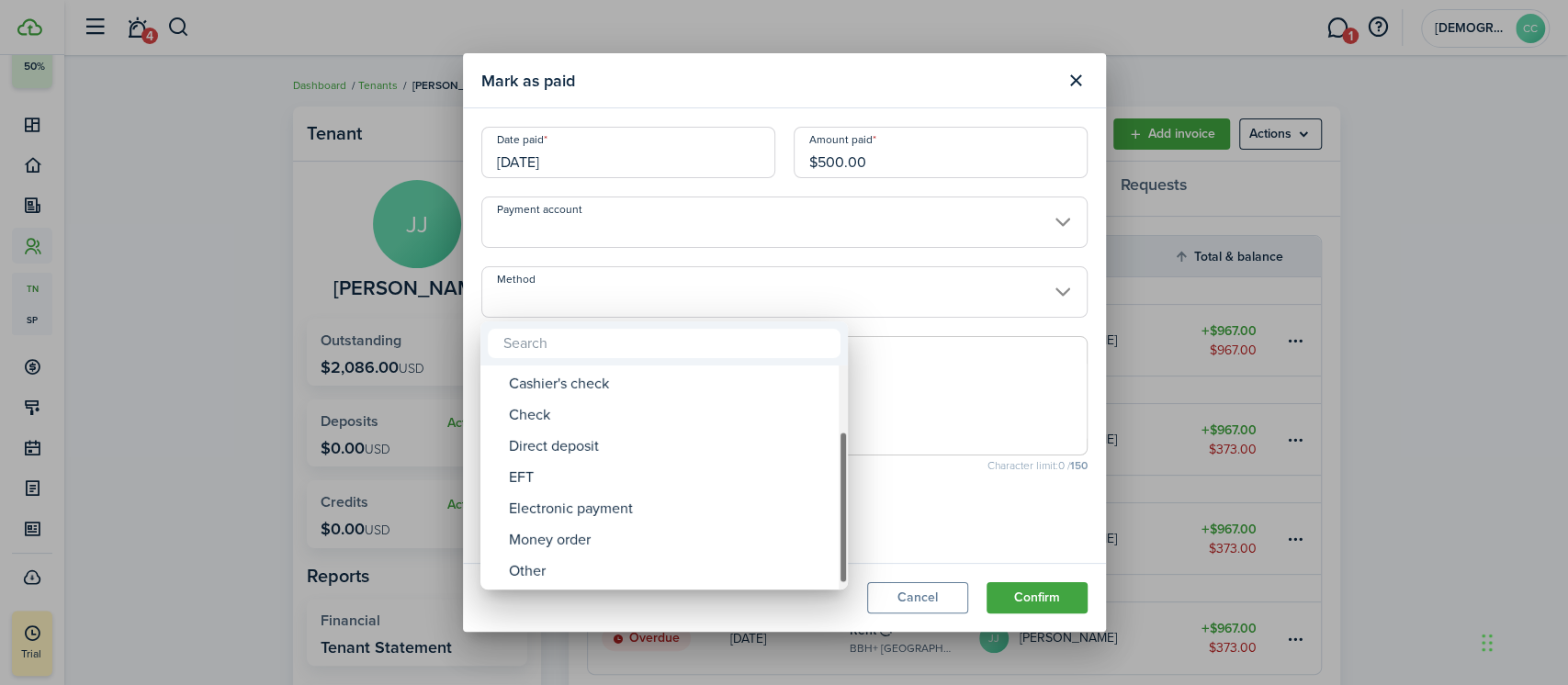
click at [579, 557] on div "Other" at bounding box center [671, 571] width 325 height 32
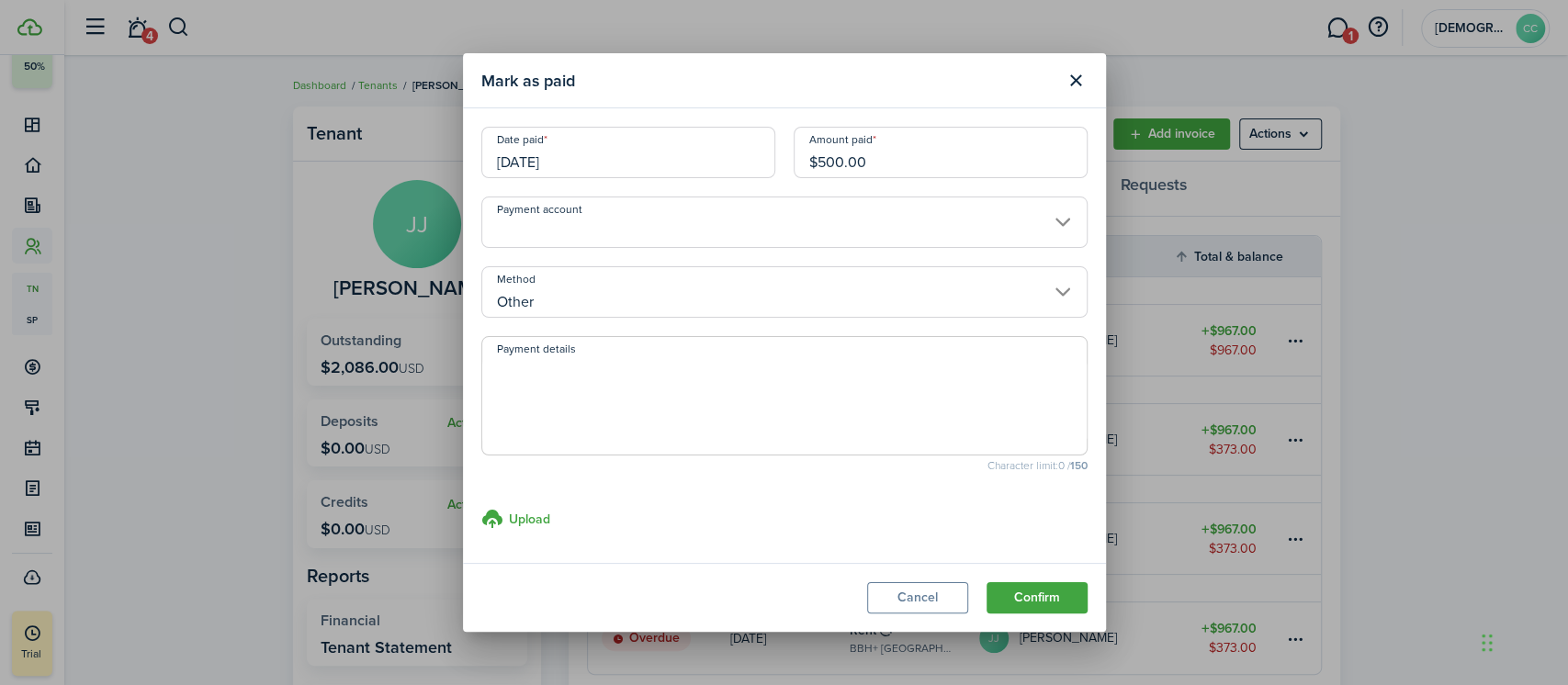
click at [664, 280] on input "Other" at bounding box center [785, 293] width 606 height 52
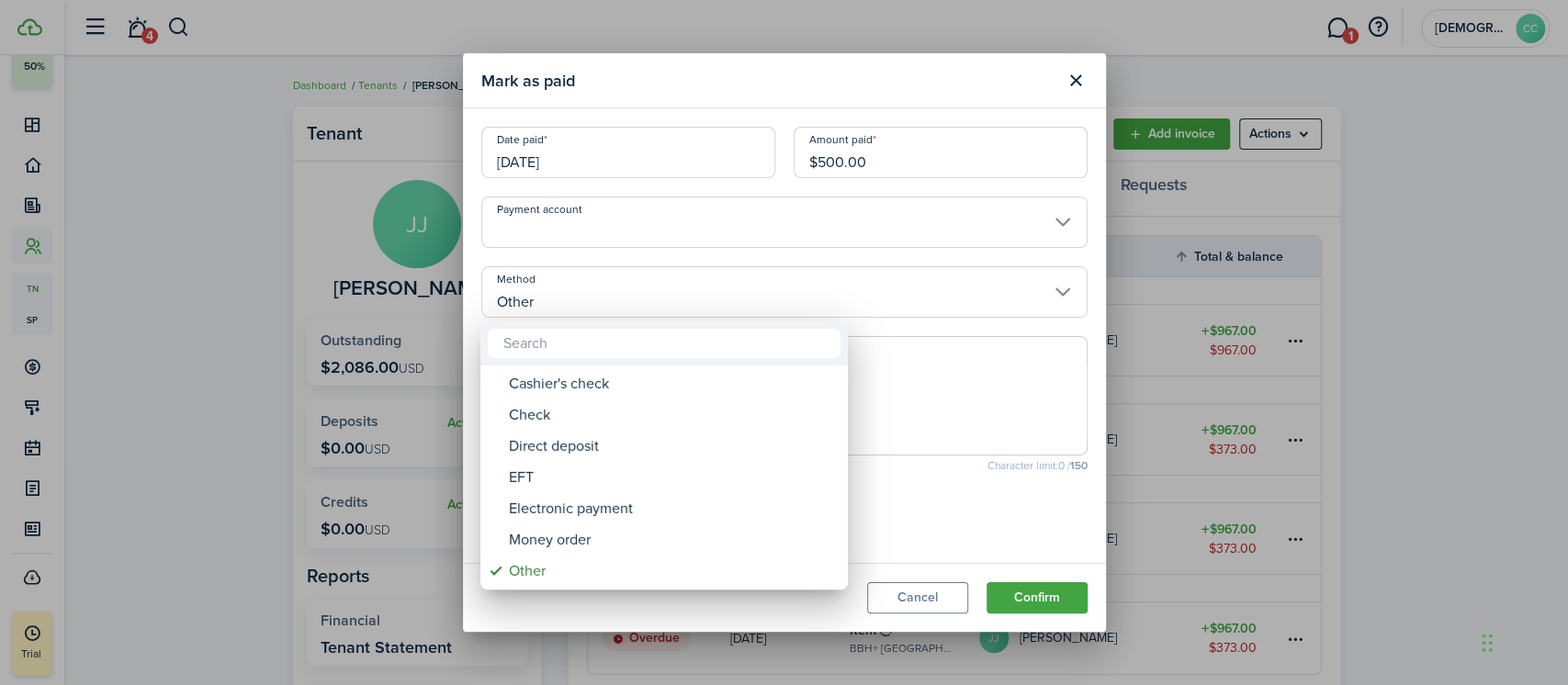
click at [591, 544] on div "Money order" at bounding box center [671, 540] width 325 height 32
type input "Money order"
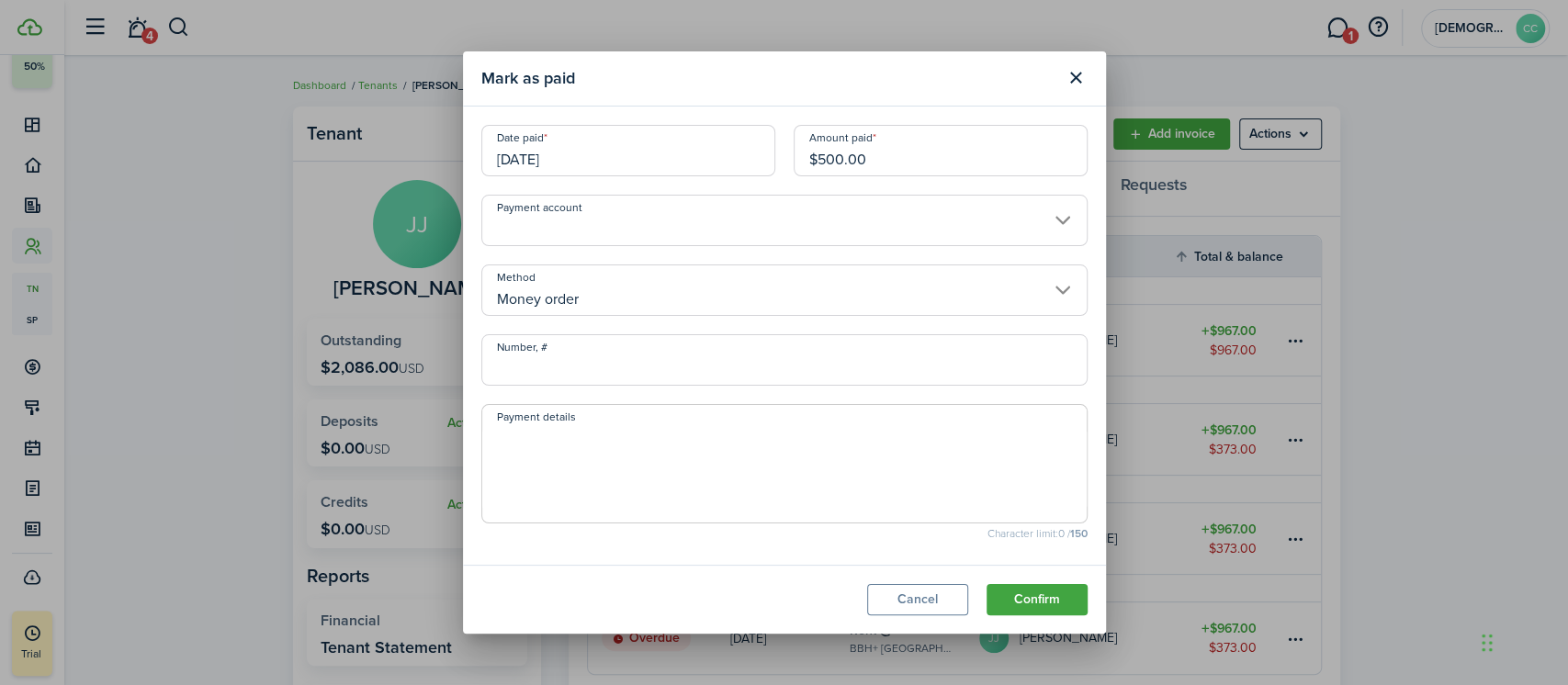
click at [591, 369] on input "Number, #" at bounding box center [785, 360] width 606 height 52
type input "702295"
click at [1047, 612] on button "Confirm" at bounding box center [1036, 600] width 101 height 32
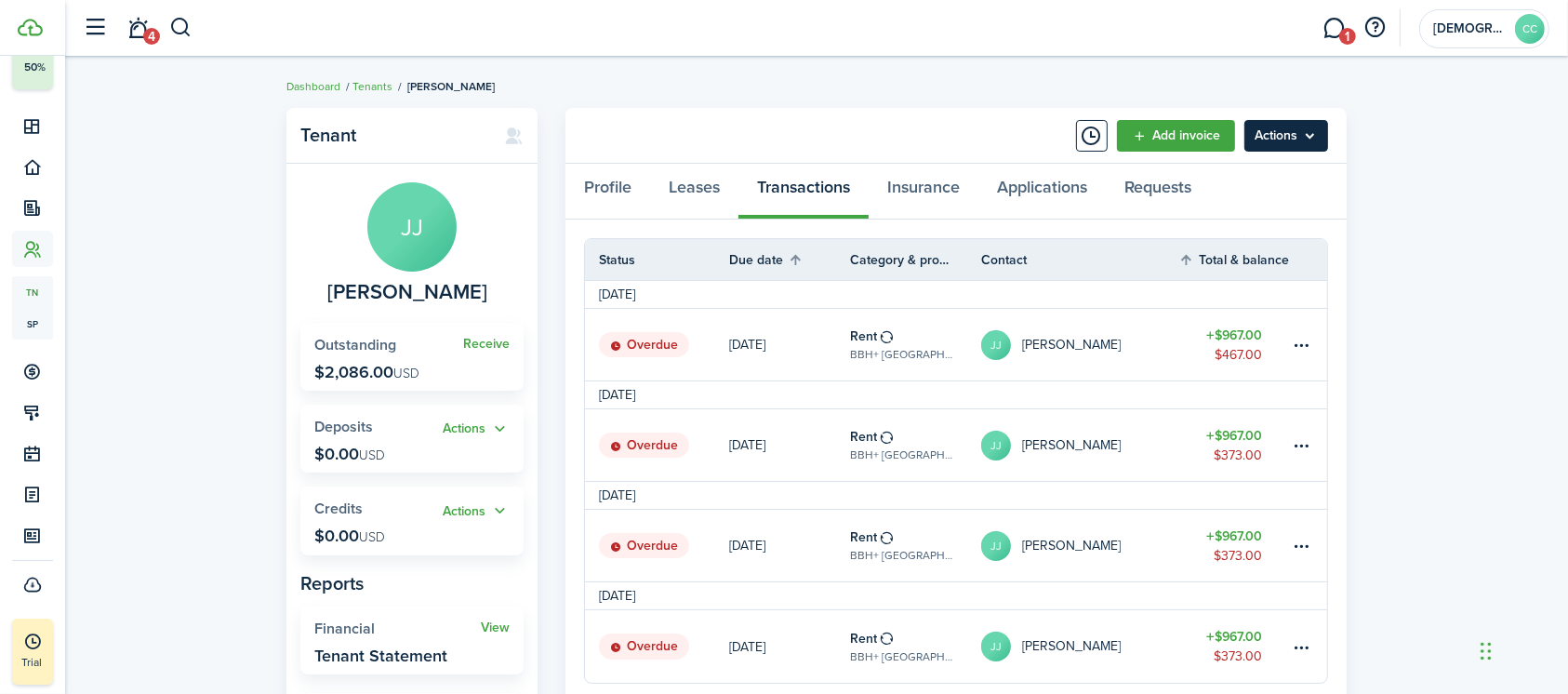
click at [1283, 138] on menu-btn "Actions" at bounding box center [1286, 135] width 84 height 32
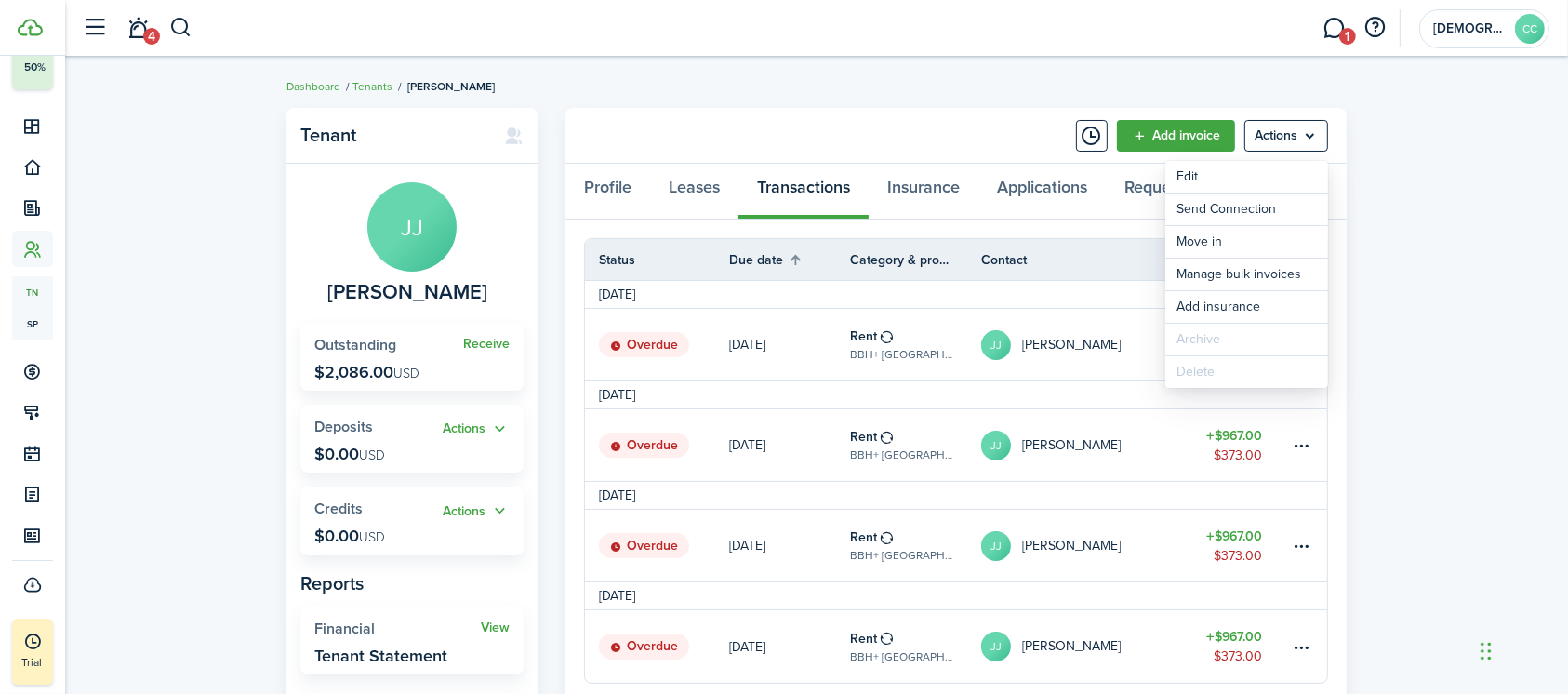
click at [890, 124] on panel-main-header "Add invoice Actions" at bounding box center [956, 135] width 781 height 55
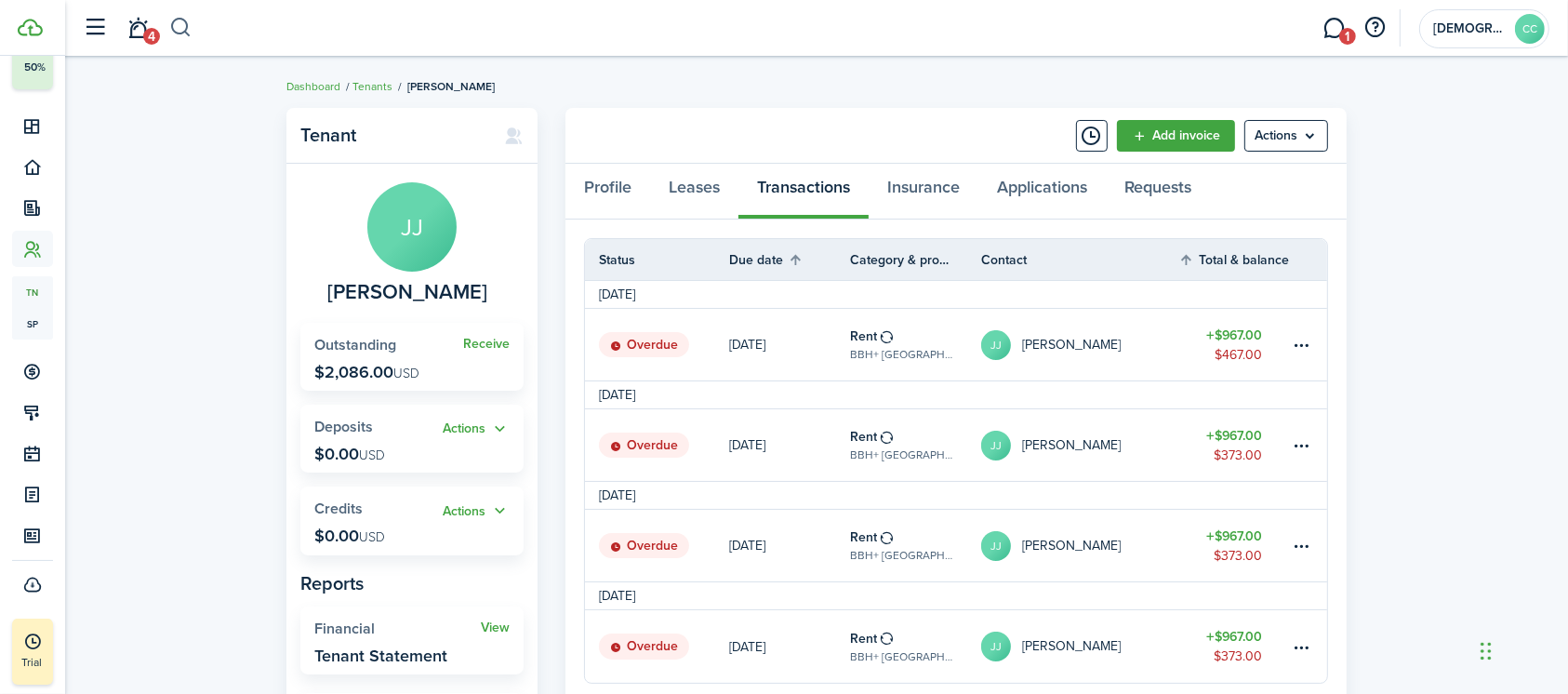
click at [186, 30] on button "button" at bounding box center [181, 27] width 23 height 32
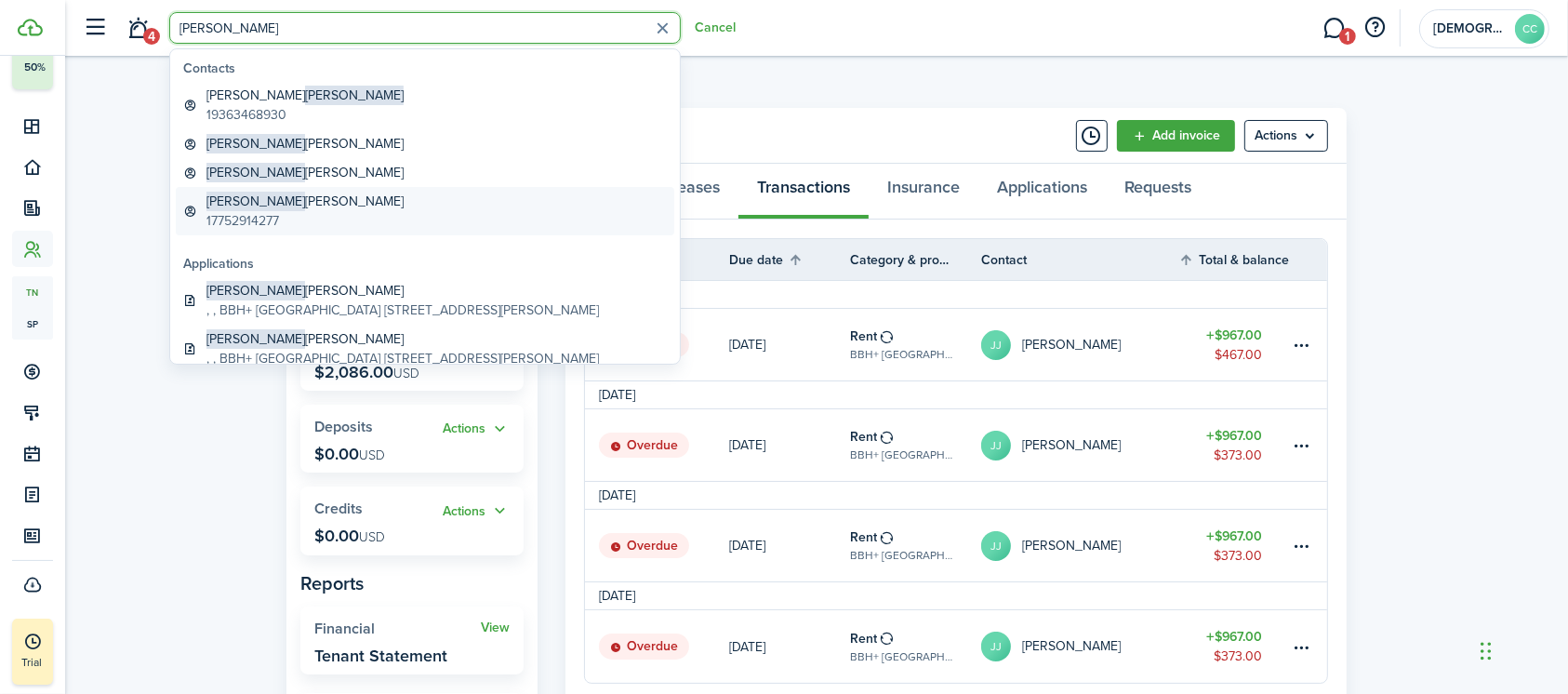
type input "[PERSON_NAME]"
click at [256, 215] on global-search-item-description "17752914277" at bounding box center [304, 221] width 197 height 19
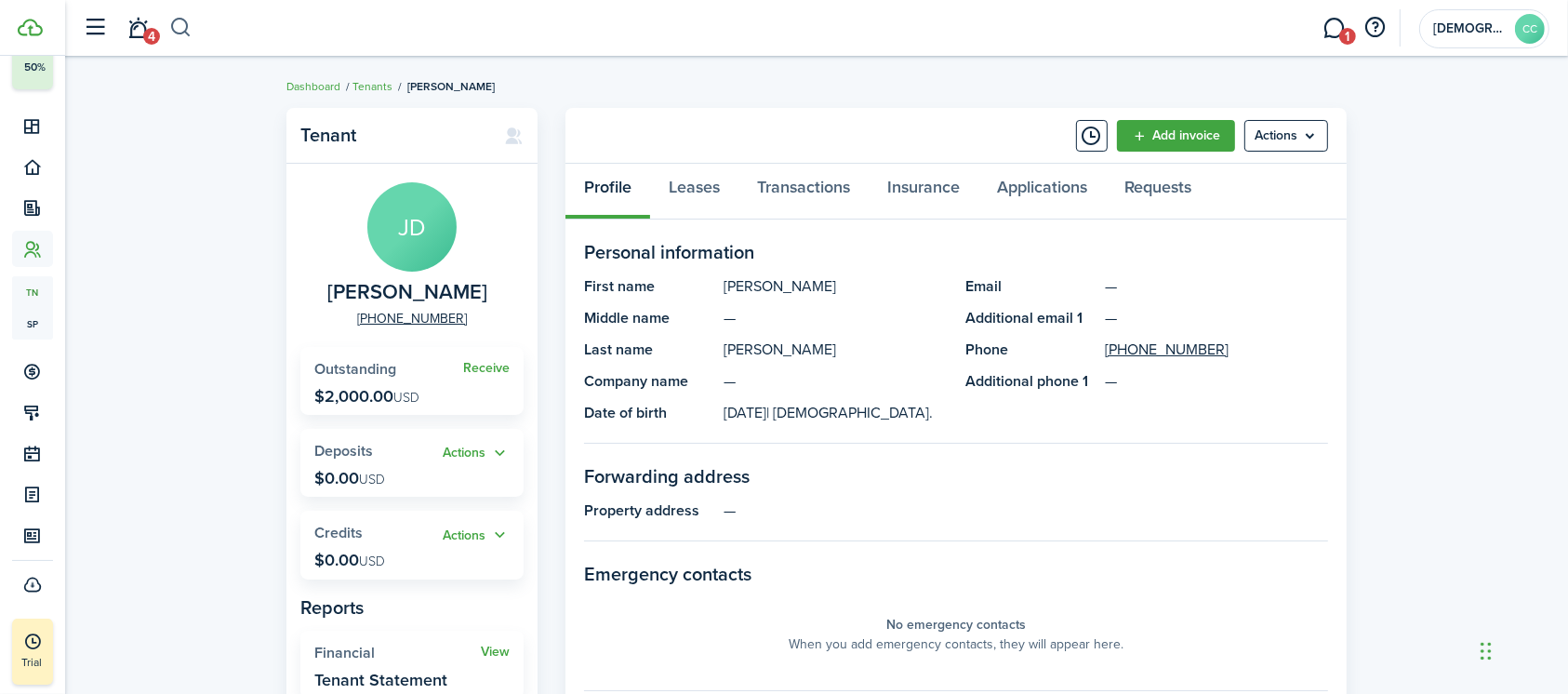
click at [182, 35] on button "button" at bounding box center [181, 27] width 23 height 32
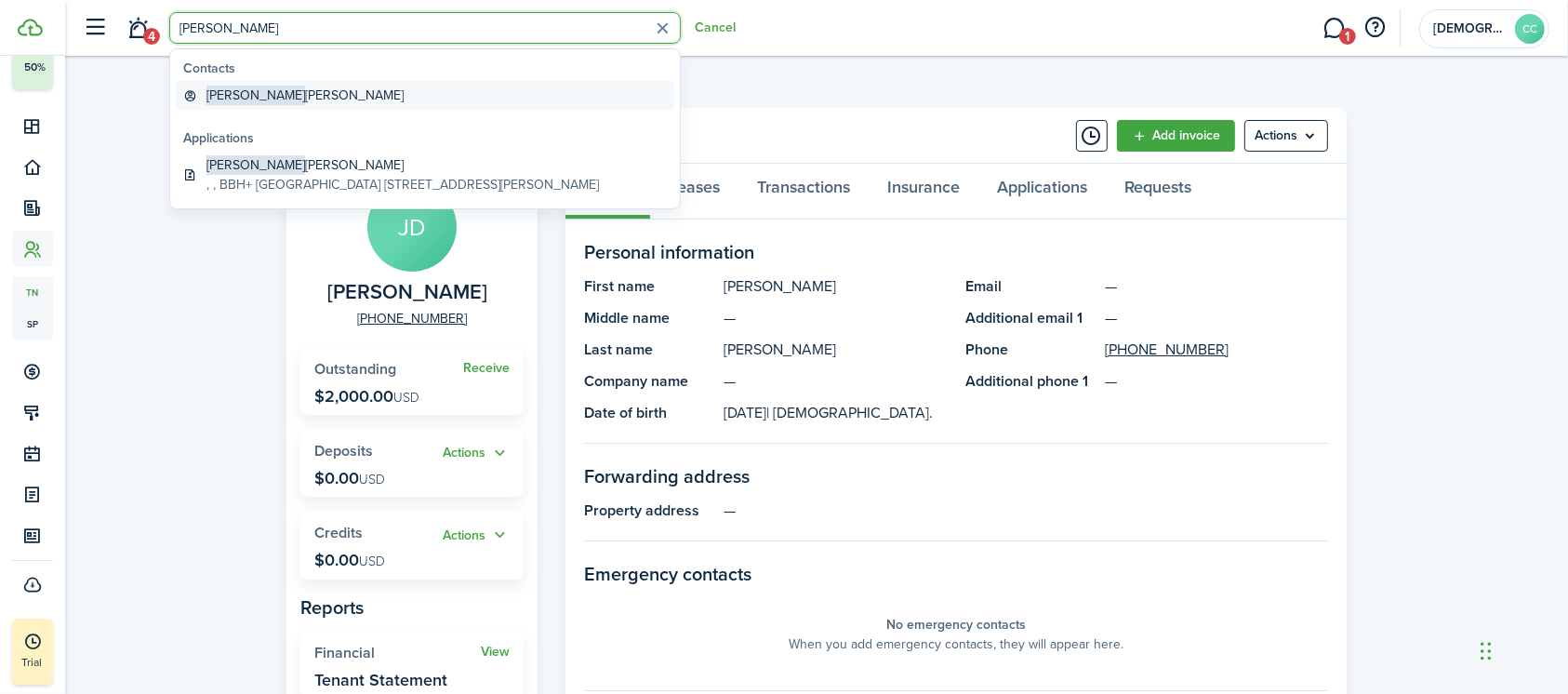
type input "[PERSON_NAME]"
click at [295, 90] on global-search-item-title "[PERSON_NAME]" at bounding box center [304, 95] width 197 height 19
